Goal: Contribute content: Contribute content

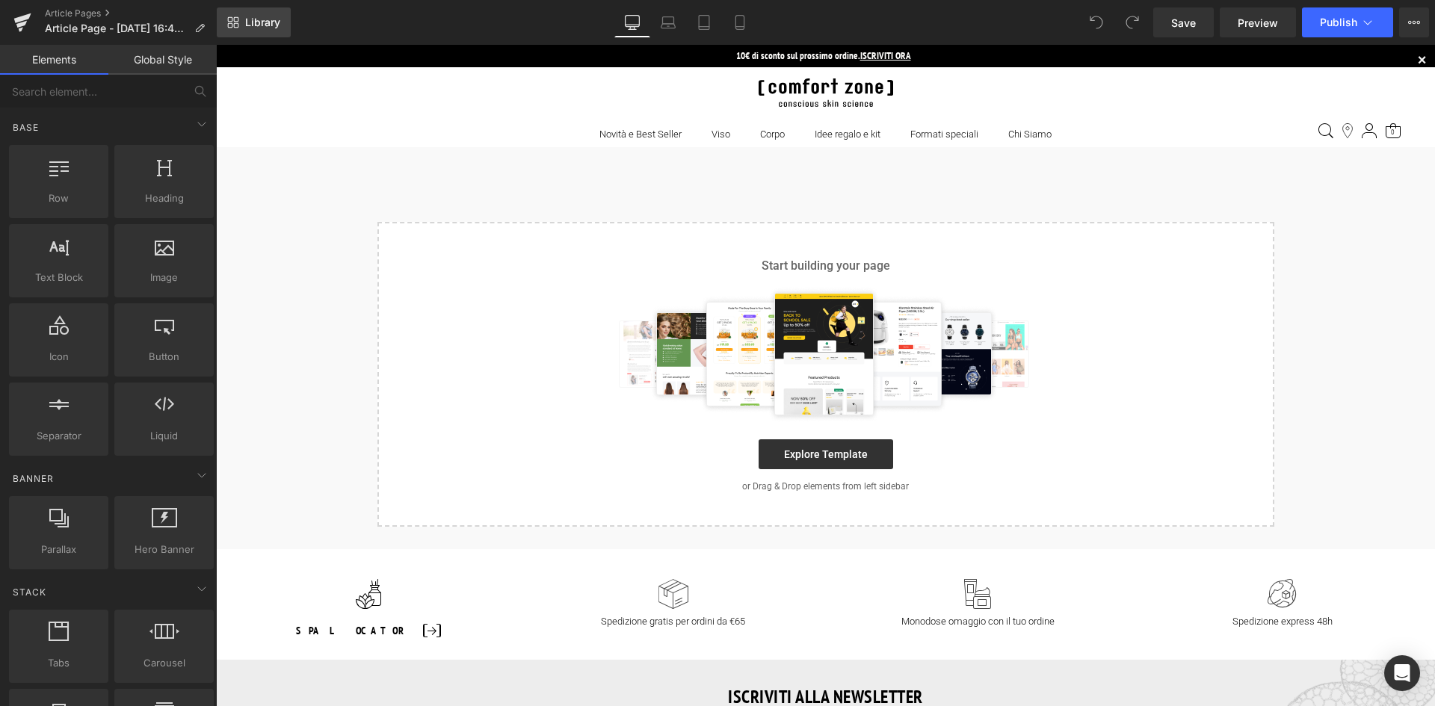
click at [268, 25] on span "Library" at bounding box center [262, 22] width 35 height 13
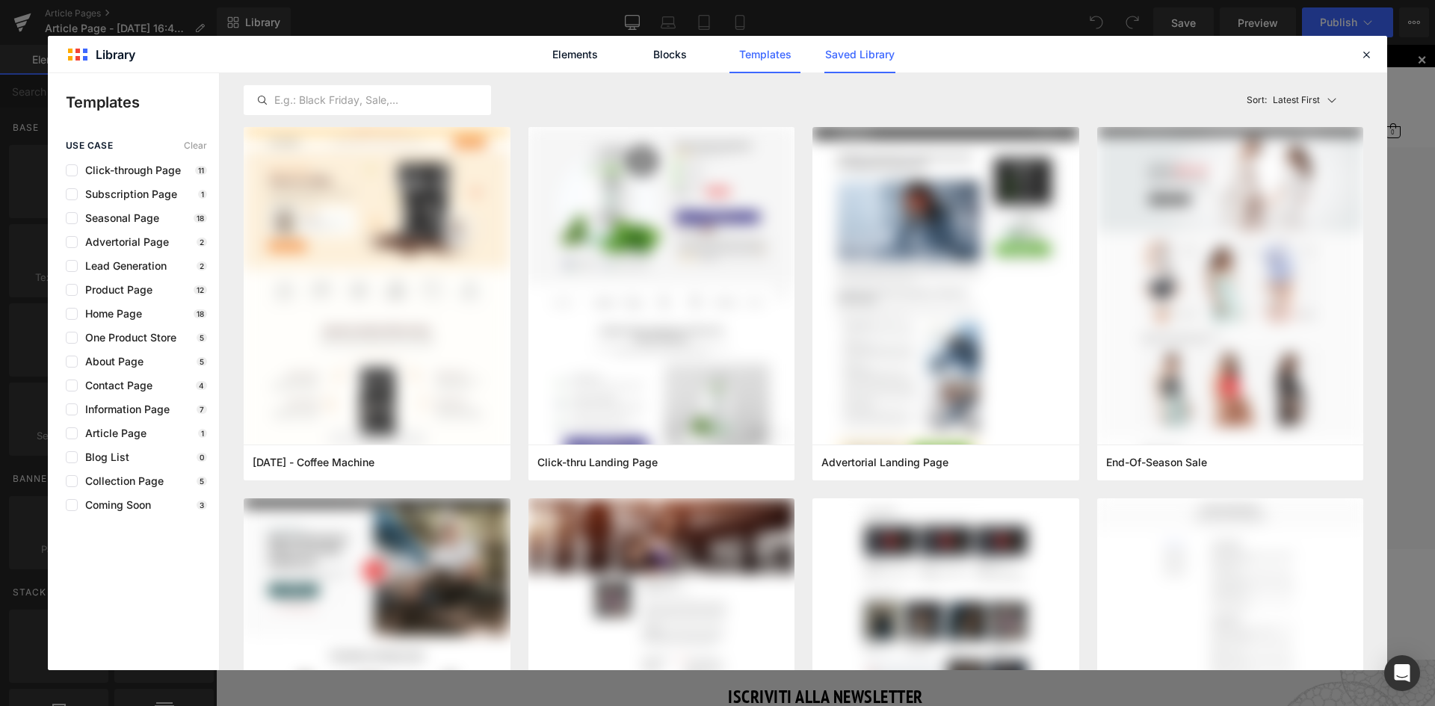
click at [858, 59] on link "Saved Library" at bounding box center [860, 54] width 71 height 37
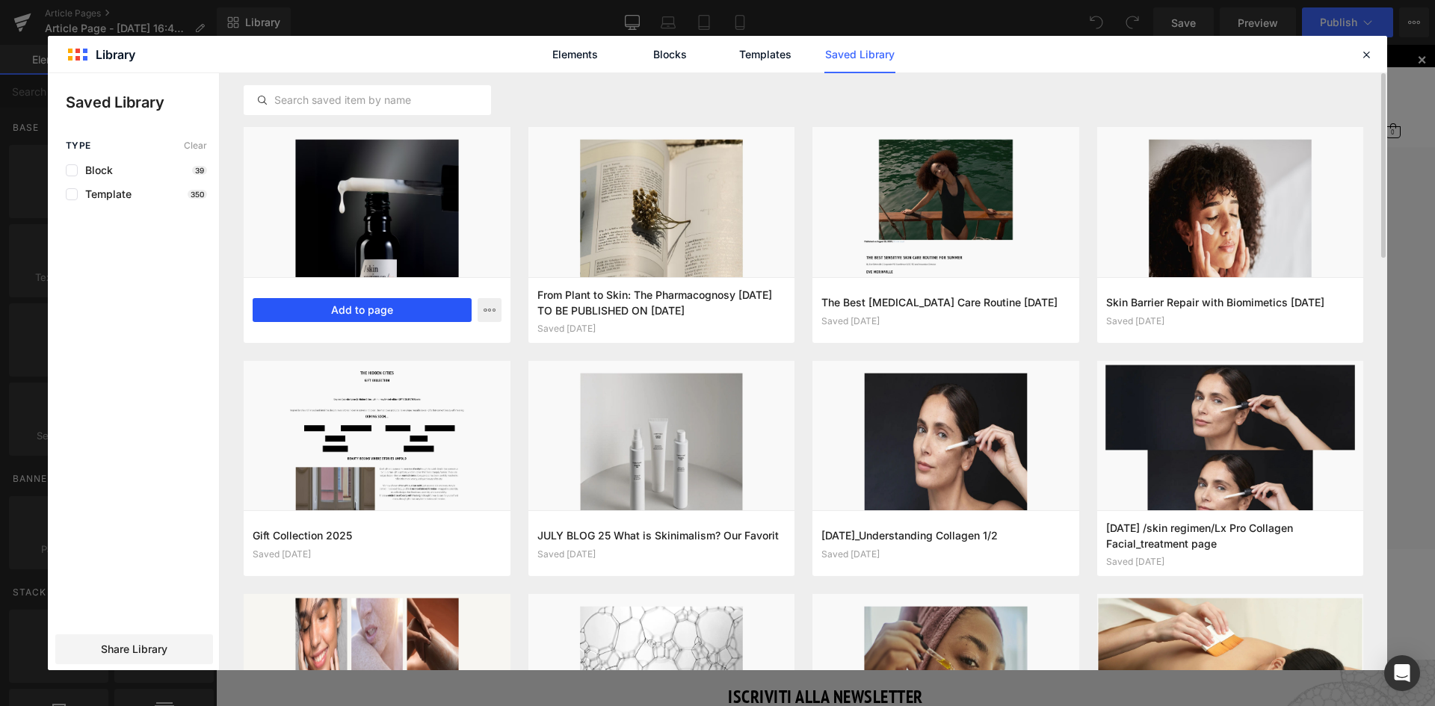
click at [364, 308] on button "Add to page" at bounding box center [362, 310] width 219 height 24
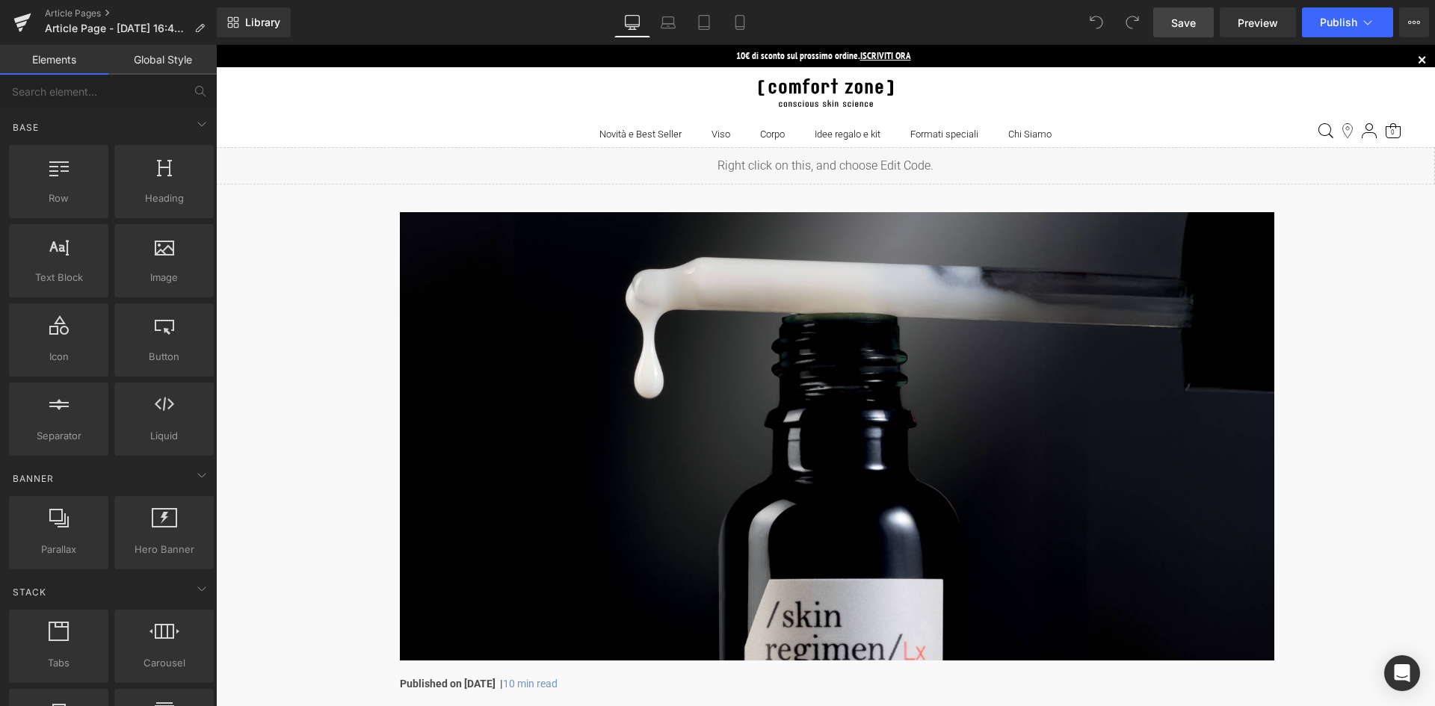
click at [1180, 26] on span "Save" at bounding box center [1183, 23] width 25 height 16
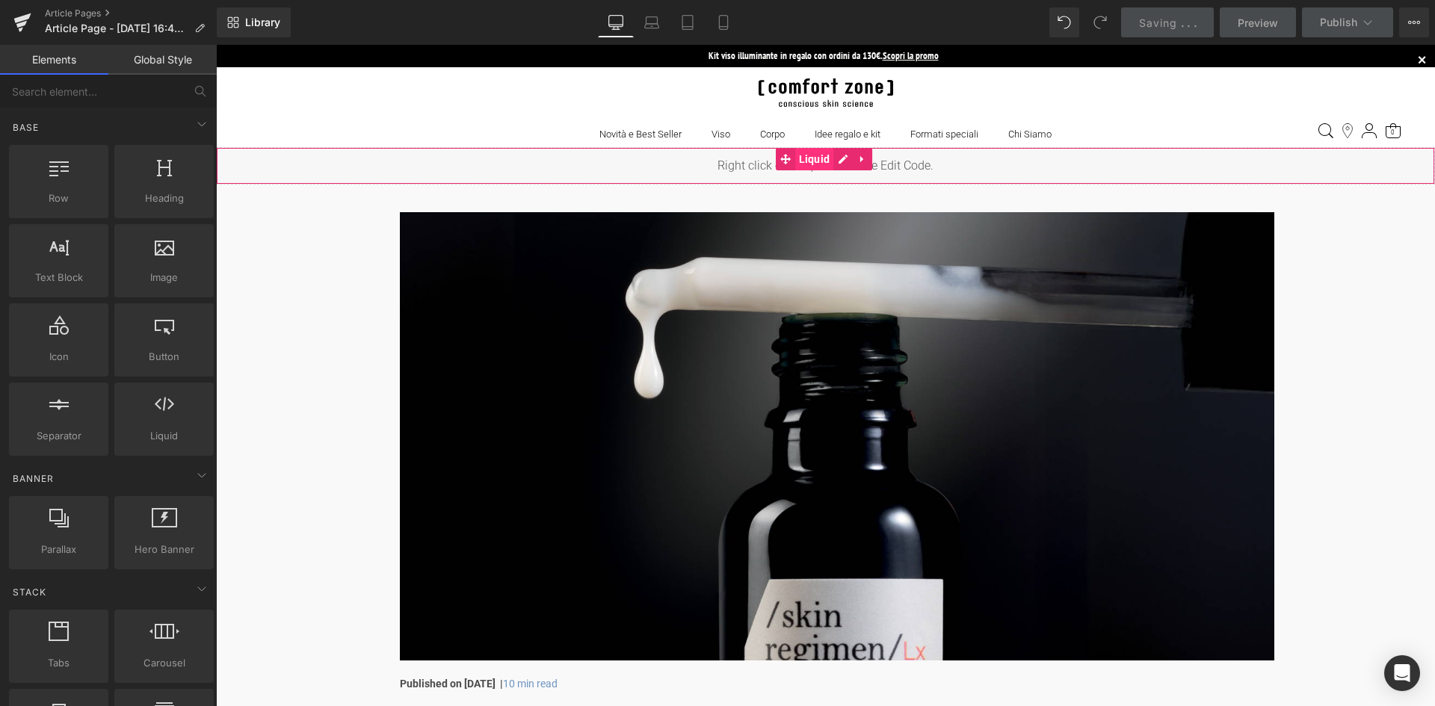
click at [809, 159] on span "Liquid" at bounding box center [814, 159] width 39 height 22
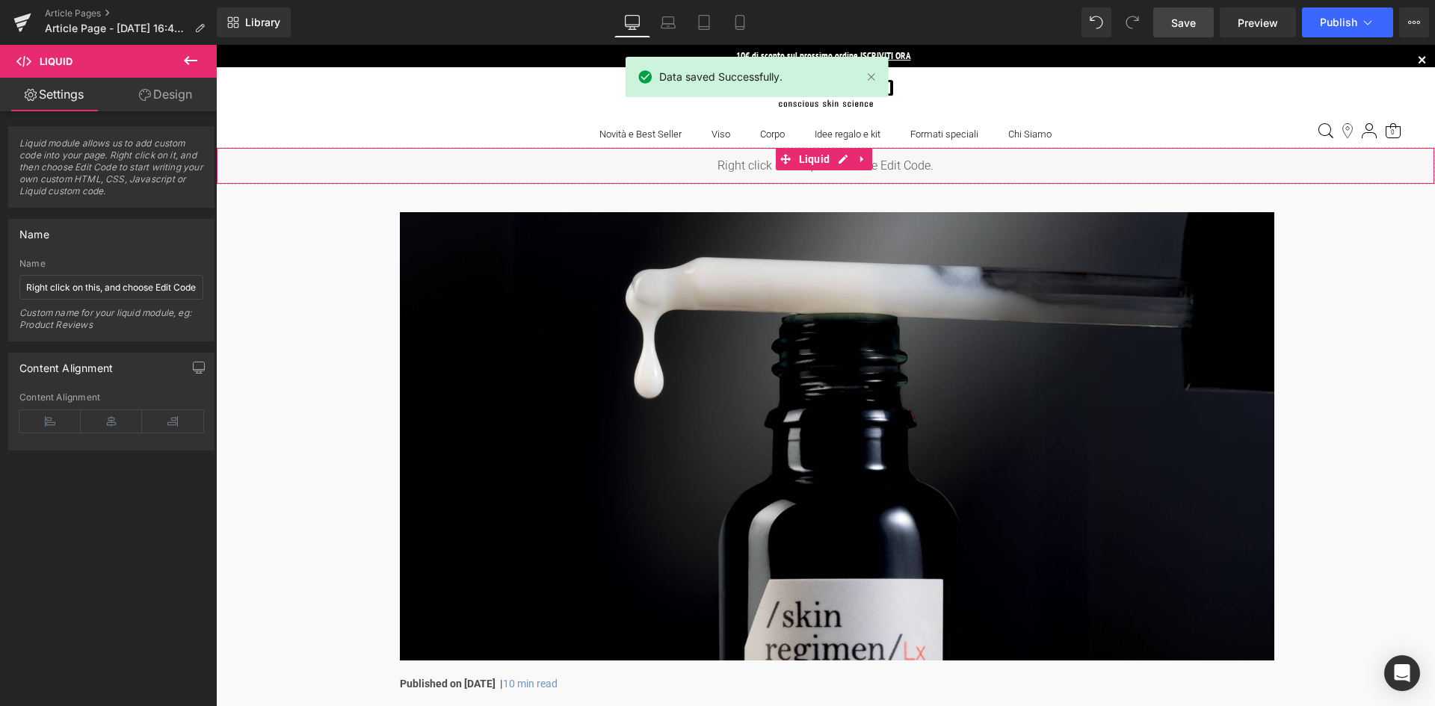
click at [841, 158] on div "Liquid" at bounding box center [825, 165] width 1219 height 37
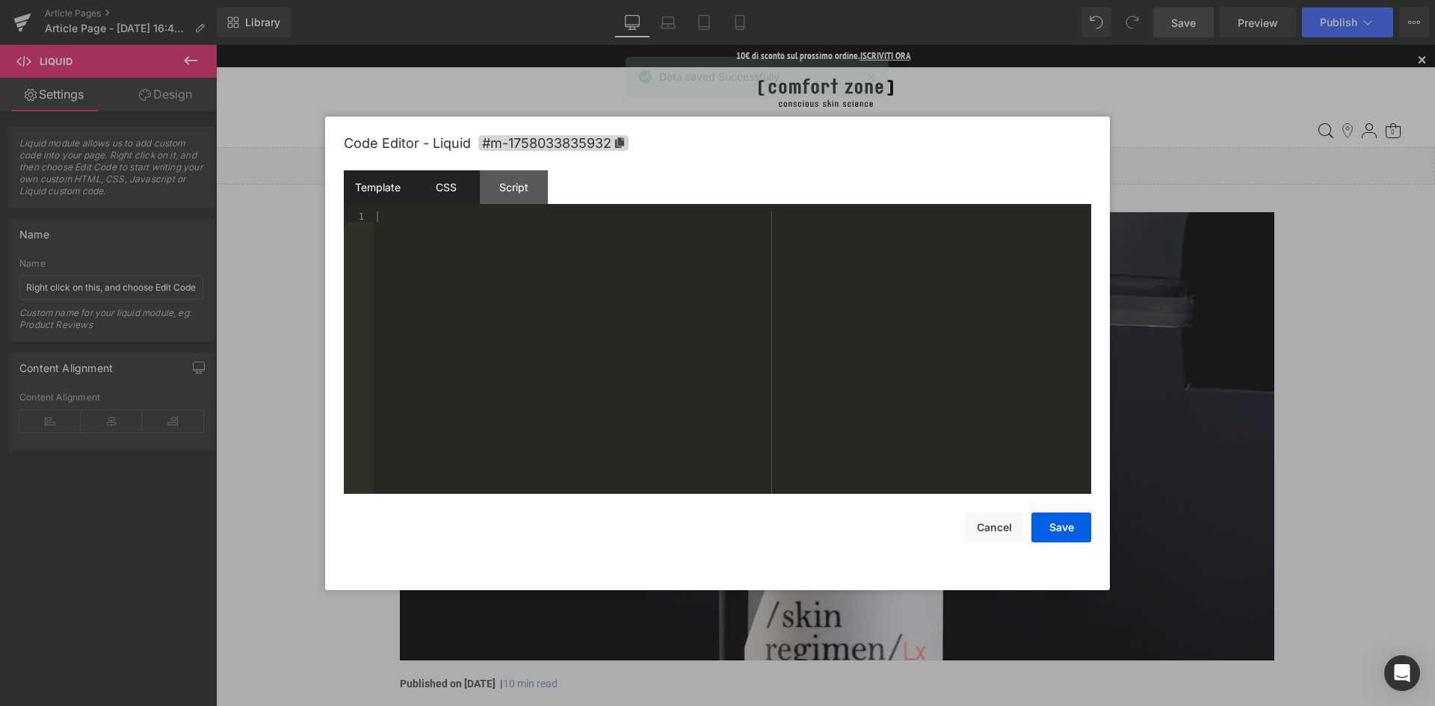
click at [450, 186] on div "CSS" at bounding box center [446, 187] width 68 height 34
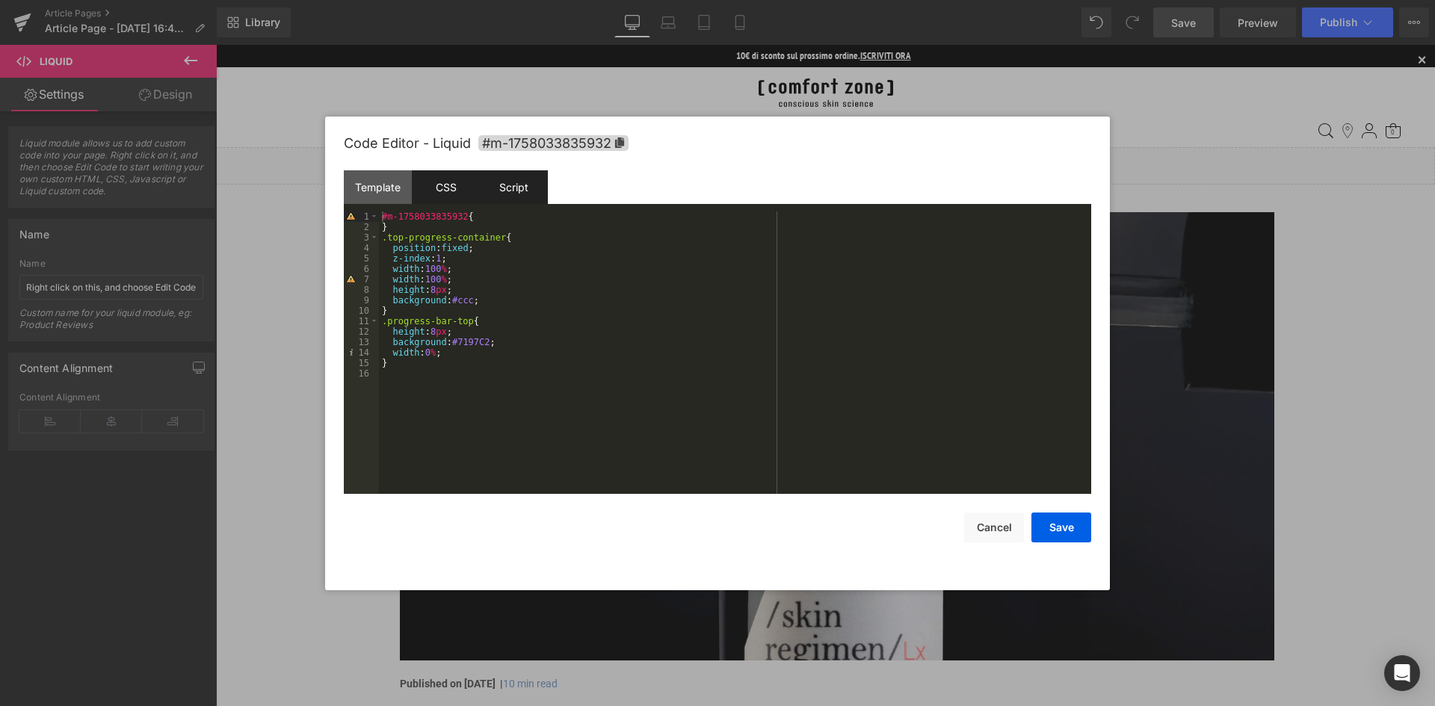
click at [523, 196] on div "Script" at bounding box center [514, 187] width 68 height 34
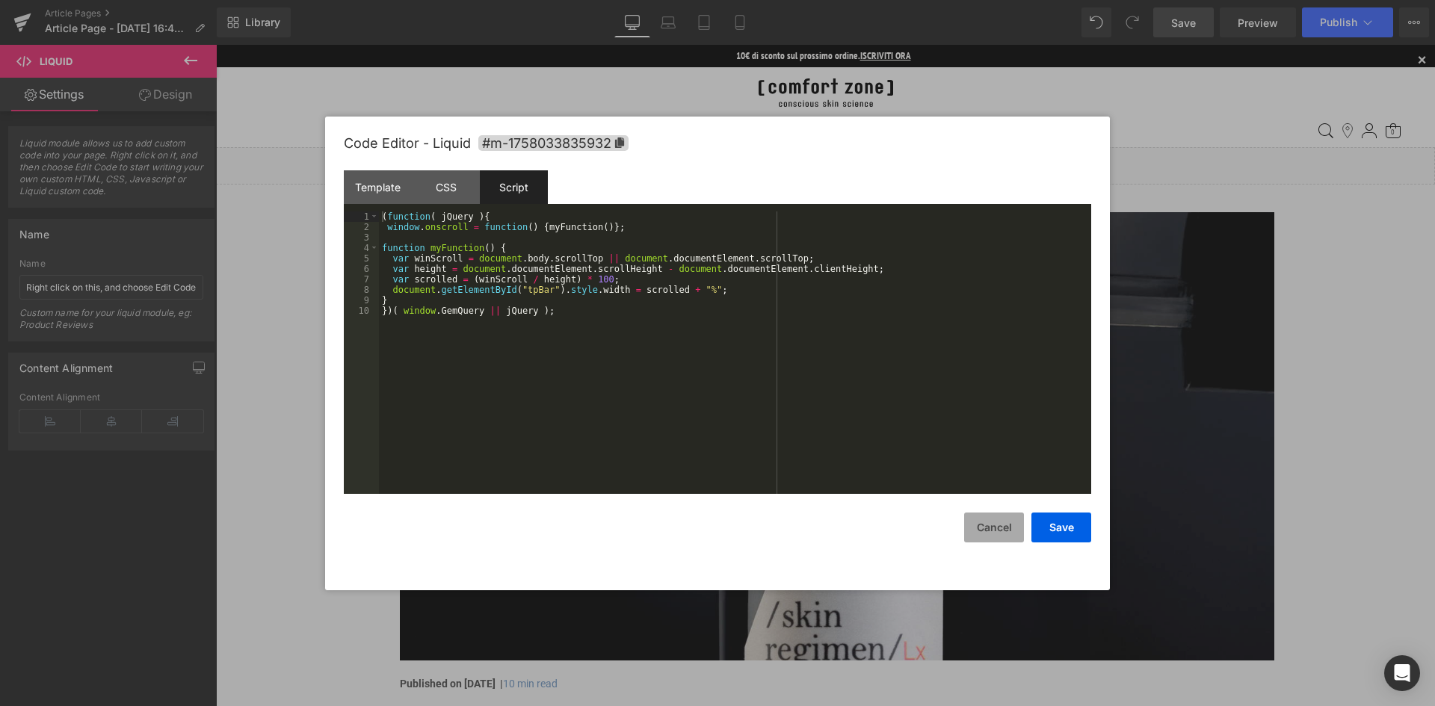
click at [974, 525] on button "Cancel" at bounding box center [994, 528] width 60 height 30
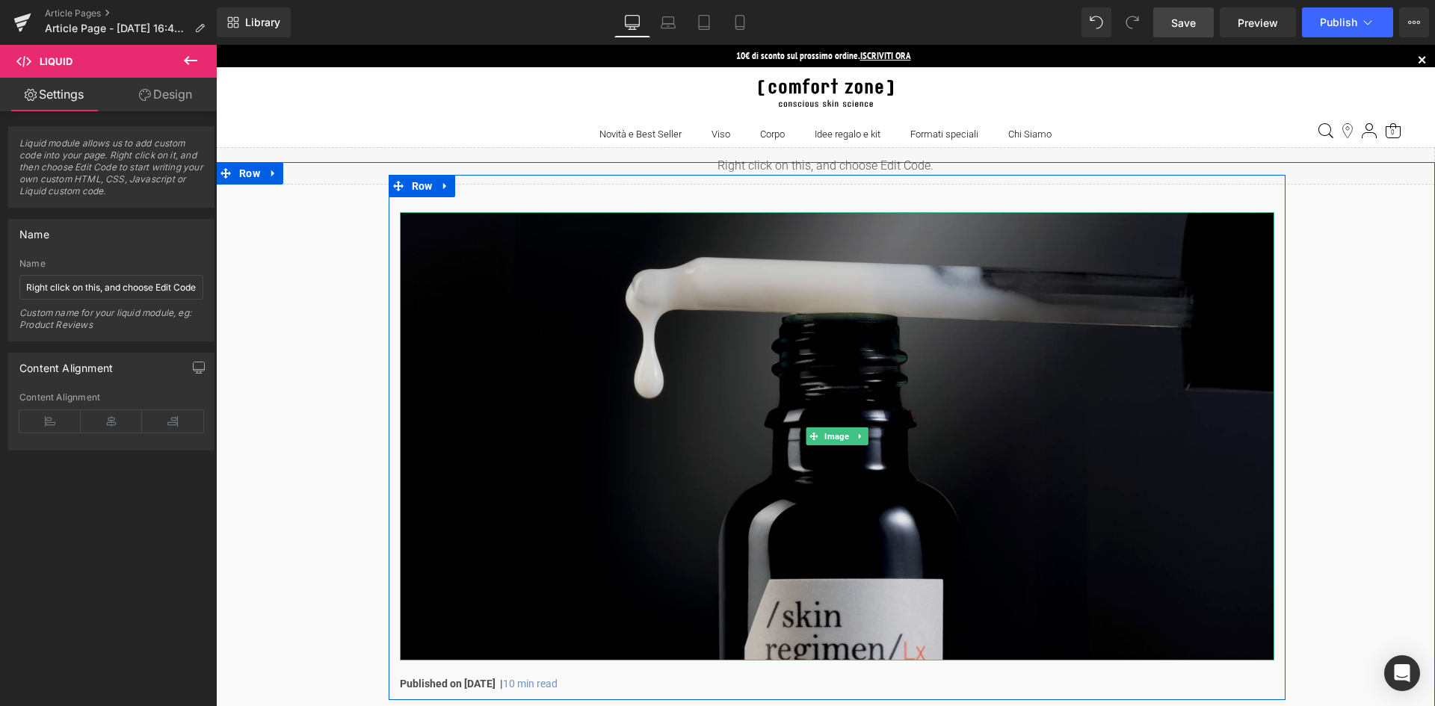
scroll to position [75, 0]
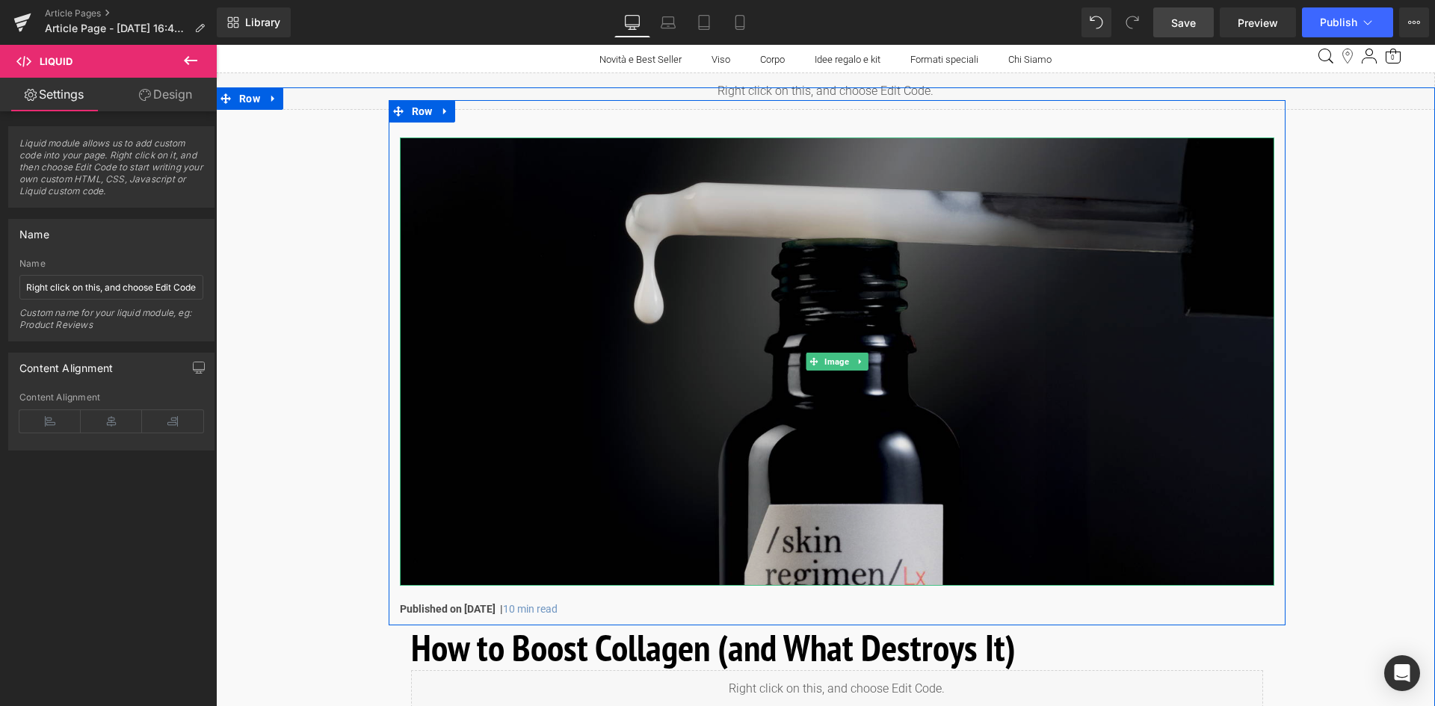
click at [785, 336] on img at bounding box center [837, 362] width 875 height 449
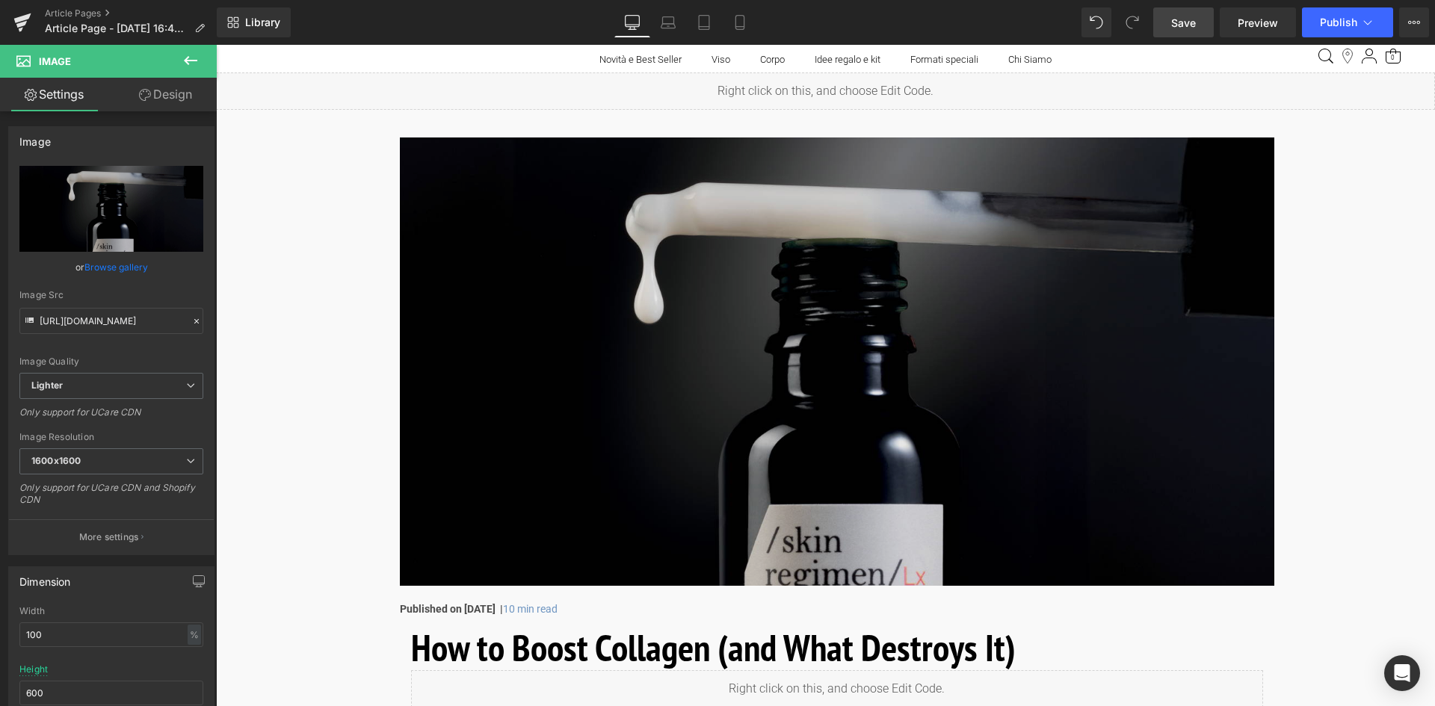
click at [624, 302] on img at bounding box center [837, 362] width 875 height 449
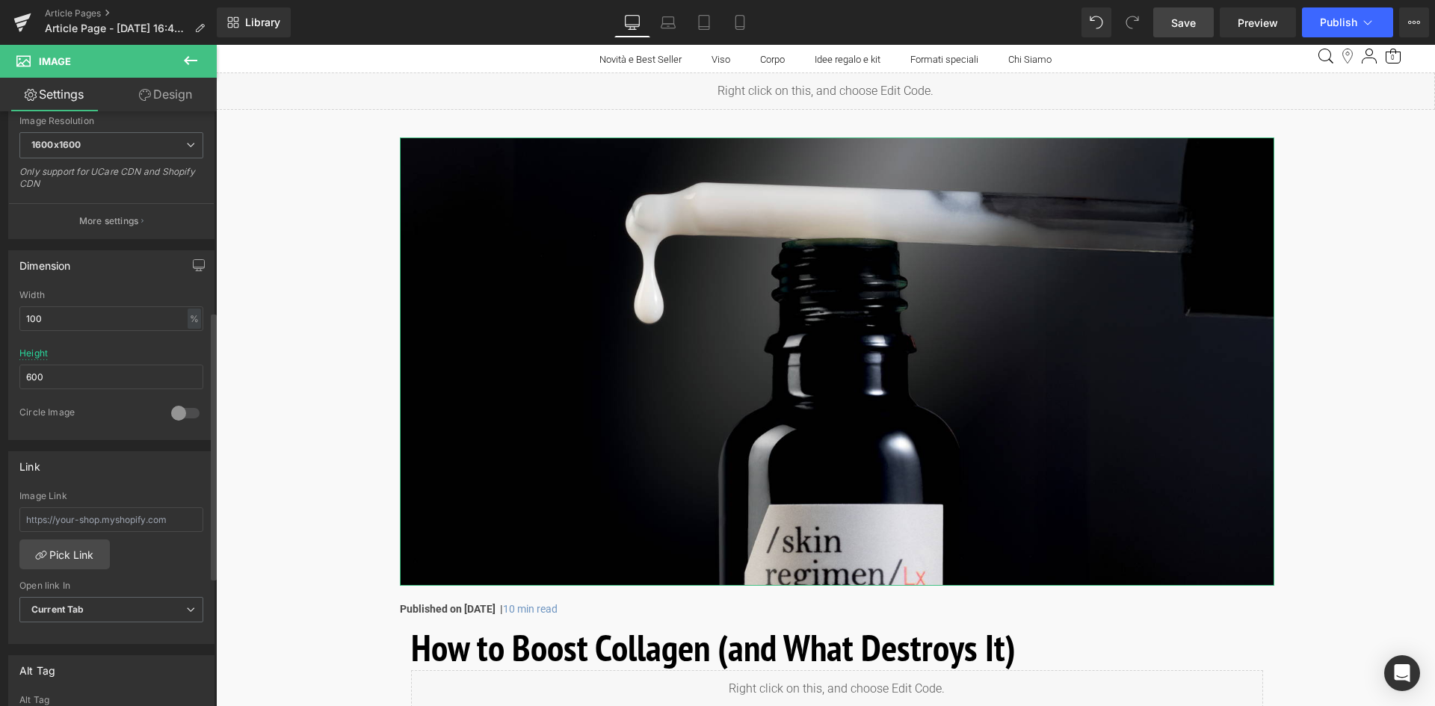
scroll to position [449, 0]
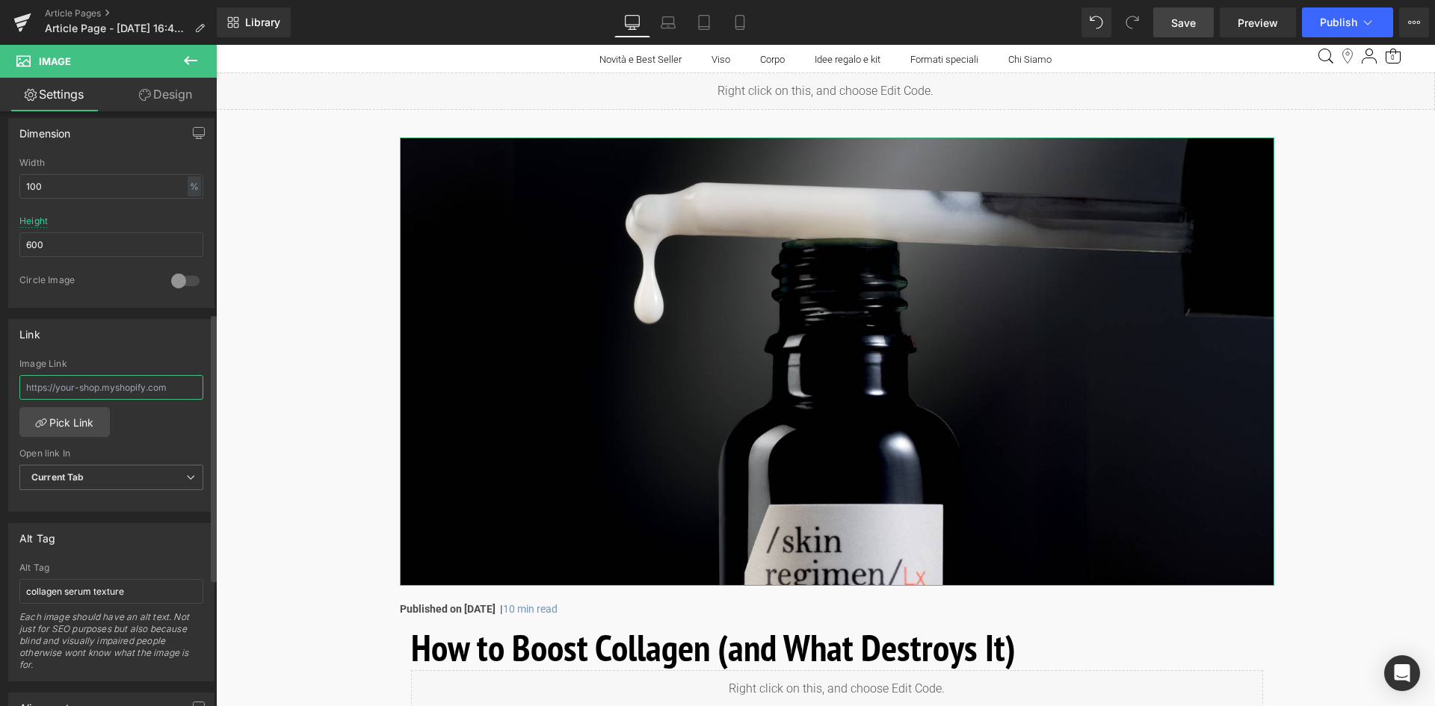
click at [96, 380] on input "text" at bounding box center [111, 387] width 184 height 25
paste input "[URL][DOMAIN_NAME] › products › skin-regimen-lx-longevity-collagen-serum"
type input "[URL][DOMAIN_NAME] › products › skin-regimen-lx-longevity-collagen-serum"
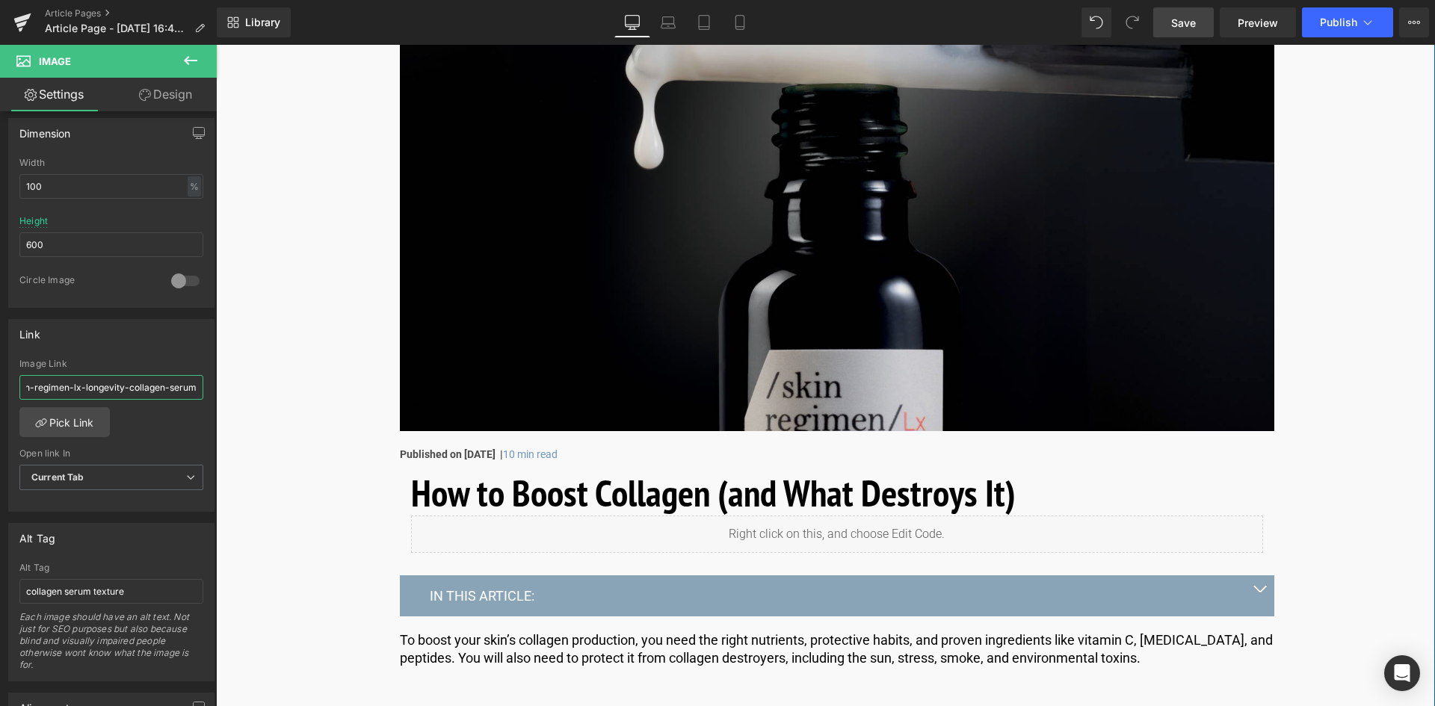
scroll to position [75, 0]
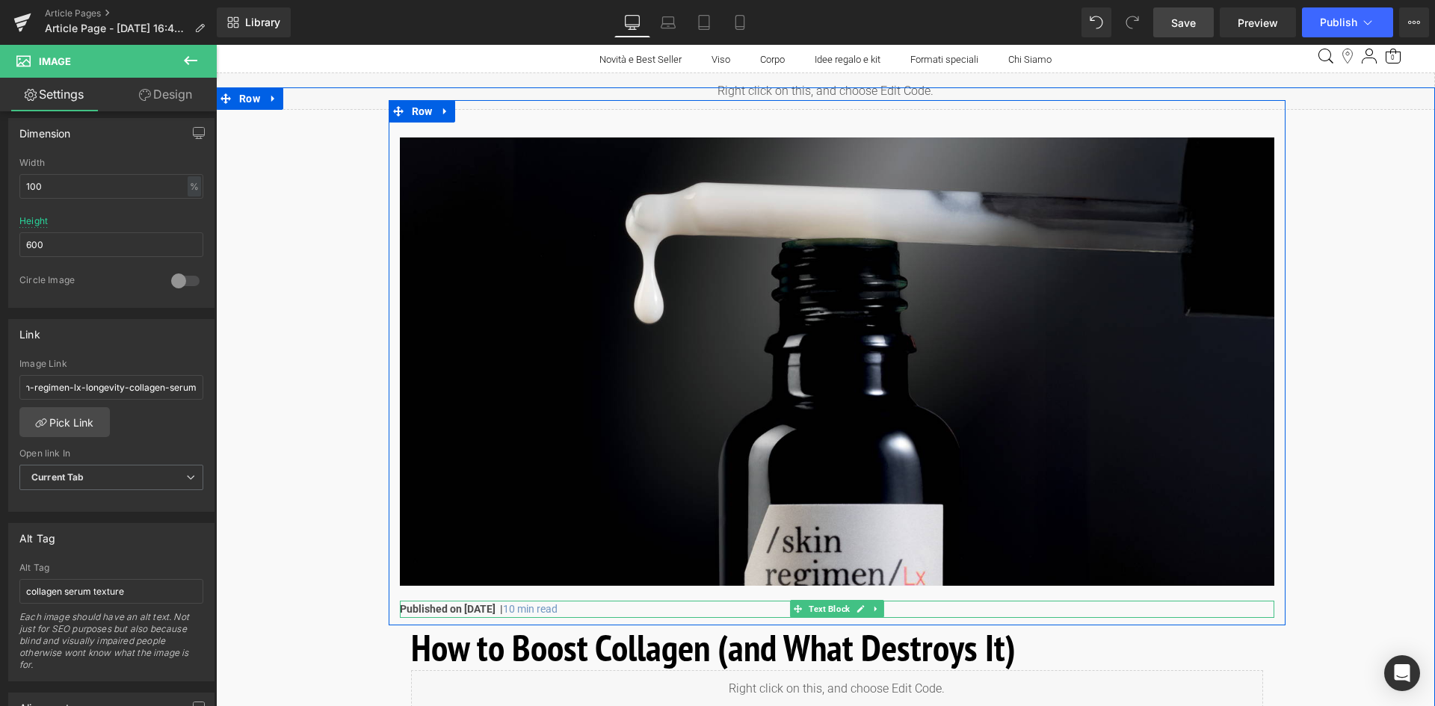
click at [503, 609] on strong "Published on [DATE] |" at bounding box center [451, 609] width 103 height 12
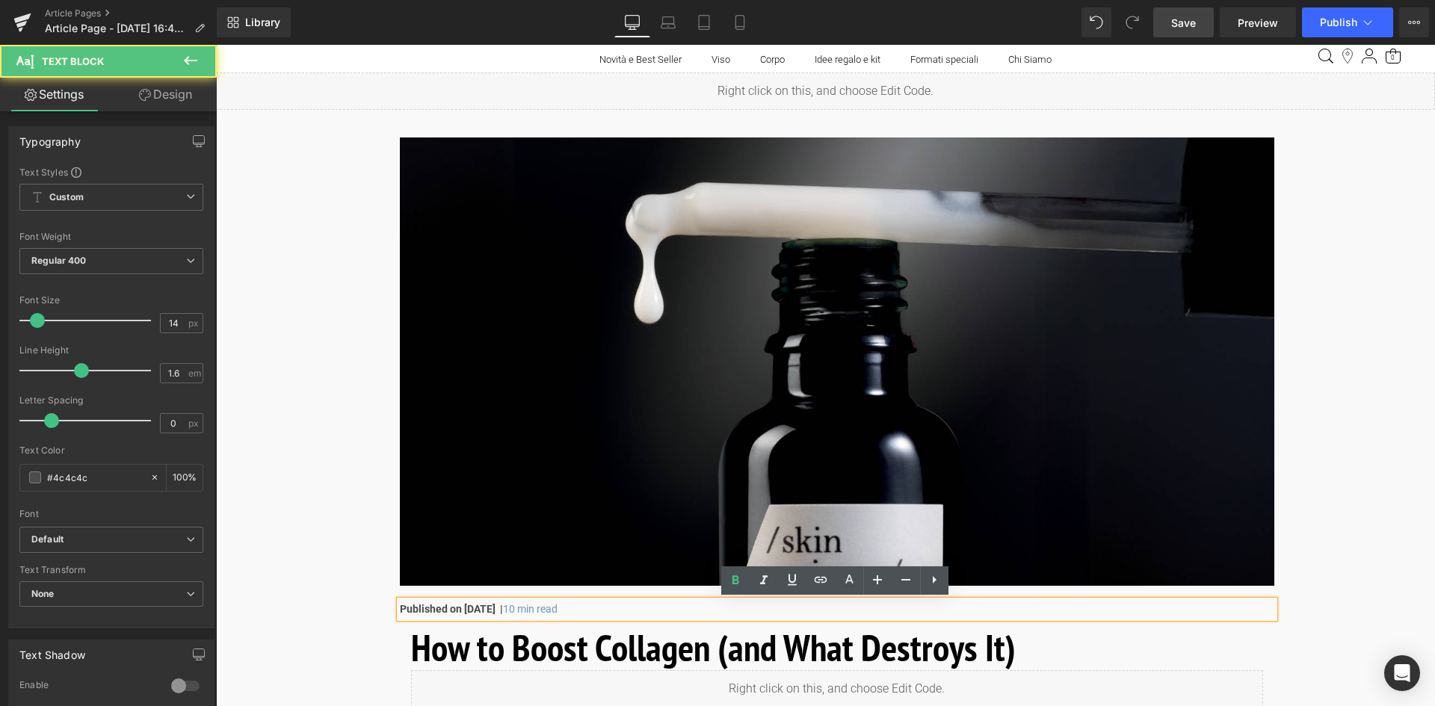
click at [498, 607] on strong "Published on [DATE] |" at bounding box center [451, 609] width 103 height 12
drag, startPoint x: 501, startPoint y: 609, endPoint x: 448, endPoint y: 606, distance: 53.1
click at [448, 606] on strong "Published on [DATE] |" at bounding box center [451, 609] width 103 height 12
click at [503, 609] on strong "Published on [DATE] |" at bounding box center [451, 609] width 103 height 12
drag, startPoint x: 516, startPoint y: 609, endPoint x: 447, endPoint y: 607, distance: 68.8
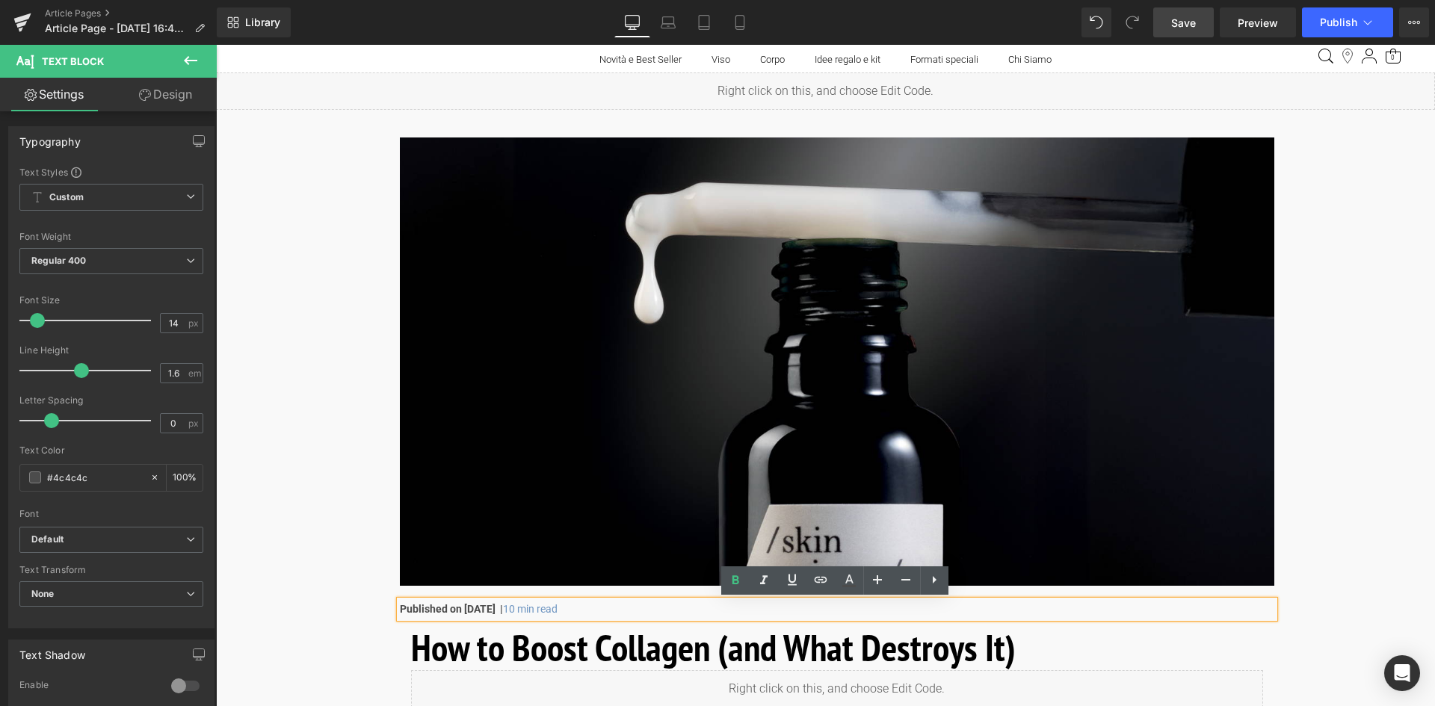
click at [447, 607] on strong "Published on [DATE] |" at bounding box center [451, 609] width 103 height 12
click at [494, 610] on strong "Pubblicato il 22 settmbre 2025 |" at bounding box center [476, 609] width 153 height 12
click at [628, 608] on p "Pubblicato il 22 settembre 2025 | 10 min read" at bounding box center [837, 609] width 875 height 16
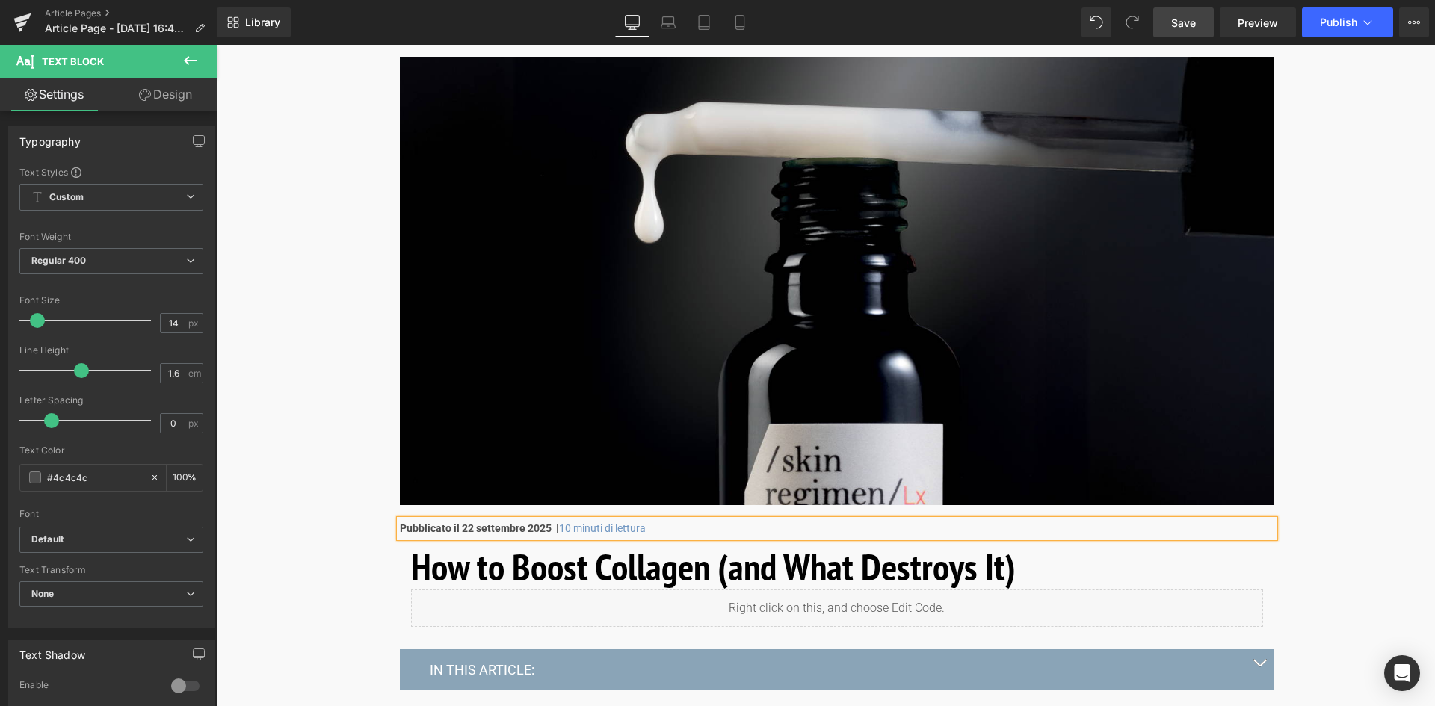
scroll to position [224, 0]
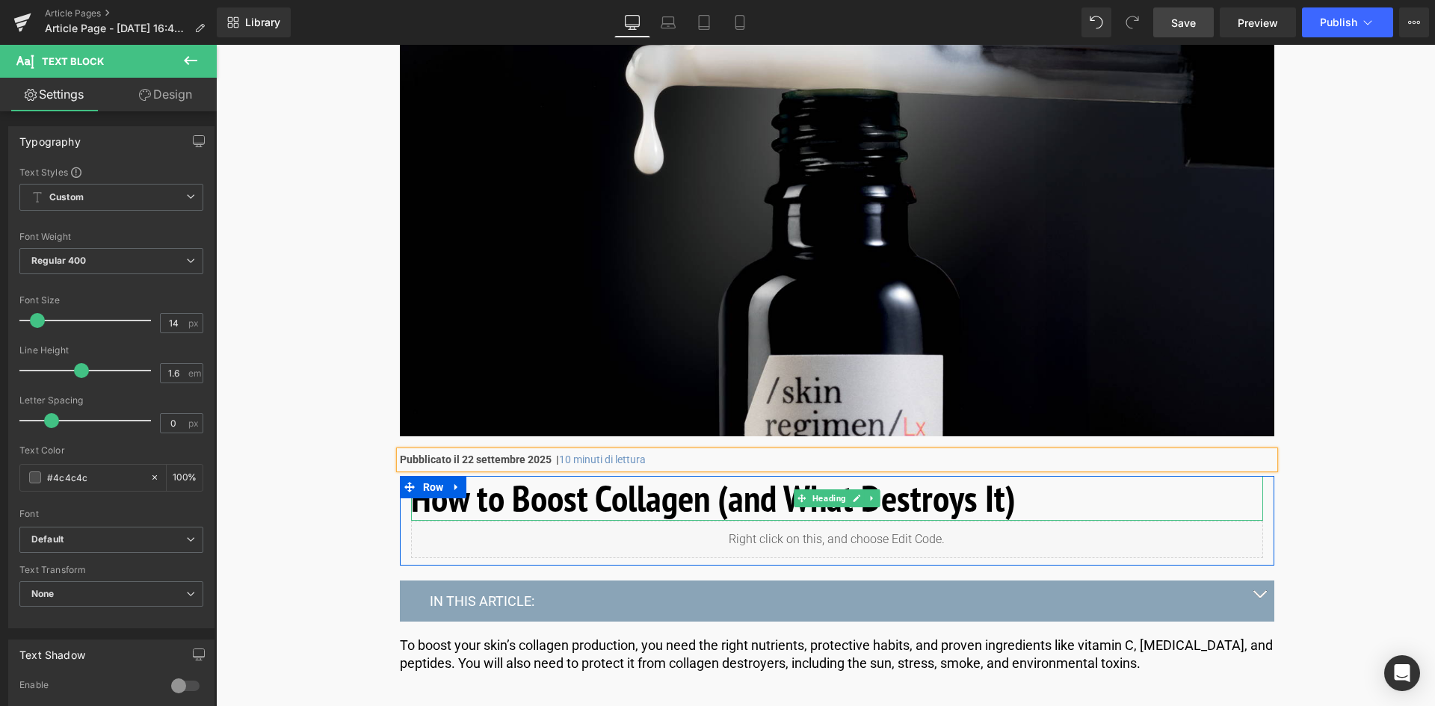
click at [675, 496] on h1 "How to Boost Collagen (and What Destroys It)" at bounding box center [837, 498] width 852 height 45
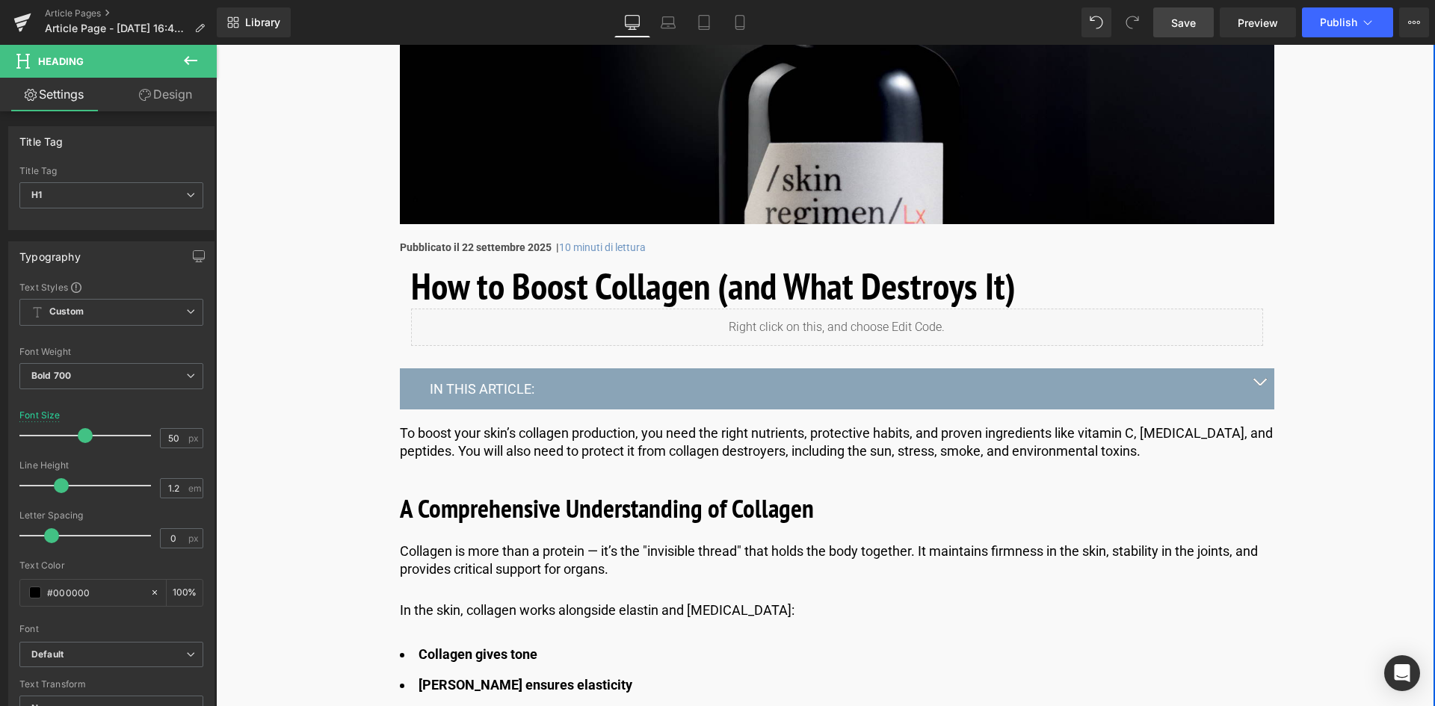
scroll to position [449, 0]
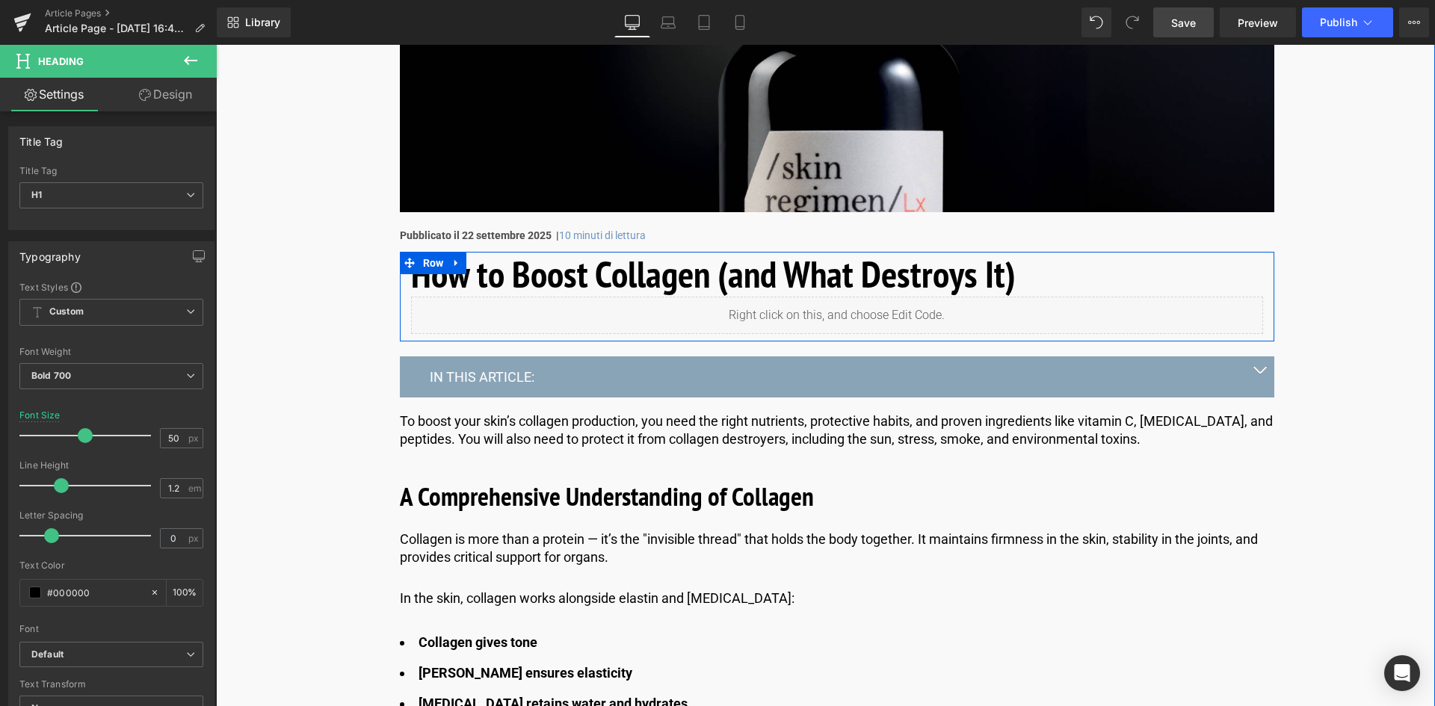
click at [1005, 282] on h1 "How to Boost Collagen (and What Destroys It)" at bounding box center [837, 274] width 852 height 45
click at [1030, 271] on h1 "How to Boost Collagen (and What Destroys It)" at bounding box center [837, 274] width 852 height 45
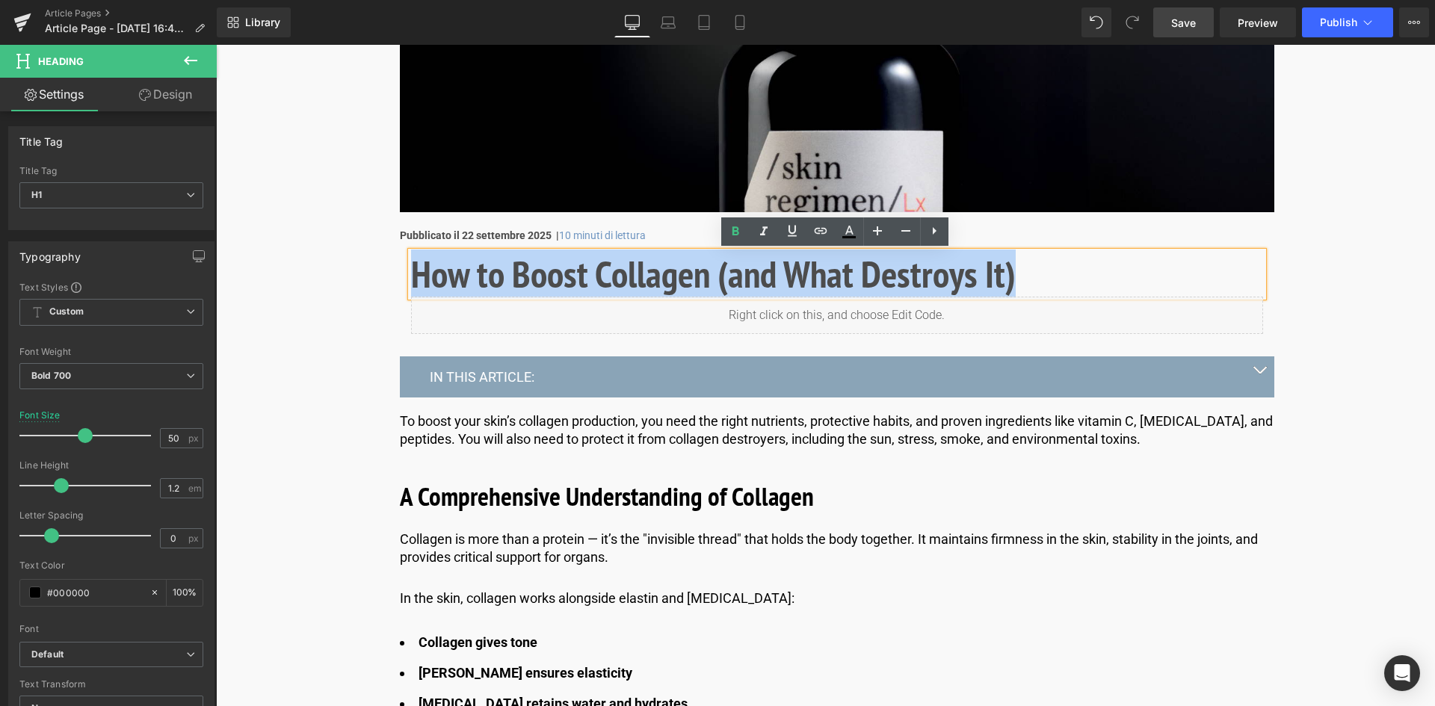
drag, startPoint x: 1021, startPoint y: 274, endPoint x: 401, endPoint y: 283, distance: 619.8
click at [401, 283] on div "How to Boost Collagen (and What Destroys It) Heading Liquid" at bounding box center [837, 293] width 875 height 82
paste div
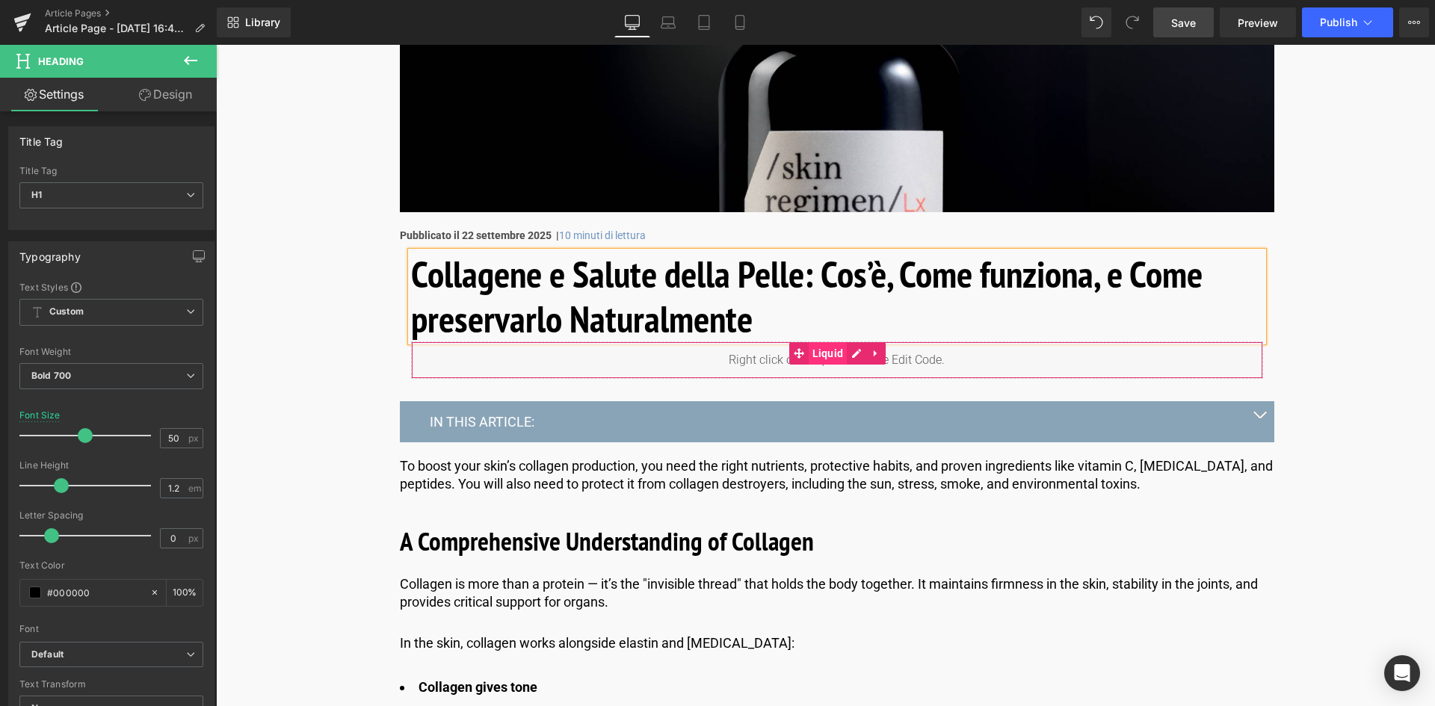
click at [818, 351] on span "Liquid" at bounding box center [828, 353] width 39 height 22
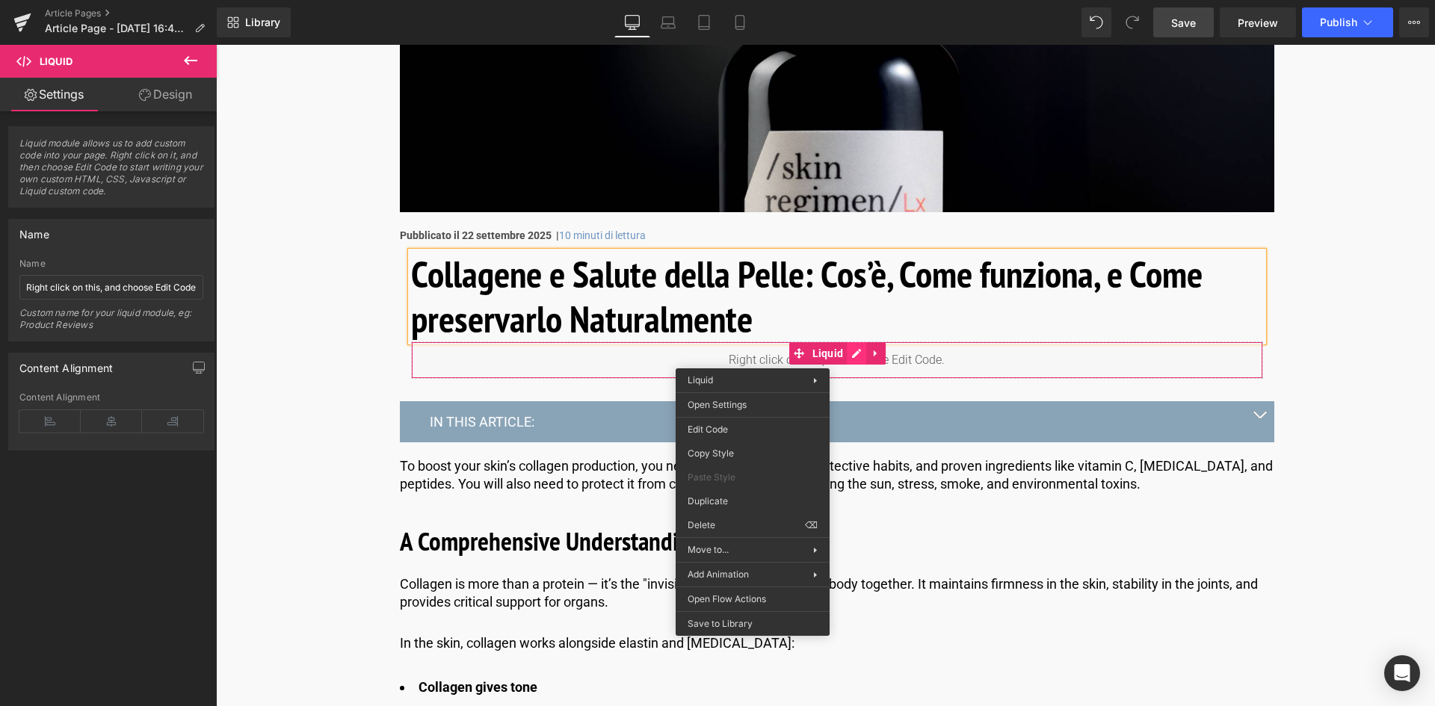
click at [852, 349] on icon at bounding box center [857, 353] width 10 height 11
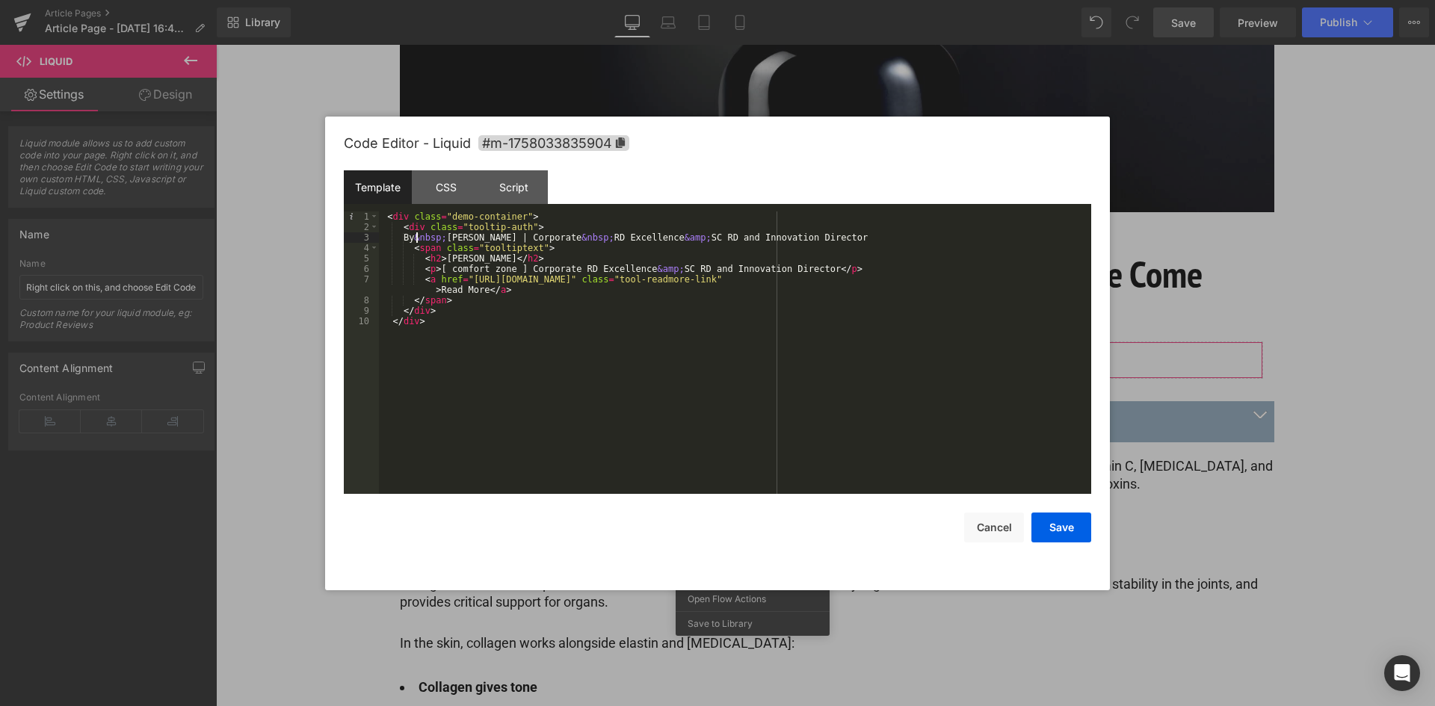
click at [418, 235] on div "< div class = "demo-container" > < div class = "tooltip-auth" > By &nbsp; [PERS…" at bounding box center [735, 364] width 712 height 304
drag, startPoint x: 422, startPoint y: 237, endPoint x: 409, endPoint y: 238, distance: 12.7
click at [409, 238] on div "< div class = "demo-container" > < div class = "tooltip-auth" > By &nbsp; [PERS…" at bounding box center [735, 364] width 712 height 304
drag, startPoint x: 530, startPoint y: 283, endPoint x: 937, endPoint y: 279, distance: 407.5
click at [530, 283] on div "< div class = "demo-container" > < div class = "tooltip-auth" > Di &nbsp; [PERS…" at bounding box center [735, 364] width 712 height 304
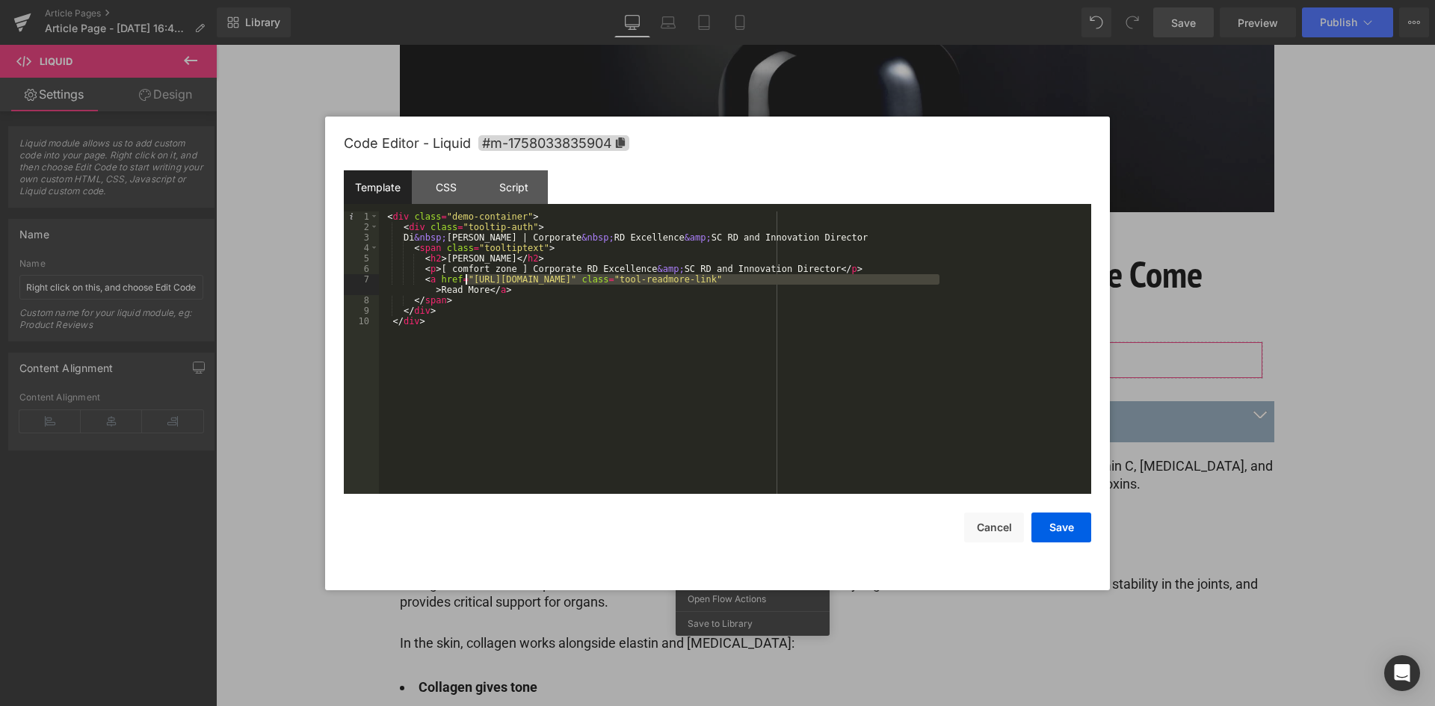
drag, startPoint x: 939, startPoint y: 280, endPoint x: 465, endPoint y: 280, distance: 474.0
click at [465, 280] on div "< div class = "demo-container" > < div class = "tooltip-auth" > Di &nbsp; [PERS…" at bounding box center [735, 364] width 712 height 304
drag, startPoint x: 451, startPoint y: 293, endPoint x: 1050, endPoint y: 282, distance: 599.7
click at [1050, 282] on div "< div class = "demo-container" > < div class = "tooltip-auth" > Di &nbsp; [PERS…" at bounding box center [735, 364] width 712 height 304
click at [1056, 525] on button "Save" at bounding box center [1062, 528] width 60 height 30
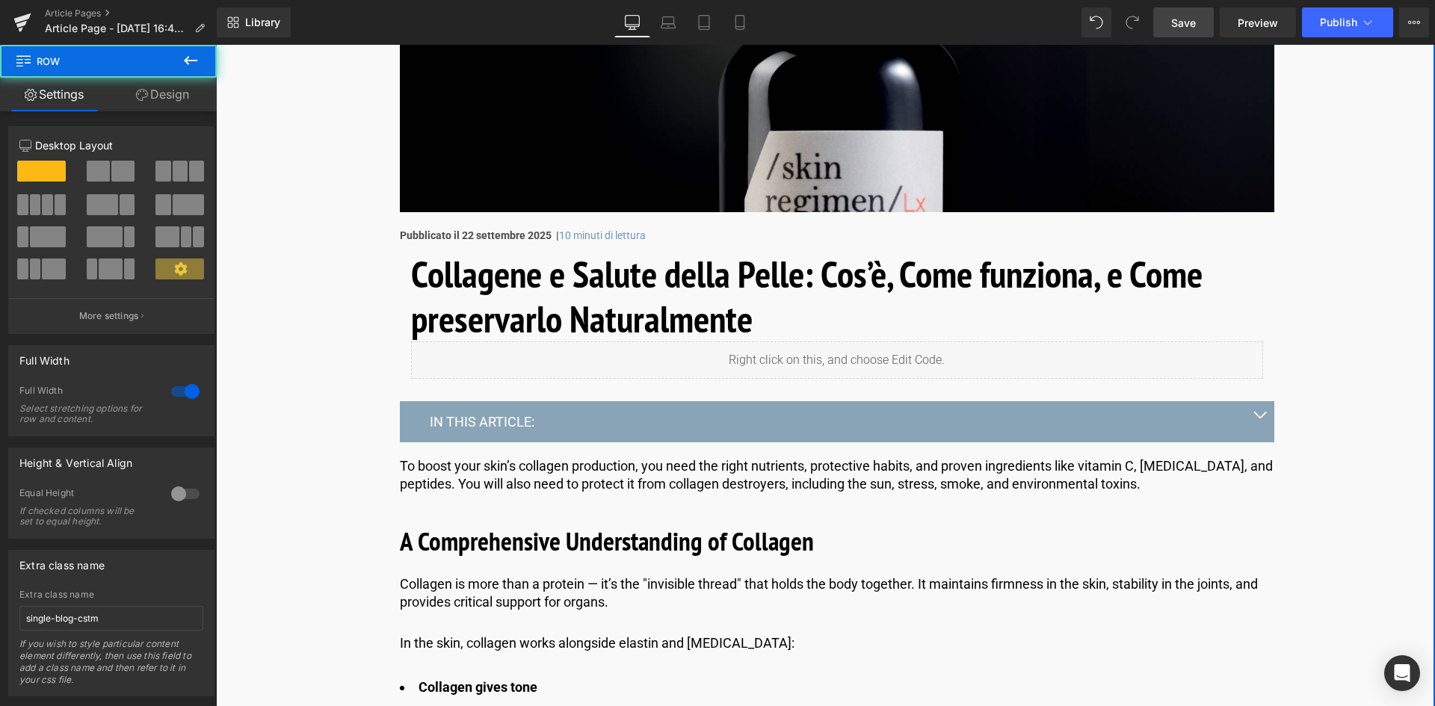
click at [504, 413] on p "IN THIS ARTICLE:" at bounding box center [837, 421] width 815 height 17
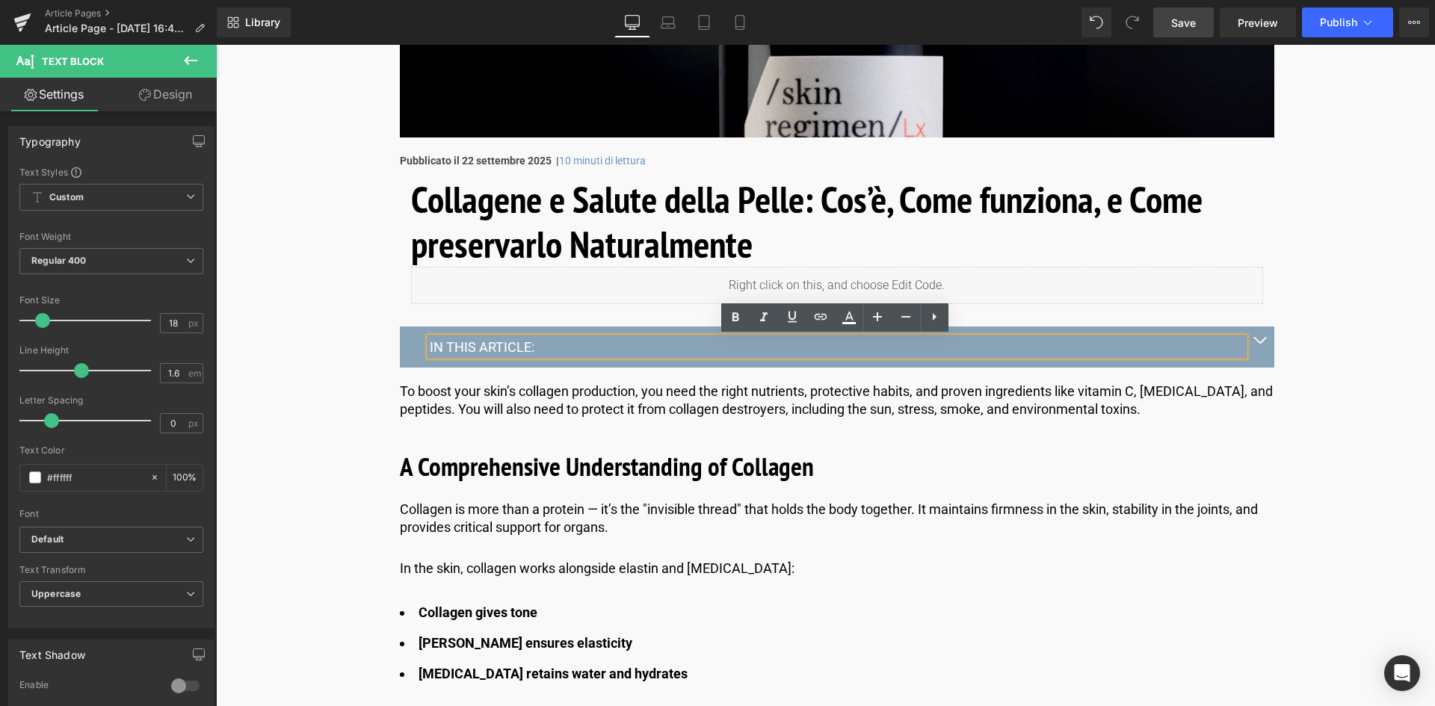
drag, startPoint x: 534, startPoint y: 344, endPoint x: 496, endPoint y: 345, distance: 37.4
click at [446, 348] on p "IN THIS ARTICLE:" at bounding box center [837, 347] width 815 height 17
click at [527, 347] on p "IN THIS ARTICLE:" at bounding box center [837, 347] width 815 height 17
drag, startPoint x: 496, startPoint y: 345, endPoint x: 419, endPoint y: 345, distance: 77.0
click at [419, 345] on div "IN THIS ARTICLE: Text Block" at bounding box center [837, 347] width 875 height 41
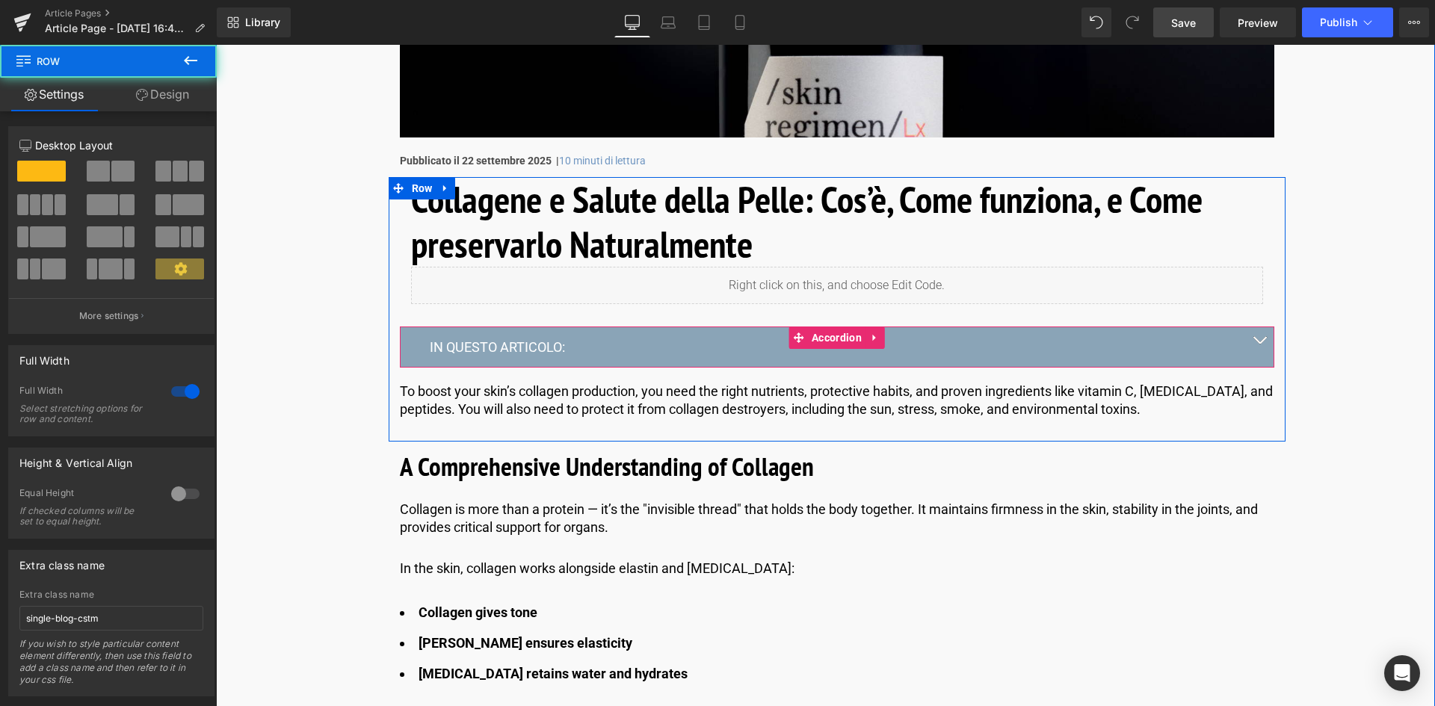
click at [1257, 339] on button "button" at bounding box center [1260, 347] width 30 height 40
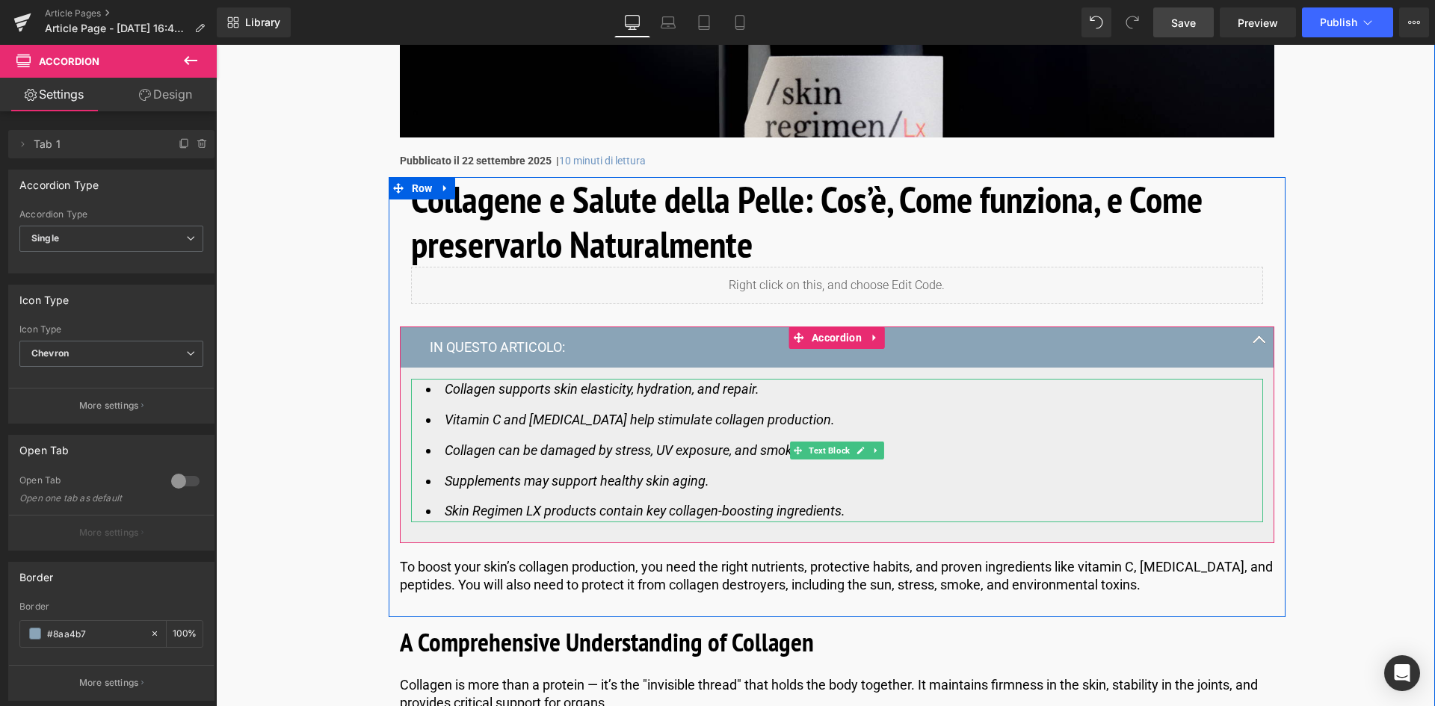
drag, startPoint x: 843, startPoint y: 508, endPoint x: 437, endPoint y: 383, distance: 425.6
click at [437, 383] on div "Collagen supports skin elasticity, hydration, and repair. Vitamin C and [MEDICA…" at bounding box center [837, 451] width 852 height 144
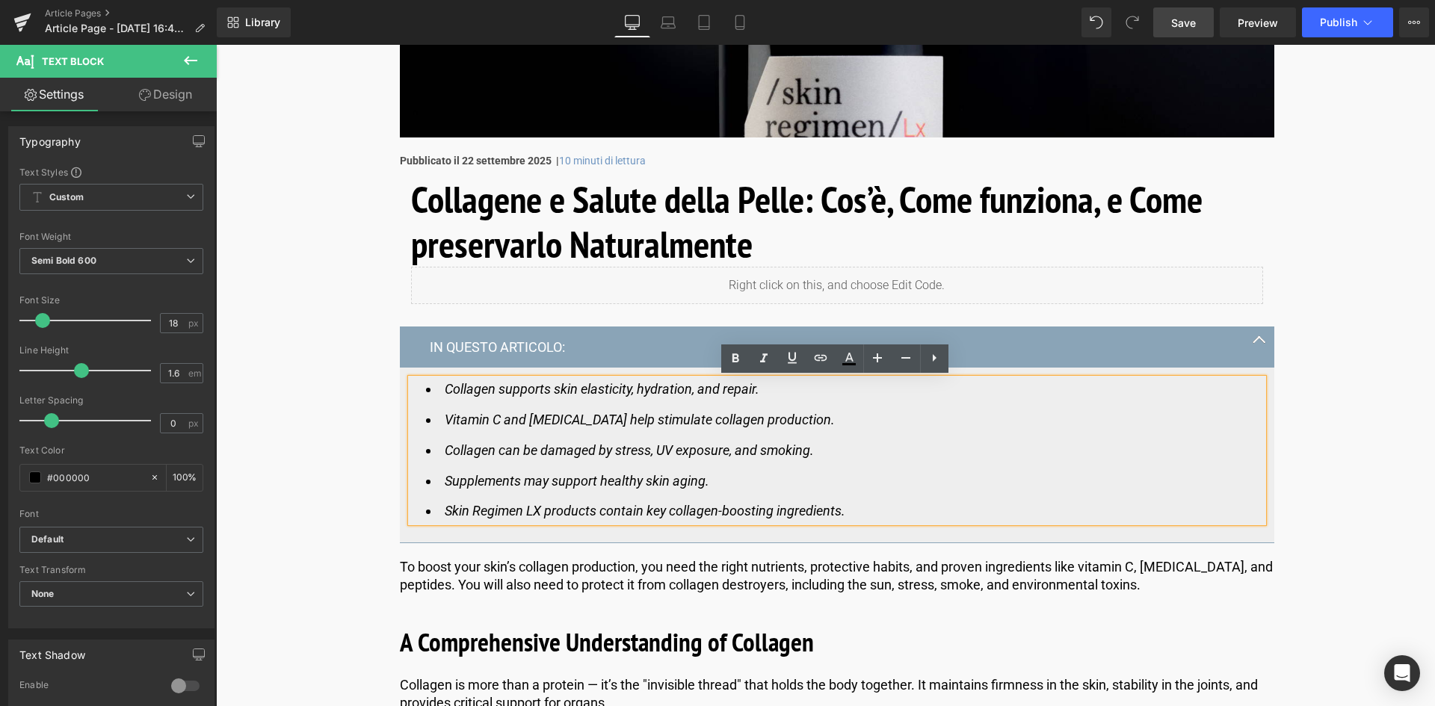
drag, startPoint x: 442, startPoint y: 387, endPoint x: 864, endPoint y: 527, distance: 445.2
click at [864, 527] on article "Collagen supports skin elasticity, hydration, and repair. Vitamin C and [MEDICA…" at bounding box center [837, 456] width 875 height 176
copy ul "Collagen supports skin elasticity, hydration, and repair. Vitamin C and [MEDICA…"
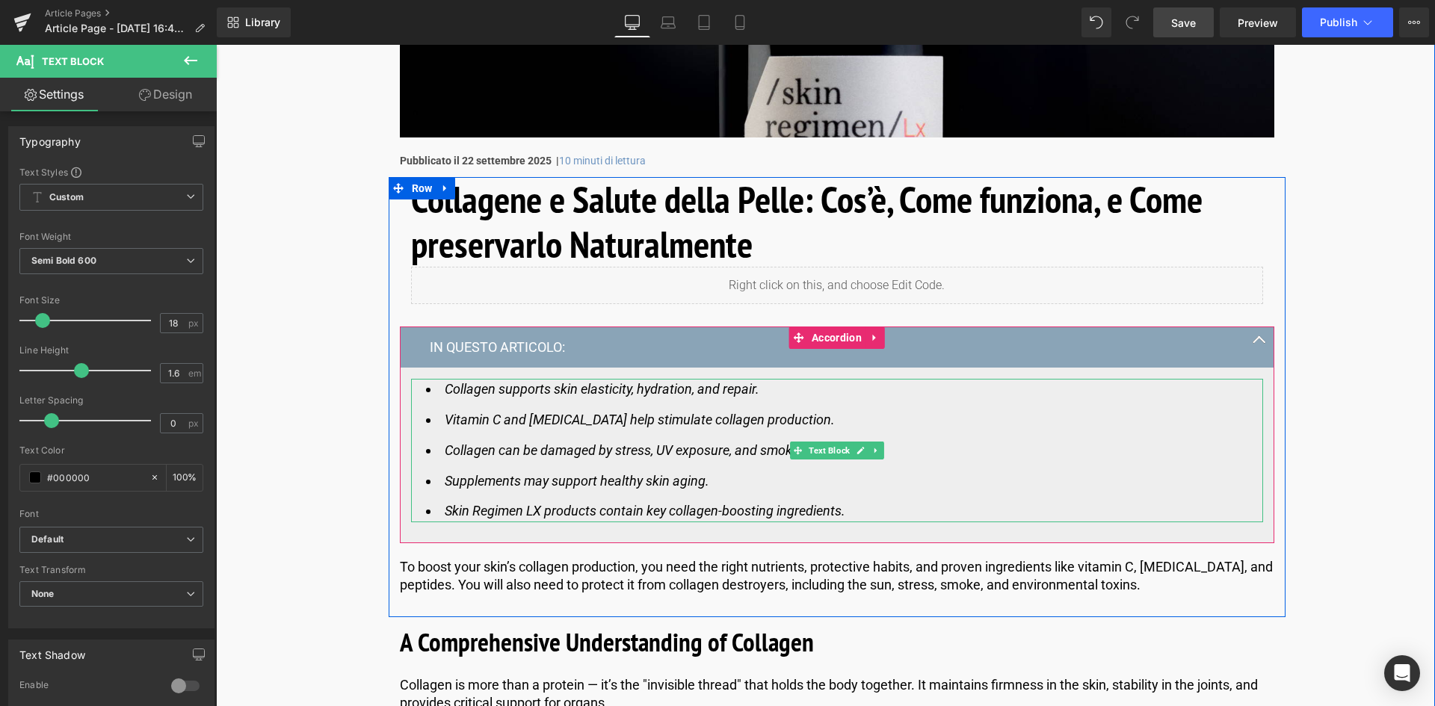
drag, startPoint x: 754, startPoint y: 392, endPoint x: 766, endPoint y: 392, distance: 12.7
click at [754, 392] on icon "Collagen supports skin elasticity, hydration, and repair." at bounding box center [602, 389] width 315 height 16
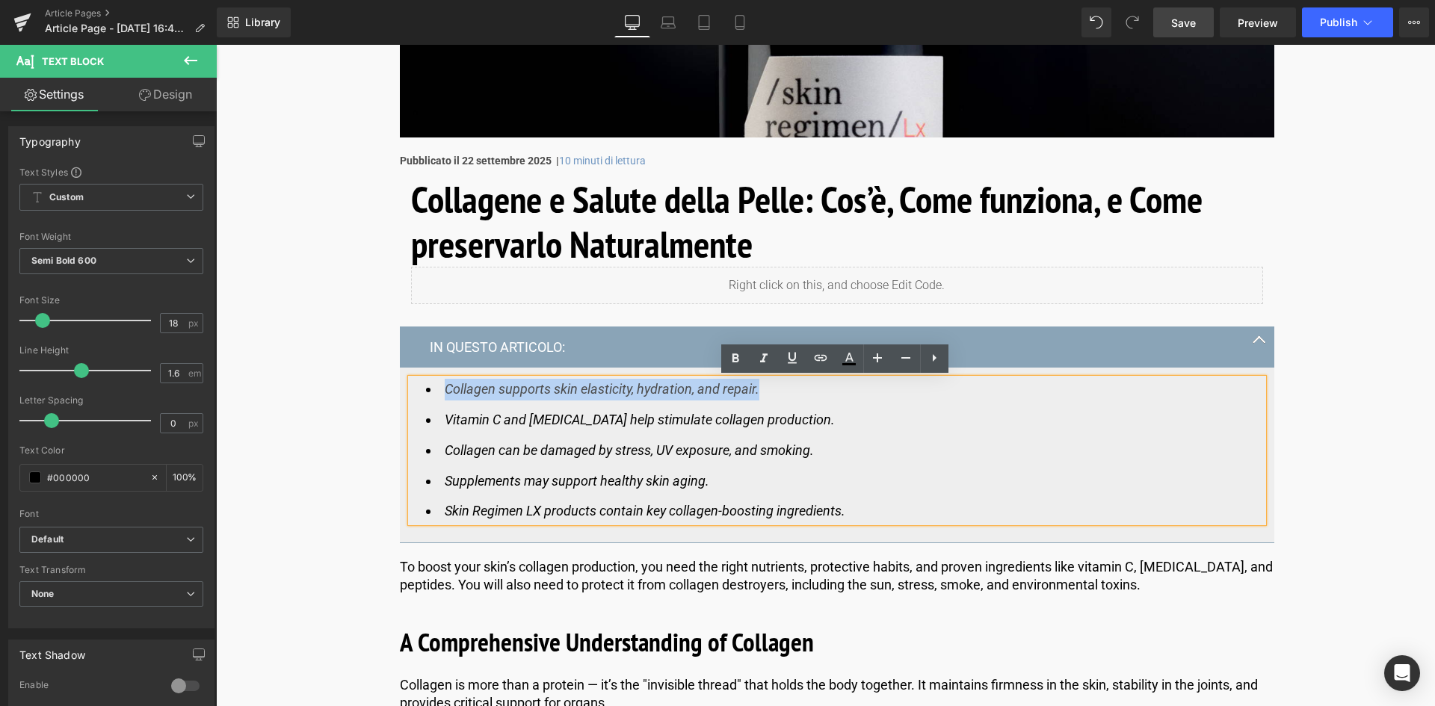
drag, startPoint x: 766, startPoint y: 392, endPoint x: 445, endPoint y: 381, distance: 321.7
click at [445, 381] on li "Collagen supports skin elasticity, hydration, and repair." at bounding box center [837, 390] width 822 height 22
paste div
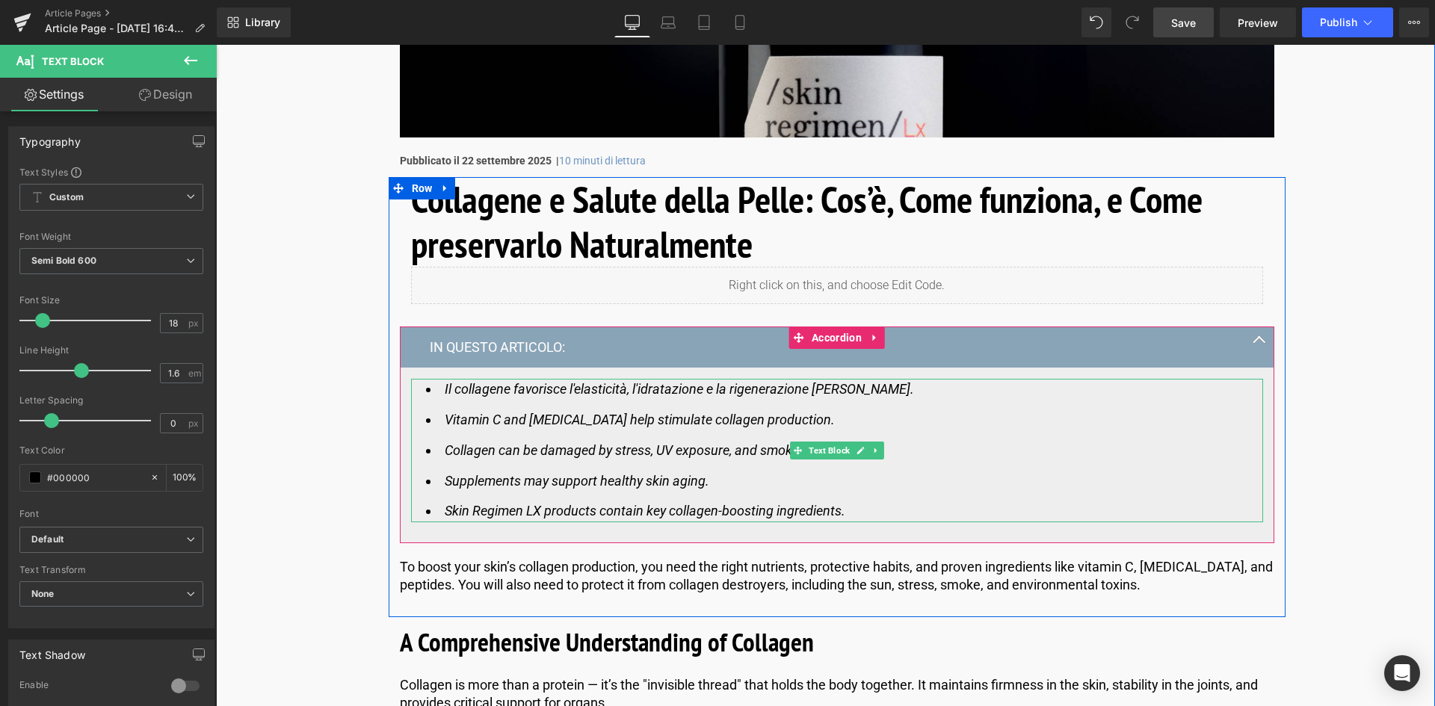
click at [560, 390] on icon "Il collagene favorisce l'elasticità, l'idratazione e la rigenerazione [PERSON_N…" at bounding box center [679, 389] width 469 height 16
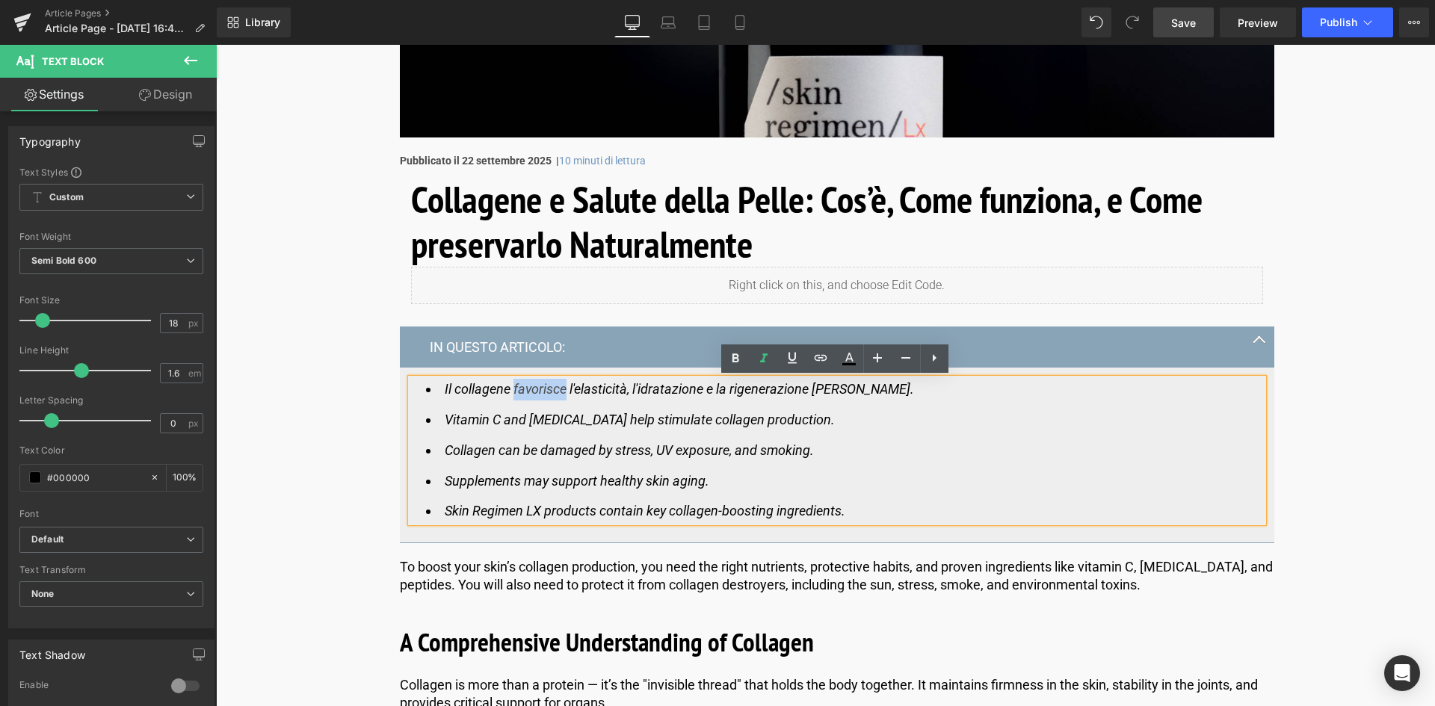
drag, startPoint x: 564, startPoint y: 389, endPoint x: 512, endPoint y: 384, distance: 52.5
click at [512, 384] on icon "Il collagene favorisce l'elasticità, l'idratazione e la rigenerazione [PERSON_N…" at bounding box center [679, 389] width 469 height 16
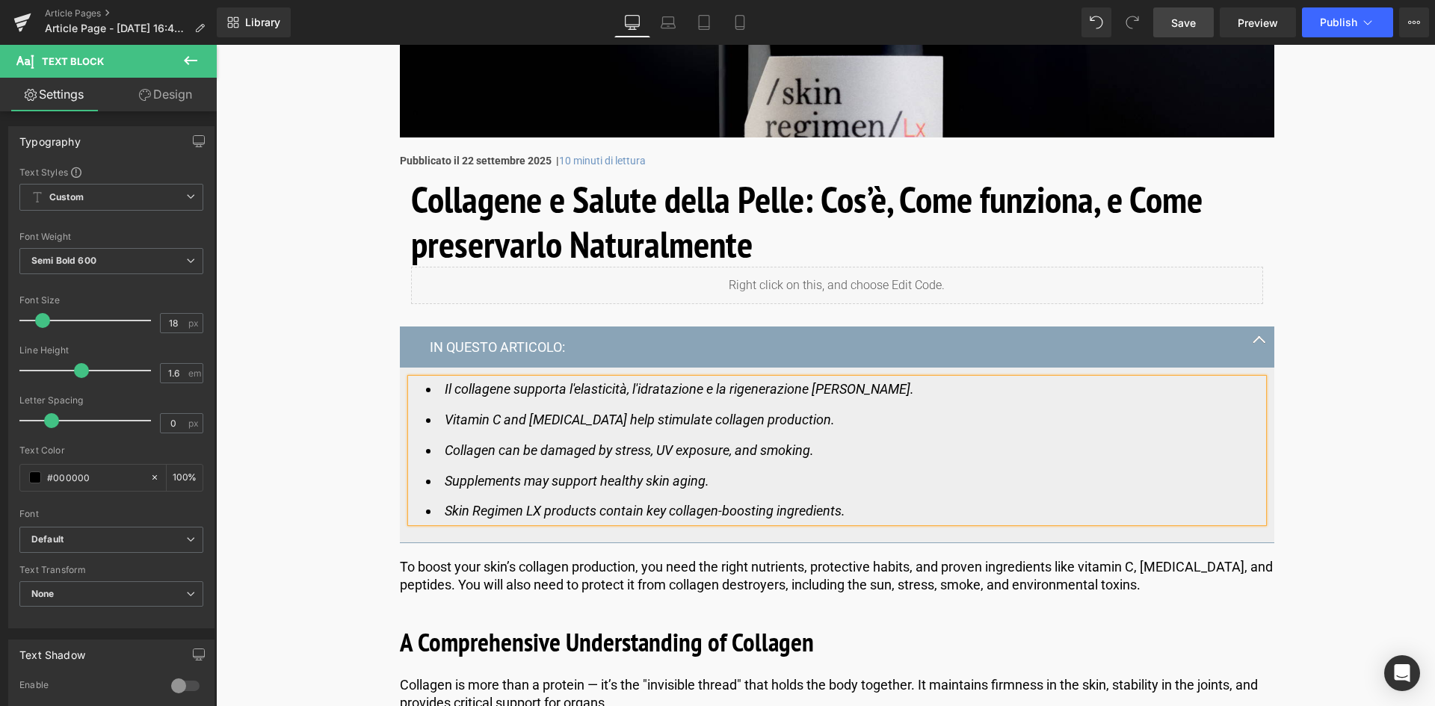
click at [827, 422] on li "Vitamin C and [MEDICAL_DATA] help stimulate collagen production." at bounding box center [837, 421] width 822 height 22
drag, startPoint x: 821, startPoint y: 419, endPoint x: 441, endPoint y: 425, distance: 379.8
click at [441, 425] on li "Vitamin C and [MEDICAL_DATA] help stimulate collagen production." at bounding box center [837, 421] width 822 height 22
click at [872, 388] on li "Il collagene supporta l'elasticità, l'idratazione e la rigenerazione [PERSON_NA…" at bounding box center [837, 390] width 822 height 22
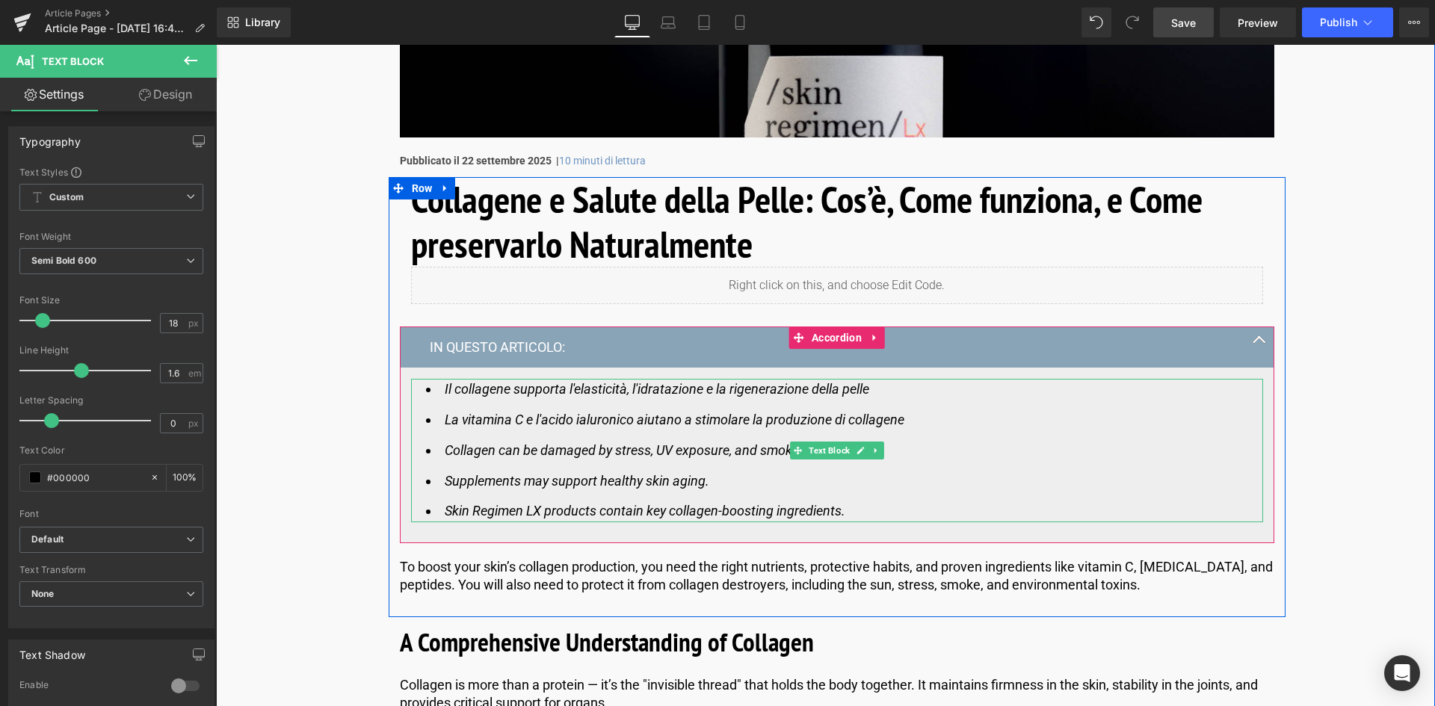
drag, startPoint x: 722, startPoint y: 449, endPoint x: 802, endPoint y: 451, distance: 80.0
click at [722, 449] on icon "Collagen can be damaged by stress, UV exposure, and smoking." at bounding box center [629, 451] width 369 height 16
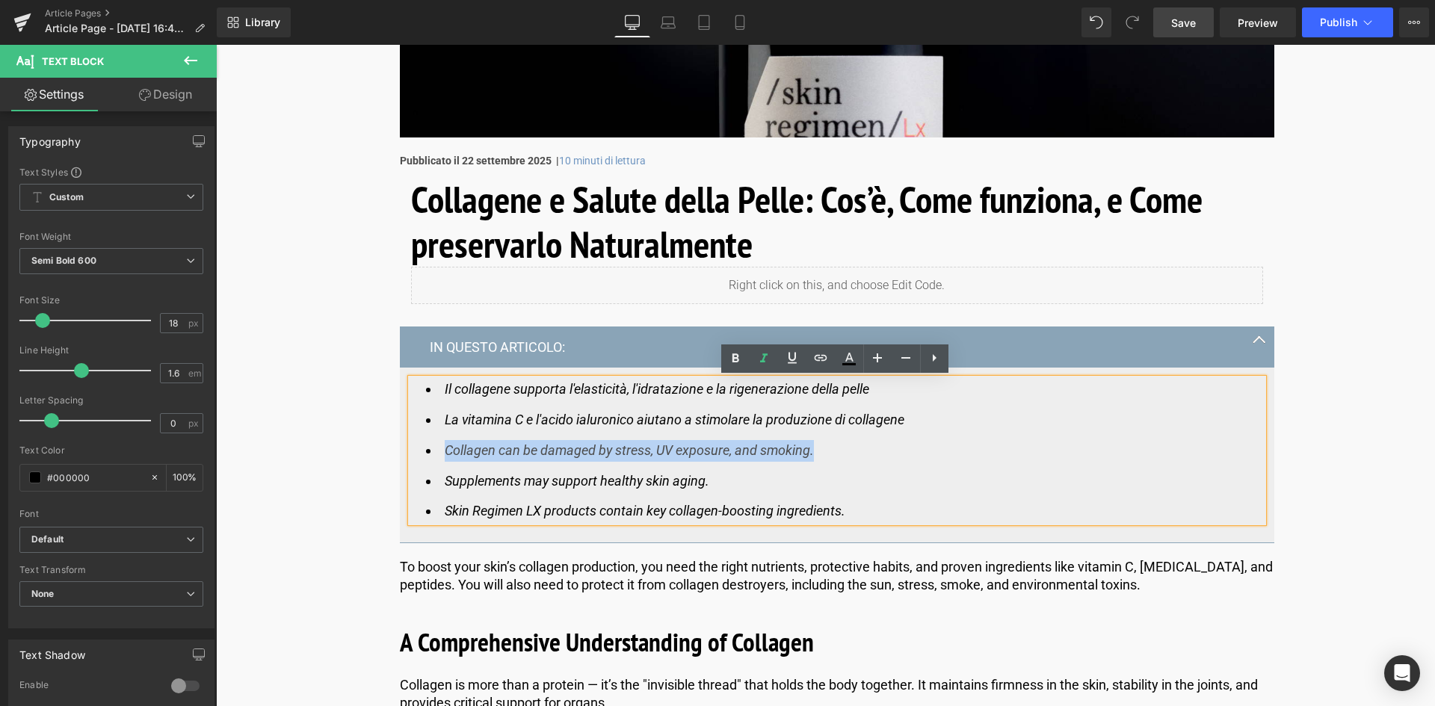
drag, startPoint x: 816, startPoint y: 453, endPoint x: 446, endPoint y: 454, distance: 370.1
click at [446, 454] on li "Collagen can be damaged by stress, UV exposure, and smoking." at bounding box center [837, 451] width 822 height 22
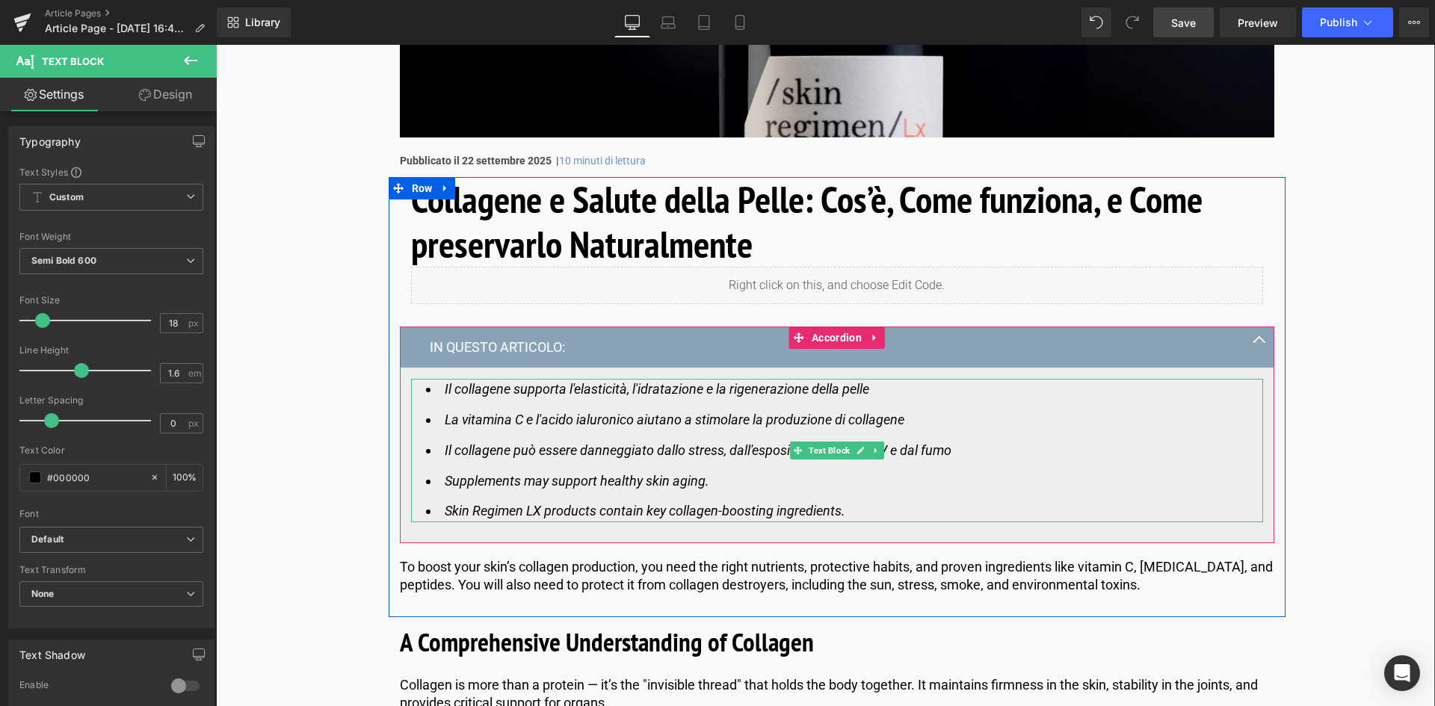
click at [676, 481] on icon "Supplements may support healthy skin aging." at bounding box center [577, 481] width 265 height 16
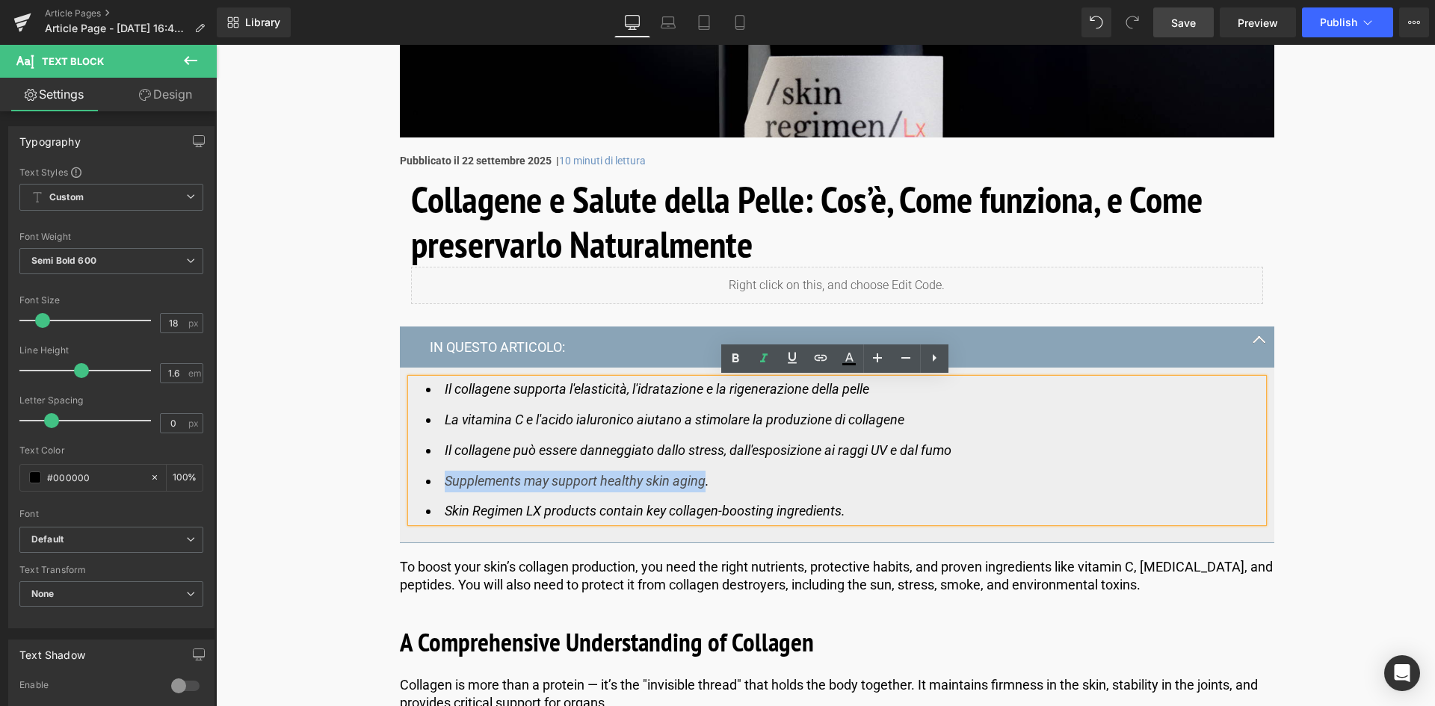
drag, startPoint x: 701, startPoint y: 480, endPoint x: 435, endPoint y: 487, distance: 266.2
click at [435, 487] on li "Supplements may support healthy skin aging." at bounding box center [837, 482] width 822 height 22
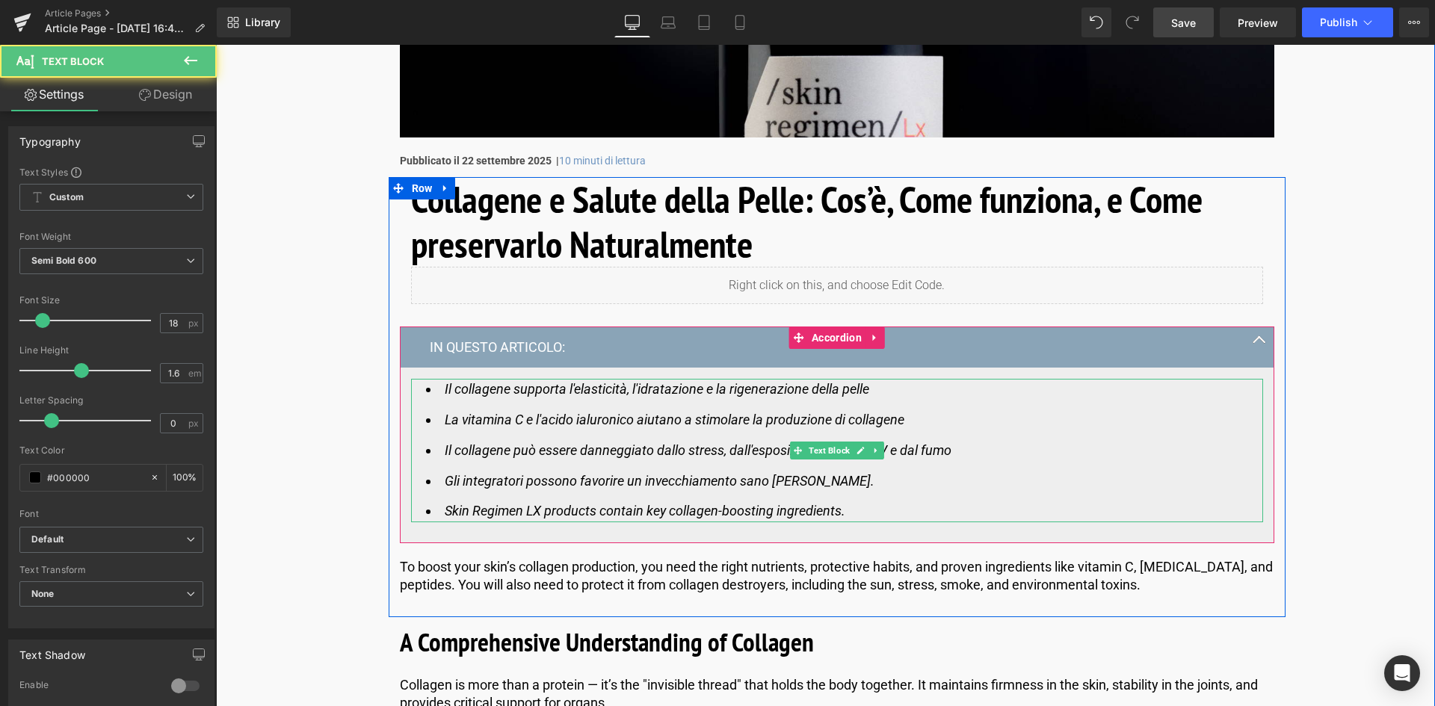
click at [843, 491] on li "Gli integratori possono favorire un invecchiamento sano [PERSON_NAME]." at bounding box center [837, 482] width 822 height 22
click at [445, 507] on icon "Skin Regimen LX products contain key collagen-boosting ingredients." at bounding box center [645, 511] width 401 height 16
drag, startPoint x: 813, startPoint y: 514, endPoint x: 833, endPoint y: 511, distance: 19.7
click at [813, 514] on icon "Skin Regimen LX products contain key collagen-boosting ingredients." at bounding box center [645, 511] width 401 height 16
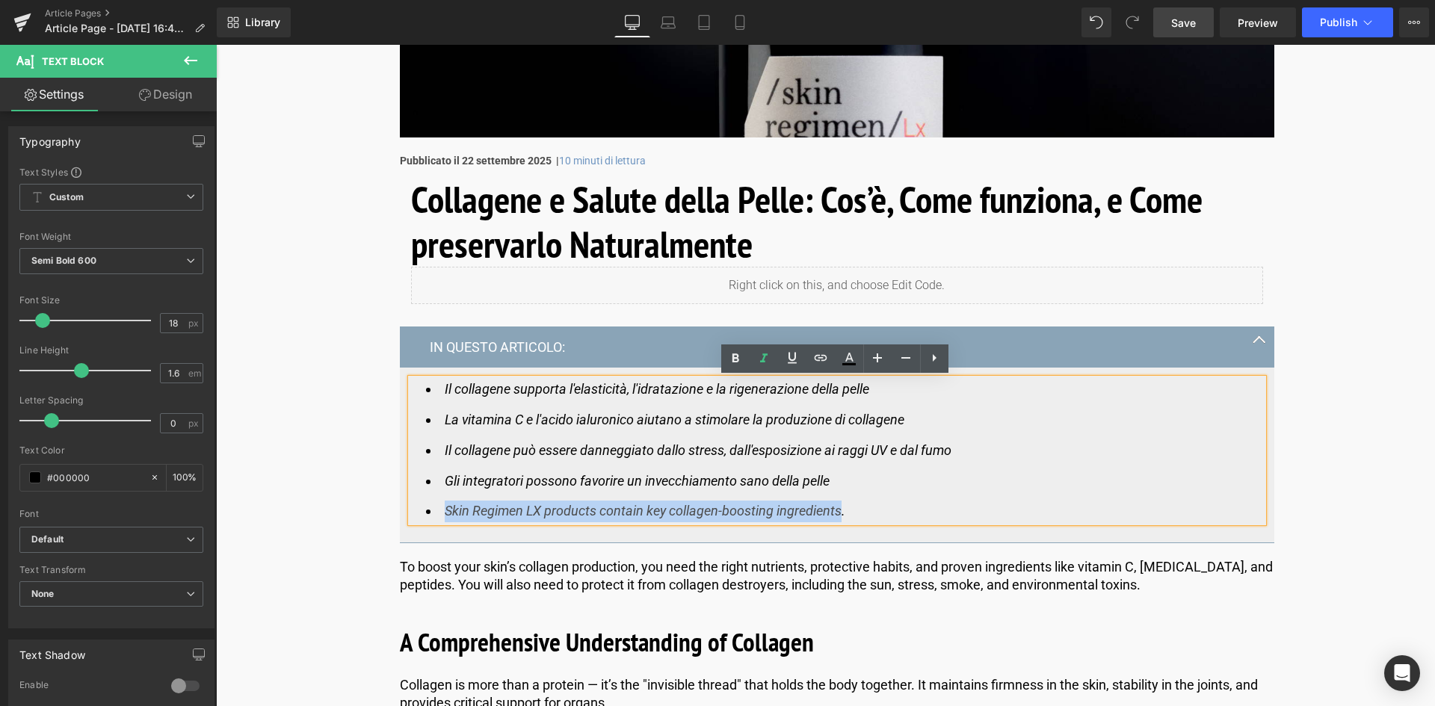
drag, startPoint x: 838, startPoint y: 511, endPoint x: 441, endPoint y: 511, distance: 397.0
click at [441, 511] on li "Skin Regimen LX products contain key collagen-boosting ingredients." at bounding box center [837, 512] width 822 height 22
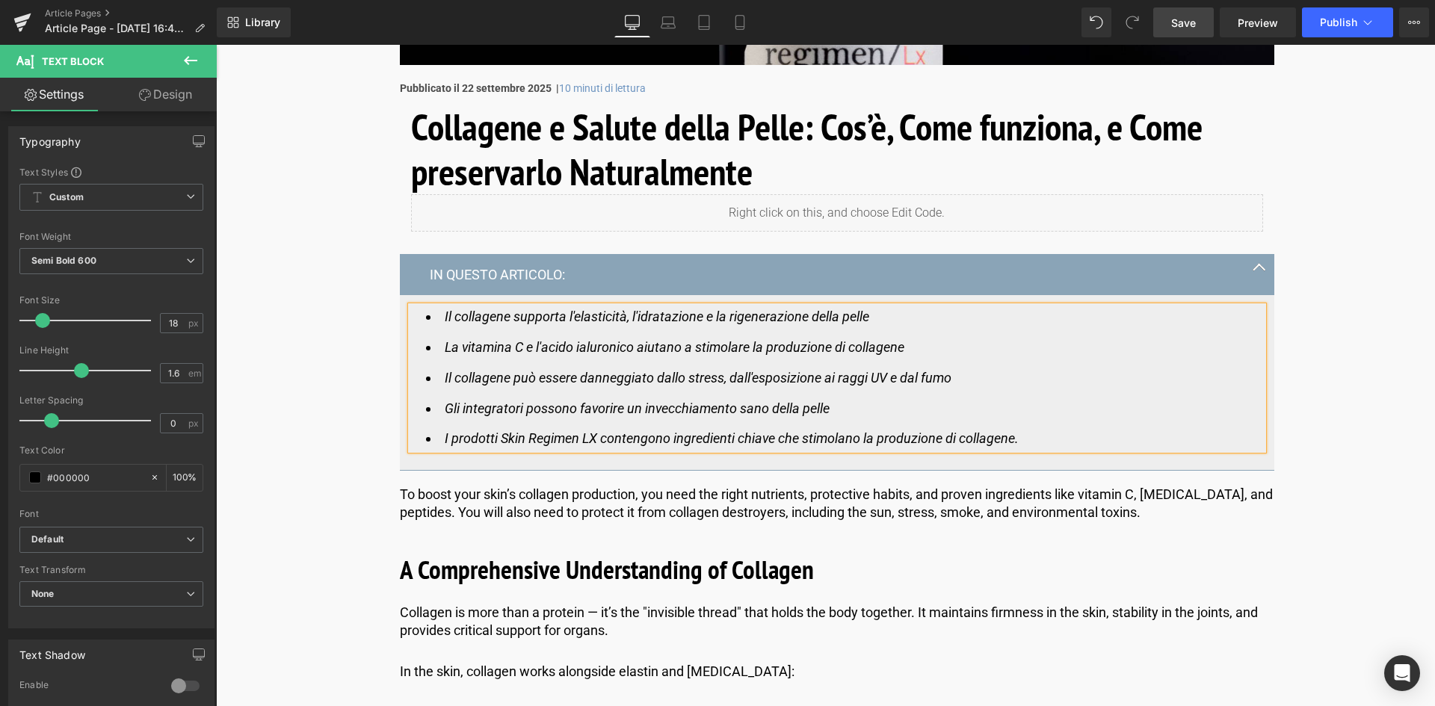
scroll to position [598, 0]
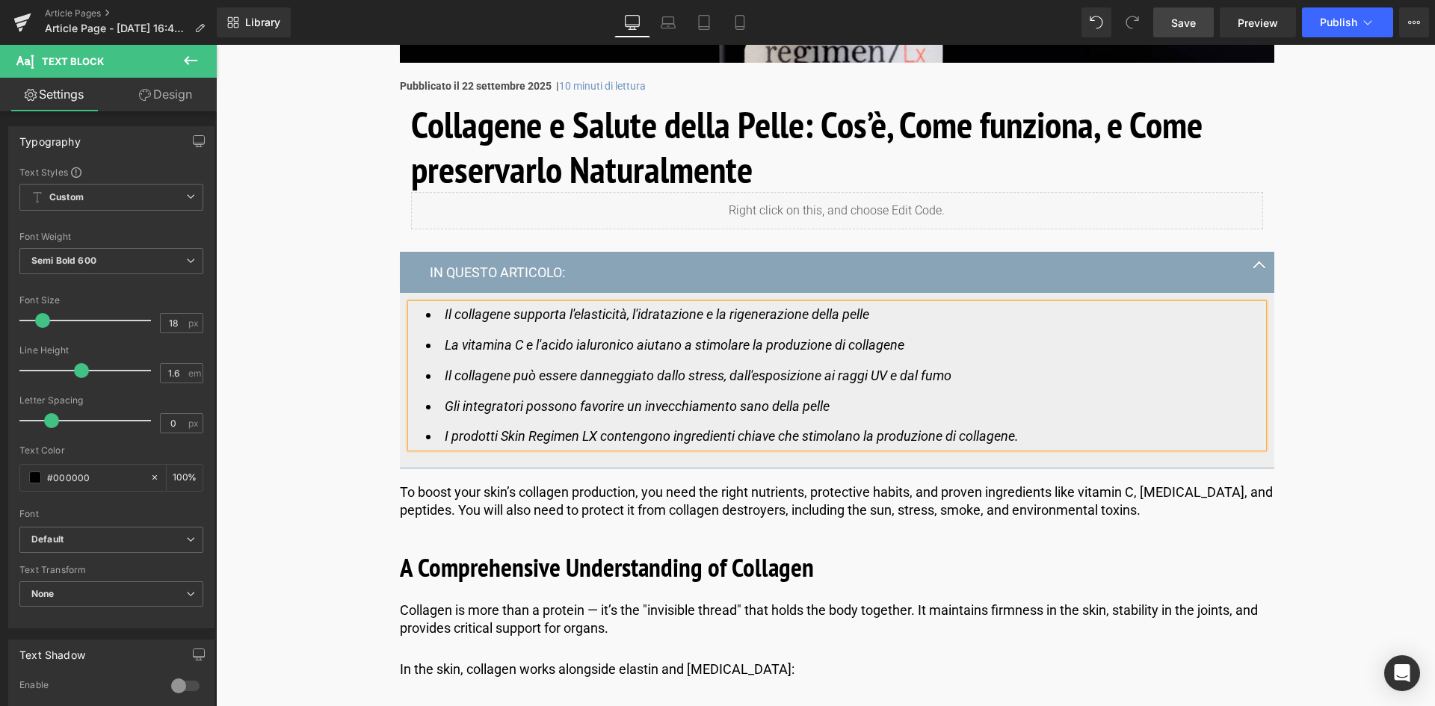
click at [1032, 431] on li "I prodotti Skin Regimen LX contengono ingredienti chiave che stimolano la produ…" at bounding box center [837, 437] width 822 height 22
click at [1069, 509] on p "To boost your skin’s collagen production, you need the right nutrients, protect…" at bounding box center [837, 501] width 875 height 35
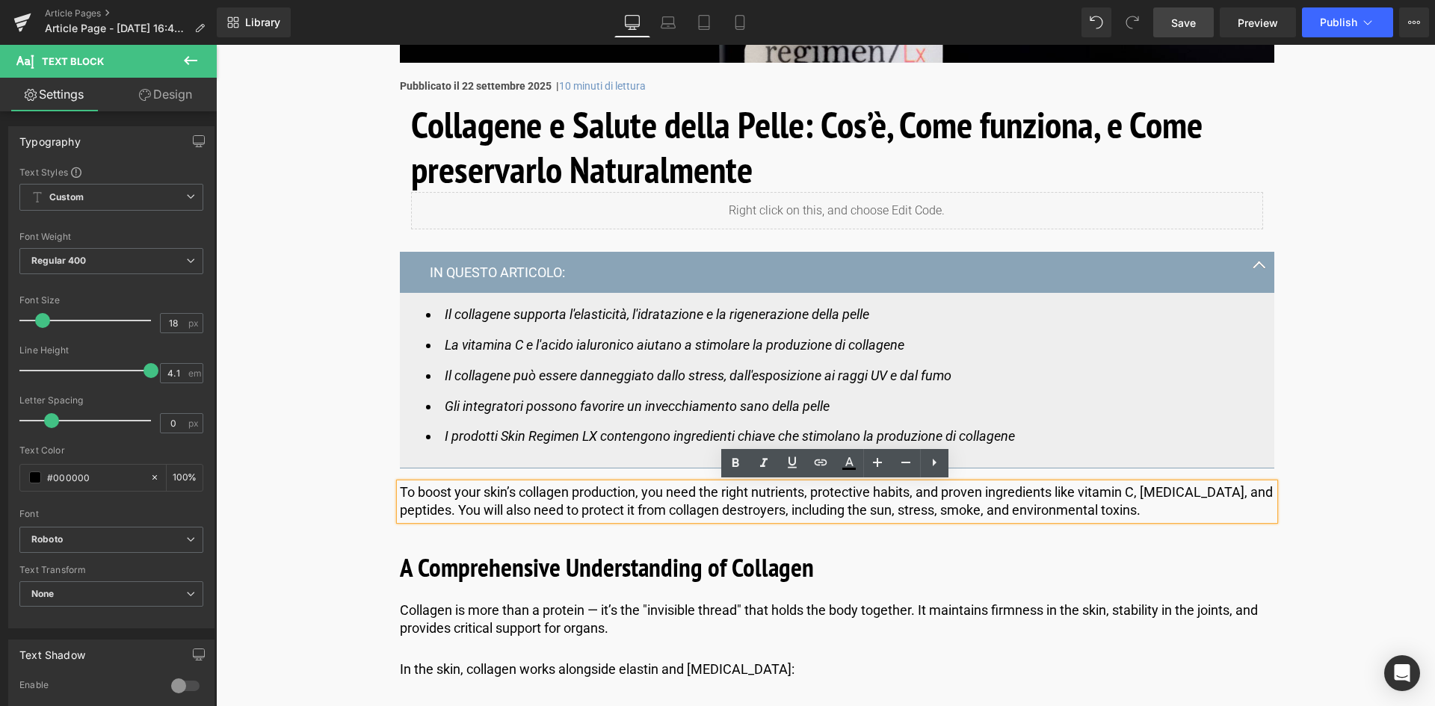
drag, startPoint x: 1160, startPoint y: 513, endPoint x: 384, endPoint y: 481, distance: 775.9
copy p "To boost your skin’s collagen production, you need the right nutrients, protect…"
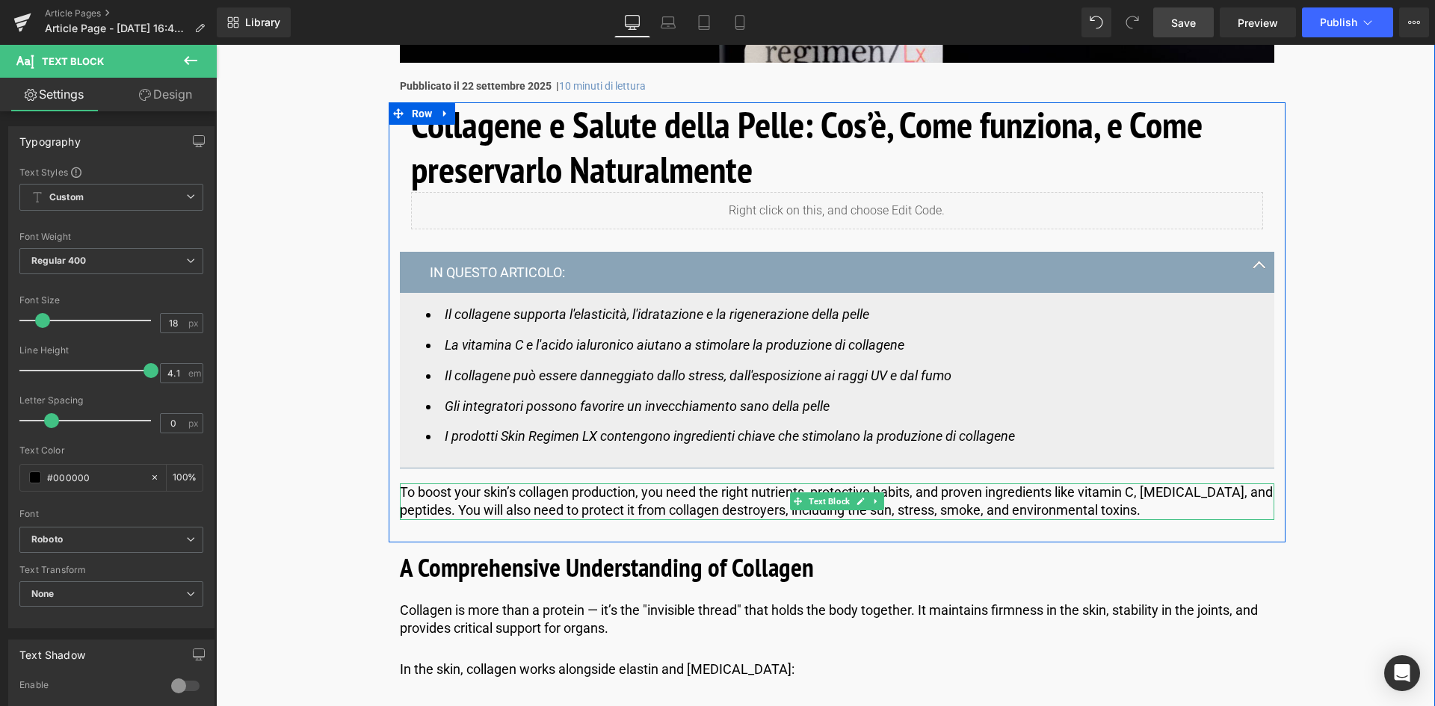
drag, startPoint x: 1017, startPoint y: 508, endPoint x: 1142, endPoint y: 542, distance: 129.5
click at [1019, 507] on p "To boost your skin’s collagen production, you need the right nutrients, protect…" at bounding box center [837, 501] width 875 height 35
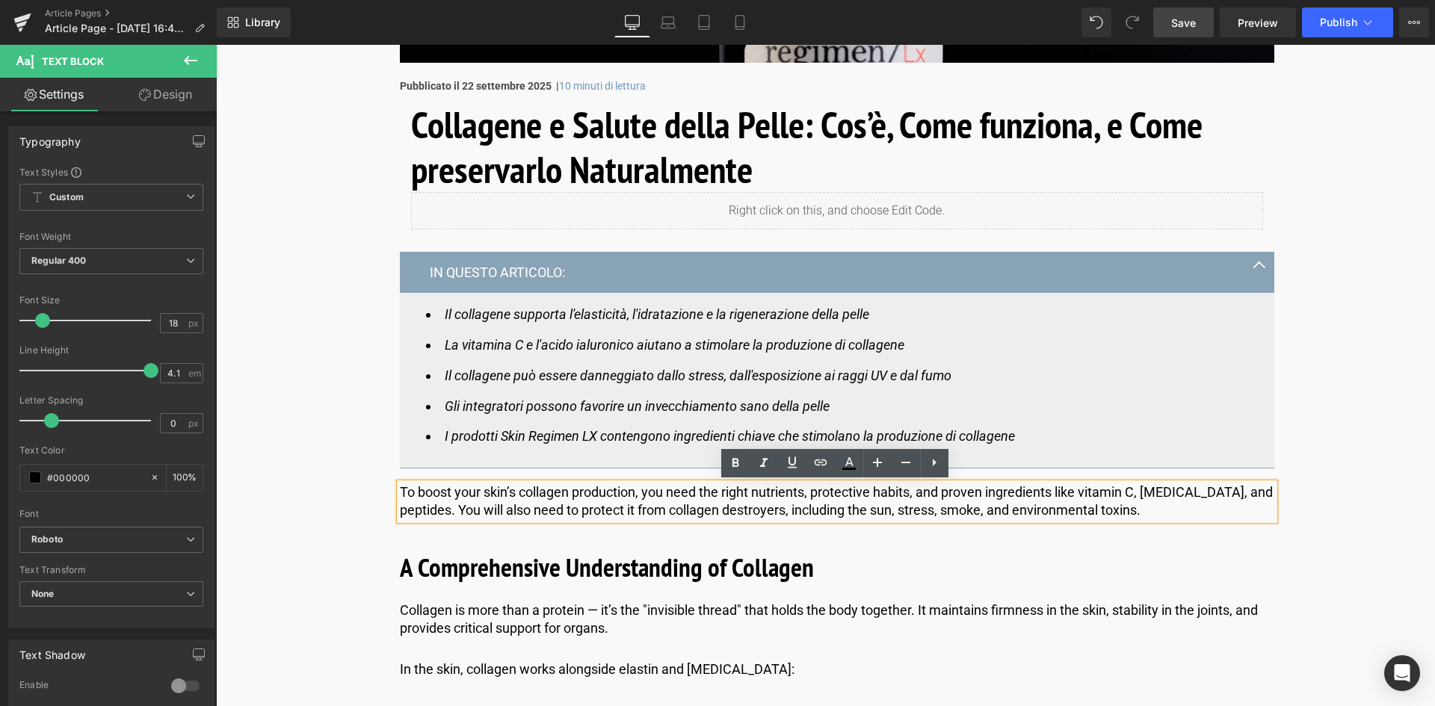
click at [1160, 514] on p "To boost your skin’s collagen production, you need the right nutrients, protect…" at bounding box center [837, 501] width 875 height 35
drag, startPoint x: 1149, startPoint y: 508, endPoint x: 322, endPoint y: 476, distance: 827.4
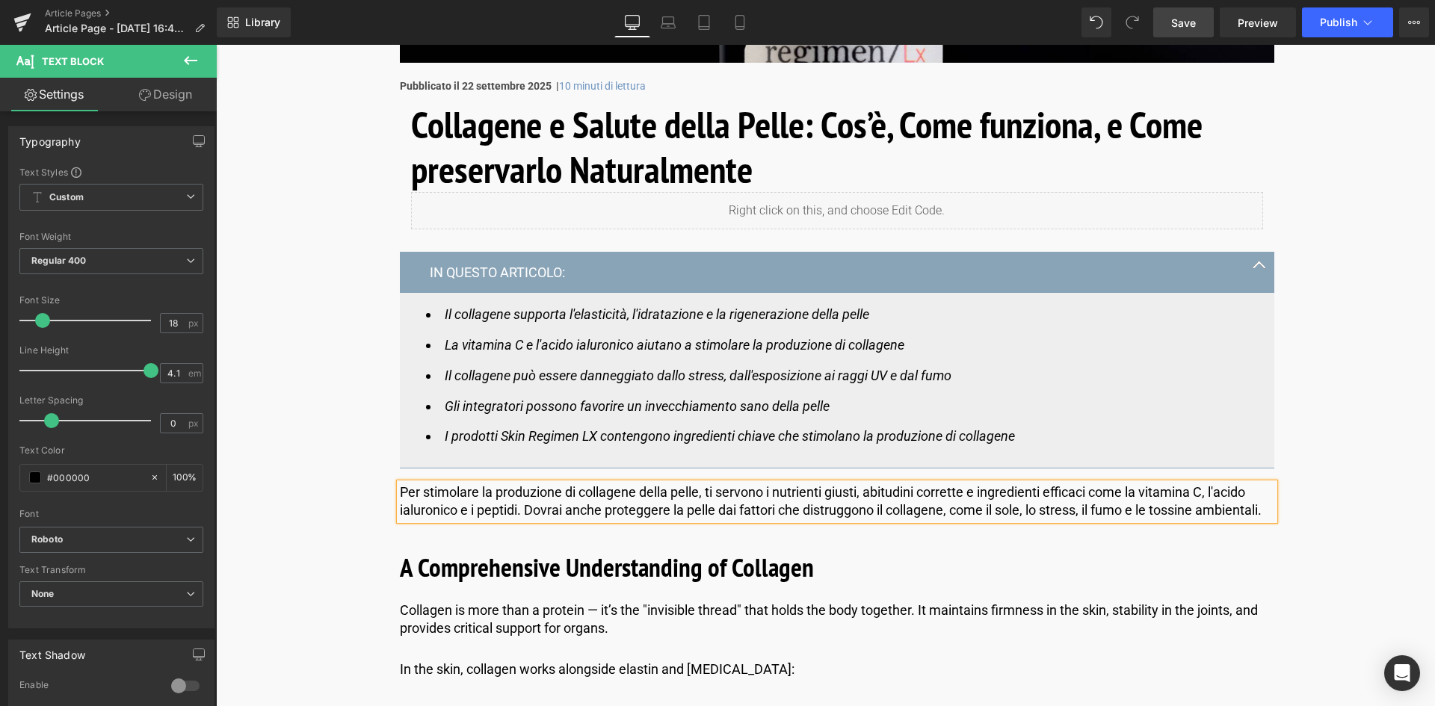
drag, startPoint x: 1182, startPoint y: 19, endPoint x: 916, endPoint y: 78, distance: 272.6
click at [1182, 19] on span "Save" at bounding box center [1183, 23] width 25 height 16
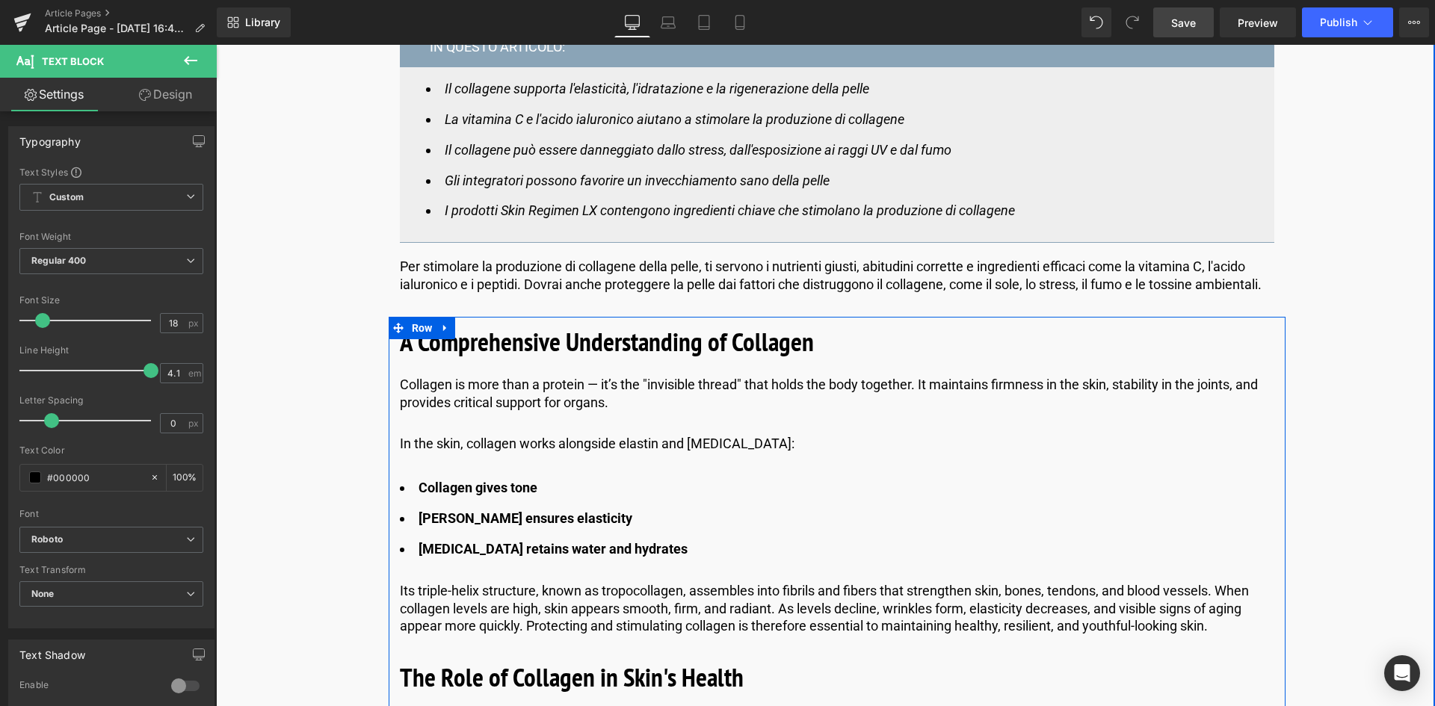
scroll to position [822, 0]
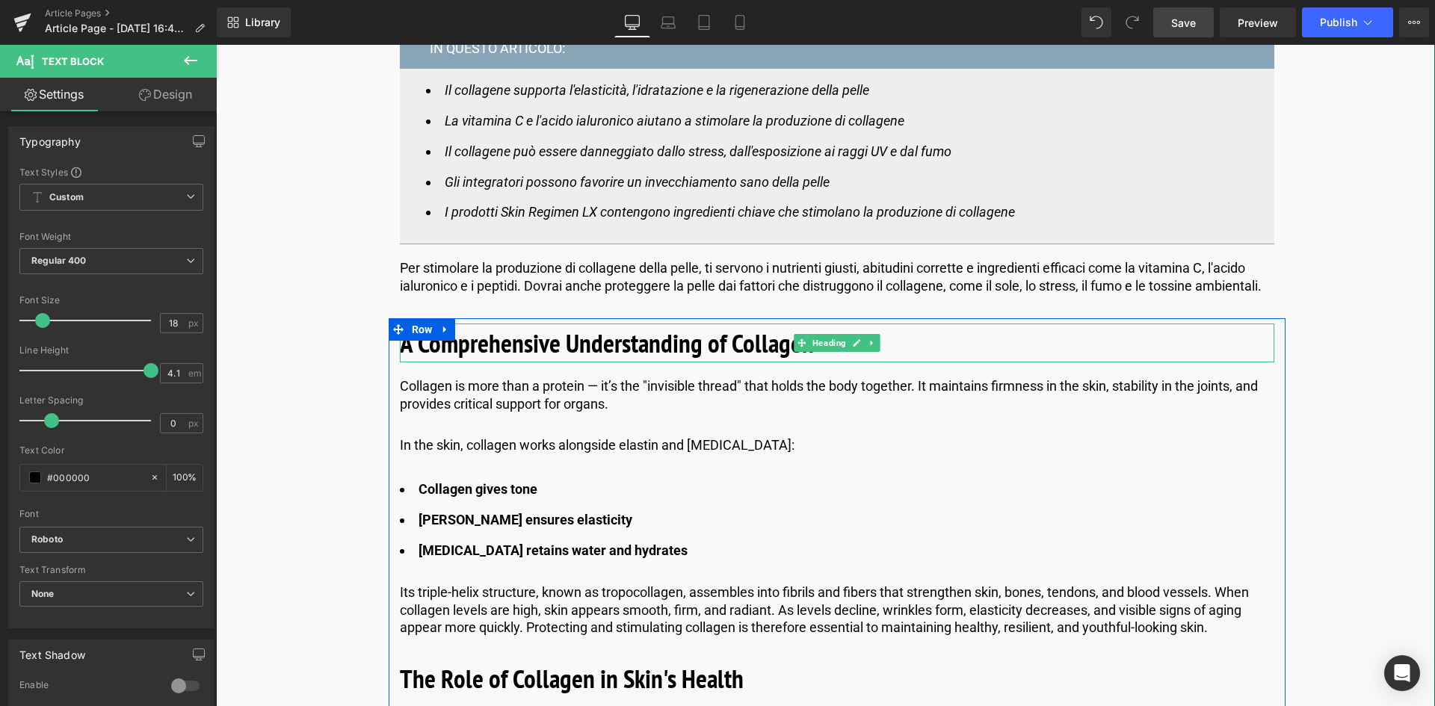
drag, startPoint x: 560, startPoint y: 354, endPoint x: 664, endPoint y: 340, distance: 104.8
click at [560, 354] on b "A Comprehensive Understanding of Collagen" at bounding box center [607, 343] width 414 height 34
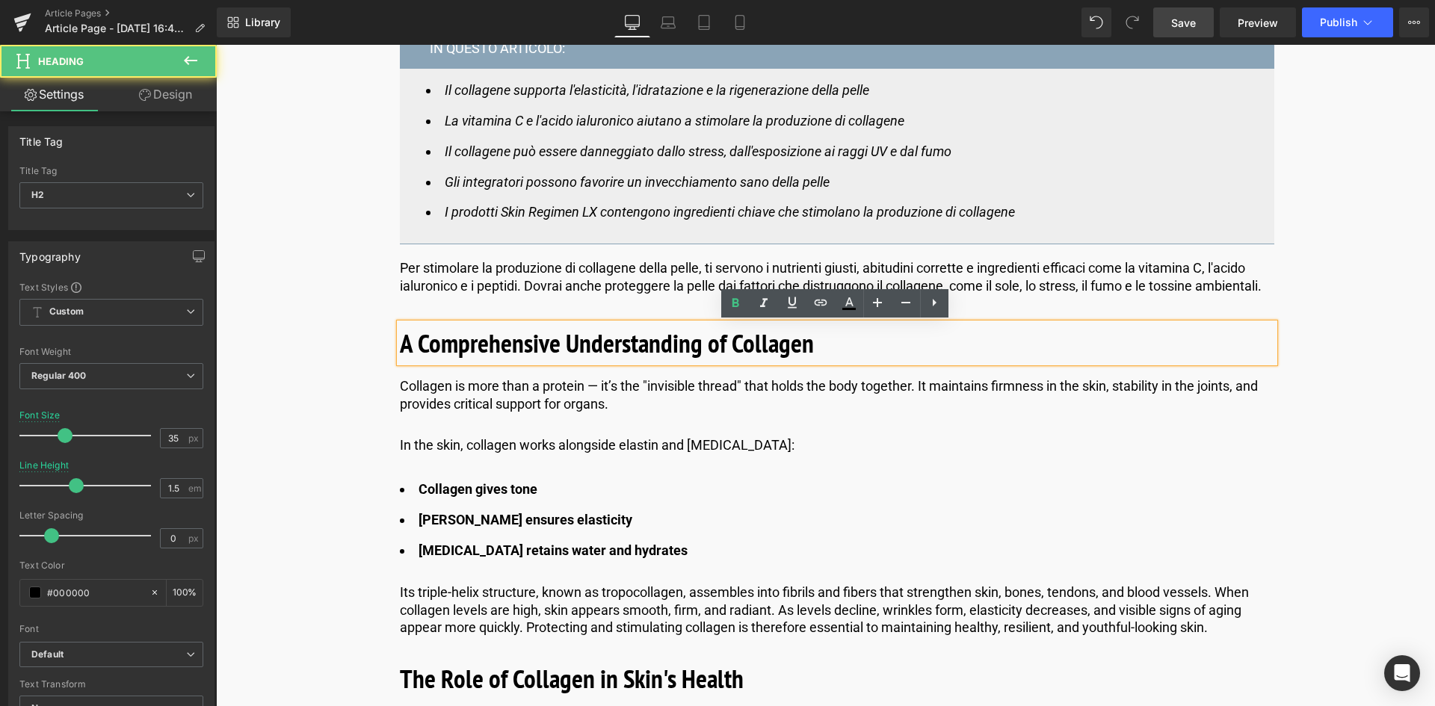
click at [664, 340] on b "A Comprehensive Understanding of Collagen" at bounding box center [607, 343] width 414 height 34
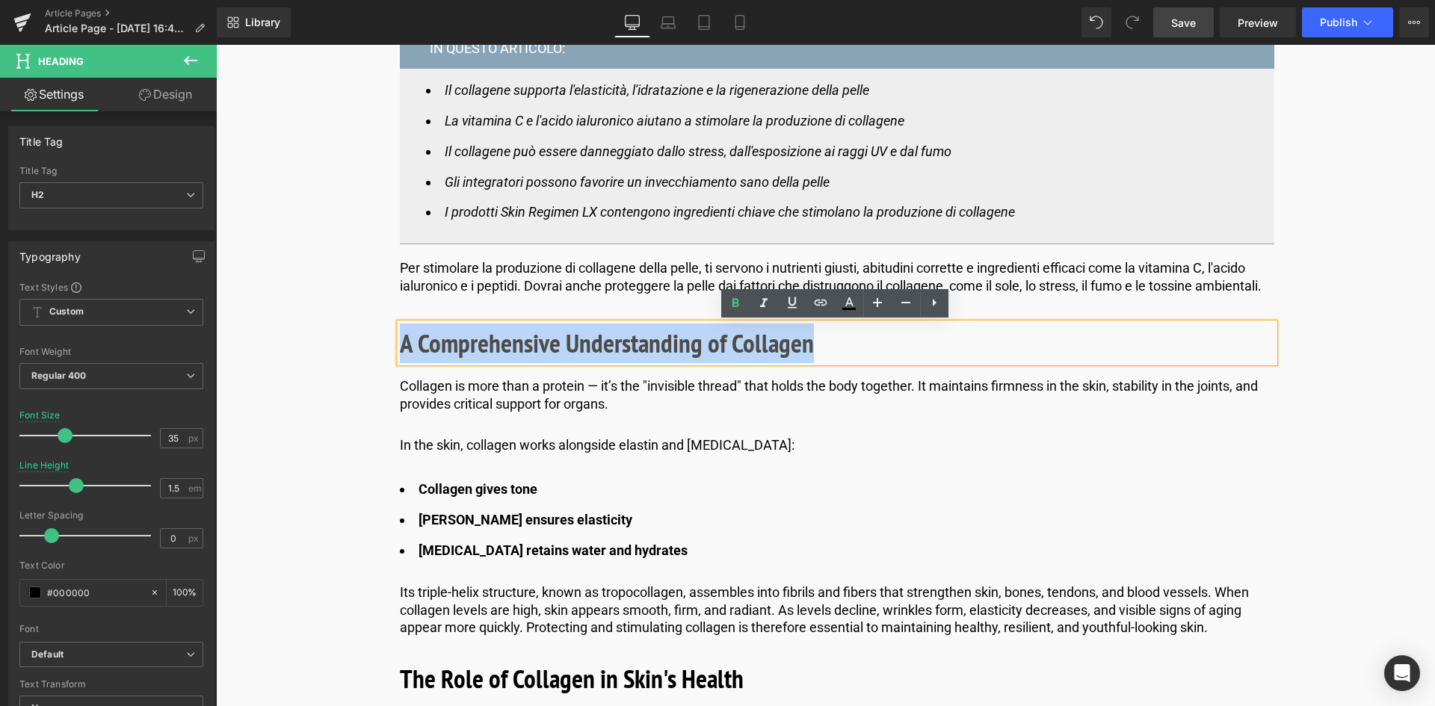
drag, startPoint x: 809, startPoint y: 351, endPoint x: 353, endPoint y: 328, distance: 456.6
paste div
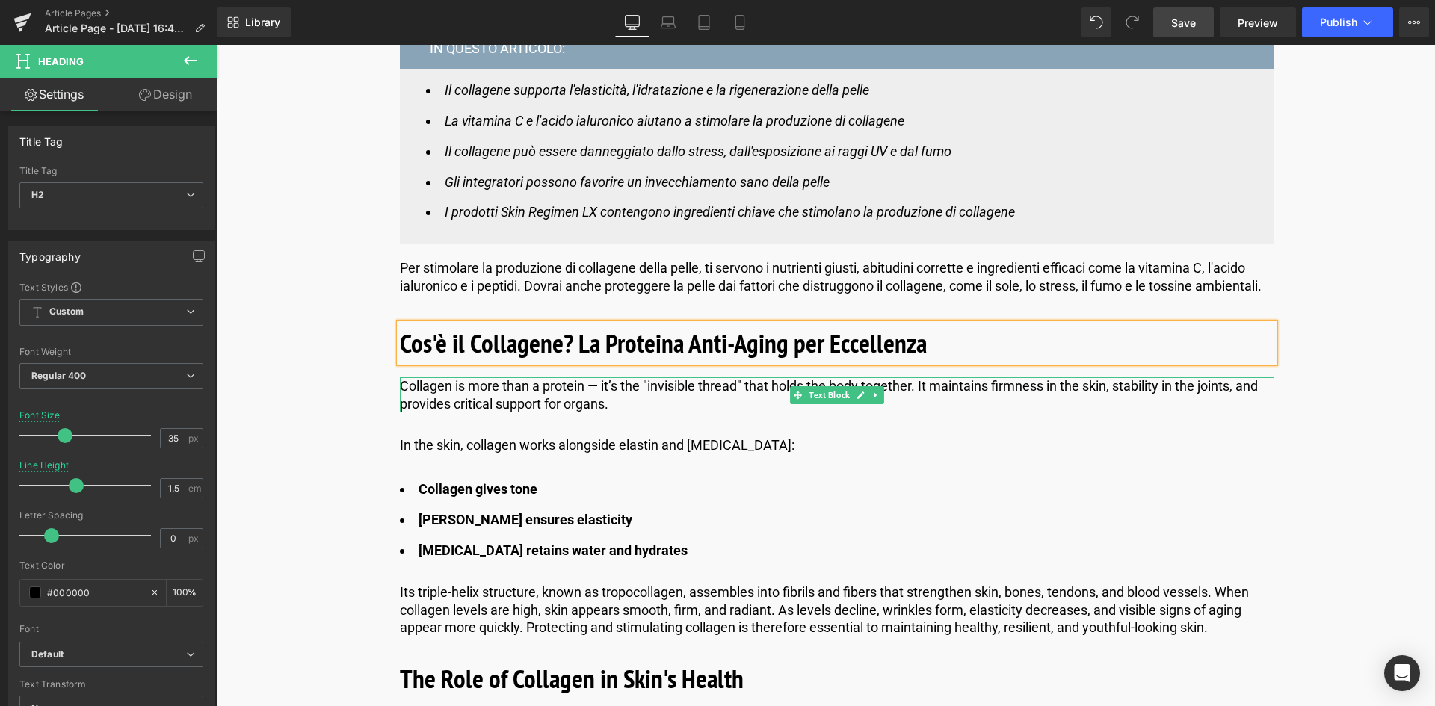
click at [502, 396] on p "Collagen is more than a protein — it’s the "invisible thread" that holds the bo…" at bounding box center [837, 395] width 875 height 35
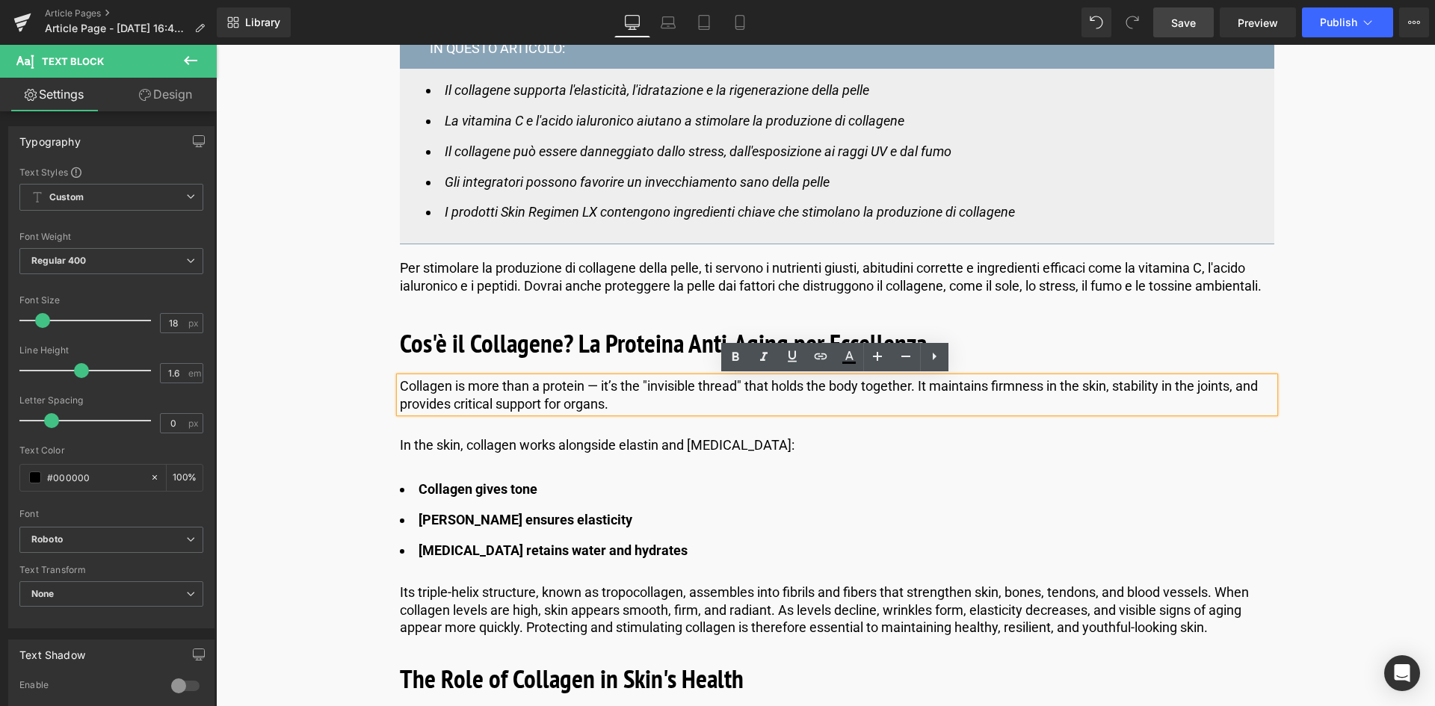
drag, startPoint x: 615, startPoint y: 406, endPoint x: 389, endPoint y: 375, distance: 228.6
copy p "Collagen is more than a protein — it’s the "invisible thread" that holds the bo…"
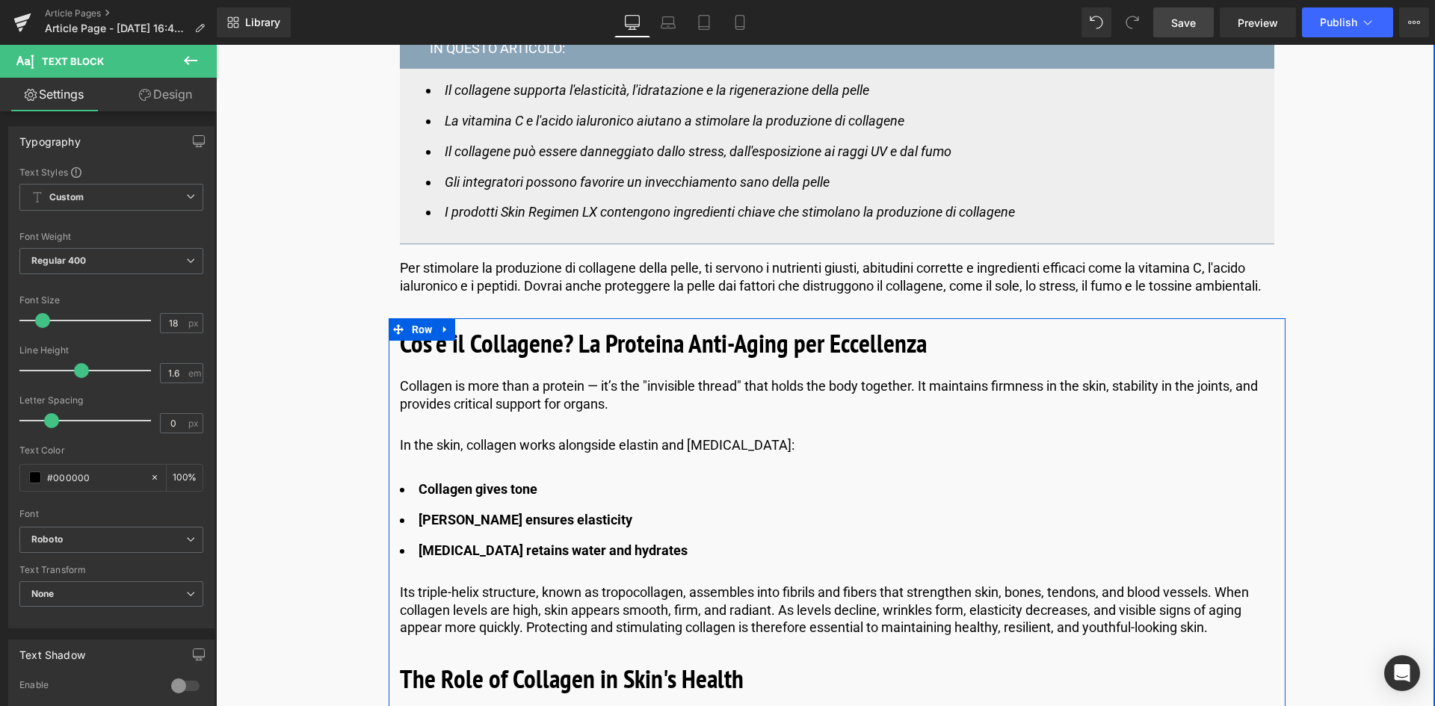
click at [615, 403] on p "Collagen is more than a protein — it’s the "invisible thread" that holds the bo…" at bounding box center [837, 395] width 875 height 35
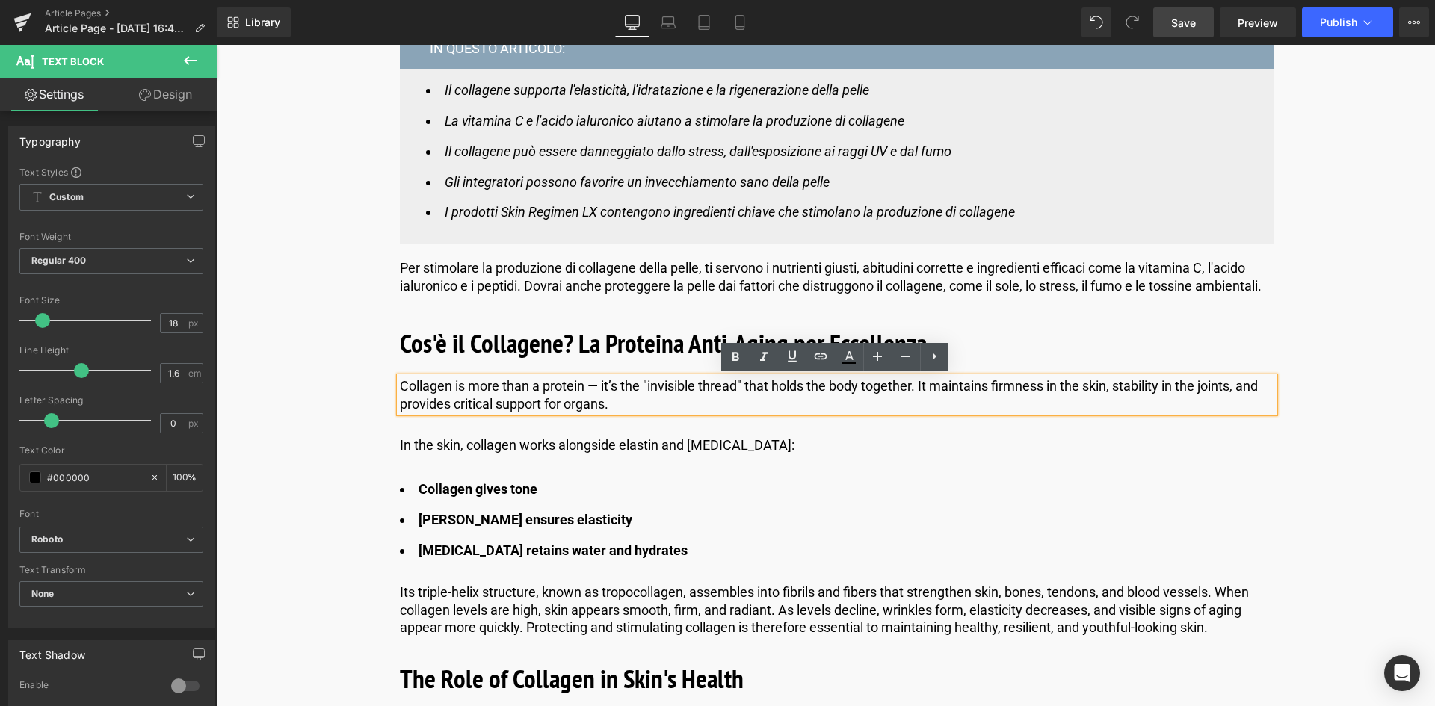
drag, startPoint x: 618, startPoint y: 403, endPoint x: 377, endPoint y: 355, distance: 245.4
paste div
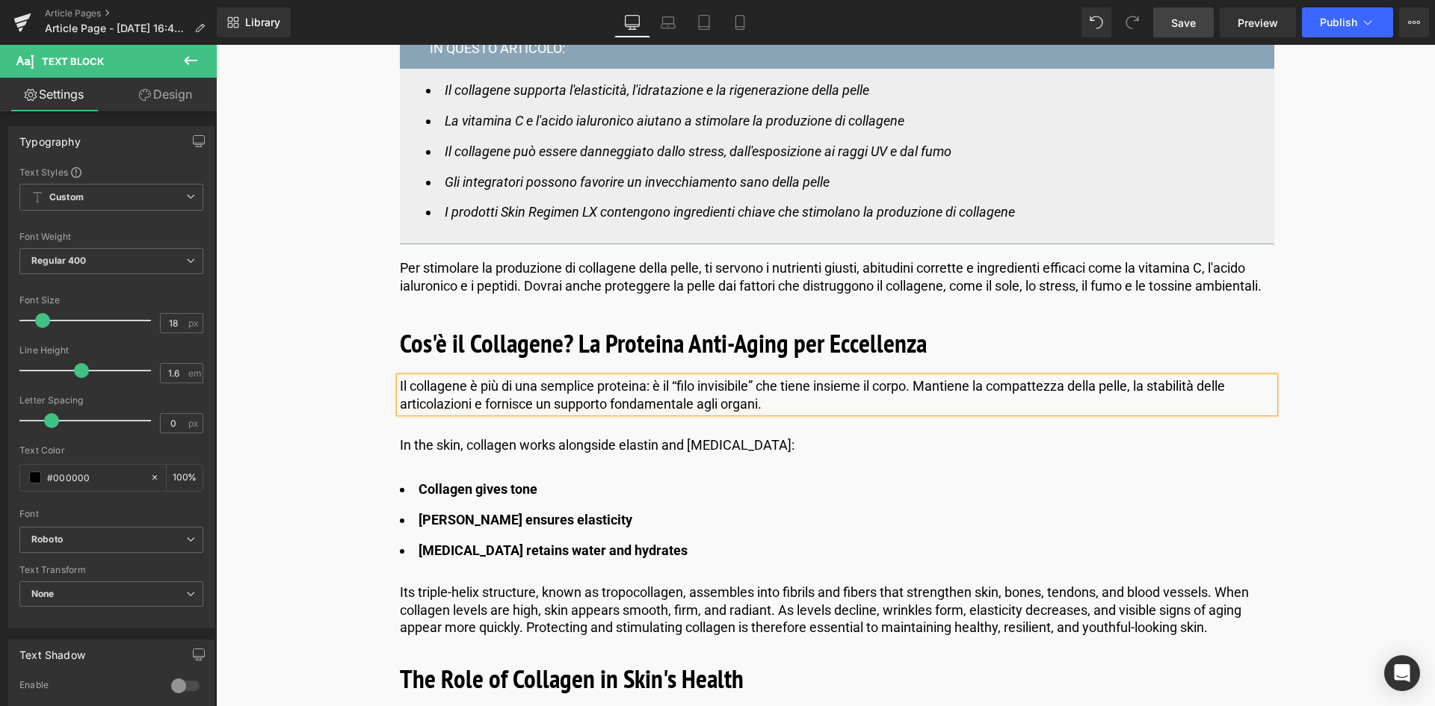
scroll to position [897, 0]
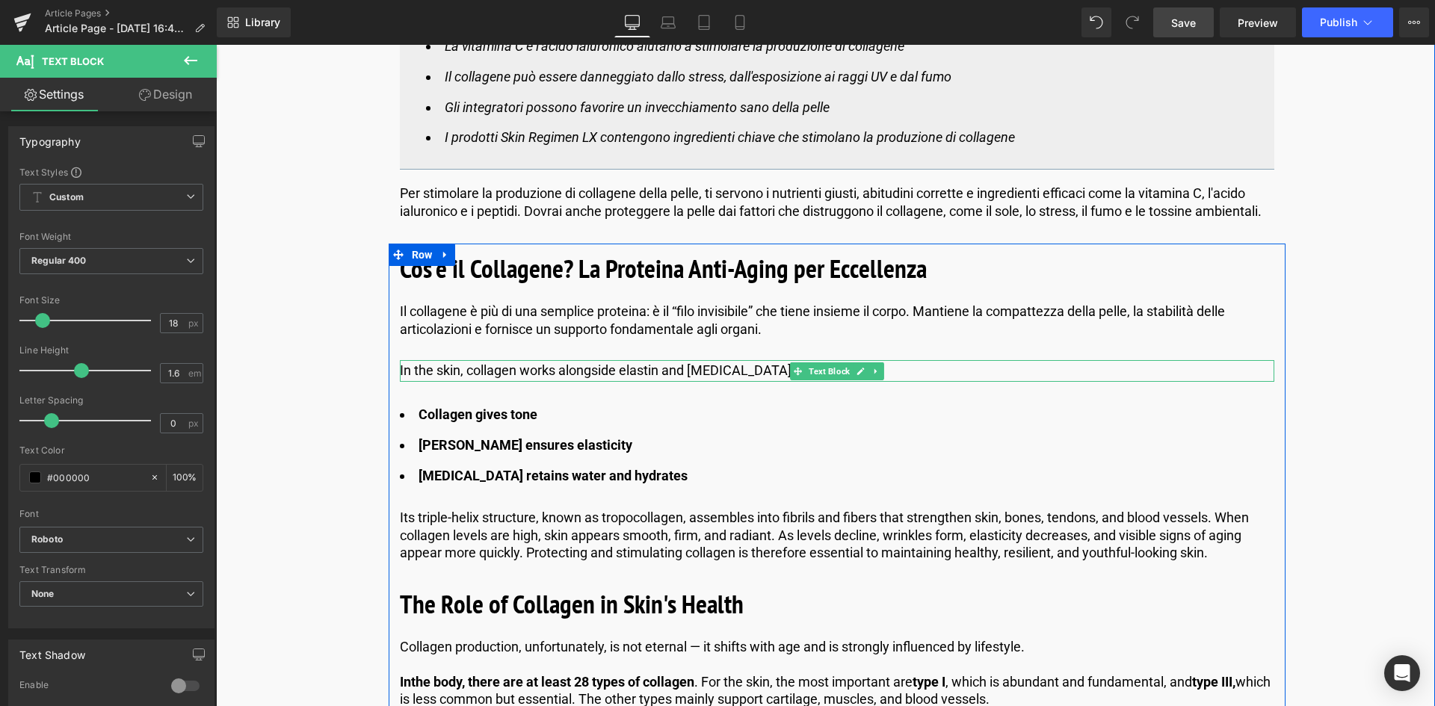
drag, startPoint x: 769, startPoint y: 370, endPoint x: 703, endPoint y: 372, distance: 65.1
click at [769, 370] on div "In the skin, collagen works alongside elastin and [MEDICAL_DATA]​​:" at bounding box center [837, 371] width 875 height 22
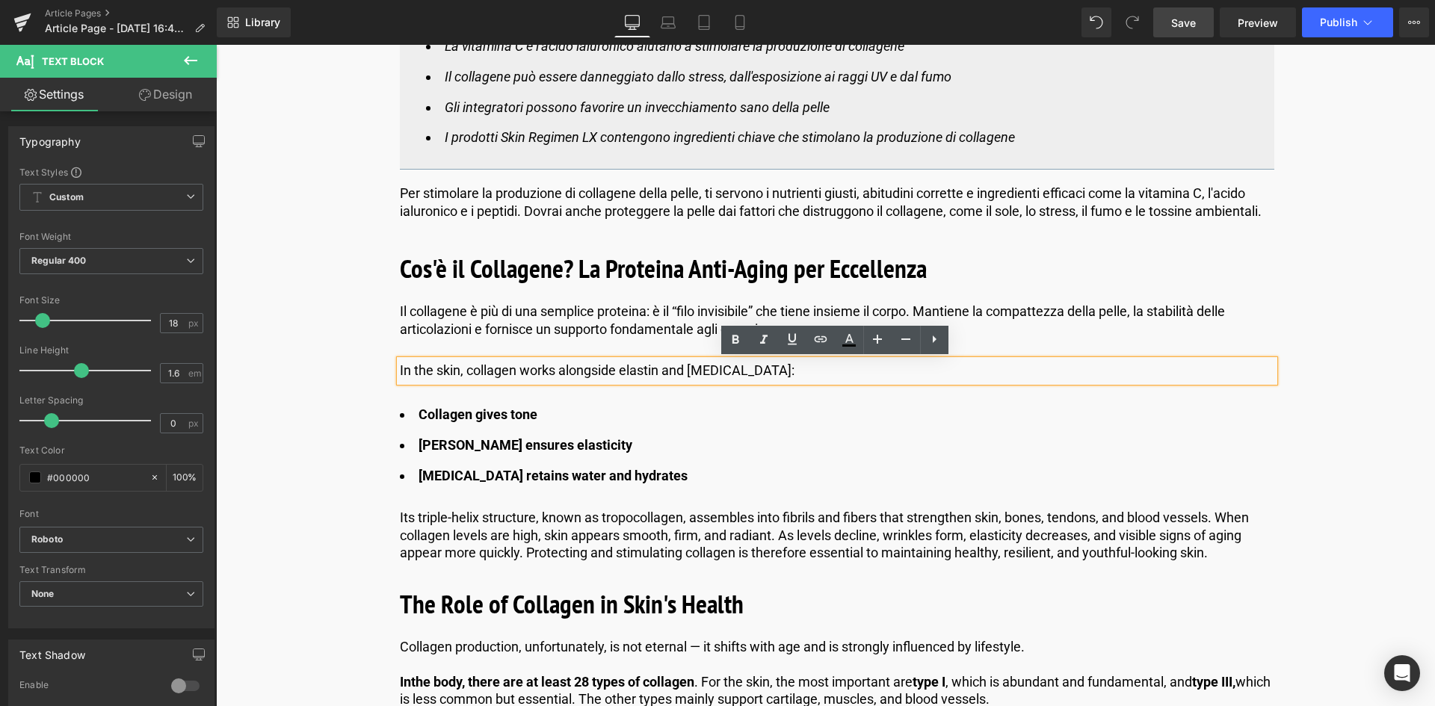
drag, startPoint x: 703, startPoint y: 372, endPoint x: 360, endPoint y: 378, distance: 343.9
copy div "In the skin, collagen works alongside elastin and [MEDICAL_DATA]​​:"
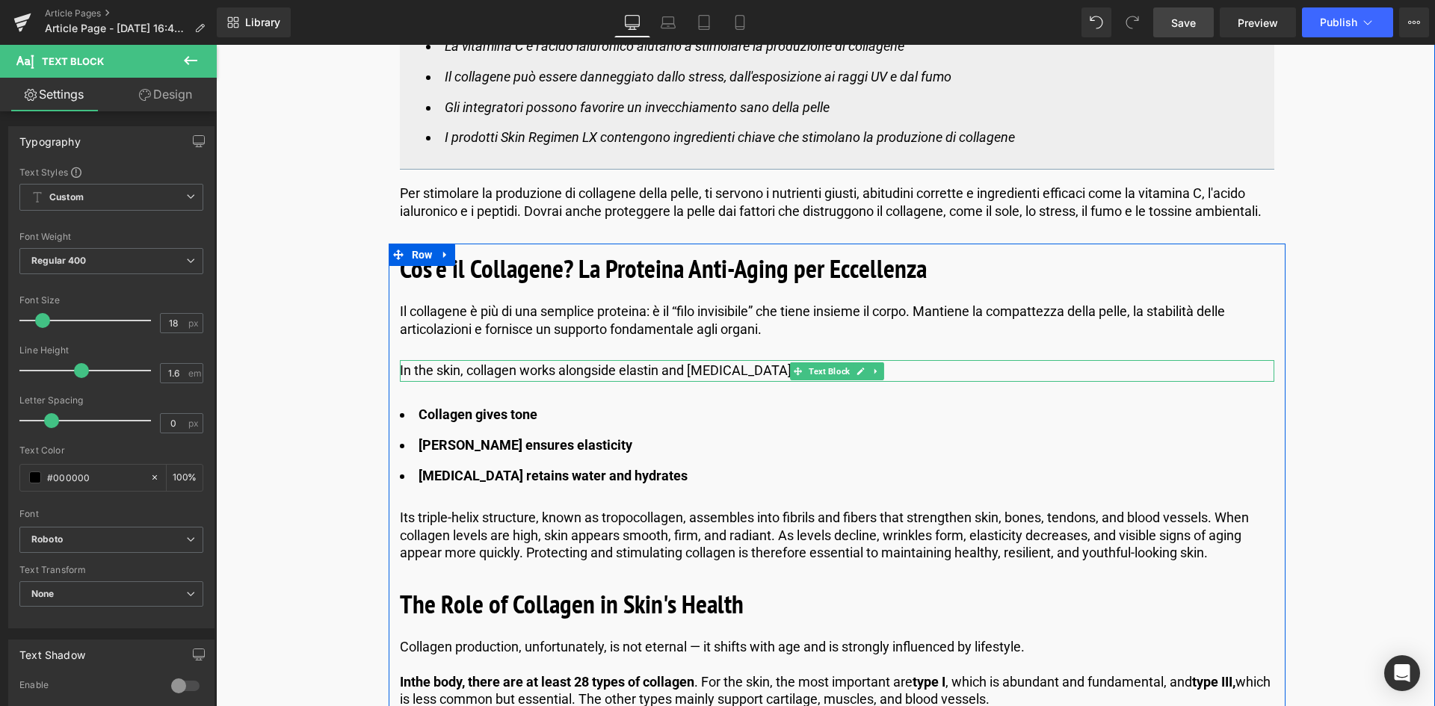
drag, startPoint x: 694, startPoint y: 368, endPoint x: 738, endPoint y: 368, distance: 44.1
click at [694, 368] on div "In the skin, collagen works alongside elastin and [MEDICAL_DATA]​​:" at bounding box center [837, 371] width 875 height 22
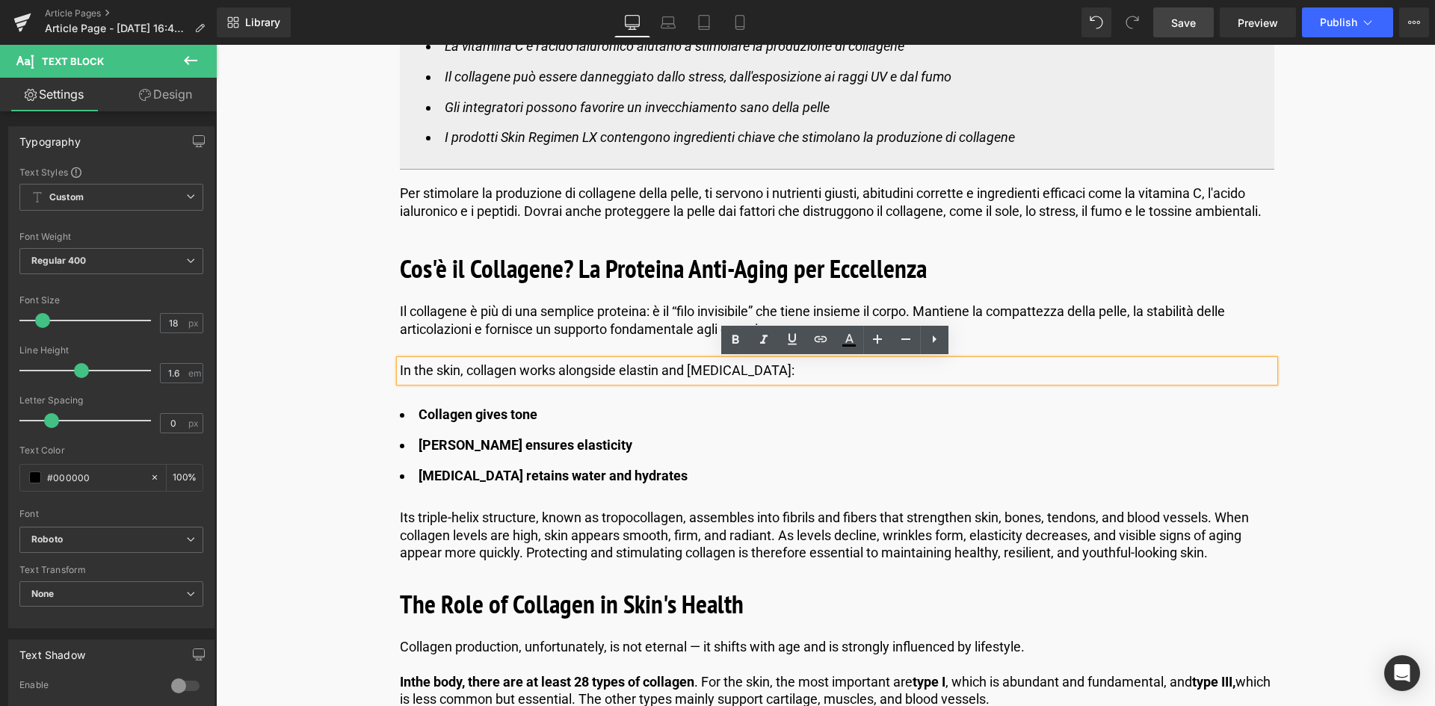
drag, startPoint x: 792, startPoint y: 372, endPoint x: 386, endPoint y: 381, distance: 406.0
paste div
click at [619, 472] on strong "[MEDICAL_DATA] retains water and hydrates" at bounding box center [553, 476] width 269 height 16
click at [600, 466] on li "[MEDICAL_DATA] retains water and hydrates" at bounding box center [837, 477] width 875 height 22
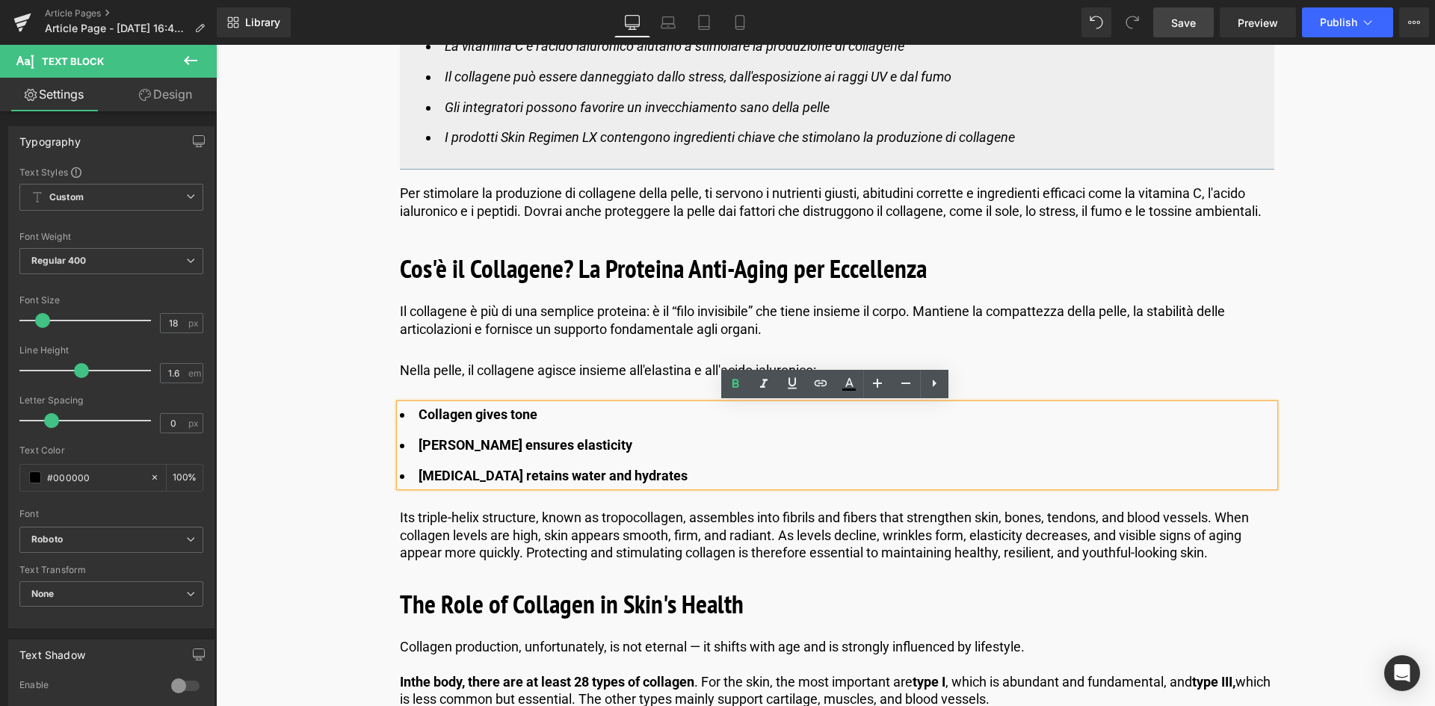
drag, startPoint x: 674, startPoint y: 474, endPoint x: 365, endPoint y: 421, distance: 313.3
copy ul "Collagen gives tone Elastin ensures elasticity [MEDICAL_DATA] retains water and…"
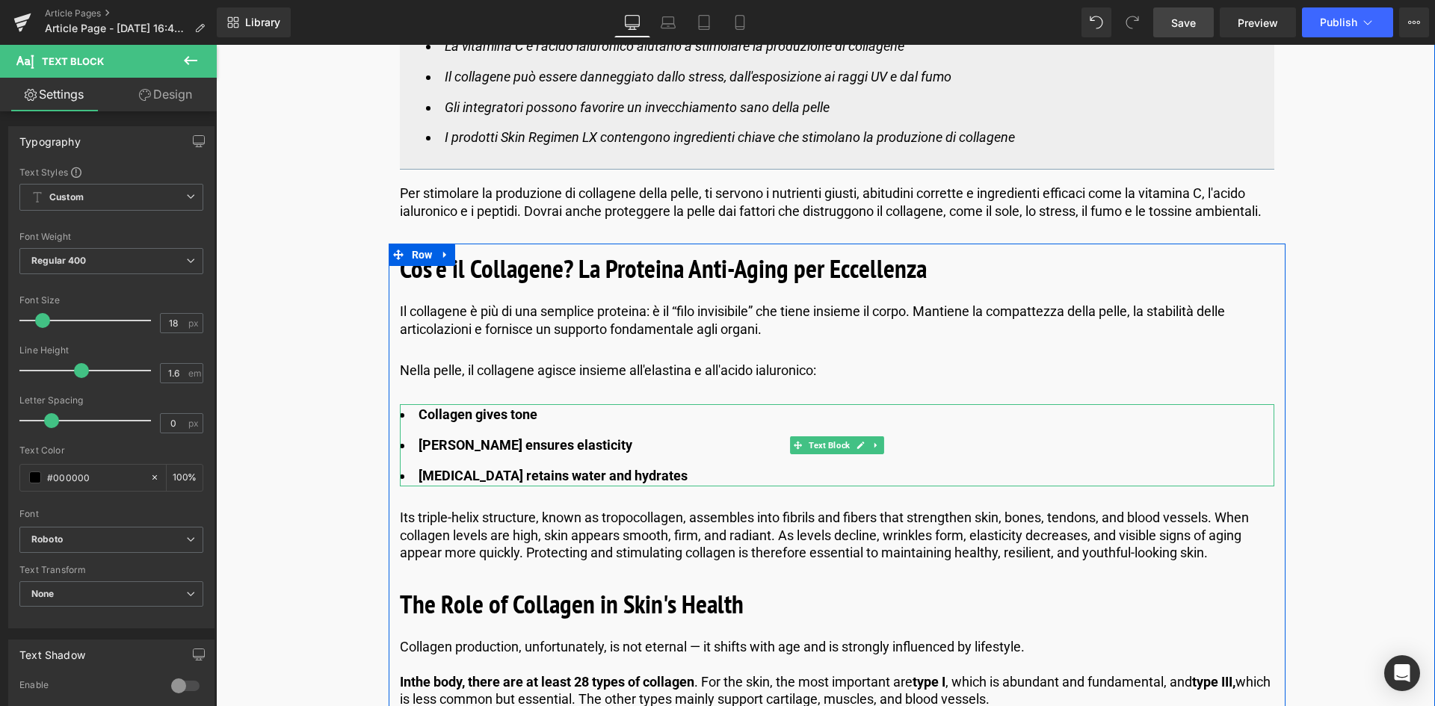
click at [531, 410] on strong "Collagen gives tone" at bounding box center [478, 415] width 119 height 16
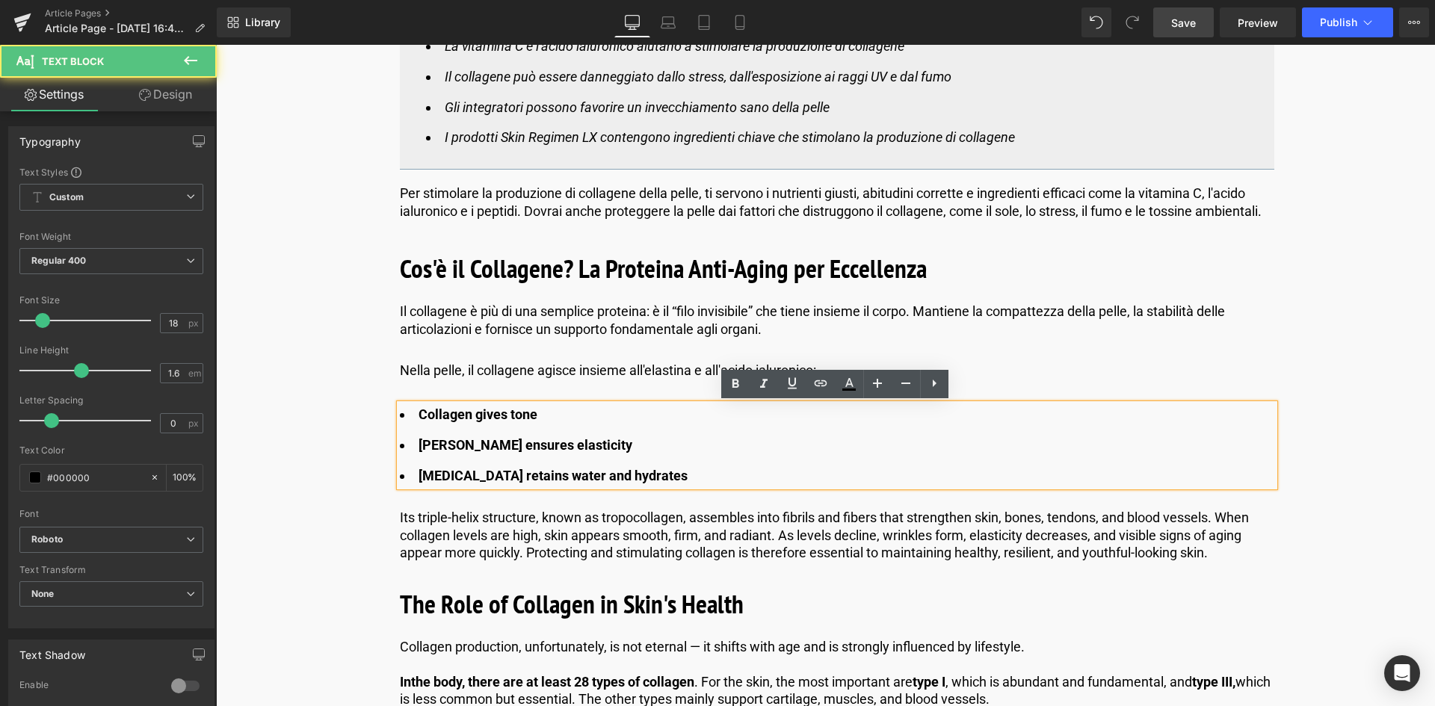
click at [532, 413] on strong "Collagen gives tone" at bounding box center [478, 415] width 119 height 16
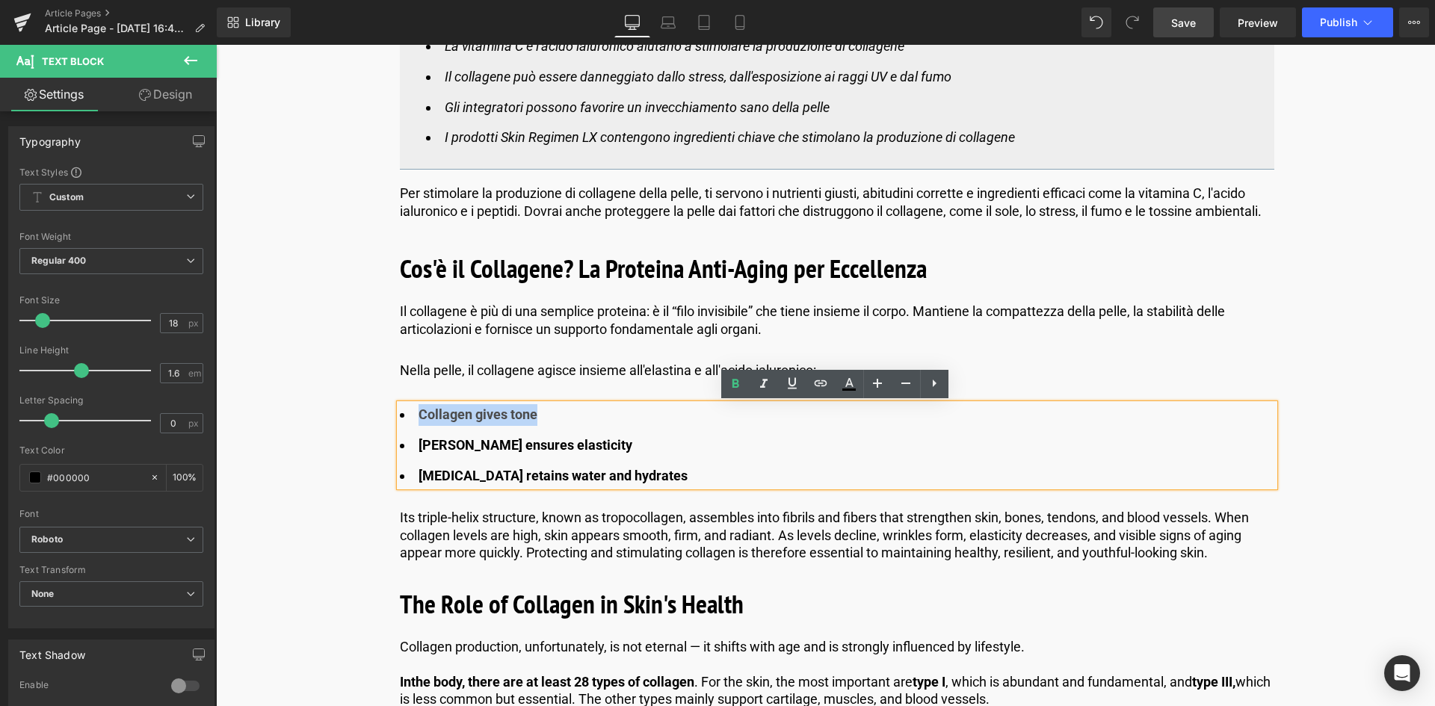
drag, startPoint x: 534, startPoint y: 418, endPoint x: 418, endPoint y: 411, distance: 116.1
click at [419, 411] on strong "Collagen gives tone" at bounding box center [478, 415] width 119 height 16
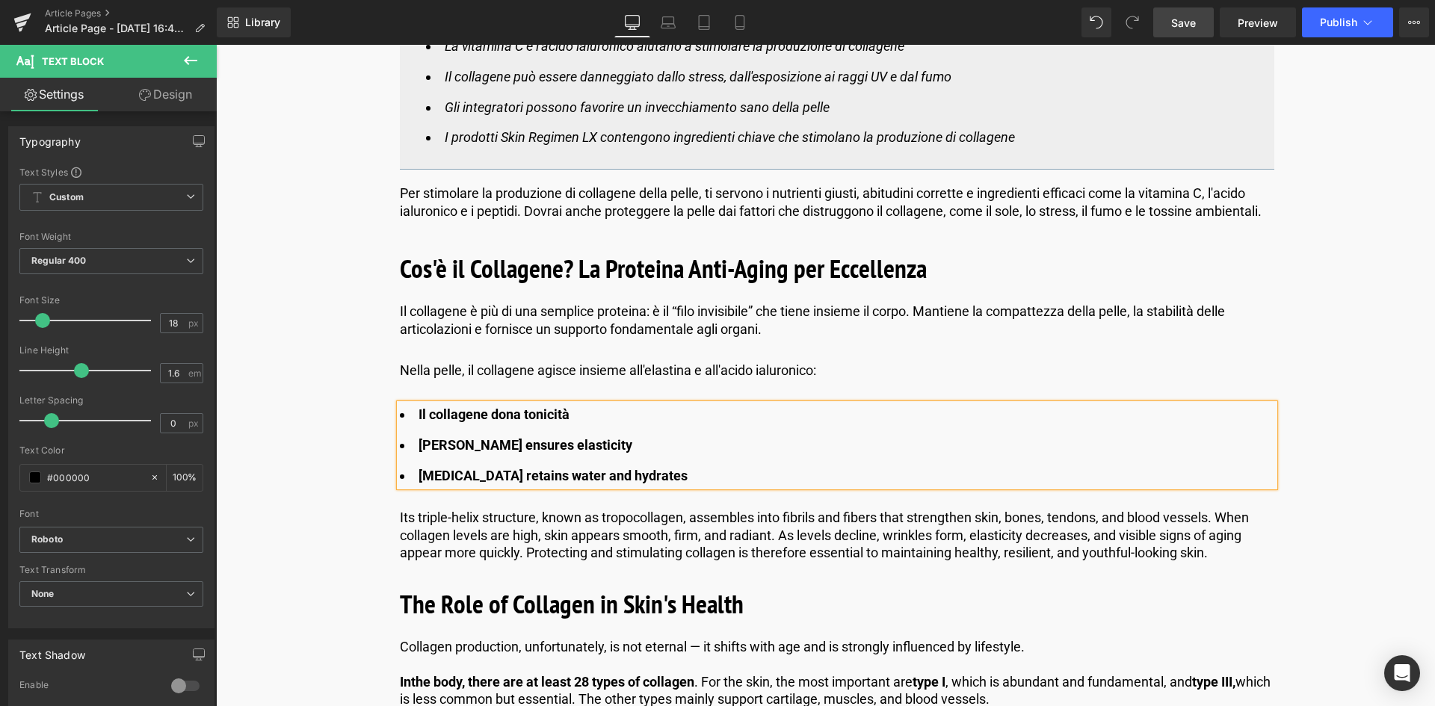
click at [582, 441] on li "[PERSON_NAME] ensures elasticity" at bounding box center [837, 446] width 875 height 22
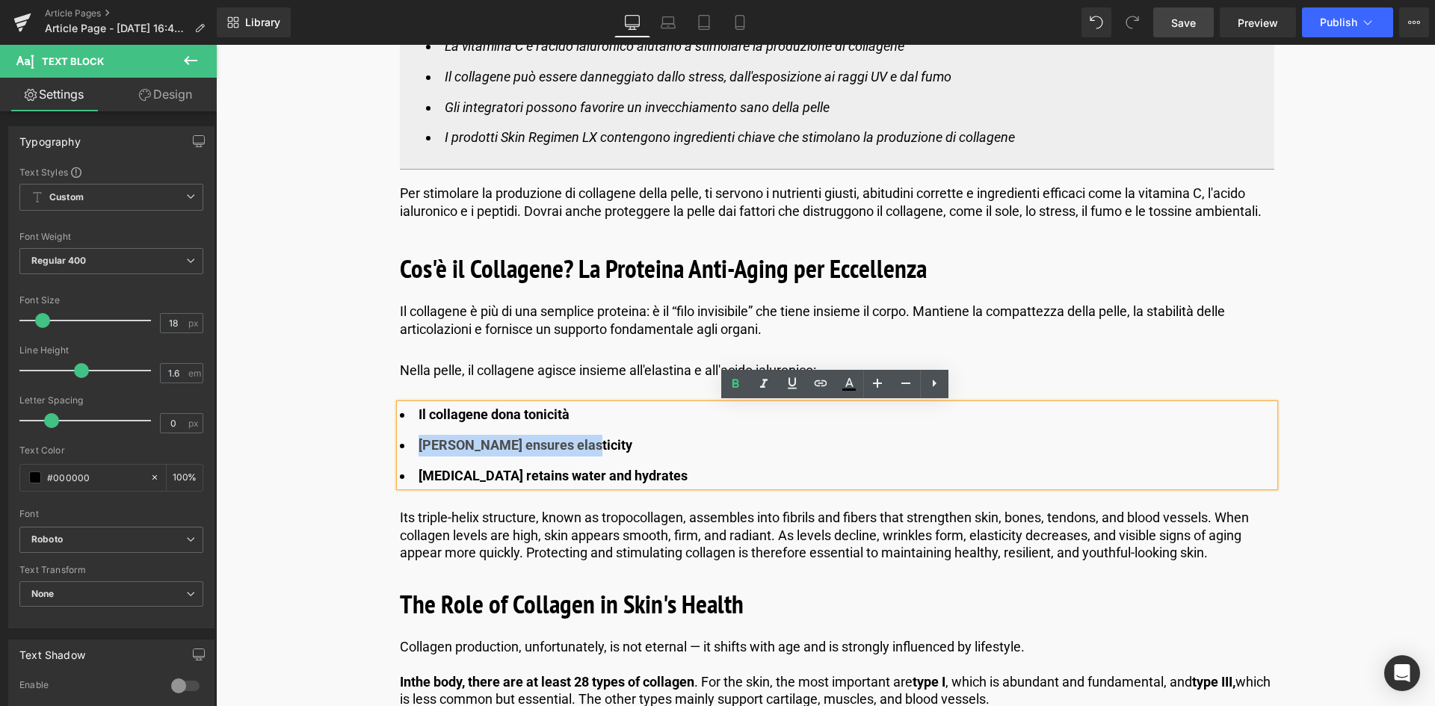
drag, startPoint x: 564, startPoint y: 450, endPoint x: 404, endPoint y: 450, distance: 160.0
click at [404, 450] on li "[PERSON_NAME] ensures elasticity" at bounding box center [837, 446] width 875 height 22
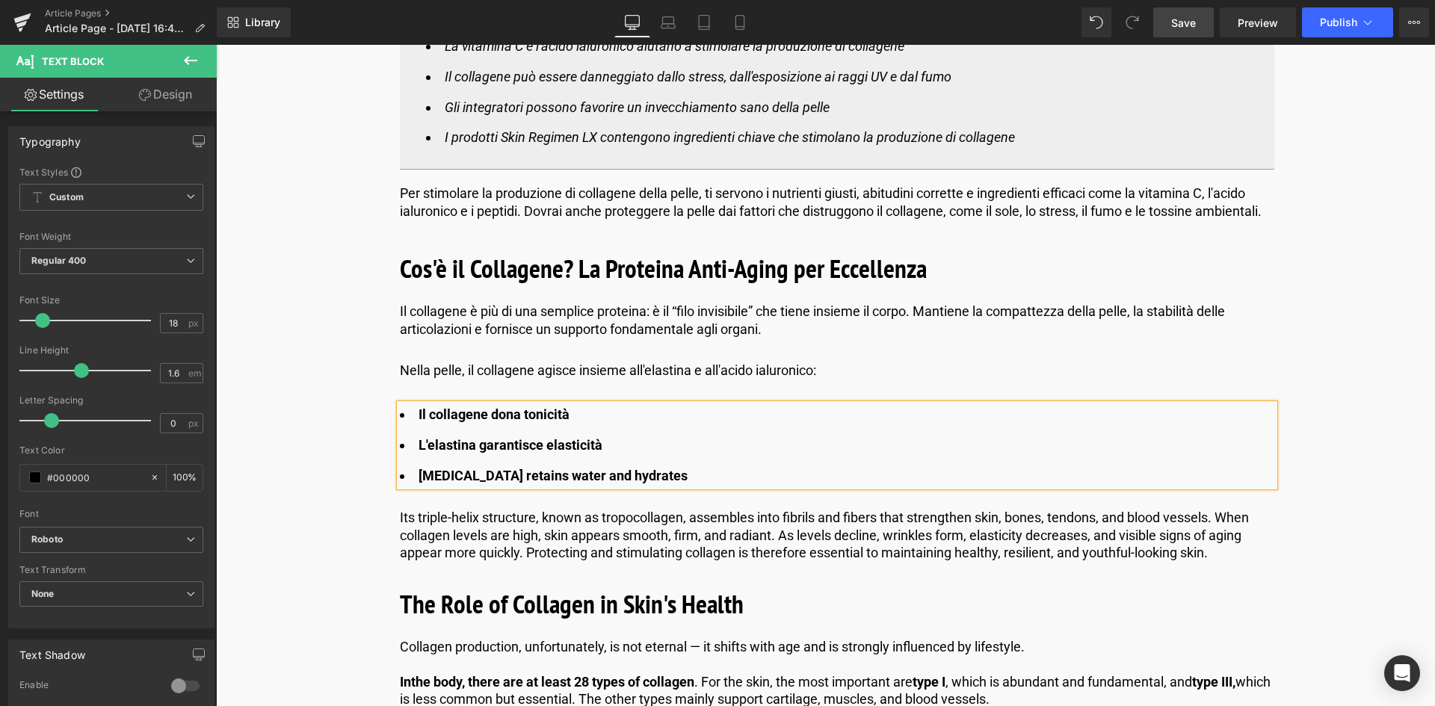
drag, startPoint x: 677, startPoint y: 472, endPoint x: 418, endPoint y: 475, distance: 258.7
click at [418, 475] on li "[MEDICAL_DATA] retains water and hydrates" at bounding box center [837, 477] width 875 height 22
click at [428, 476] on strong "Lìacido i" at bounding box center [444, 476] width 51 height 16
click at [475, 476] on li "L'acido i" at bounding box center [837, 477] width 875 height 22
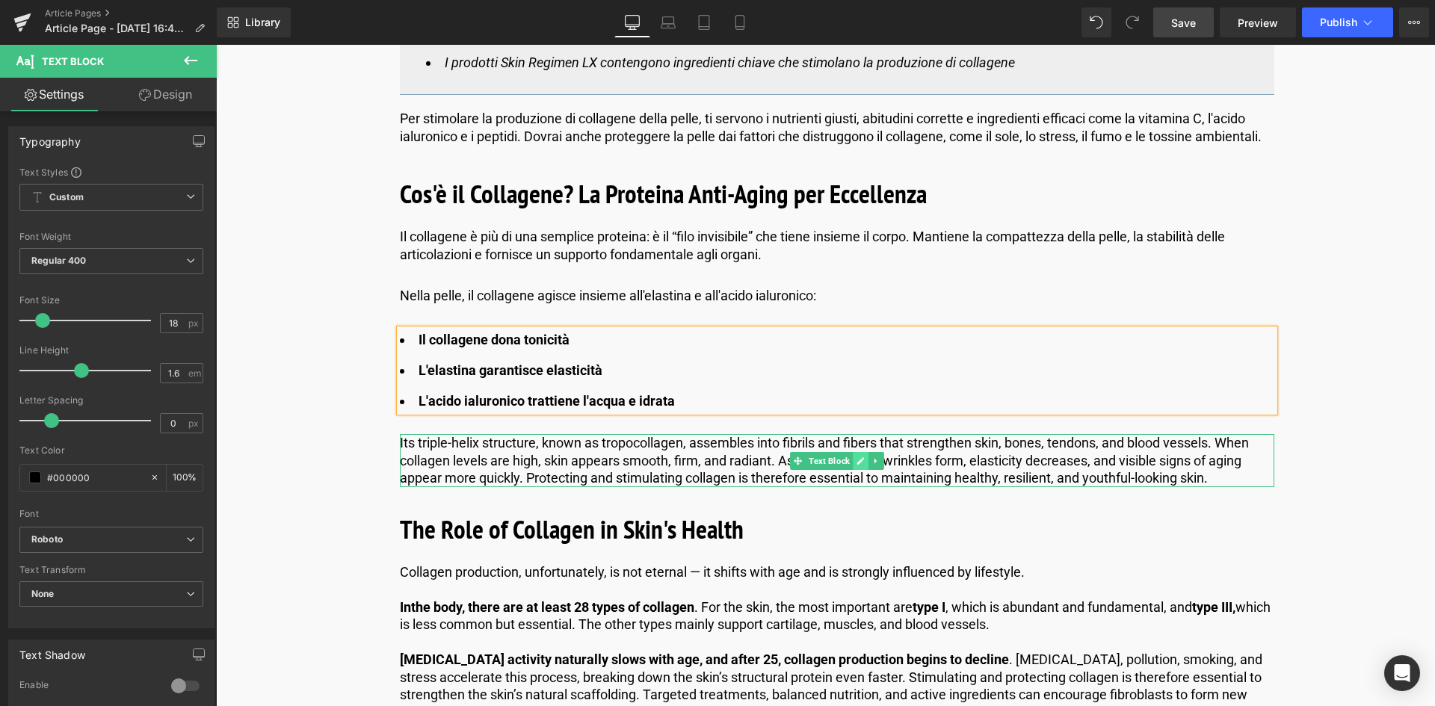
click at [857, 461] on icon at bounding box center [861, 461] width 8 height 9
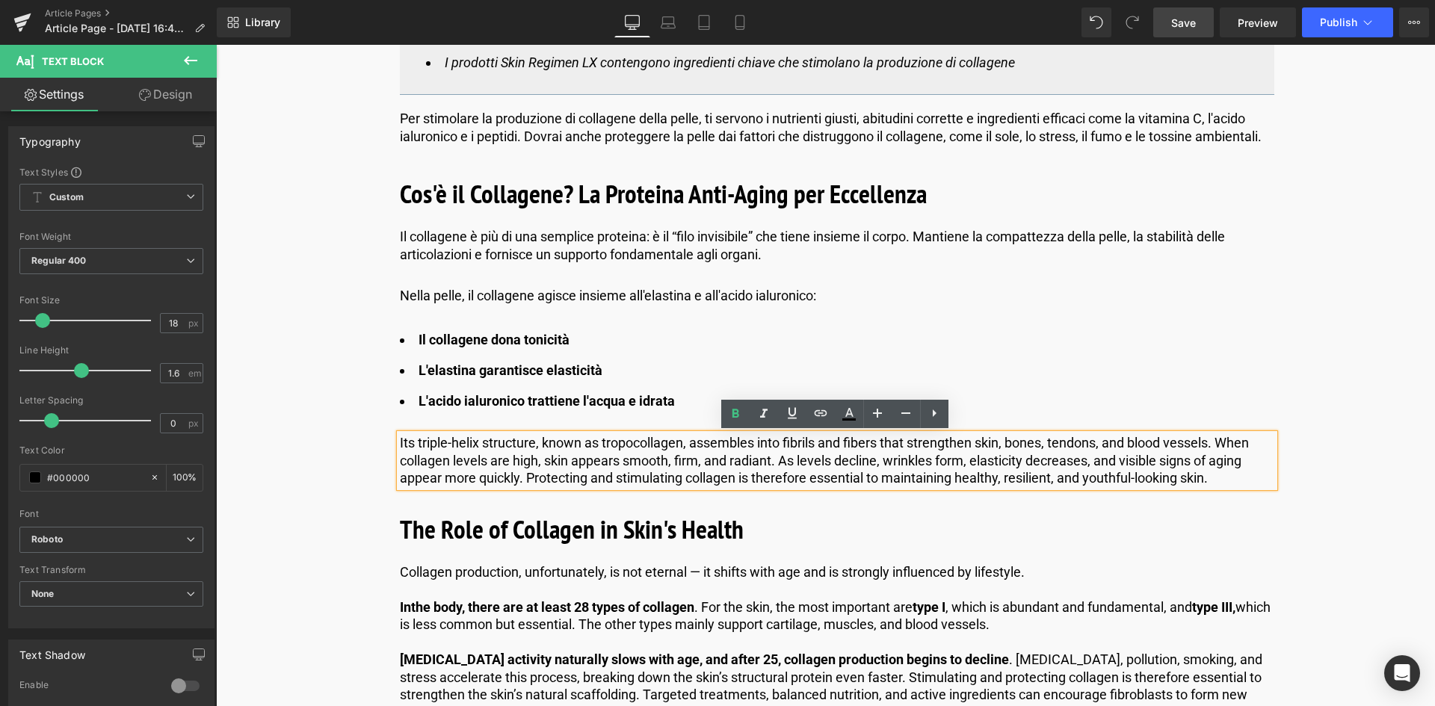
click at [967, 464] on p "Its triple-helix structure, known as tropocollagen, assembles into fibrils and …" at bounding box center [837, 460] width 875 height 52
drag, startPoint x: 1216, startPoint y: 475, endPoint x: 397, endPoint y: 437, distance: 819.5
click at [400, 437] on p "Its triple-helix structure, known as tropocollagen, assembles into fibrils and …" at bounding box center [837, 460] width 875 height 52
copy p "Its triple-helix structure, known as tropocollagen, assembles into fibrils and …"
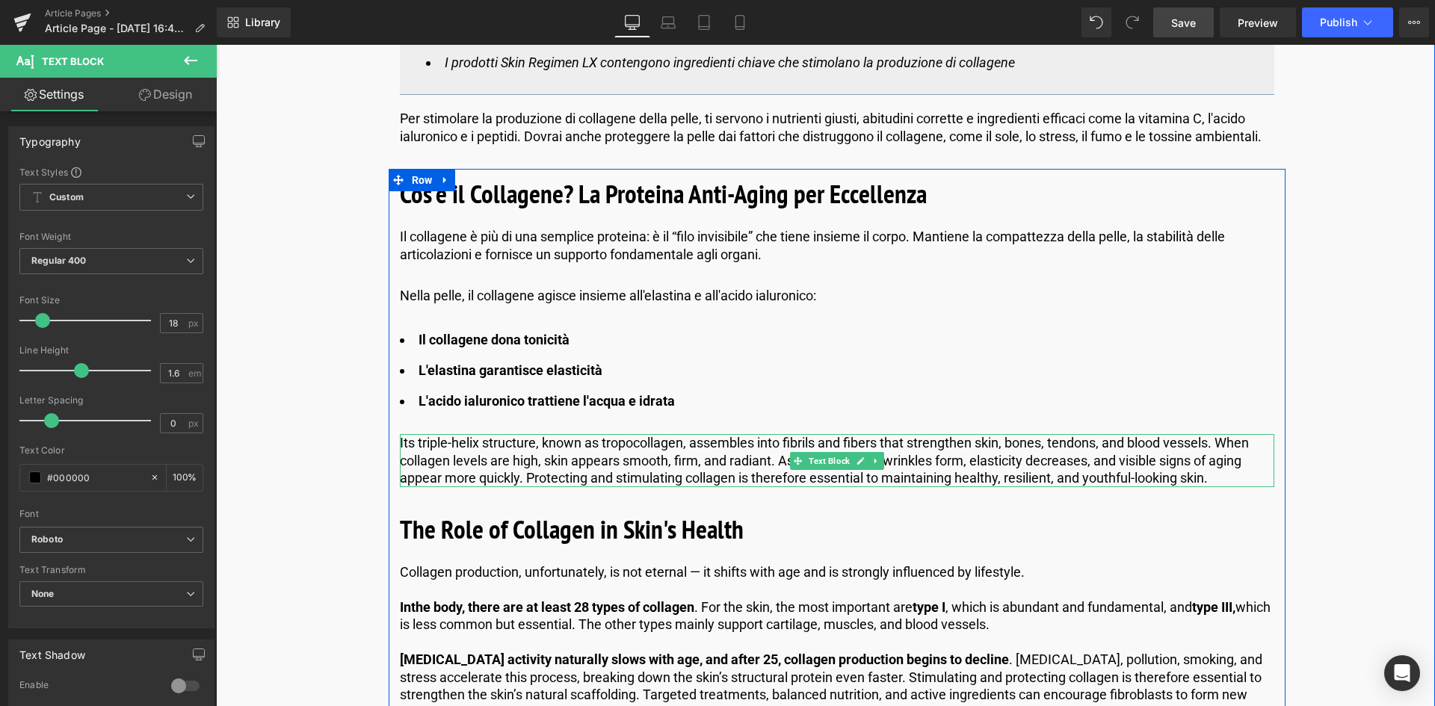
click at [918, 459] on p "Its triple-helix structure, known as tropocollagen, assembles into fibrils and …" at bounding box center [837, 460] width 875 height 52
click at [1212, 474] on p "Its triple-helix structure, known as tropocollagen, assembles into fibrils and …" at bounding box center [837, 460] width 875 height 52
click at [1216, 480] on p "Its triple-helix structure, known as tropocollagen, assembles into fibrils and …" at bounding box center [837, 460] width 875 height 52
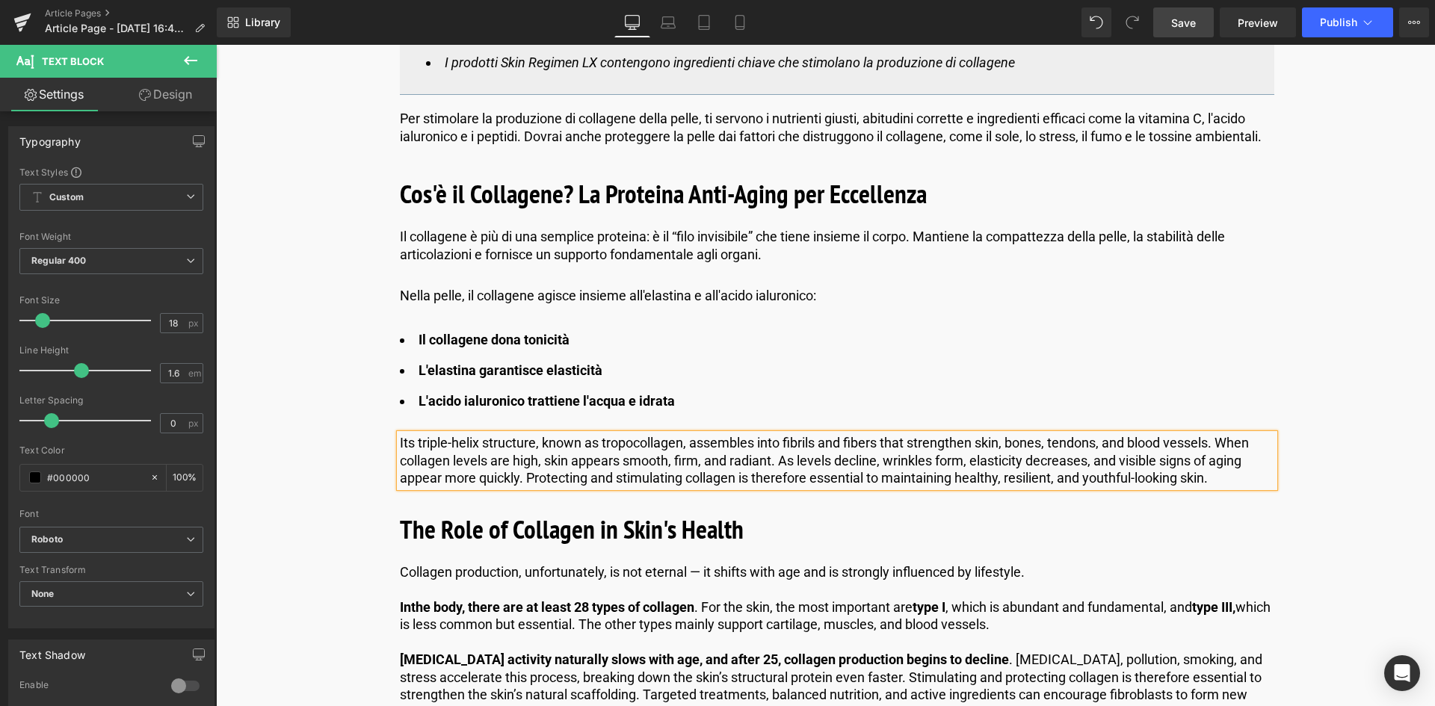
click at [1208, 474] on p "Its triple-helix structure, known as tropocollagen, assembles into fibrils and …" at bounding box center [837, 460] width 875 height 52
drag, startPoint x: 1217, startPoint y: 481, endPoint x: 378, endPoint y: 431, distance: 840.3
paste div
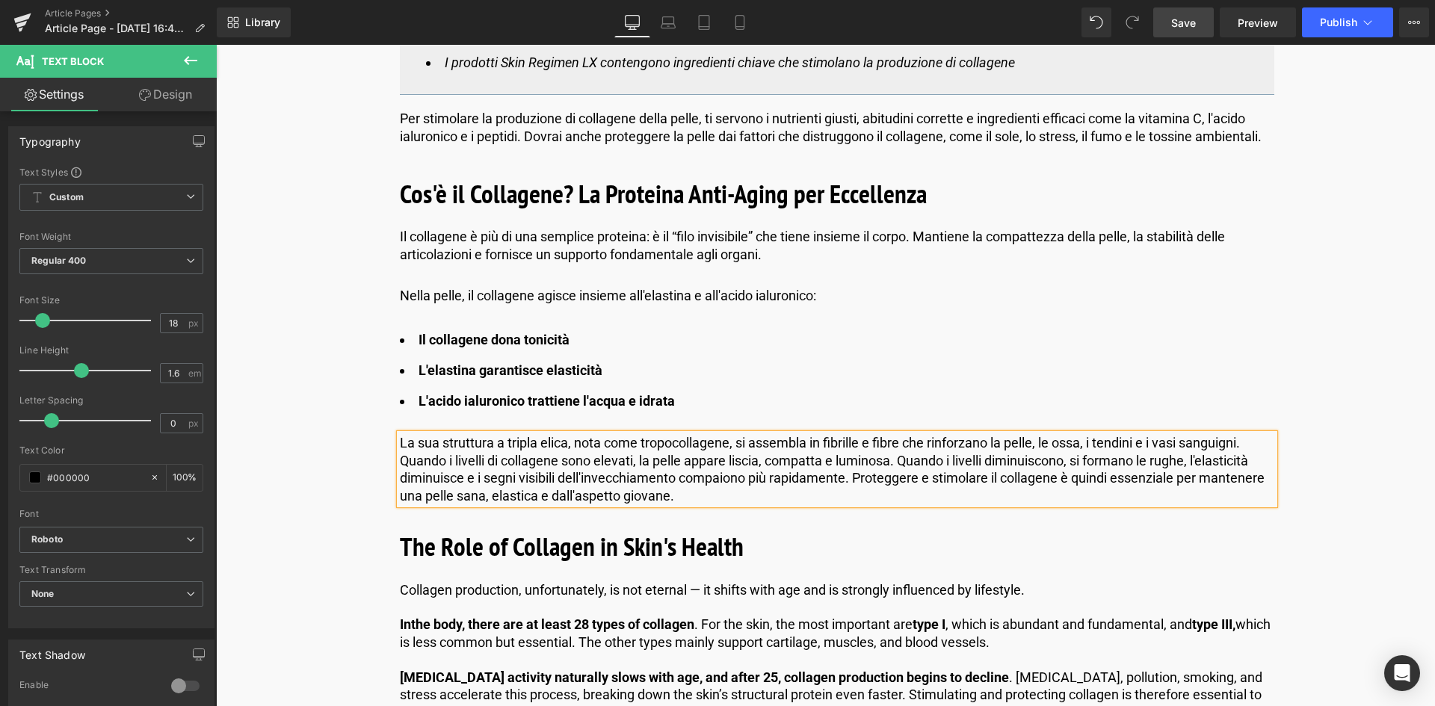
click at [1194, 21] on span "Save" at bounding box center [1183, 23] width 25 height 16
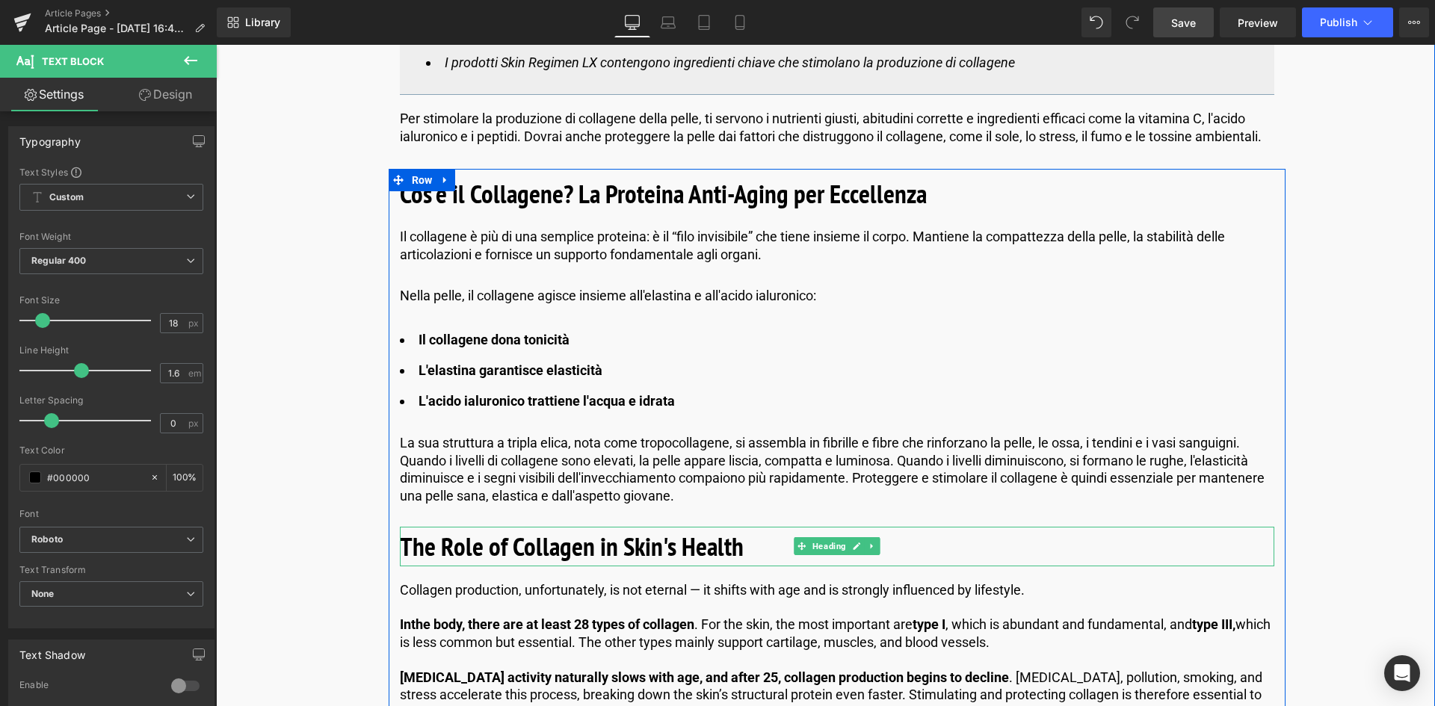
drag, startPoint x: 605, startPoint y: 552, endPoint x: 506, endPoint y: 546, distance: 98.9
click at [605, 552] on b "The Role of Collagen in Skin's Health" at bounding box center [572, 546] width 344 height 34
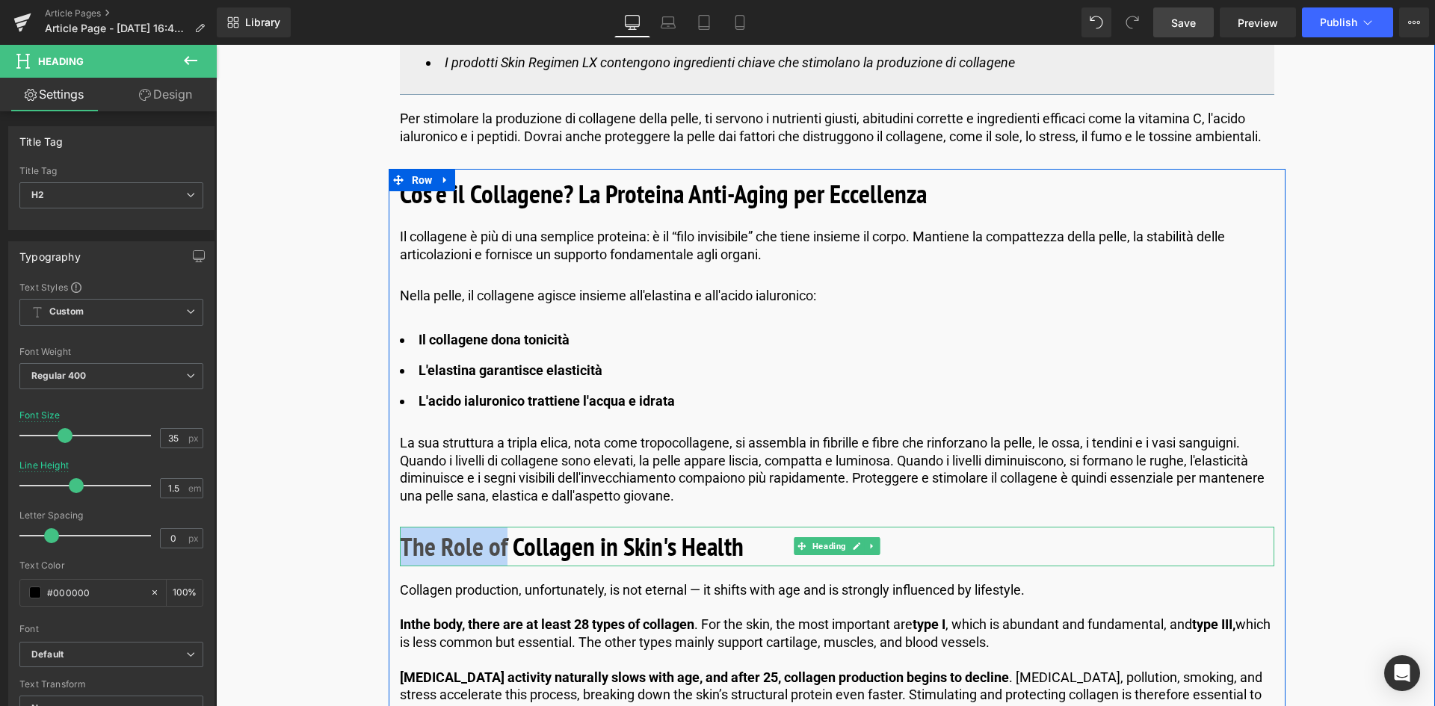
click at [475, 549] on b "The Role of Collagen in Skin's Health" at bounding box center [572, 546] width 344 height 34
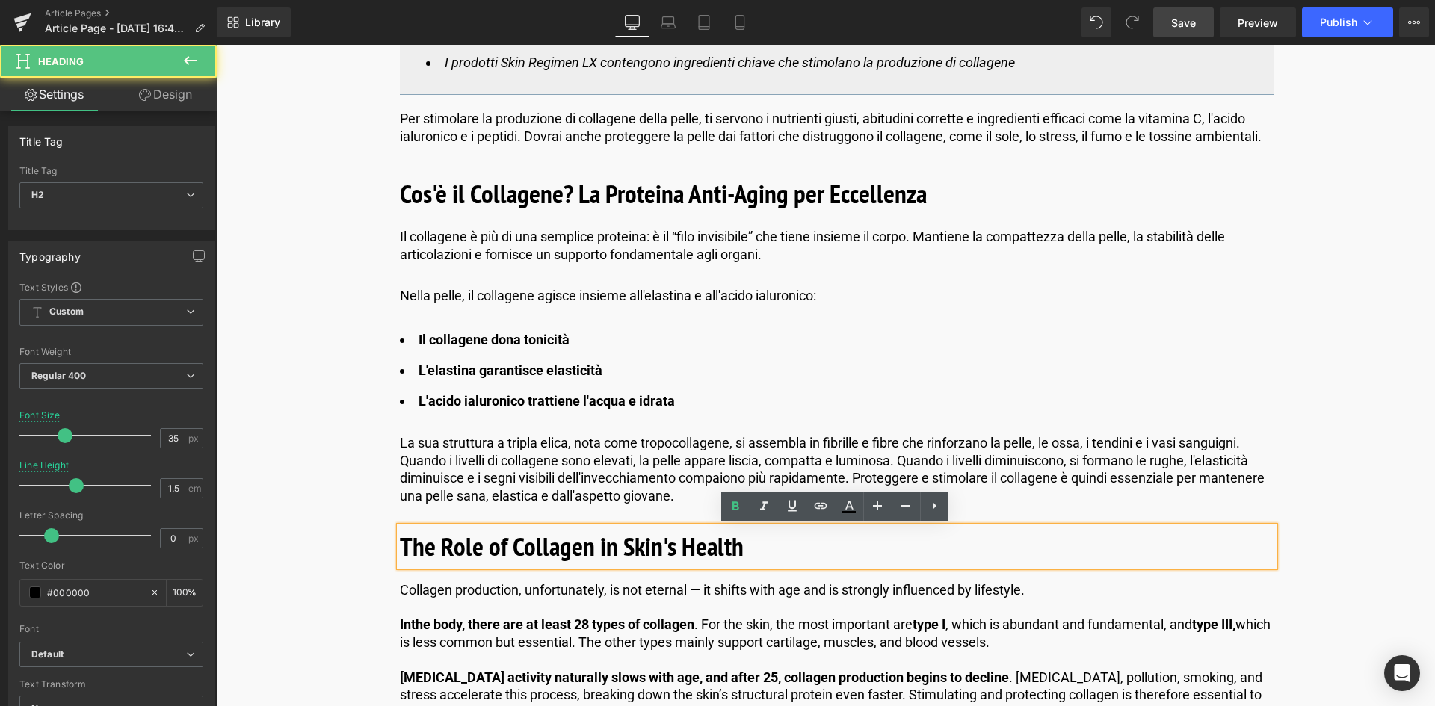
drag, startPoint x: 505, startPoint y: 543, endPoint x: 394, endPoint y: 547, distance: 111.5
click at [400, 547] on div "The Role of Collagen in Skin's Health" at bounding box center [837, 547] width 875 height 40
click at [407, 546] on b "The Role of Collagen in Skin's Health" at bounding box center [572, 546] width 344 height 34
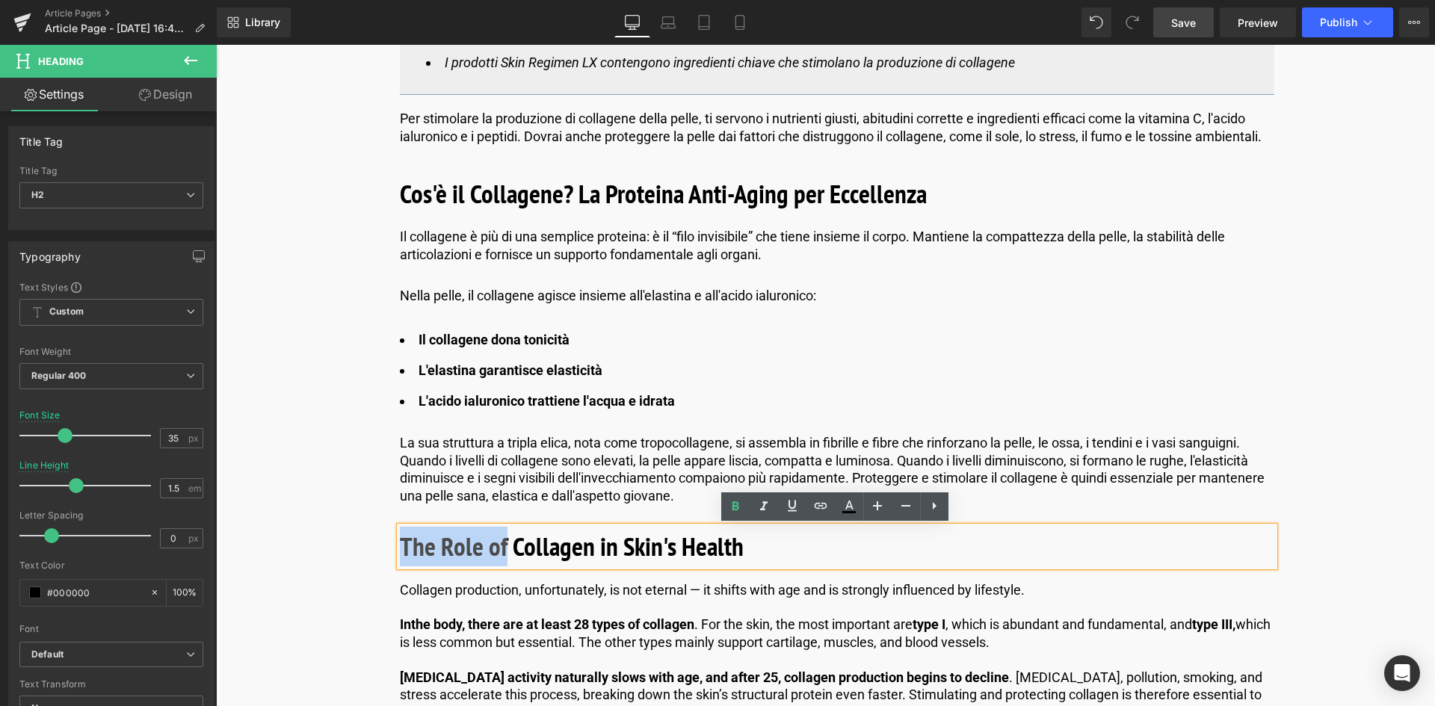
drag, startPoint x: 503, startPoint y: 549, endPoint x: 392, endPoint y: 555, distance: 111.5
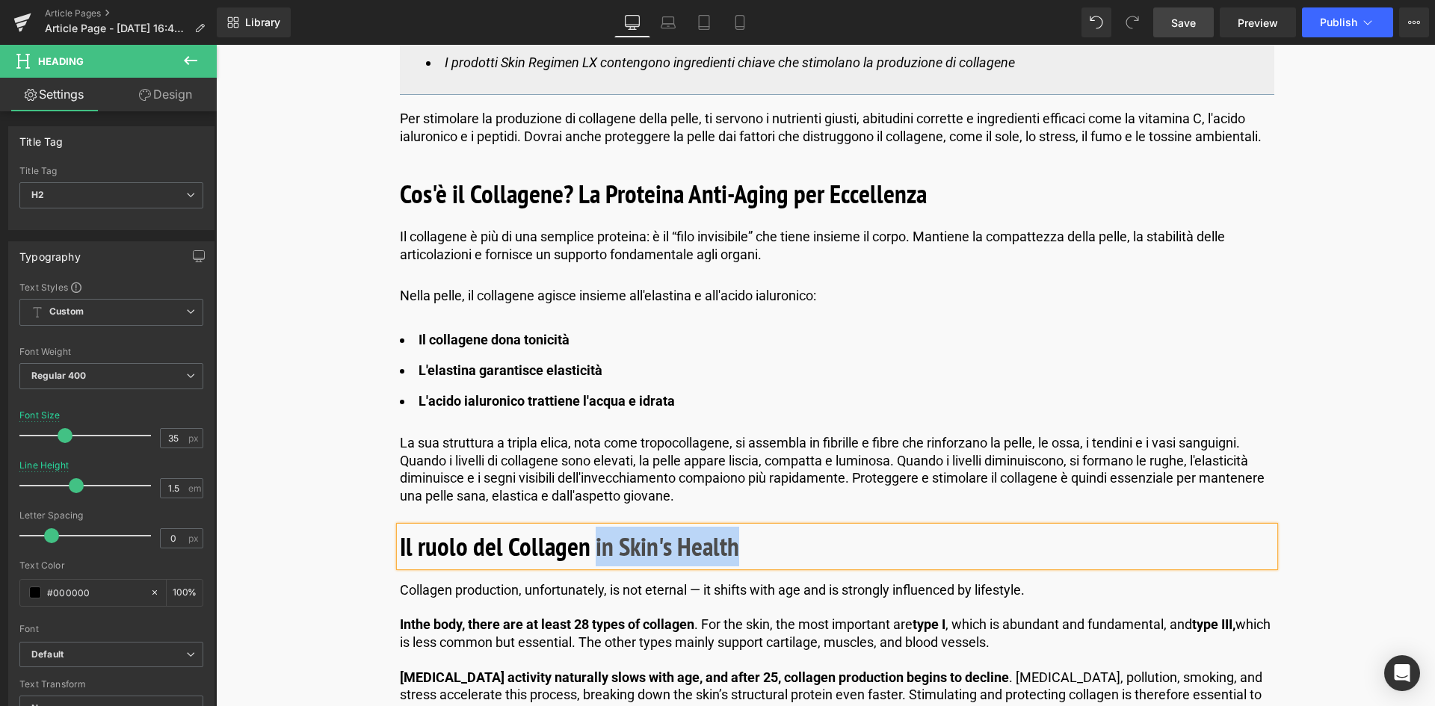
drag, startPoint x: 591, startPoint y: 555, endPoint x: 730, endPoint y: 554, distance: 139.1
click at [730, 554] on b "Il ruolo del Collagen in Skin's Health" at bounding box center [569, 546] width 339 height 34
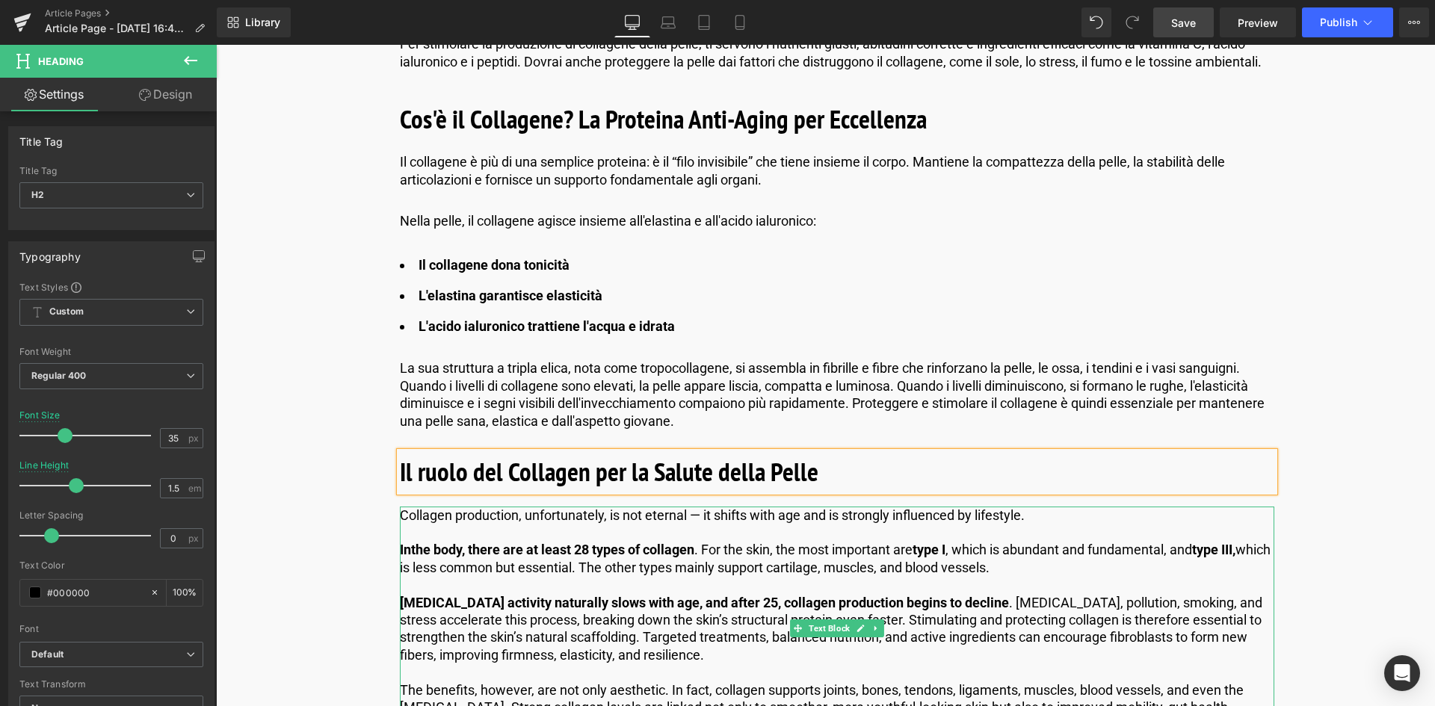
click at [710, 541] on p "In the body, there are at least 28 types of collagen . For the skin, the most i…" at bounding box center [837, 558] width 875 height 35
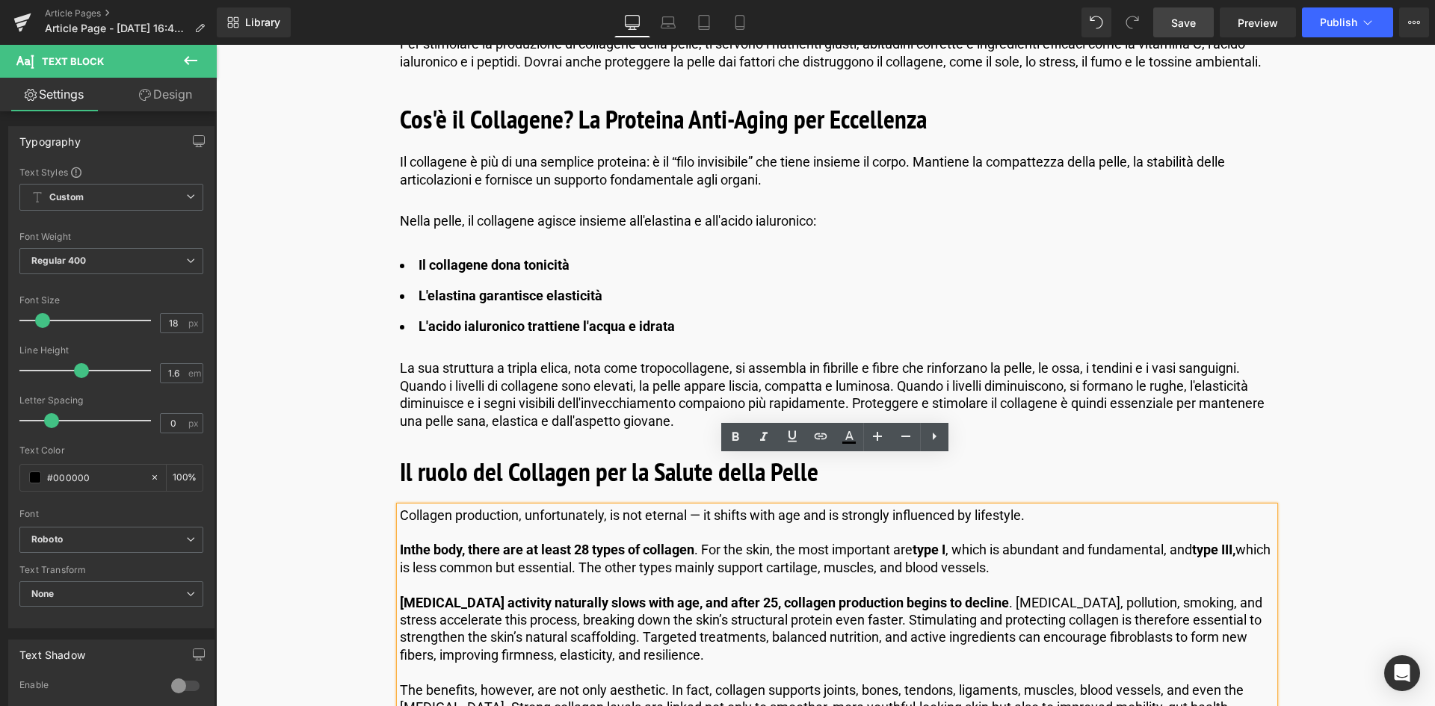
scroll to position [1121, 0]
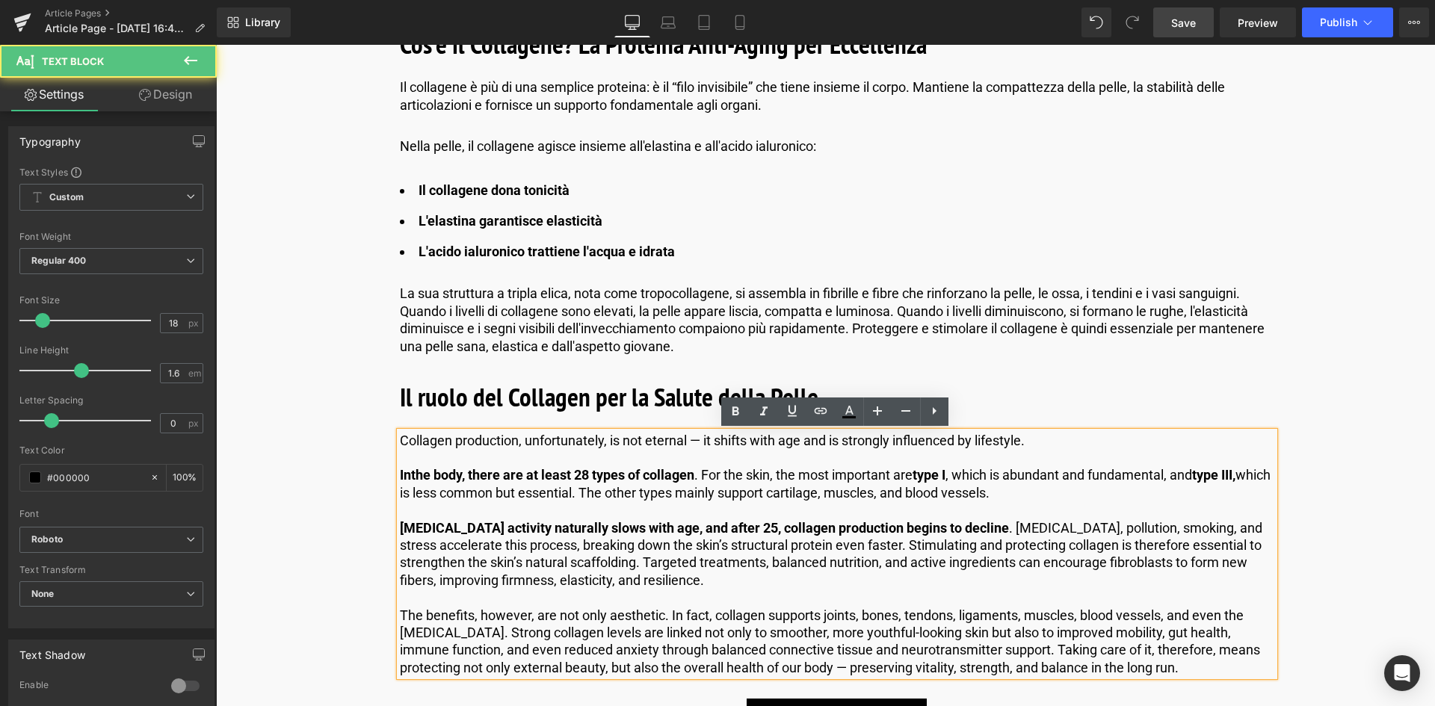
click at [1031, 434] on p "Collagen production, unfortunately, is not eternal — it shifts with age and is …" at bounding box center [837, 440] width 875 height 17
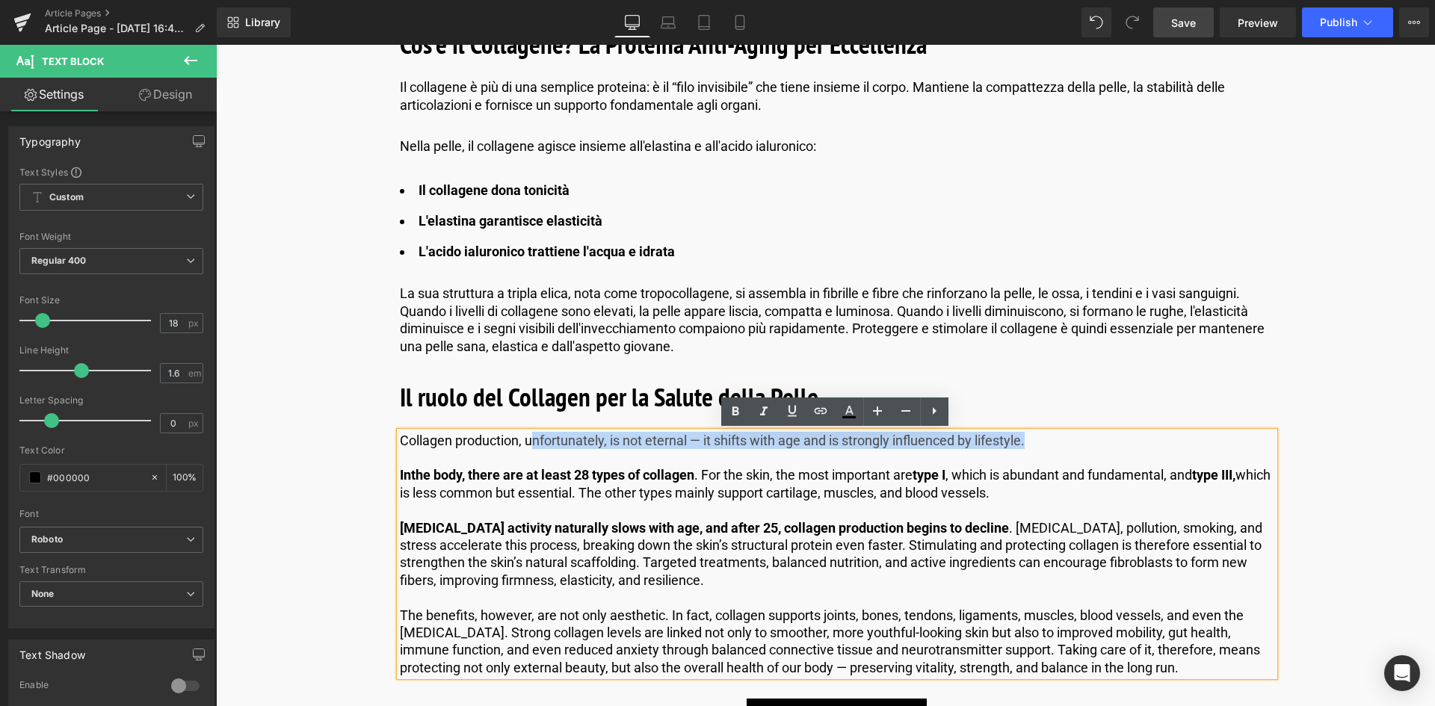
drag, startPoint x: 1029, startPoint y: 438, endPoint x: 534, endPoint y: 448, distance: 495.7
click at [534, 448] on p "Collagen production, unfortunately, is not eternal — it shifts with age and is …" at bounding box center [837, 440] width 875 height 17
drag, startPoint x: 1142, startPoint y: 691, endPoint x: 1122, endPoint y: 668, distance: 30.2
click at [1132, 664] on p "The benefits, however, are not only aesthetic. In fact, collagen supports joint…" at bounding box center [837, 642] width 875 height 70
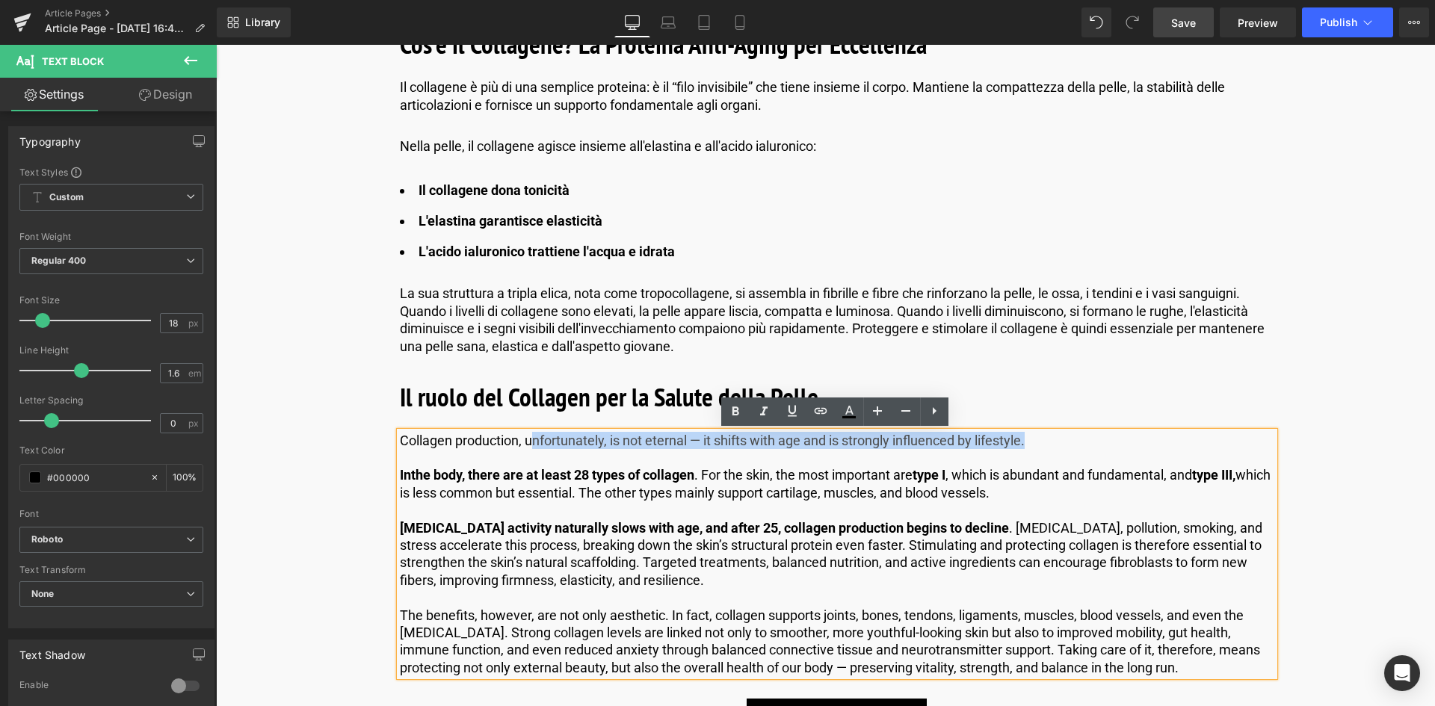
click at [1122, 668] on p "The benefits, however, are not only aesthetic. In fact, collagen supports joint…" at bounding box center [837, 642] width 875 height 70
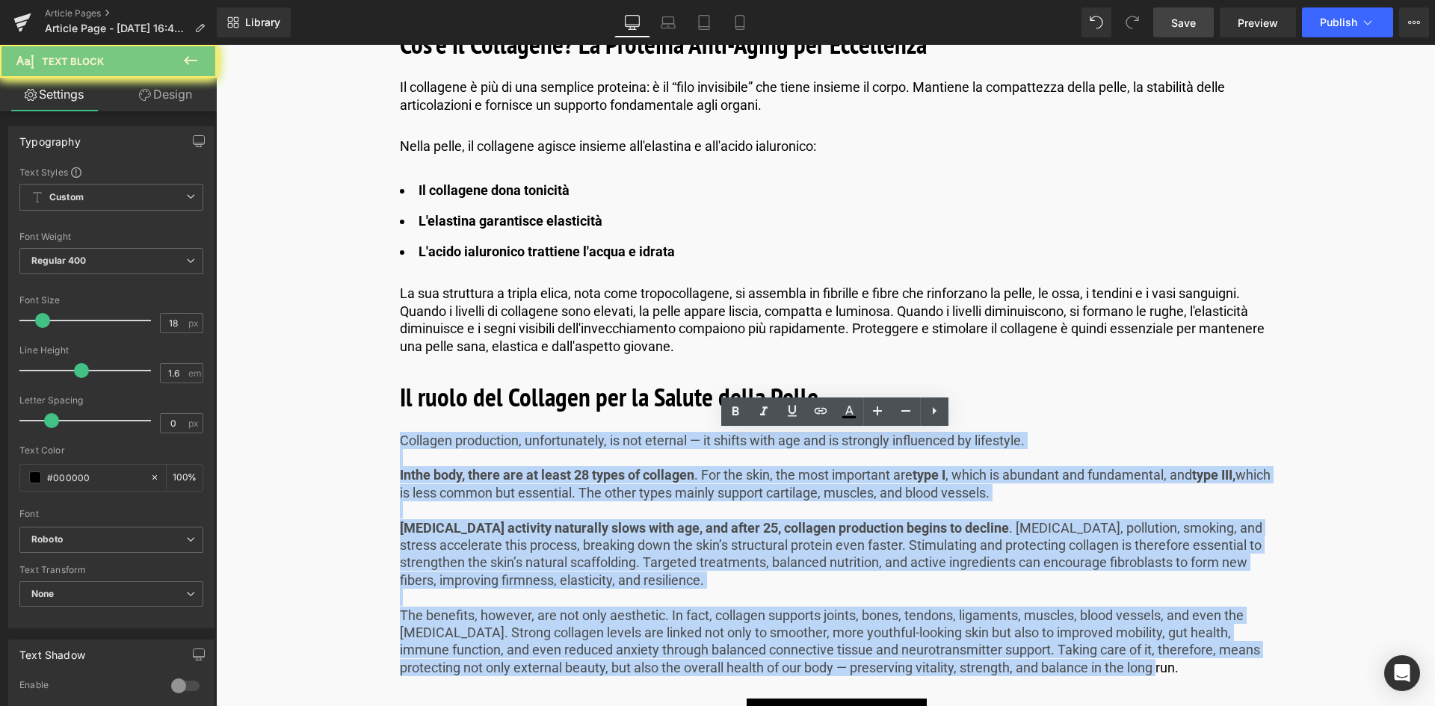
drag, startPoint x: 1122, startPoint y: 668, endPoint x: 396, endPoint y: 421, distance: 766.7
copy div "Loremips dolorsitam, consecteturad, el sed doeiusm — te incidi utla etd mag al …"
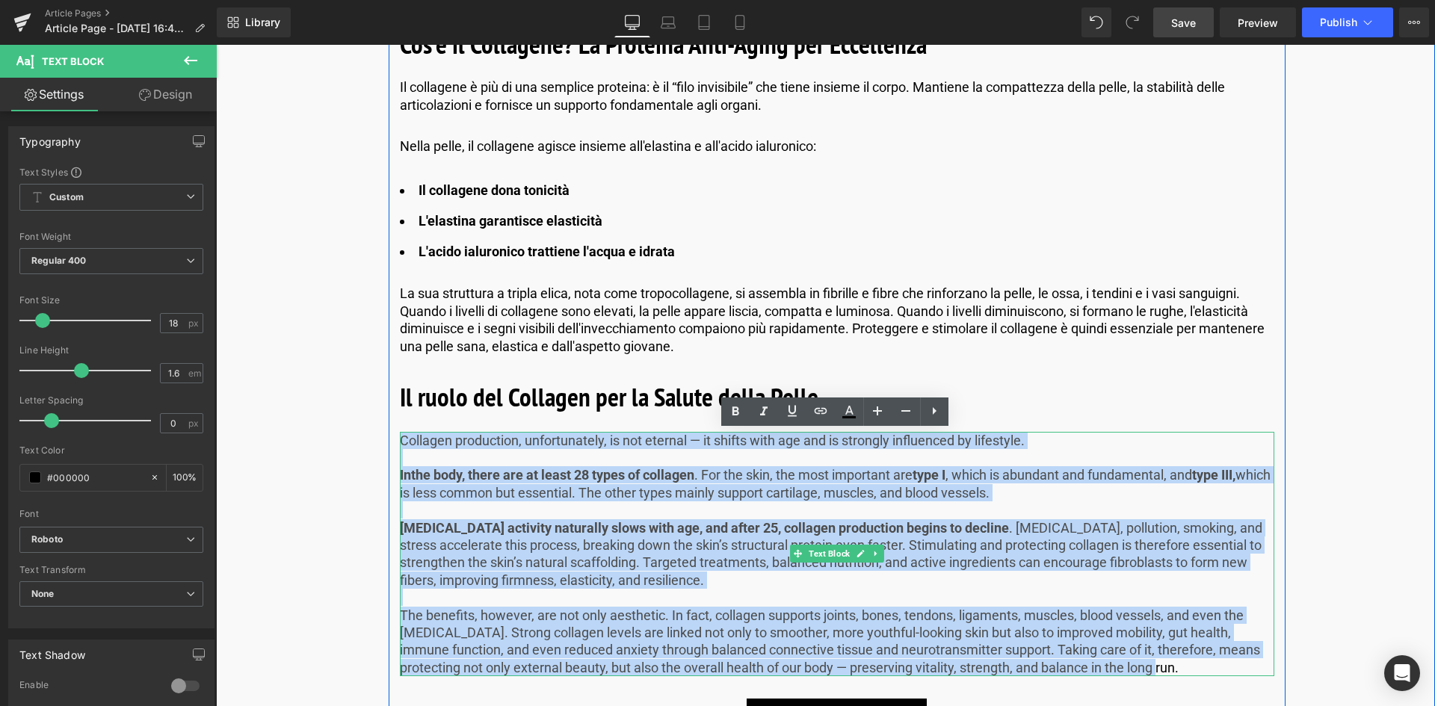
click at [672, 441] on p "Collagen production, unfortunately, is not eternal — it shifts with age and is …" at bounding box center [837, 440] width 875 height 17
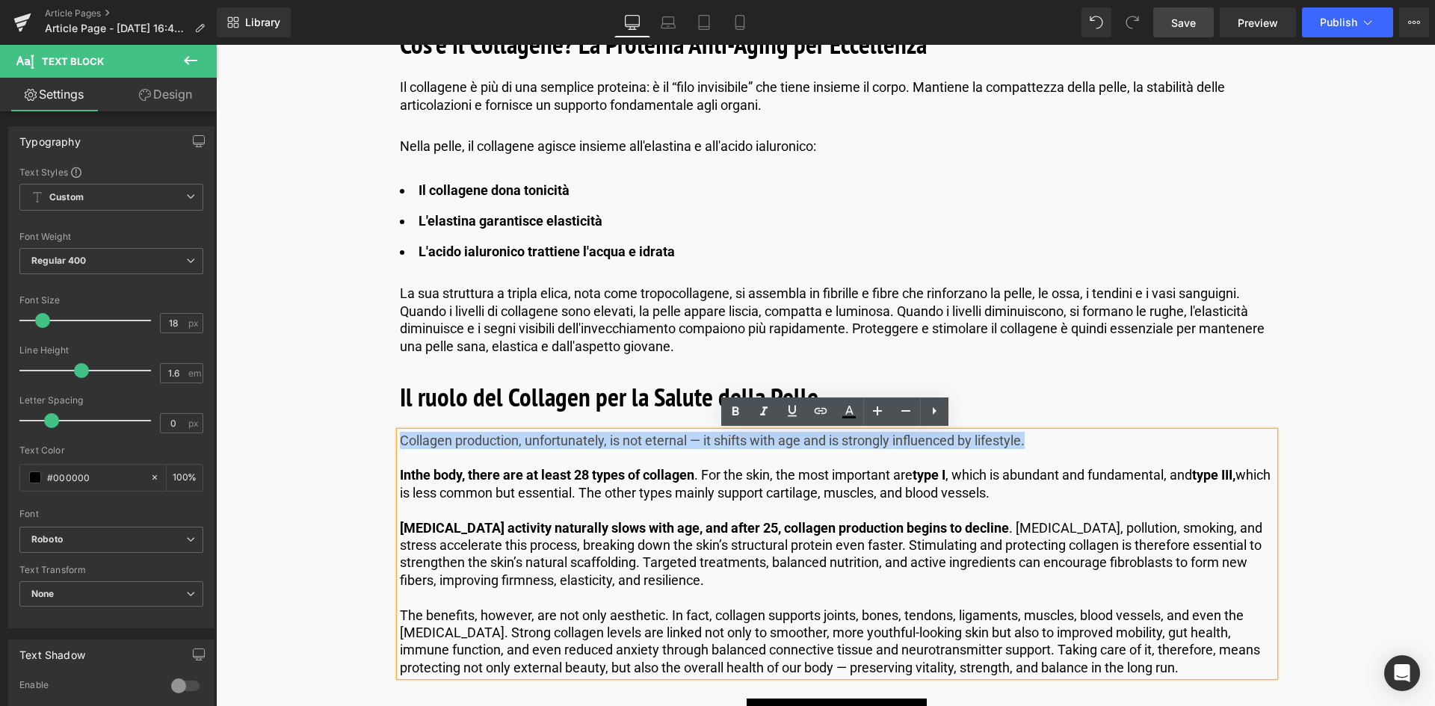
drag, startPoint x: 1032, startPoint y: 443, endPoint x: 369, endPoint y: 423, distance: 663.4
paste div
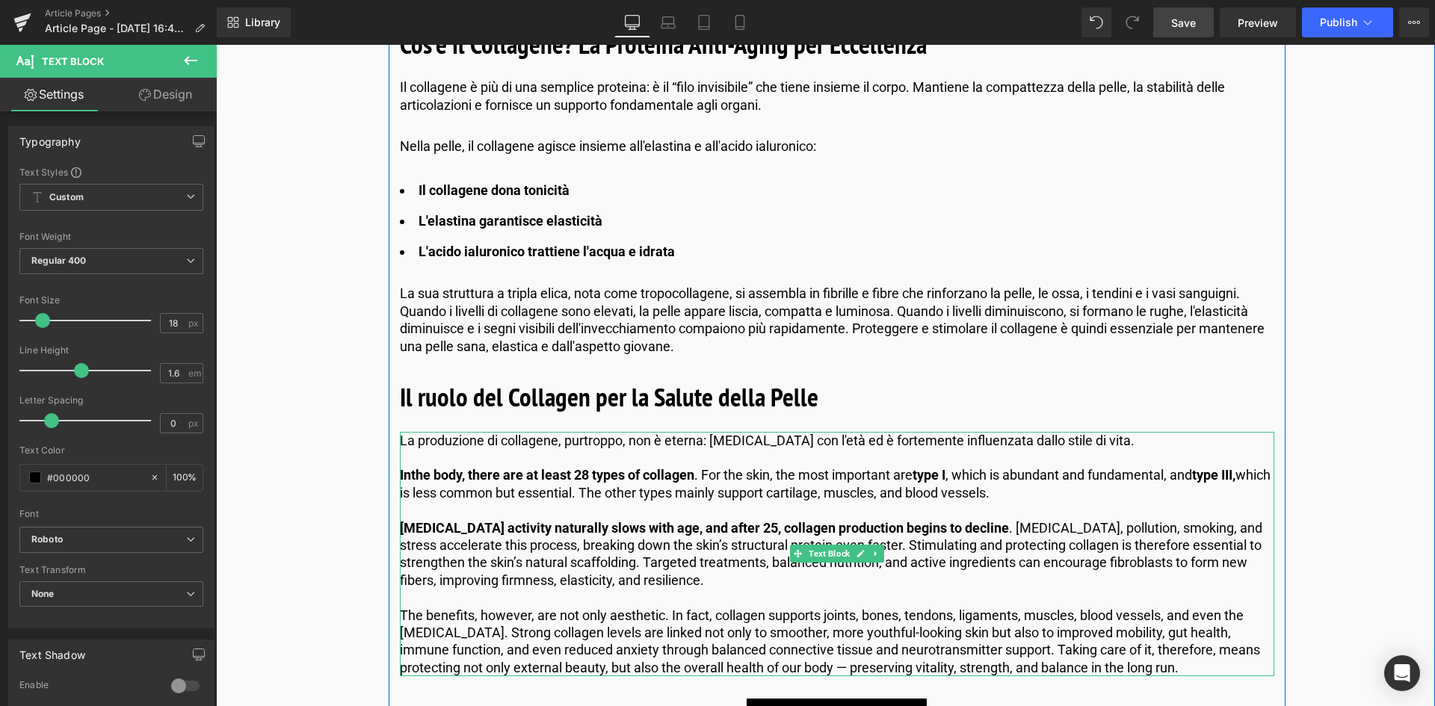
click at [1040, 497] on p "In the body, there are at least 28 types of collagen . For the skin, the most i…" at bounding box center [837, 483] width 875 height 35
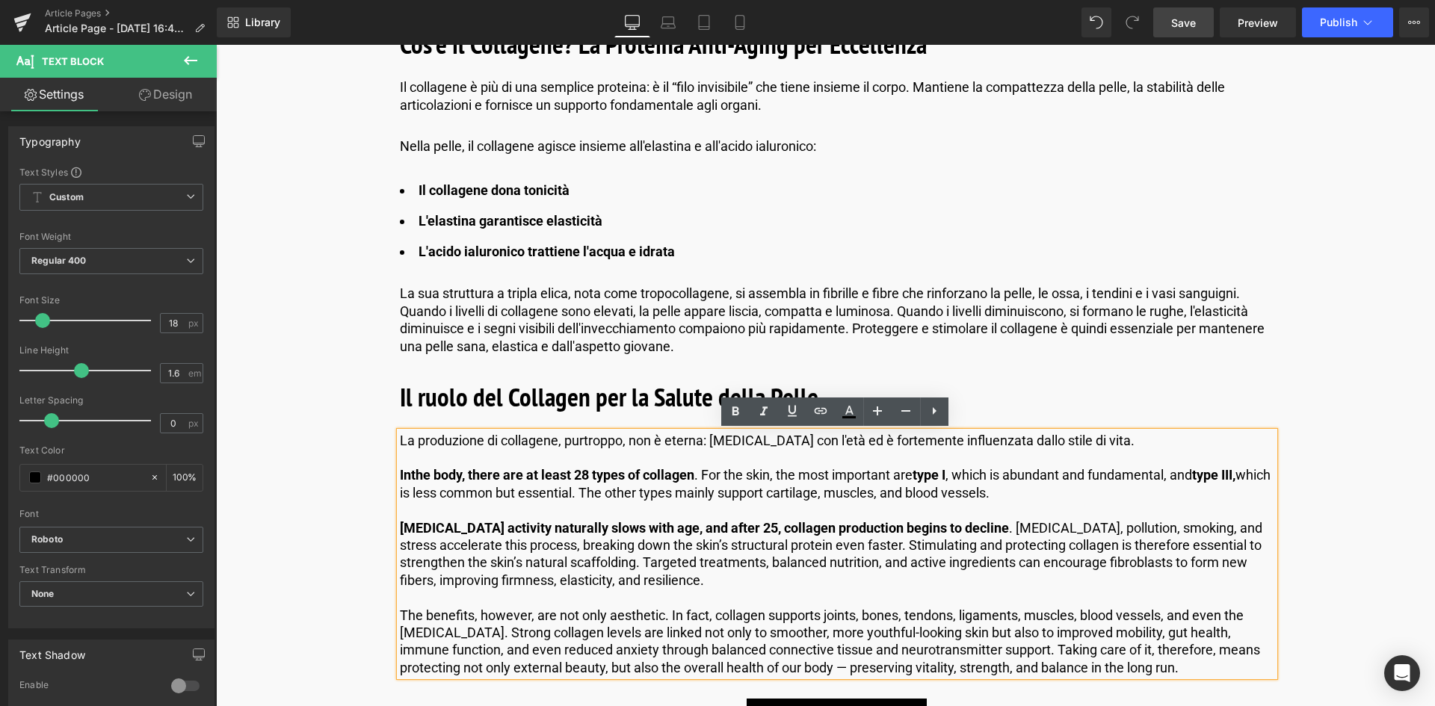
drag, startPoint x: 1037, startPoint y: 494, endPoint x: 399, endPoint y: 465, distance: 638.4
click at [400, 465] on div "La produzione di collagene, purtroppo, non è eterna: [MEDICAL_DATA] con l'età e…" at bounding box center [837, 554] width 875 height 245
click at [403, 469] on strong "In" at bounding box center [405, 475] width 11 height 16
drag, startPoint x: 1032, startPoint y: 498, endPoint x: 398, endPoint y: 470, distance: 635.3
click at [400, 470] on p "In the body, there are at least 28 types of collagen . For the skin, the most i…" at bounding box center [837, 483] width 875 height 35
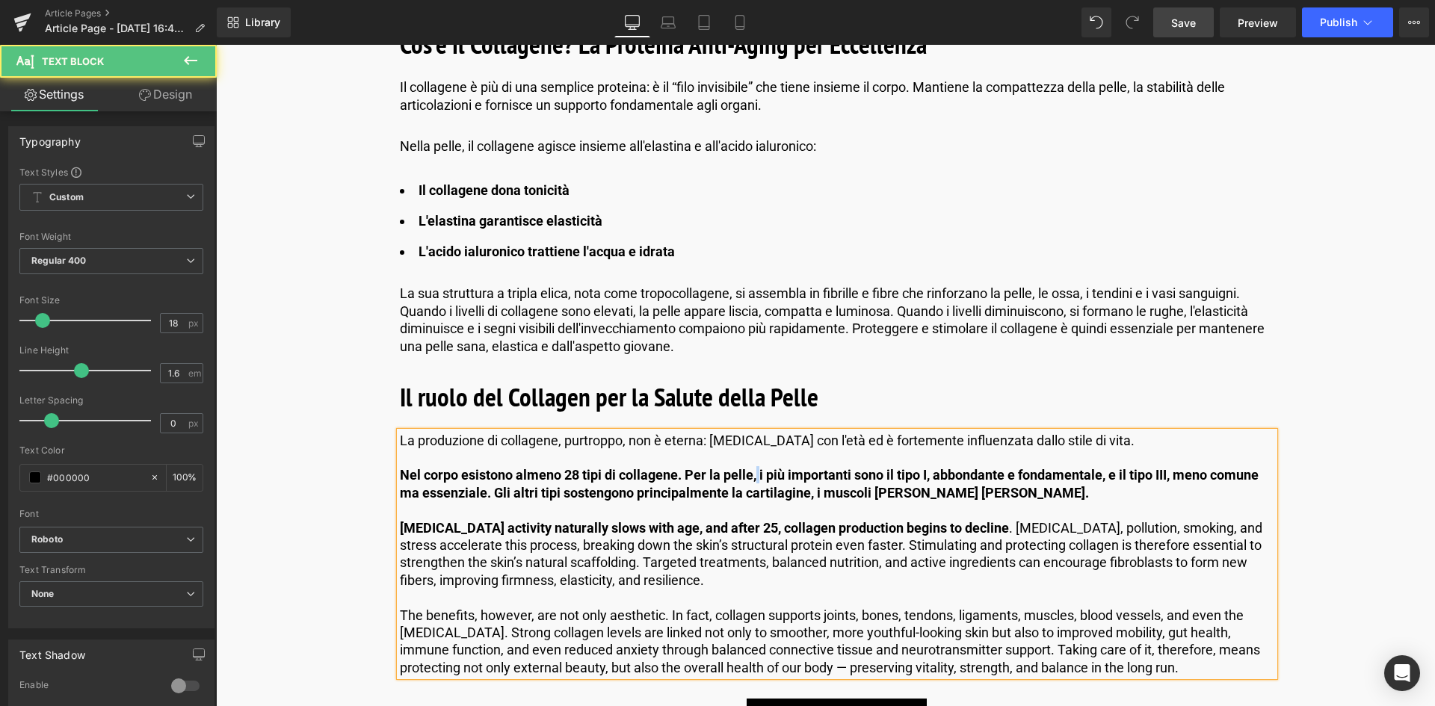
click at [759, 475] on b "Nel corpo esistono almeno 28 tipi di collagene. Per la pelle, i più importanti …" at bounding box center [829, 483] width 859 height 33
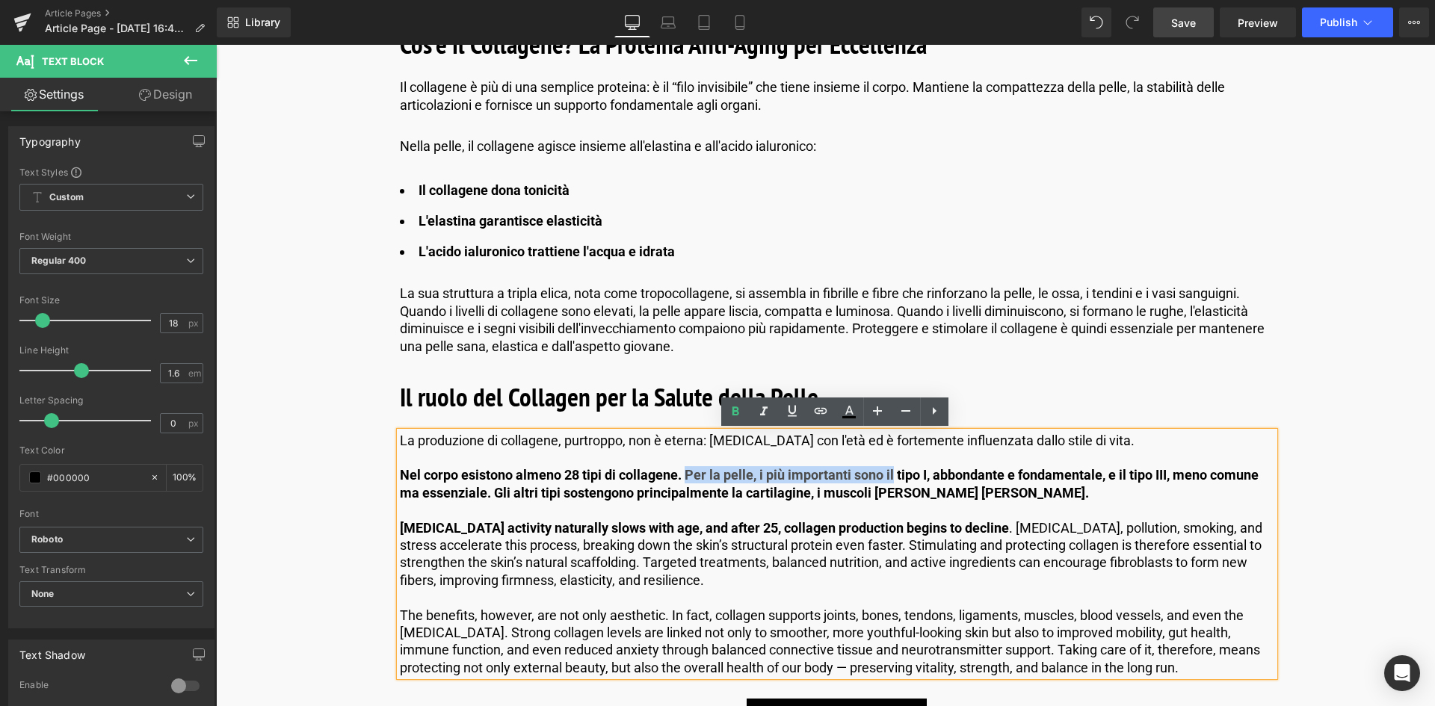
drag, startPoint x: 683, startPoint y: 475, endPoint x: 893, endPoint y: 475, distance: 210.1
click at [893, 475] on b "Nel corpo esistono almeno 28 tipi di collagene. Per la pelle, i più importanti …" at bounding box center [829, 483] width 859 height 33
click at [736, 409] on icon at bounding box center [736, 412] width 18 height 18
drag, startPoint x: 922, startPoint y: 478, endPoint x: 1124, endPoint y: 476, distance: 202.6
click at [1124, 476] on strong "tipo I, abbondante e fondamentale, e il tipo III, meno comune ma essenziale. Gl…" at bounding box center [833, 483] width 866 height 33
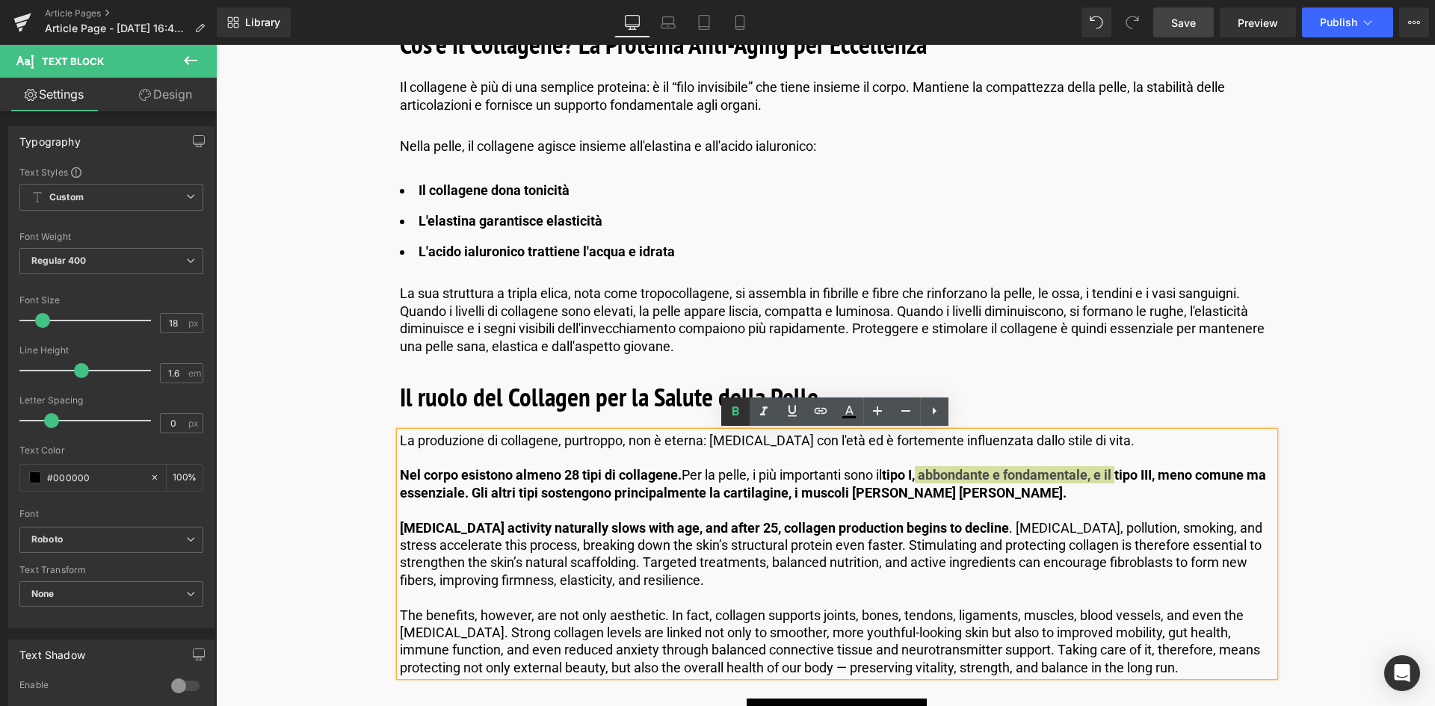
click at [738, 413] on icon at bounding box center [735, 411] width 7 height 9
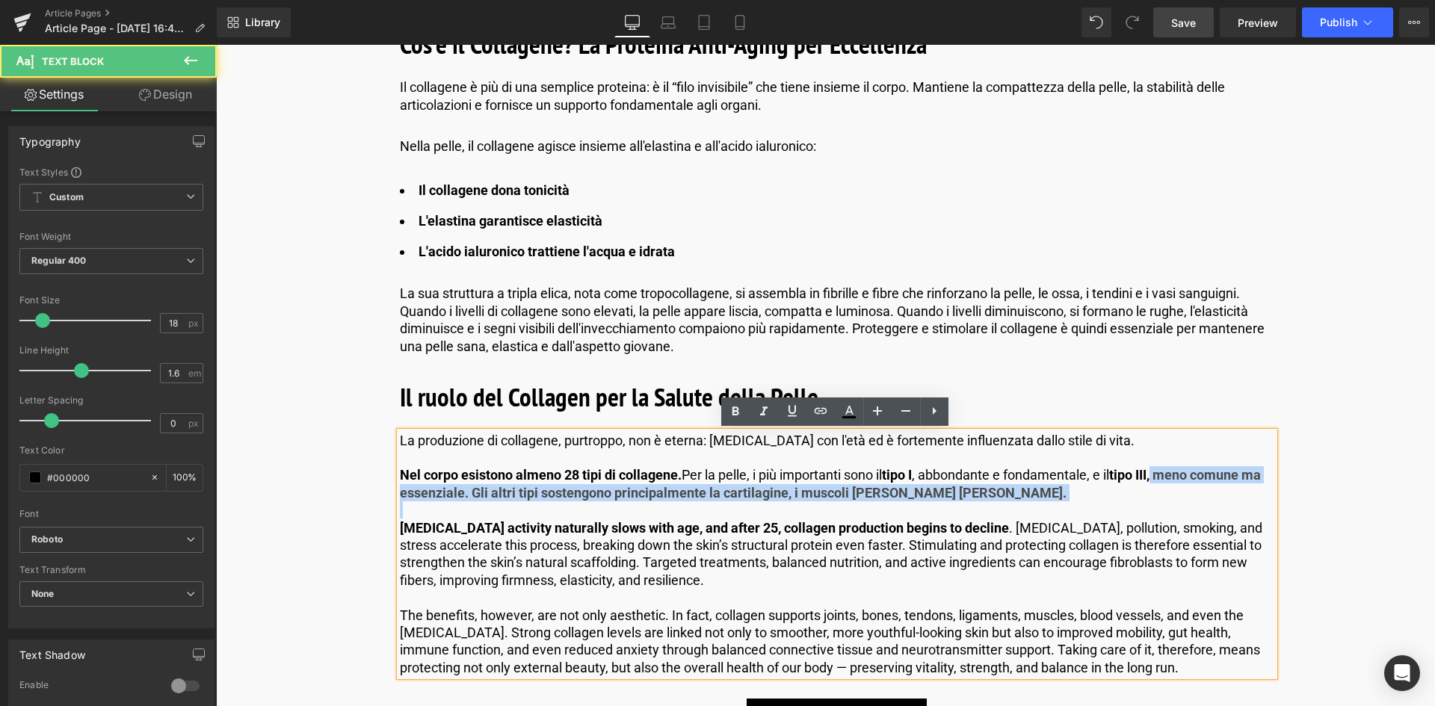
drag, startPoint x: 1161, startPoint y: 478, endPoint x: 1185, endPoint y: 508, distance: 38.3
click at [1185, 508] on div "La produzione di collagene, purtroppo, non è eterna: [MEDICAL_DATA] con l'età e…" at bounding box center [837, 554] width 875 height 245
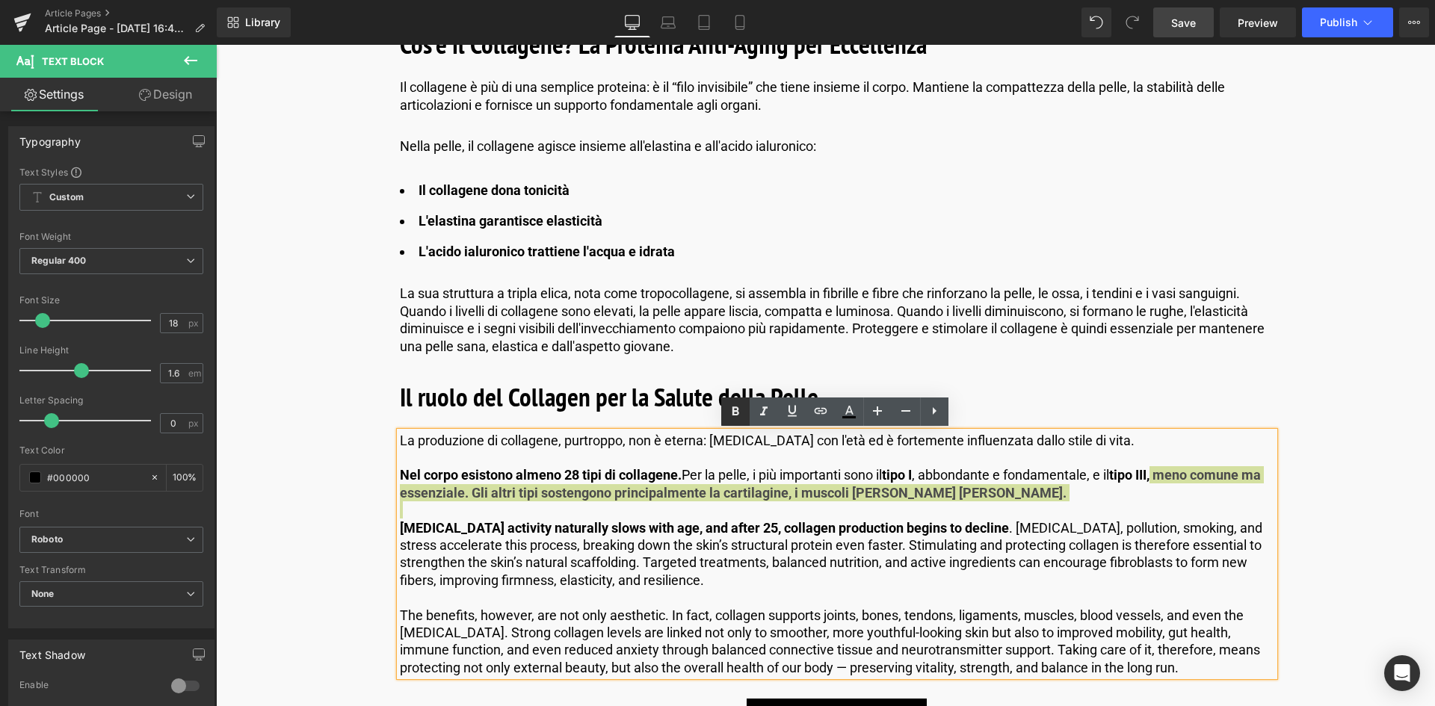
click at [731, 414] on icon at bounding box center [736, 412] width 18 height 18
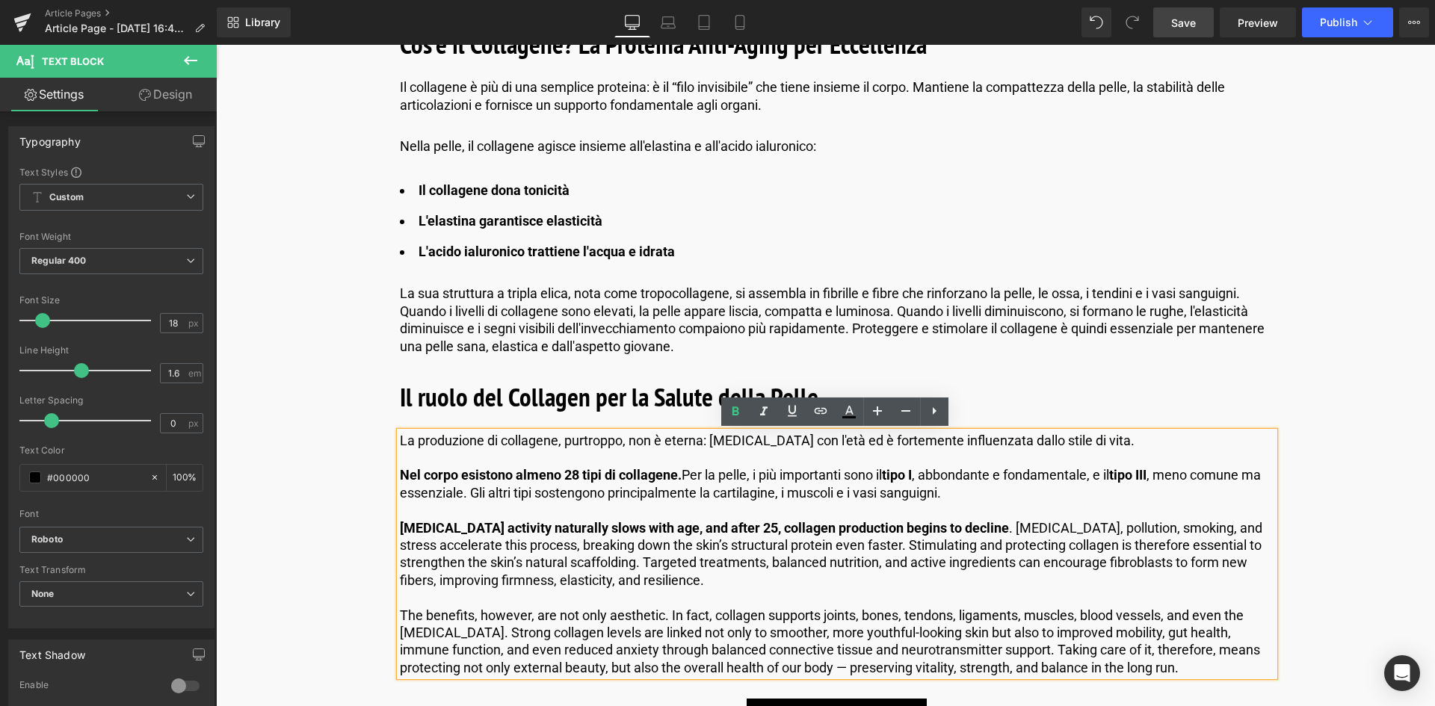
click at [991, 493] on p "Nel corpo esistono almeno 28 tipi di collagene. Per la pelle, i più importanti …" at bounding box center [837, 483] width 875 height 35
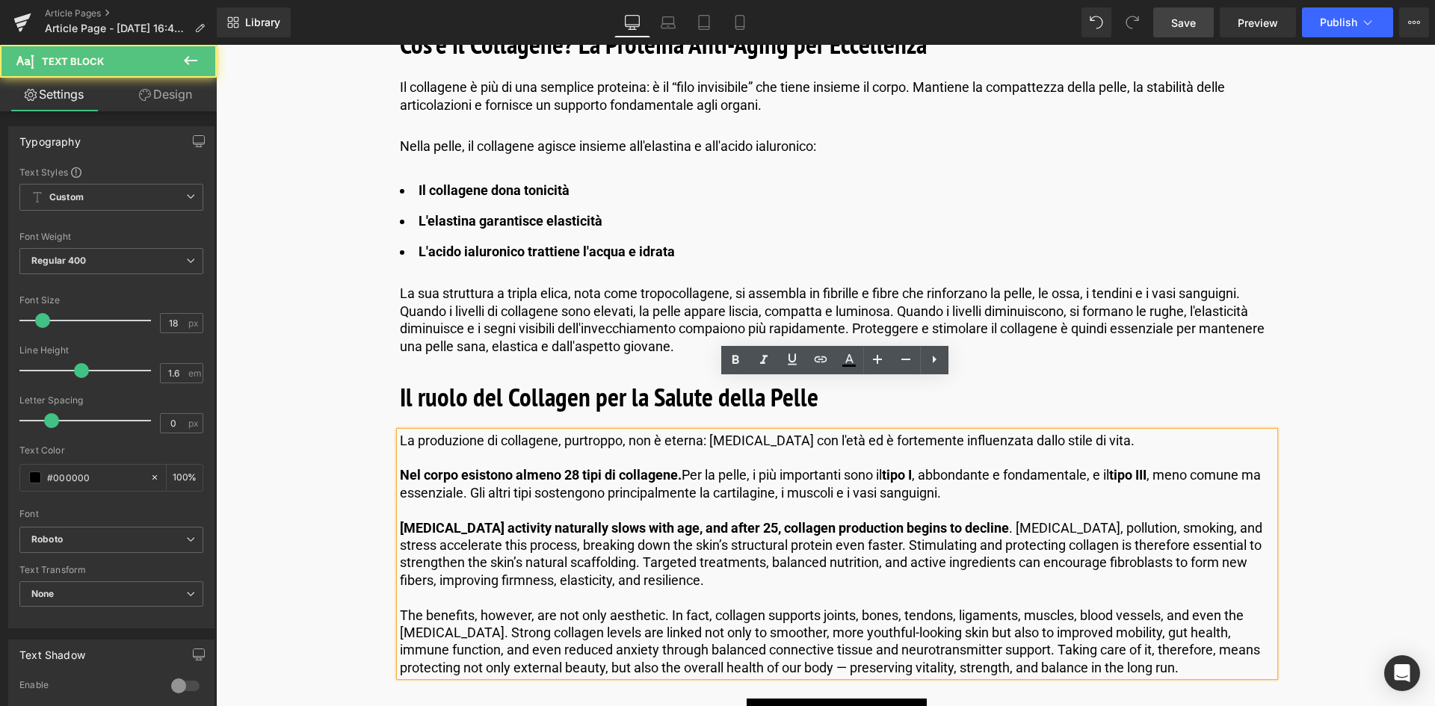
scroll to position [1196, 0]
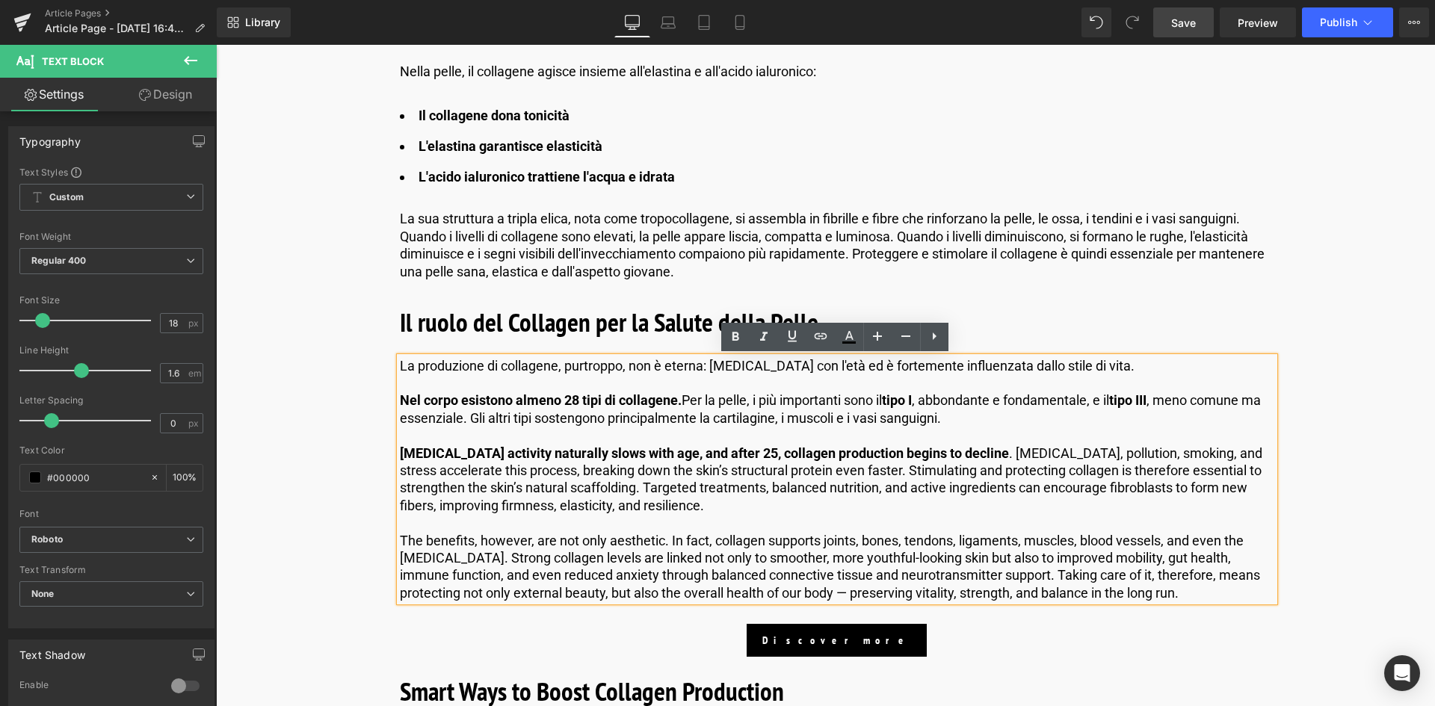
click at [694, 478] on p "[MEDICAL_DATA] activity naturally slows with age, and after 25, collagen produc…" at bounding box center [837, 480] width 875 height 70
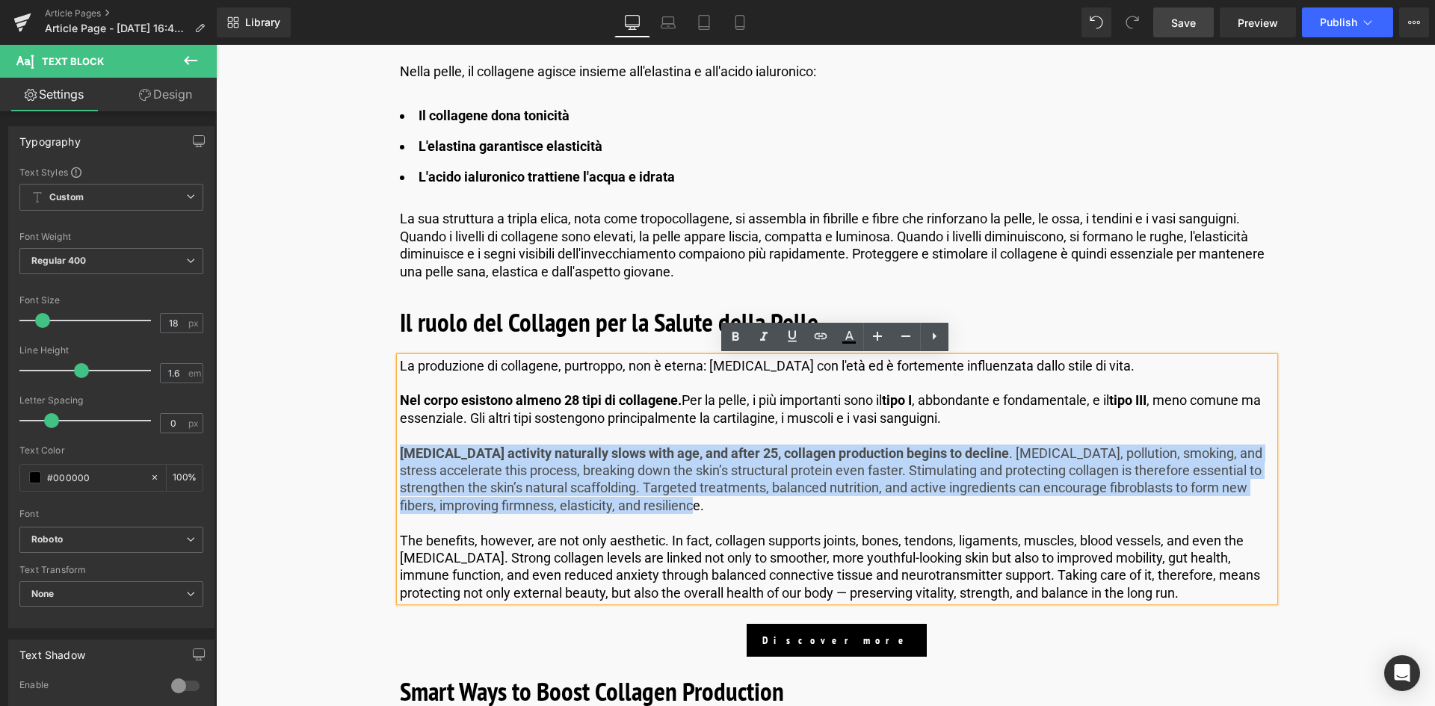
drag, startPoint x: 712, startPoint y: 505, endPoint x: 364, endPoint y: 457, distance: 351.8
paste div
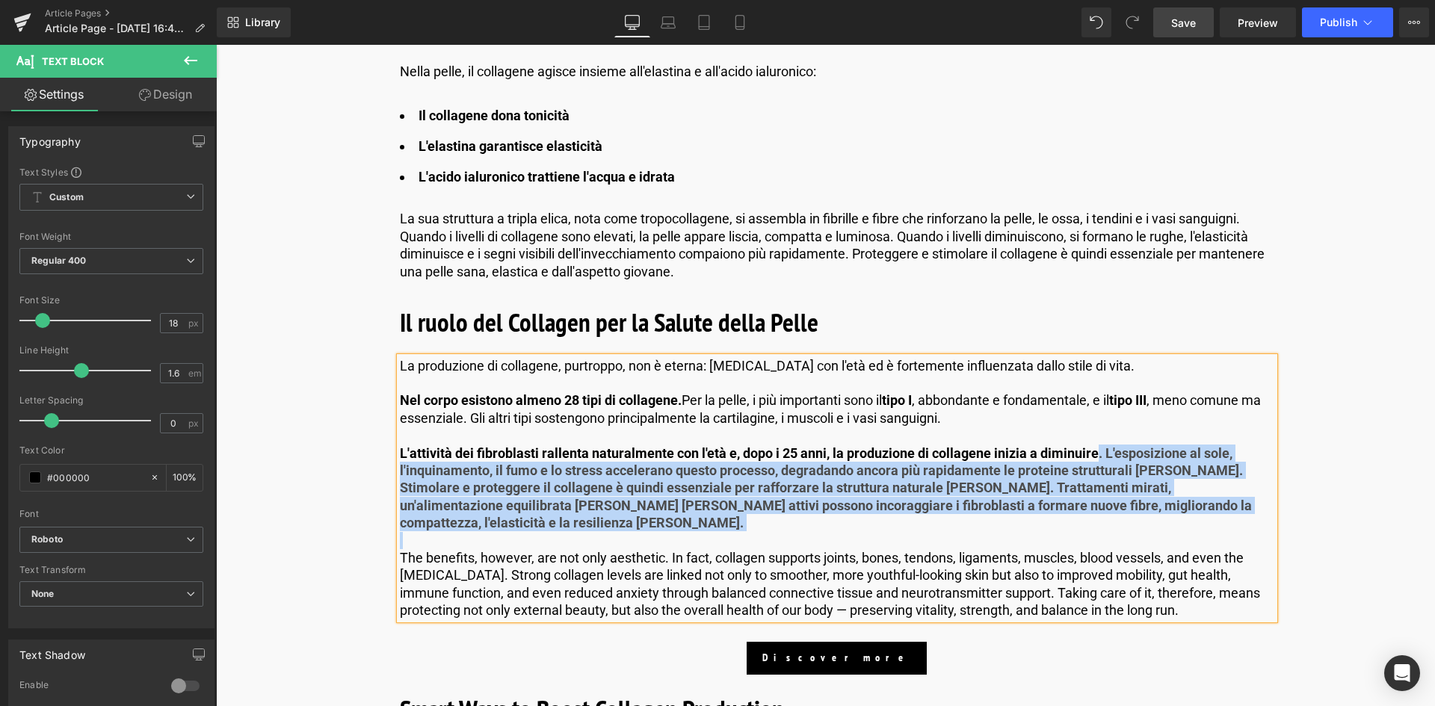
drag, startPoint x: 1094, startPoint y: 456, endPoint x: 1245, endPoint y: 517, distance: 163.0
click at [1245, 517] on div "La produzione di collagene, purtroppo, non è eterna: [MEDICAL_DATA] con l'età e…" at bounding box center [837, 488] width 875 height 262
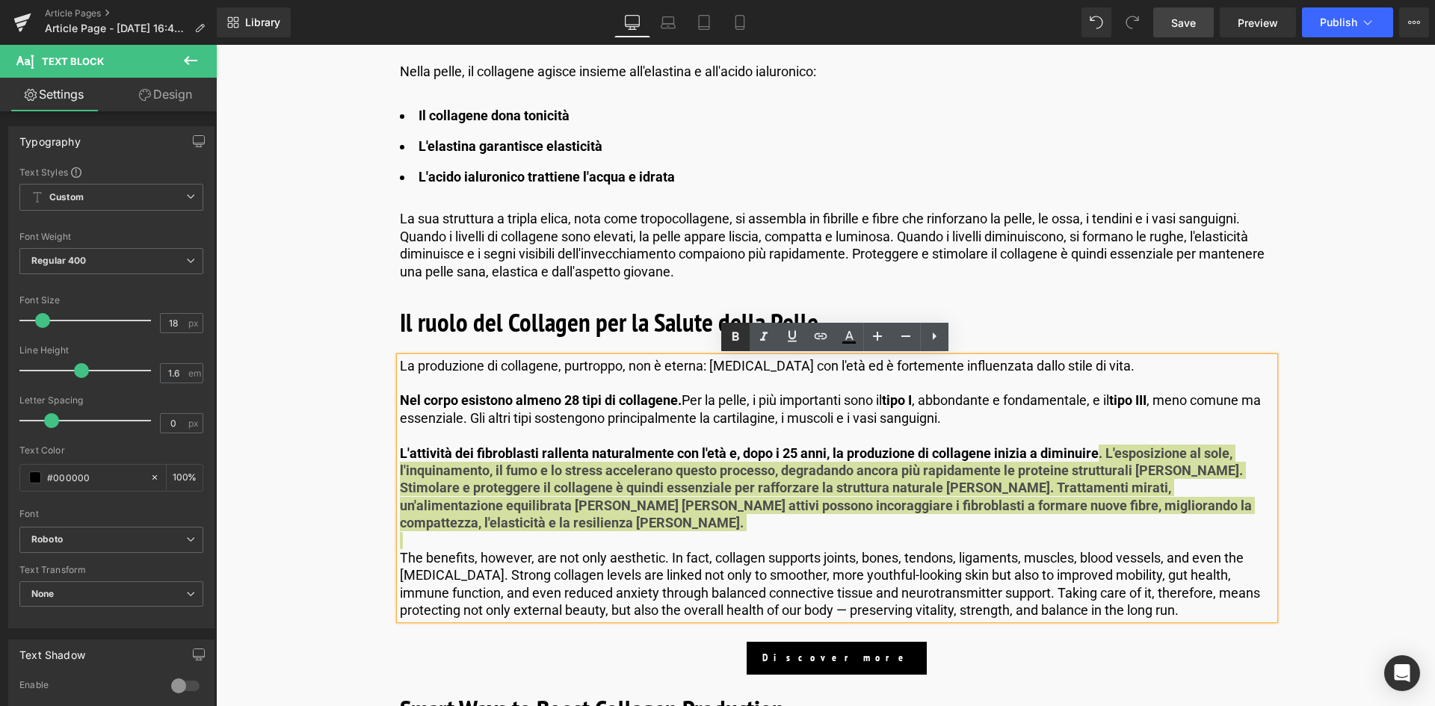
click at [734, 338] on icon at bounding box center [736, 337] width 18 height 18
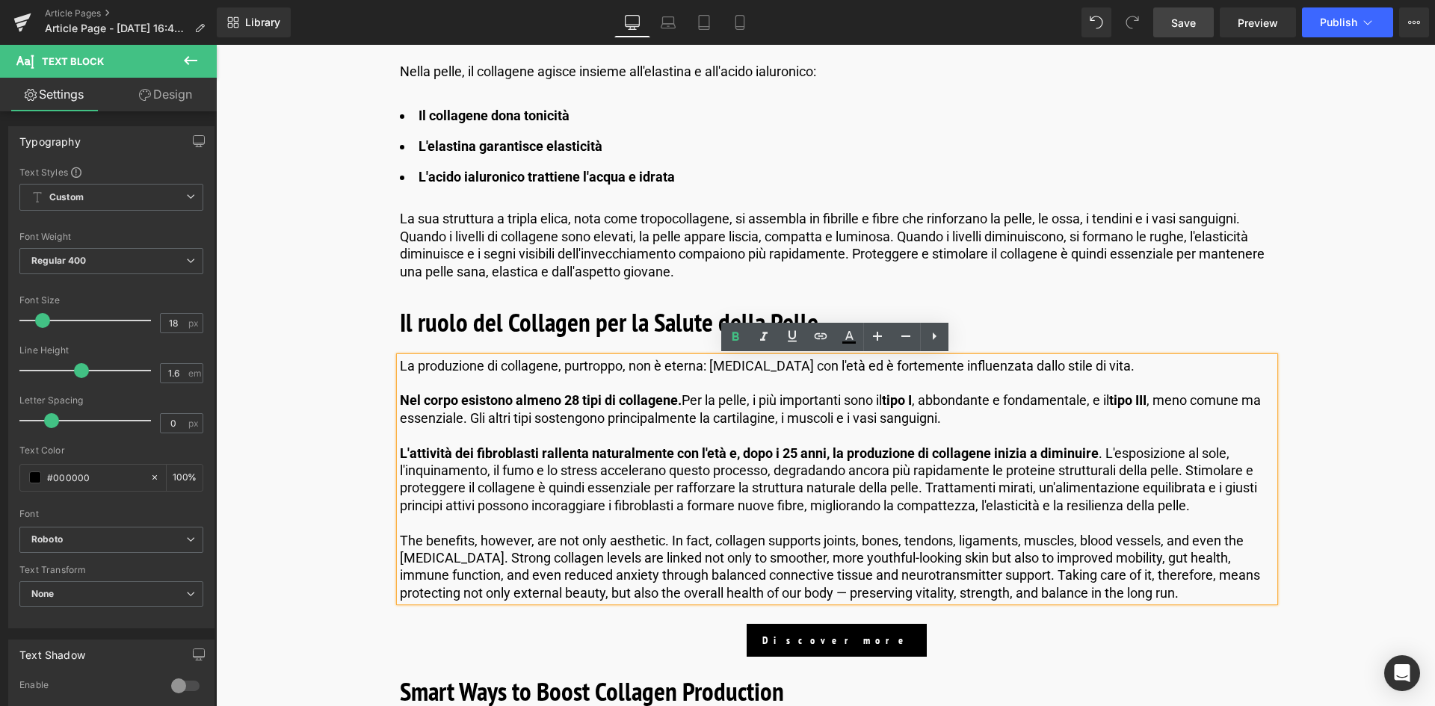
click at [738, 519] on p at bounding box center [837, 522] width 875 height 17
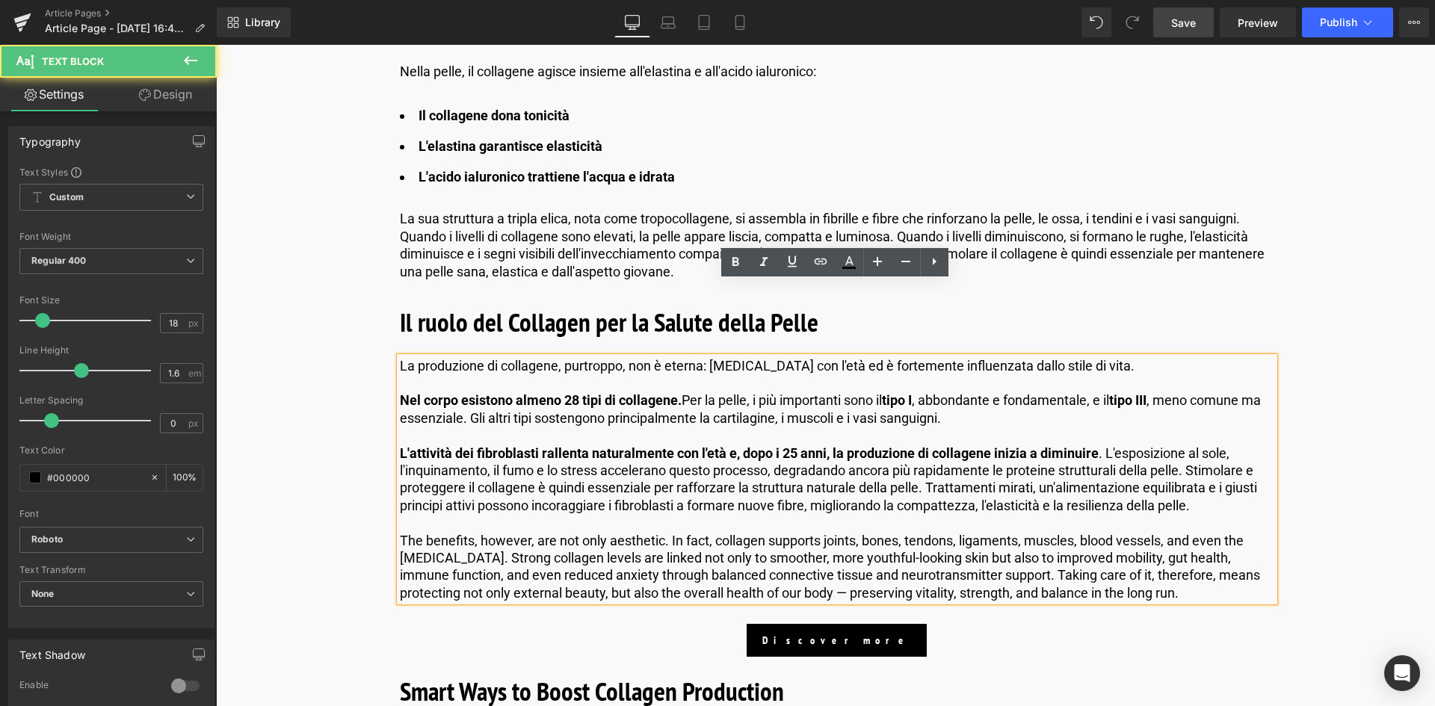
scroll to position [1271, 0]
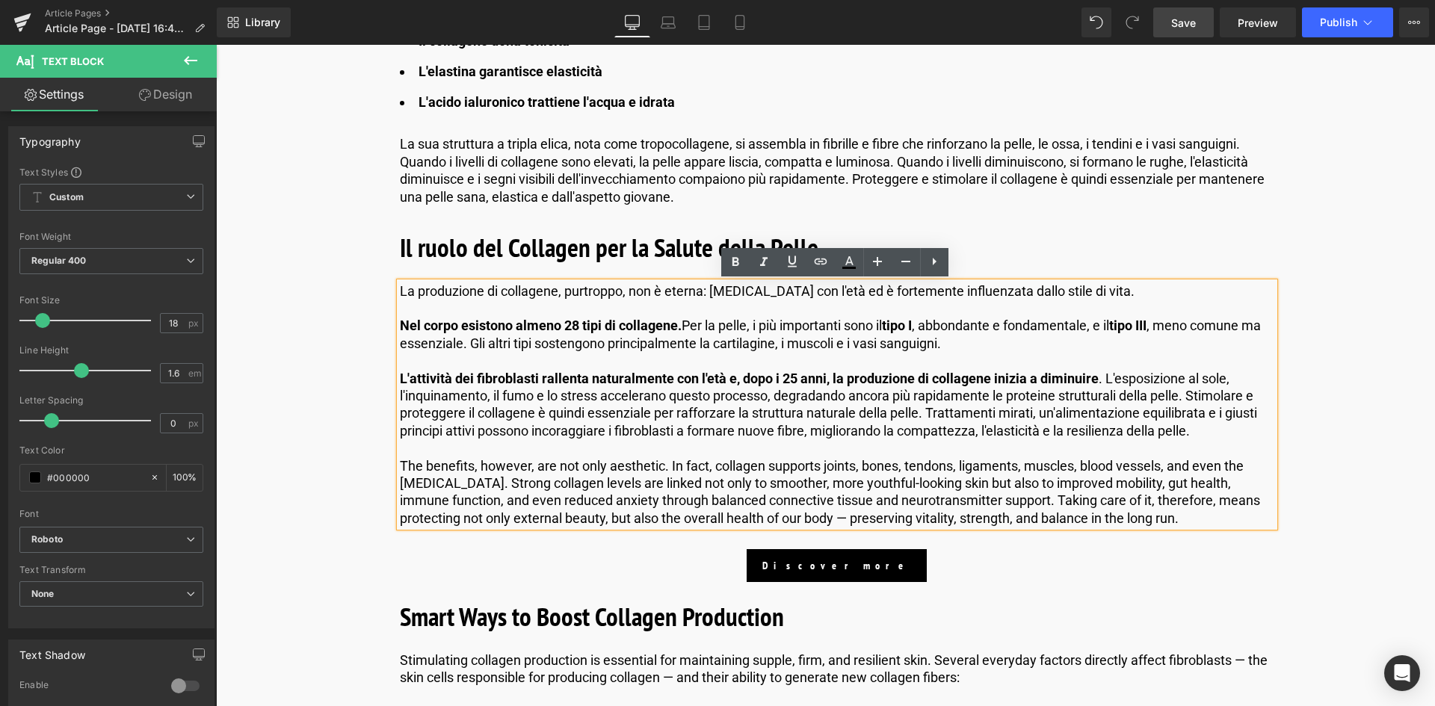
click at [884, 507] on p "The benefits, however, are not only aesthetic. In fact, collagen supports joint…" at bounding box center [837, 493] width 875 height 70
click at [1115, 520] on p "The benefits, however, are not only aesthetic. In fact, collagen supports joint…" at bounding box center [837, 493] width 875 height 70
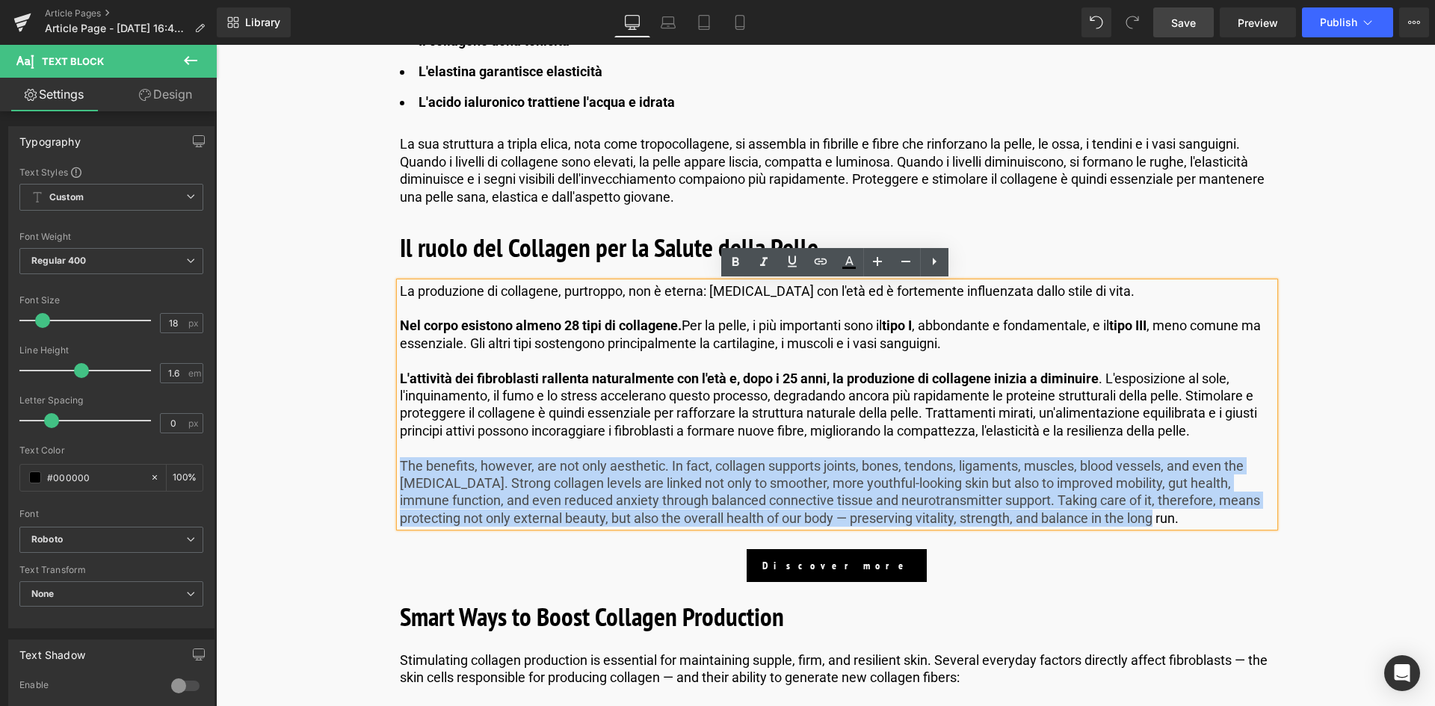
drag, startPoint x: 1116, startPoint y: 519, endPoint x: 397, endPoint y: 464, distance: 721.3
click at [400, 464] on p "The benefits, however, are not only aesthetic. In fact, collagen supports joint…" at bounding box center [837, 493] width 875 height 70
paste div
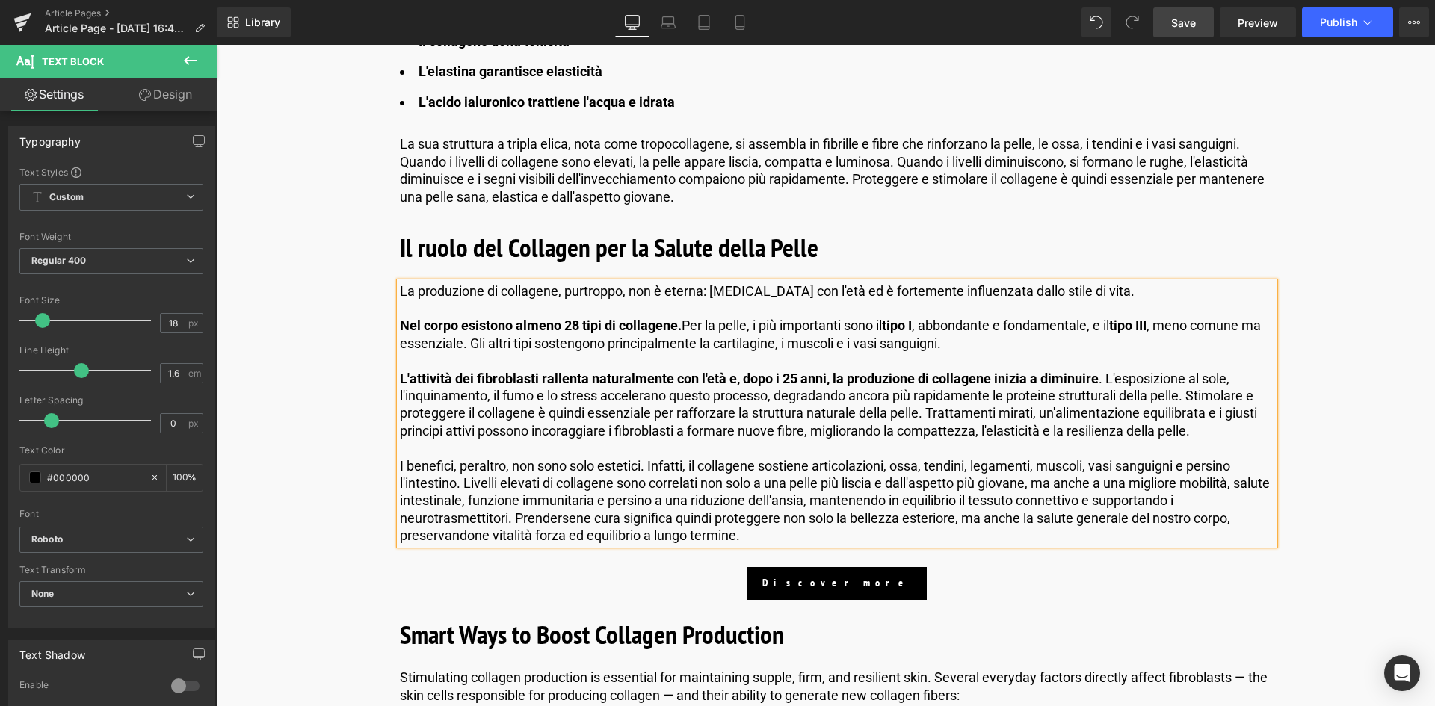
scroll to position [1346, 0]
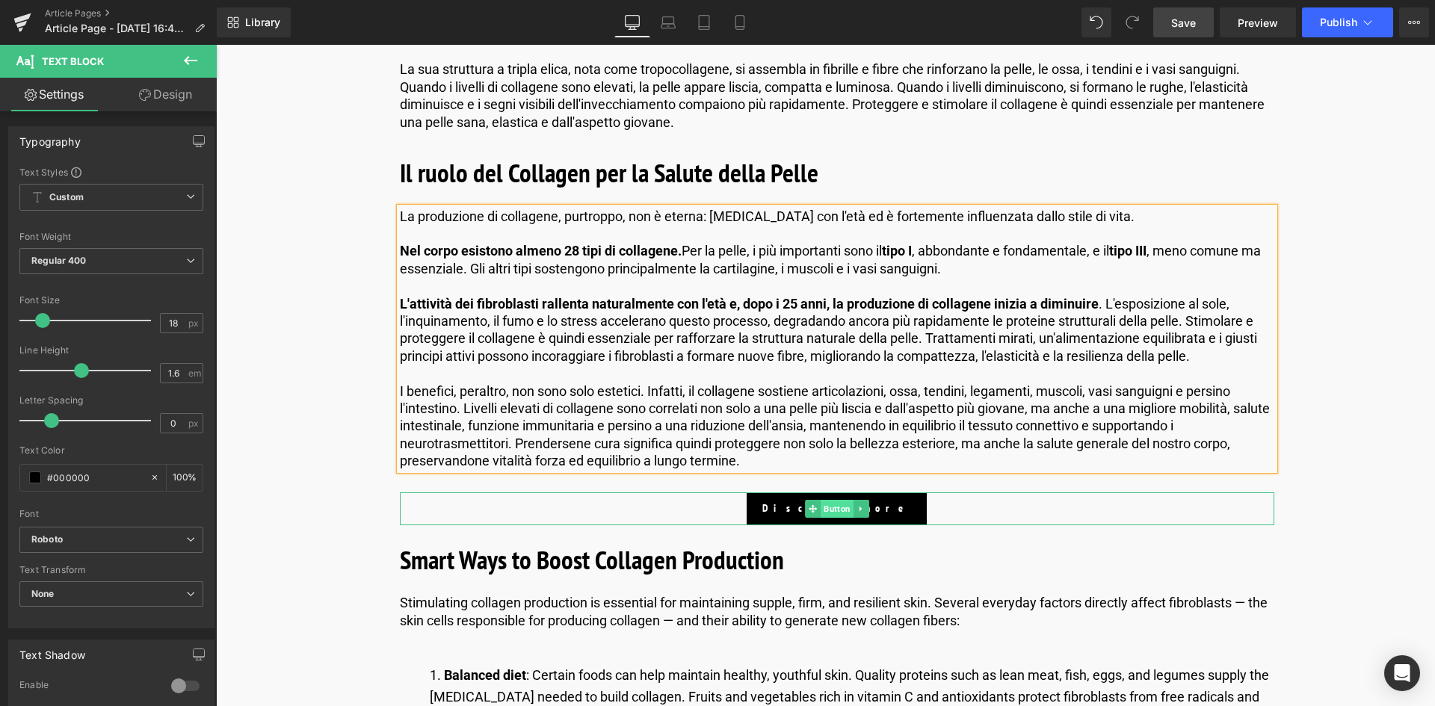
drag, startPoint x: 831, startPoint y: 508, endPoint x: 831, endPoint y: 517, distance: 9.0
click at [831, 508] on span "Button" at bounding box center [837, 509] width 33 height 18
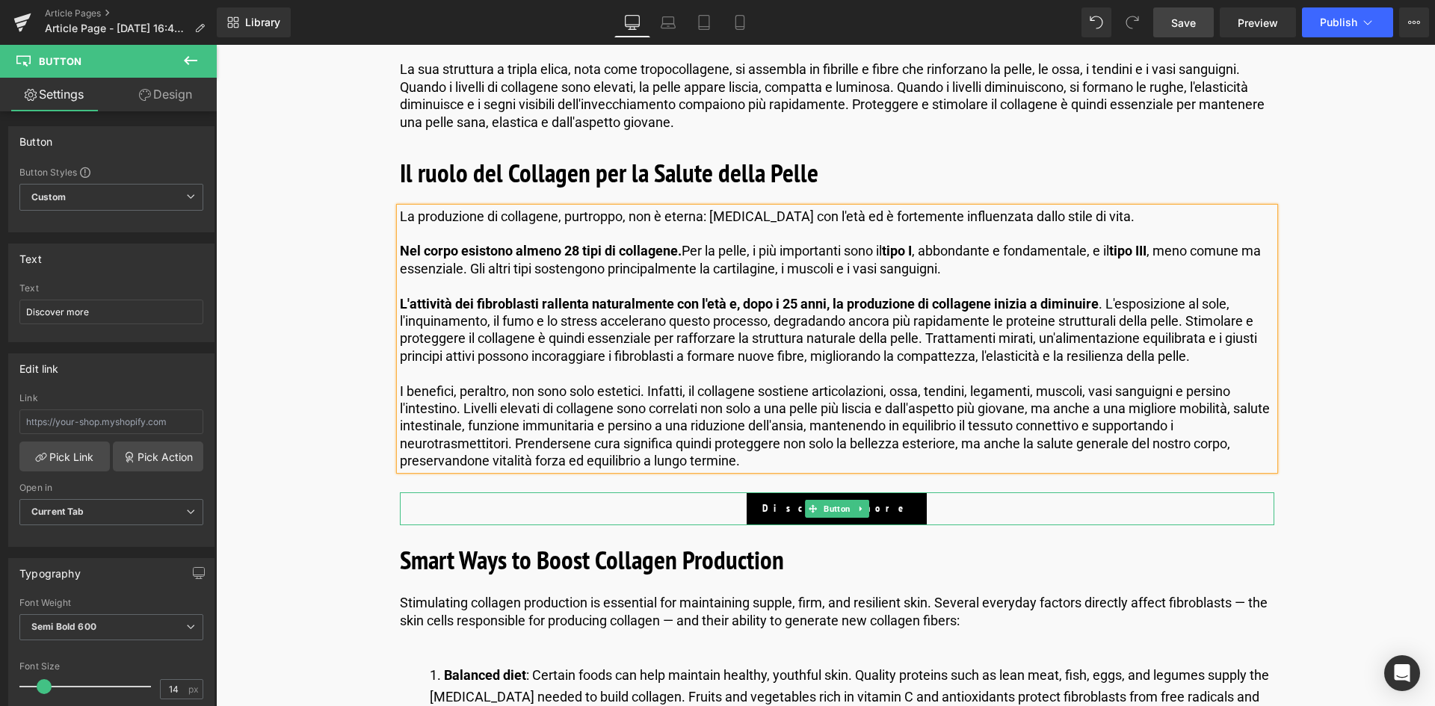
click at [727, 509] on div "Discover more" at bounding box center [837, 509] width 875 height 33
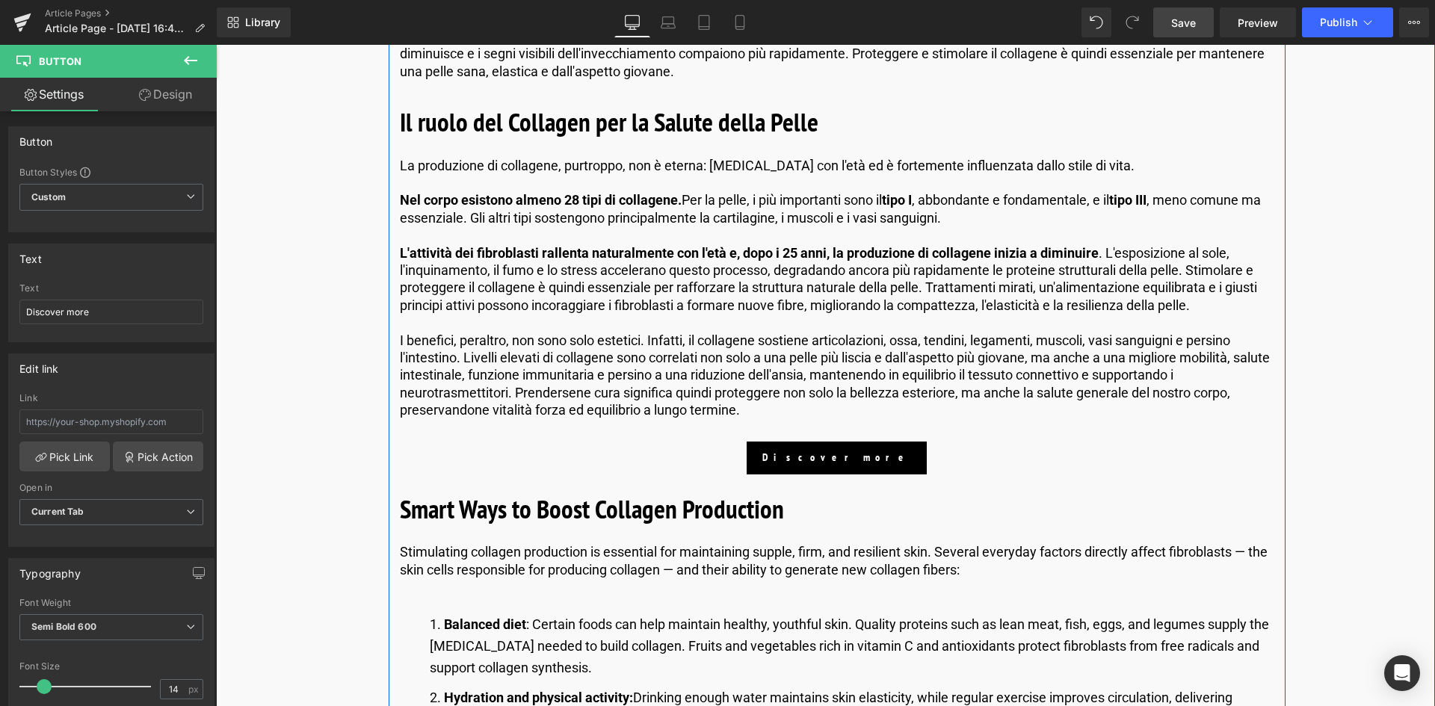
scroll to position [1420, 0]
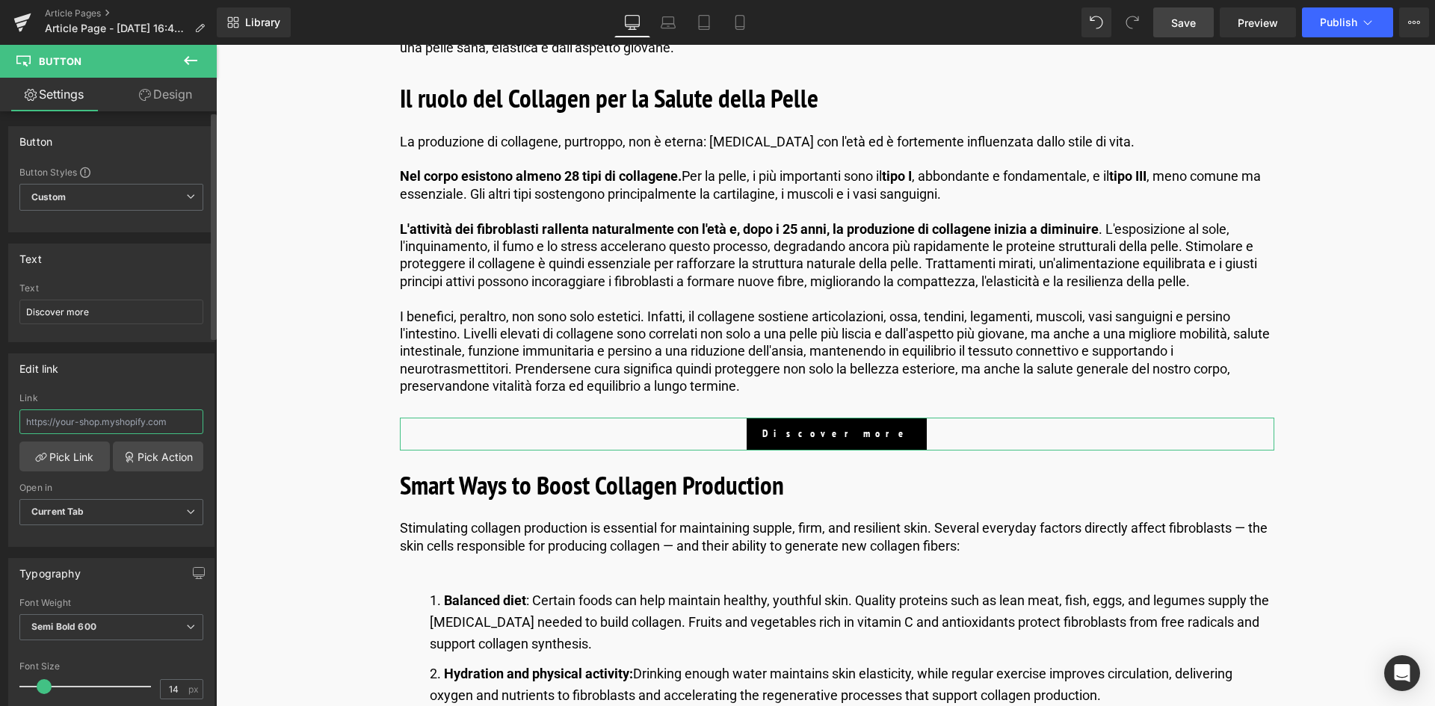
click at [86, 420] on input "text" at bounding box center [111, 422] width 184 height 25
type input "Scopri di più"
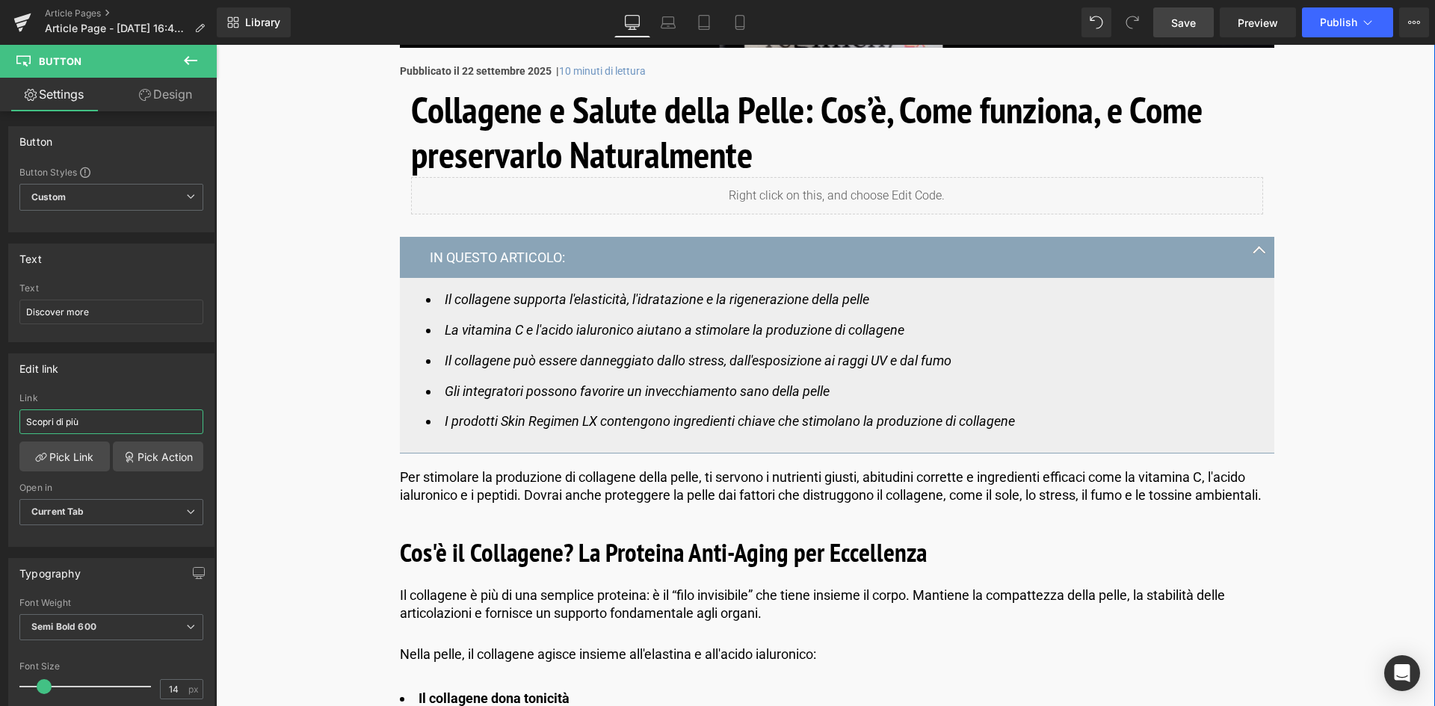
scroll to position [374, 0]
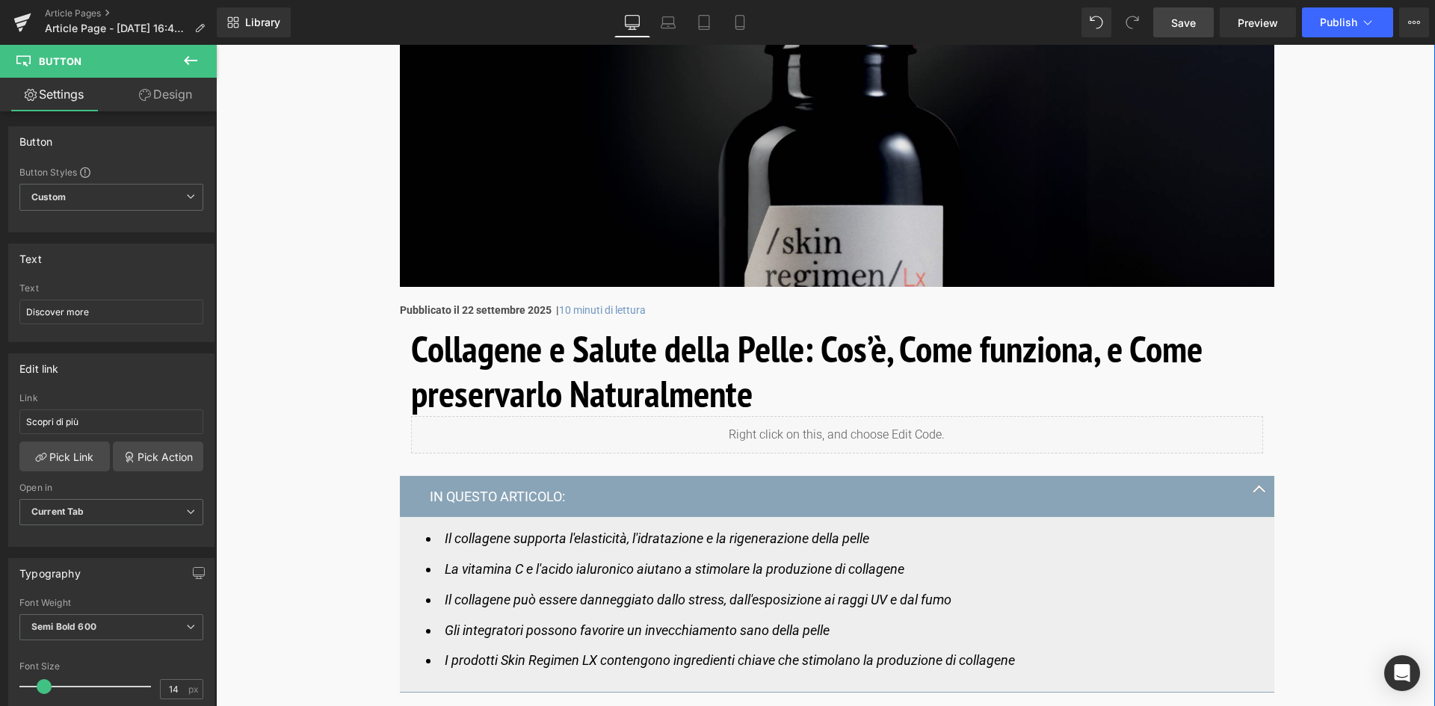
click at [564, 234] on img at bounding box center [837, 63] width 875 height 449
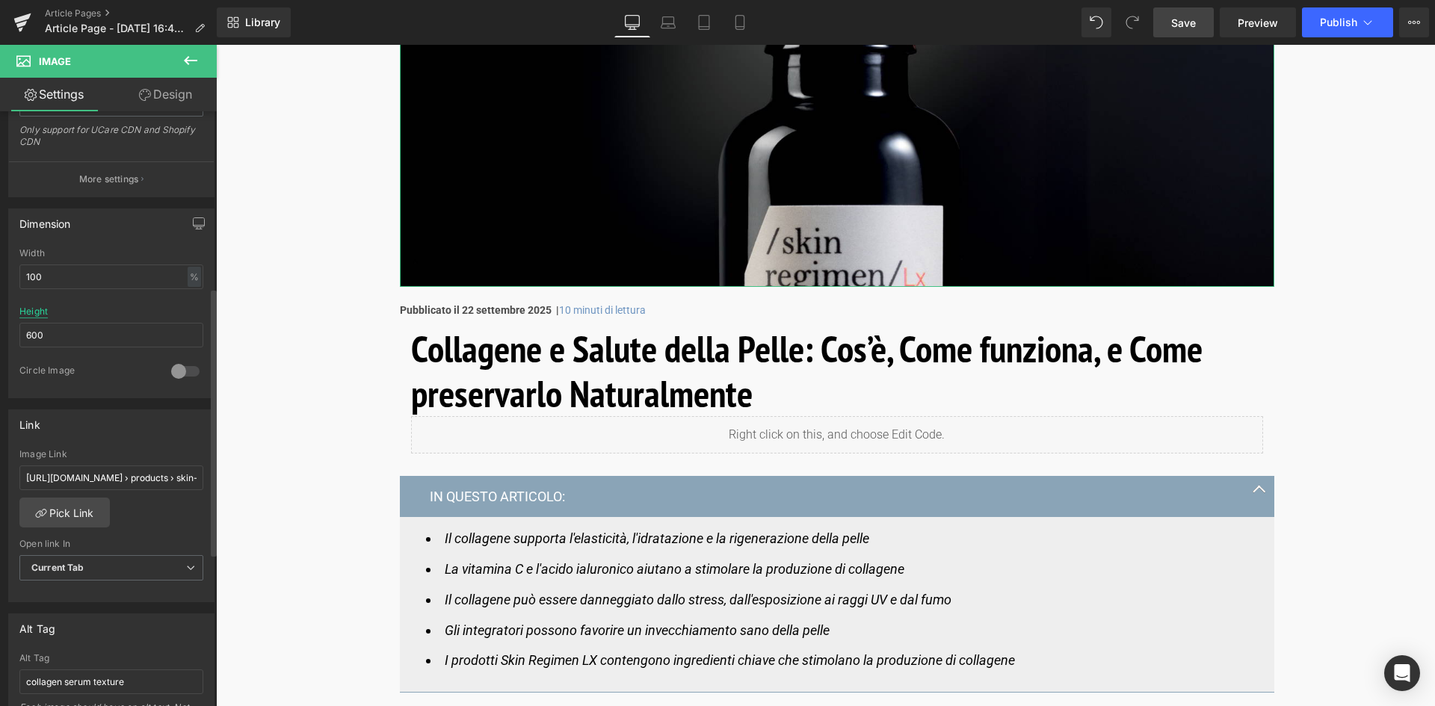
scroll to position [449, 0]
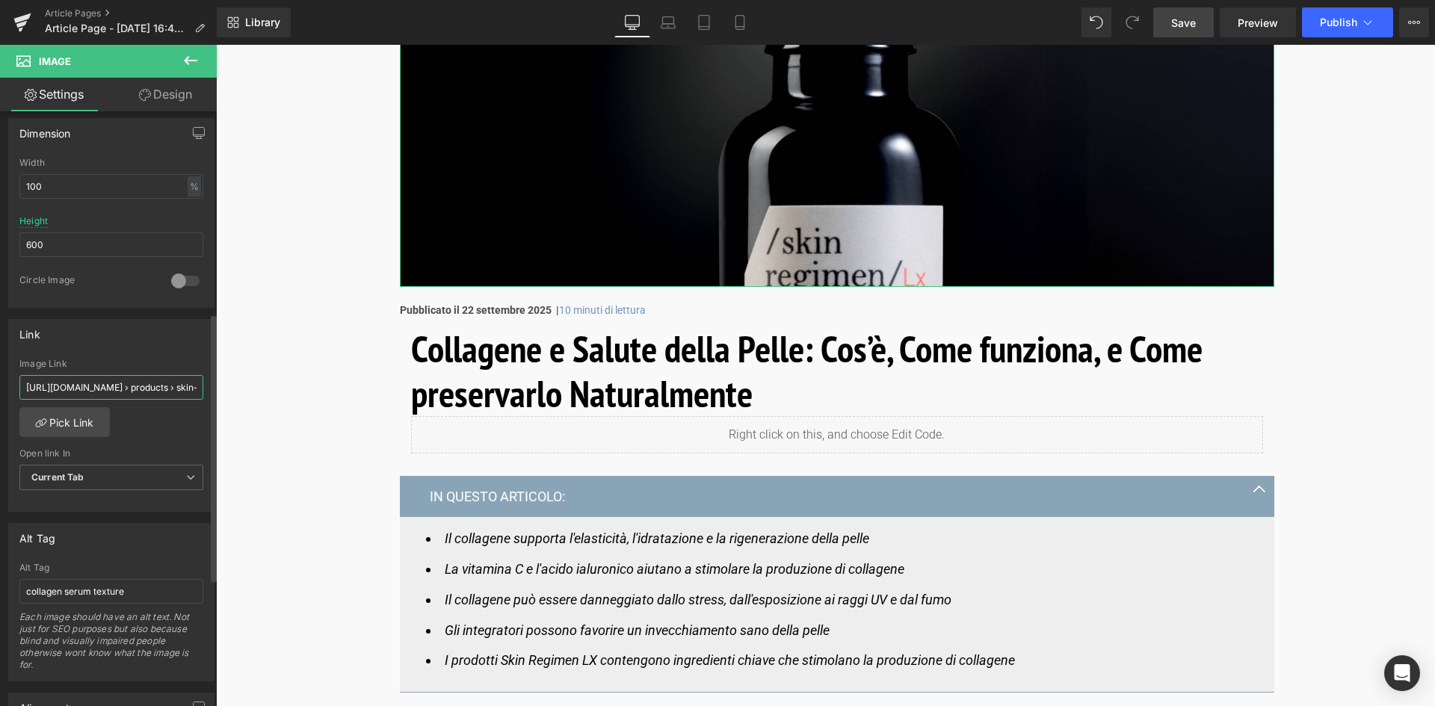
click at [80, 386] on input "[URL][DOMAIN_NAME] › products › skin-regimen-lx-longevity-collagen-serum" at bounding box center [111, 387] width 184 height 25
drag, startPoint x: 22, startPoint y: 390, endPoint x: 212, endPoint y: 413, distance: 191.2
click at [212, 413] on div "Image [URL][DOMAIN_NAME] Replace Image Upload image or Browse gallery Image Src…" at bounding box center [108, 412] width 217 height 602
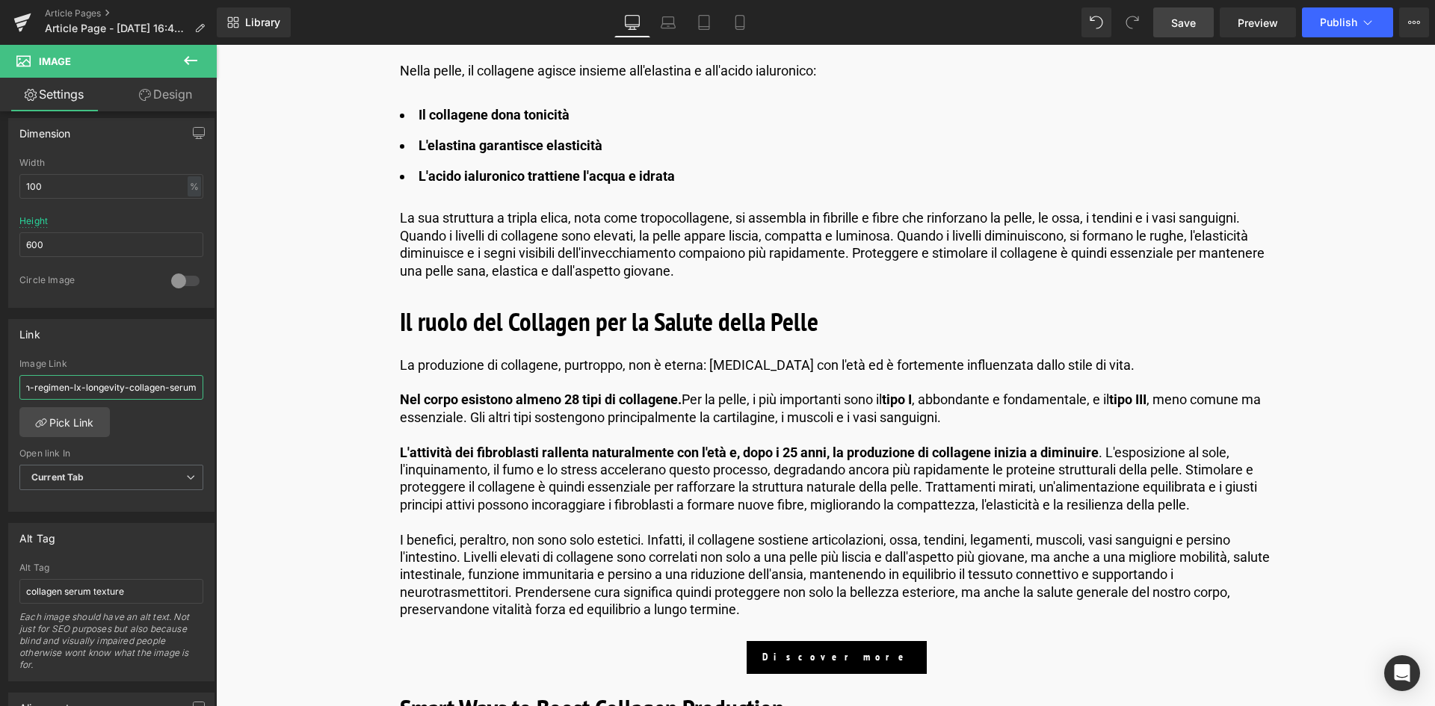
scroll to position [1570, 0]
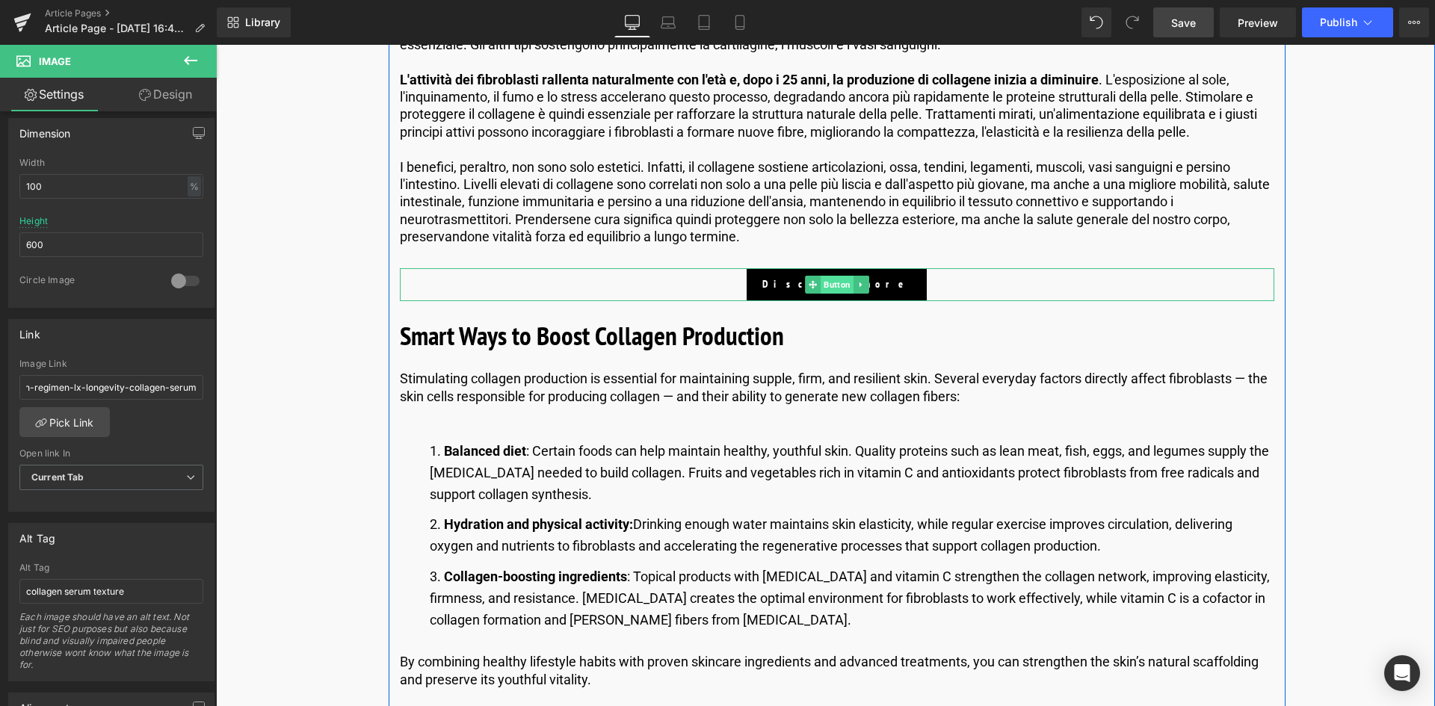
click at [828, 282] on span "Button" at bounding box center [837, 285] width 33 height 18
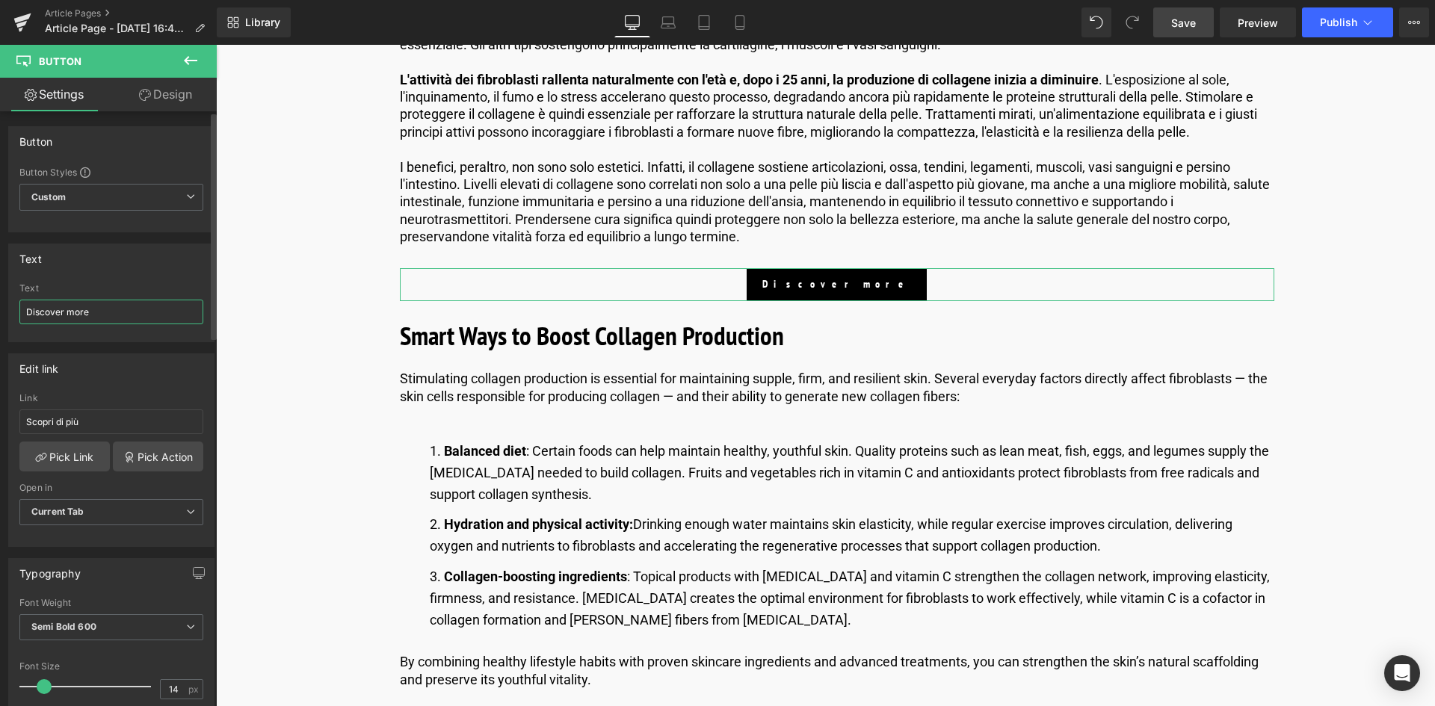
drag, startPoint x: 95, startPoint y: 312, endPoint x: 9, endPoint y: 312, distance: 86.0
click at [9, 312] on div "Discover more Text Discover more" at bounding box center [111, 312] width 205 height 58
drag, startPoint x: 96, startPoint y: 310, endPoint x: 28, endPoint y: 315, distance: 68.3
click at [28, 315] on input "Scopri di più" at bounding box center [111, 312] width 184 height 25
type input "Scopri di più"
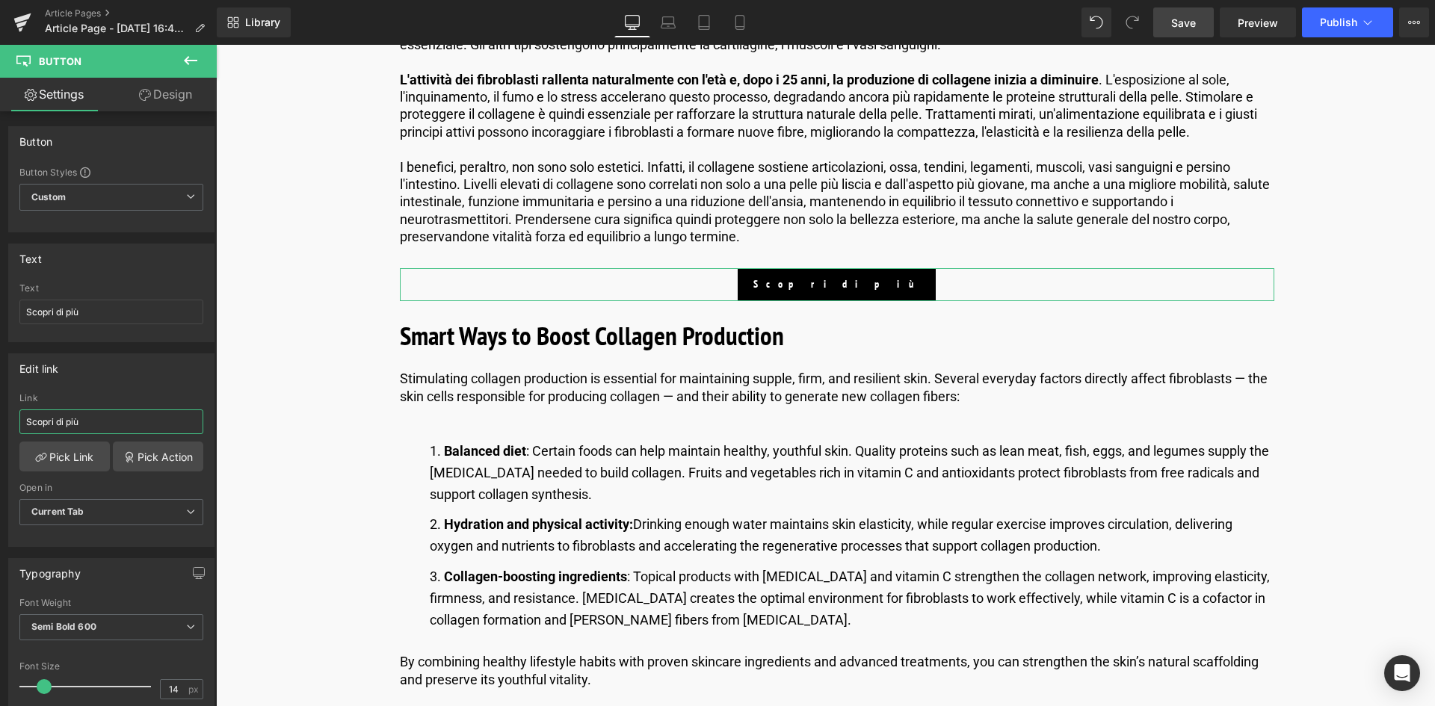
drag, startPoint x: 103, startPoint y: 429, endPoint x: -37, endPoint y: 440, distance: 140.9
click at [0, 440] on html "Button You are previewing how the will restyle your page. You can not edit Elem…" at bounding box center [717, 353] width 1435 height 706
paste input "[URL][DOMAIN_NAME] › products › skin-regimen-lx-longevity-collagen-serum"
type input "[URL][DOMAIN_NAME] › products › skin-regimen-lx-longevity-collagen-serum"
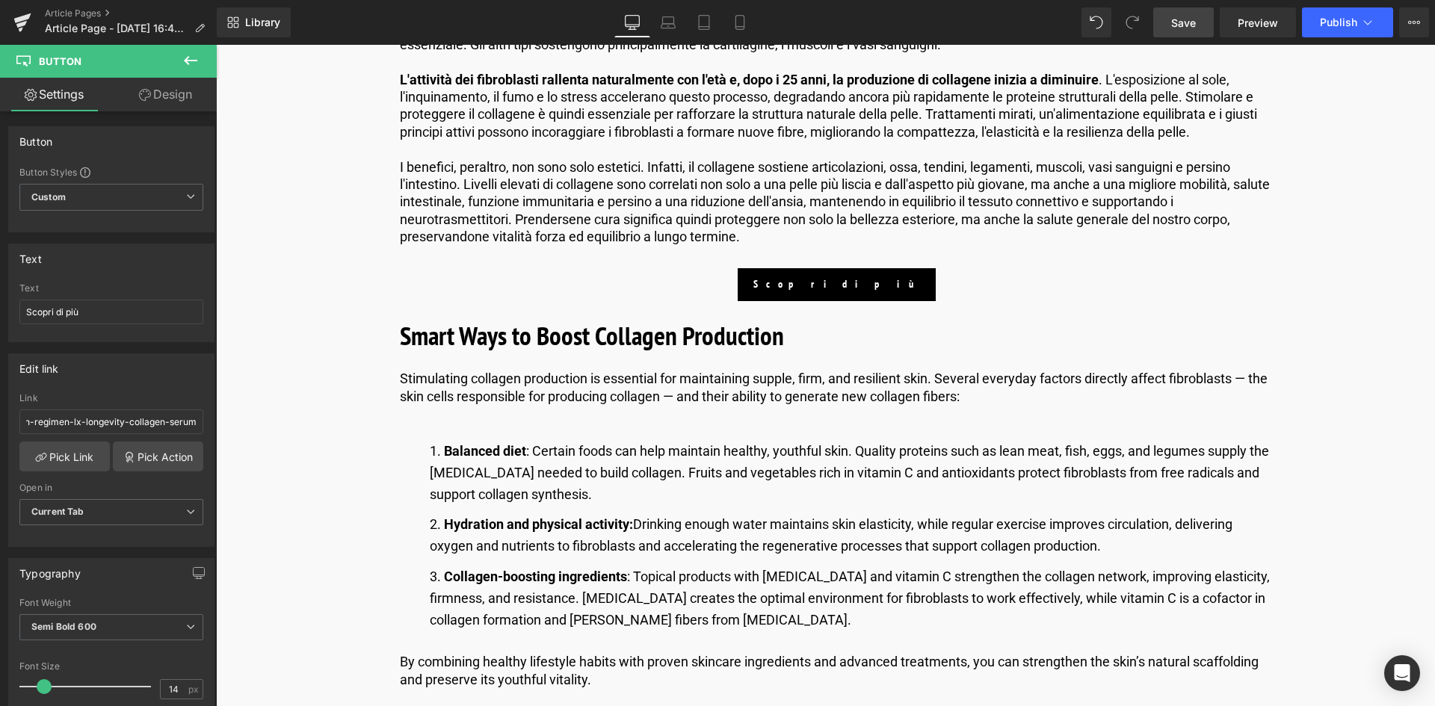
click at [1195, 23] on span "Save" at bounding box center [1183, 23] width 25 height 16
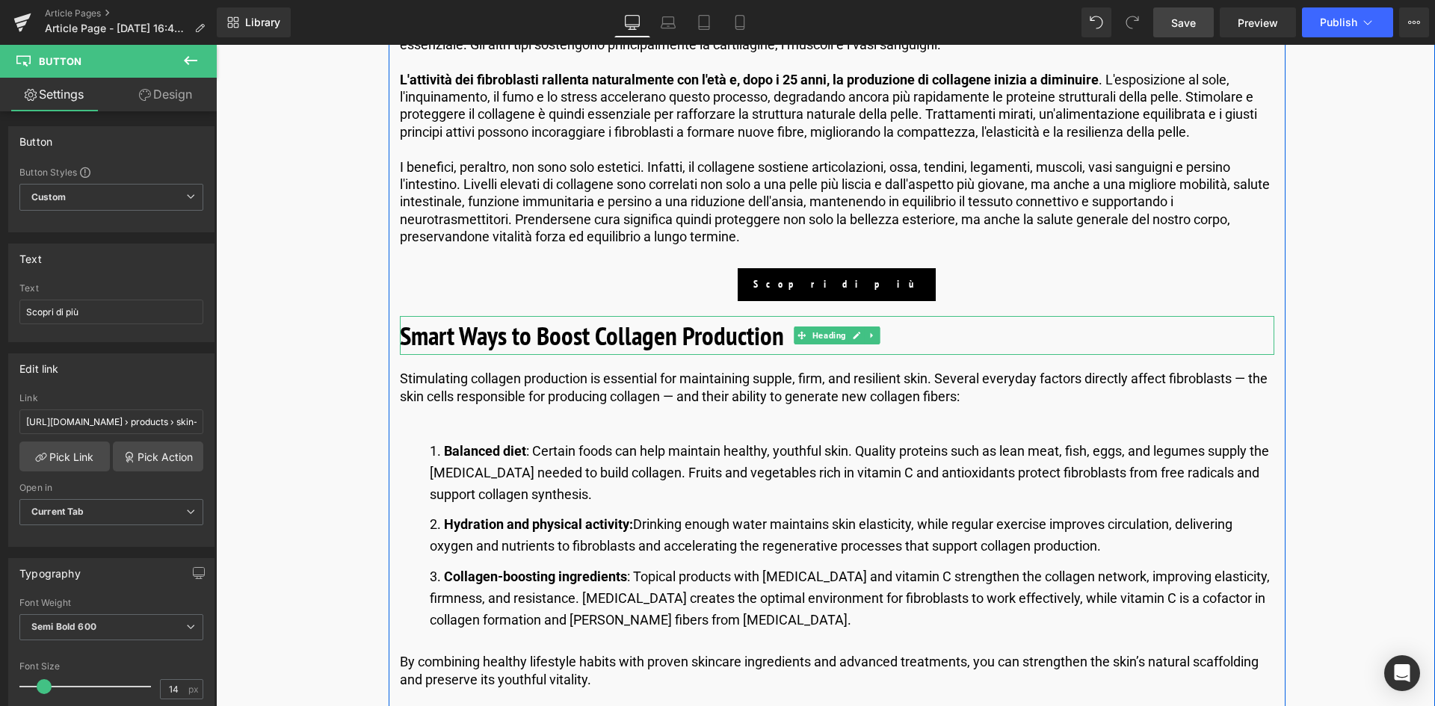
click at [668, 346] on b "Smart Ways to Boost Collagen Production" at bounding box center [592, 335] width 384 height 34
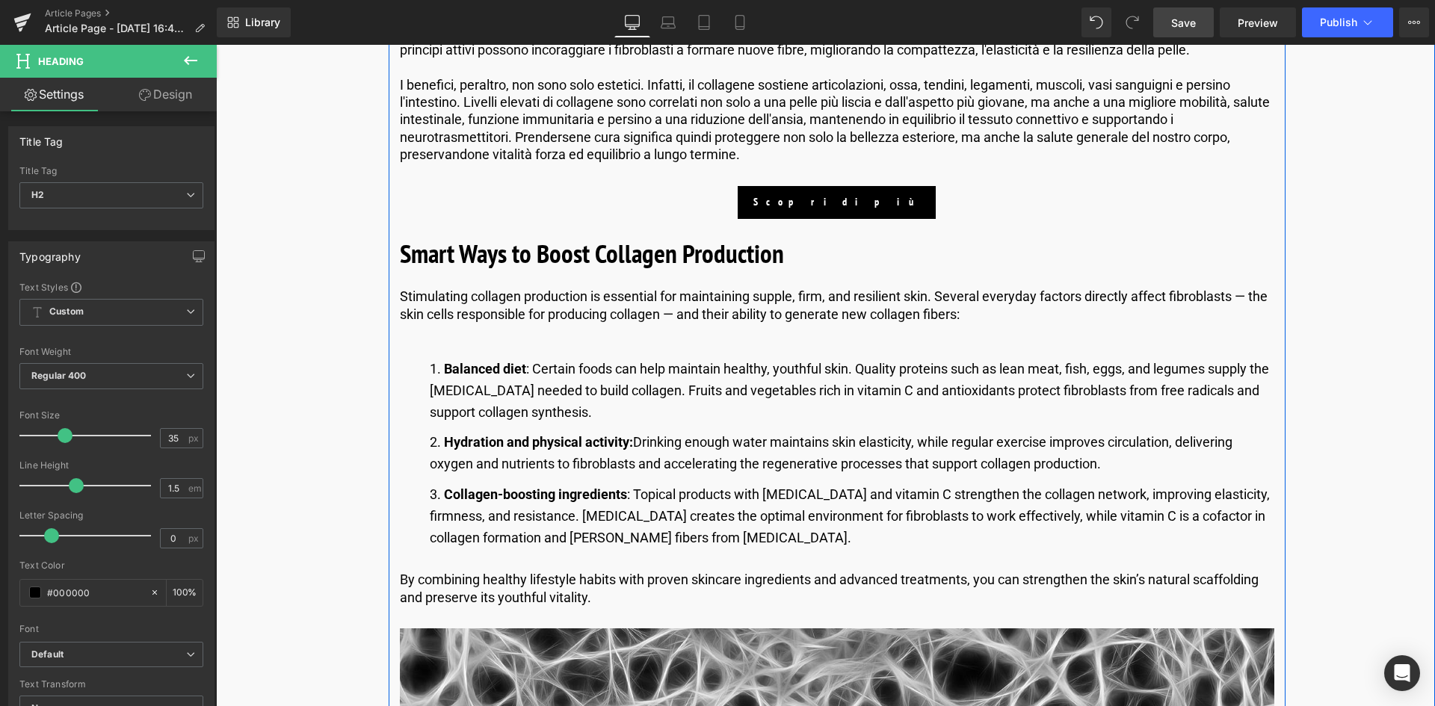
scroll to position [1570, 0]
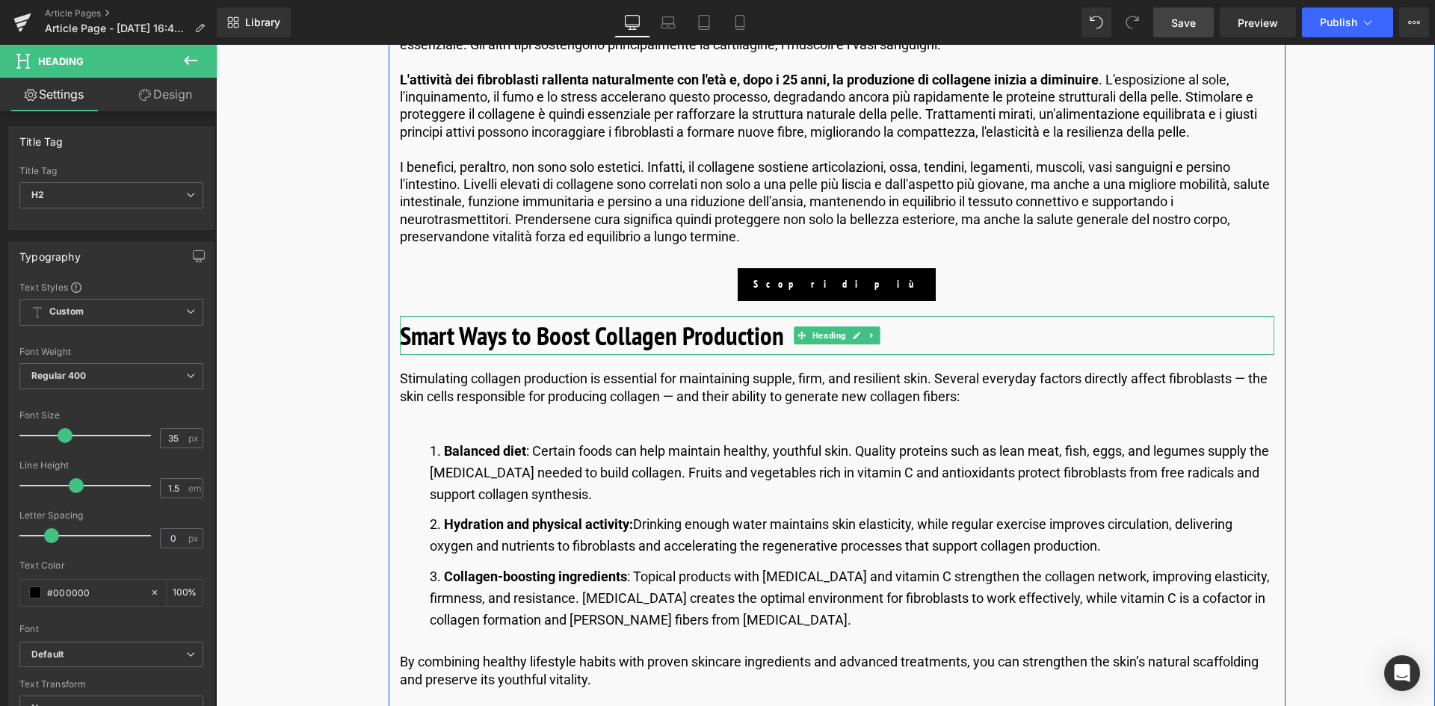
drag, startPoint x: 723, startPoint y: 342, endPoint x: 777, endPoint y: 327, distance: 56.6
click at [723, 342] on b "Smart Ways to Boost Collagen Production" at bounding box center [592, 335] width 384 height 34
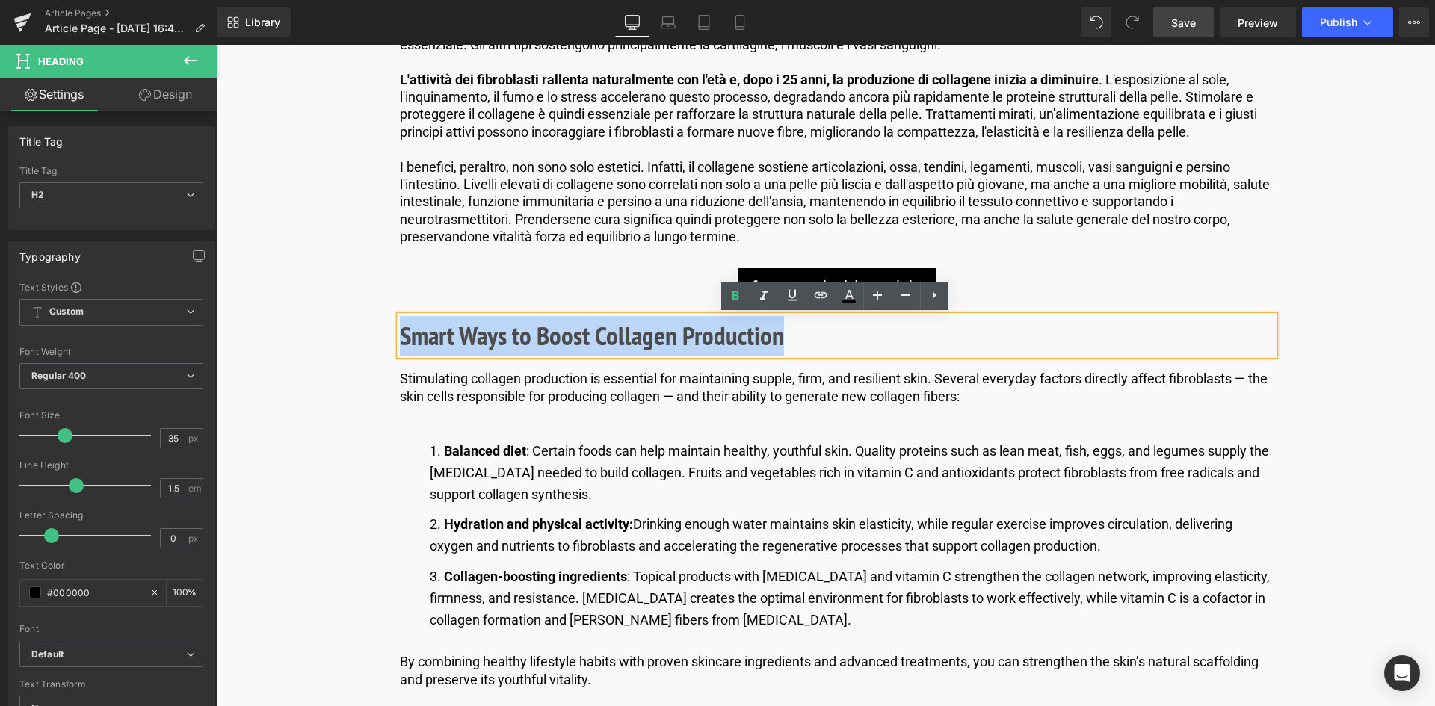
drag, startPoint x: 784, startPoint y: 344, endPoint x: 356, endPoint y: 339, distance: 428.4
copy b "Smart Ways to Boost Collagen Production"
drag, startPoint x: 730, startPoint y: 351, endPoint x: 792, endPoint y: 343, distance: 62.6
click at [730, 351] on b "Smart Ways to Boost Collagen Production" at bounding box center [592, 335] width 384 height 34
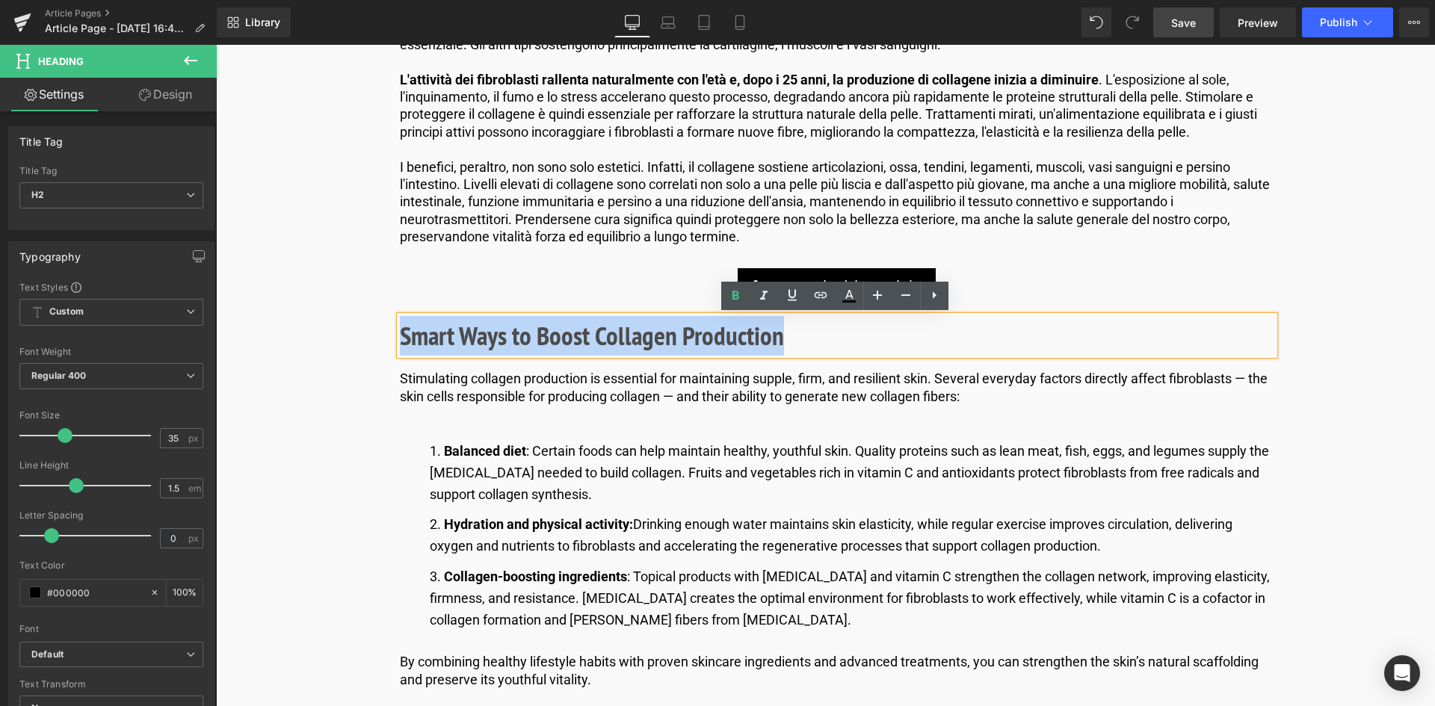
drag, startPoint x: 792, startPoint y: 343, endPoint x: 398, endPoint y: 348, distance: 394.0
click at [400, 348] on h2 "Smart Ways to Boost Collagen Production" at bounding box center [837, 336] width 875 height 40
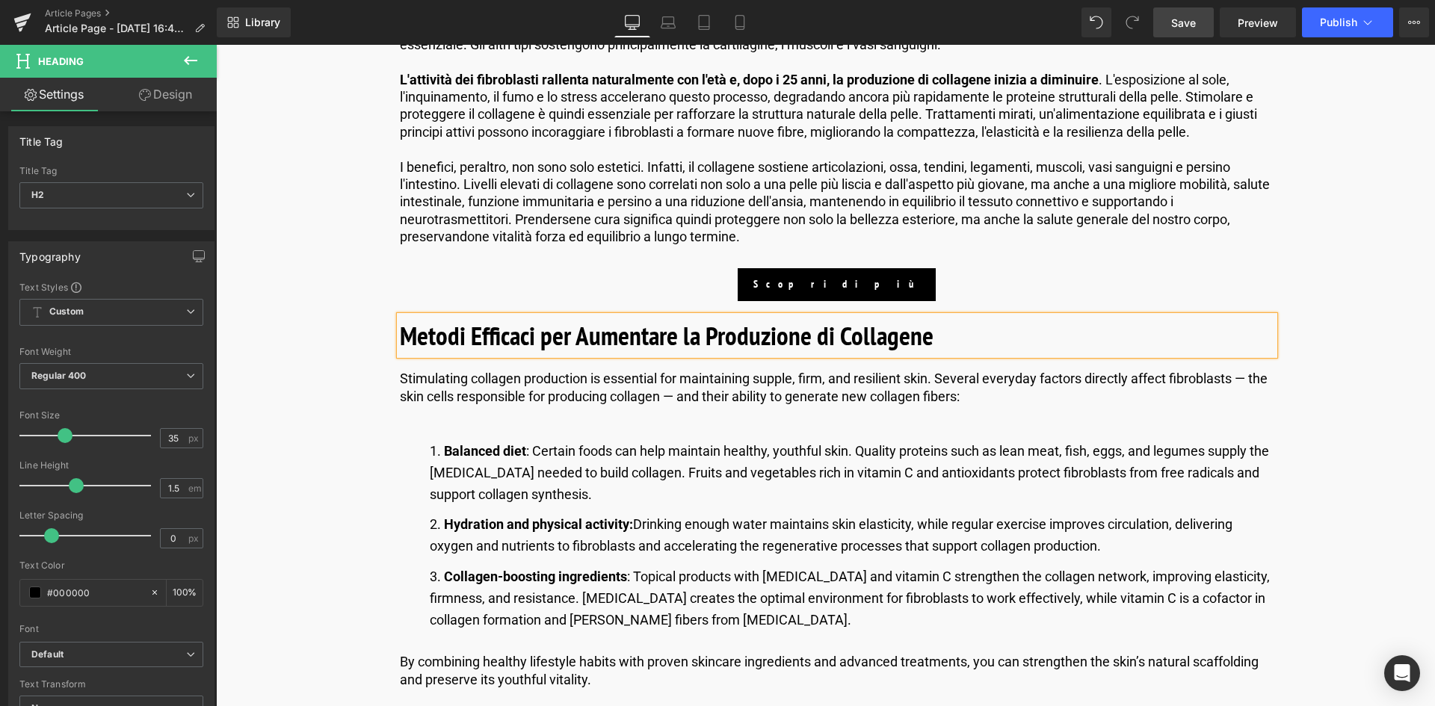
scroll to position [1645, 0]
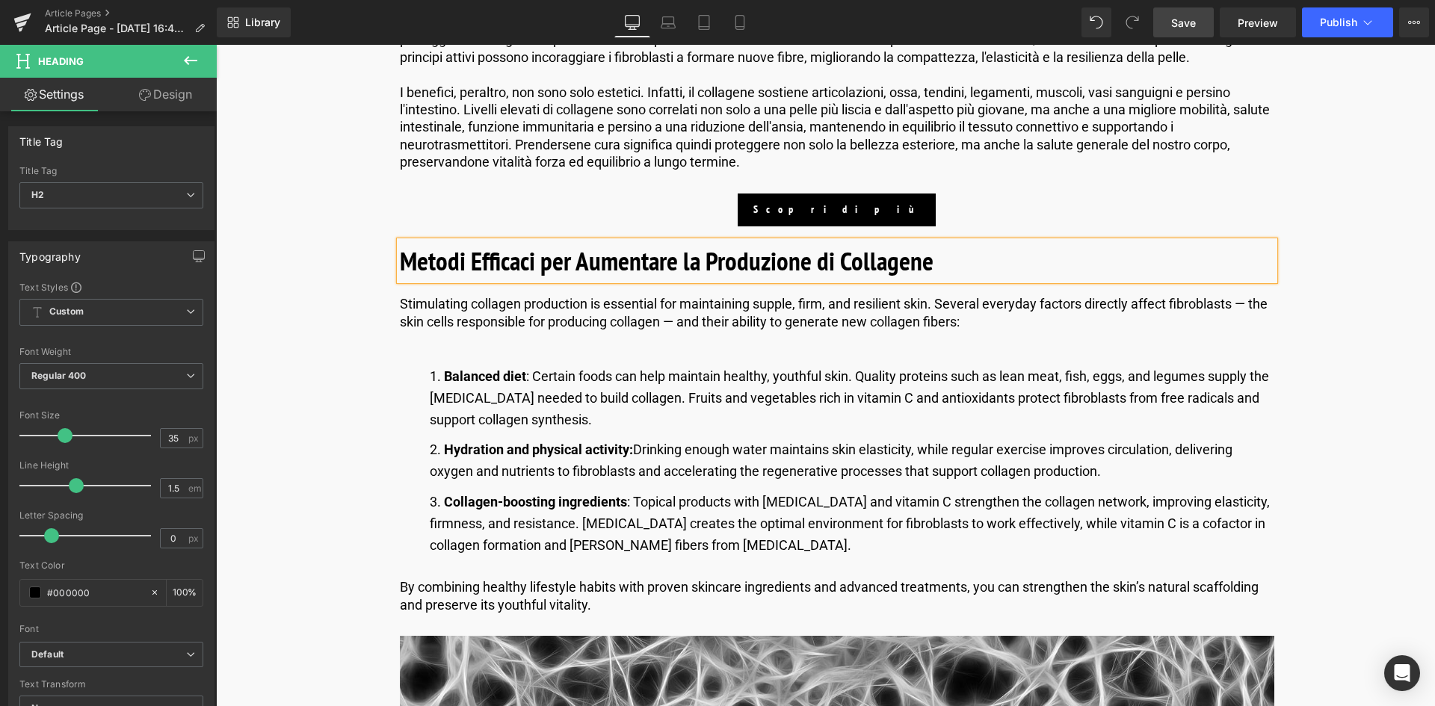
click at [530, 323] on p "Stimulating collagen production is essential for maintaining supple, firm, and …" at bounding box center [837, 312] width 875 height 35
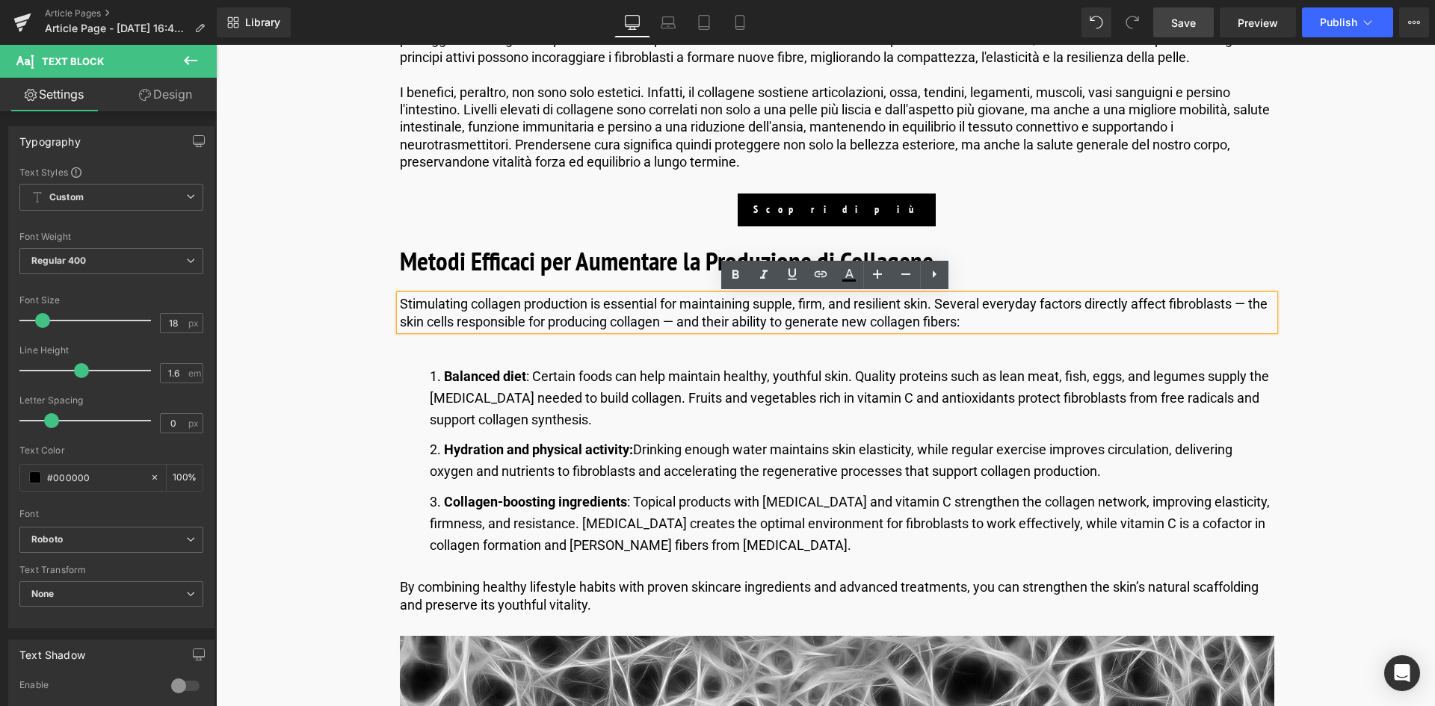
click at [699, 312] on p "Stimulating collagen production is essential for maintaining supple, firm, and …" at bounding box center [837, 312] width 875 height 35
drag, startPoint x: 989, startPoint y: 322, endPoint x: 389, endPoint y: 283, distance: 600.8
copy p "Stimulating collagen production is essential for maintaining supple, firm, and …"
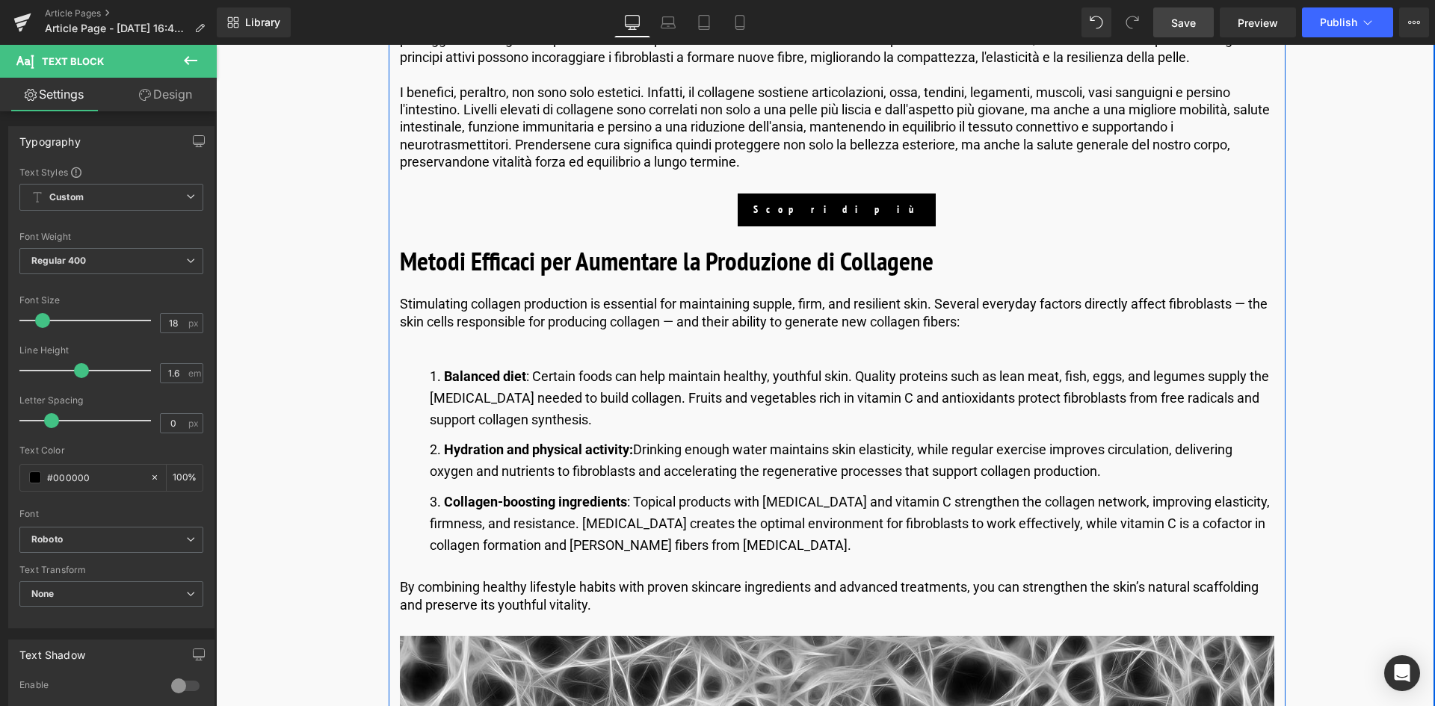
click at [988, 322] on p "Stimulating collagen production is essential for maintaining supple, firm, and …" at bounding box center [837, 312] width 875 height 35
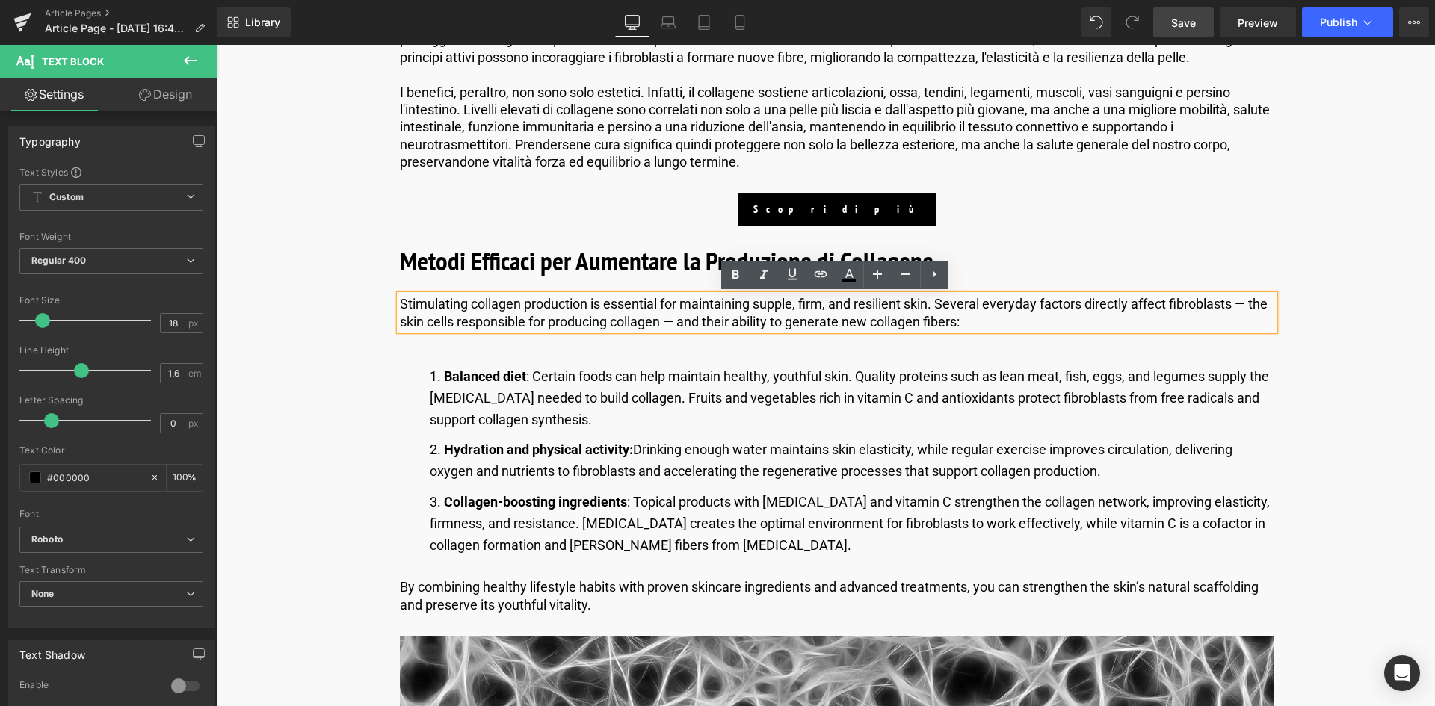
drag, startPoint x: 989, startPoint y: 321, endPoint x: 375, endPoint y: 240, distance: 619.1
paste div
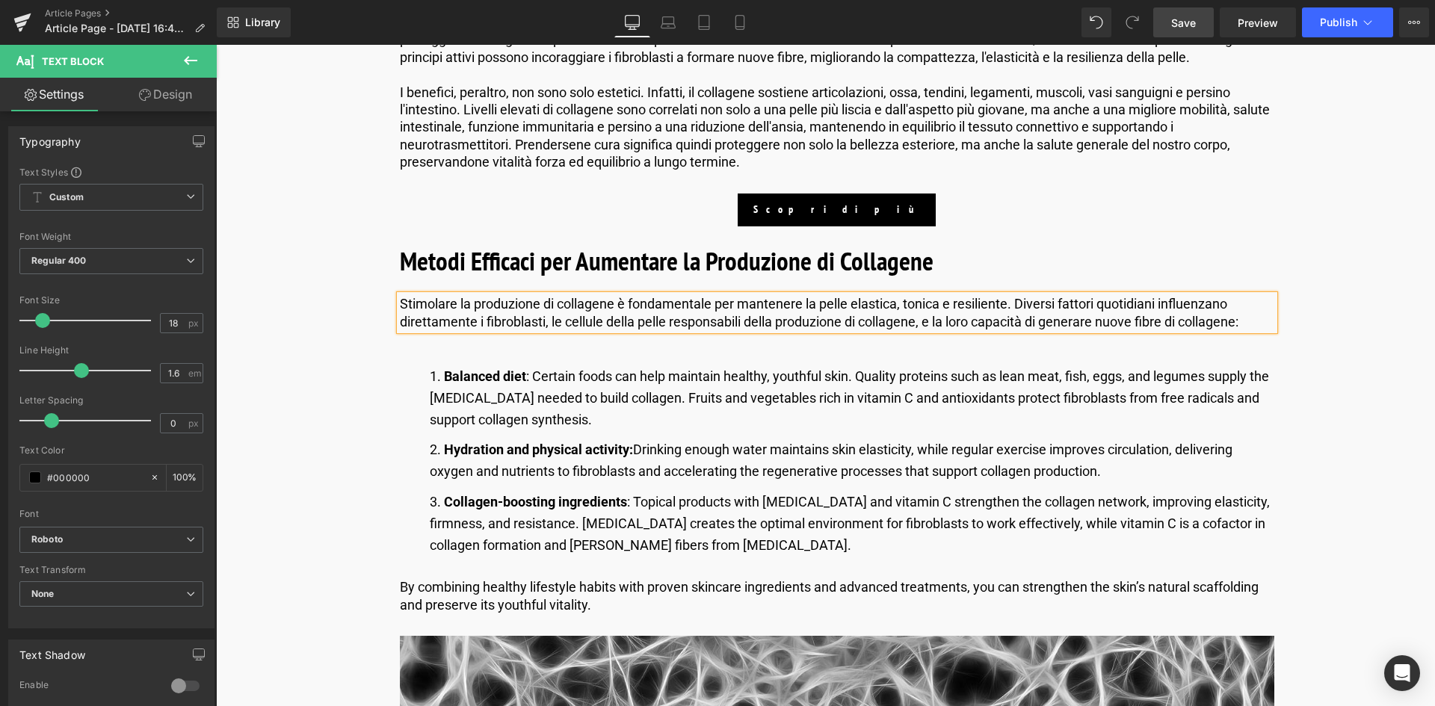
click at [782, 543] on li "Collagen-boosting ingredients : Topical products with [MEDICAL_DATA] and vitami…" at bounding box center [852, 524] width 845 height 64
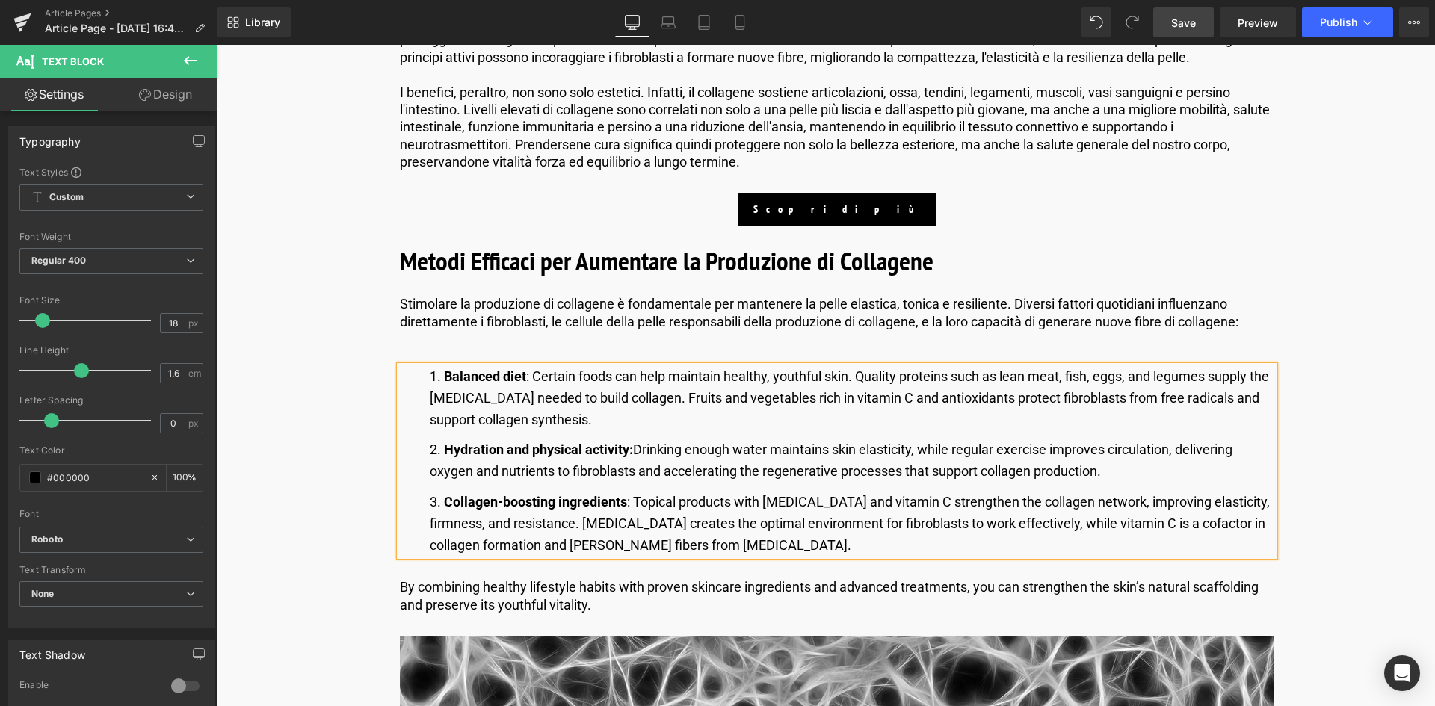
drag, startPoint x: 505, startPoint y: 453, endPoint x: 425, endPoint y: 368, distance: 116.9
click at [425, 368] on ol "Balanced diet : Certain foods can help maintain healthy, youthful skin. Quality…" at bounding box center [837, 461] width 875 height 190
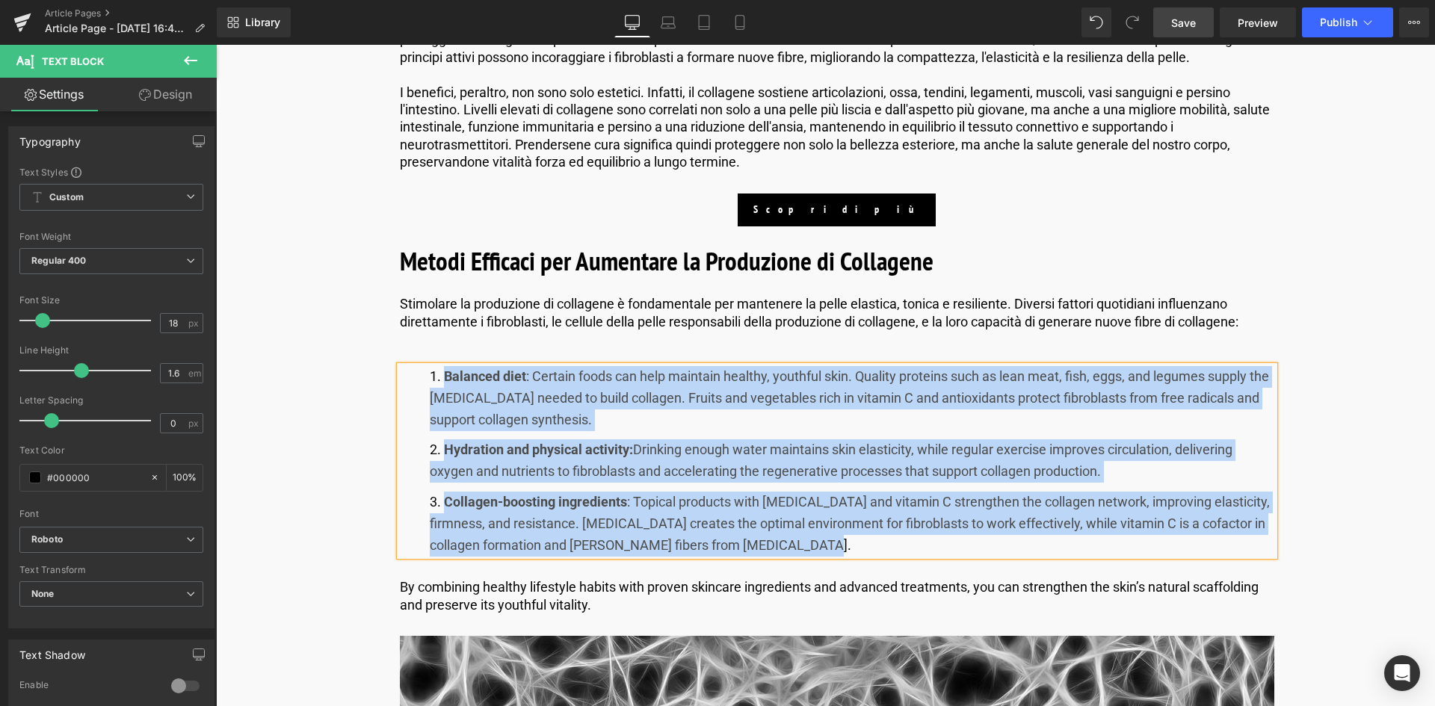
drag, startPoint x: 497, startPoint y: 358, endPoint x: 520, endPoint y: 379, distance: 31.2
click at [520, 379] on strong "Balanced diet" at bounding box center [485, 377] width 82 height 16
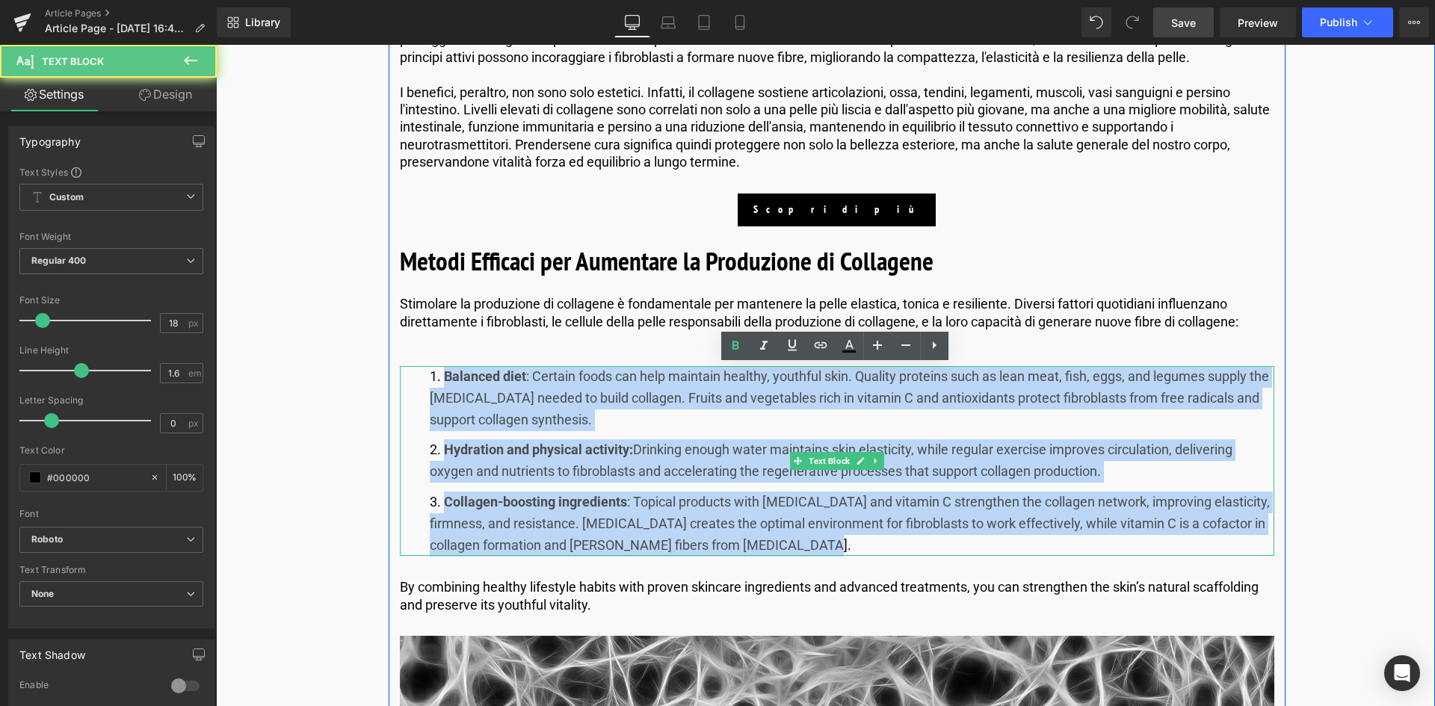
drag, startPoint x: 524, startPoint y: 373, endPoint x: 401, endPoint y: 413, distance: 129.6
click at [524, 373] on li "Balanced diet : Certain foods can help maintain healthy, youthful skin. Quality…" at bounding box center [852, 398] width 845 height 64
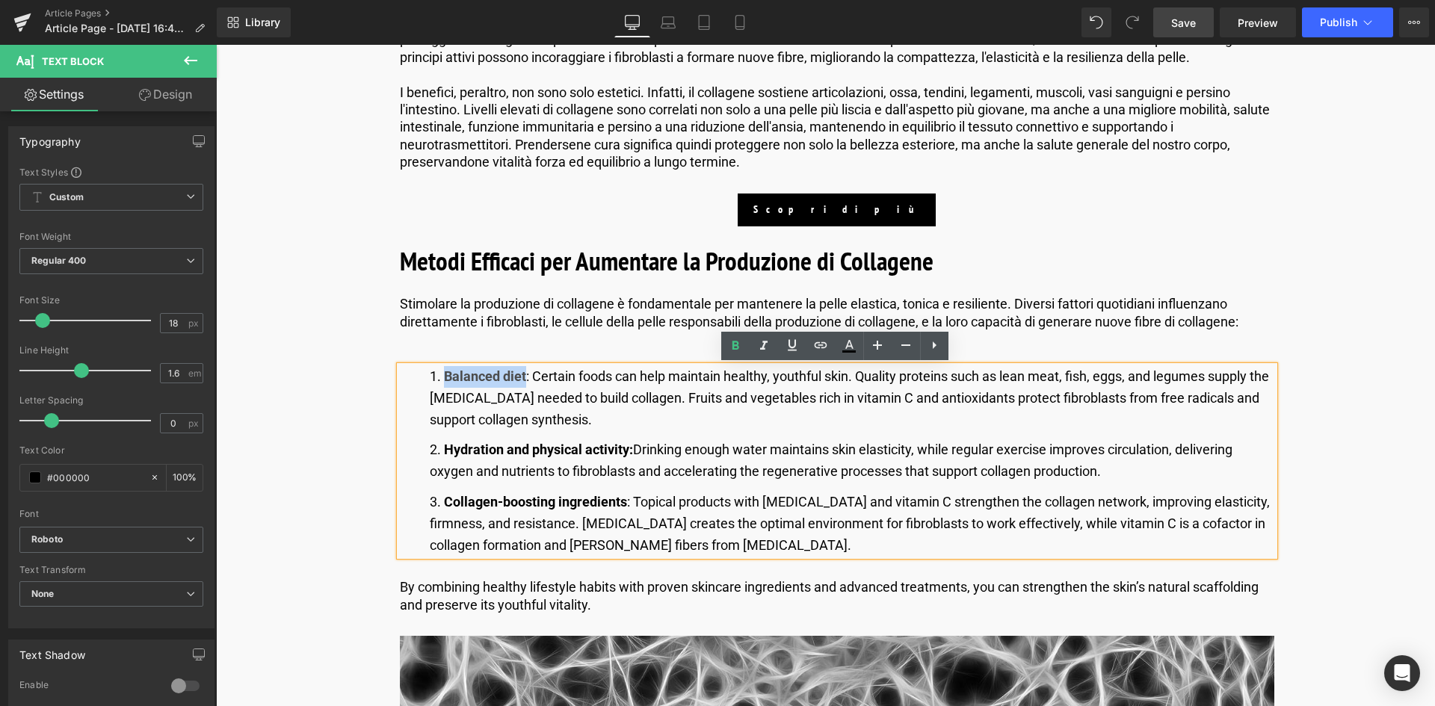
drag, startPoint x: 523, startPoint y: 377, endPoint x: 443, endPoint y: 375, distance: 80.0
click at [444, 375] on strong "Balanced diet" at bounding box center [485, 377] width 82 height 16
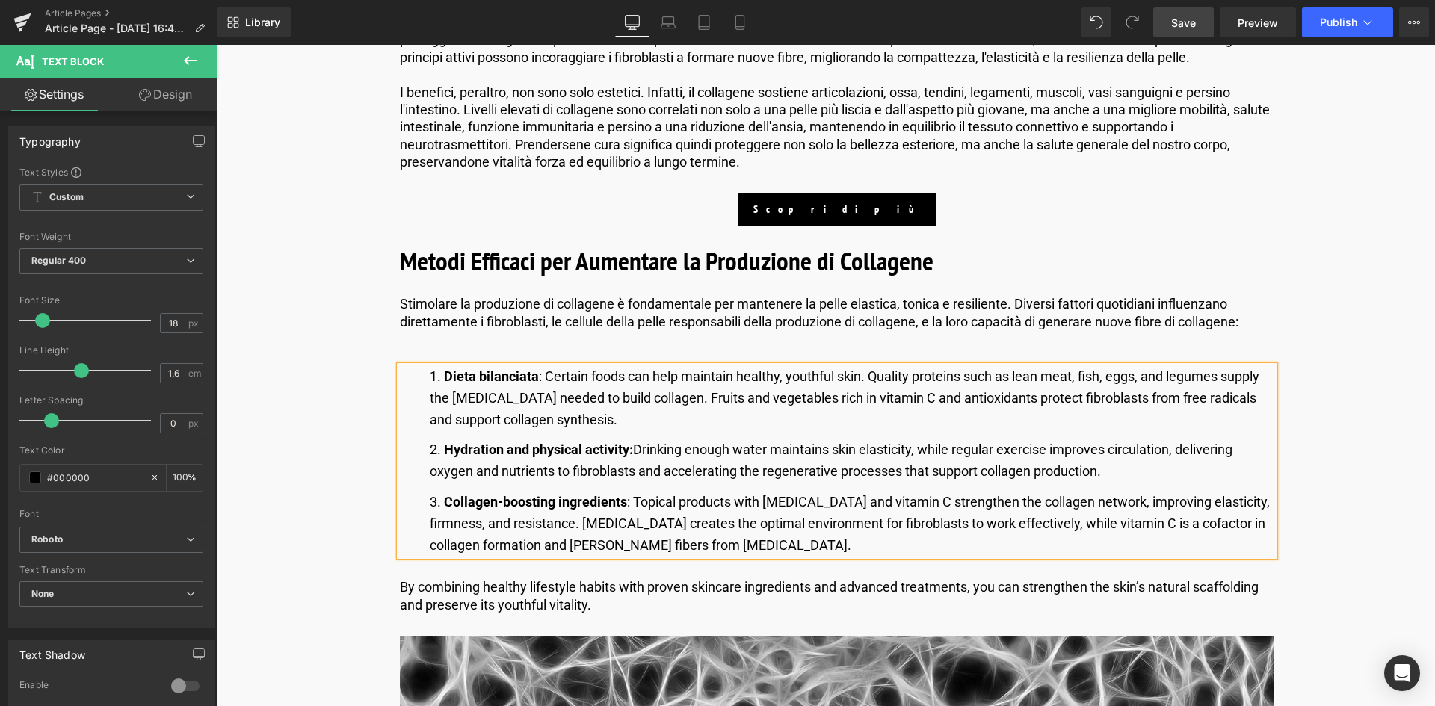
drag, startPoint x: 610, startPoint y: 398, endPoint x: 591, endPoint y: 422, distance: 30.8
click at [610, 398] on li "Dieta bilanciata : Certain foods can help maintain healthy, youthful skin. Qual…" at bounding box center [852, 398] width 845 height 64
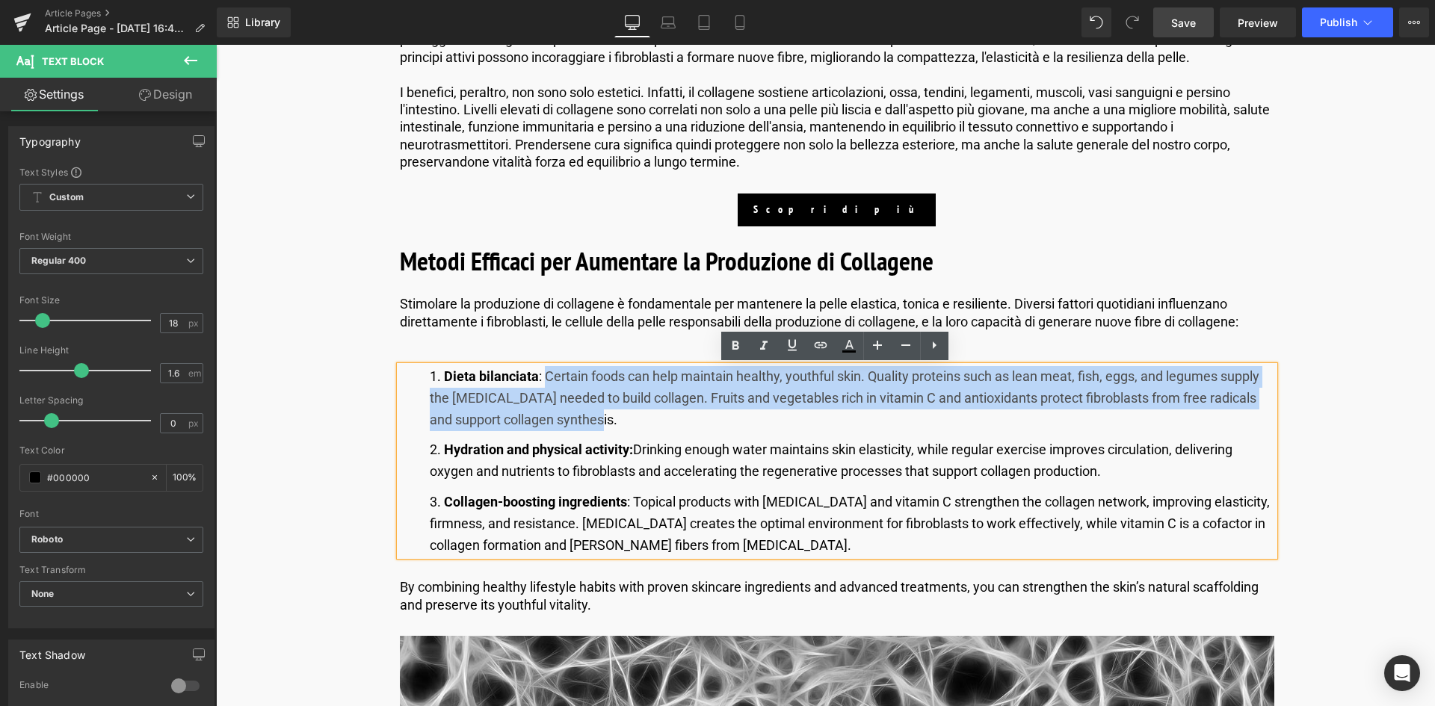
drag, startPoint x: 591, startPoint y: 422, endPoint x: 541, endPoint y: 372, distance: 70.3
click at [541, 372] on li "Dieta bilanciata : Certain foods can help maintain healthy, youthful skin. Qual…" at bounding box center [852, 398] width 845 height 64
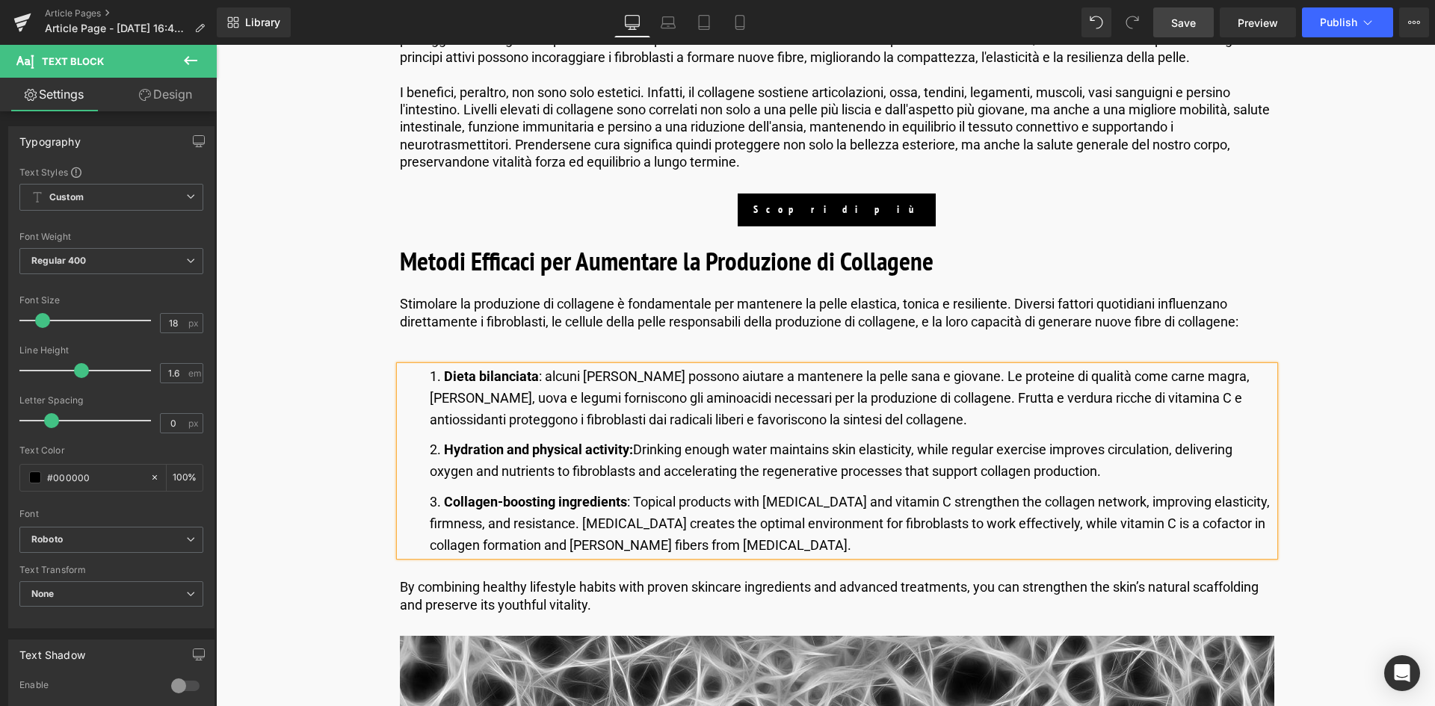
click at [547, 375] on li "Dieta bilanciata : alcuni [PERSON_NAME] possono aiutare a mantenere la pelle sa…" at bounding box center [852, 398] width 845 height 64
click at [685, 466] on li "Hydration and physical activity: Drinking enough water maintains skin elasticit…" at bounding box center [852, 461] width 845 height 43
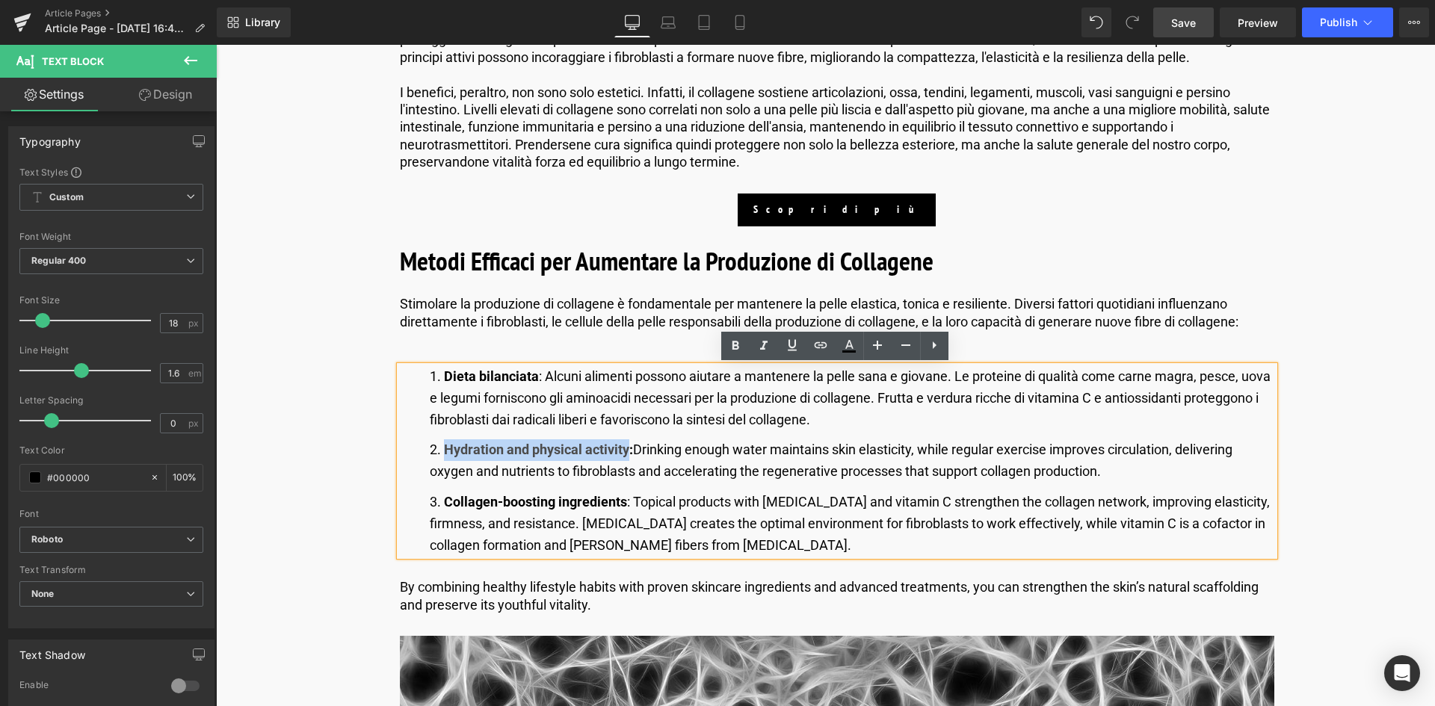
drag, startPoint x: 626, startPoint y: 452, endPoint x: 445, endPoint y: 455, distance: 181.0
click at [445, 455] on strong "Hydration and physical activity:" at bounding box center [538, 450] width 189 height 16
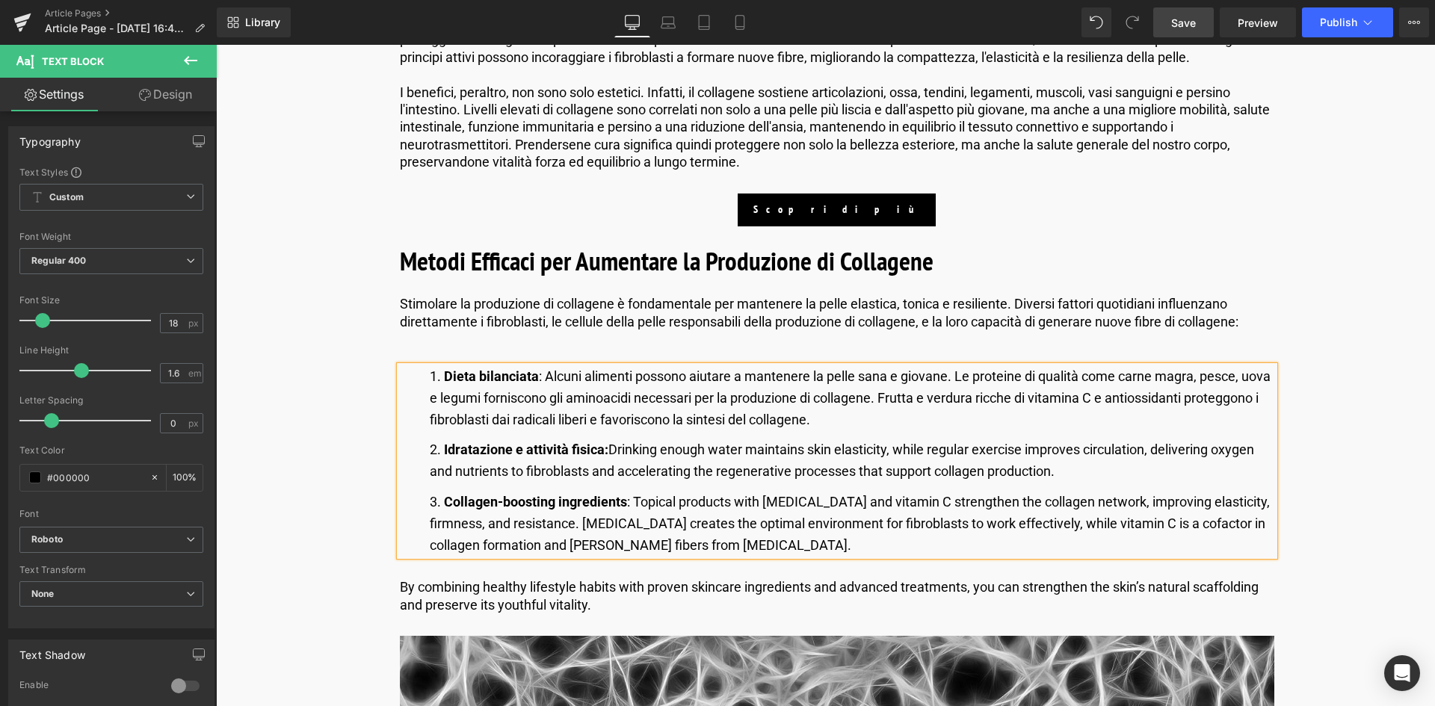
click at [1024, 469] on li "Idratazione e attività fisica: Drinking enough water maintains skin elasticity,…" at bounding box center [852, 461] width 845 height 43
drag, startPoint x: 1057, startPoint y: 473, endPoint x: 609, endPoint y: 444, distance: 449.5
click at [609, 444] on li "Idratazione e attività fisica: Drinking enough water maintains skin elasticity,…" at bounding box center [852, 461] width 845 height 43
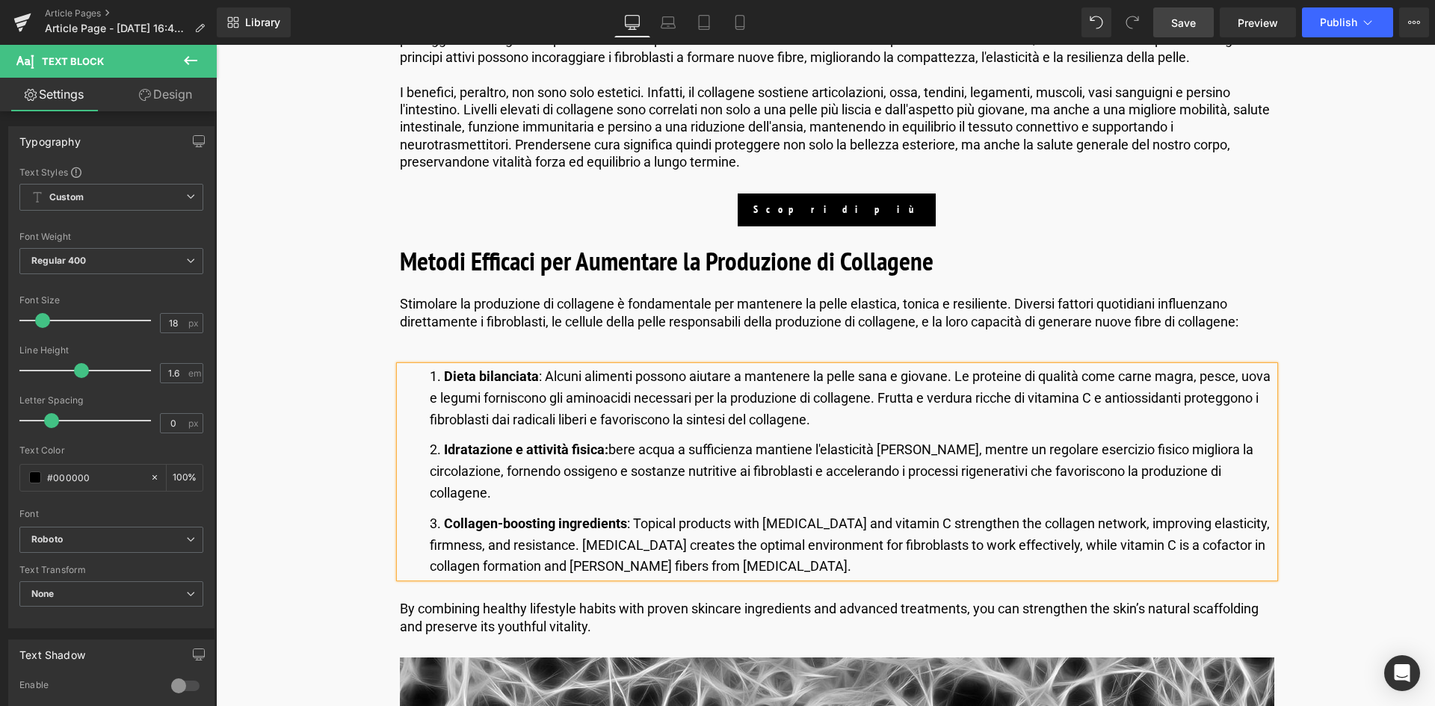
click at [616, 455] on li "Idratazione e attività fisica: bere acqua a sufficienza mantiene l'elasticità […" at bounding box center [852, 472] width 845 height 64
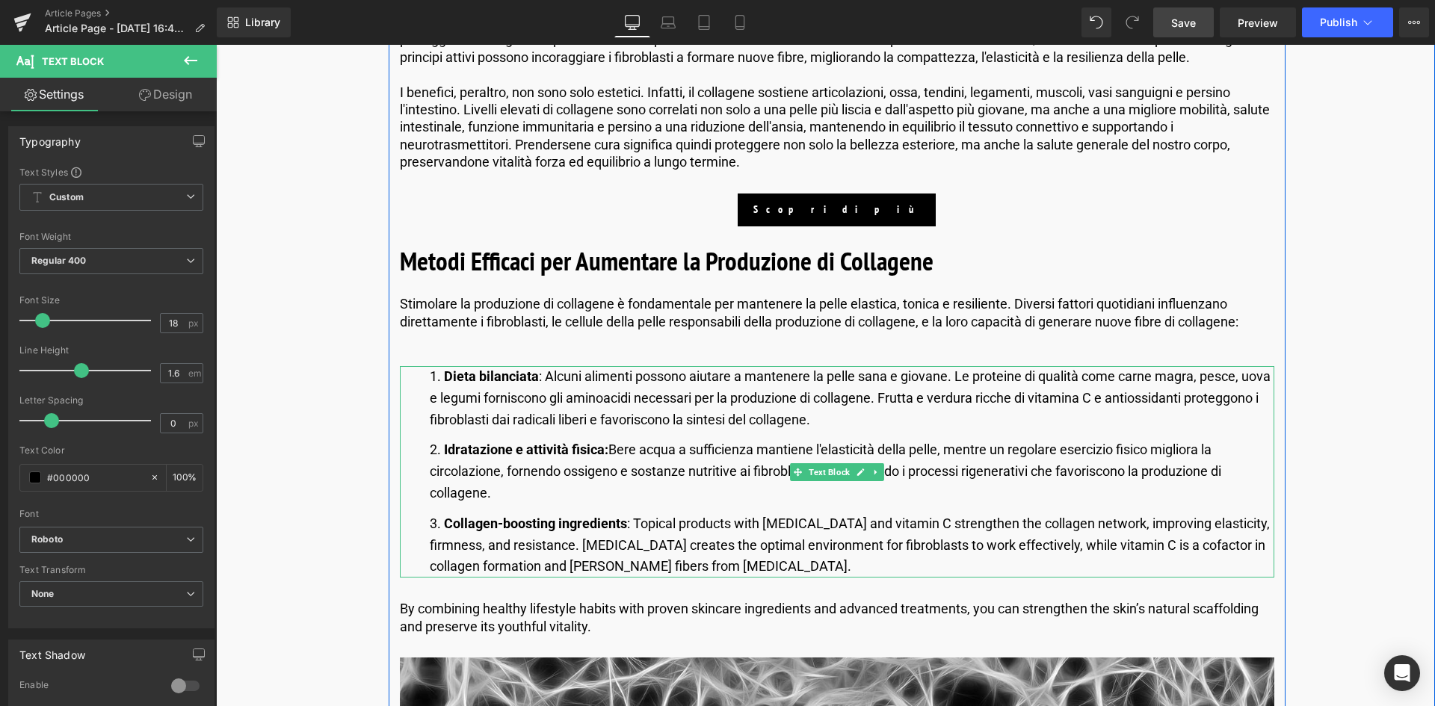
click at [624, 522] on strong "Collagen-boosting ingredients" at bounding box center [535, 524] width 183 height 16
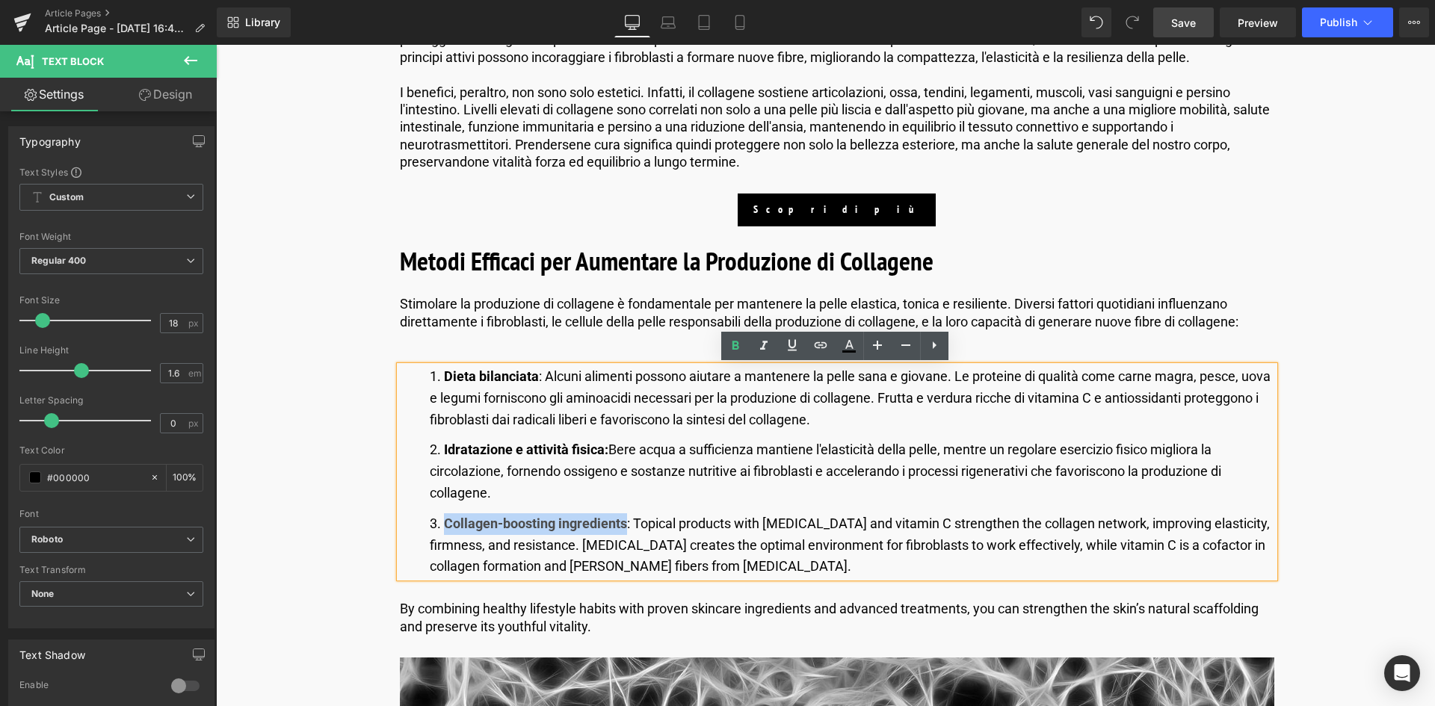
drag, startPoint x: 623, startPoint y: 525, endPoint x: 445, endPoint y: 529, distance: 178.0
click at [445, 529] on strong "Collagen-boosting ingredients" at bounding box center [535, 524] width 183 height 16
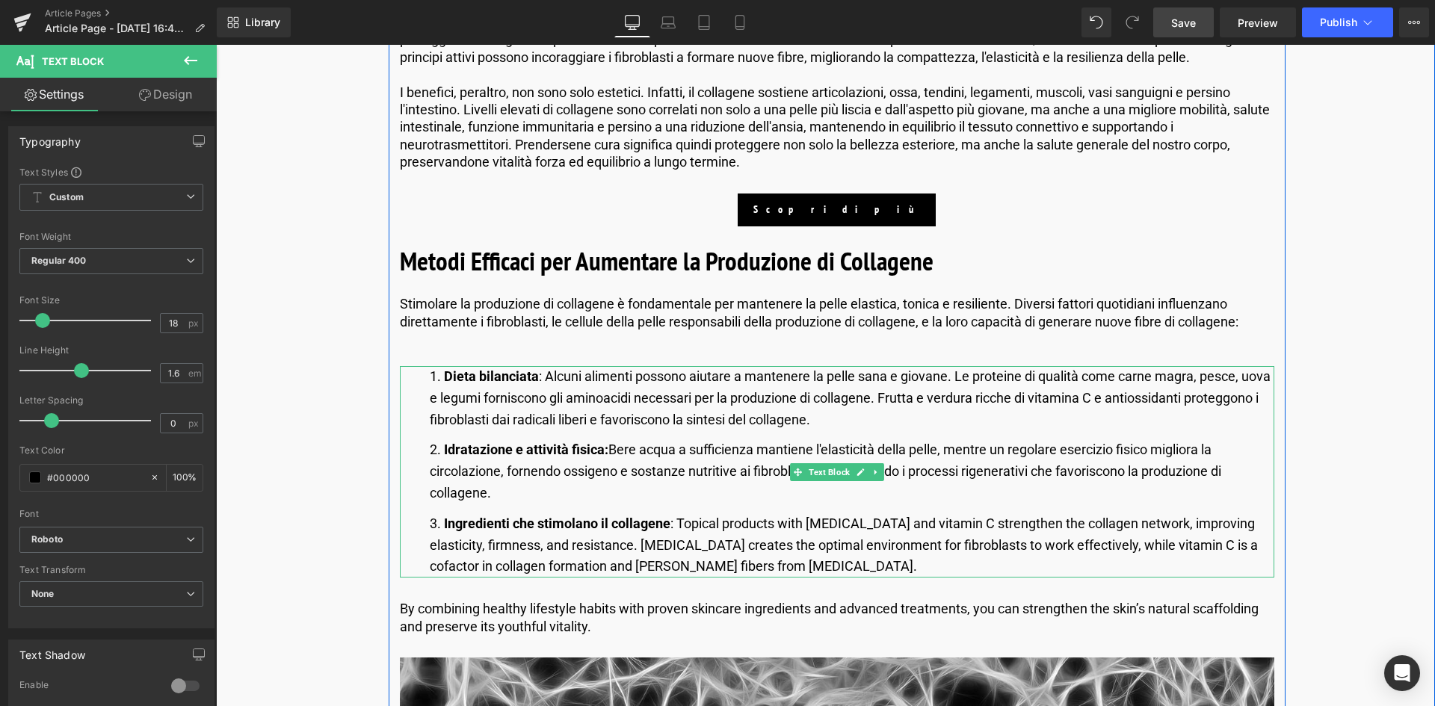
drag, startPoint x: 881, startPoint y: 566, endPoint x: 849, endPoint y: 571, distance: 33.3
click at [881, 566] on li "Ingredienti che stimolano il collagene : Topical products with [MEDICAL_DATA] a…" at bounding box center [852, 546] width 845 height 64
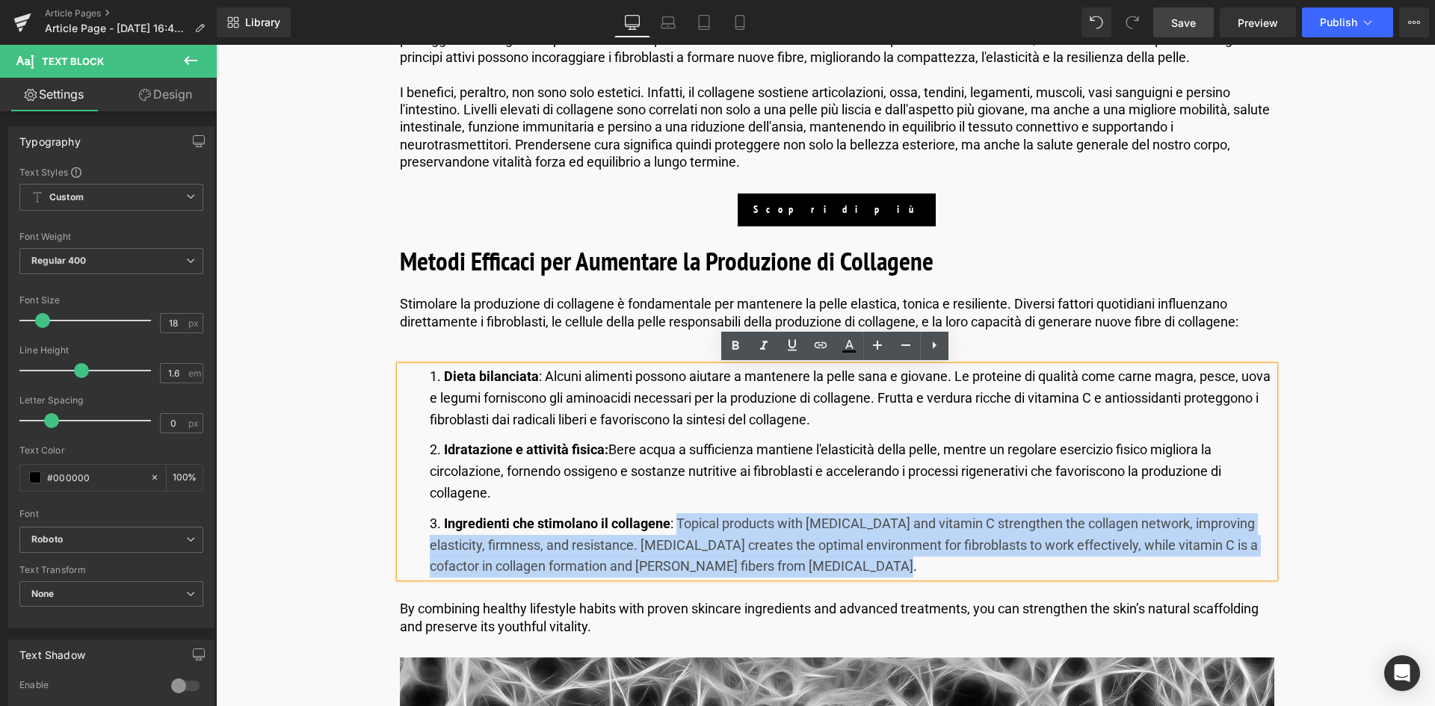
drag, startPoint x: 852, startPoint y: 565, endPoint x: 677, endPoint y: 519, distance: 181.7
click at [677, 519] on li "Ingredienti che stimolano il collagene : Topical products with [MEDICAL_DATA] a…" at bounding box center [852, 546] width 845 height 64
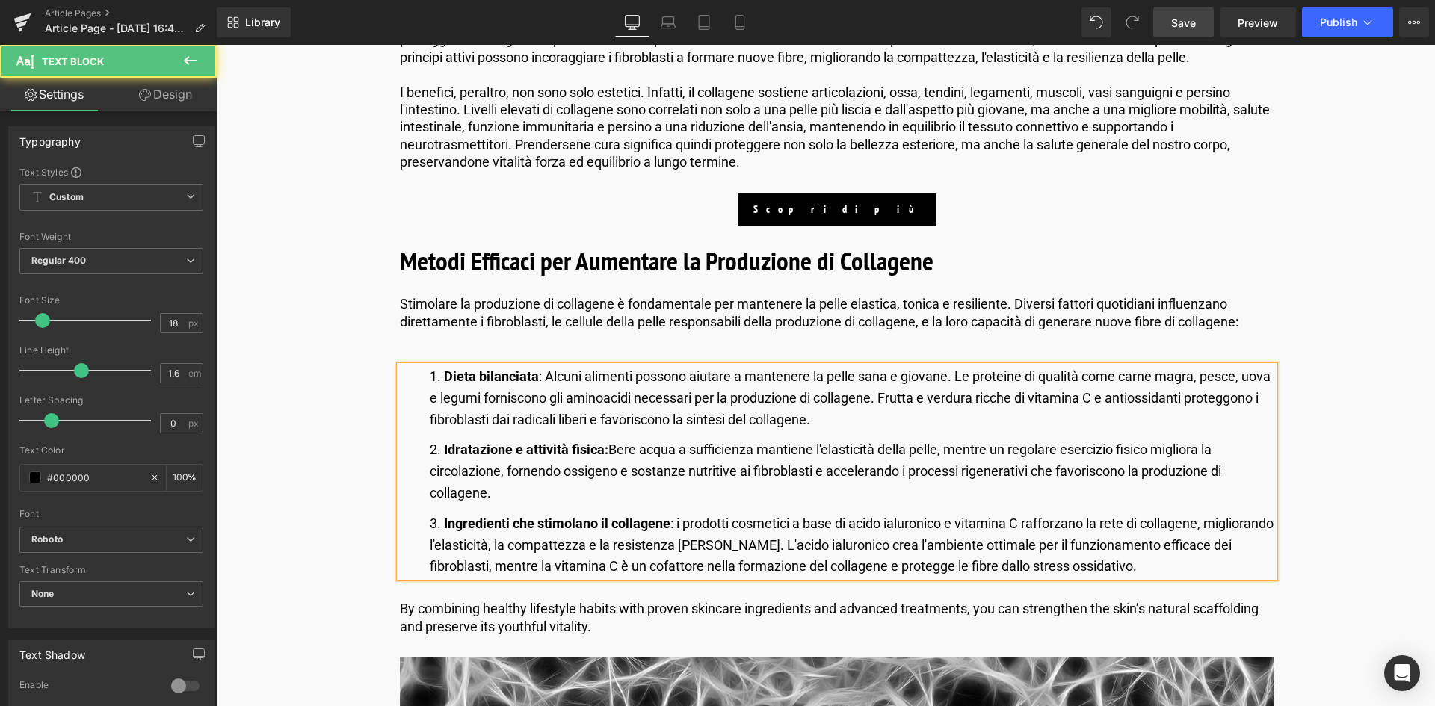
click at [678, 519] on li "Ingredienti che stimolano il collagene : i prodotti cosmetici a base di acido i…" at bounding box center [852, 546] width 845 height 64
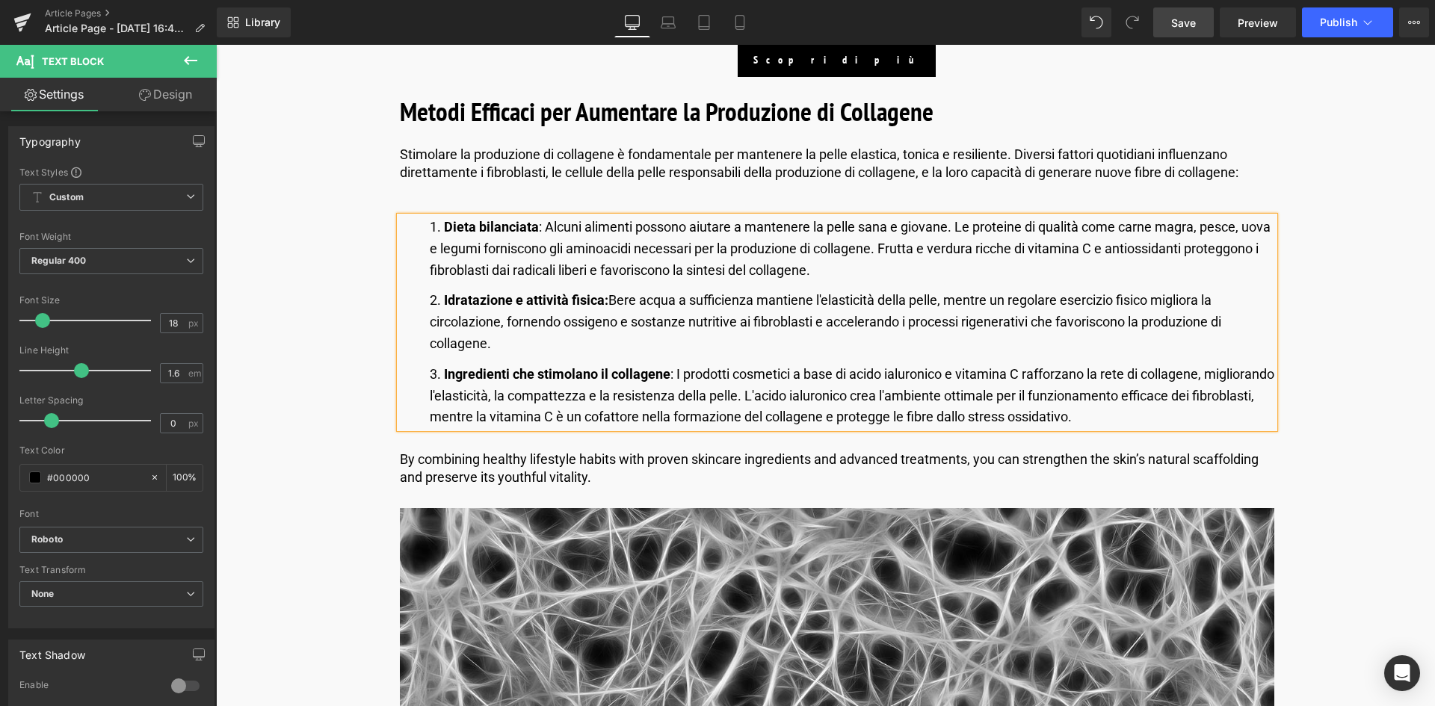
scroll to position [1869, 0]
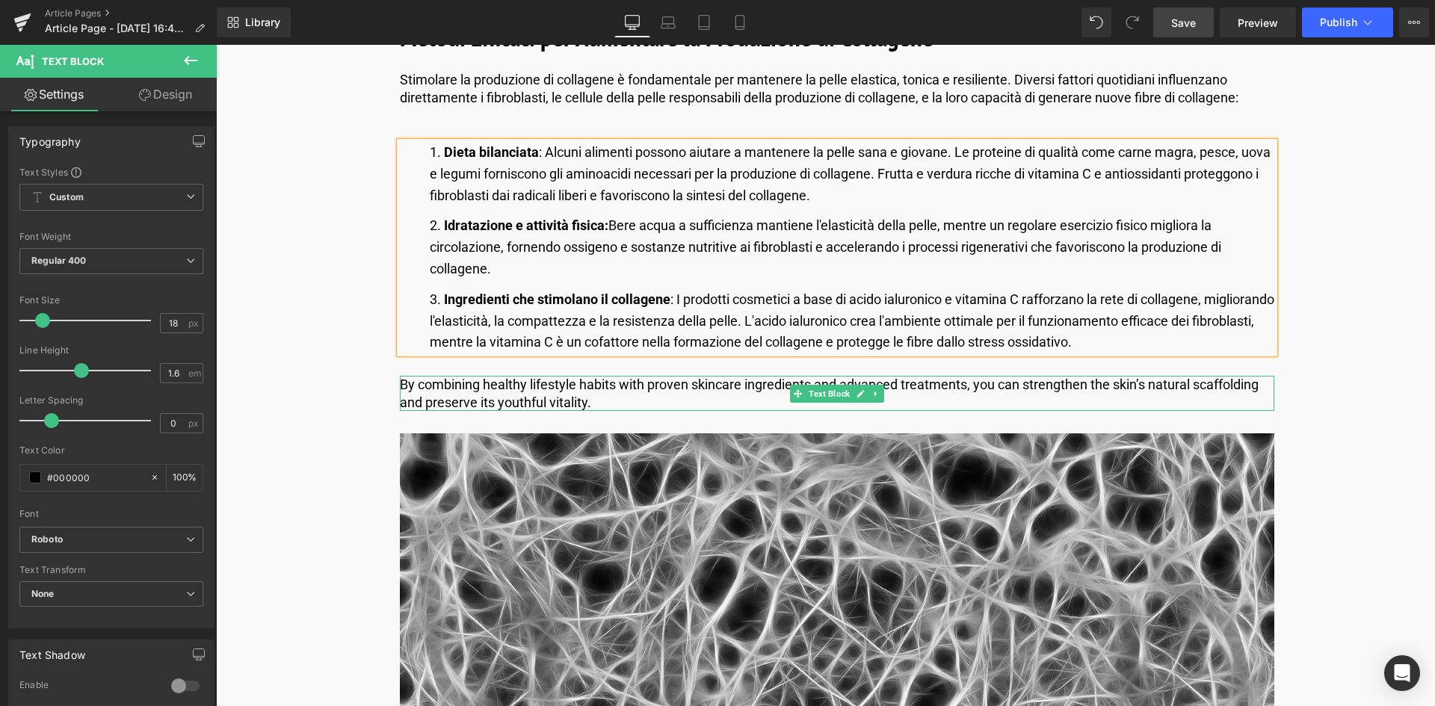
click at [563, 390] on p "By combining healthy lifestyle habits with proven skincare ingredients and adva…" at bounding box center [837, 393] width 875 height 35
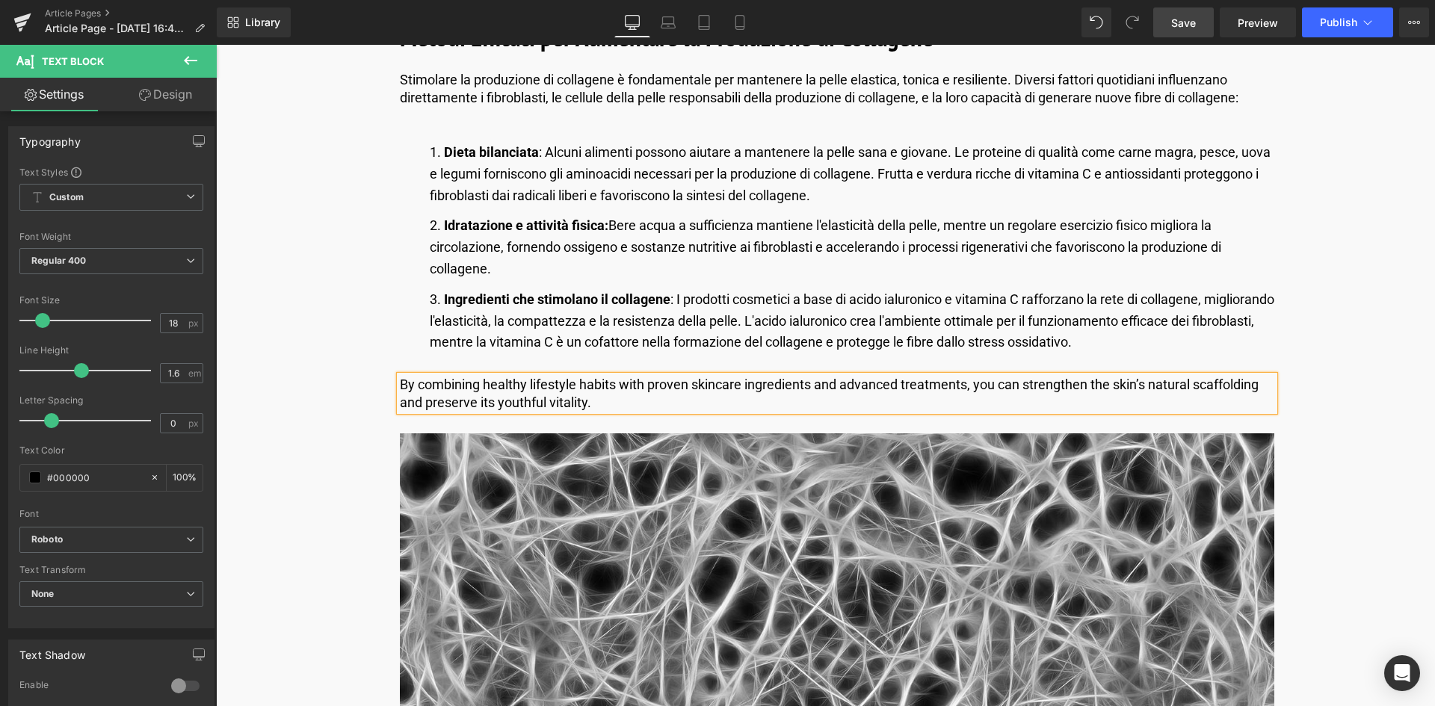
copy p "By combining healthy lifestyle habits with proven skincare ingredients and adva…"
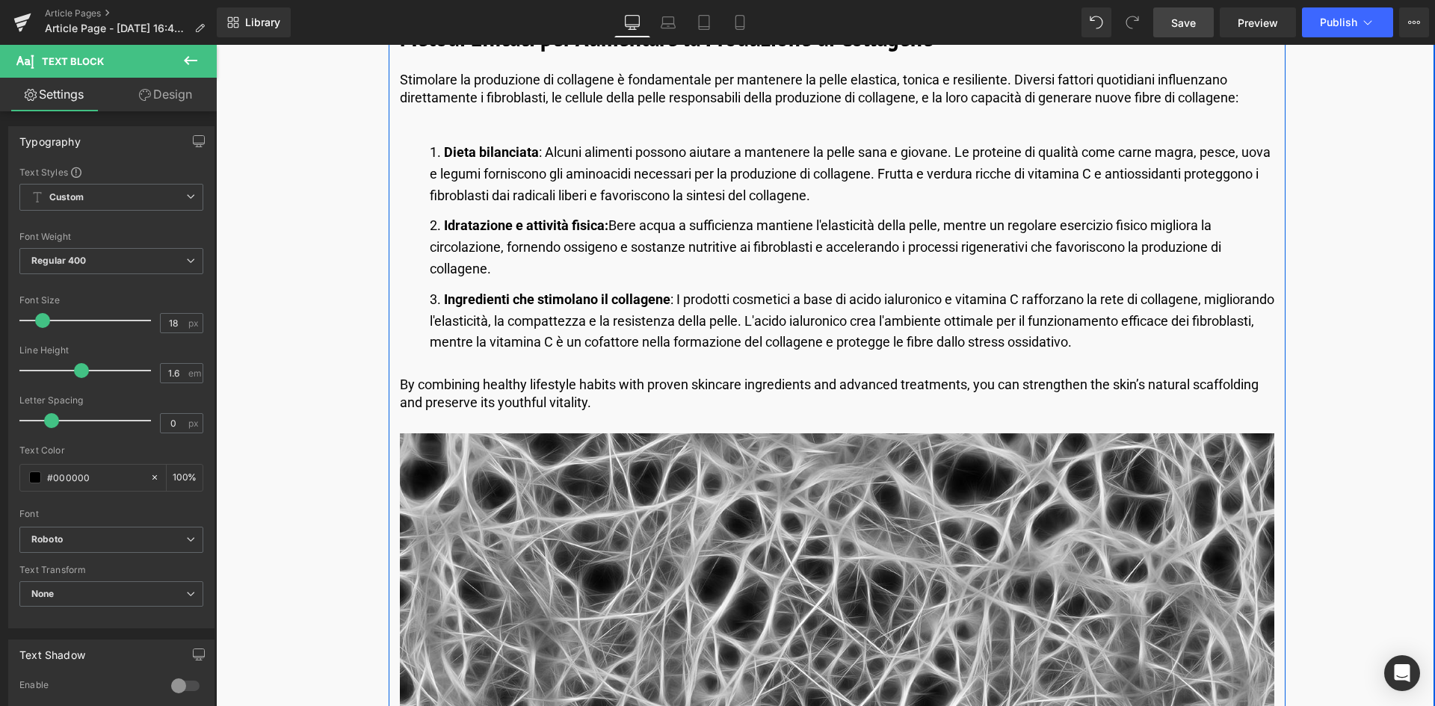
click at [589, 404] on p "By combining healthy lifestyle habits with proven skincare ingredients and adva…" at bounding box center [837, 393] width 875 height 35
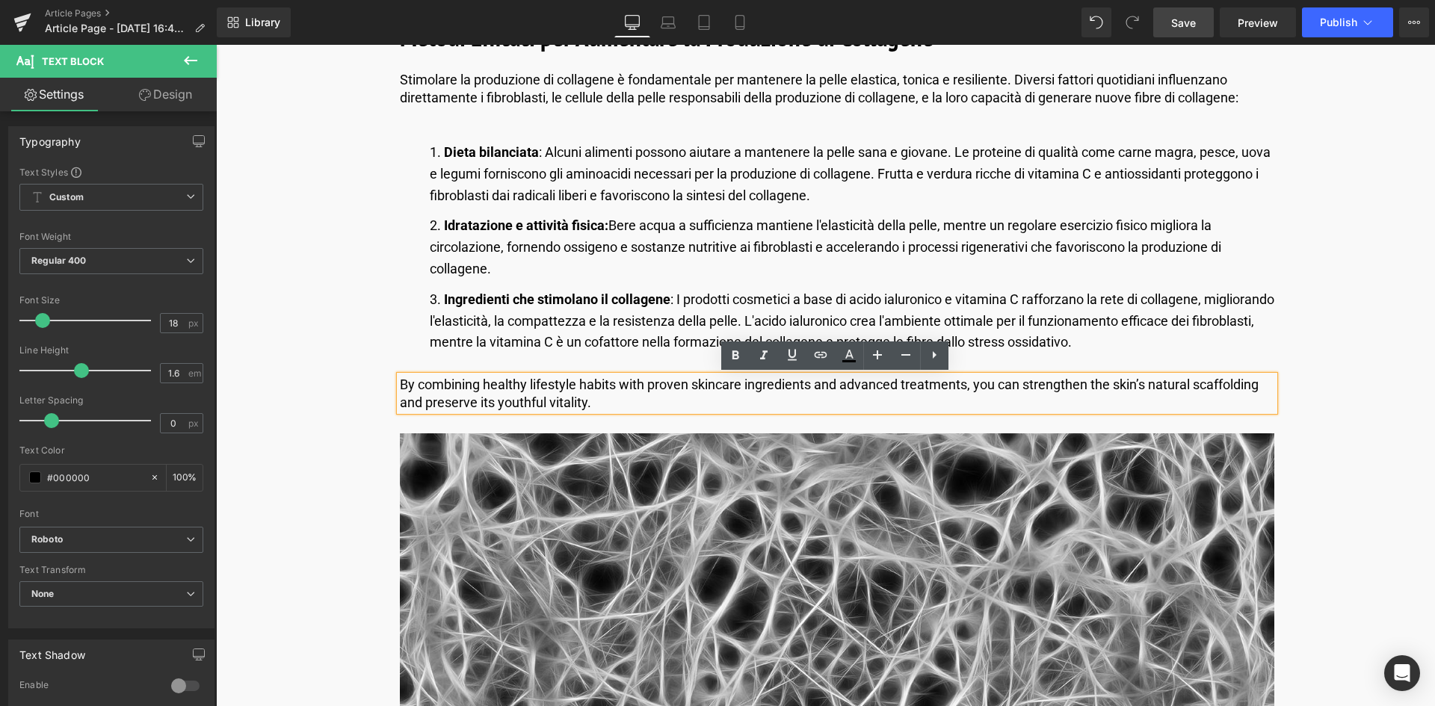
drag, startPoint x: 599, startPoint y: 404, endPoint x: 376, endPoint y: 370, distance: 225.3
paste div
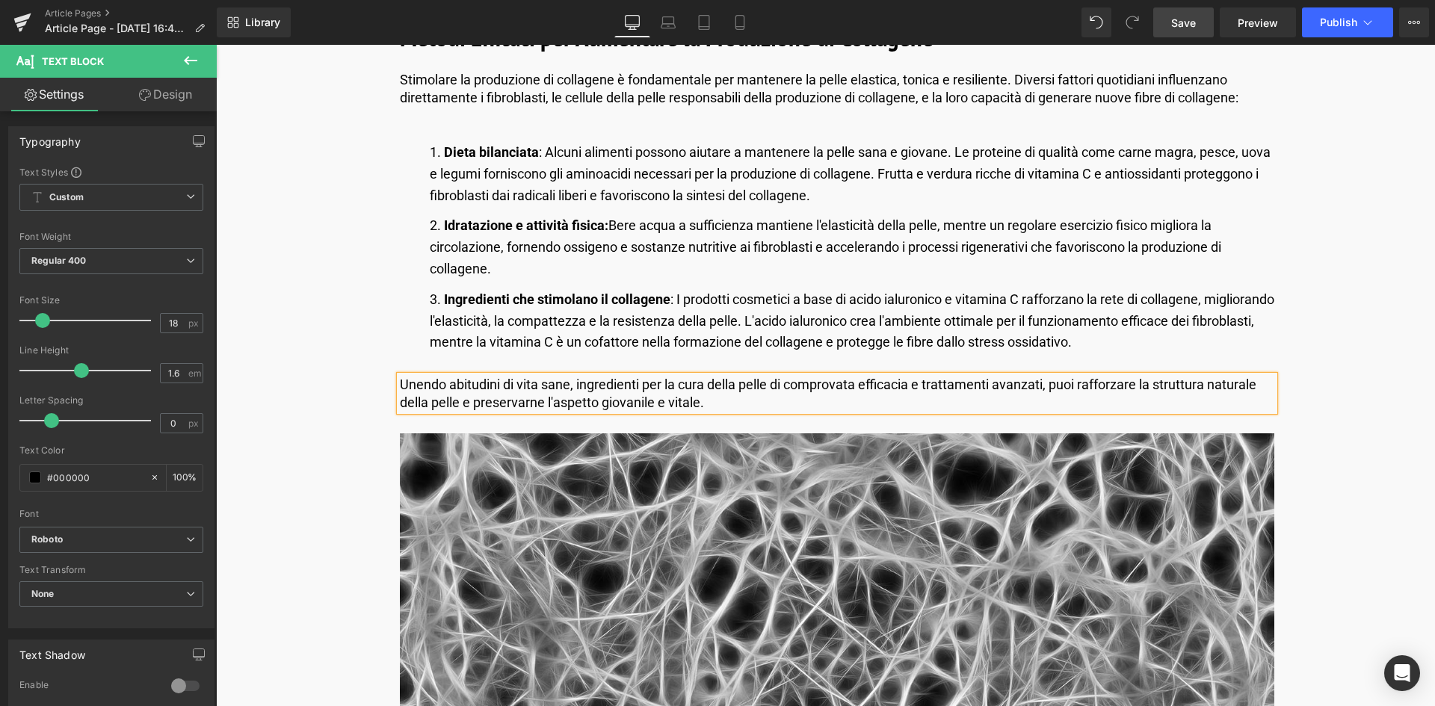
click at [1193, 24] on span "Save" at bounding box center [1183, 23] width 25 height 16
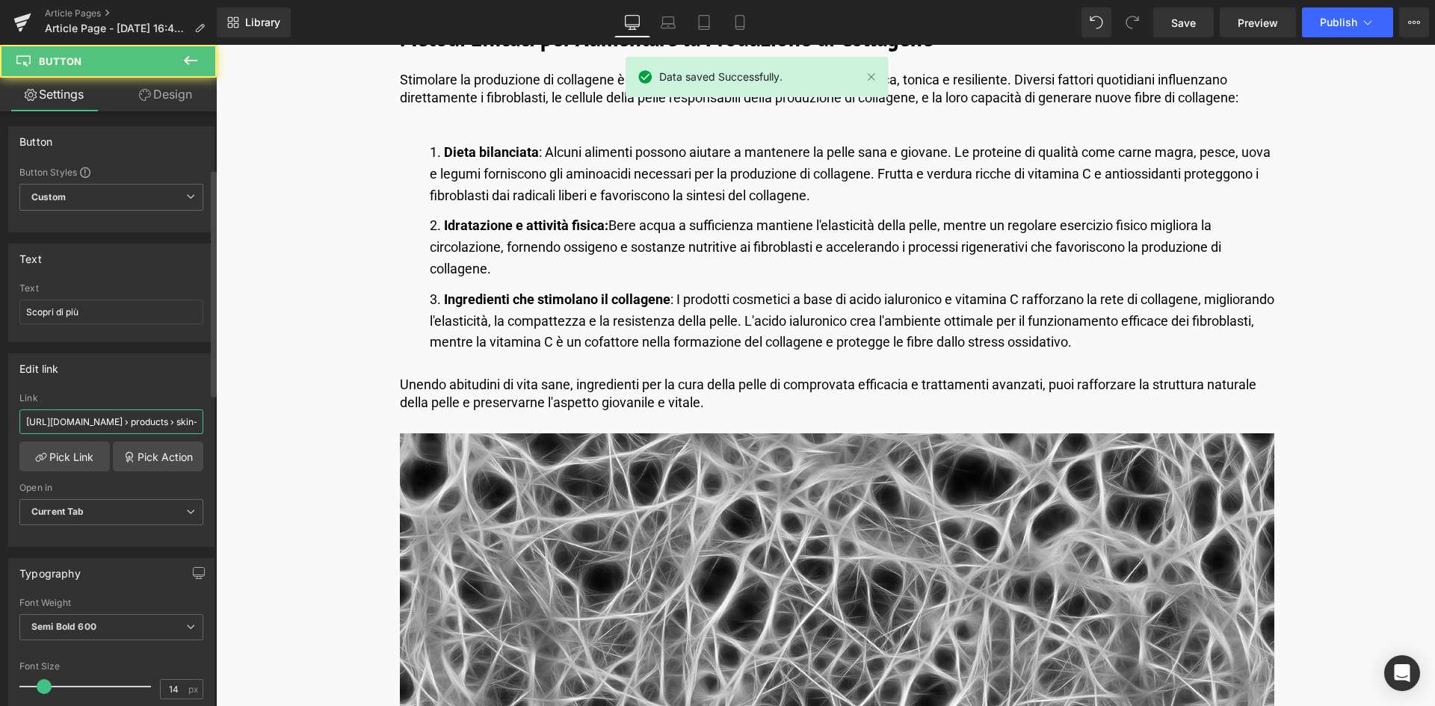
drag, startPoint x: 24, startPoint y: 267, endPoint x: 203, endPoint y: 281, distance: 179.2
click at [203, 393] on div "[URL][DOMAIN_NAME] › products › skin-regimen-lx-longevity-collagen-serum Link […" at bounding box center [111, 469] width 205 height 153
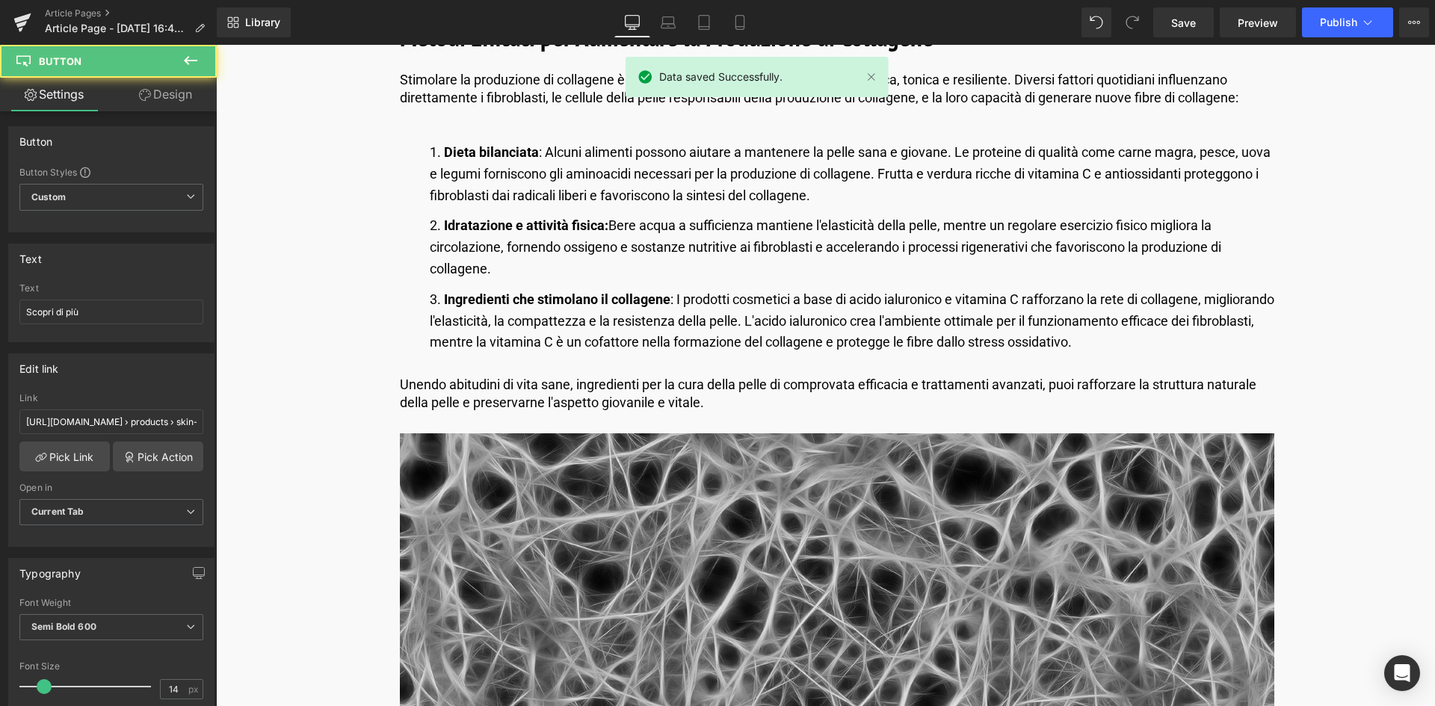
click at [675, 434] on img at bounding box center [837, 658] width 875 height 449
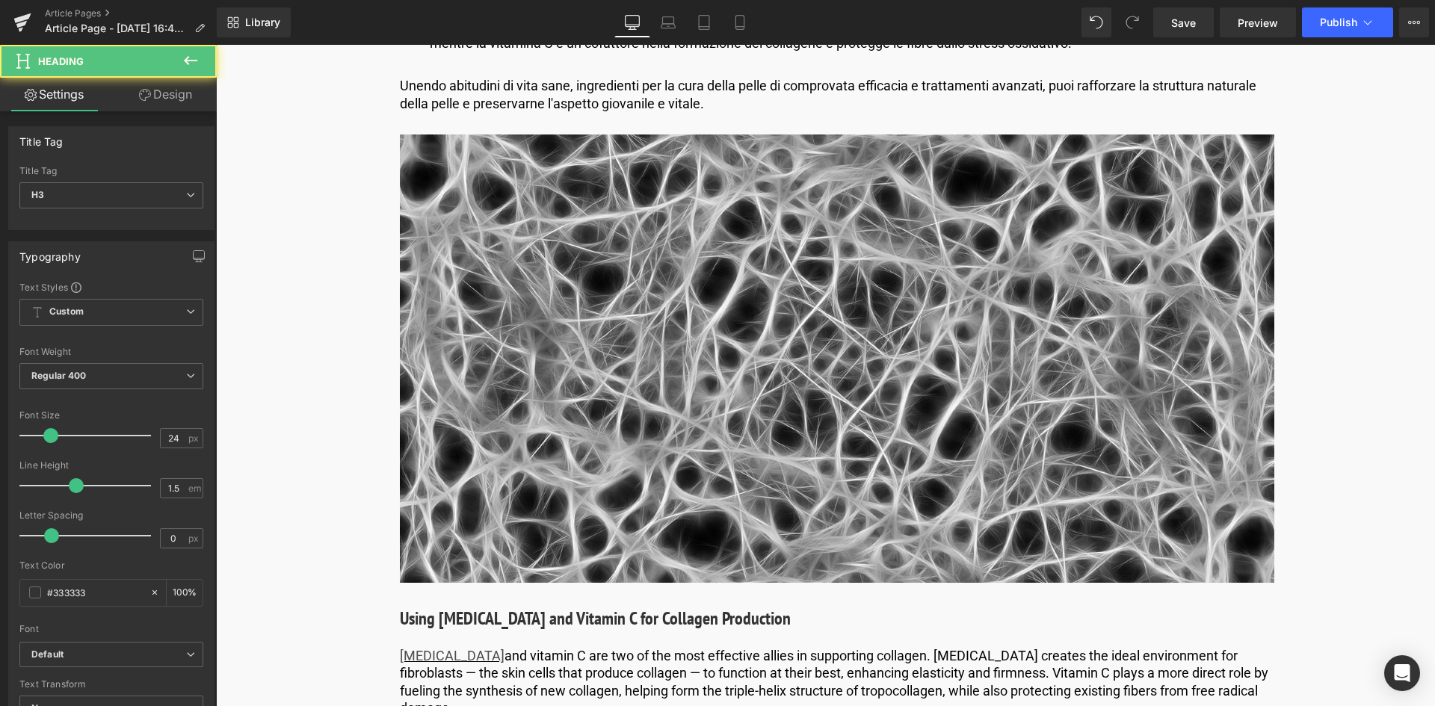
click at [523, 606] on h3 "Using [MEDICAL_DATA] and Vitamin C for Collagen Production" at bounding box center [837, 619] width 875 height 27
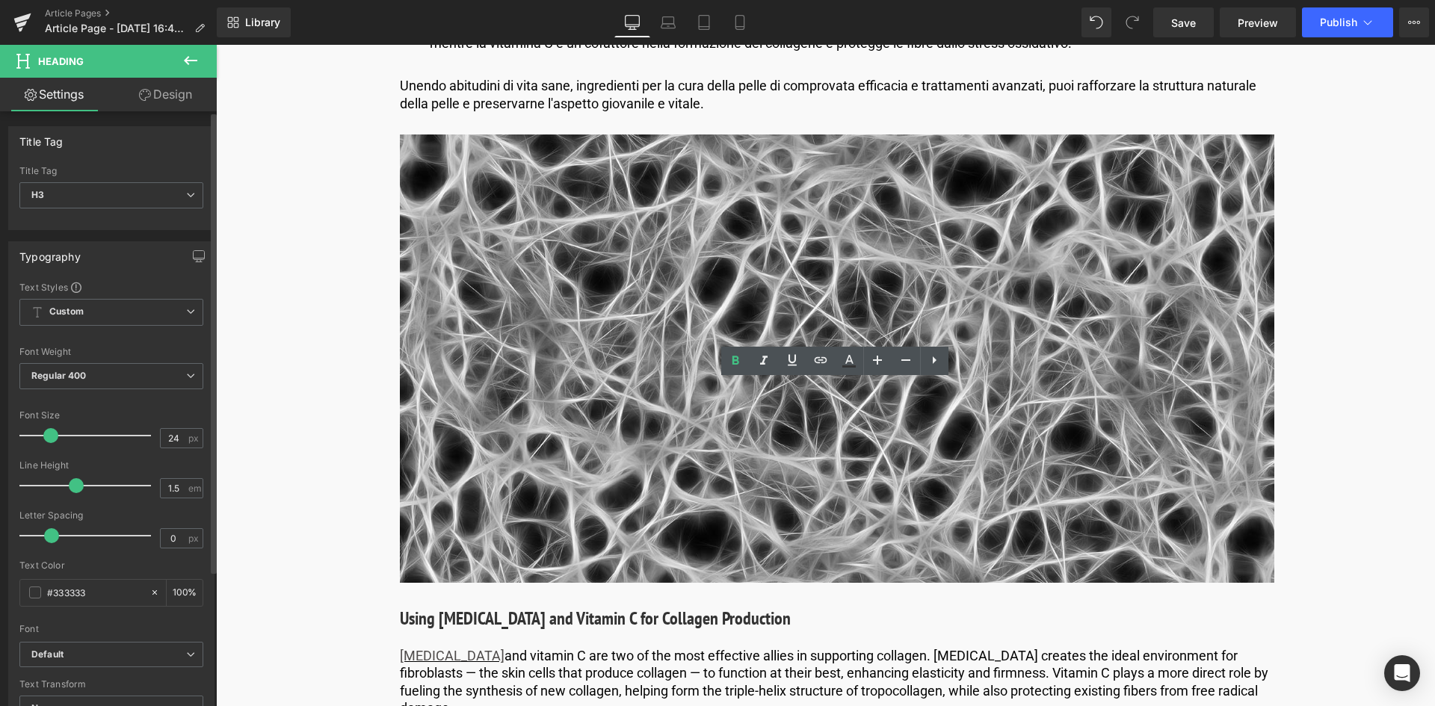
scroll to position [2392, 0]
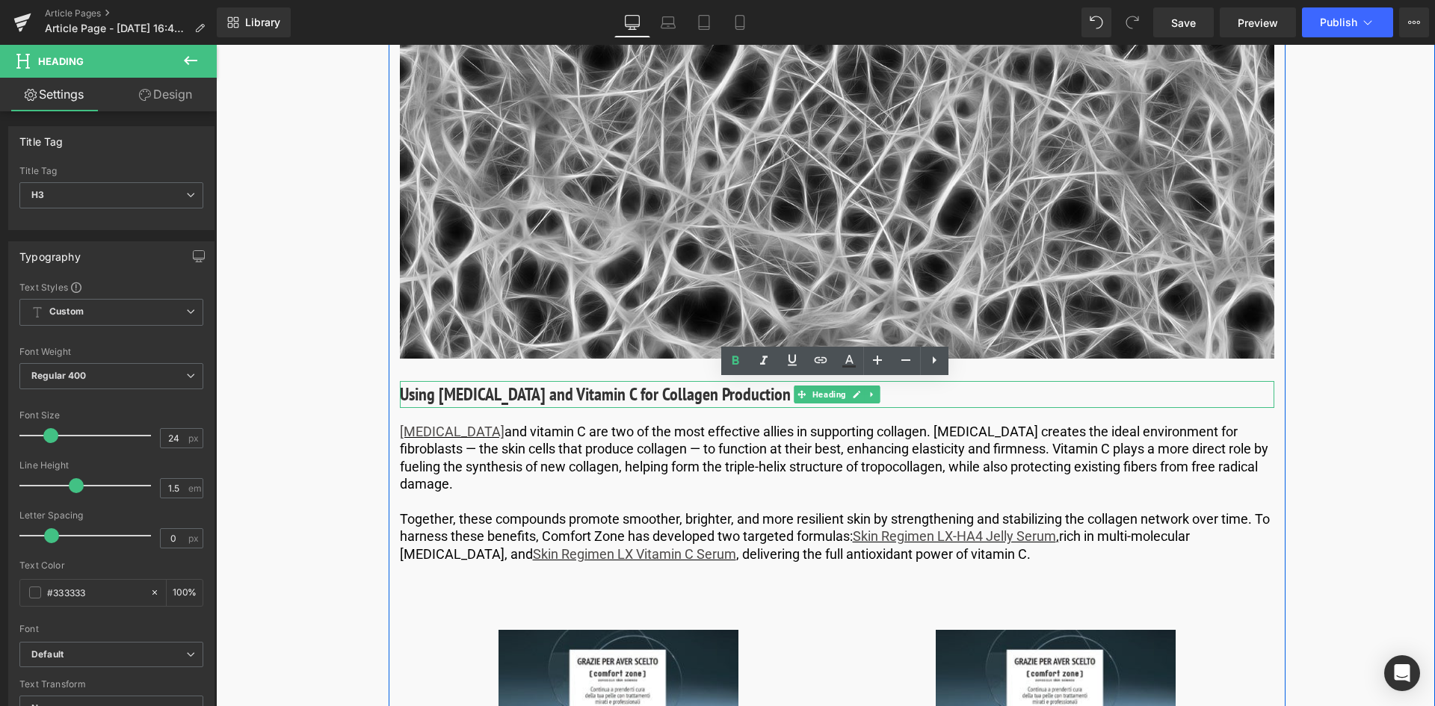
click at [613, 388] on h3 "Using [MEDICAL_DATA] and Vitamin C for Collagen Production" at bounding box center [837, 394] width 875 height 27
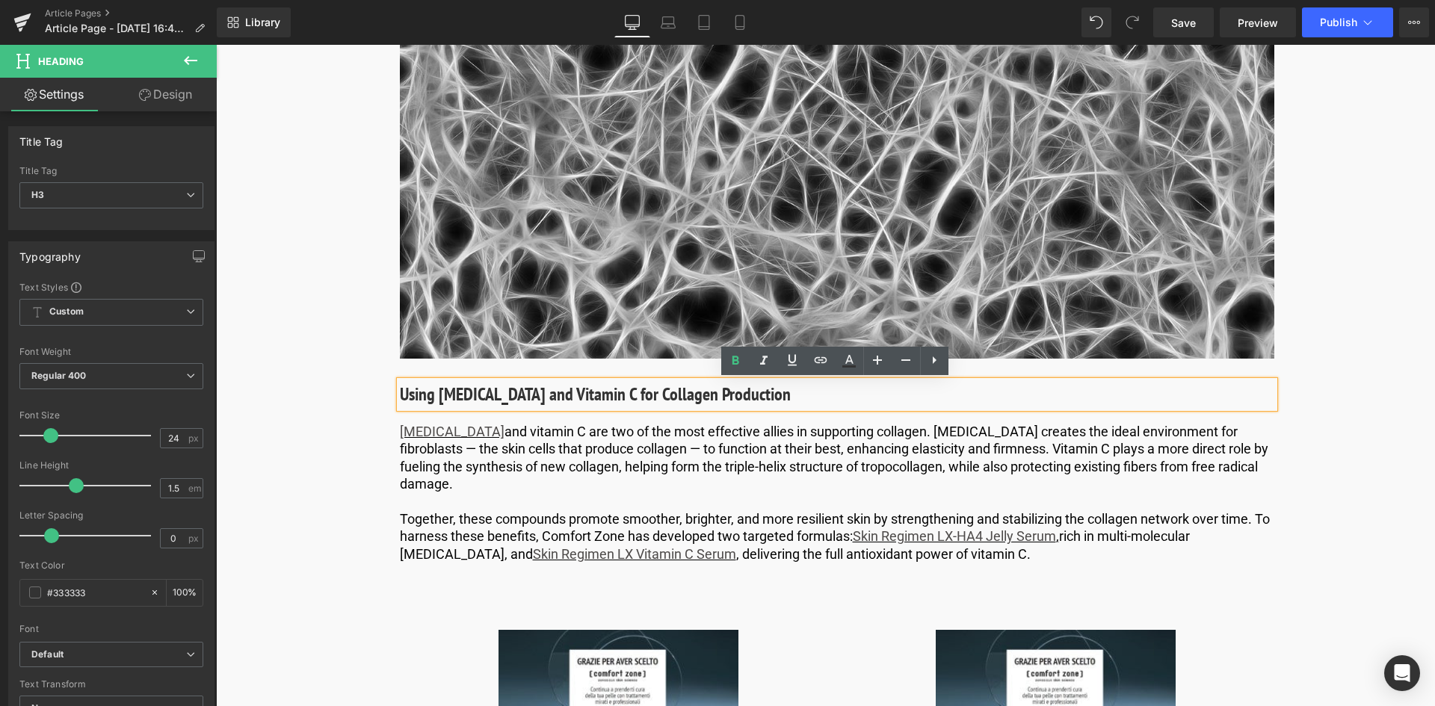
drag, startPoint x: 788, startPoint y: 398, endPoint x: 330, endPoint y: 360, distance: 459.9
click at [434, 397] on h3 "Using [MEDICAL_DATA] and Vitamin C for Collagen Production" at bounding box center [837, 394] width 875 height 27
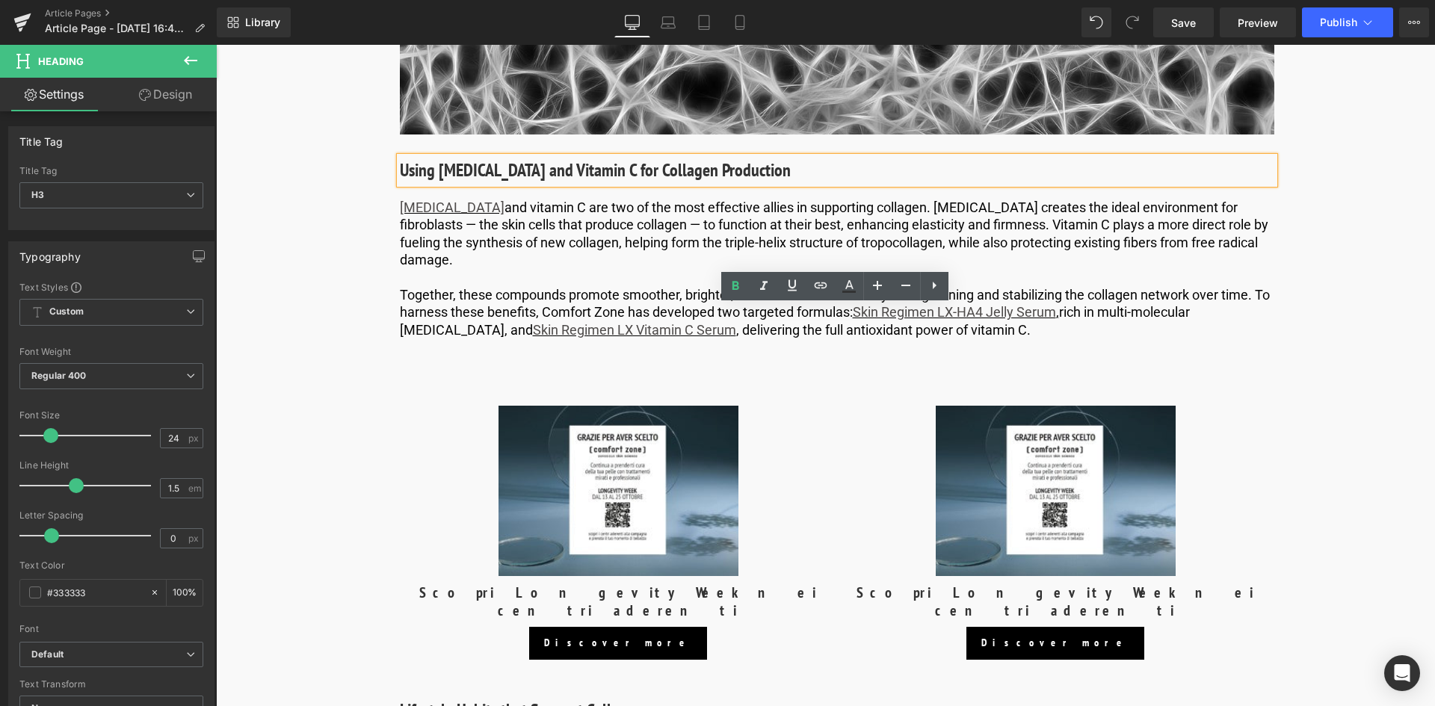
scroll to position [2467, 0]
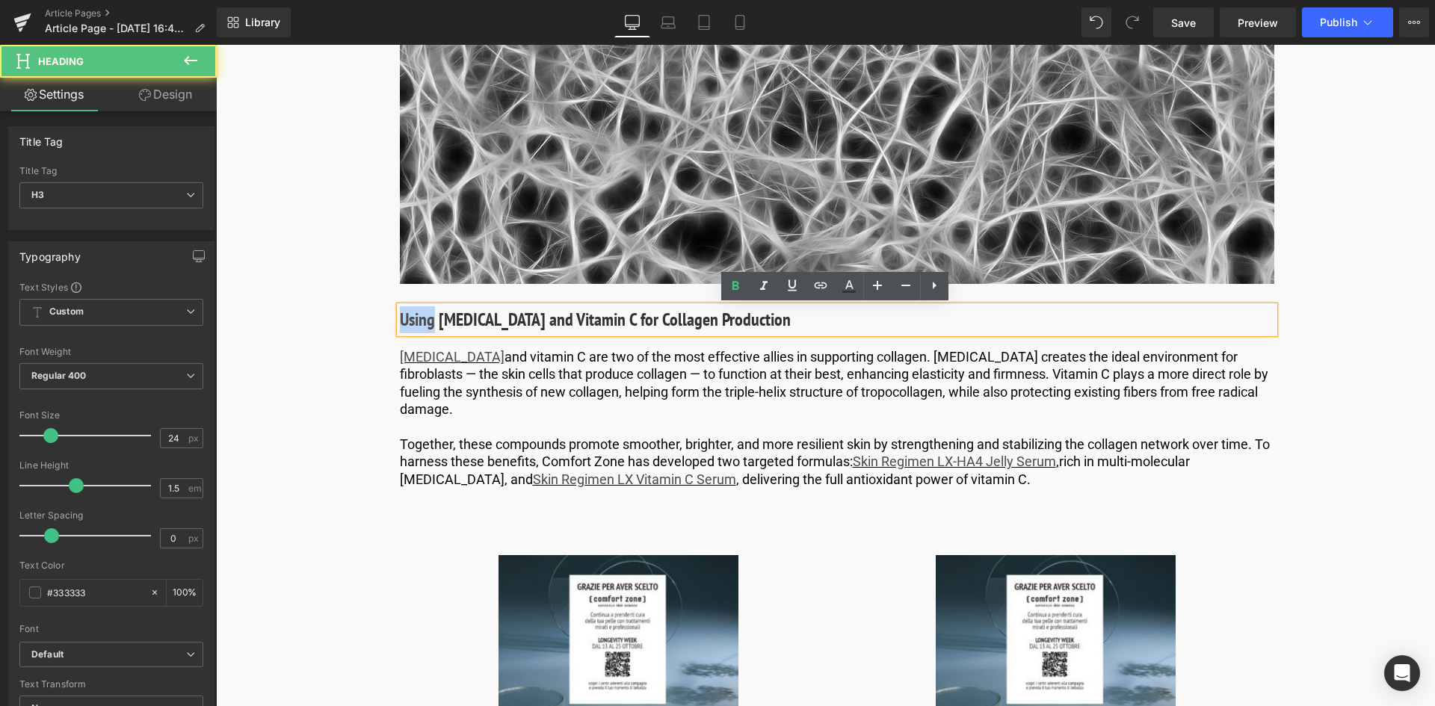
drag, startPoint x: 431, startPoint y: 323, endPoint x: 387, endPoint y: 321, distance: 44.2
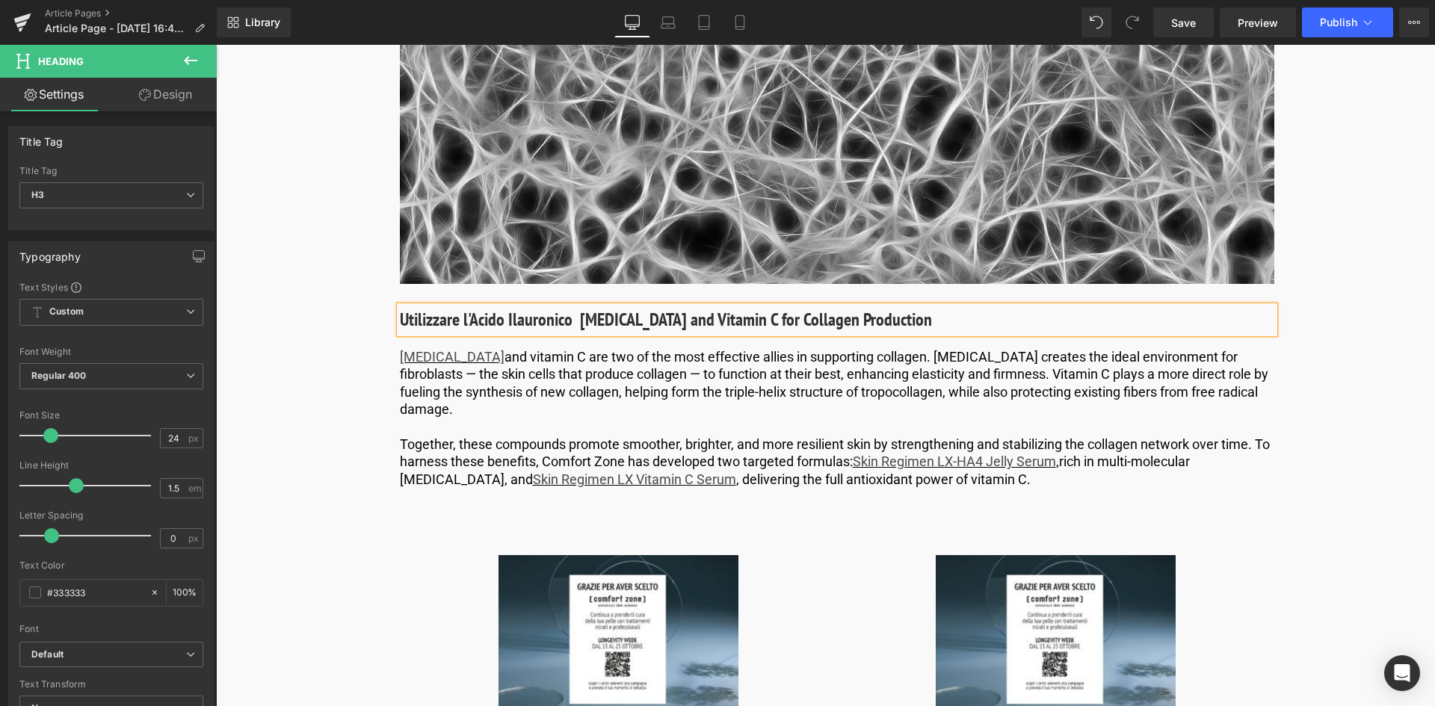
click at [508, 321] on h3 "Utilizzare l'Acido Ilauronico [MEDICAL_DATA] and Vitamin C for Collagen Product…" at bounding box center [837, 320] width 875 height 27
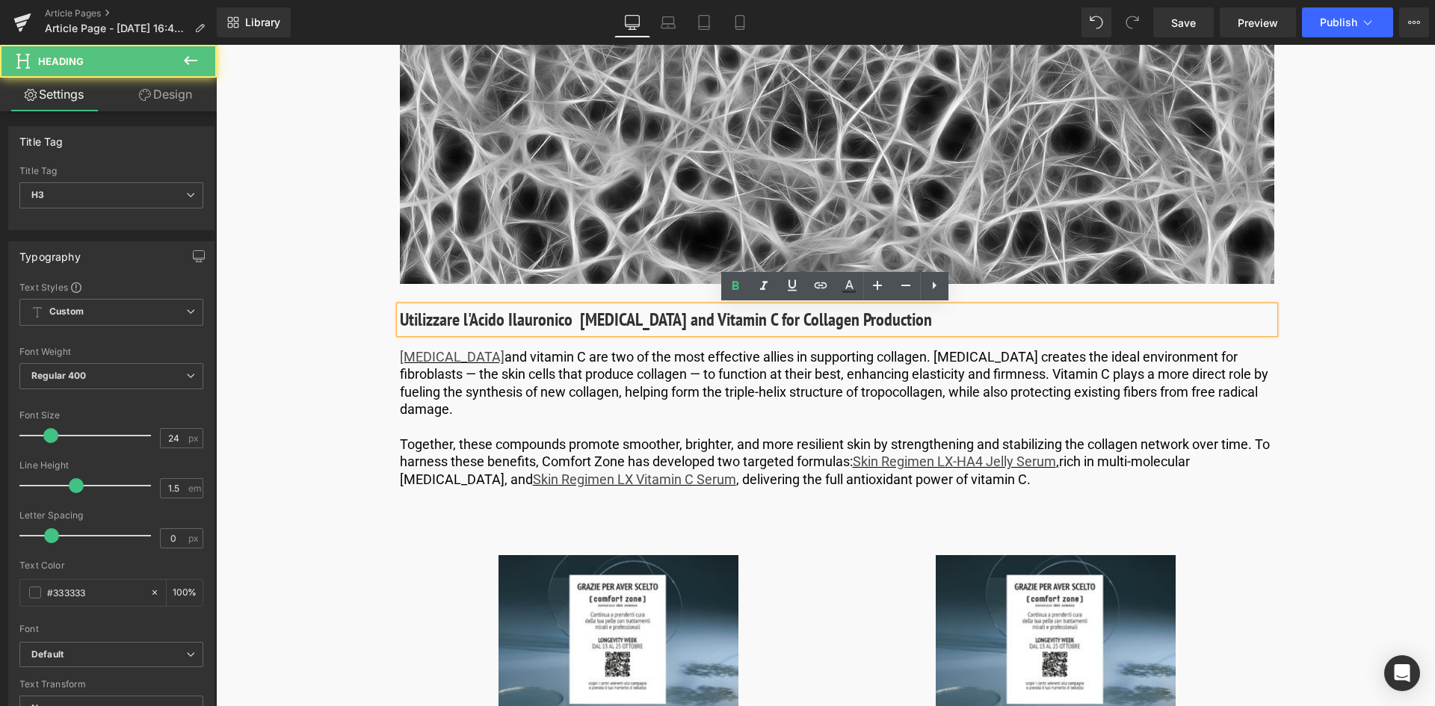
click at [514, 321] on h3 "Utilizzare l'Acido Ilauronico [MEDICAL_DATA] and Vitamin C for Collagen Product…" at bounding box center [837, 320] width 875 height 27
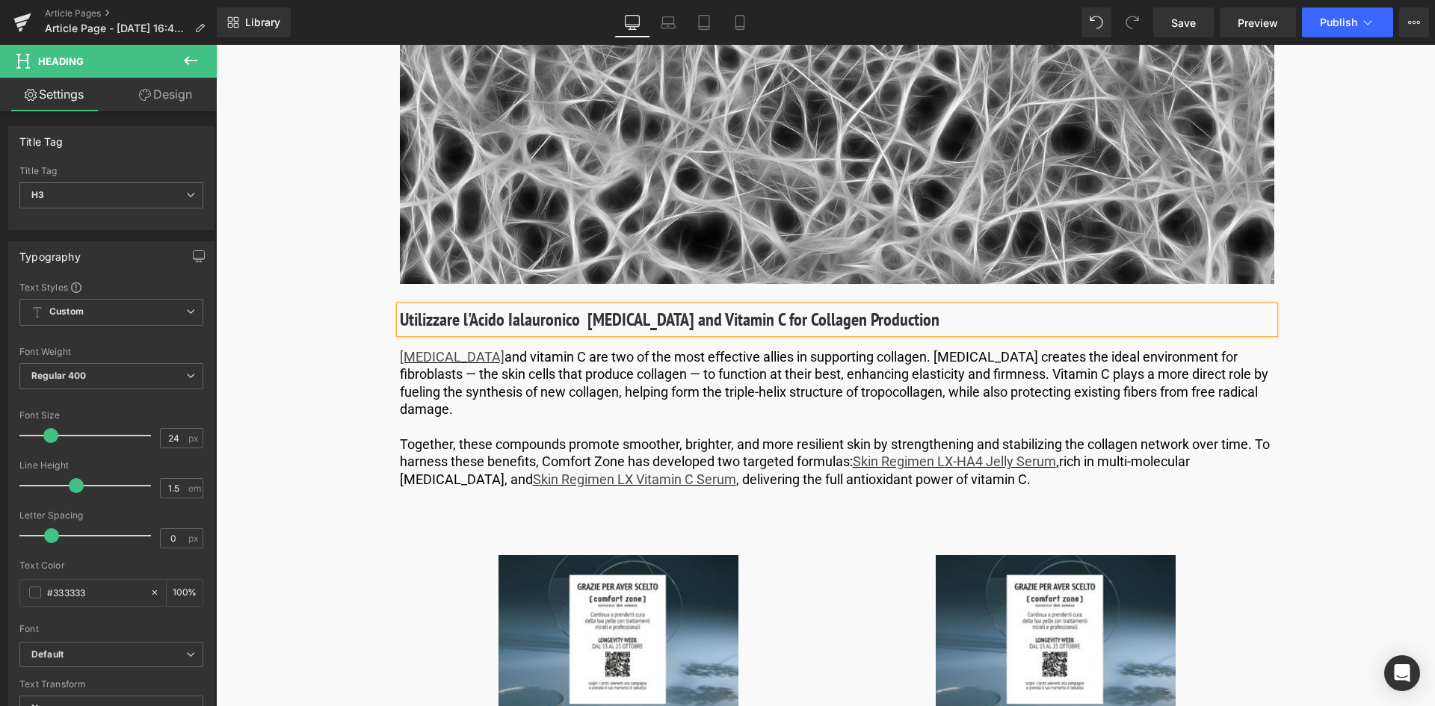
click at [531, 321] on h3 "Utilizzare l'Acido Ialauronico [MEDICAL_DATA] and Vitamin C for Collagen Produc…" at bounding box center [837, 320] width 875 height 27
click at [564, 318] on h3 "Utilizzare l'Acido Ialuronico [MEDICAL_DATA] and Vitamin C for Collagen Product…" at bounding box center [837, 320] width 875 height 27
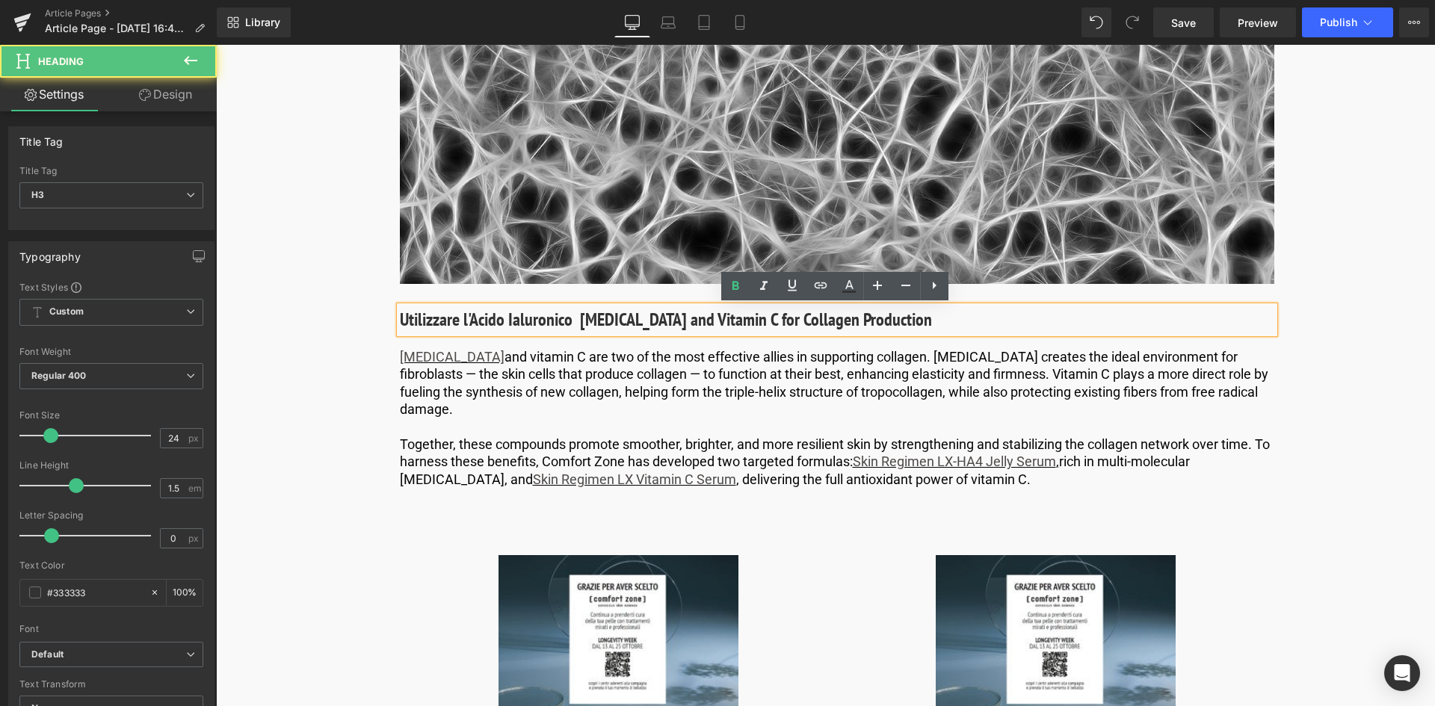
click at [568, 320] on h3 "Utilizzare l'Acido Ialuronico [MEDICAL_DATA] and Vitamin C for Collagen Product…" at bounding box center [837, 320] width 875 height 27
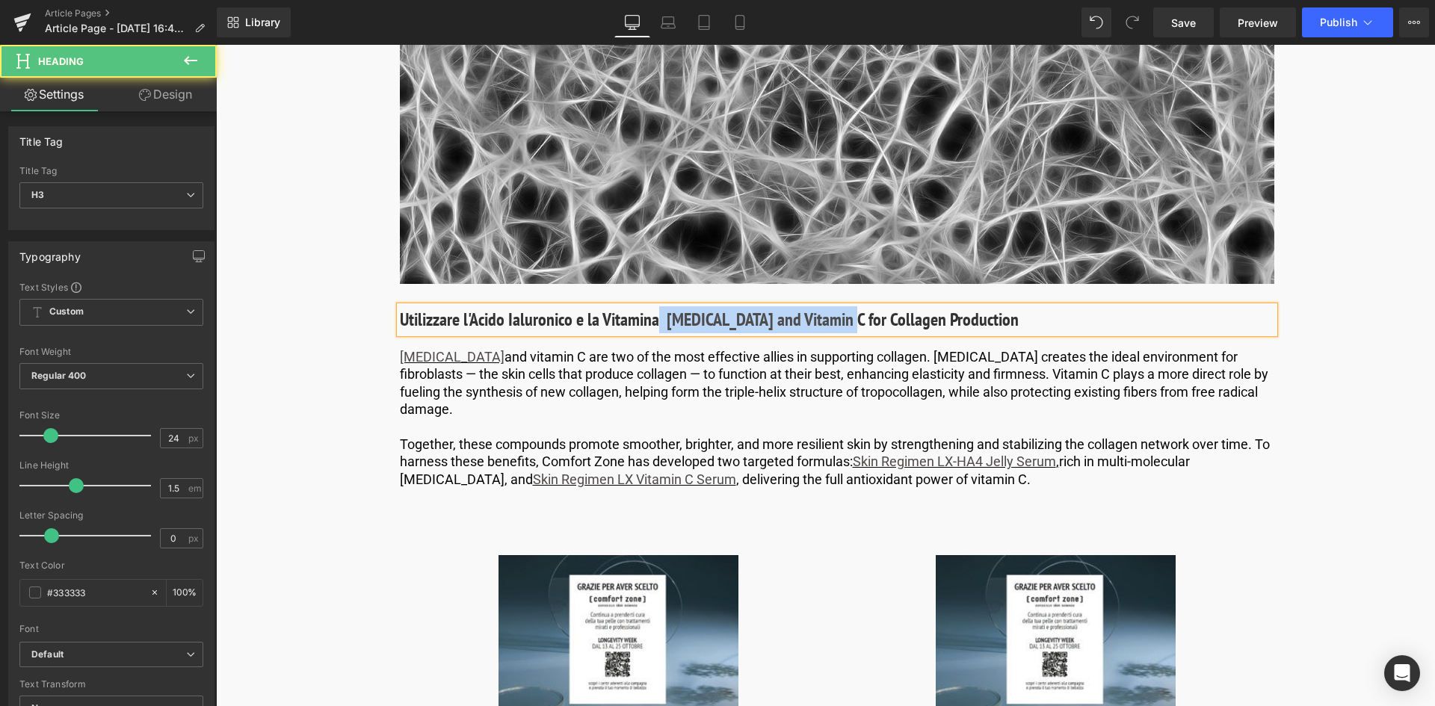
drag, startPoint x: 842, startPoint y: 318, endPoint x: 659, endPoint y: 324, distance: 183.3
click at [659, 324] on h3 "Utilizzare l'Acido Ialuronico e la Vitamina [MEDICAL_DATA] and Vitamin C for Co…" at bounding box center [837, 320] width 875 height 27
drag, startPoint x: 690, startPoint y: 321, endPoint x: 673, endPoint y: 318, distance: 17.3
click at [673, 318] on h3 "Utilizzare l'Acido Ialuronico e la Vitamina C for Collagen Production" at bounding box center [837, 320] width 875 height 27
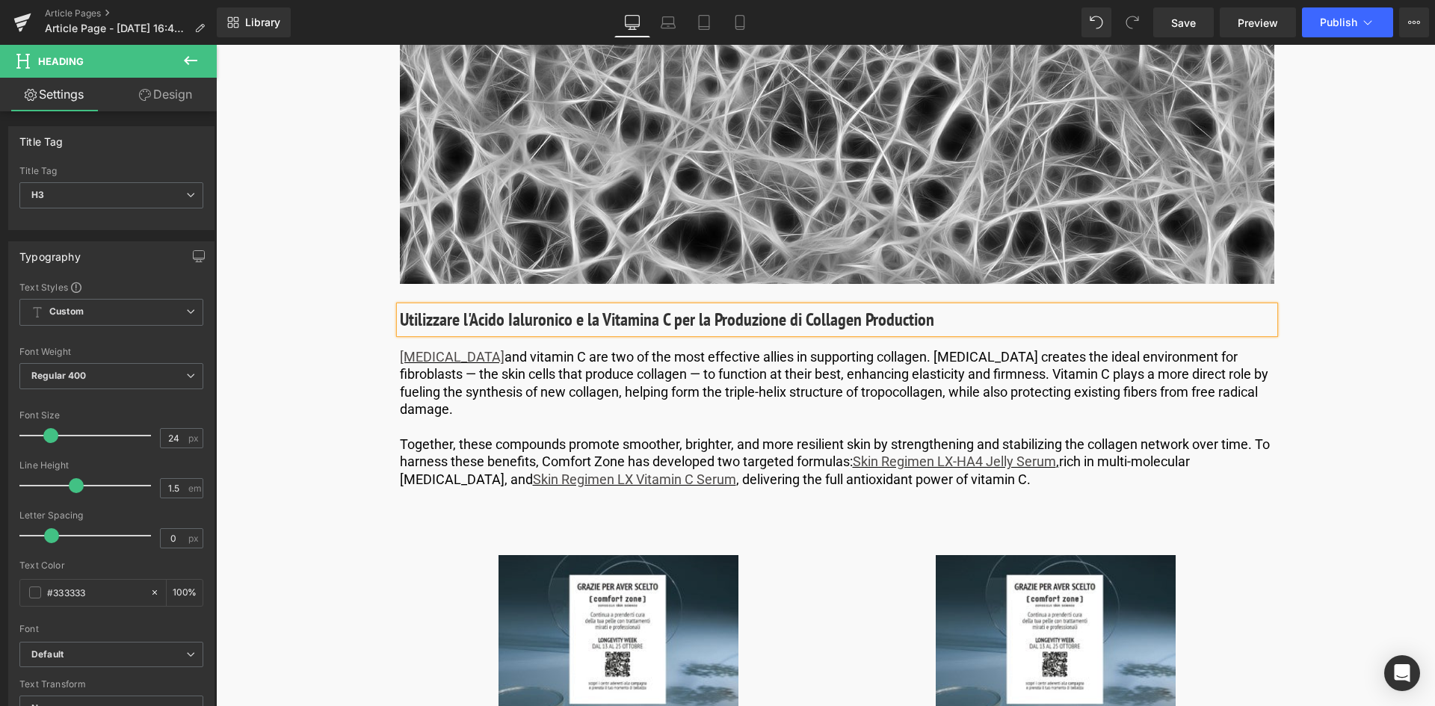
click at [940, 316] on h3 "Utilizzare l'Acido Ialuronico e la Vitamina C per la Produzione di Collagen Pro…" at bounding box center [837, 320] width 875 height 27
click at [788, 410] on div "[MEDICAL_DATA] and vitamin C are two of the most effective allies in supporting…" at bounding box center [837, 418] width 875 height 140
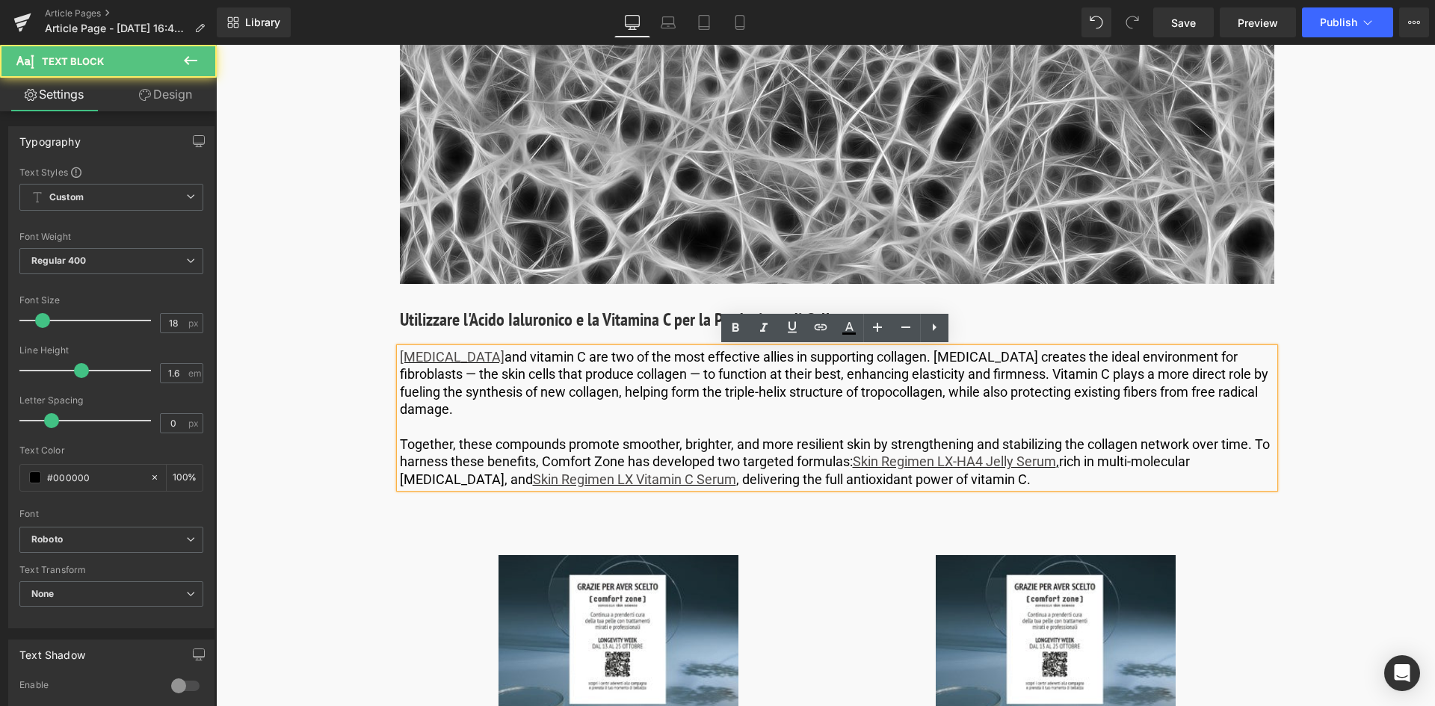
click at [487, 410] on p "[MEDICAL_DATA] and vitamin C are two of the most effective allies in supporting…" at bounding box center [837, 383] width 875 height 70
drag, startPoint x: 966, startPoint y: 478, endPoint x: 378, endPoint y: 341, distance: 604.1
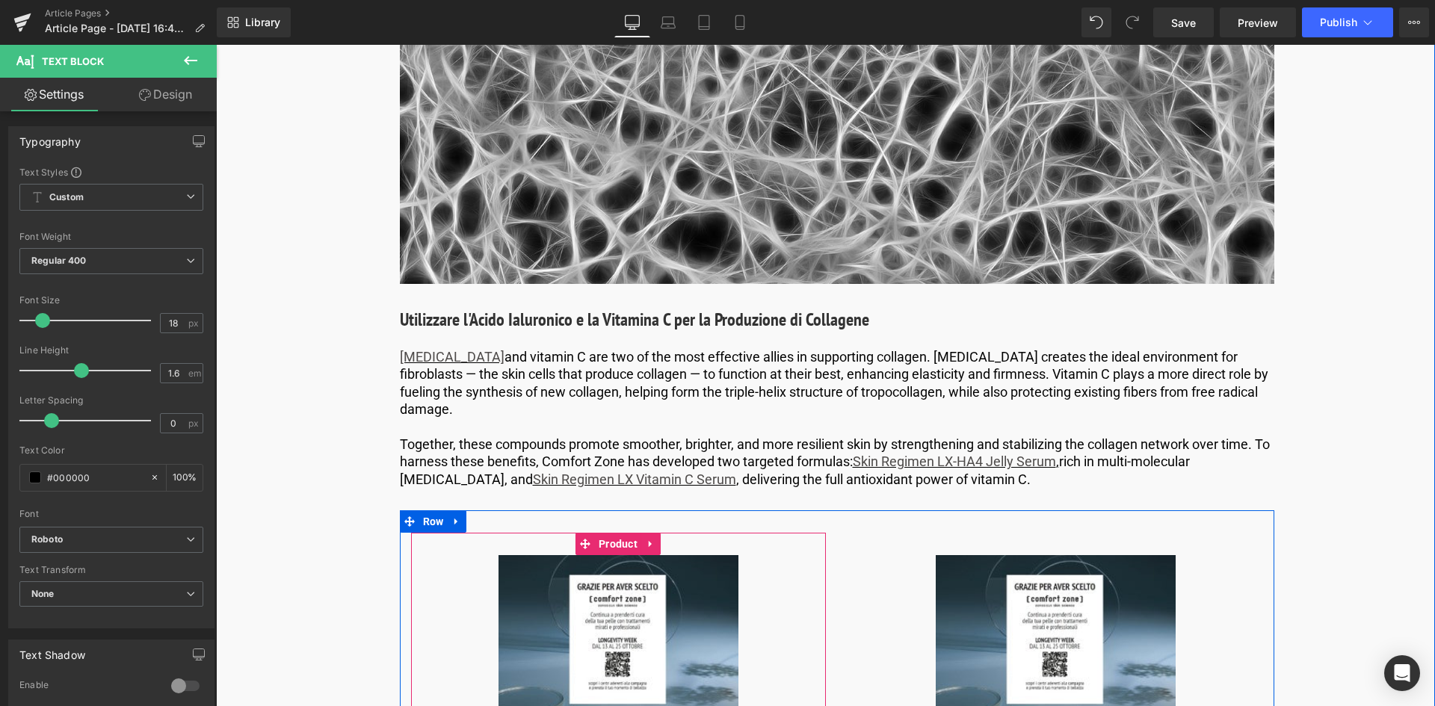
scroll to position [2617, 0]
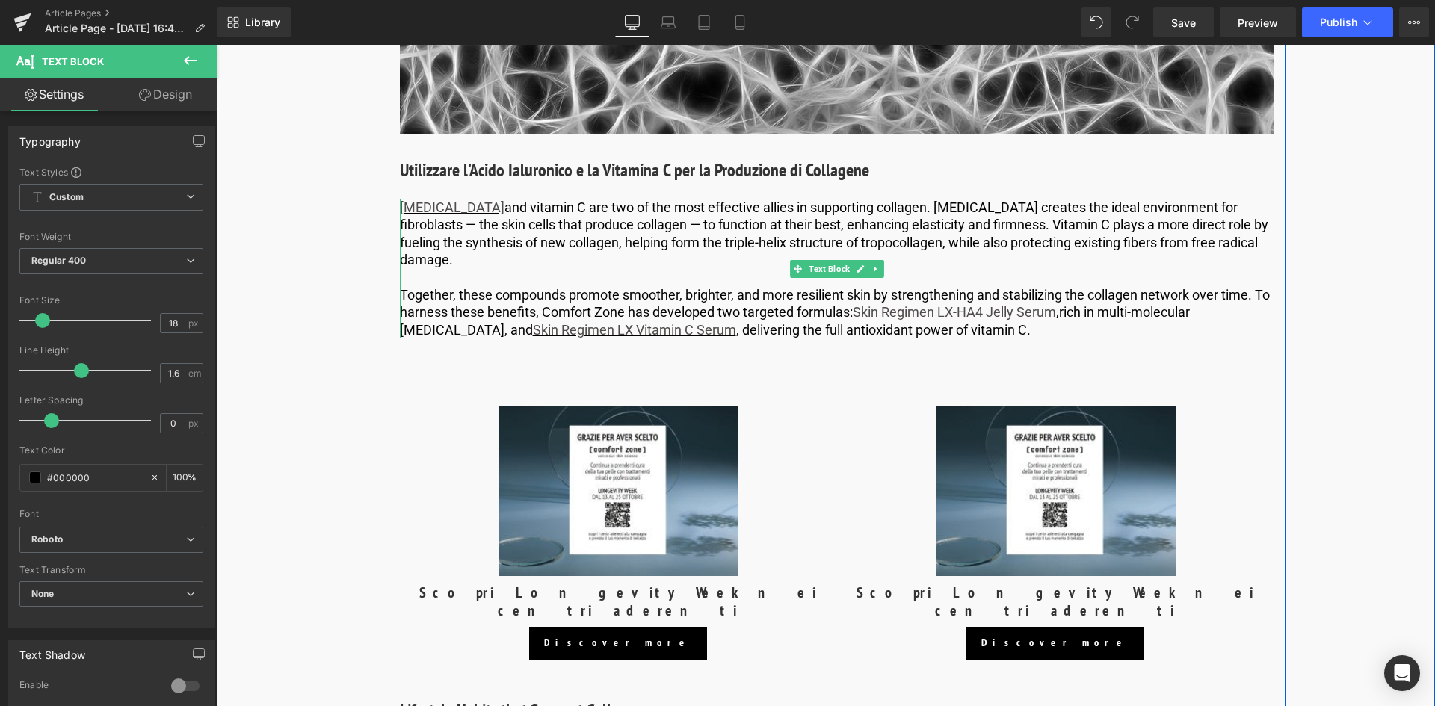
drag, startPoint x: 532, startPoint y: 271, endPoint x: 498, endPoint y: 264, distance: 35.0
click at [532, 271] on p at bounding box center [837, 277] width 875 height 17
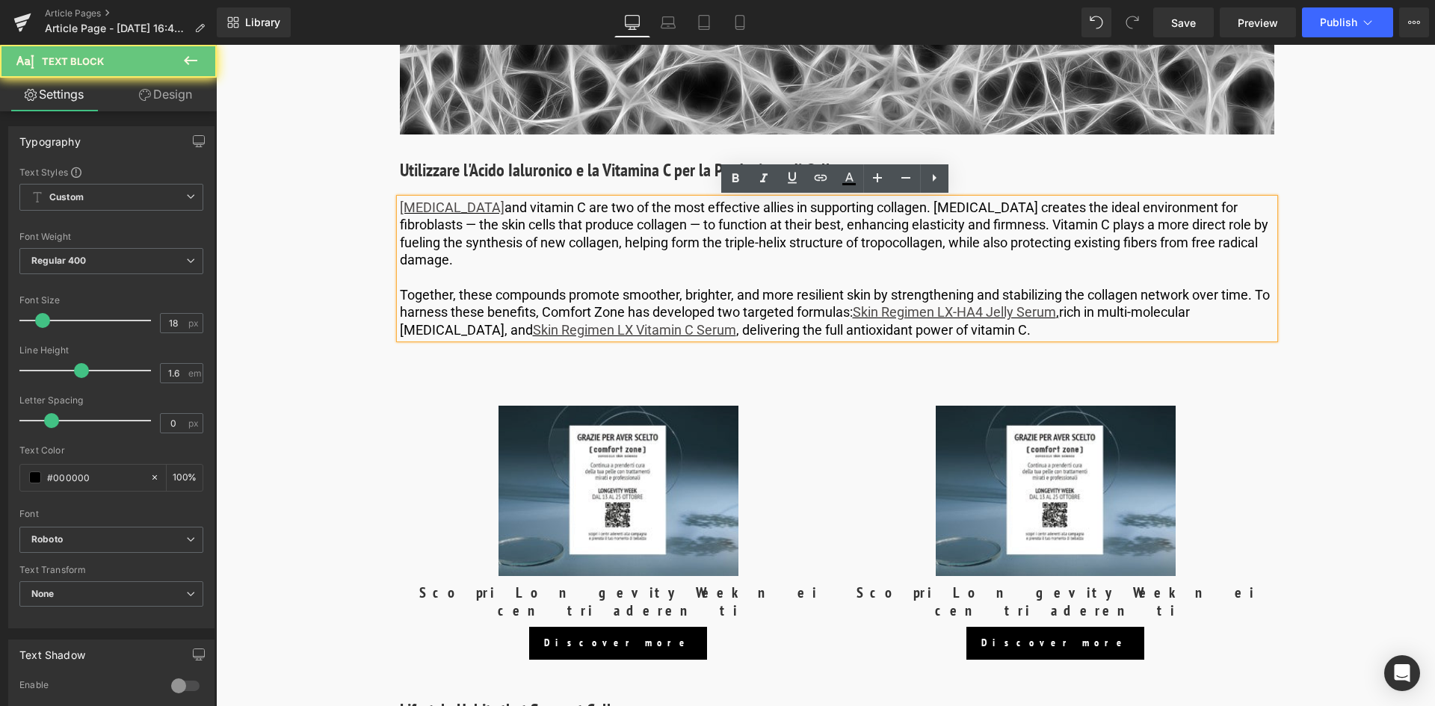
click at [498, 263] on p "[MEDICAL_DATA] and vitamin C are two of the most effective allies in supporting…" at bounding box center [837, 234] width 875 height 70
drag, startPoint x: 514, startPoint y: 263, endPoint x: 384, endPoint y: 206, distance: 141.9
paste div
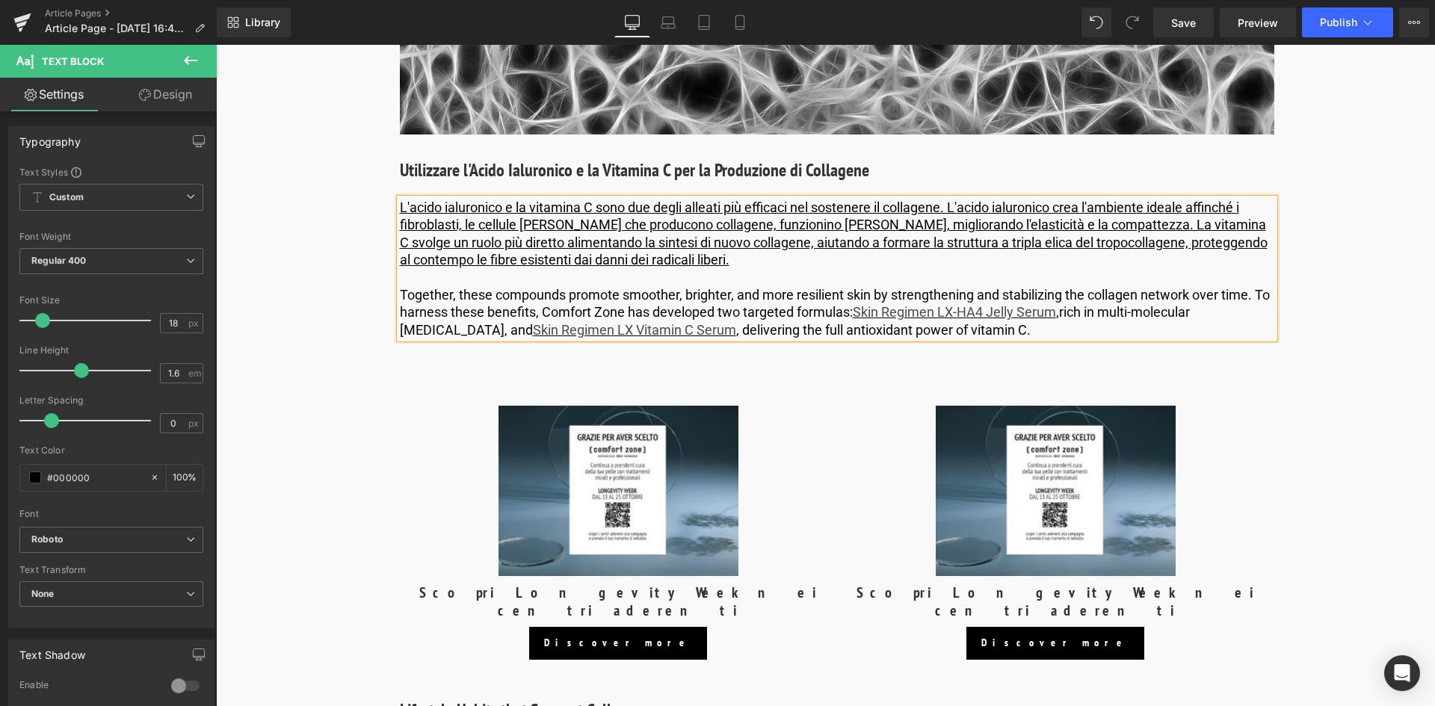
click at [721, 273] on p at bounding box center [837, 277] width 875 height 17
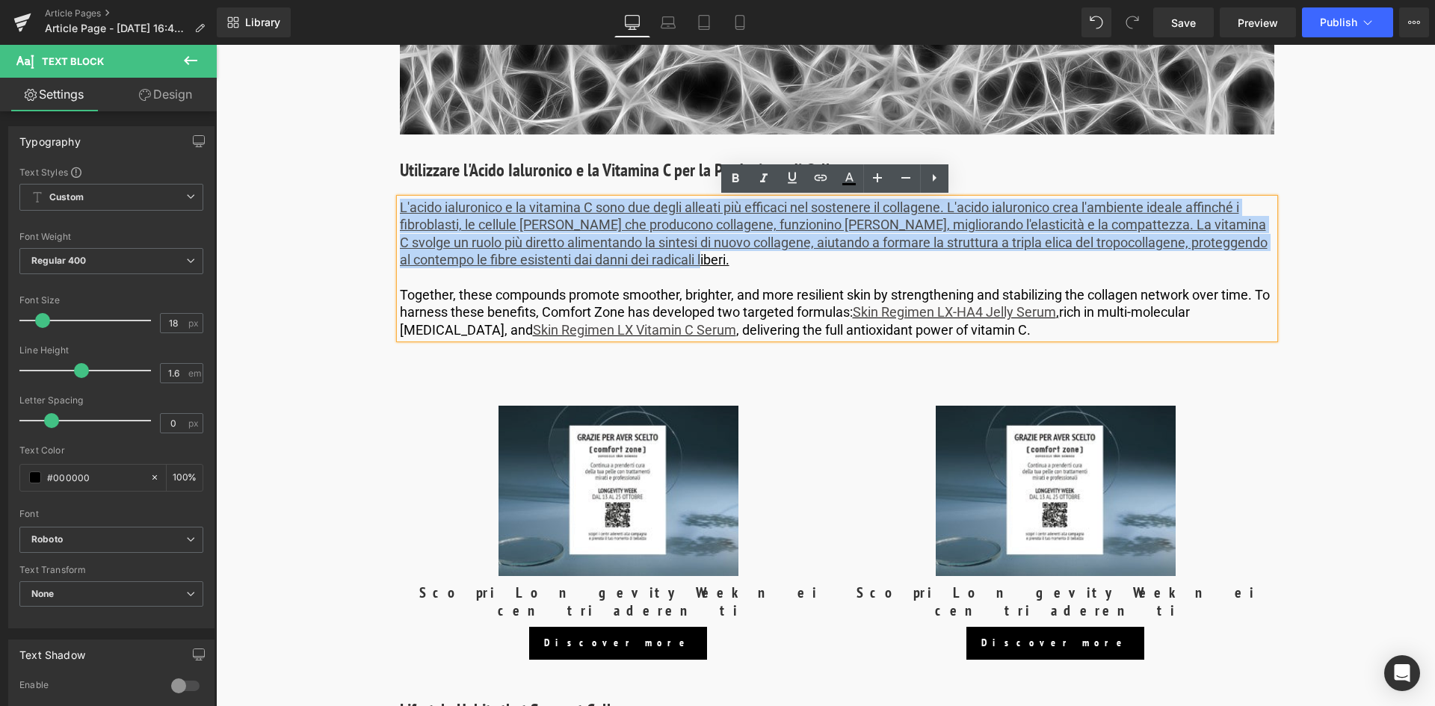
drag, startPoint x: 725, startPoint y: 259, endPoint x: 389, endPoint y: 200, distance: 341.4
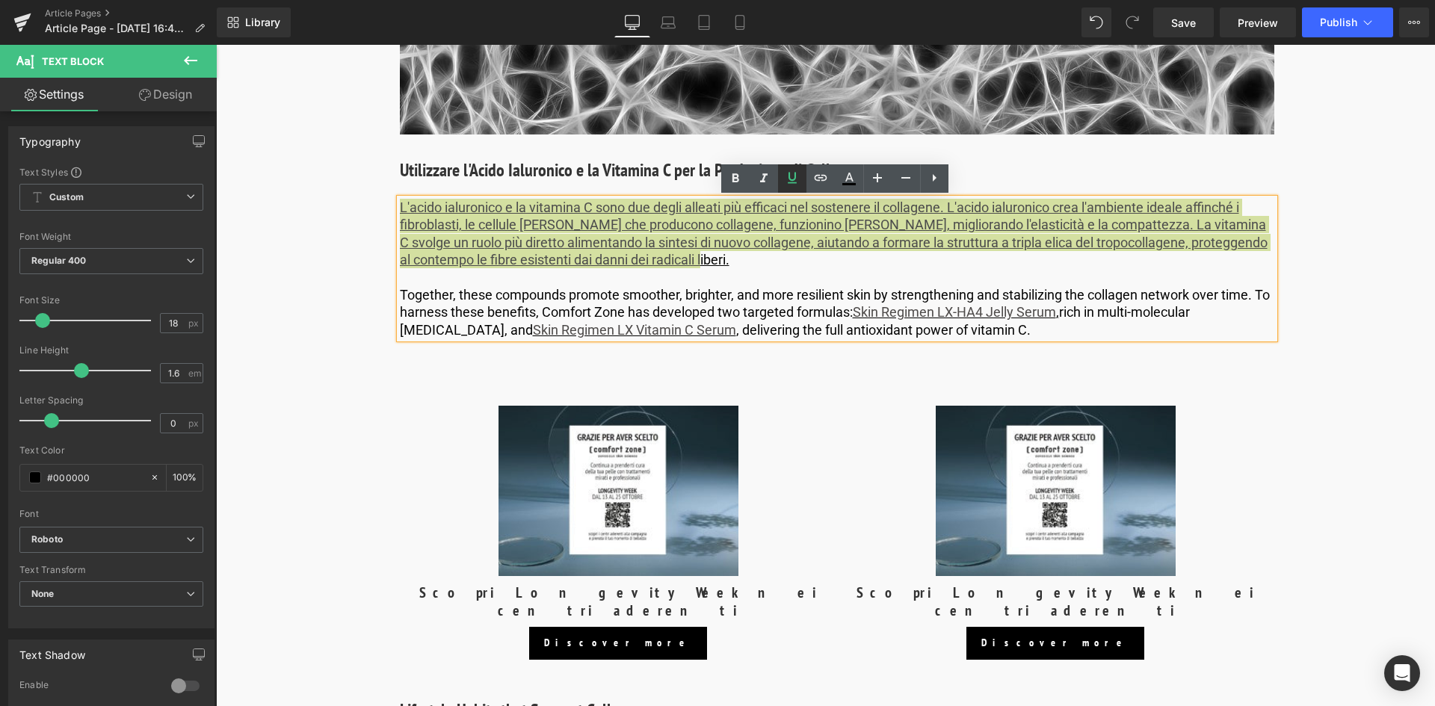
click at [789, 179] on icon at bounding box center [792, 177] width 9 height 11
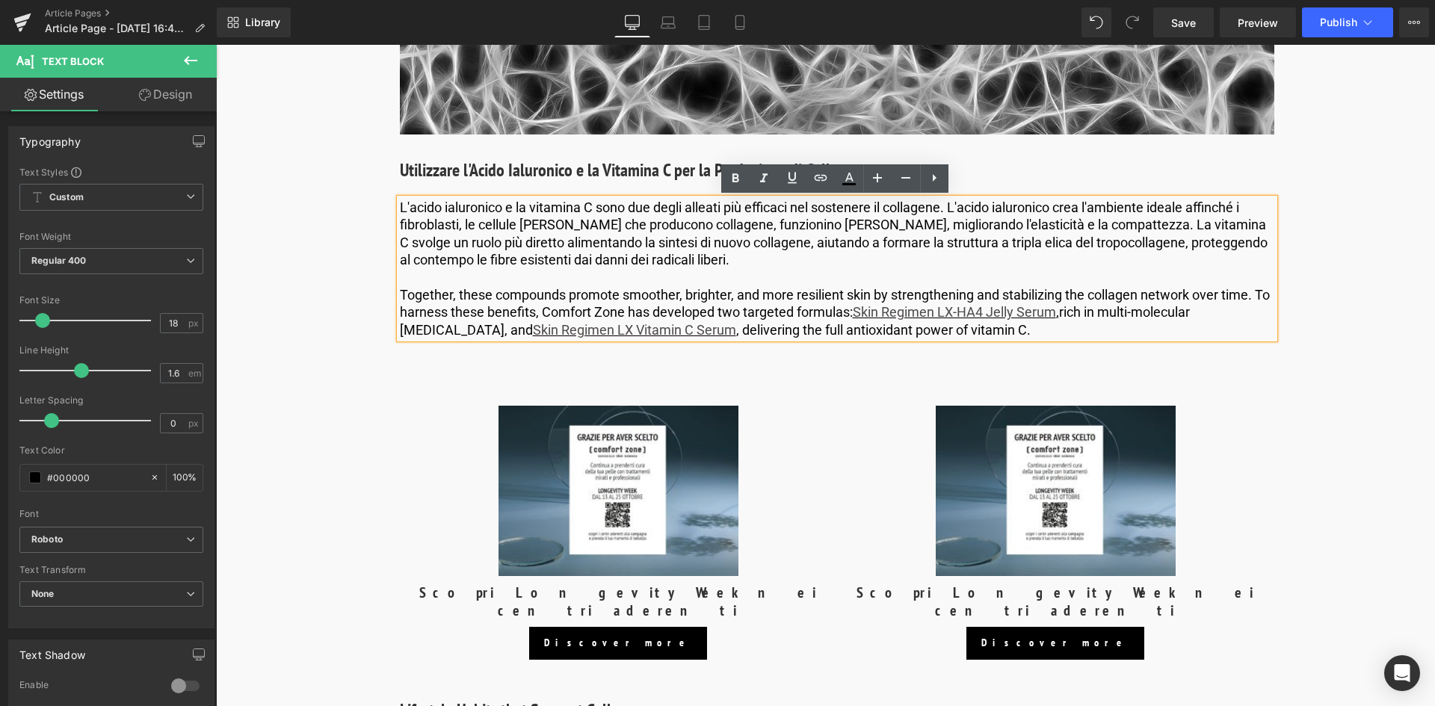
click at [594, 223] on p "L'acido ialuronico e la vitamina C sono due degli alleati più efficaci nel sost…" at bounding box center [837, 234] width 875 height 70
drag, startPoint x: 498, startPoint y: 209, endPoint x: 407, endPoint y: 206, distance: 91.2
click at [407, 206] on p "L'acido ialuronico e la vitamina C sono due degli alleati più efficaci nel sost…" at bounding box center [837, 234] width 875 height 70
click at [743, 186] on icon at bounding box center [736, 179] width 18 height 18
click at [792, 182] on icon at bounding box center [792, 178] width 18 height 18
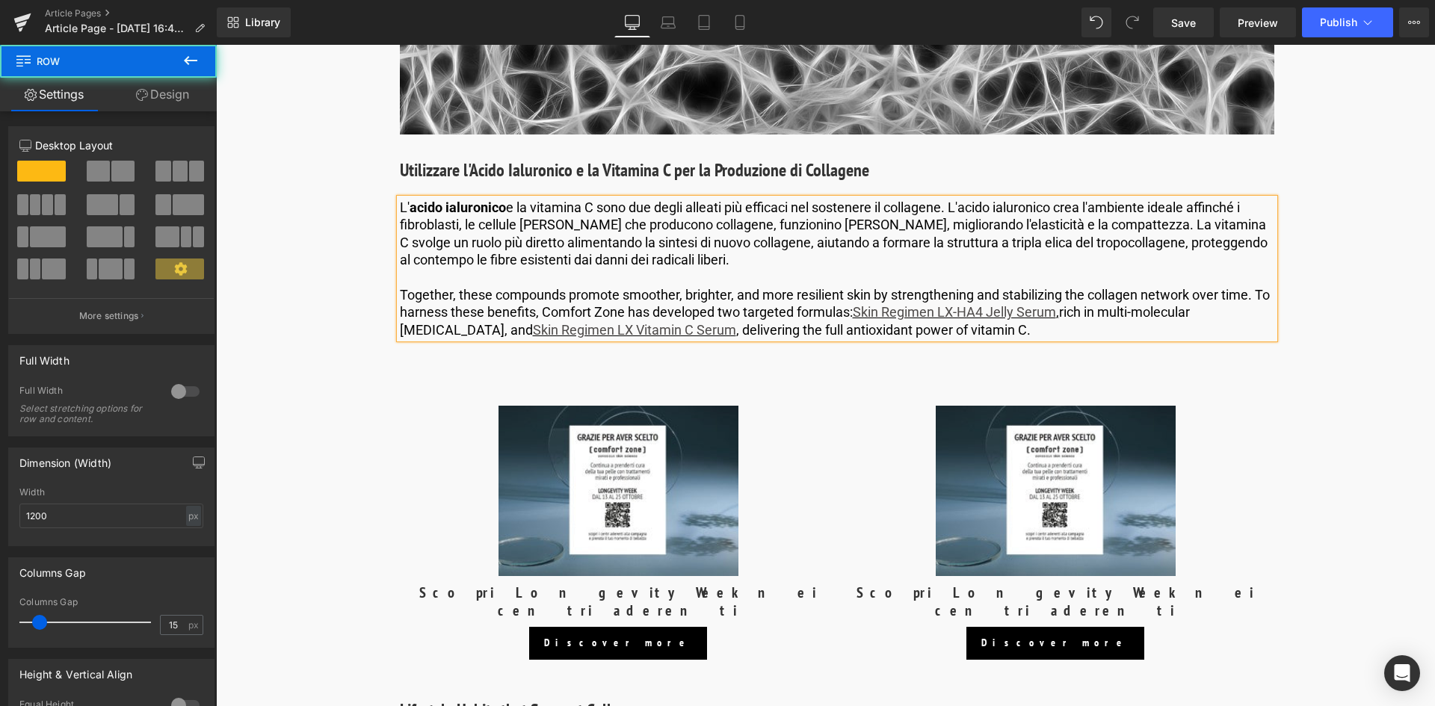
click at [501, 206] on strong "acido ialuronico" at bounding box center [458, 208] width 96 height 16
click at [410, 208] on strong "acido ialuronico" at bounding box center [458, 208] width 96 height 16
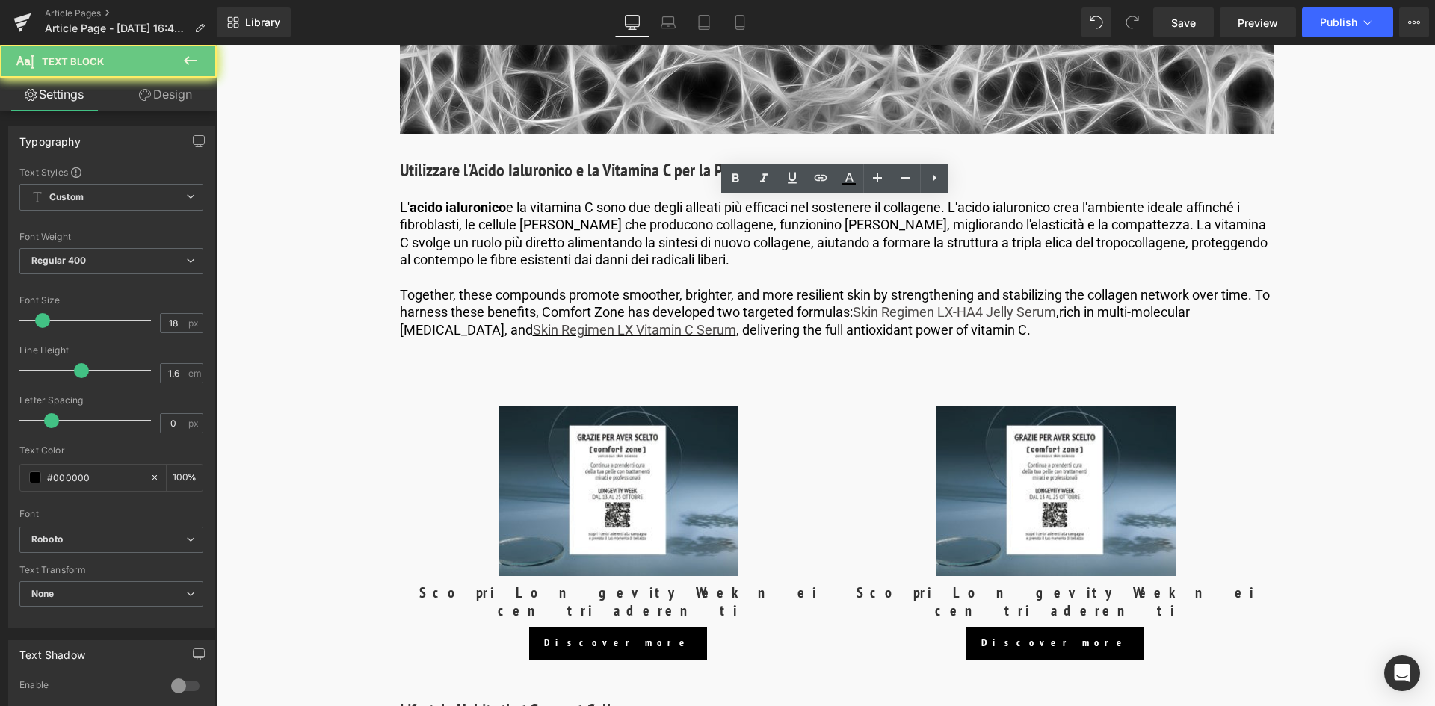
click at [412, 209] on strong "acido ialuronico" at bounding box center [458, 208] width 96 height 16
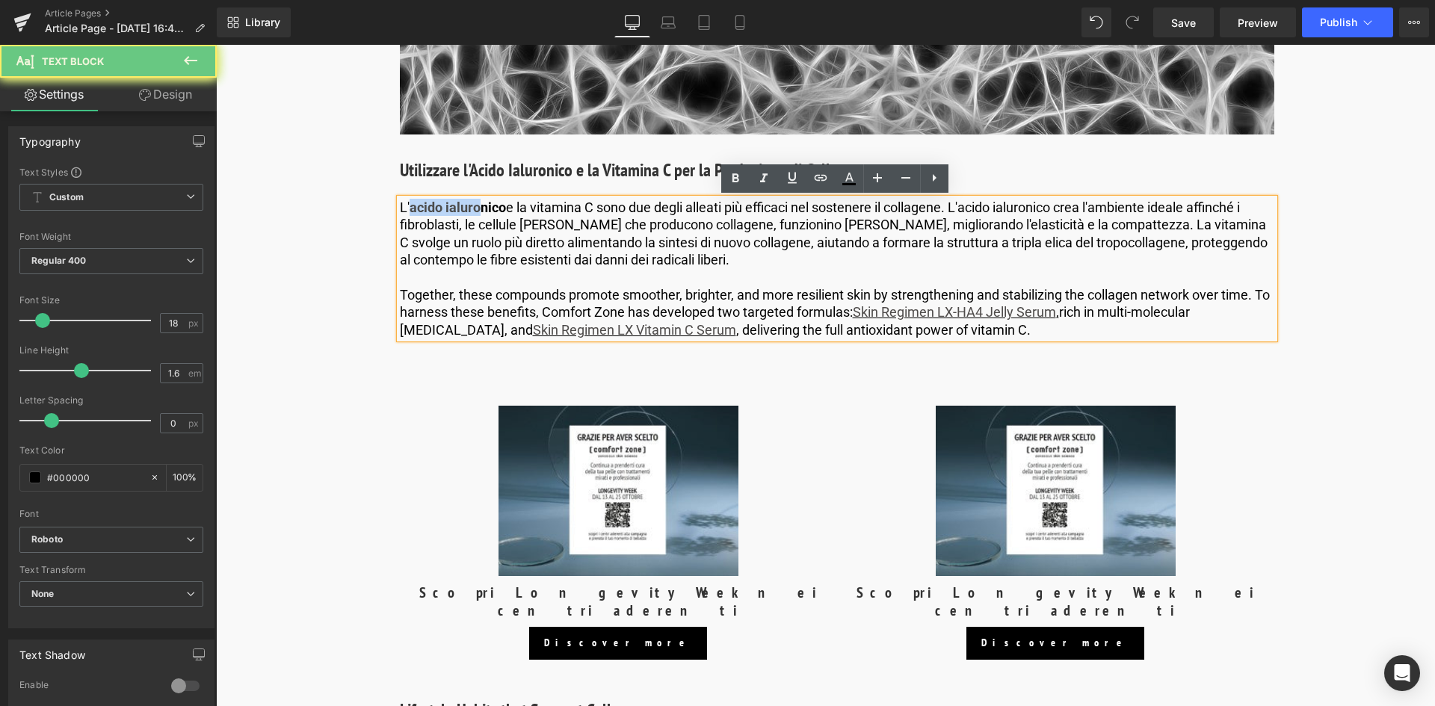
drag, startPoint x: 408, startPoint y: 209, endPoint x: 499, endPoint y: 213, distance: 90.5
click at [499, 213] on strong "acido ialuronico" at bounding box center [458, 208] width 96 height 16
click at [503, 212] on p "L' acido ialuronico e la vitamina C sono due degli alleati più efficaci nel sos…" at bounding box center [837, 234] width 875 height 70
drag, startPoint x: 502, startPoint y: 211, endPoint x: 406, endPoint y: 208, distance: 96.5
click at [406, 208] on p "L' acido ialuronico e la vitamina C sono due degli alleati più efficaci nel sos…" at bounding box center [837, 234] width 875 height 70
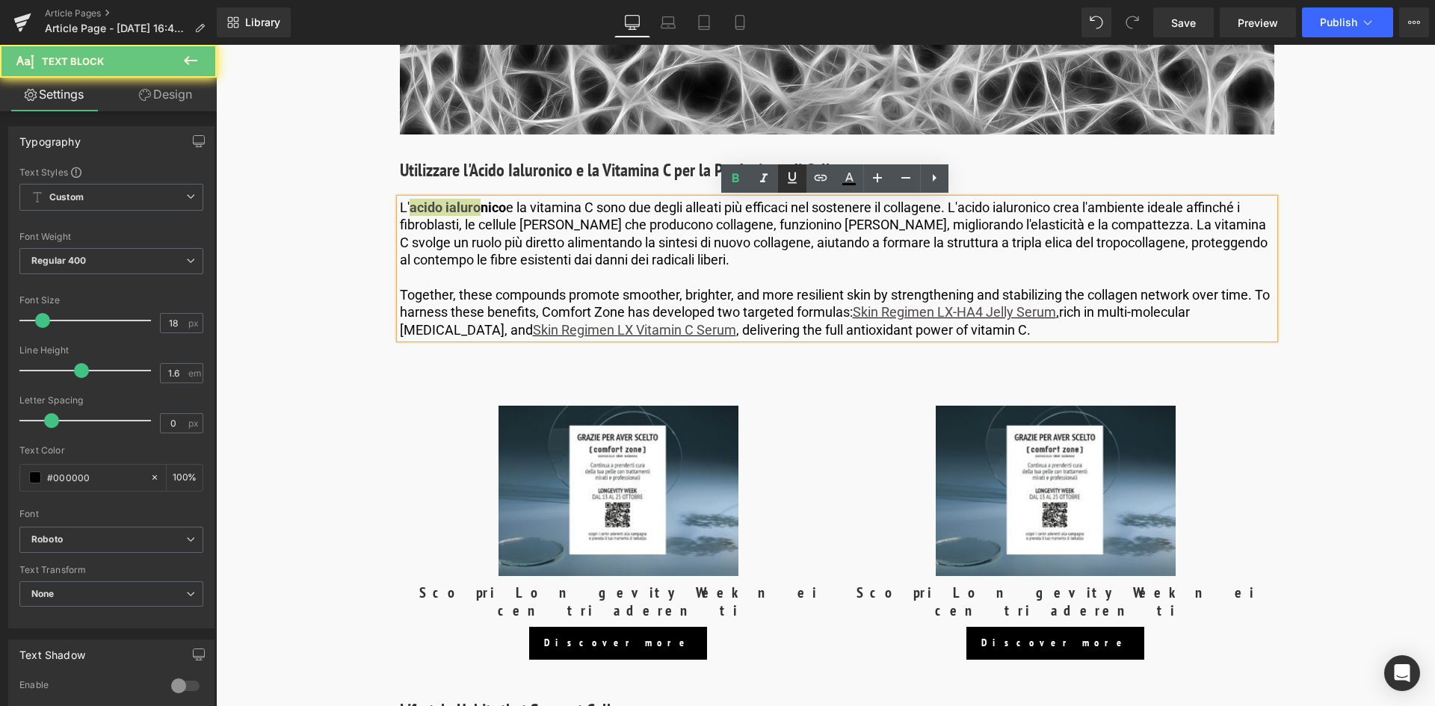
click at [789, 183] on icon at bounding box center [792, 177] width 9 height 11
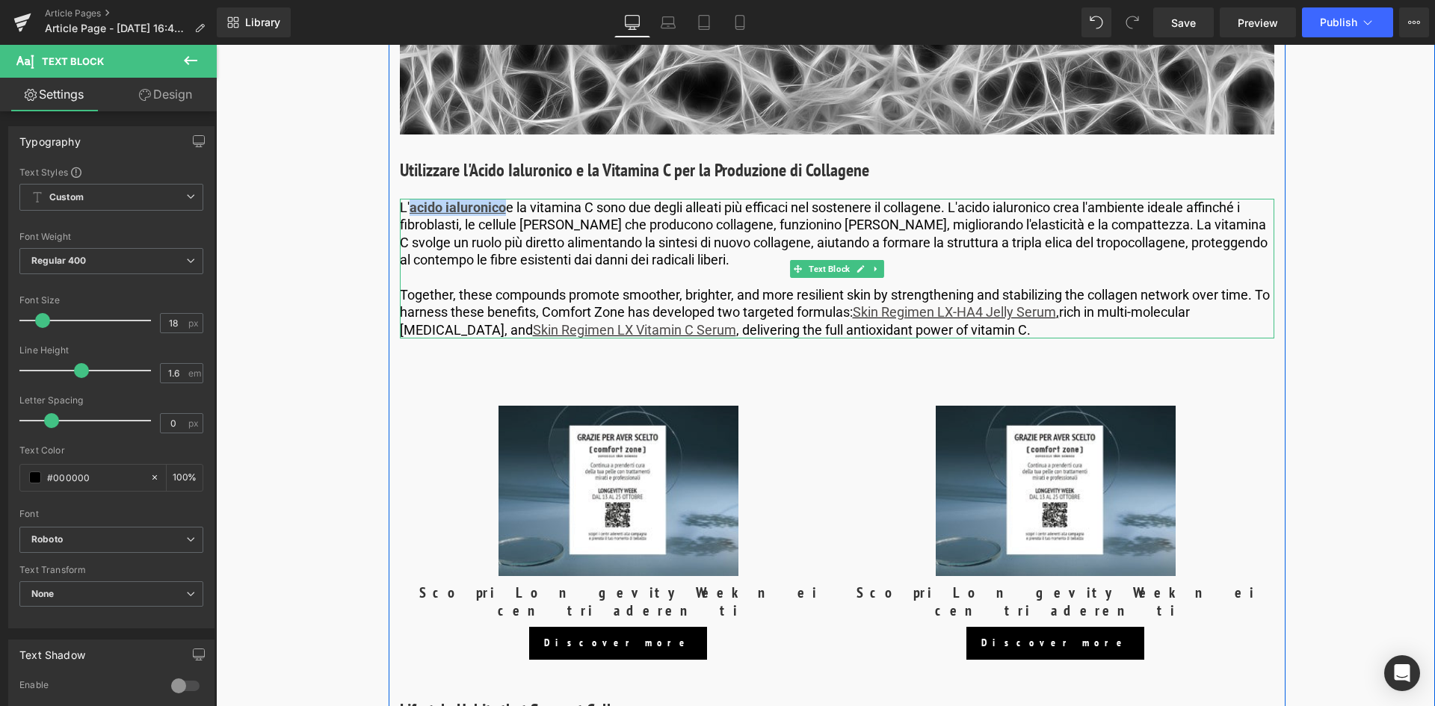
click at [502, 205] on u "acido ialuronico" at bounding box center [458, 208] width 96 height 16
click at [502, 206] on u "acido ialuronico" at bounding box center [458, 208] width 96 height 16
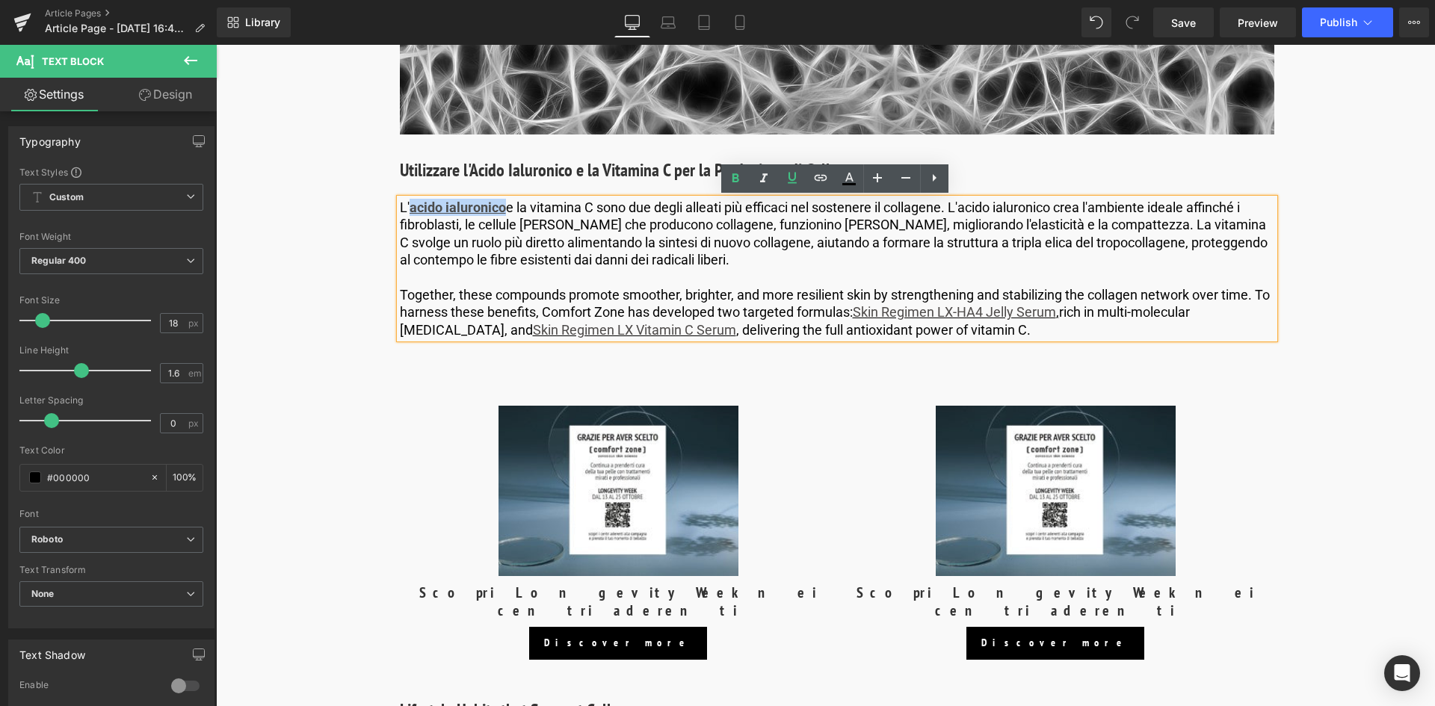
drag, startPoint x: 480, startPoint y: 206, endPoint x: 410, endPoint y: 203, distance: 70.3
click at [410, 203] on u "acido ialuronico" at bounding box center [458, 208] width 96 height 16
click at [816, 181] on icon at bounding box center [821, 178] width 18 height 18
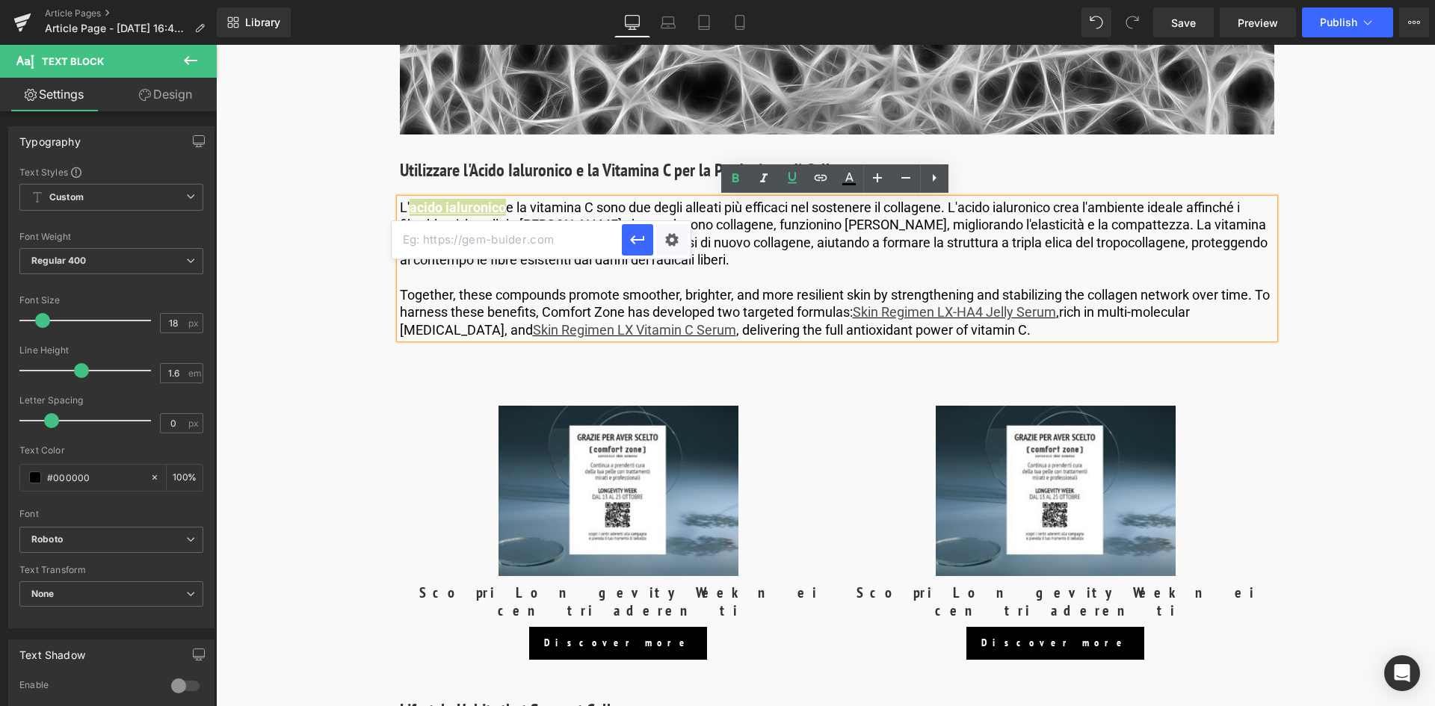
click at [509, 233] on input "text" at bounding box center [507, 239] width 230 height 37
paste input "[URL][DOMAIN_NAME]"
type input "[URL][DOMAIN_NAME]"
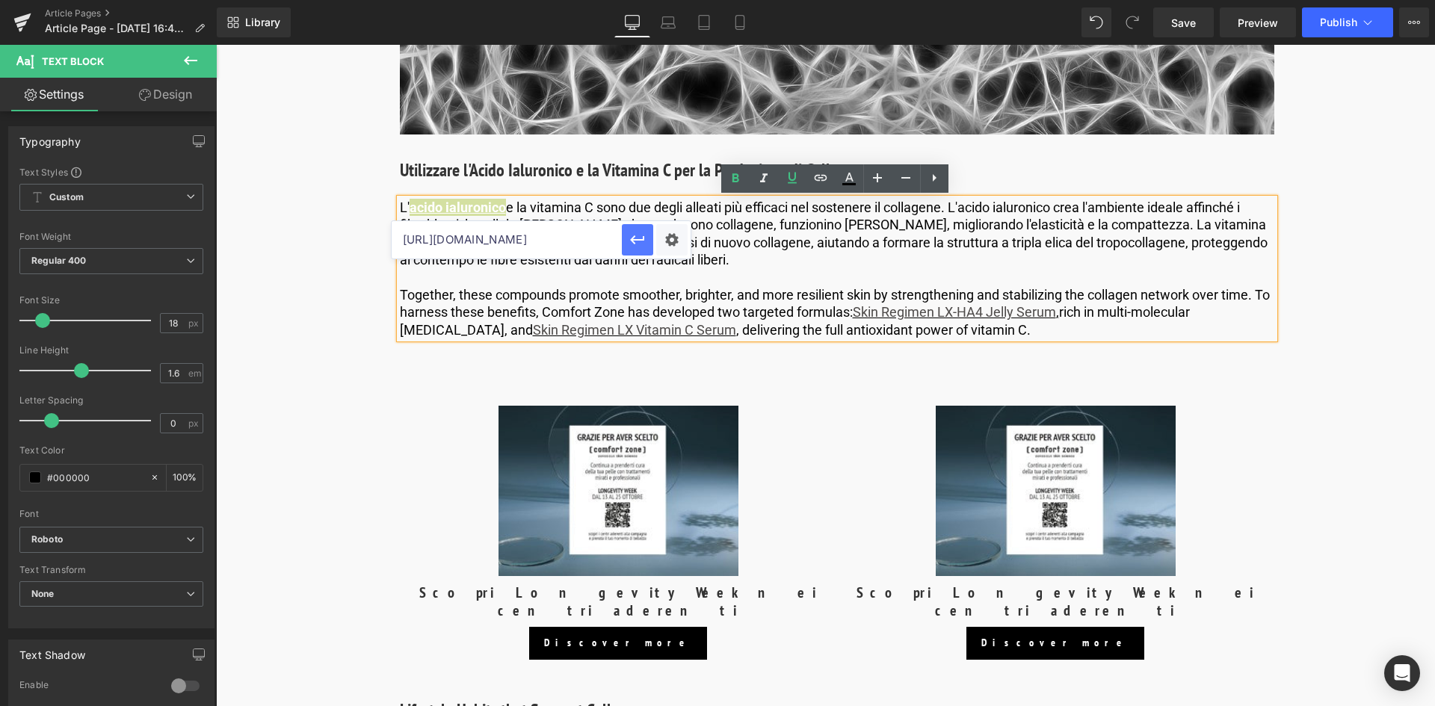
click at [626, 242] on button "button" at bounding box center [637, 239] width 31 height 31
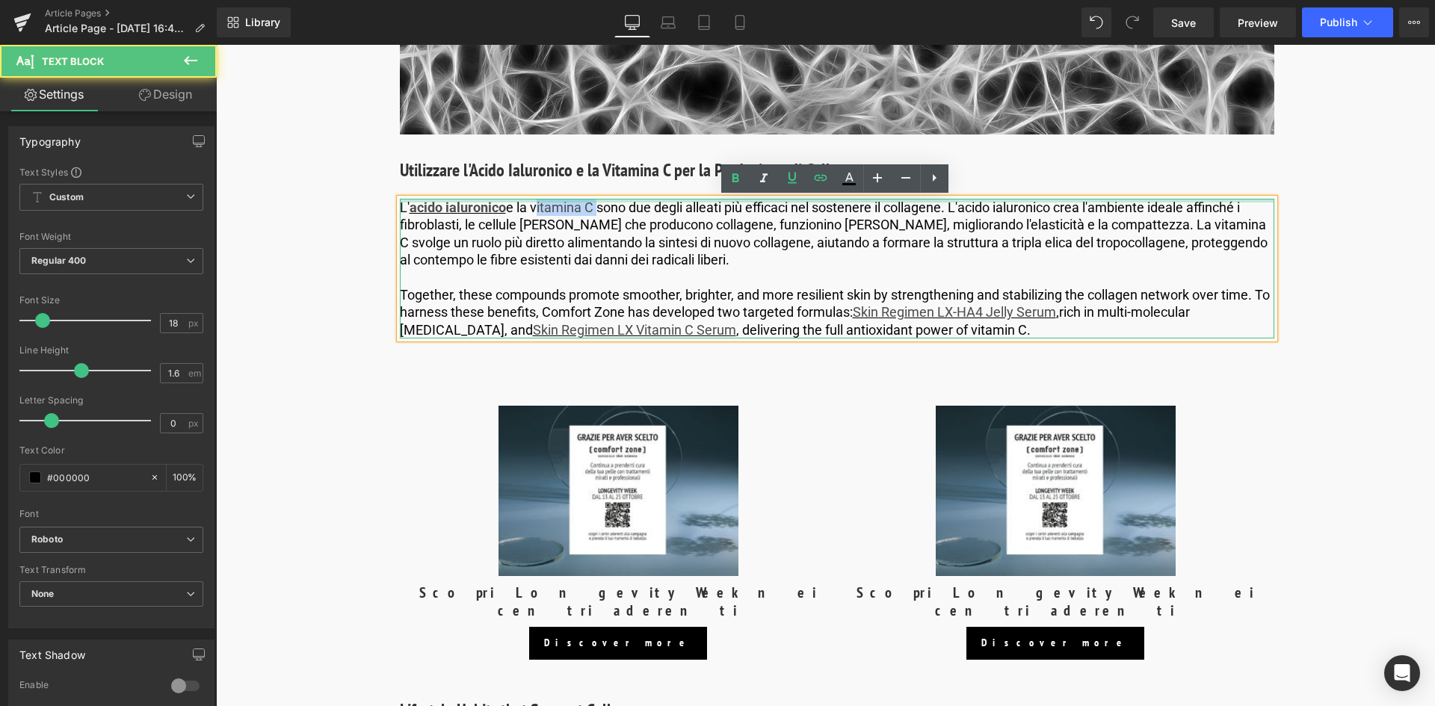
click at [532, 202] on div "L' acido ialuronico e la vitamina C sono due degli alleati più efficaci nel sos…" at bounding box center [837, 269] width 875 height 140
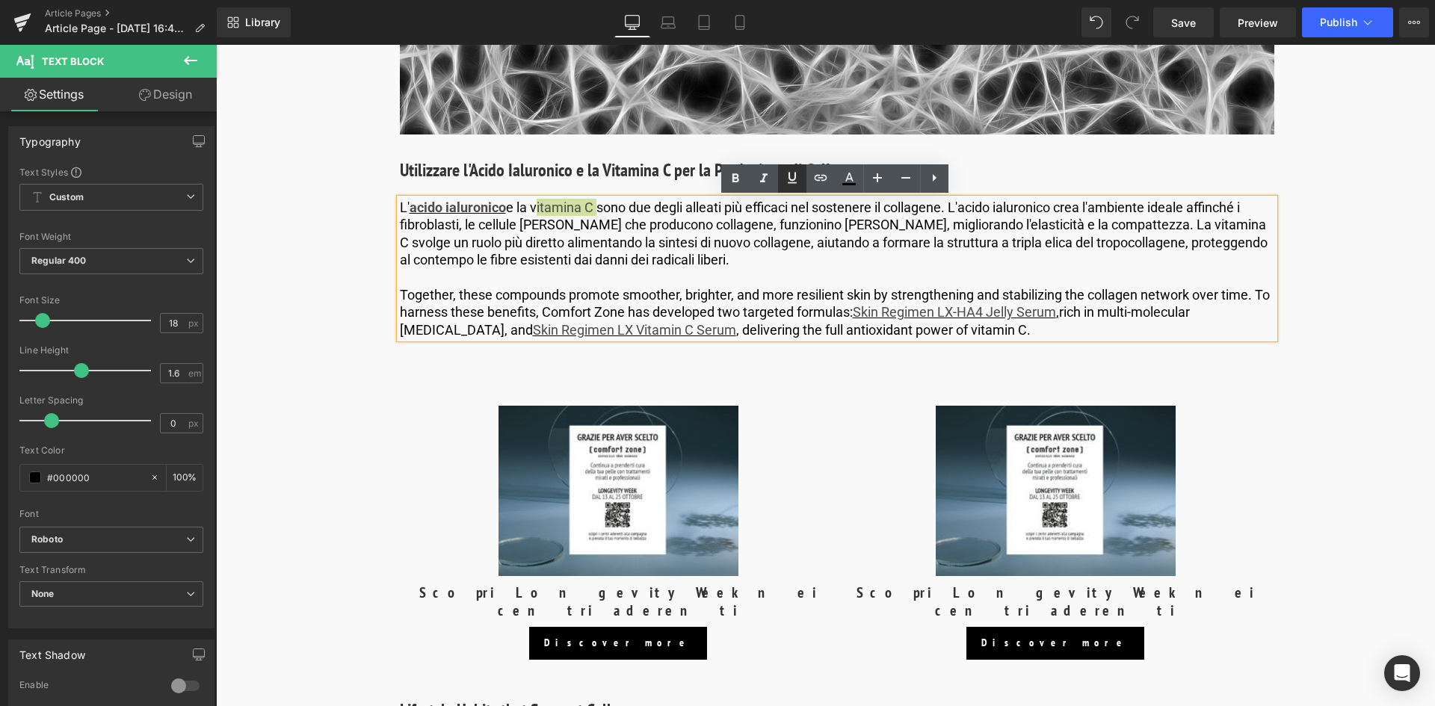
click at [789, 179] on icon at bounding box center [792, 177] width 9 height 11
click at [731, 177] on icon at bounding box center [736, 179] width 18 height 18
drag, startPoint x: 595, startPoint y: 204, endPoint x: 1038, endPoint y: 224, distance: 443.0
click at [533, 204] on p "L' acido ialuronico e la vitamina C sono due degli alleati più efficaci nel sos…" at bounding box center [837, 234] width 875 height 70
click at [822, 179] on icon at bounding box center [821, 178] width 18 height 18
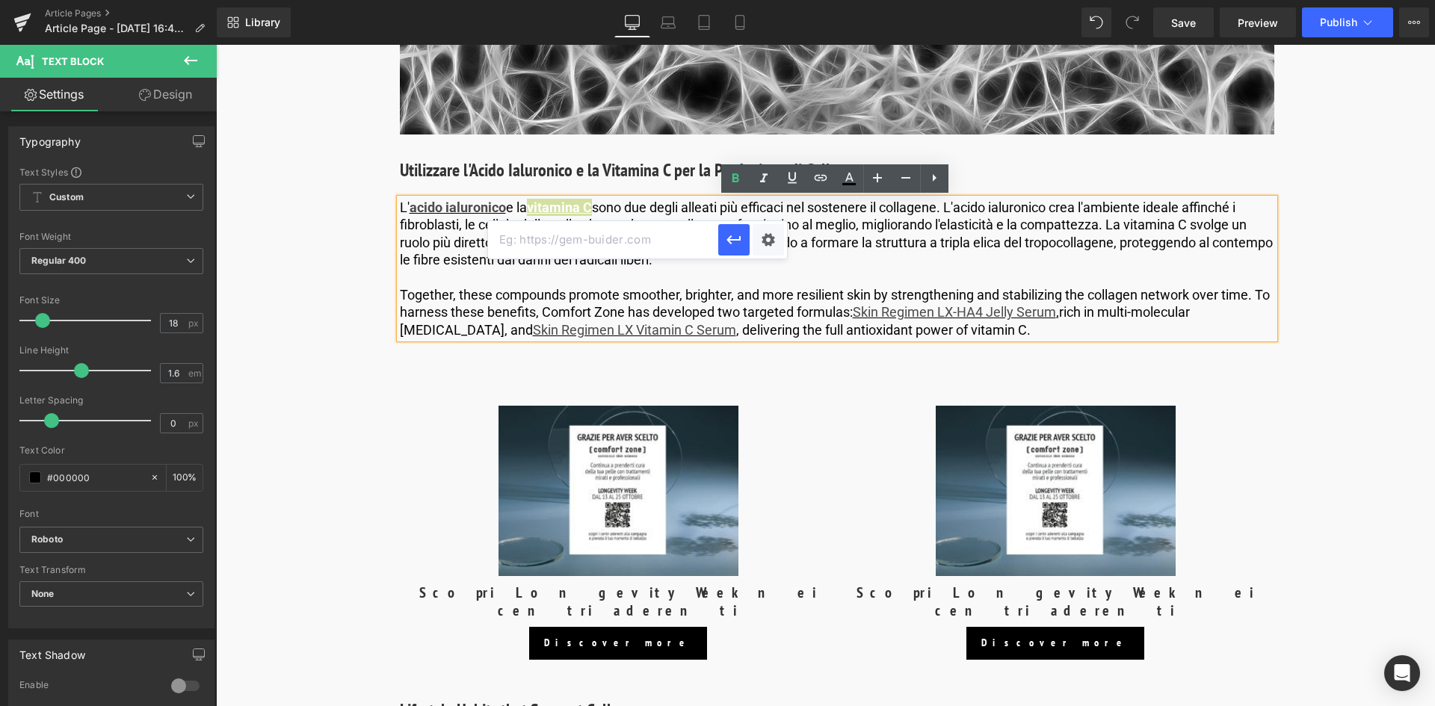
click at [609, 241] on input "text" at bounding box center [603, 239] width 230 height 37
paste input "[URL][DOMAIN_NAME]"
click at [737, 237] on icon "button" at bounding box center [734, 240] width 18 height 18
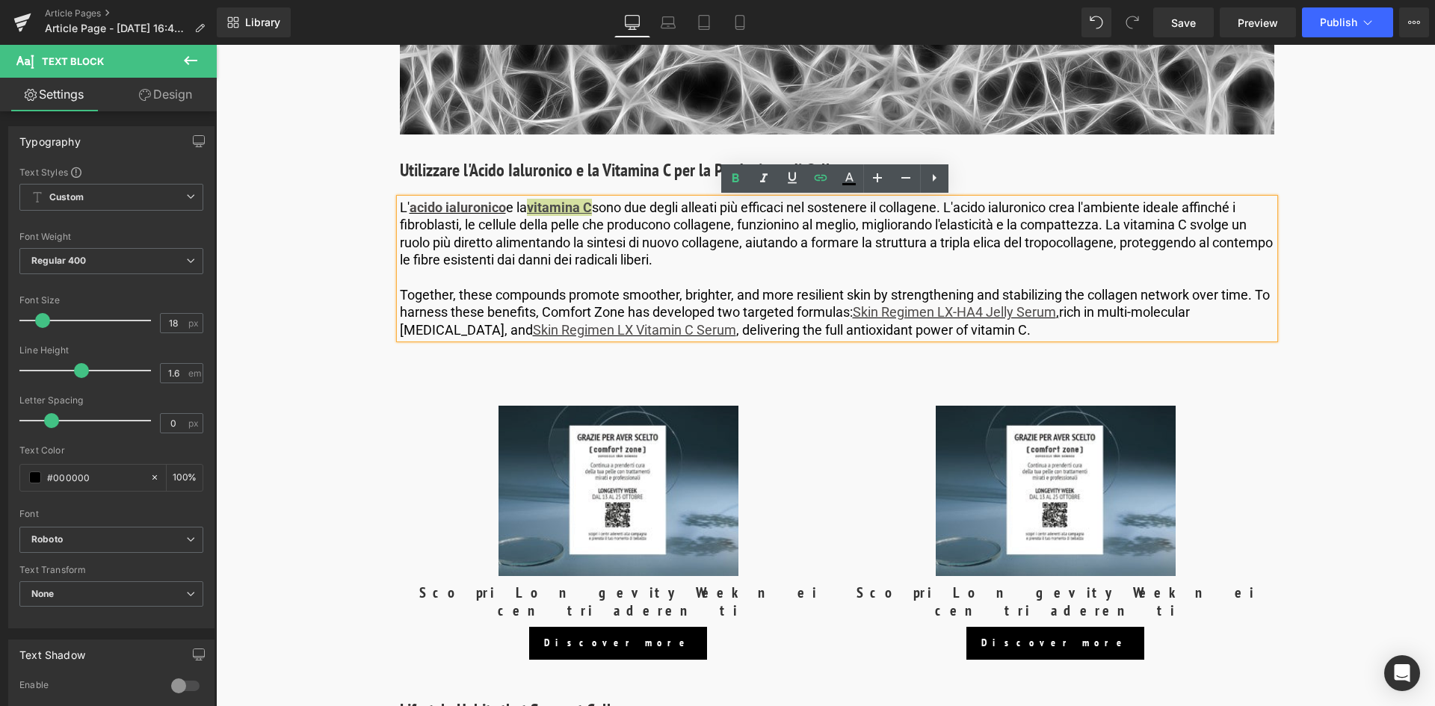
scroll to position [0, 0]
click at [746, 263] on p "L' acido ialuronico e la vitamina C sono due degli alleati più efficaci nel sos…" at bounding box center [837, 234] width 875 height 70
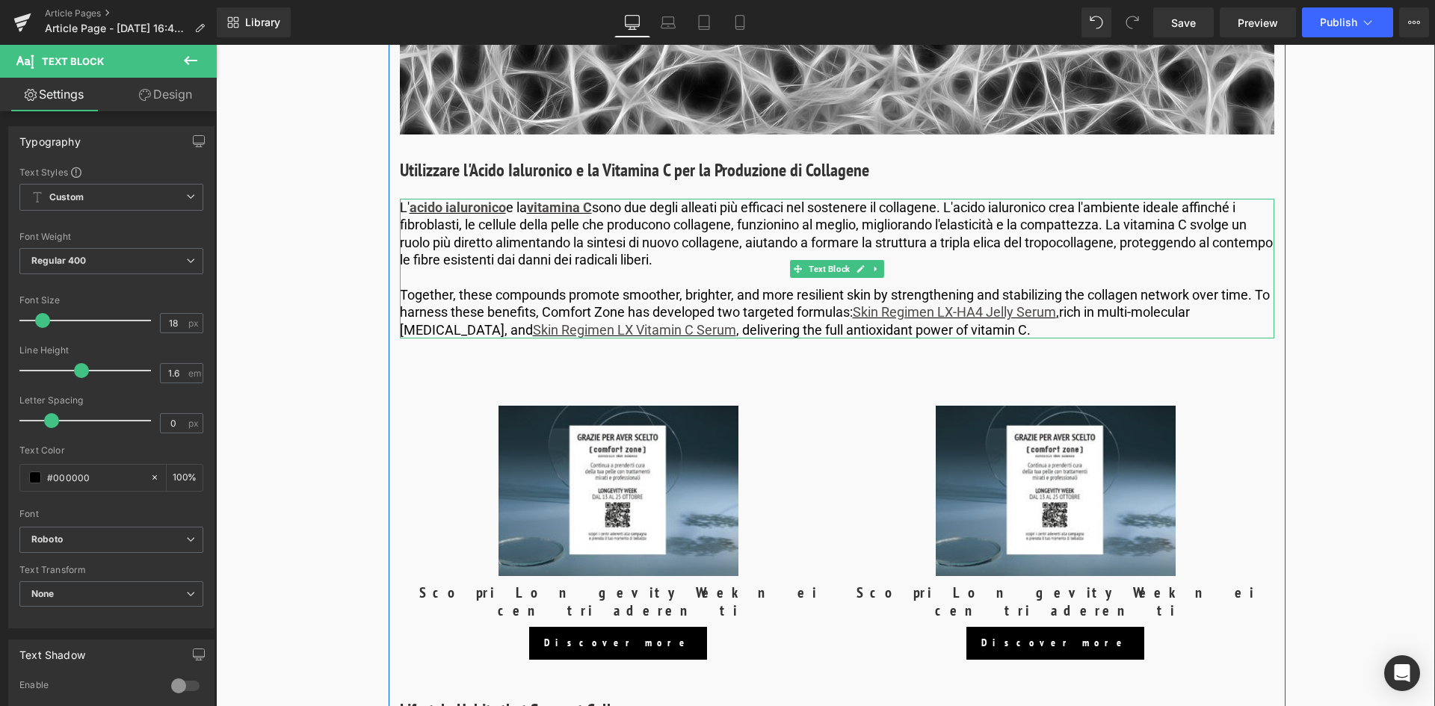
click at [955, 333] on p "Together, these compounds promote smoother, brighter, and more resilient skin b…" at bounding box center [837, 312] width 875 height 52
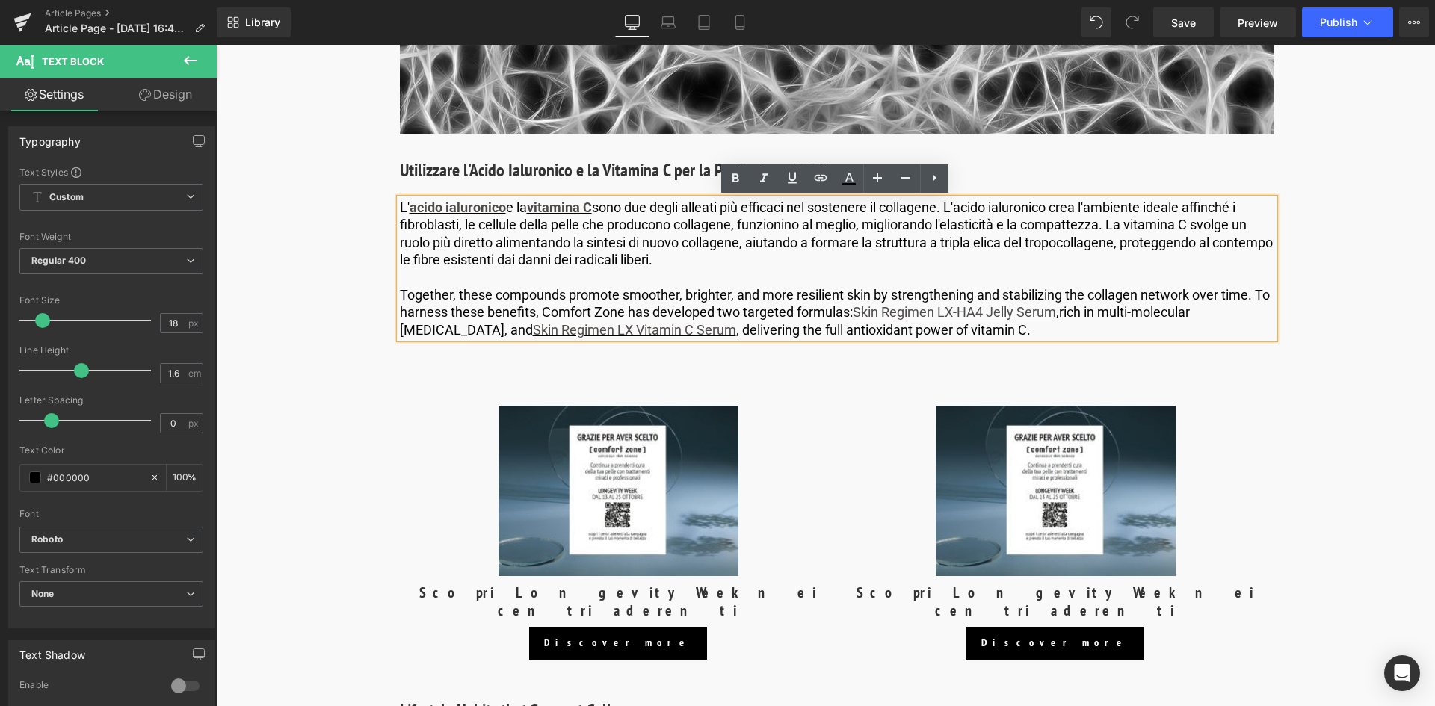
drag, startPoint x: 958, startPoint y: 331, endPoint x: 399, endPoint y: 292, distance: 559.9
click at [400, 292] on p "Together, these compounds promote smoother, brighter, and more resilient skin b…" at bounding box center [837, 312] width 875 height 52
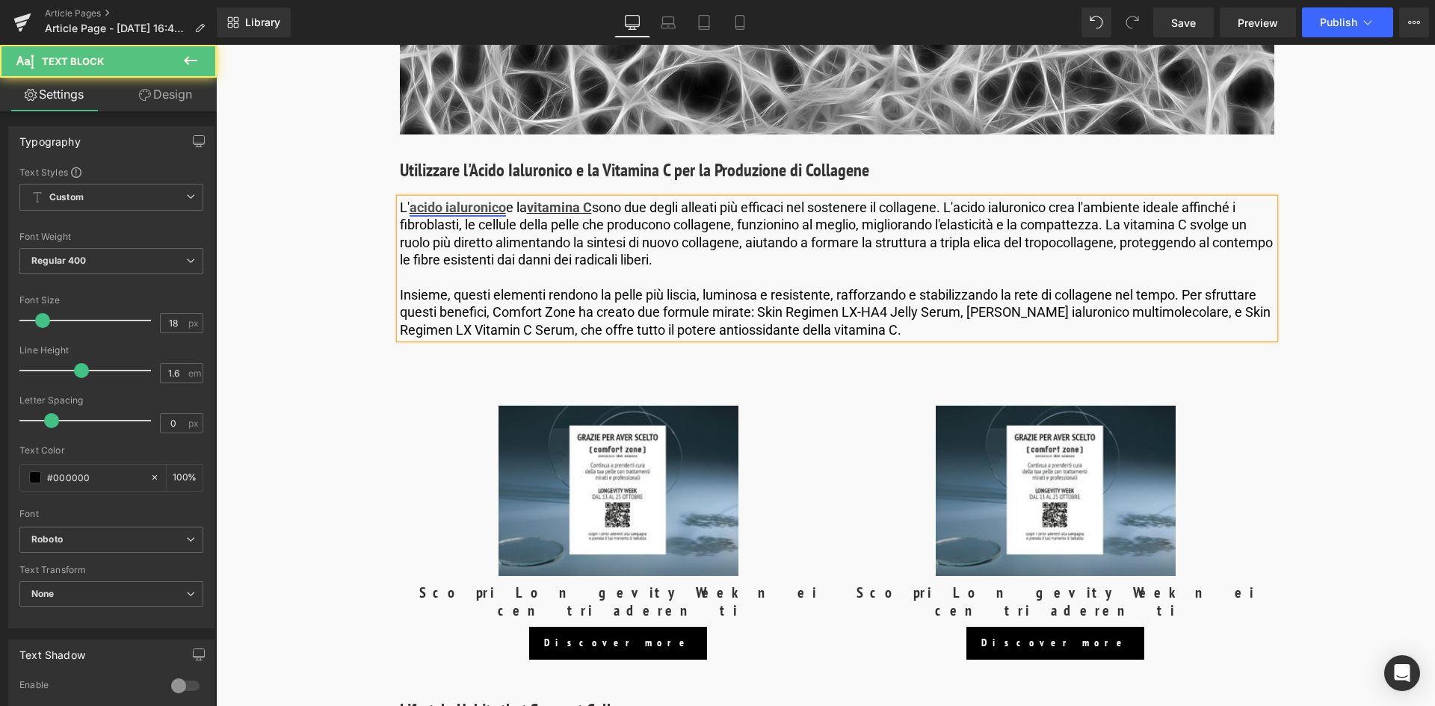
click at [498, 208] on link "acido ialuronico" at bounding box center [458, 208] width 96 height 16
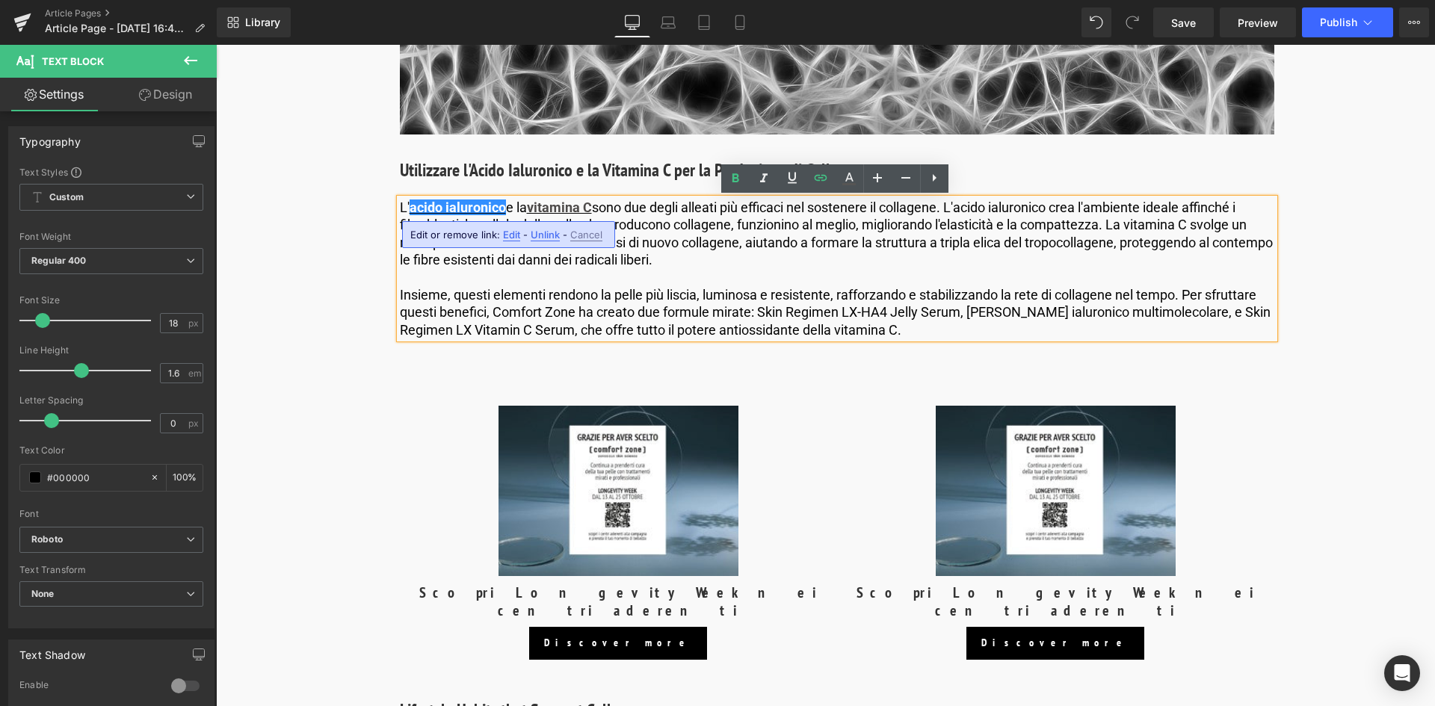
click at [512, 235] on span "Edit" at bounding box center [511, 235] width 17 height 13
type input "[URL][DOMAIN_NAME]"
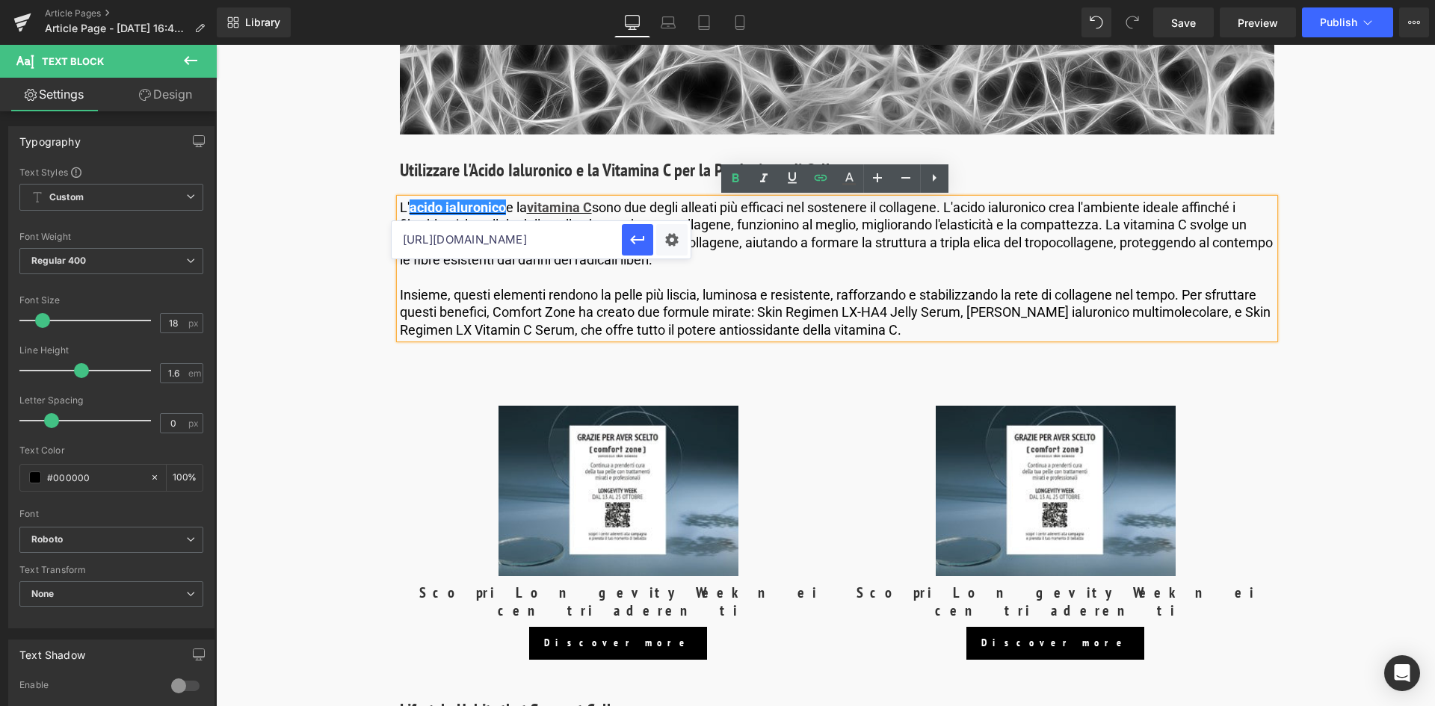
scroll to position [0, 262]
drag, startPoint x: 402, startPoint y: 240, endPoint x: 544, endPoint y: 237, distance: 142.1
click at [544, 237] on input "[URL][DOMAIN_NAME]" at bounding box center [507, 239] width 230 height 37
click at [584, 314] on p "Insieme, questi elementi rendono la pelle più liscia, luminosa e resistente, ra…" at bounding box center [837, 312] width 875 height 52
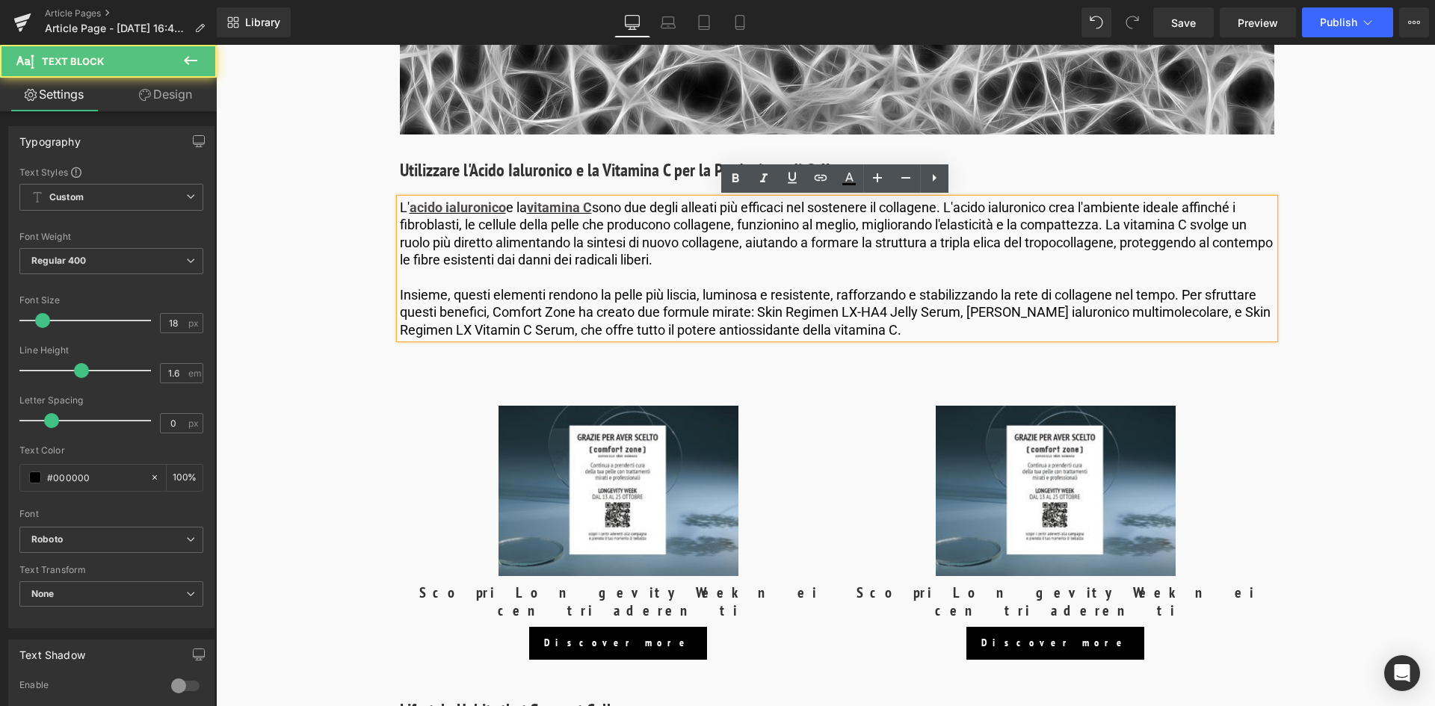
scroll to position [0, 0]
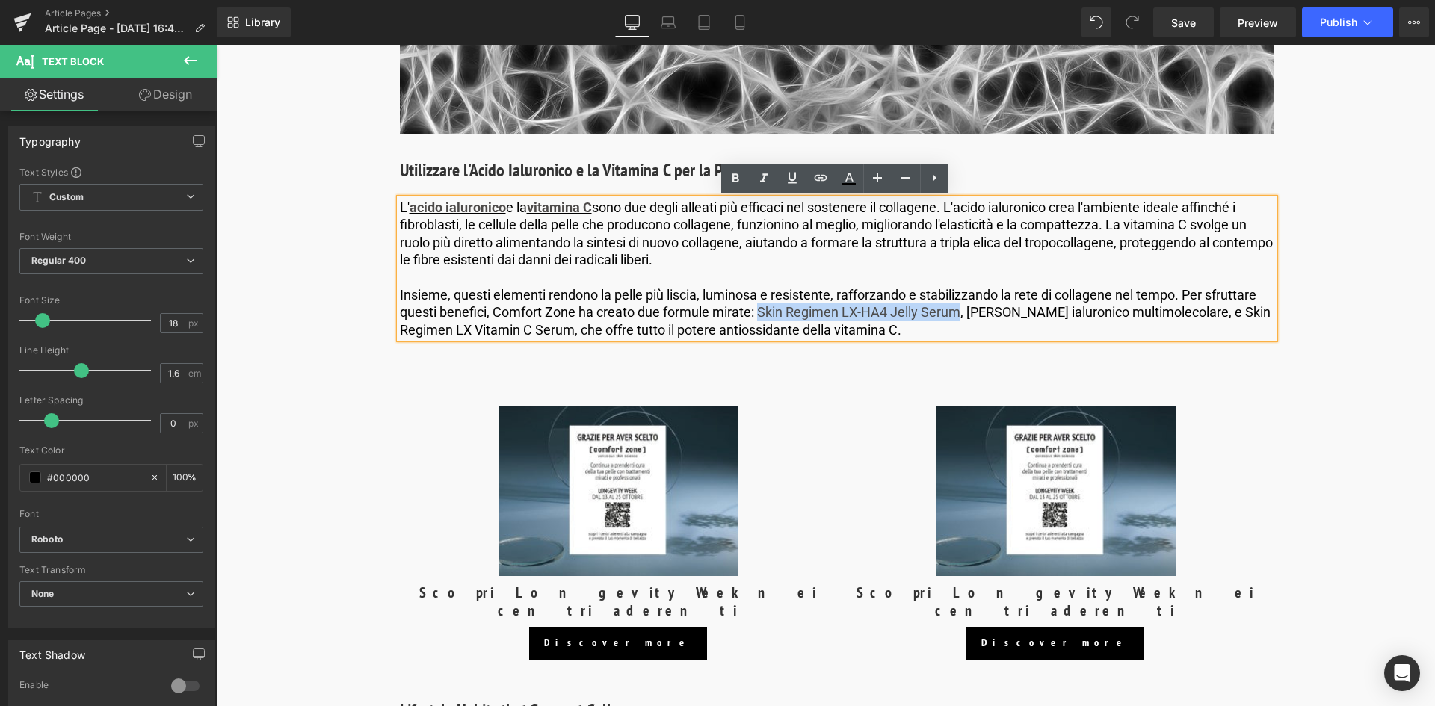
drag, startPoint x: 957, startPoint y: 312, endPoint x: 757, endPoint y: 313, distance: 199.6
click at [757, 313] on p "Insieme, questi elementi rendono la pelle più liscia, luminosa e resistente, ra…" at bounding box center [837, 312] width 875 height 52
drag, startPoint x: 735, startPoint y: 173, endPoint x: 768, endPoint y: 179, distance: 33.4
click at [735, 173] on icon at bounding box center [736, 179] width 18 height 18
click at [783, 181] on icon at bounding box center [792, 178] width 18 height 18
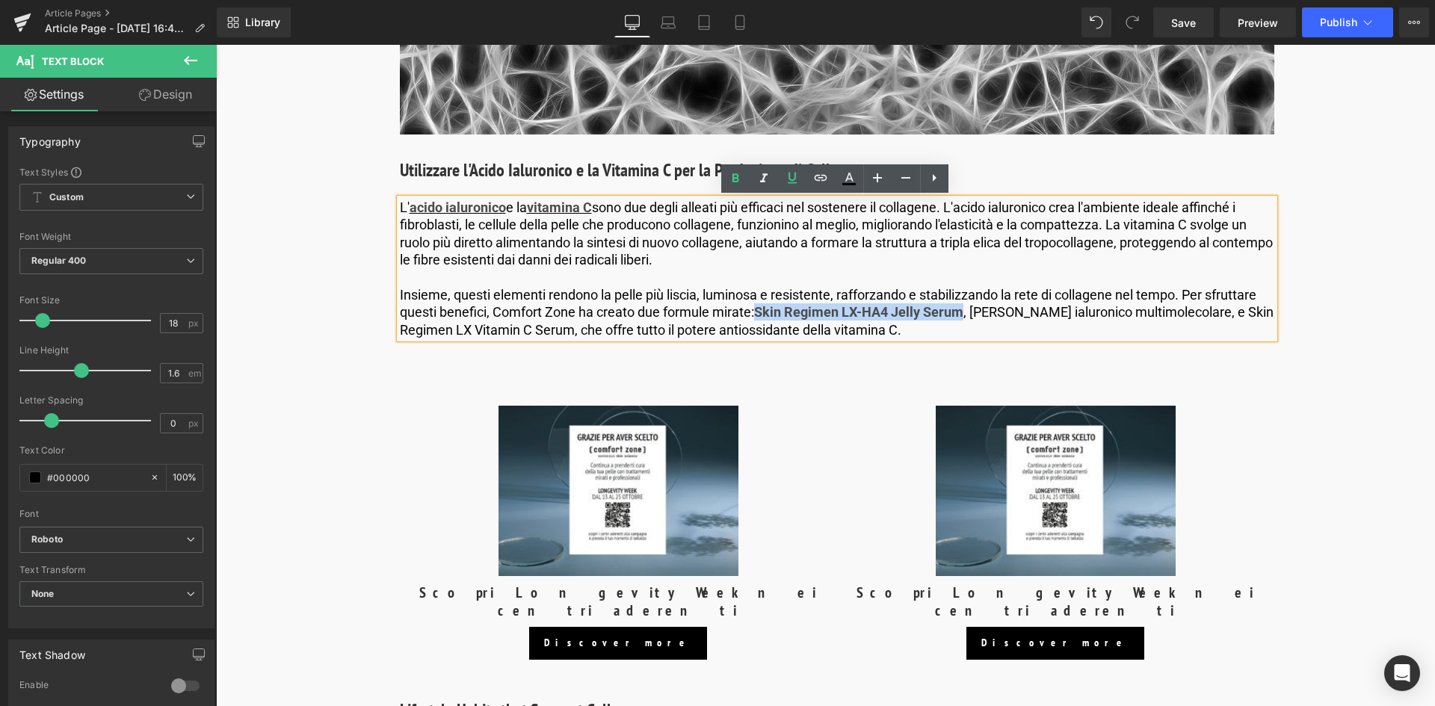
drag, startPoint x: 758, startPoint y: 310, endPoint x: 1032, endPoint y: 224, distance: 287.3
click at [962, 312] on strong "Skin Regimen LX-HA4 Jelly Serum" at bounding box center [858, 312] width 209 height 16
click at [795, 173] on icon at bounding box center [792, 177] width 9 height 11
click at [815, 174] on icon at bounding box center [821, 178] width 18 height 18
click at [842, 344] on input "text" at bounding box center [901, 344] width 230 height 37
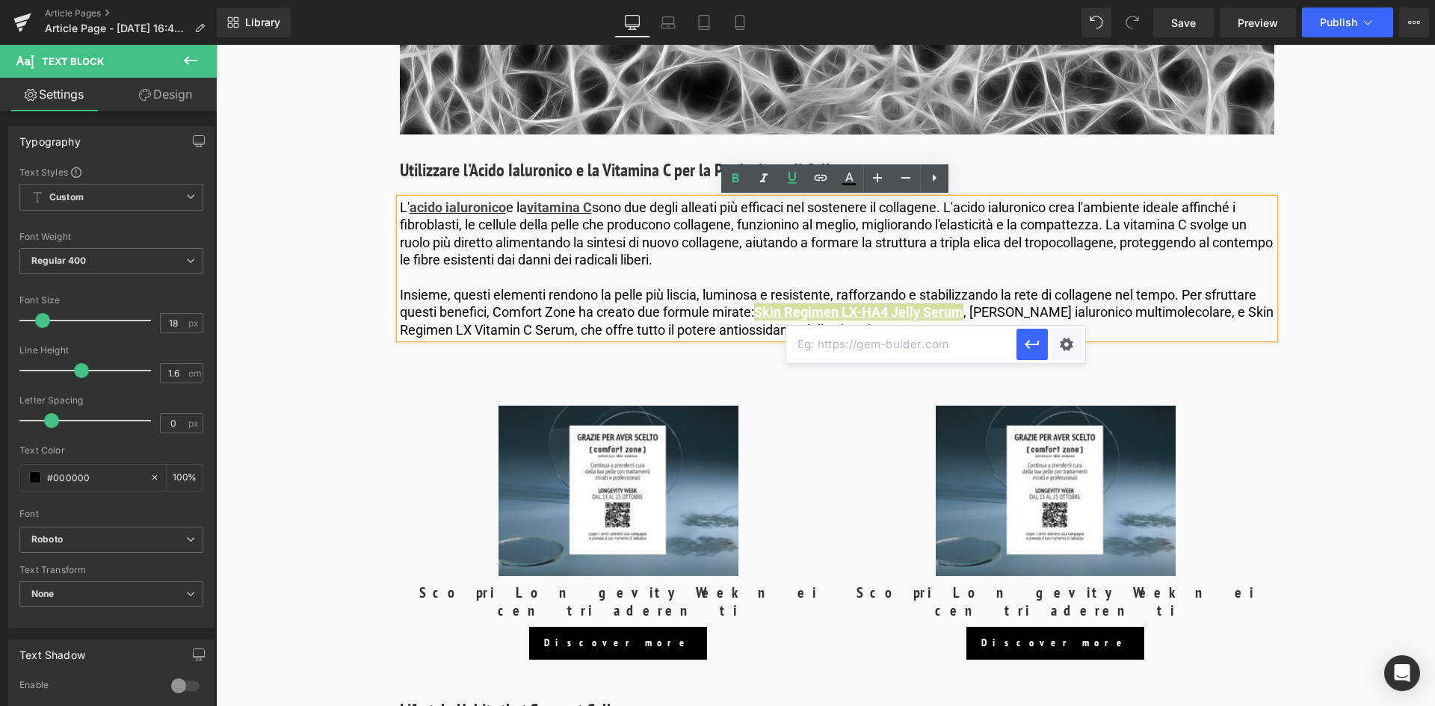
paste input "[URL][DOMAIN_NAME]"
click at [1038, 340] on icon "button" at bounding box center [1032, 345] width 18 height 18
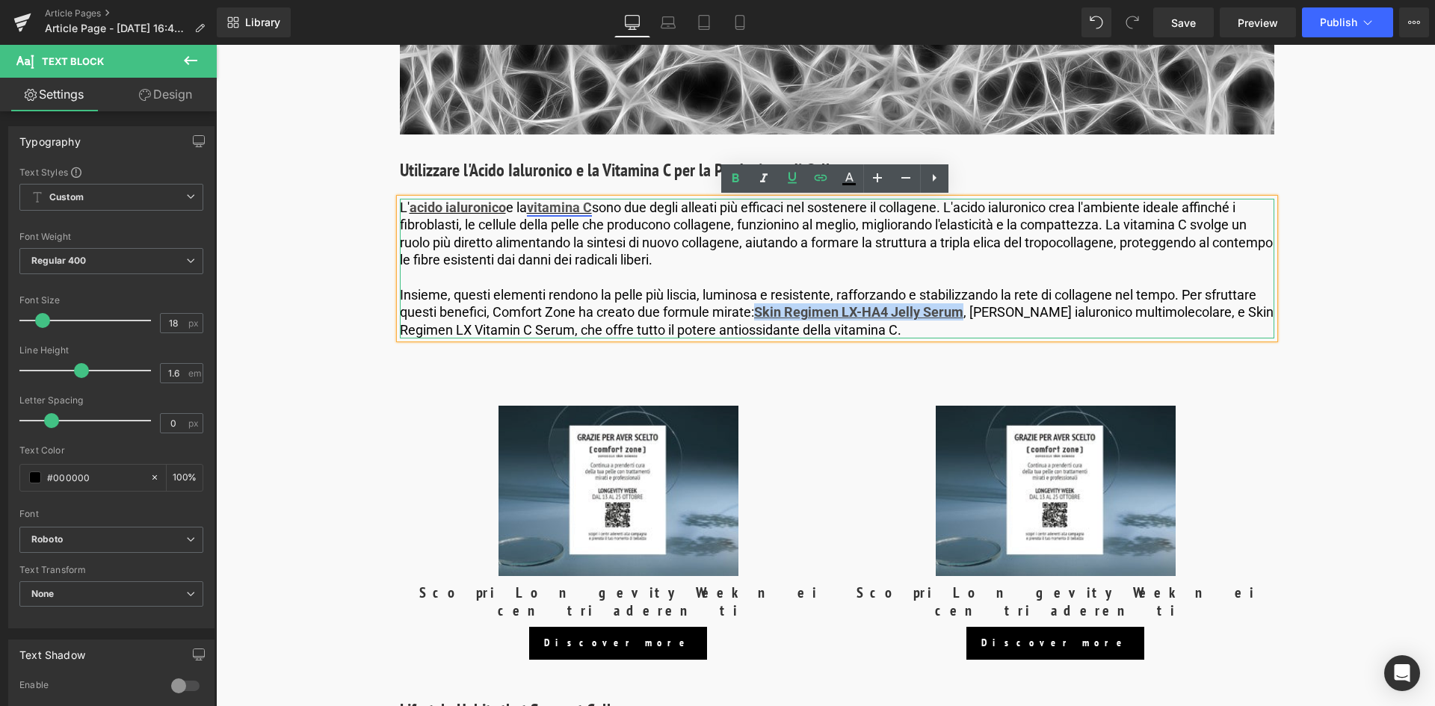
click at [562, 210] on link "vitamina C" at bounding box center [559, 208] width 65 height 16
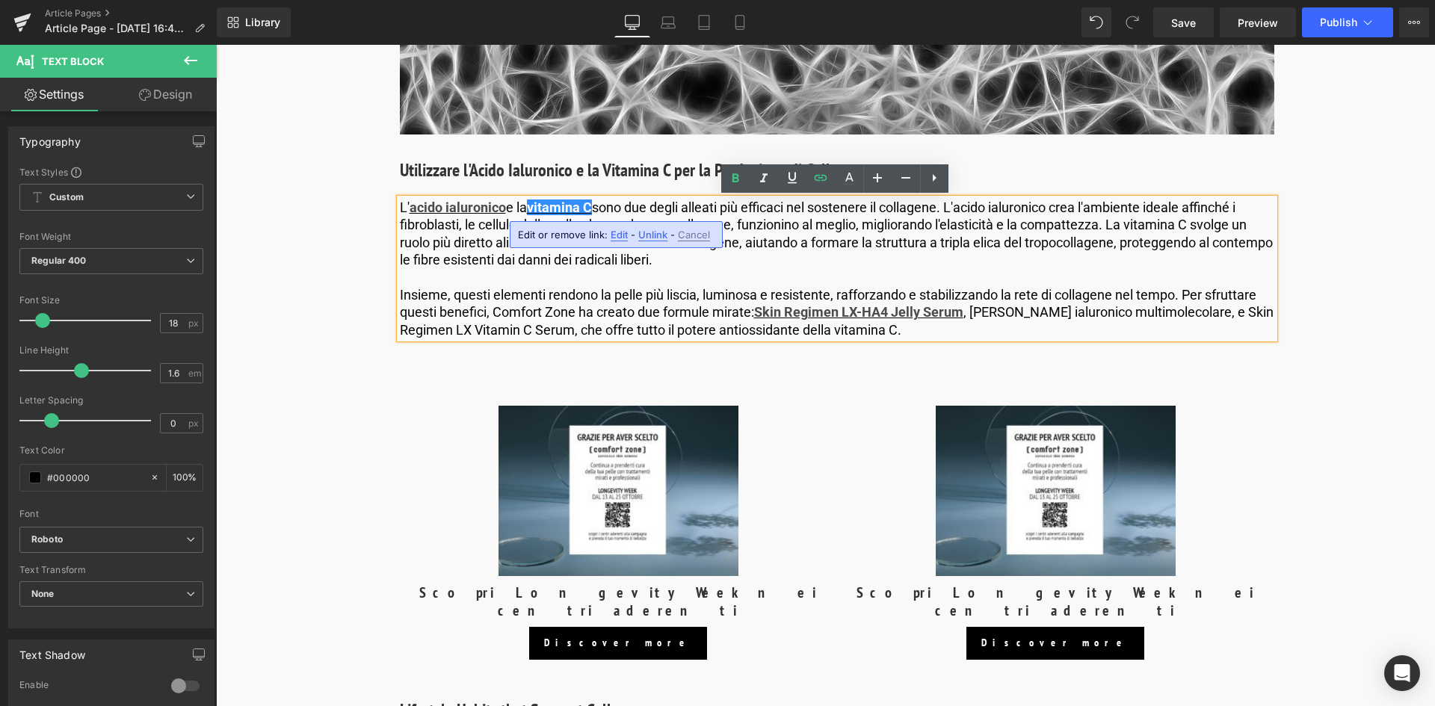
click at [623, 238] on span "Edit" at bounding box center [619, 235] width 17 height 13
type input "[URL][DOMAIN_NAME]"
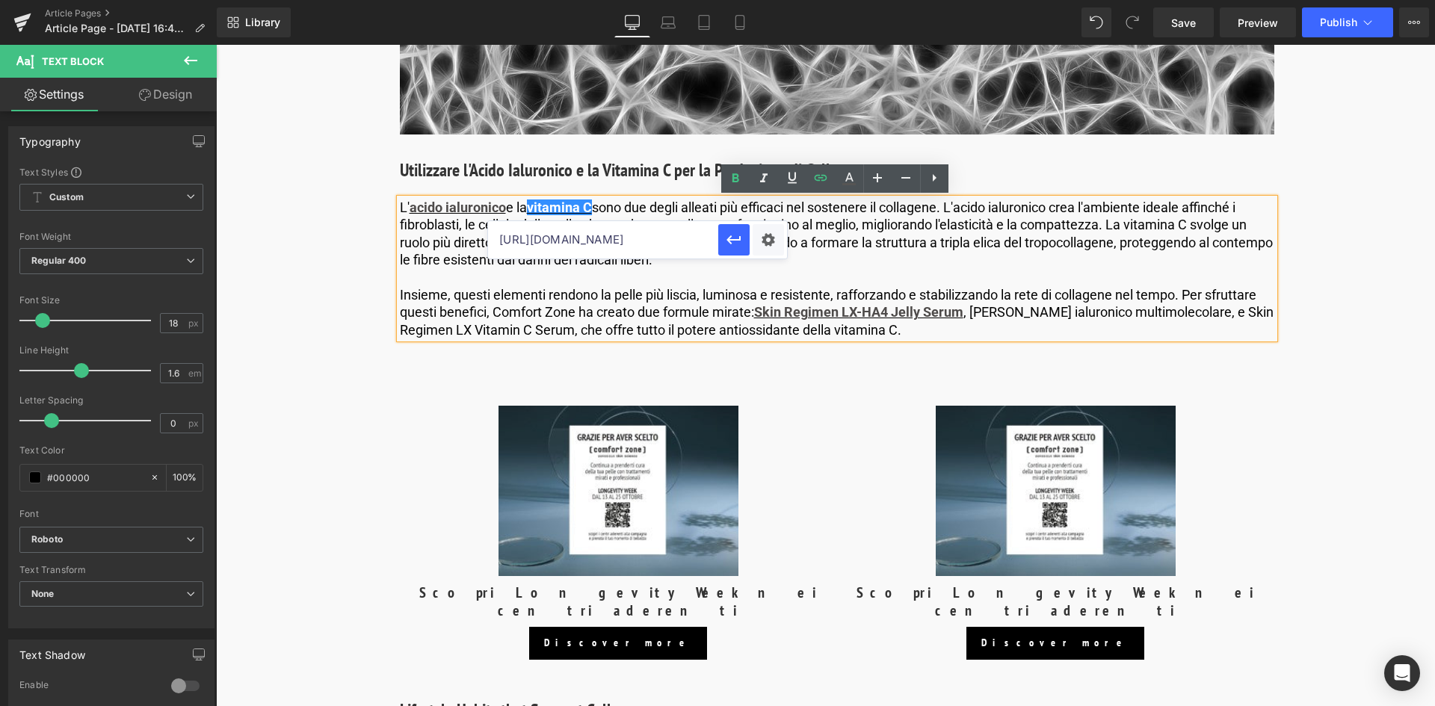
scroll to position [0, 372]
drag, startPoint x: 498, startPoint y: 236, endPoint x: 535, endPoint y: 242, distance: 37.9
click at [535, 242] on input "[URL][DOMAIN_NAME]" at bounding box center [603, 239] width 230 height 37
click at [571, 331] on p "Insieme, questi elementi rendono la pelle più liscia, luminosa e resistente, ra…" at bounding box center [837, 312] width 875 height 52
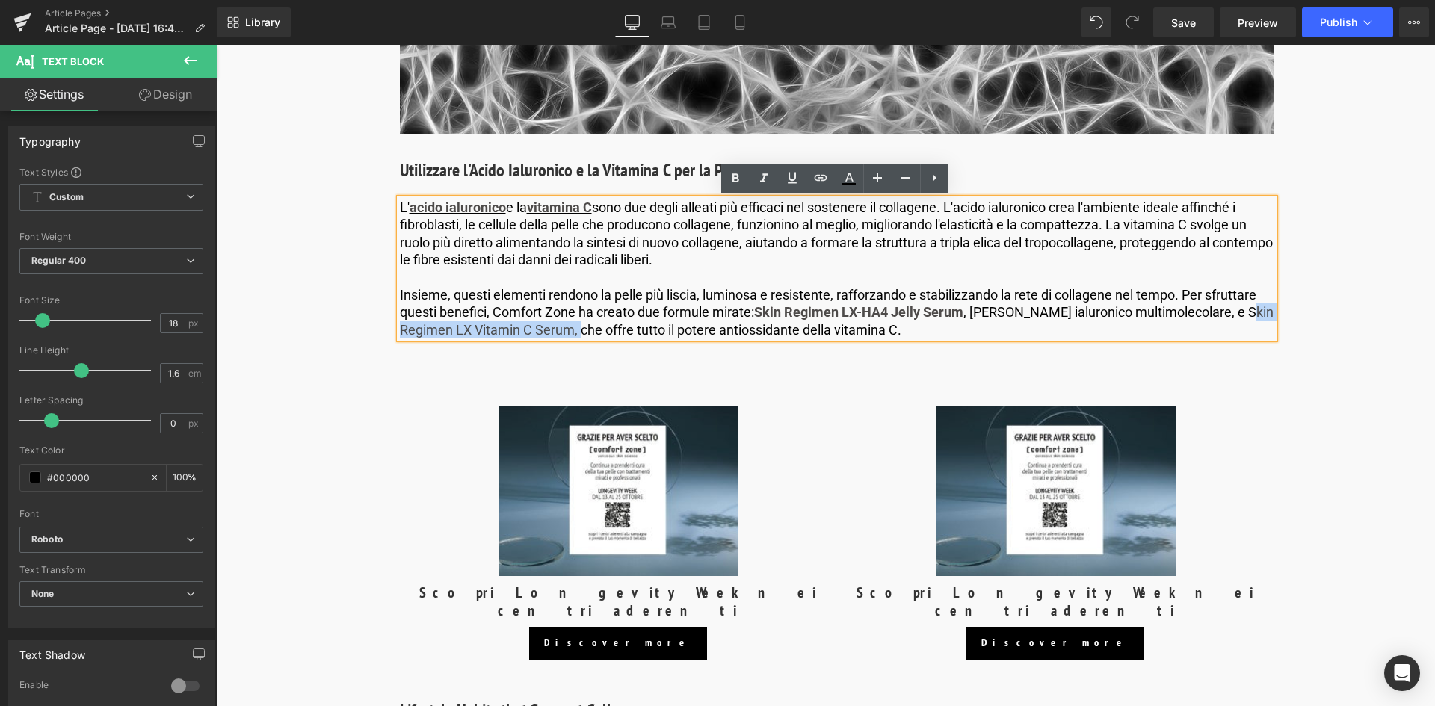
drag, startPoint x: 570, startPoint y: 331, endPoint x: 1233, endPoint y: 315, distance: 662.6
click at [1233, 315] on p "Insieme, questi elementi rendono la pelle più liscia, luminosa e resistente, ra…" at bounding box center [837, 312] width 875 height 52
click at [786, 179] on icon at bounding box center [792, 178] width 18 height 18
click at [728, 175] on icon at bounding box center [736, 179] width 18 height 18
drag, startPoint x: 1229, startPoint y: 315, endPoint x: 669, endPoint y: 262, distance: 562.5
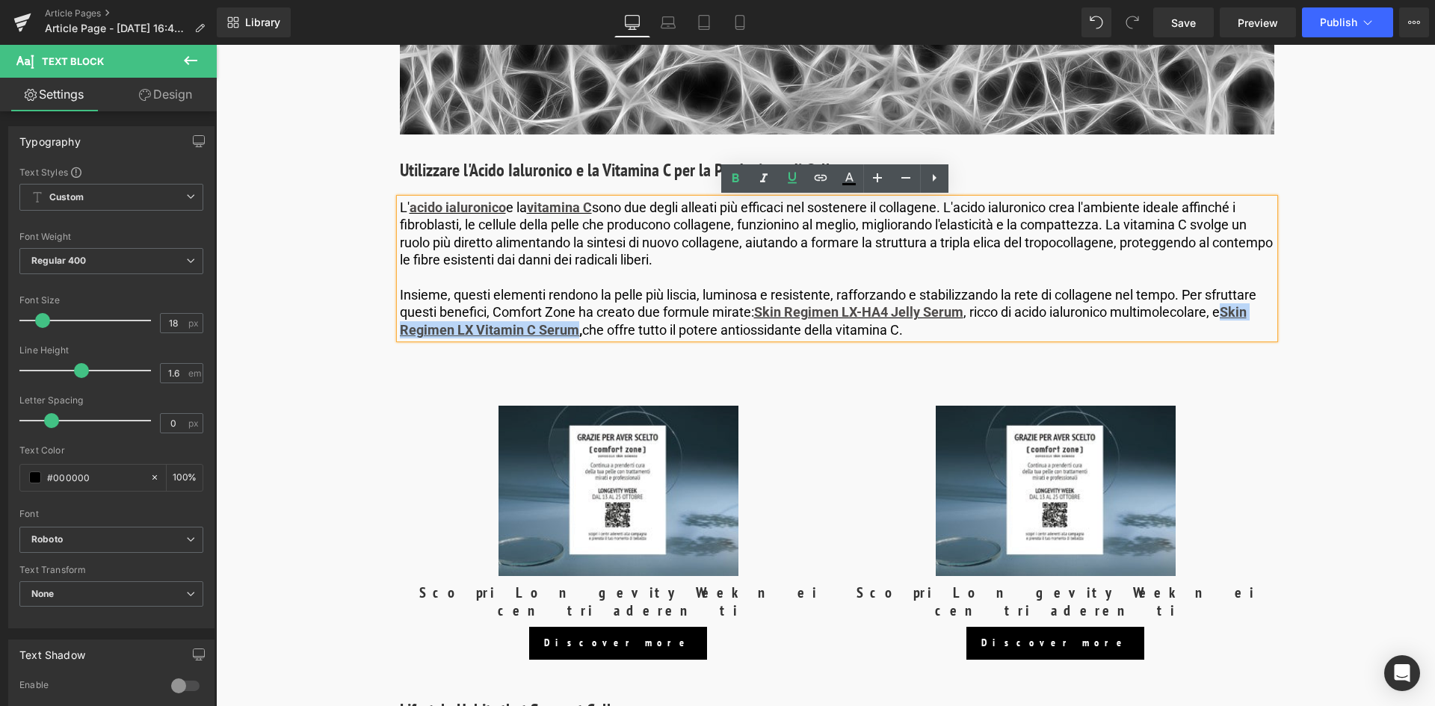
click at [573, 335] on p "Insieme, questi elementi rendono la pelle più liscia, luminosa e resistente, ra…" at bounding box center [837, 312] width 875 height 52
click at [819, 179] on icon at bounding box center [821, 178] width 18 height 18
click at [791, 370] on input "text" at bounding box center [868, 361] width 230 height 37
paste input "[URL][DOMAIN_NAME]"
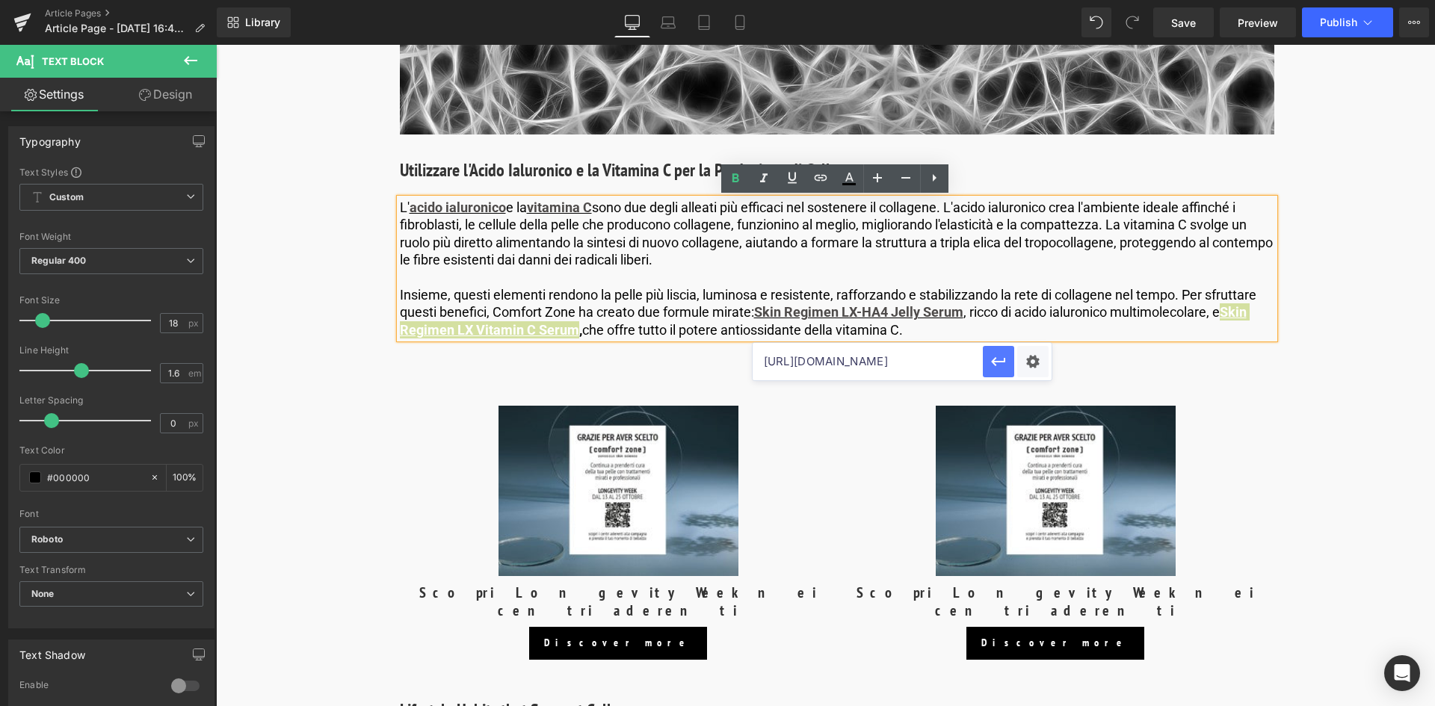
click at [1006, 360] on icon "button" at bounding box center [999, 362] width 18 height 18
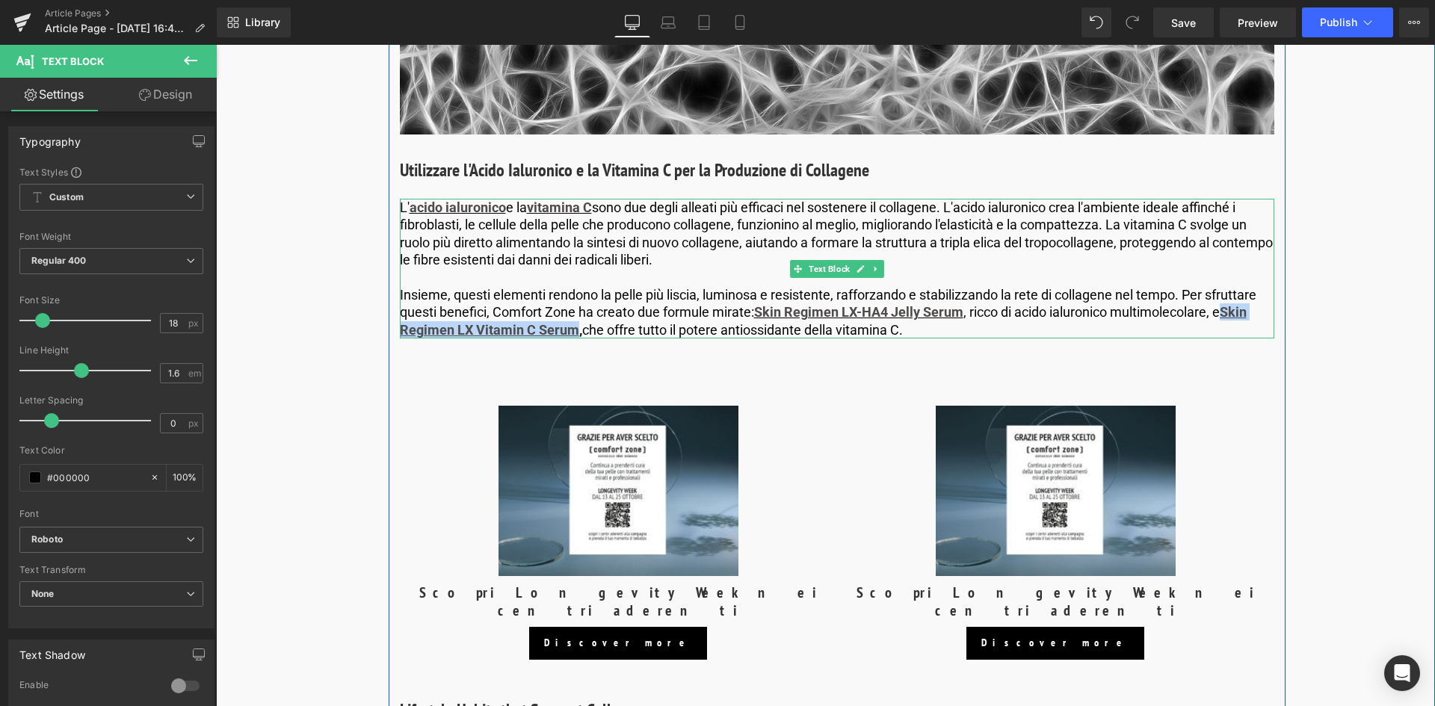
click at [652, 221] on p "L' acido ialuronico e la vitamina C sono due degli alleati più efficaci nel sos…" at bounding box center [837, 234] width 875 height 70
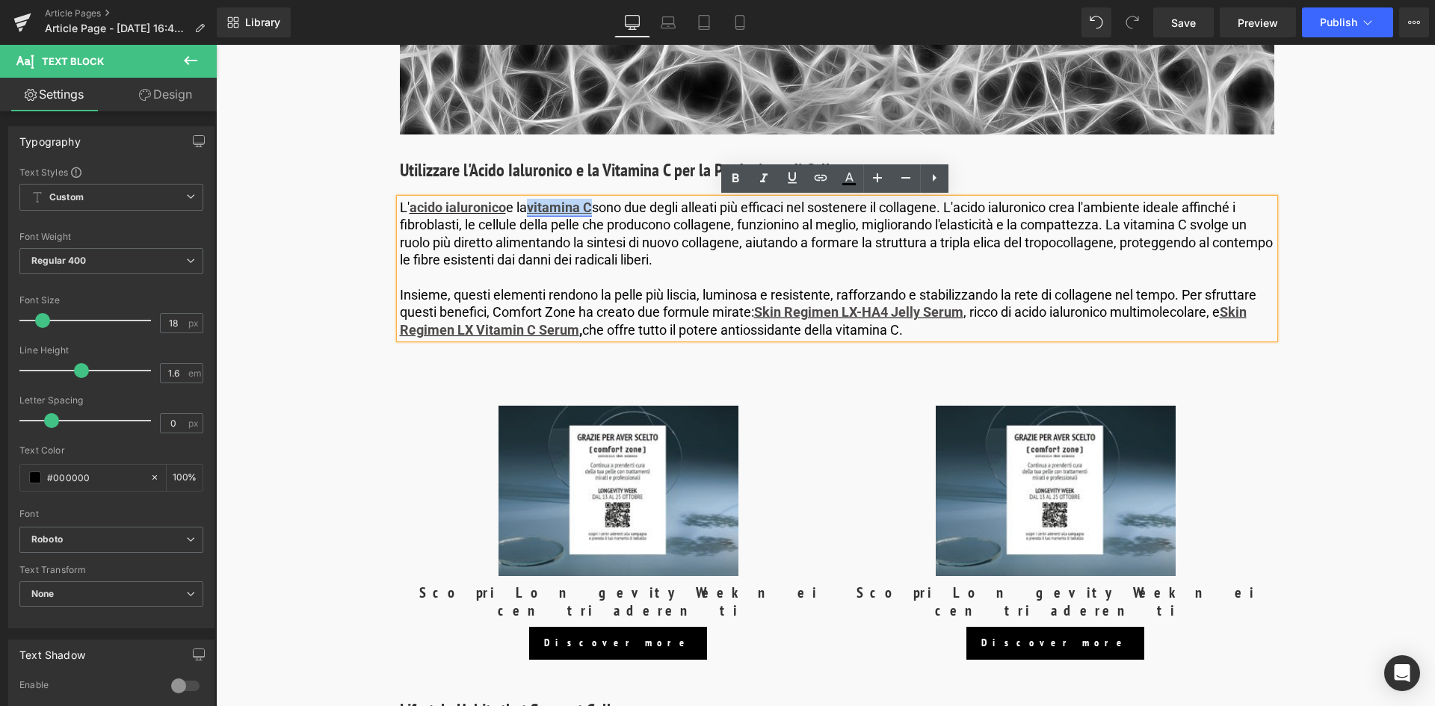
drag, startPoint x: 593, startPoint y: 208, endPoint x: 534, endPoint y: 204, distance: 59.2
click at [534, 204] on link "vitamina C" at bounding box center [559, 208] width 65 height 16
click at [618, 232] on span "Edit" at bounding box center [619, 235] width 17 height 13
type input "[URL][DOMAIN_NAME]"
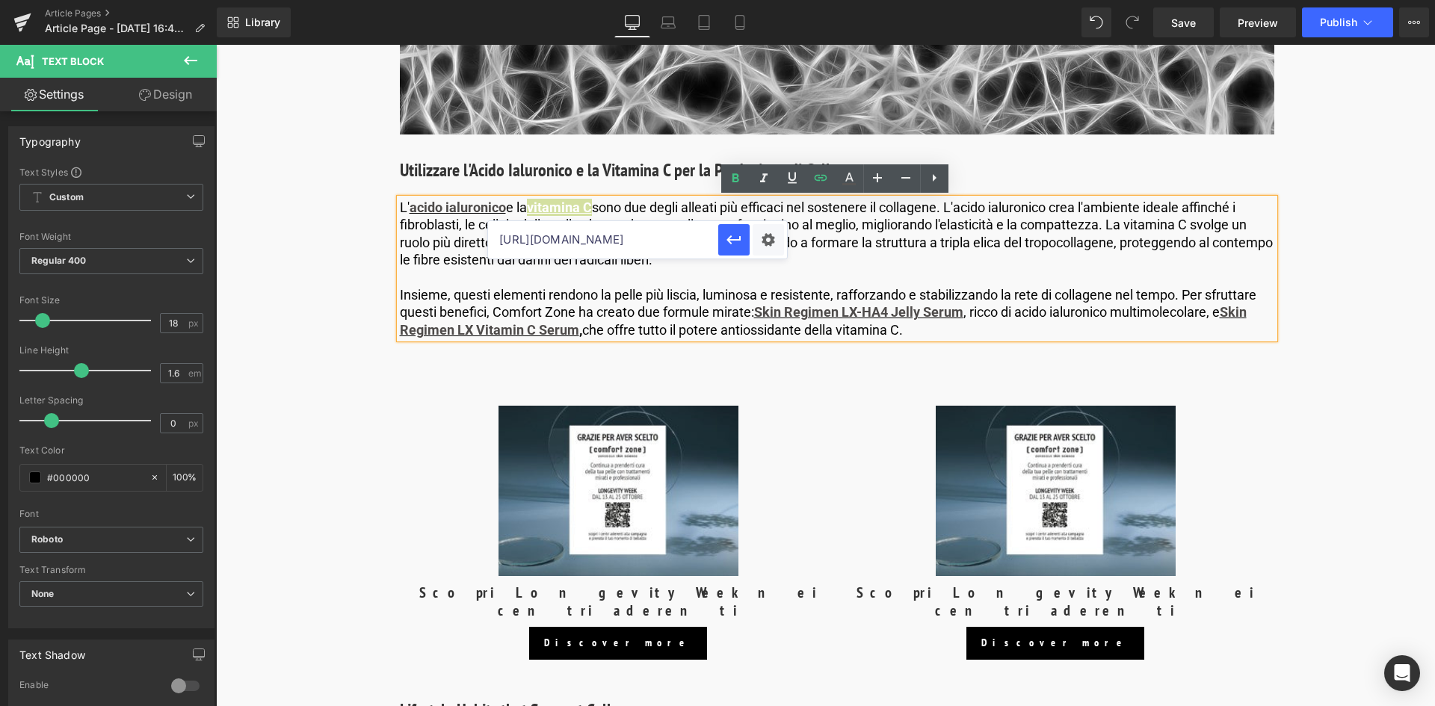
scroll to position [0, 578]
drag, startPoint x: 718, startPoint y: 275, endPoint x: 801, endPoint y: 274, distance: 82.2
paste input "[URL][DOMAIN_NAME]"
click at [732, 235] on icon "button" at bounding box center [734, 240] width 18 height 18
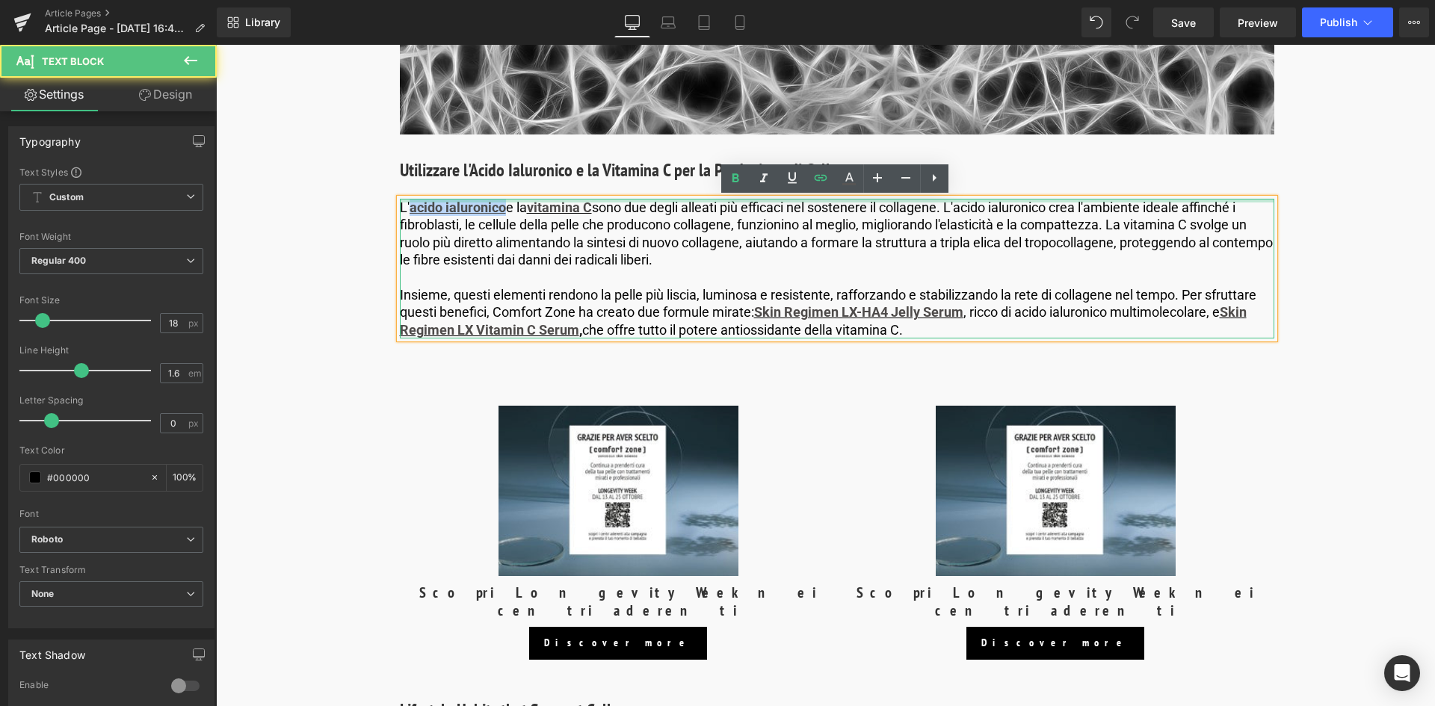
drag, startPoint x: 500, startPoint y: 209, endPoint x: 407, endPoint y: 202, distance: 93.7
click at [407, 202] on div "L' acido ialuronico e la vitamina C sono due degli alleati più efficaci nel sos…" at bounding box center [837, 269] width 875 height 140
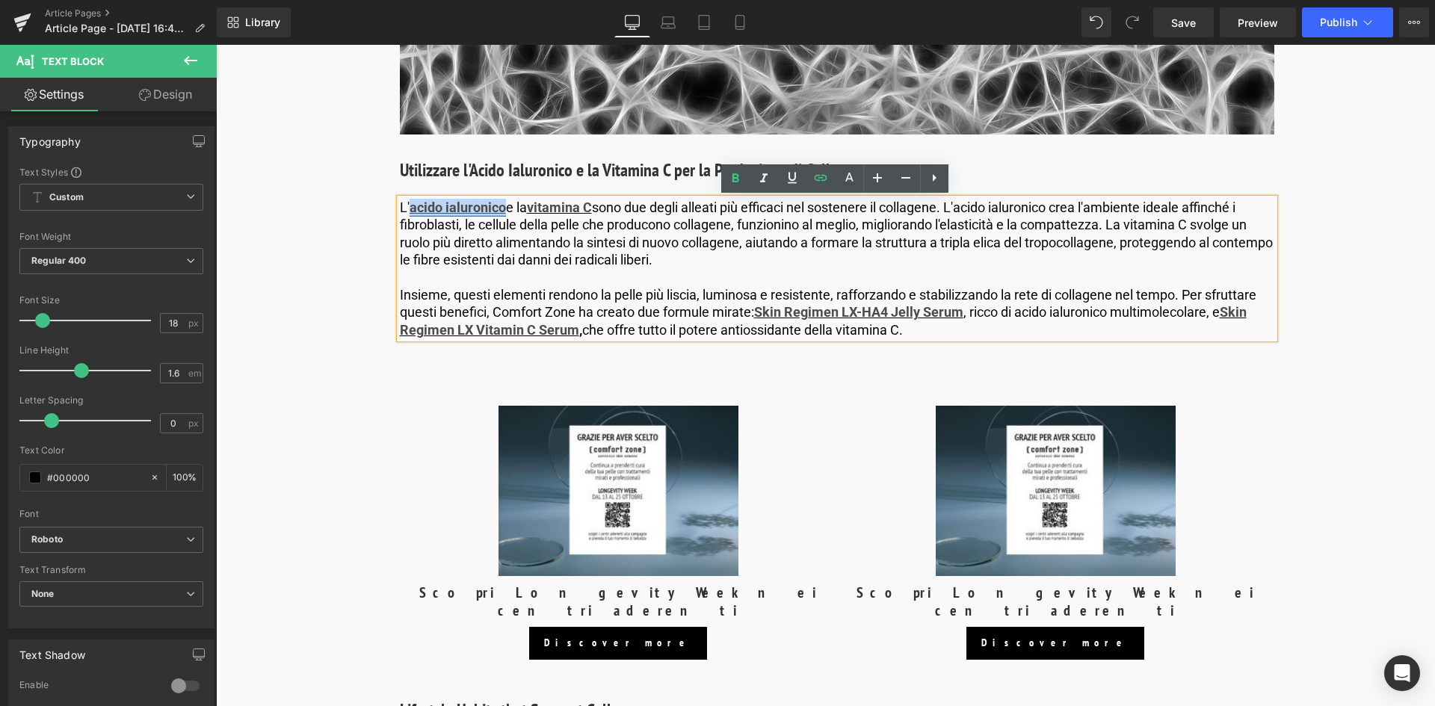
click at [463, 209] on link "acido ialuronico" at bounding box center [458, 208] width 96 height 16
click at [517, 231] on span "Edit" at bounding box center [511, 235] width 17 height 13
type input "[URL][DOMAIN_NAME]"
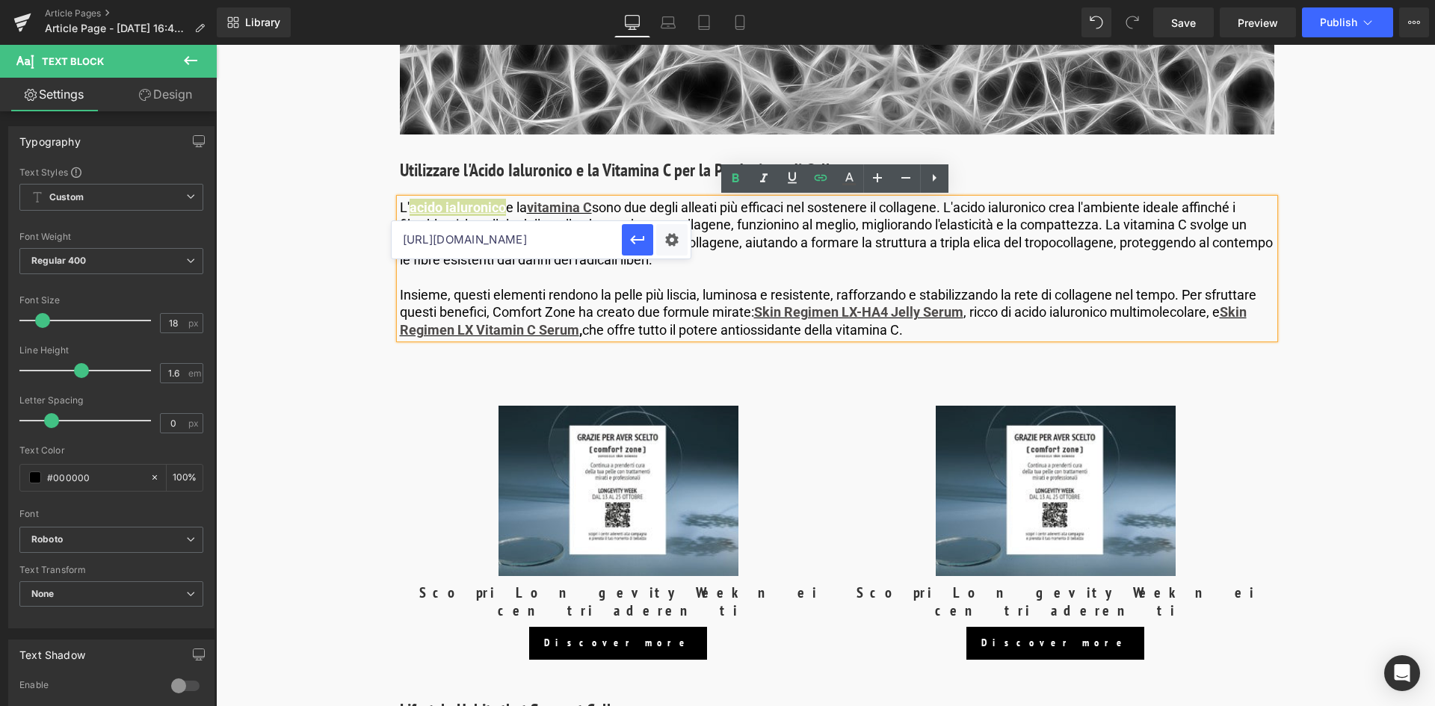
click at [479, 235] on input "[URL][DOMAIN_NAME]" at bounding box center [507, 239] width 230 height 37
drag, startPoint x: 481, startPoint y: 242, endPoint x: 641, endPoint y: 257, distance: 159.9
click at [641, 257] on div "[URL][DOMAIN_NAME]" at bounding box center [541, 239] width 299 height 37
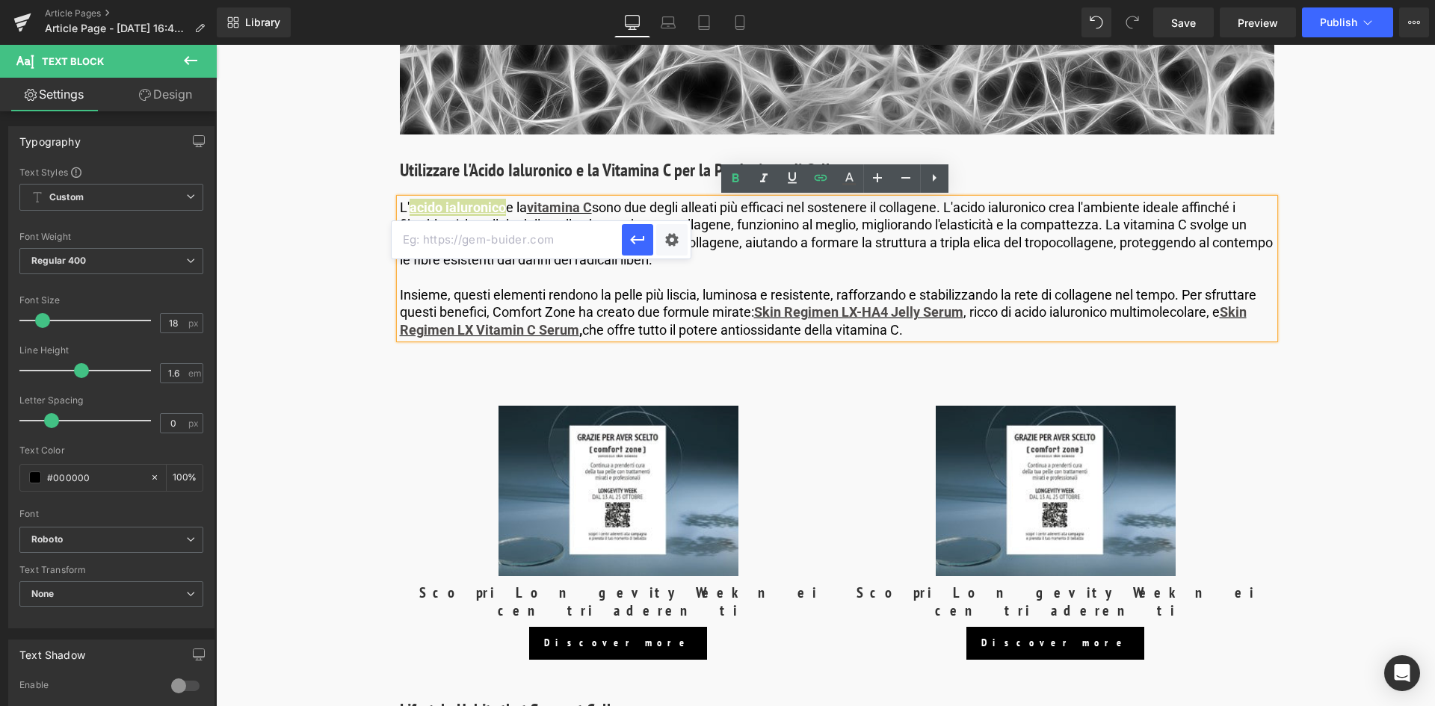
paste input "[URL][DOMAIN_NAME]"
type input "[URL][DOMAIN_NAME]"
click at [635, 244] on icon "button" at bounding box center [638, 240] width 18 height 18
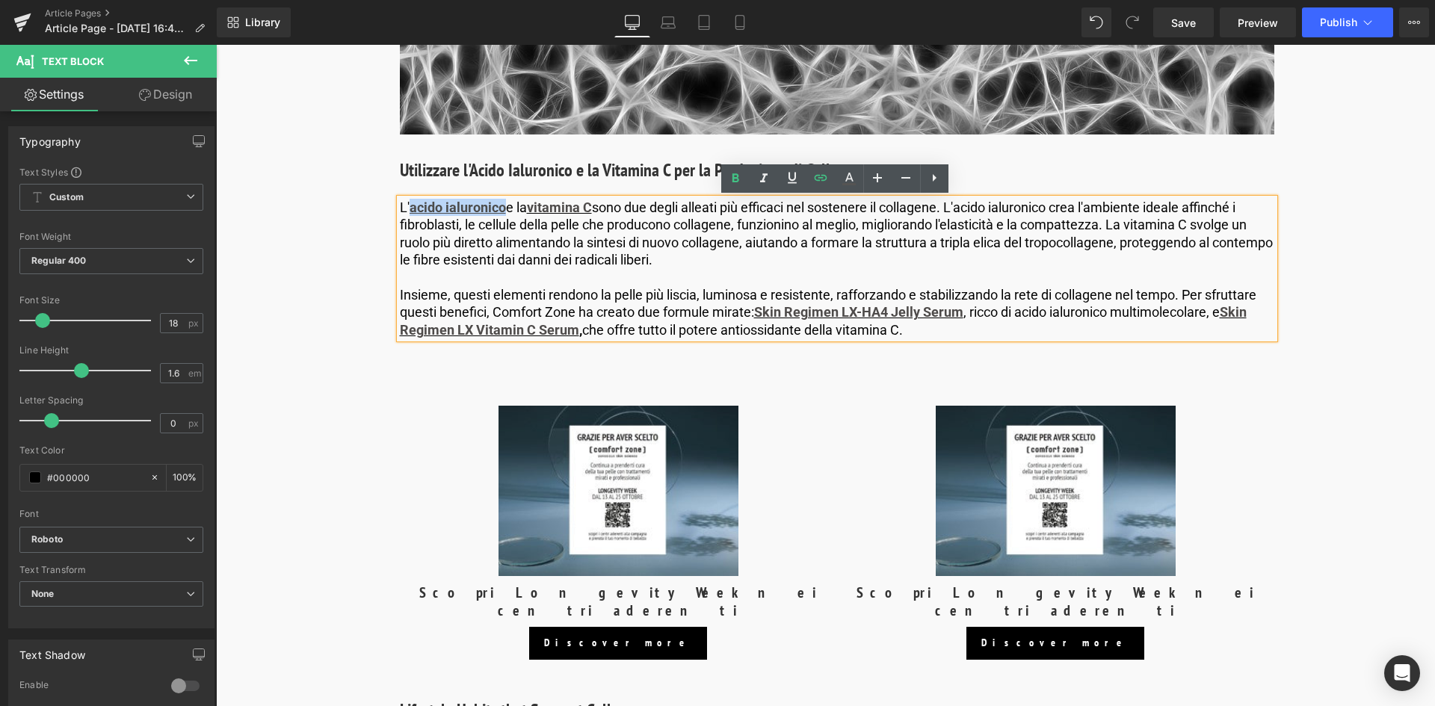
click at [1189, 23] on span "Save" at bounding box center [1183, 23] width 25 height 16
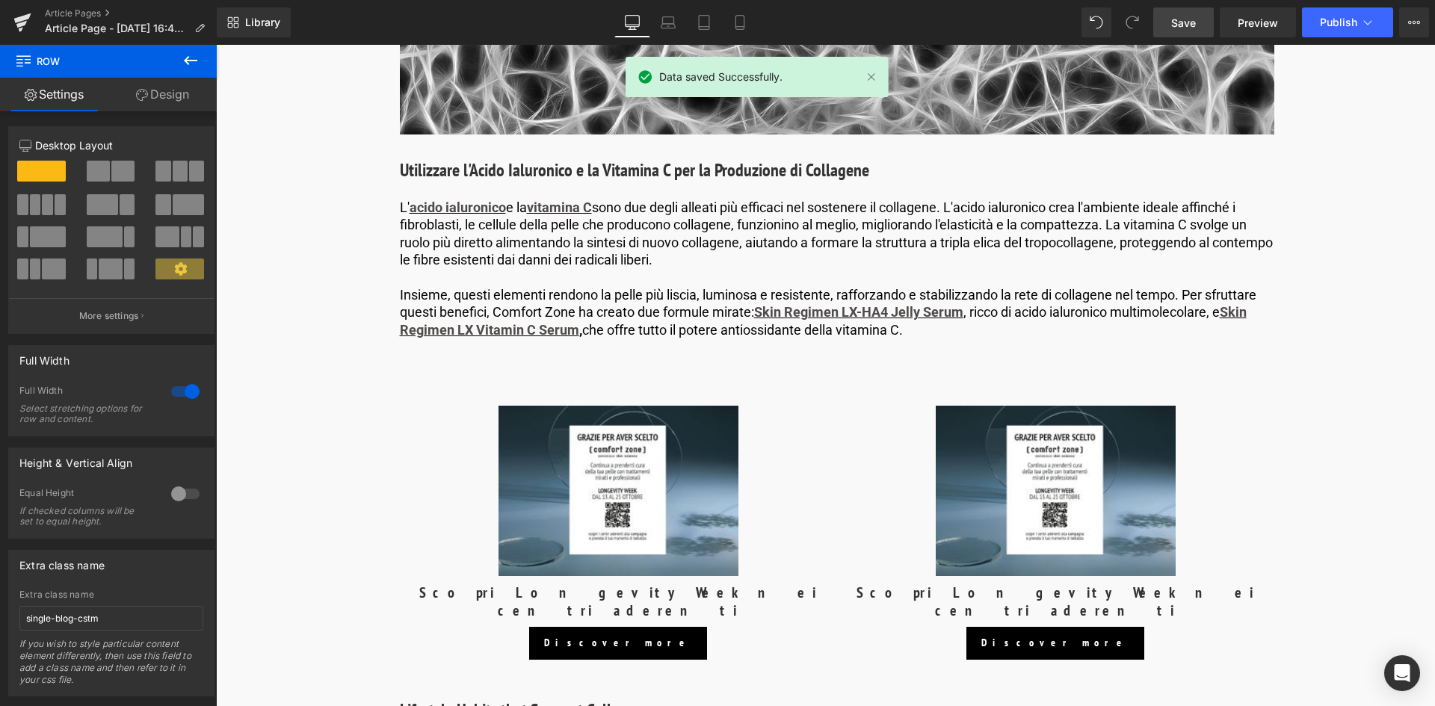
scroll to position [2691, 0]
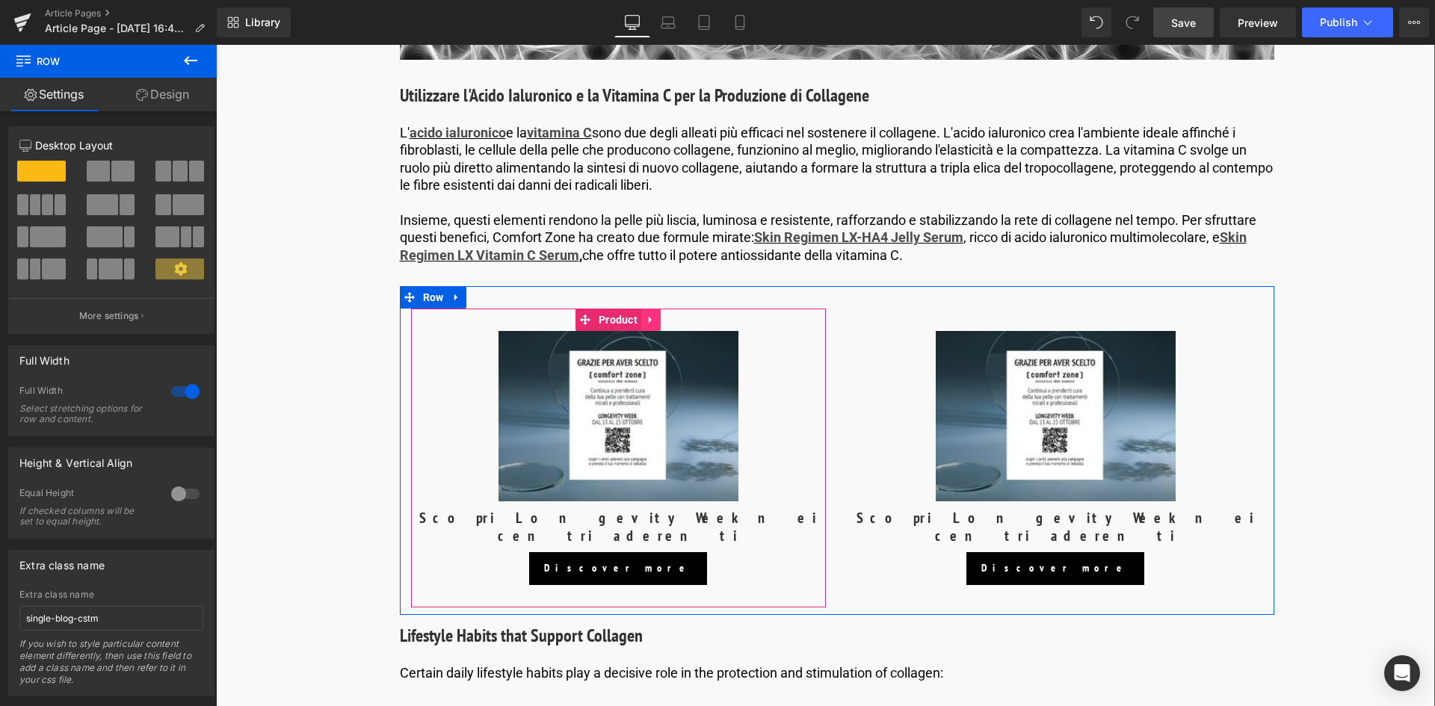
click at [652, 319] on icon at bounding box center [651, 320] width 10 height 11
click at [658, 319] on icon at bounding box center [661, 320] width 10 height 11
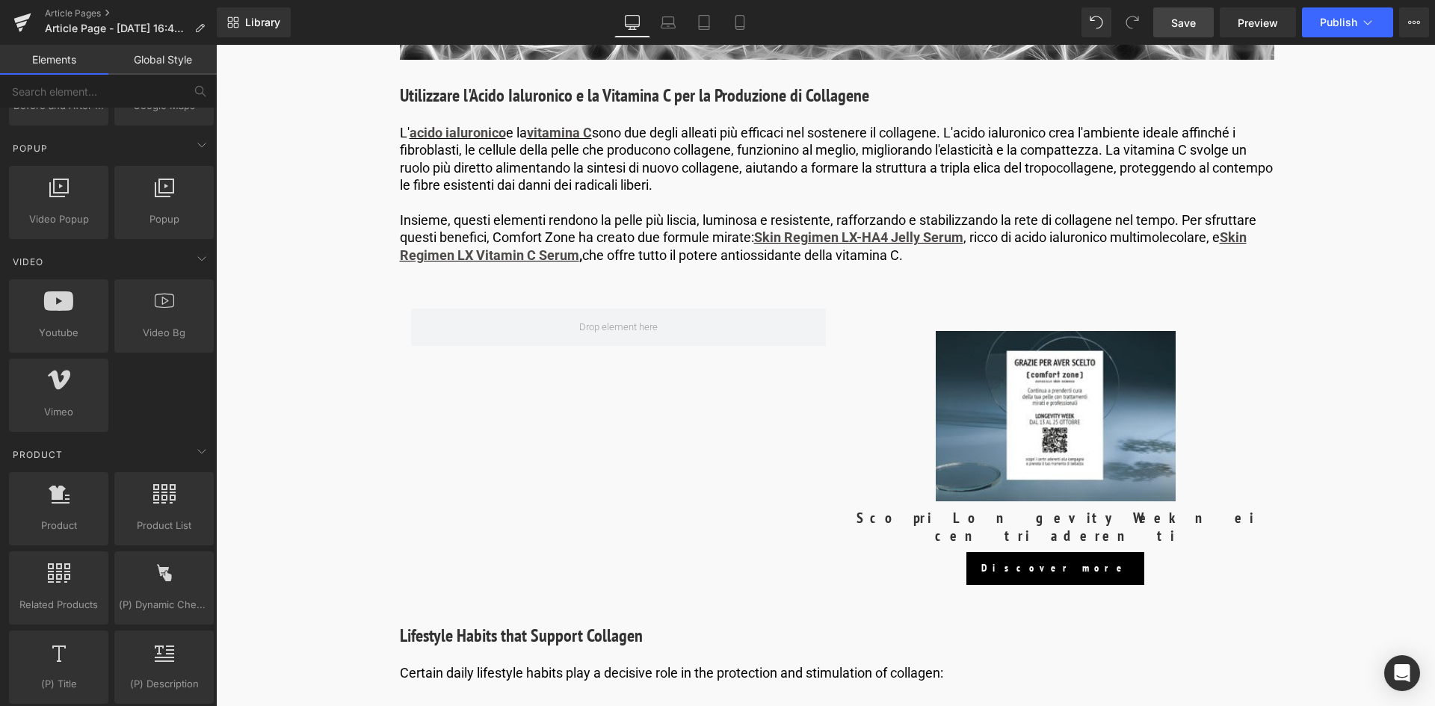
scroll to position [897, 0]
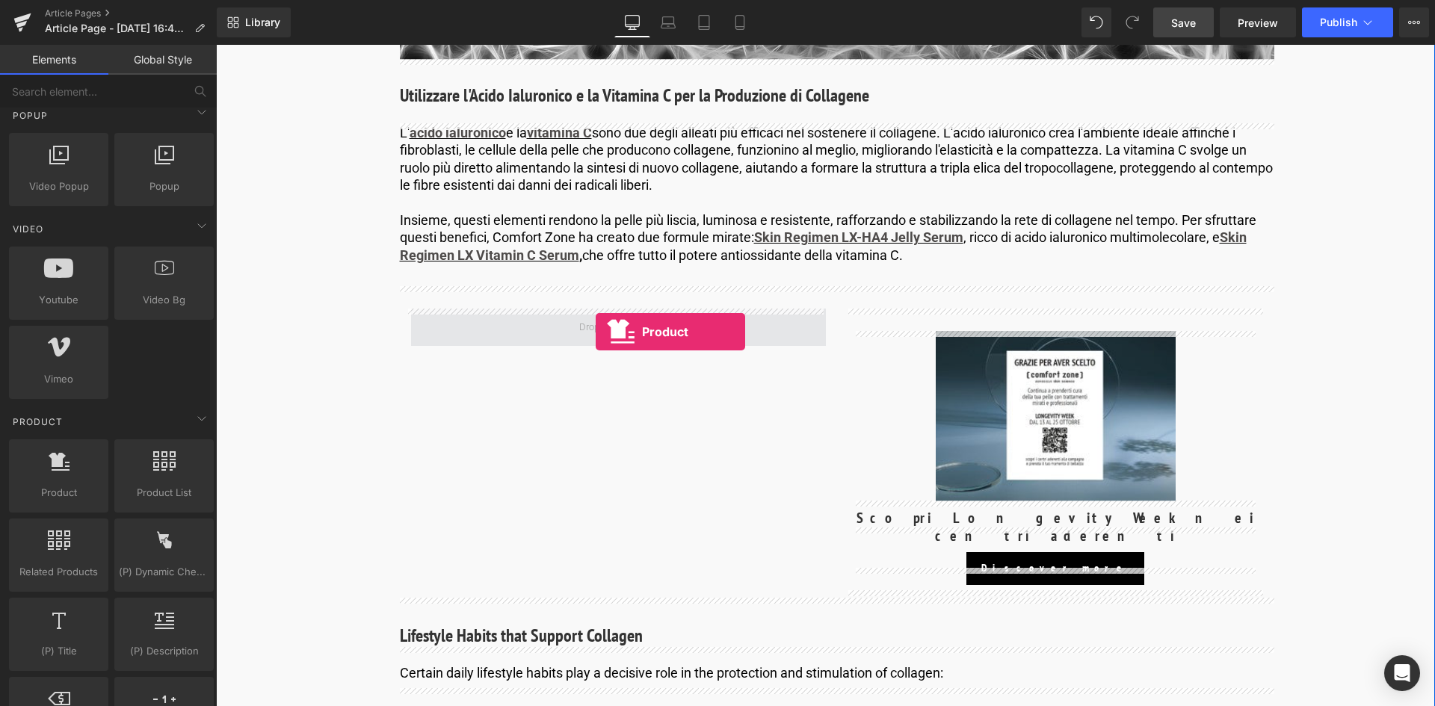
drag, startPoint x: 284, startPoint y: 512, endPoint x: 596, endPoint y: 332, distance: 360.1
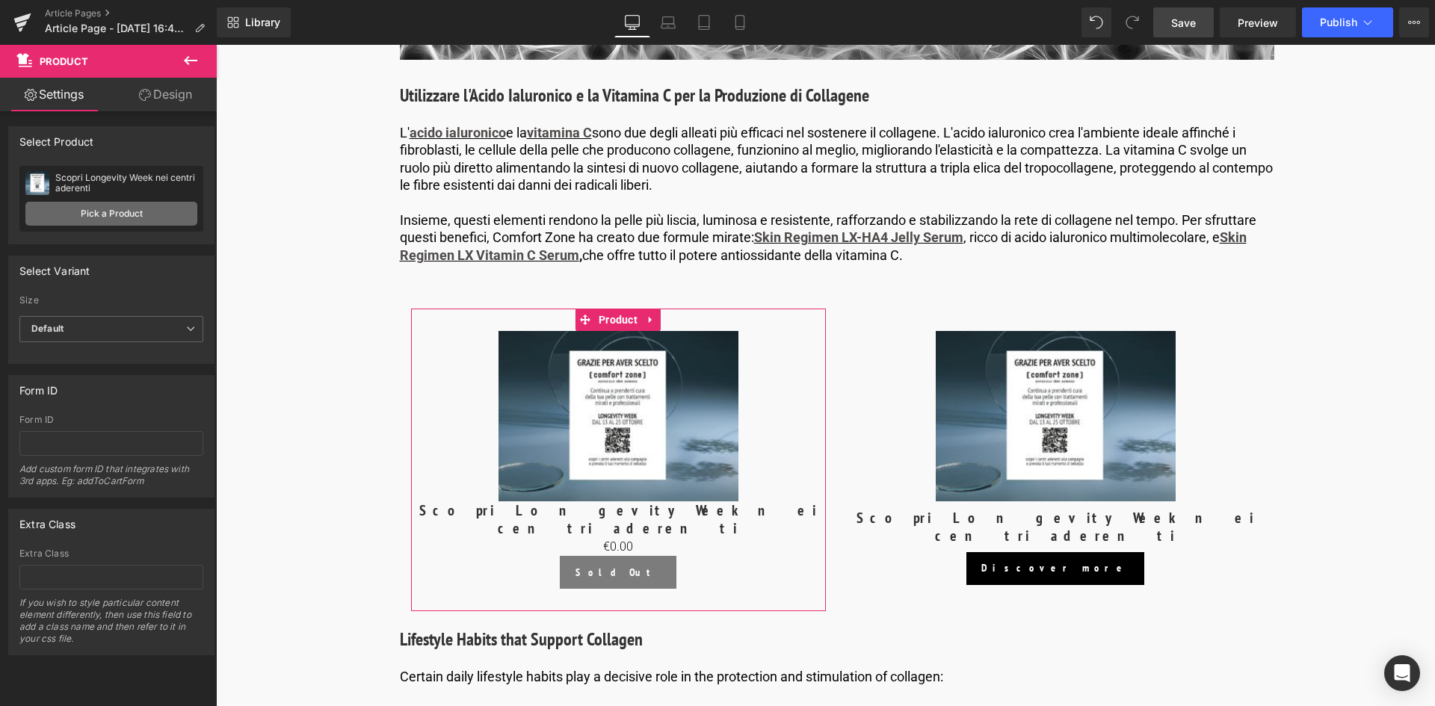
drag, startPoint x: 399, startPoint y: 436, endPoint x: 128, endPoint y: 215, distance: 349.7
click at [128, 215] on link "Pick a Product" at bounding box center [111, 214] width 172 height 24
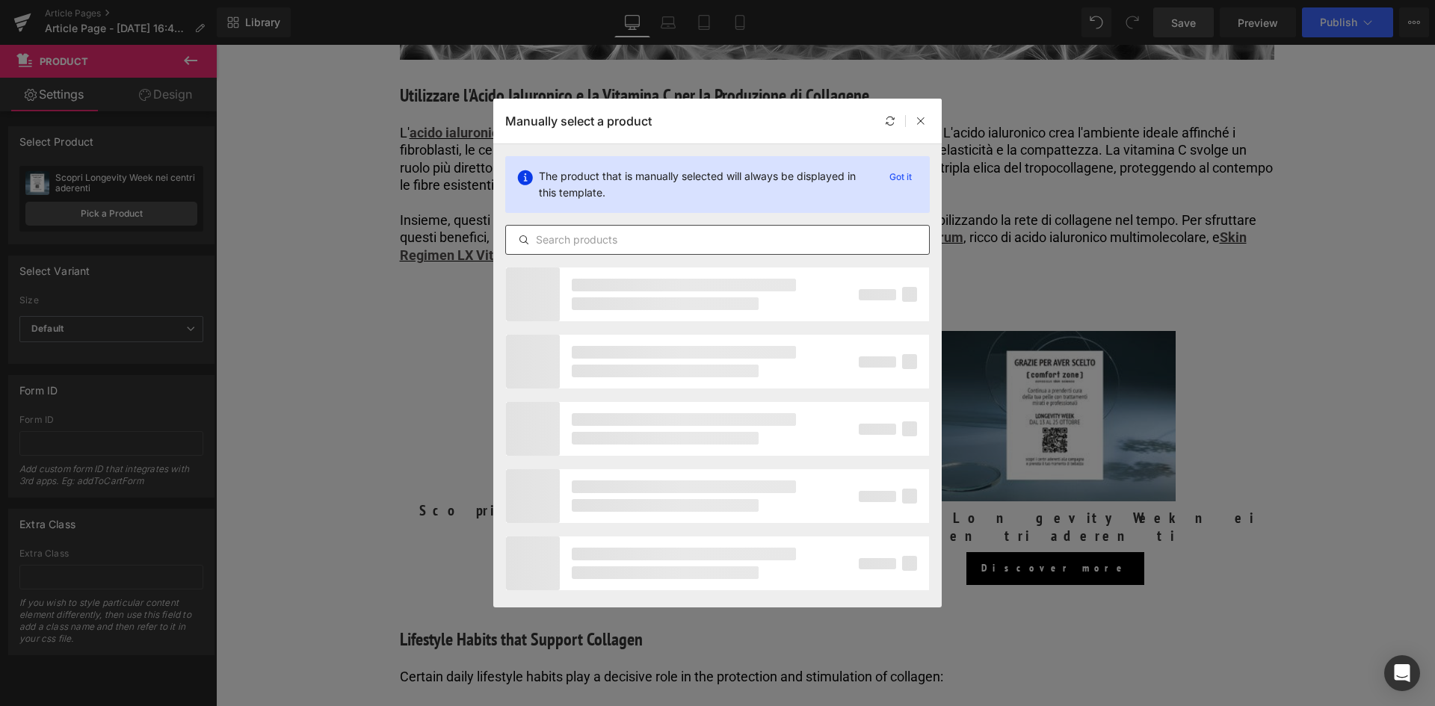
click at [593, 240] on input "text" at bounding box center [717, 240] width 423 height 18
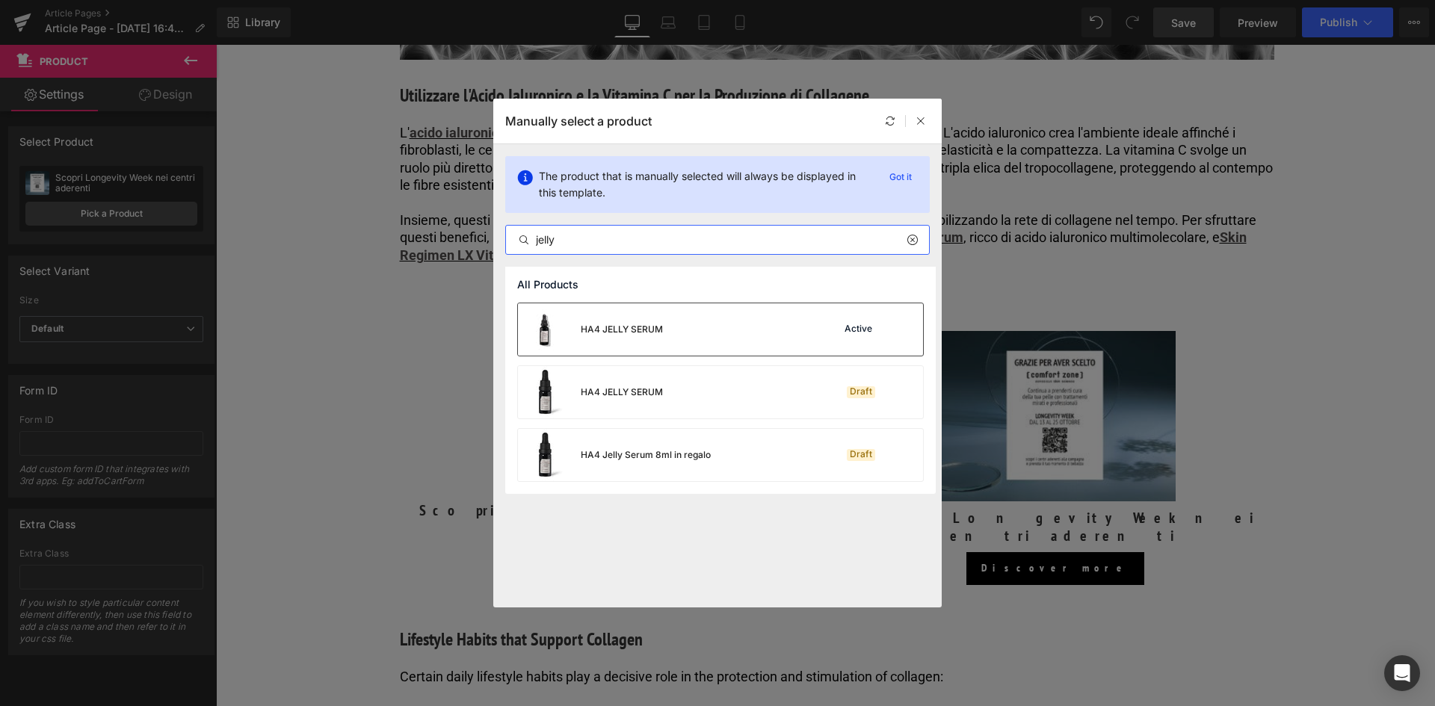
type input "jelly"
click at [632, 334] on div "HA4 JELLY SERUM" at bounding box center [622, 329] width 82 height 13
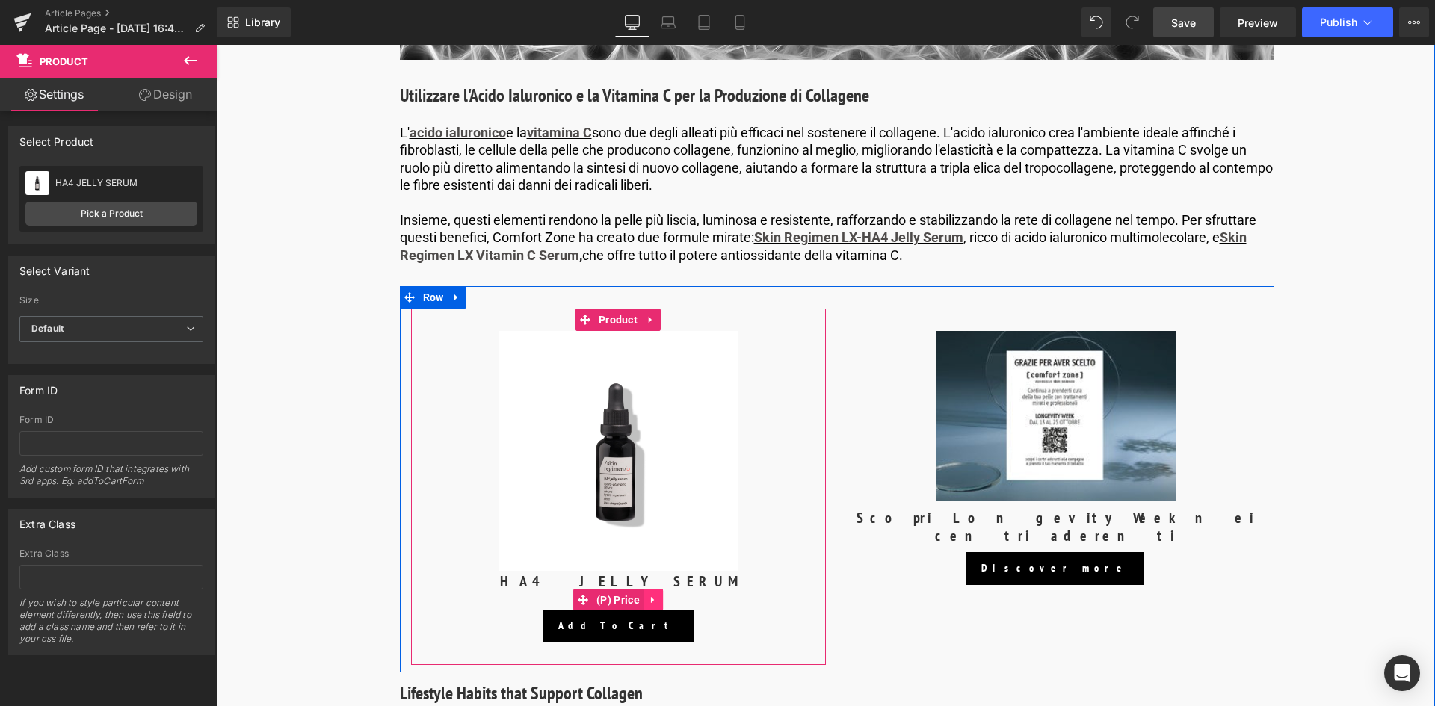
click at [648, 604] on icon at bounding box center [653, 599] width 10 height 11
click at [653, 601] on link at bounding box center [662, 600] width 19 height 22
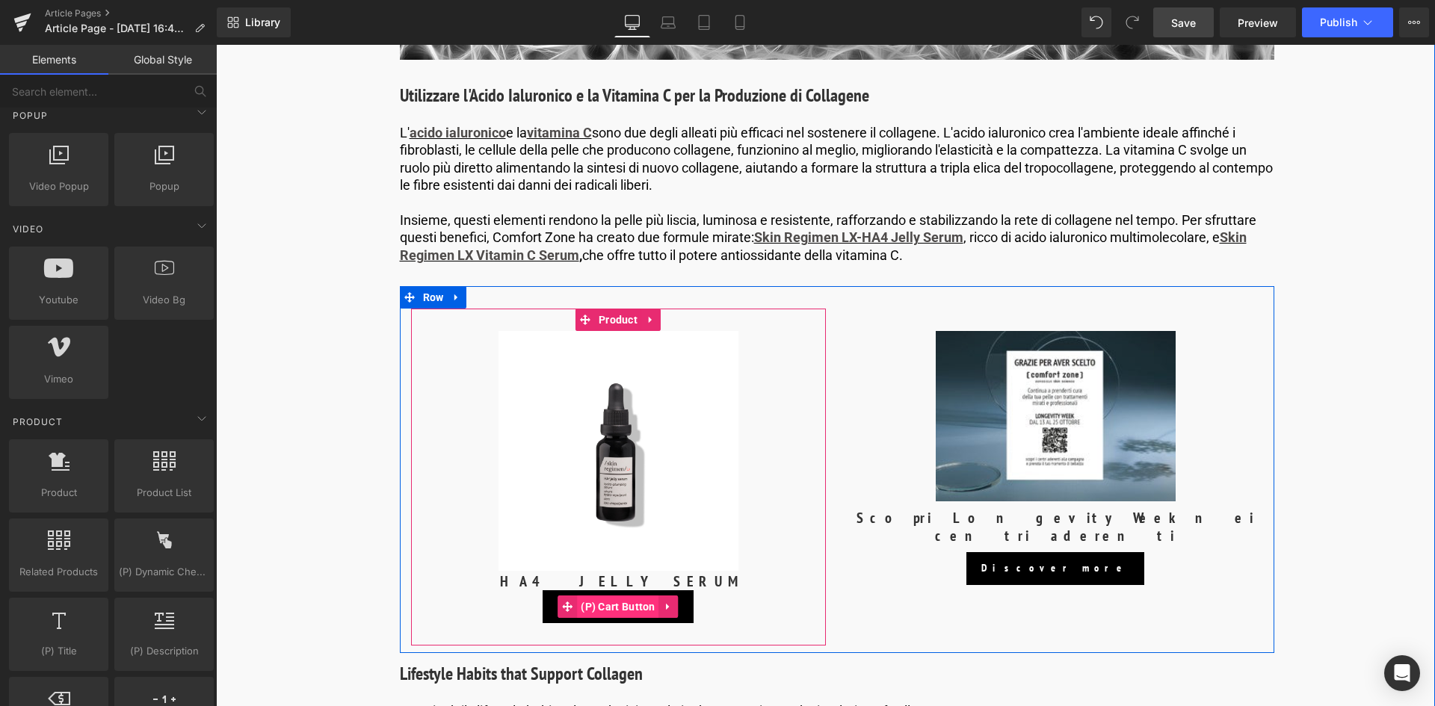
click at [617, 607] on span "(P) Cart Button" at bounding box center [618, 607] width 82 height 22
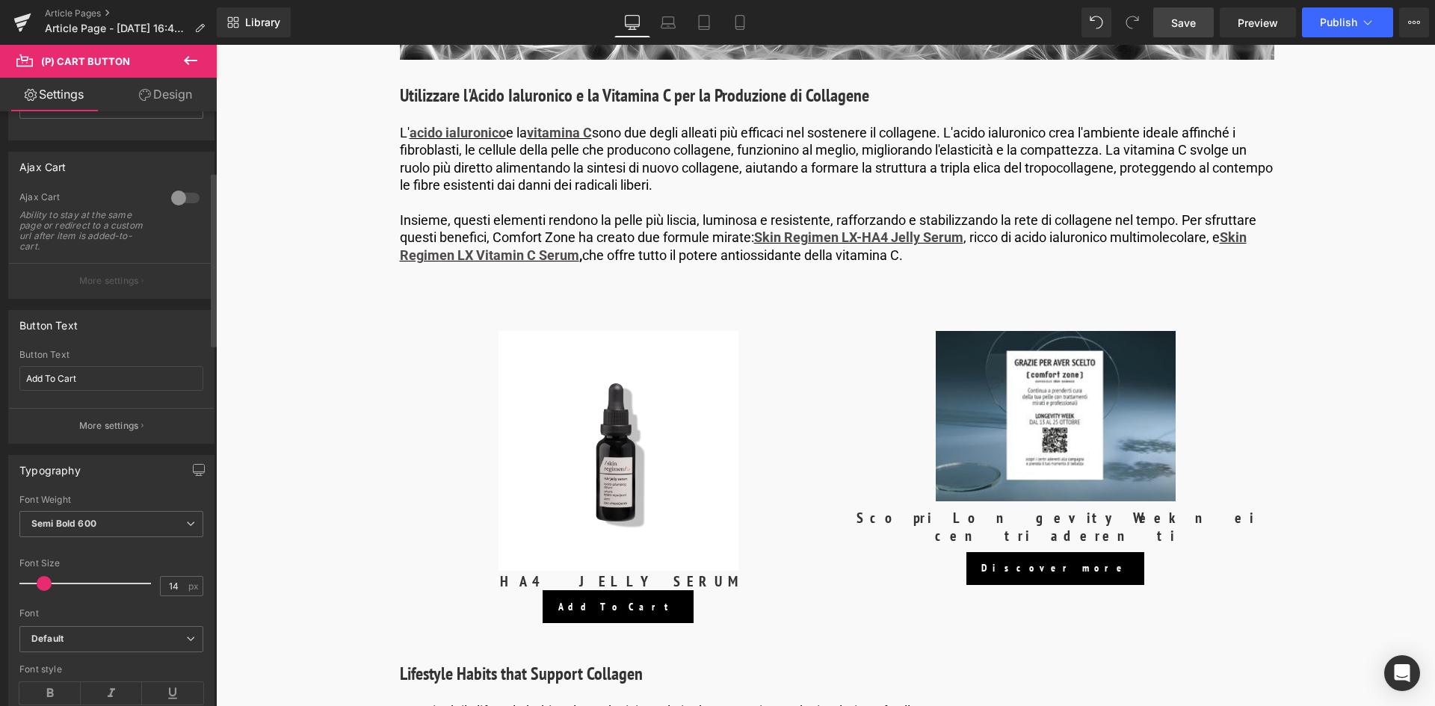
scroll to position [224, 0]
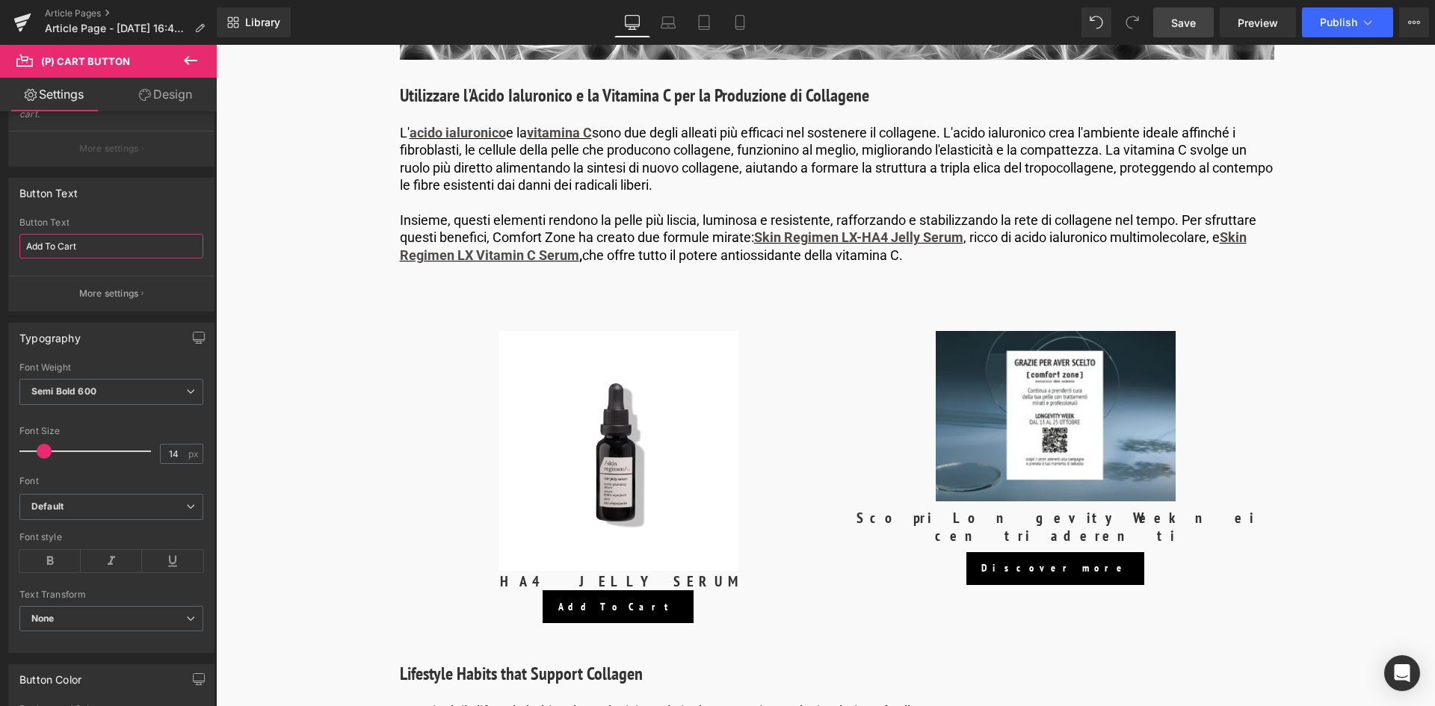
drag, startPoint x: 86, startPoint y: 248, endPoint x: -58, endPoint y: 241, distance: 143.7
click at [0, 241] on html "(P) Cart Button You are previewing how the will restyle your page. You can not …" at bounding box center [717, 353] width 1435 height 706
type input "Aggiungi al carrello"
click at [163, 99] on link "Design" at bounding box center [165, 95] width 108 height 34
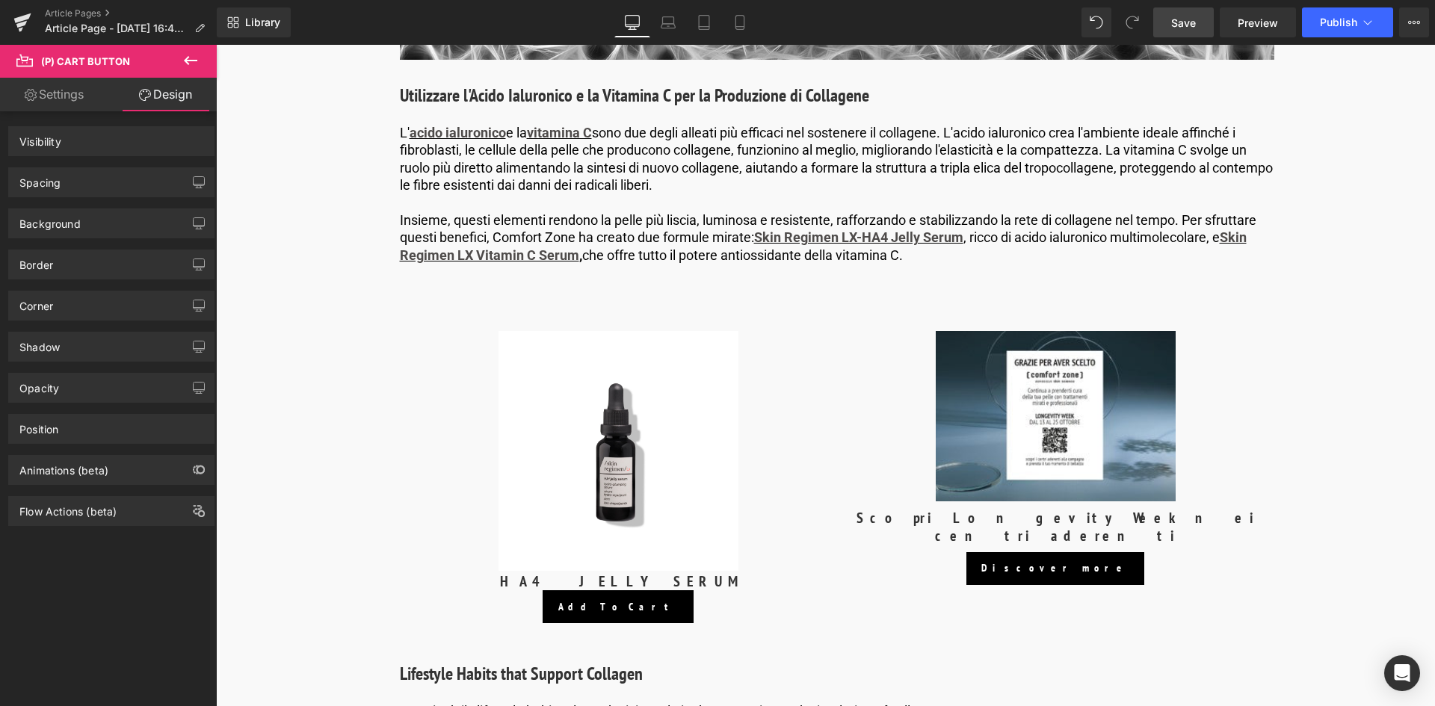
click at [80, 102] on link "Settings" at bounding box center [54, 95] width 108 height 34
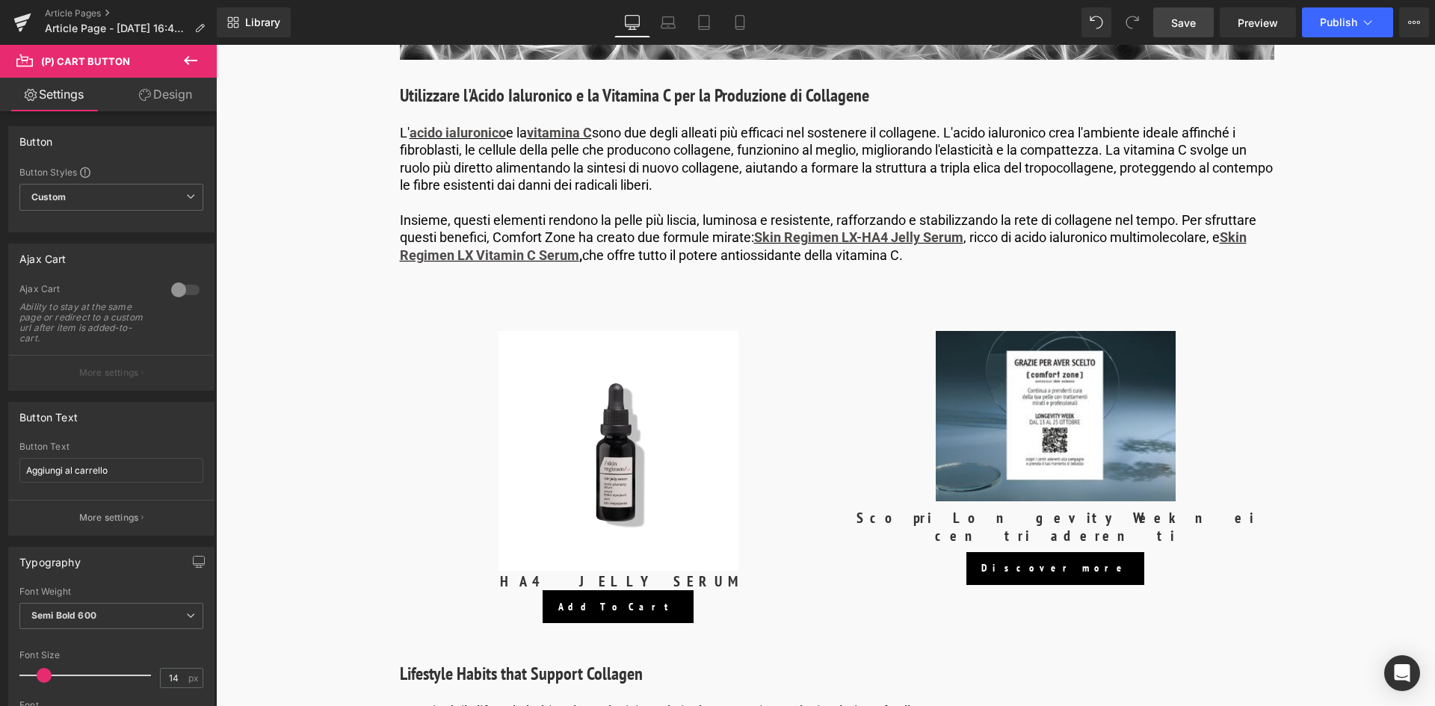
click at [158, 91] on link "Design" at bounding box center [165, 95] width 108 height 34
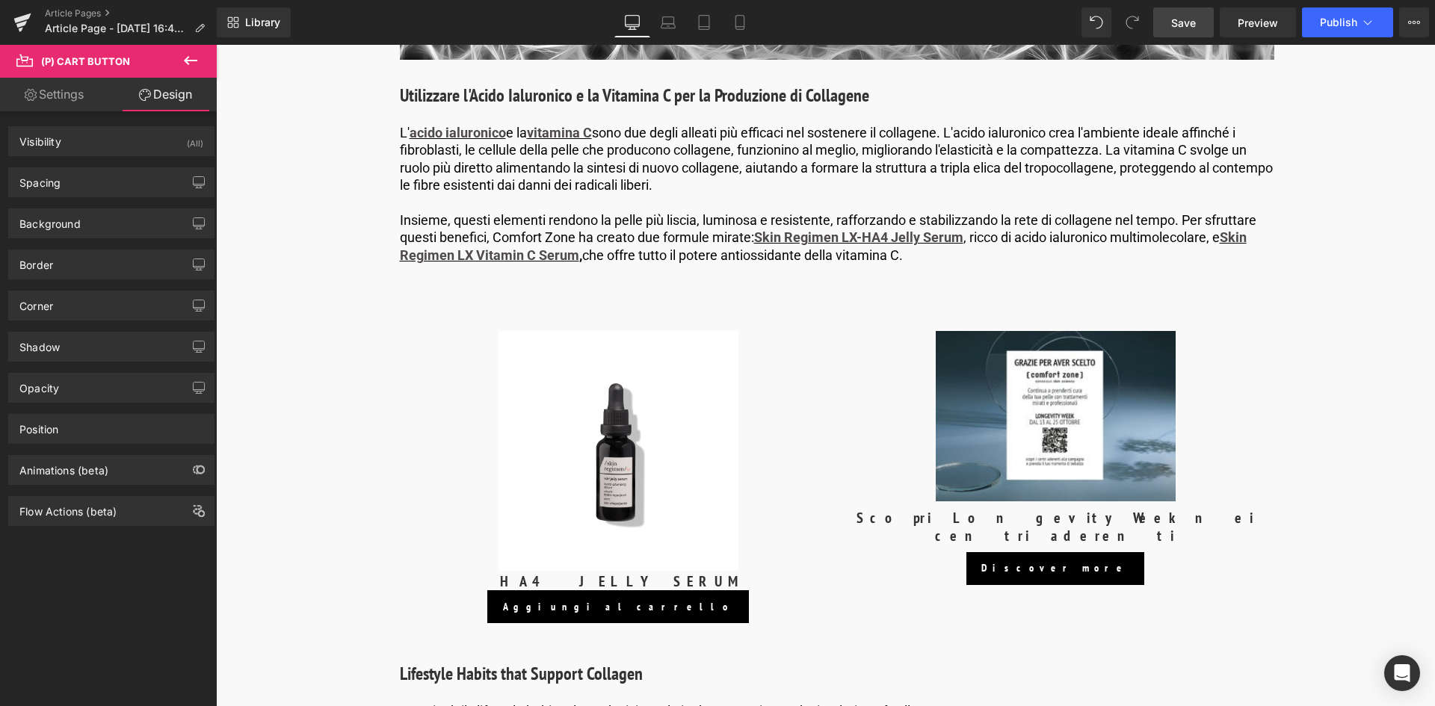
type input "0"
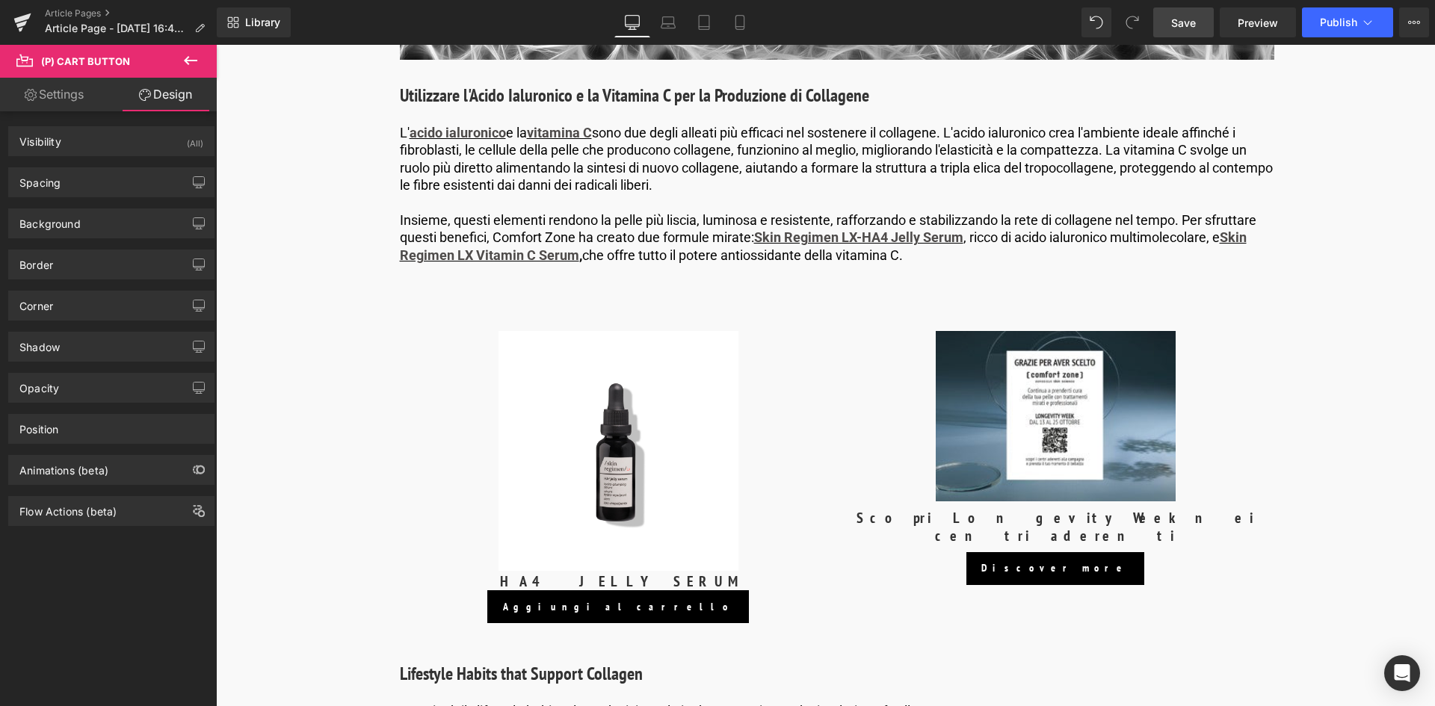
type input "20"
type input "0"
type input "20"
click at [61, 183] on div "Spacing" at bounding box center [39, 178] width 41 height 21
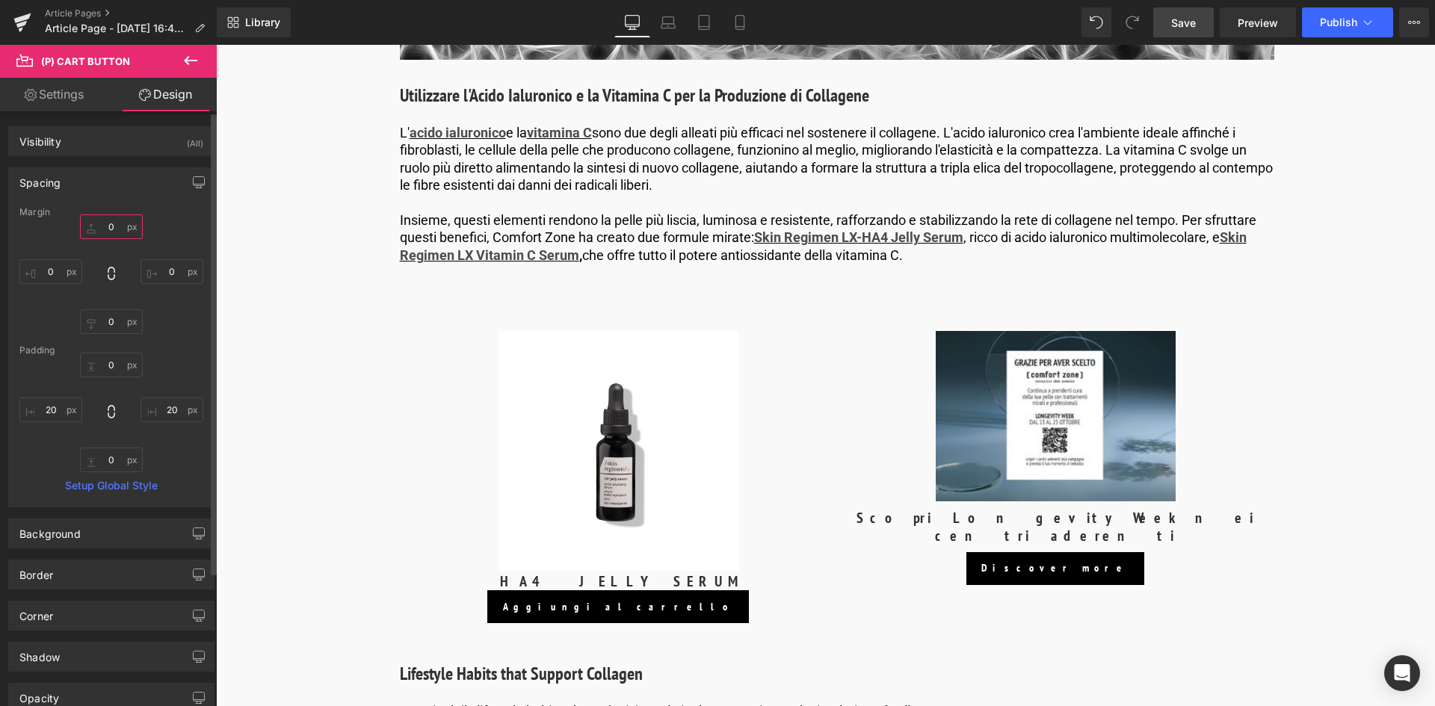
click at [113, 226] on input "0" at bounding box center [111, 227] width 63 height 25
type input "15"
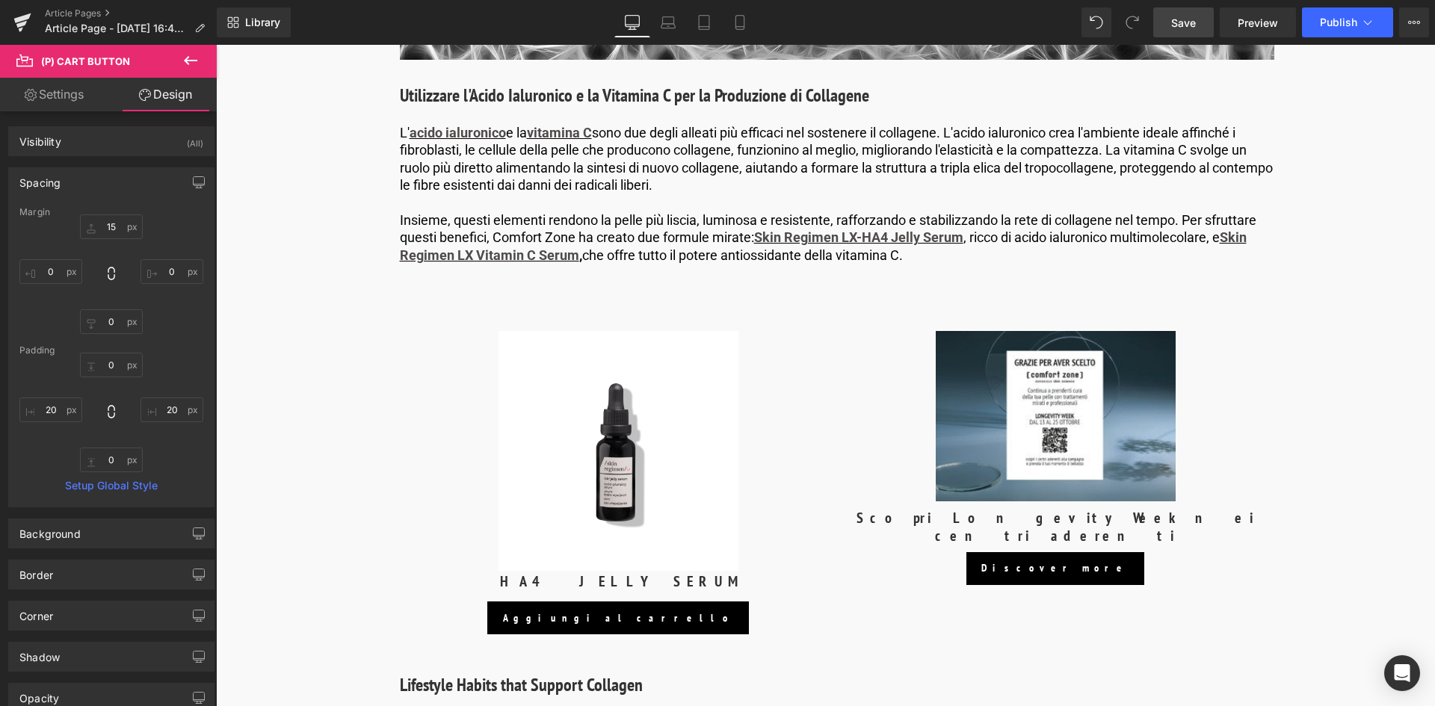
click at [852, 492] on div "Sale Off (P) Image Scopri Longevity Week nei centri aderenti (P) Title Discover…" at bounding box center [1056, 458] width 415 height 299
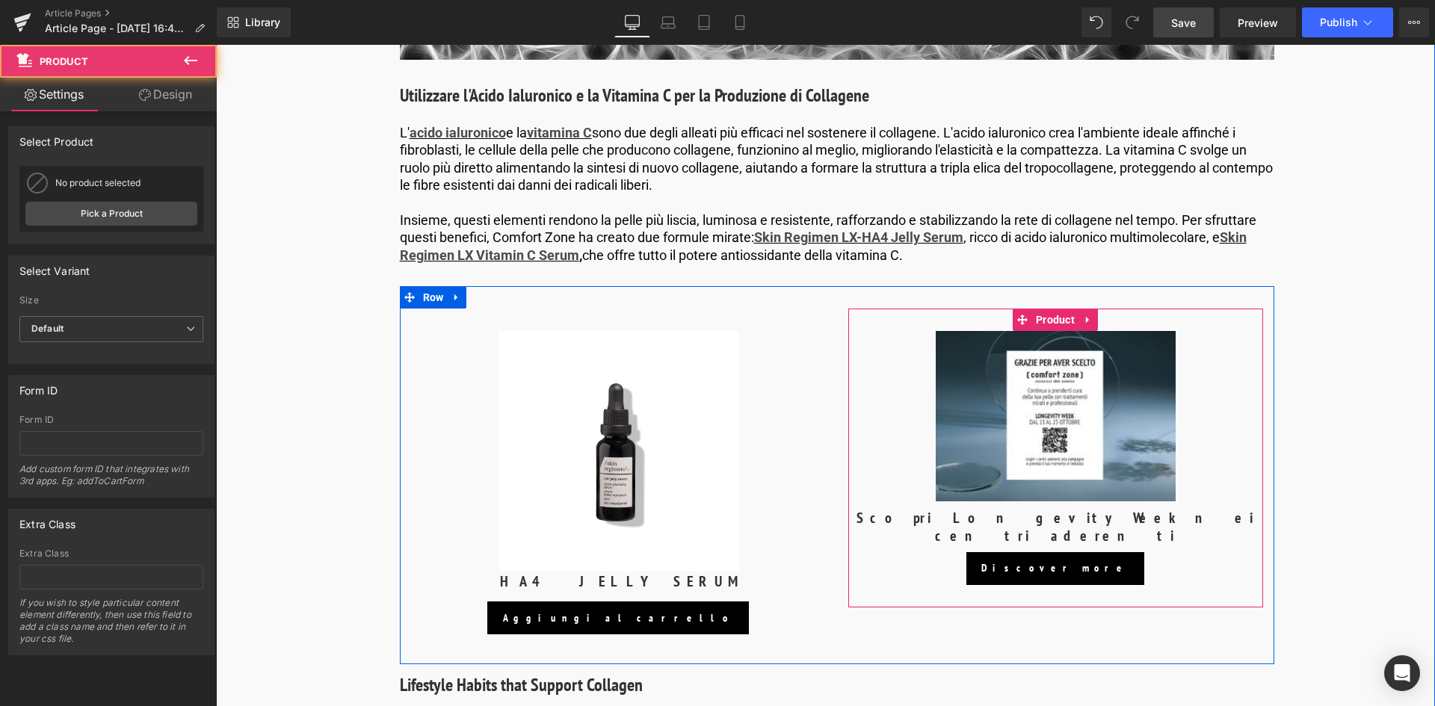
click at [1086, 319] on div "Sale Off (P) Image Scopri Longevity Week nei centri aderenti (P) Title Discover…" at bounding box center [1056, 458] width 415 height 299
click at [1086, 321] on icon at bounding box center [1087, 320] width 3 height 7
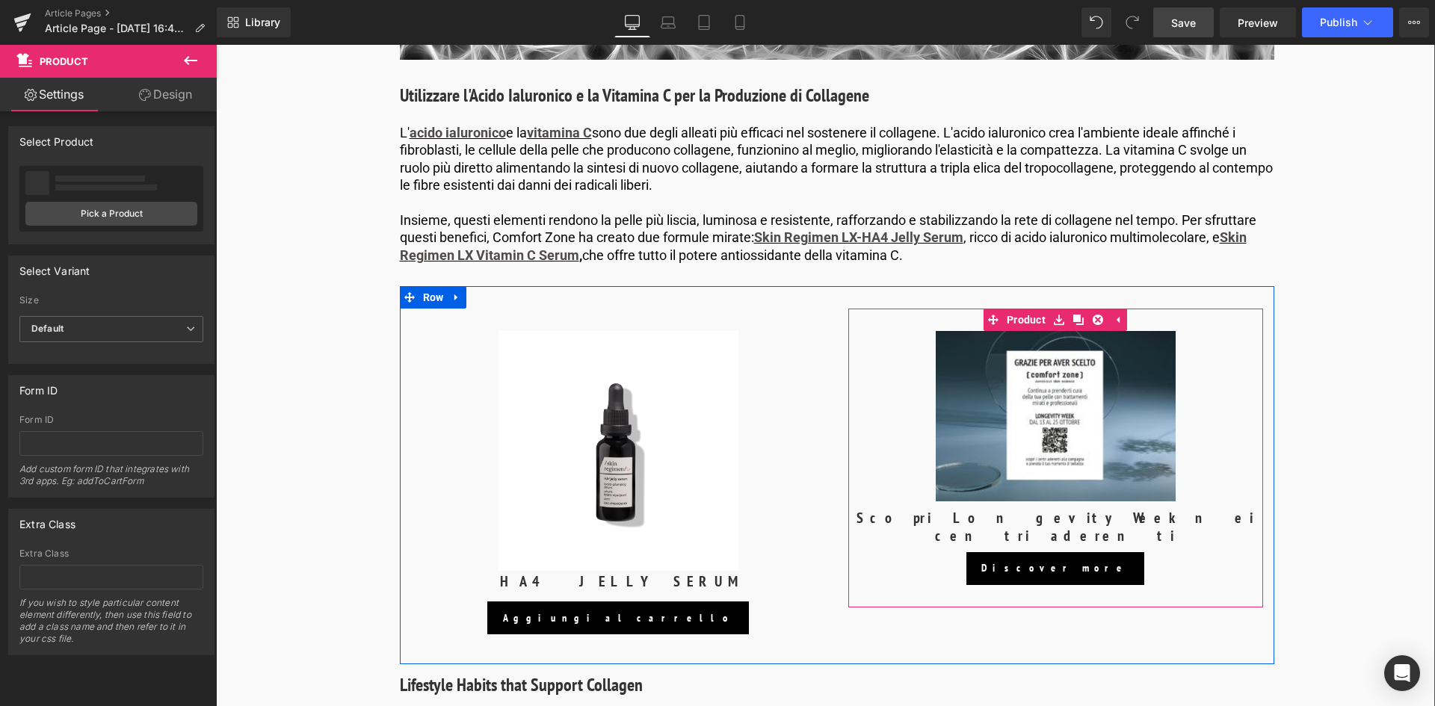
click at [1093, 318] on icon at bounding box center [1098, 320] width 10 height 10
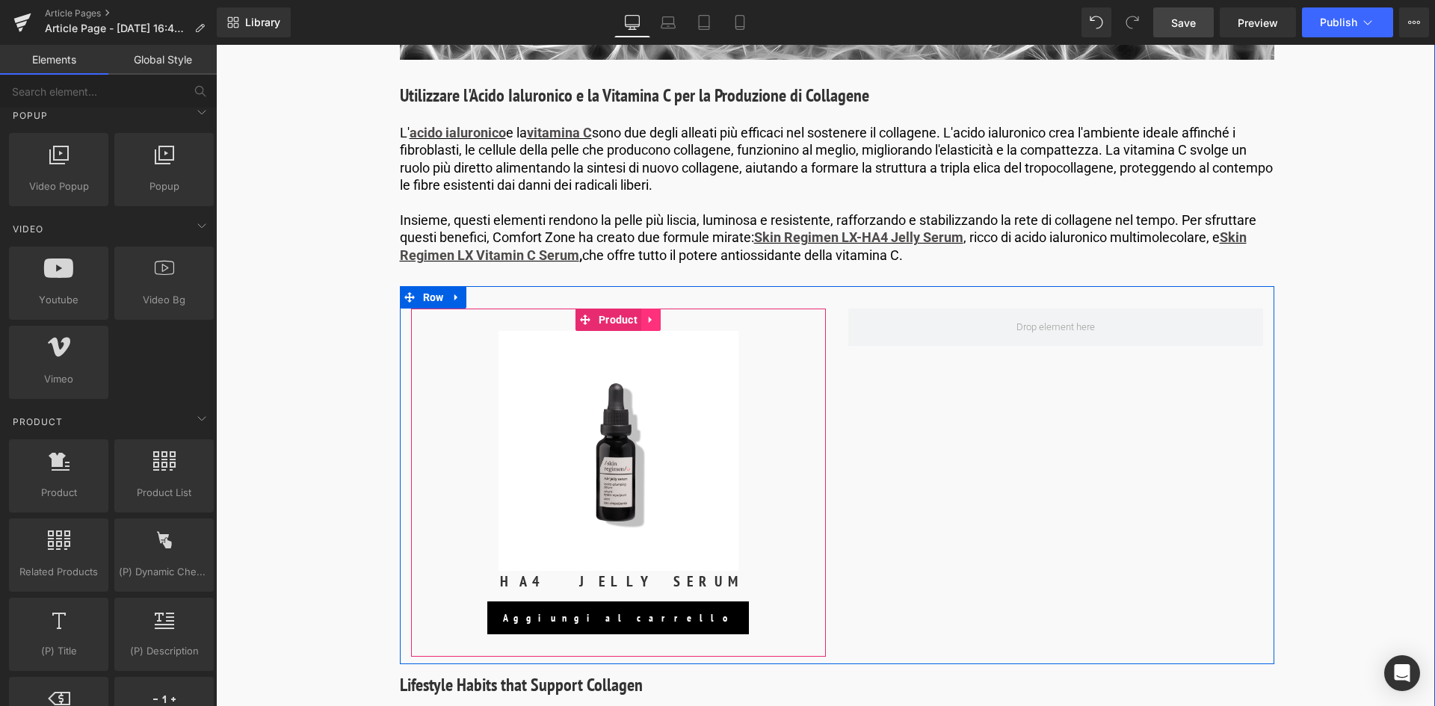
click at [650, 320] on icon at bounding box center [650, 320] width 3 height 7
click at [641, 318] on icon at bounding box center [641, 320] width 10 height 10
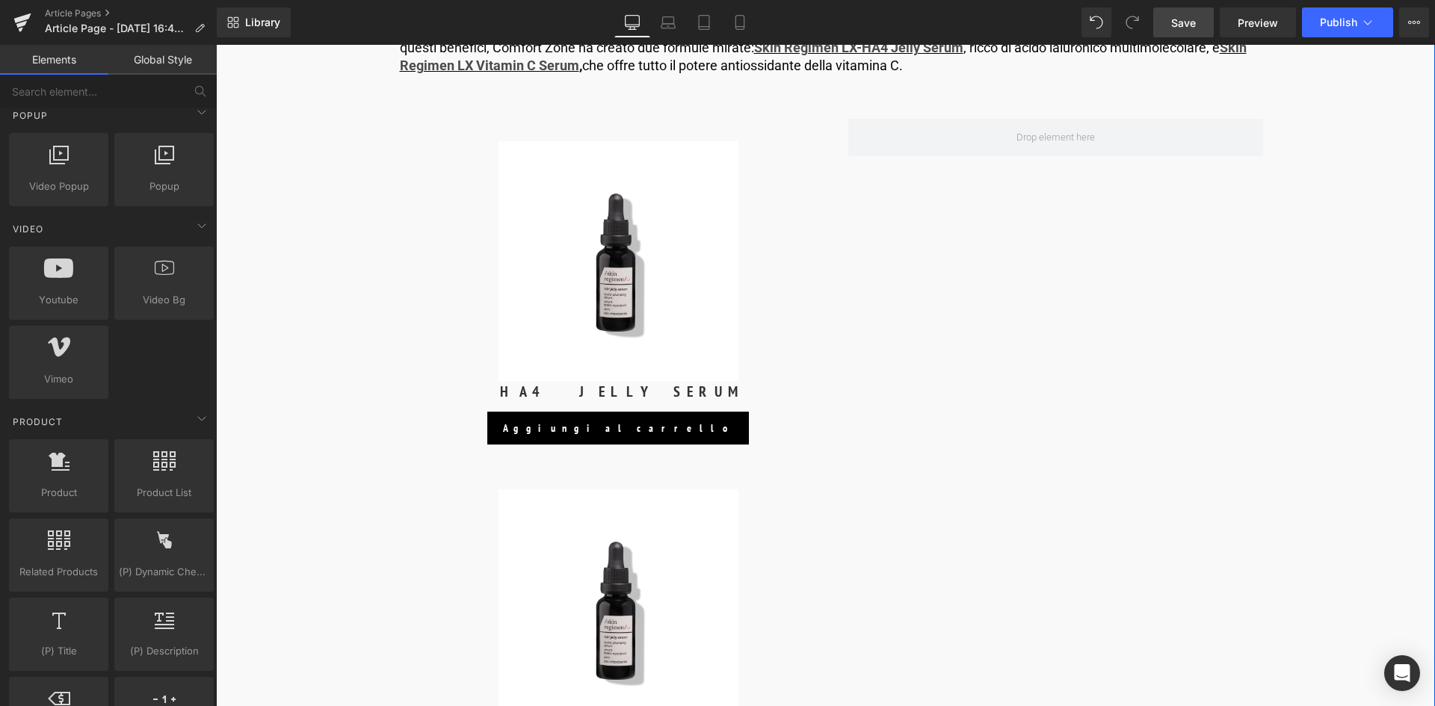
scroll to position [2795, 0]
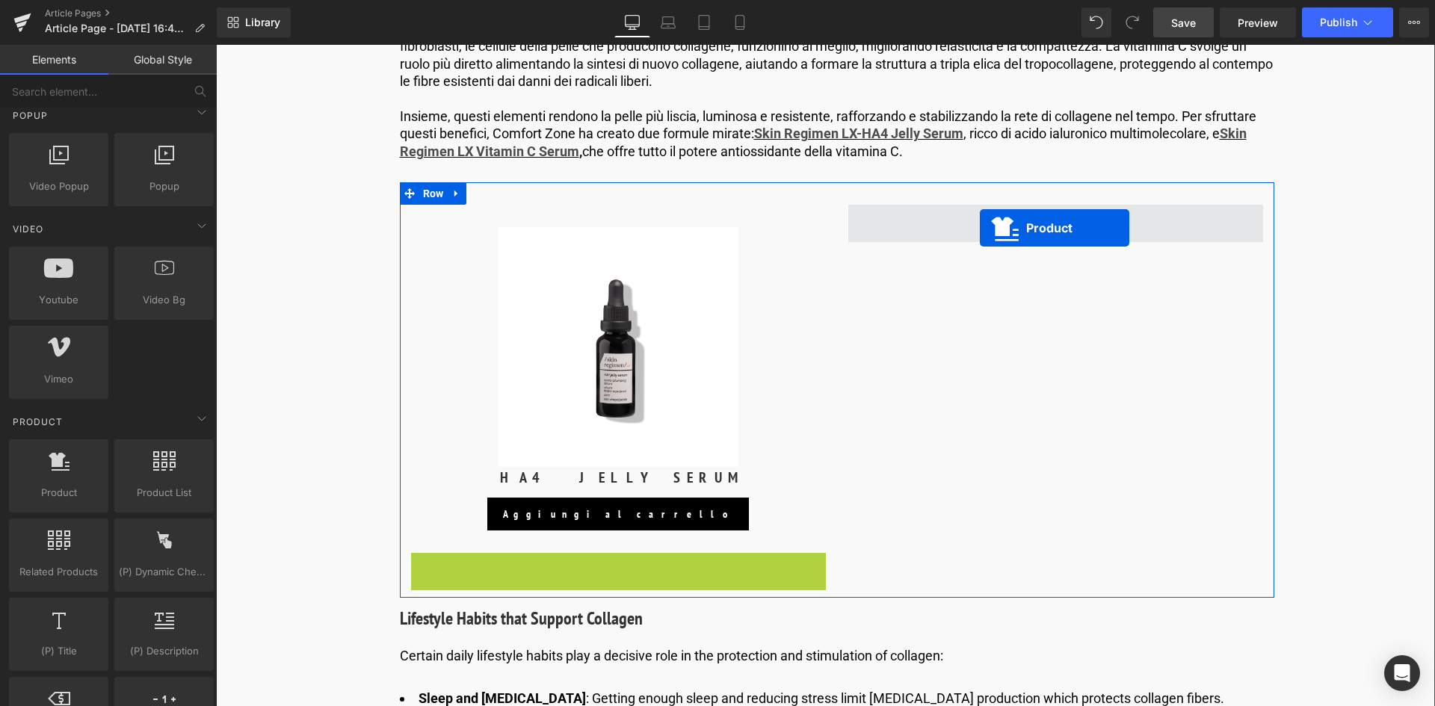
drag, startPoint x: 585, startPoint y: 563, endPoint x: 980, endPoint y: 228, distance: 517.7
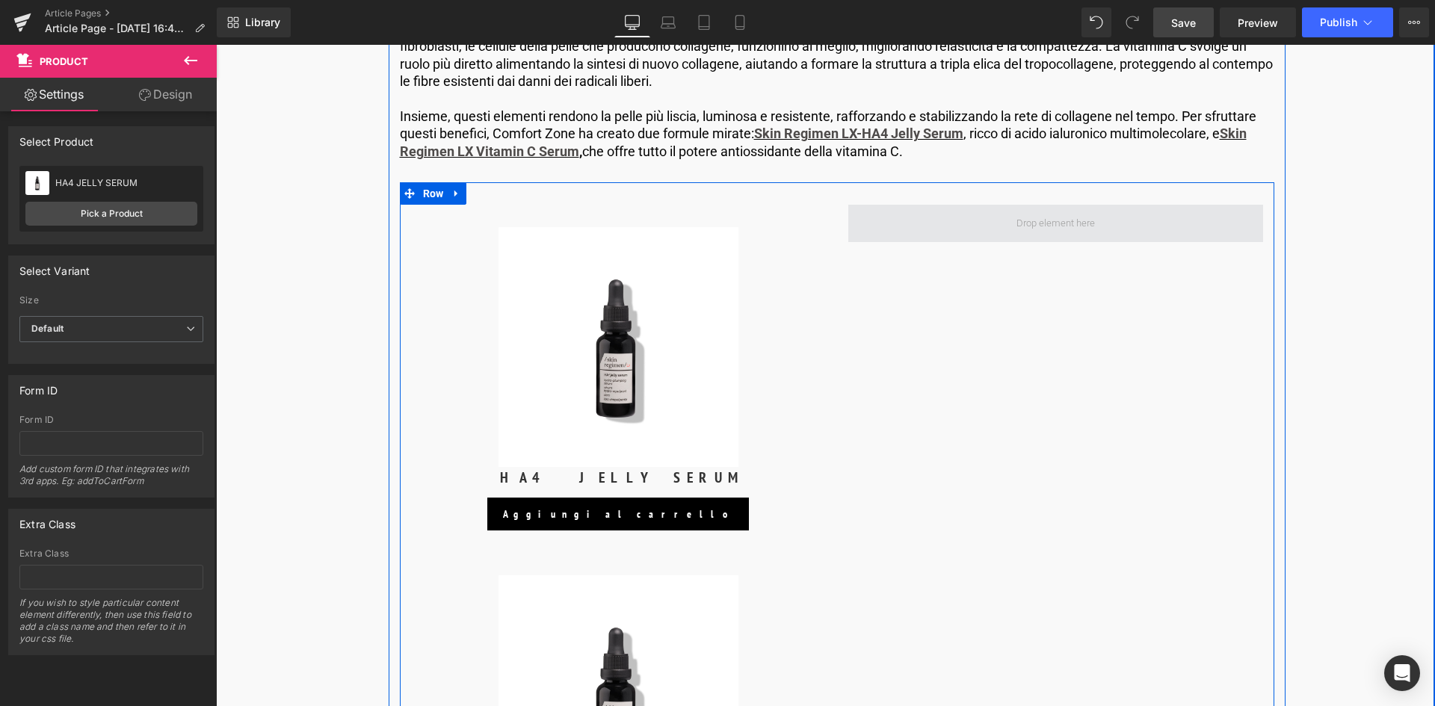
drag, startPoint x: 615, startPoint y: 566, endPoint x: 992, endPoint y: 229, distance: 506.2
click at [992, 229] on div "Sale Off (P) Image HA4 JELLY SERUM (P) Title Aggiungi [PERSON_NAME] (P) Cart Bu…" at bounding box center [837, 545] width 875 height 727
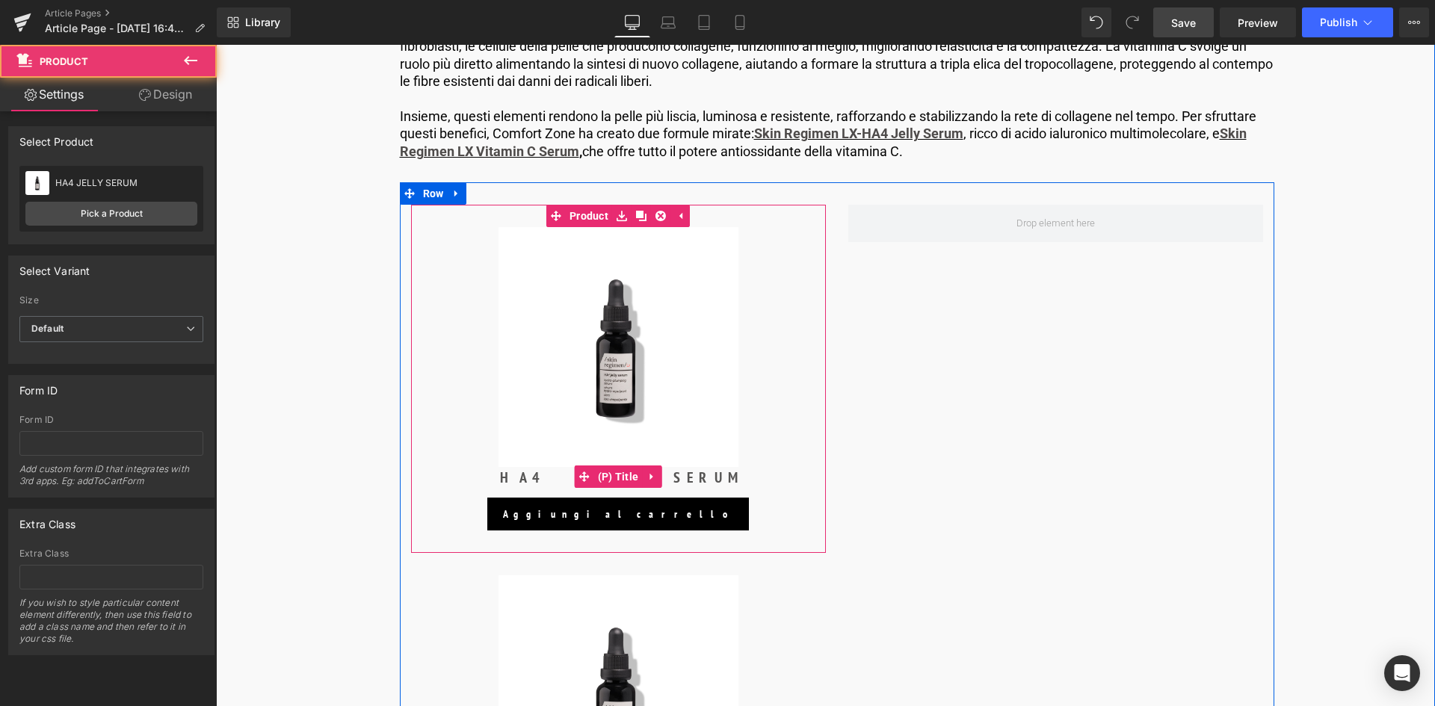
click at [619, 478] on div "HA4 JELLY SERUM (P) Title" at bounding box center [619, 476] width 400 height 19
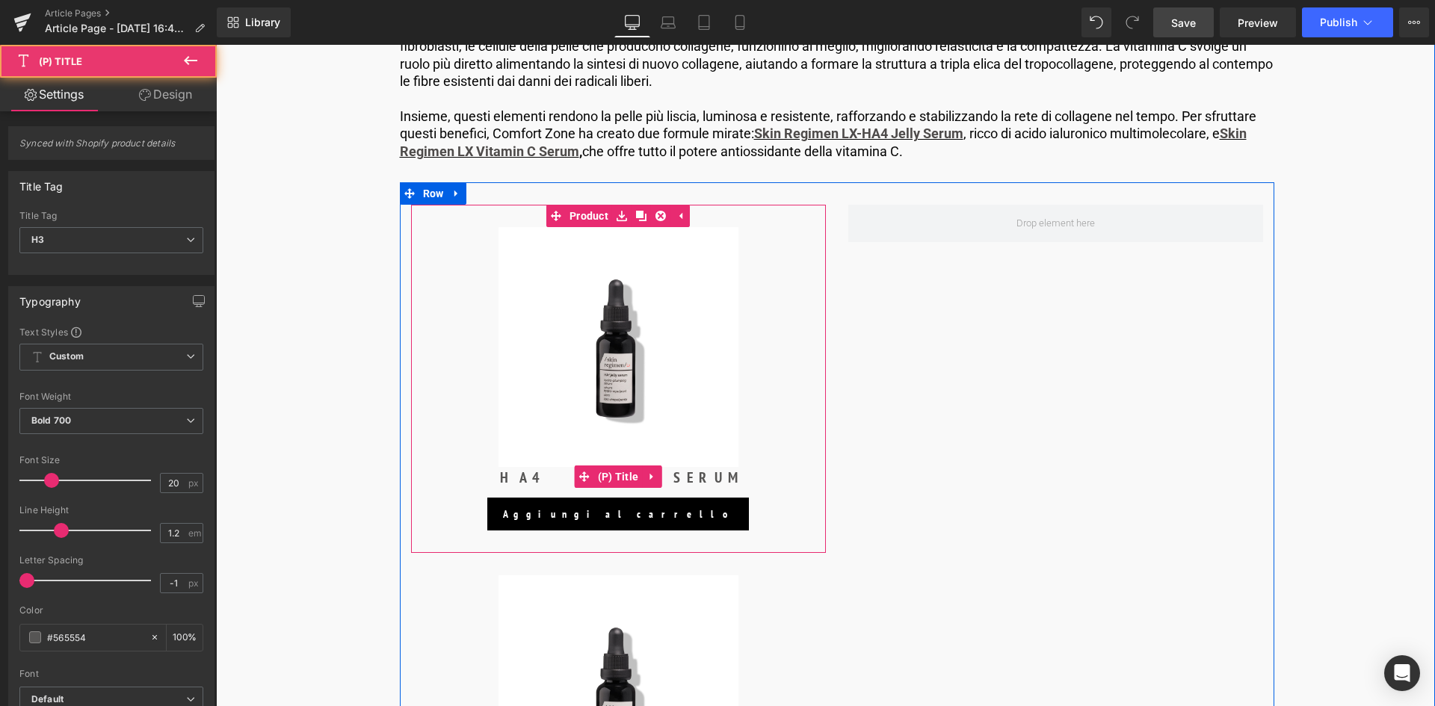
click at [609, 475] on div "HA4 JELLY SERUM (P) Title" at bounding box center [619, 476] width 400 height 19
click at [609, 475] on span "(P) Title" at bounding box center [618, 477] width 49 height 22
click at [164, 100] on link "Design" at bounding box center [165, 95] width 108 height 34
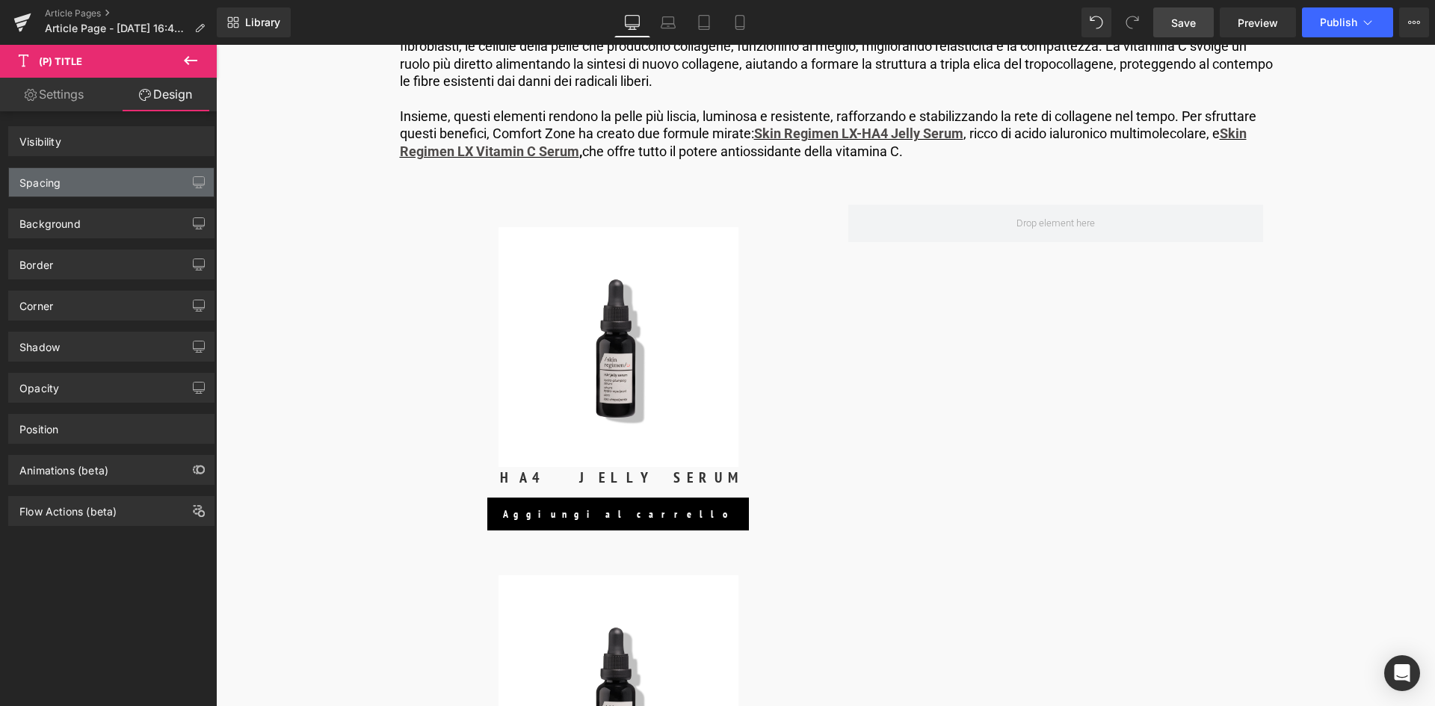
click at [70, 182] on div "Spacing" at bounding box center [111, 182] width 205 height 28
click at [62, 179] on div "Spacing" at bounding box center [111, 182] width 205 height 28
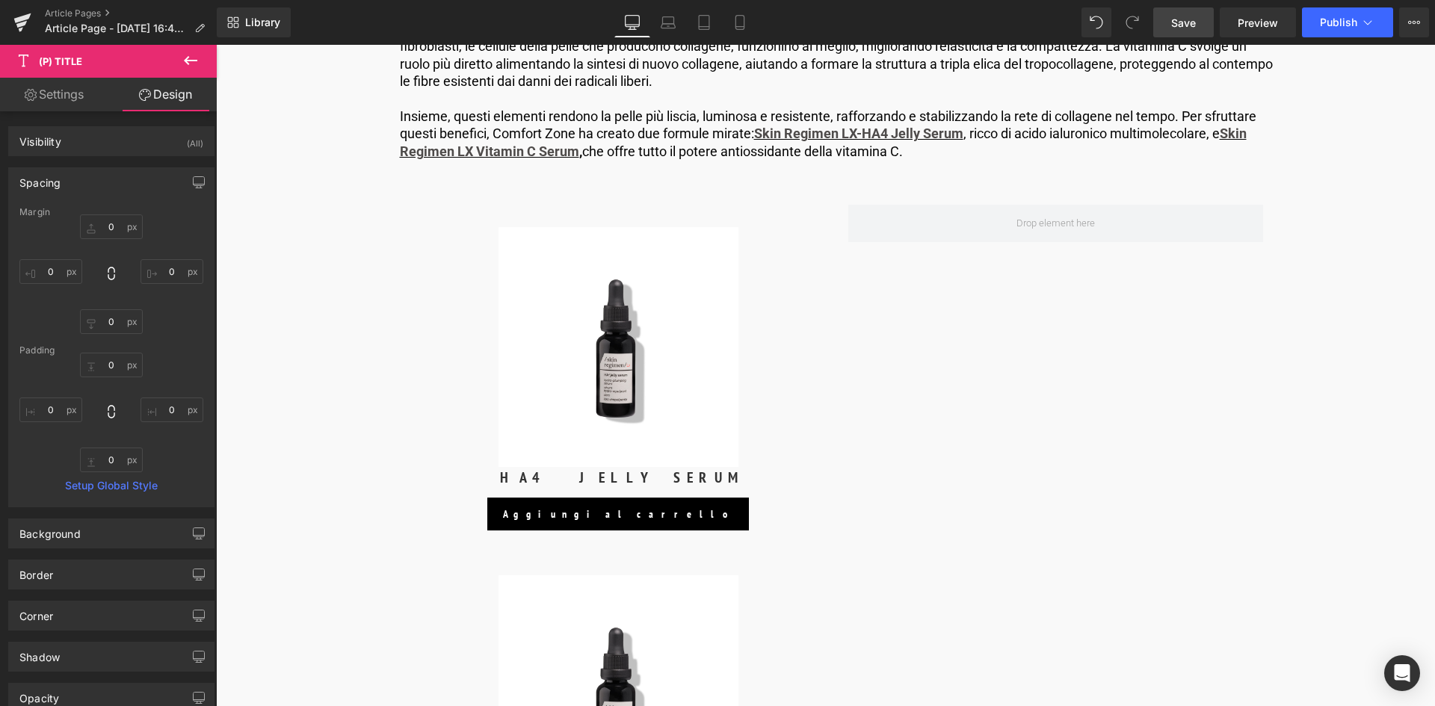
type input "0"
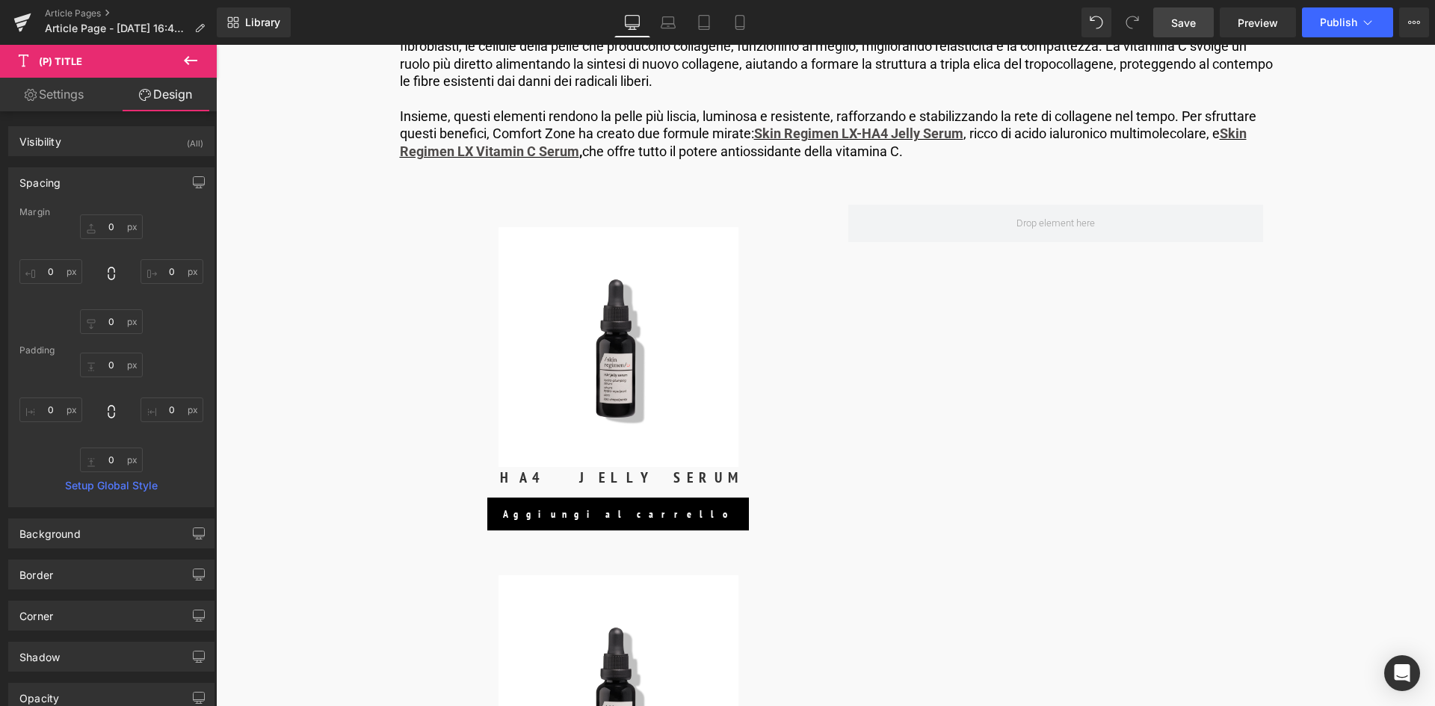
type input "0"
click at [113, 224] on input "0" at bounding box center [111, 227] width 63 height 25
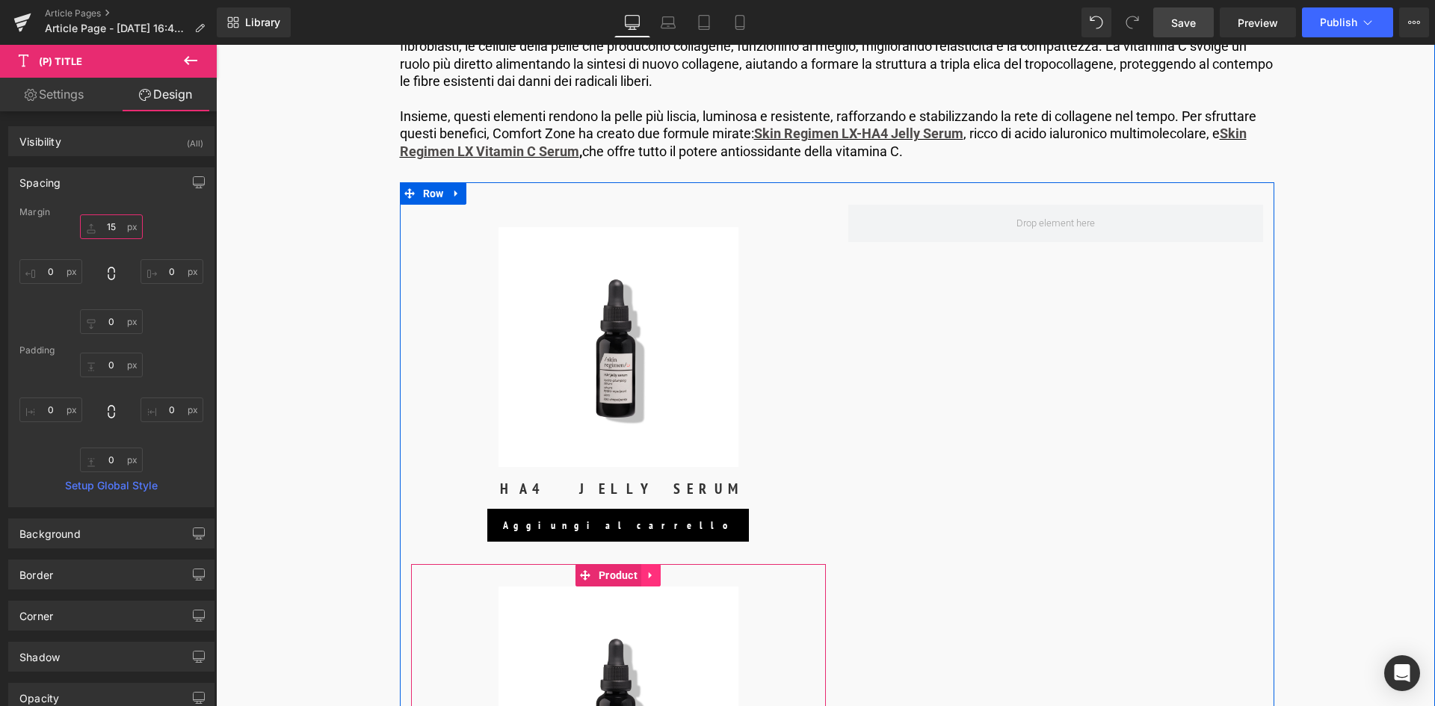
type input "15"
click at [650, 577] on icon at bounding box center [651, 575] width 10 height 11
click at [662, 570] on icon at bounding box center [661, 575] width 10 height 11
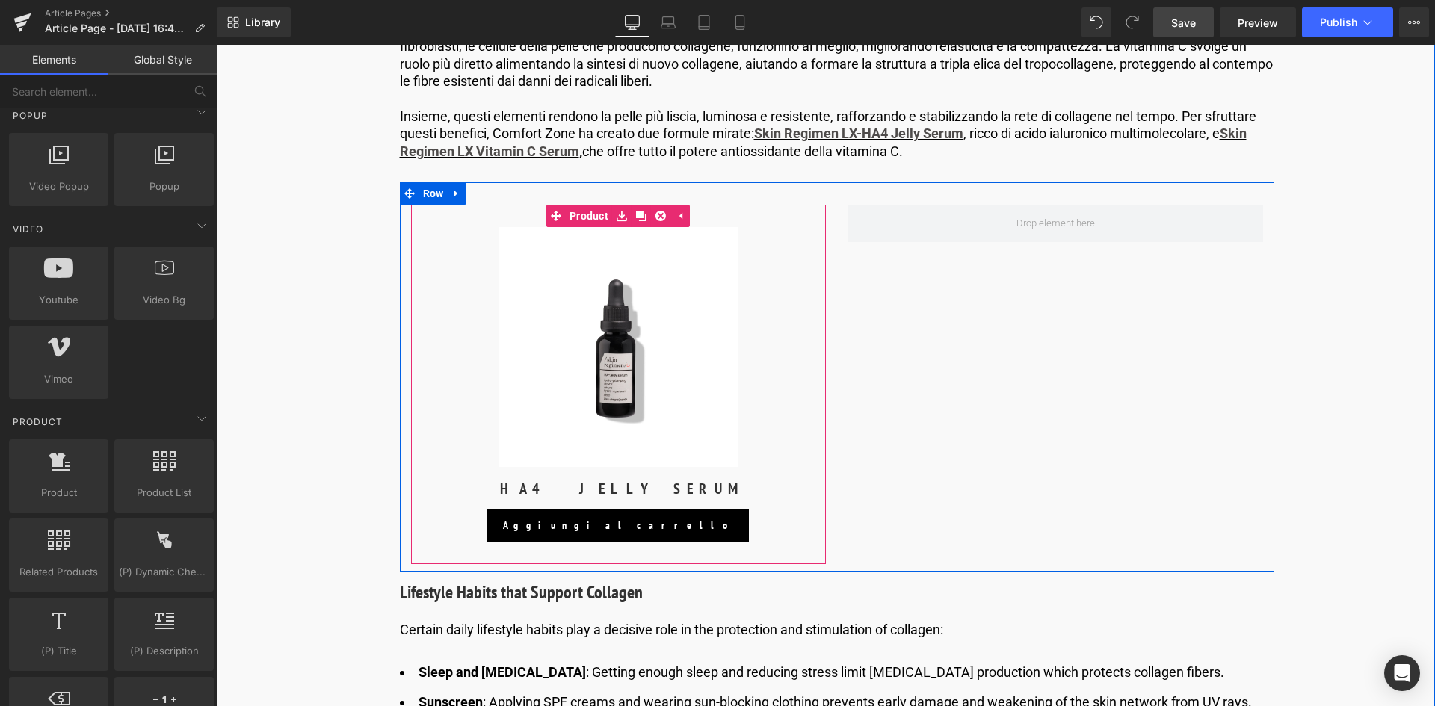
click at [636, 214] on icon at bounding box center [641, 216] width 10 height 10
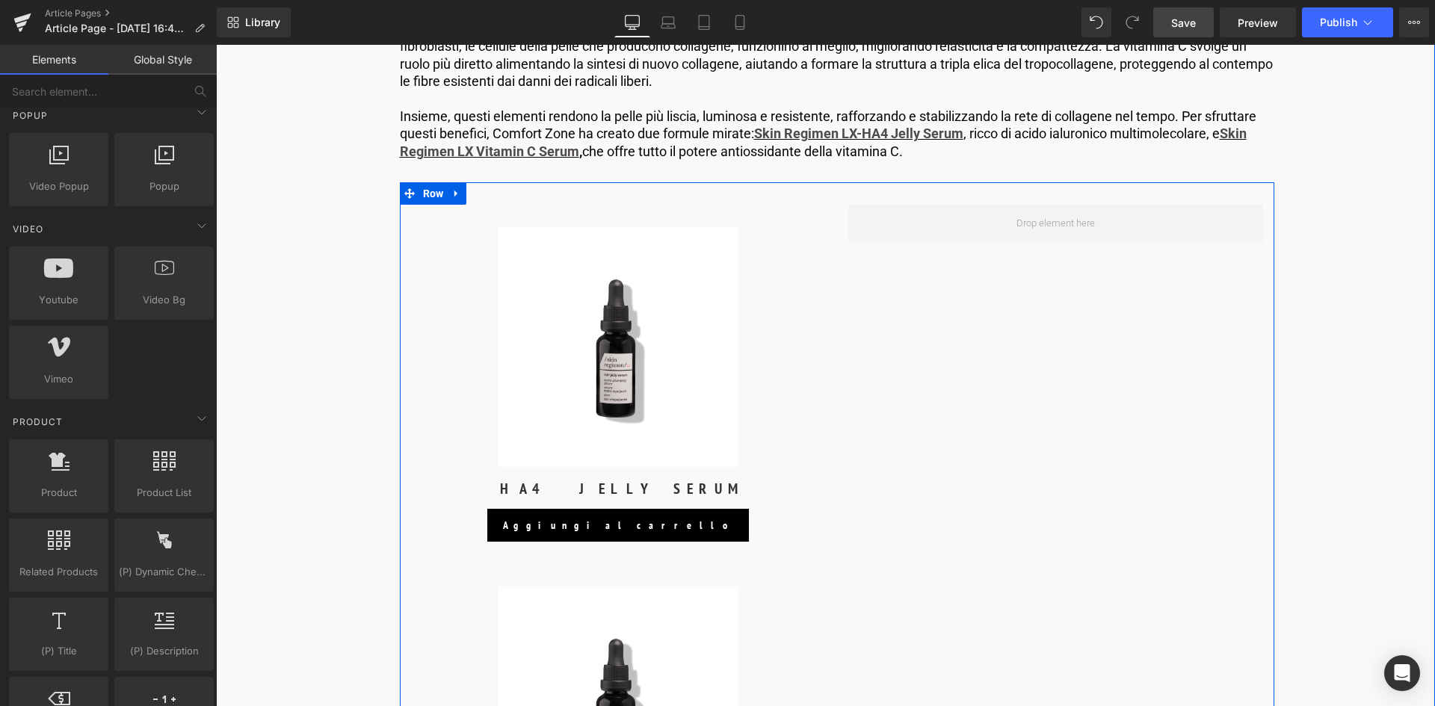
scroll to position [2806, 0]
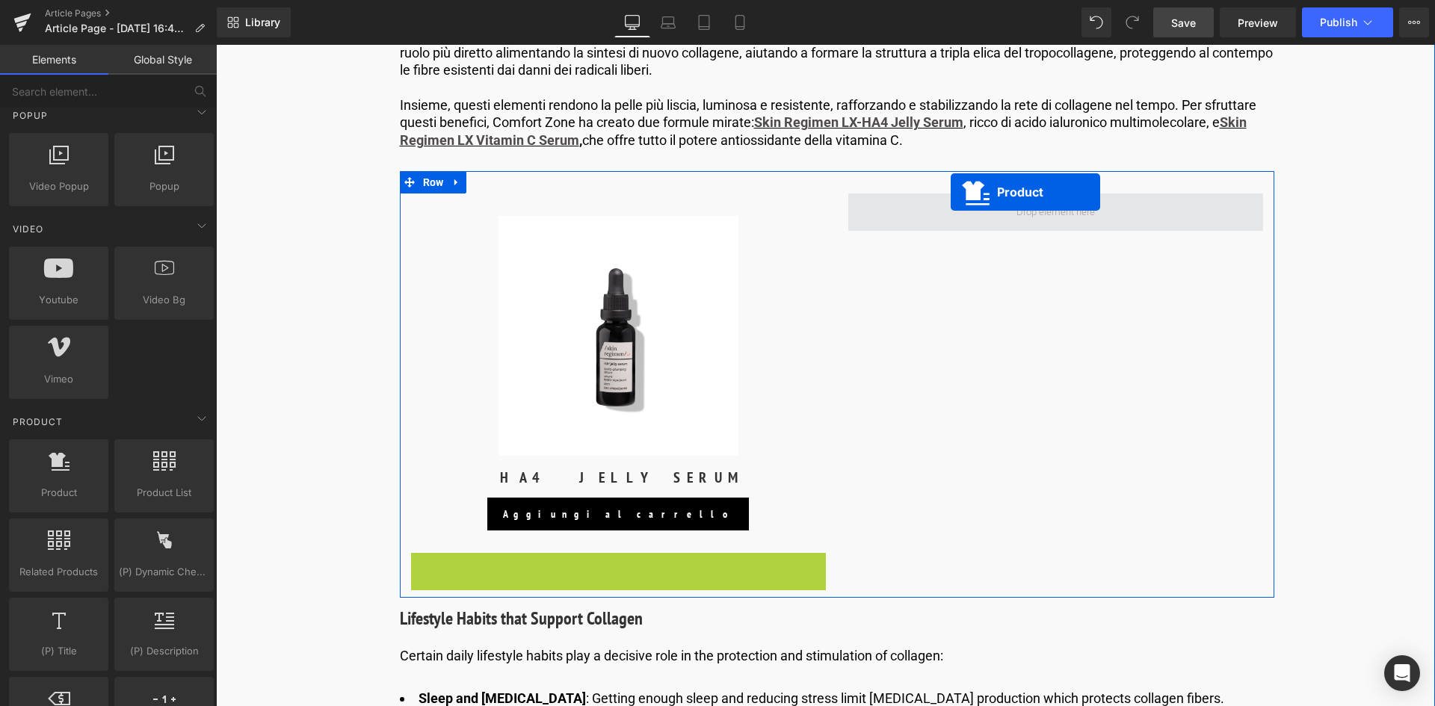
drag, startPoint x: 838, startPoint y: 431, endPoint x: 954, endPoint y: 210, distance: 249.8
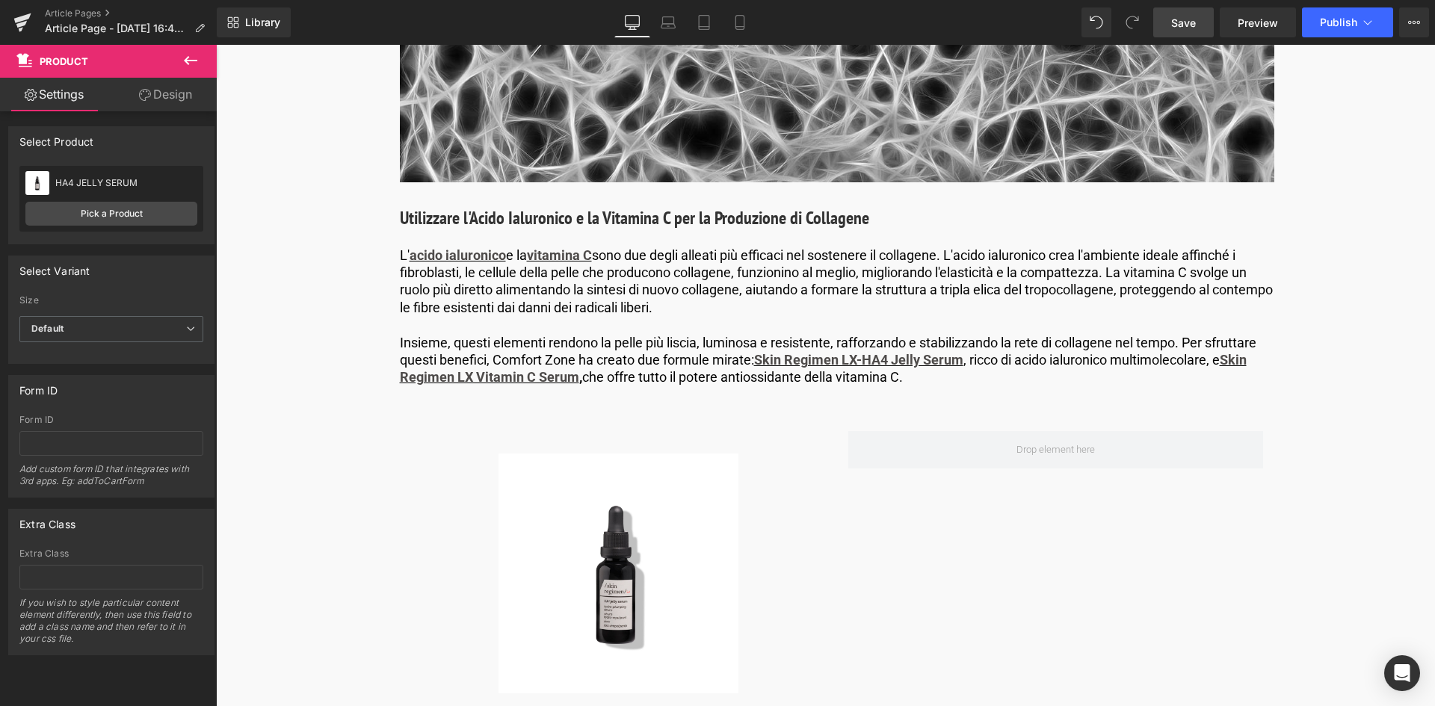
scroll to position [3571, 0]
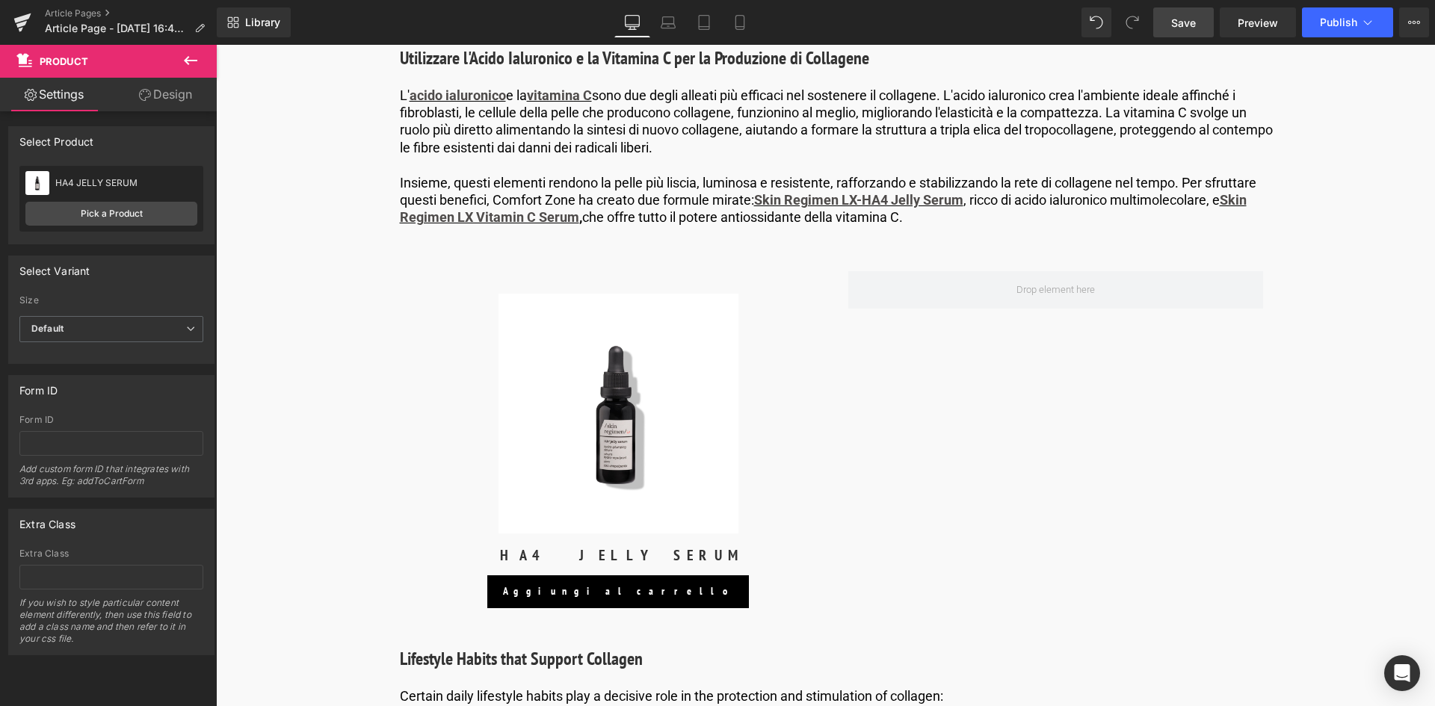
drag, startPoint x: 967, startPoint y: 471, endPoint x: 1020, endPoint y: 360, distance: 123.0
click at [967, 471] on div "Sale Off (P) Image HA4 JELLY SERUM (P) Title Aggiungi [PERSON_NAME] (P) Cart Bu…" at bounding box center [837, 443] width 875 height 389
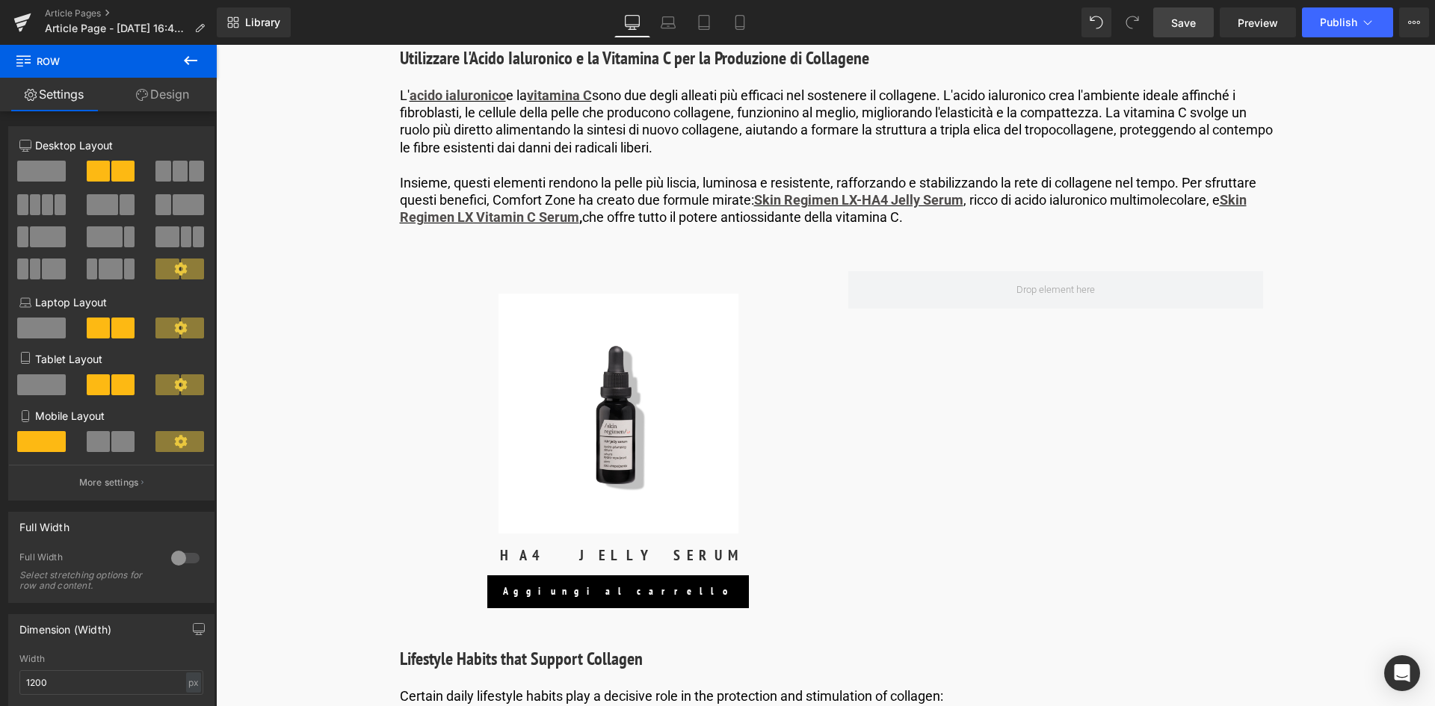
scroll to position [3496, 0]
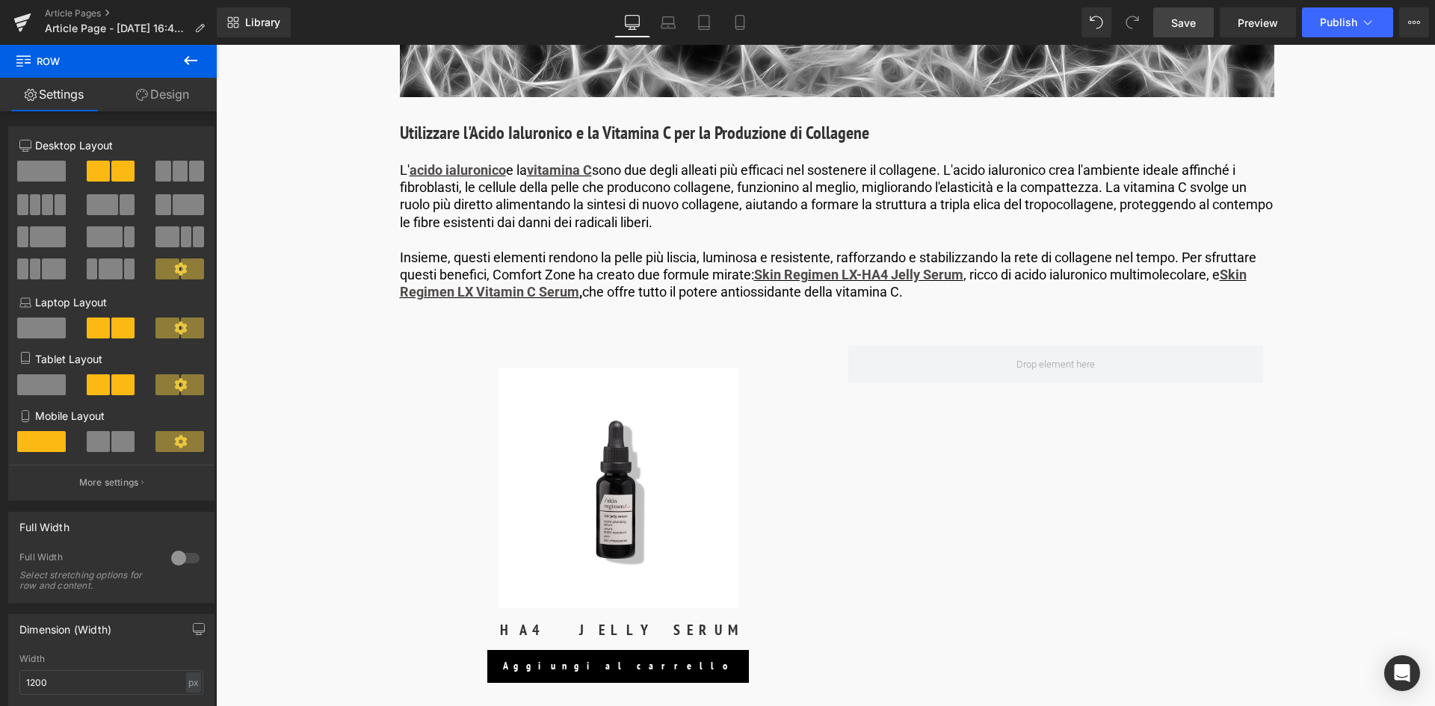
click at [1184, 24] on span "Save" at bounding box center [1183, 23] width 25 height 16
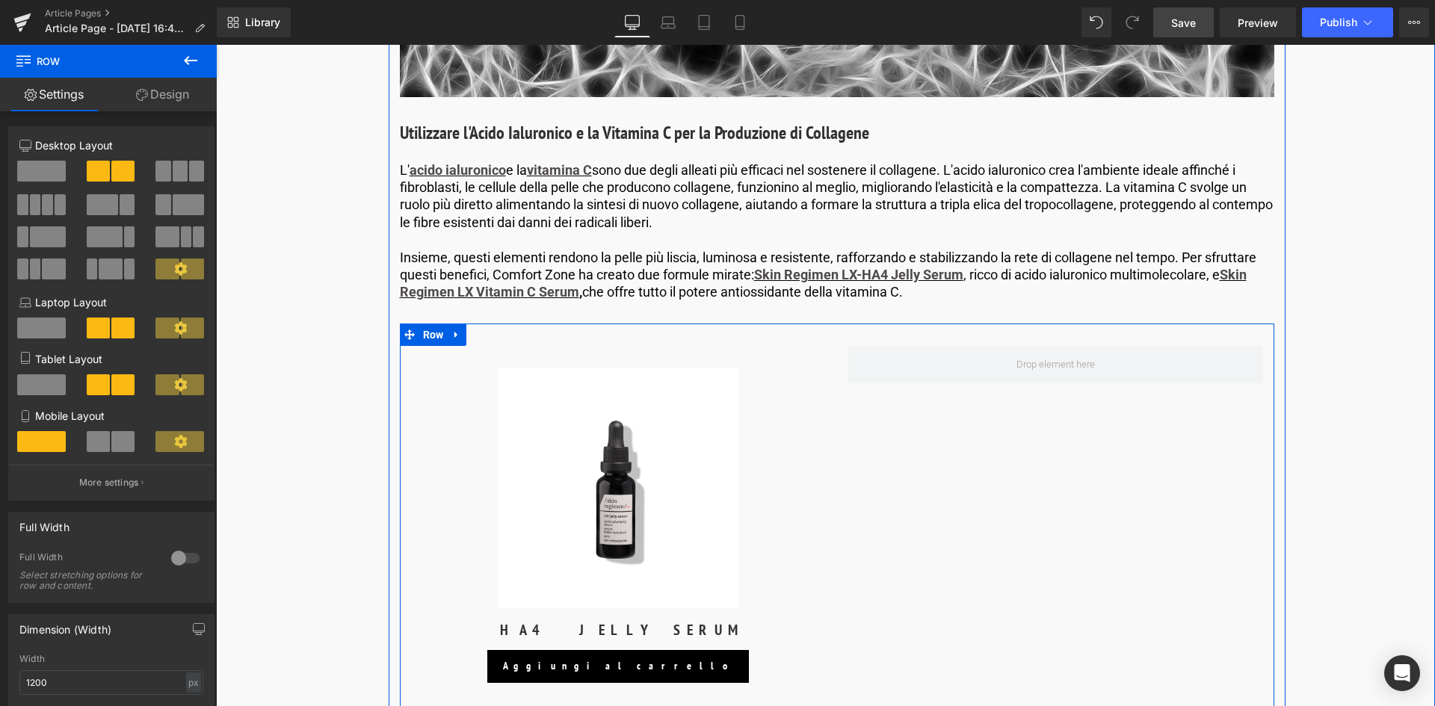
scroll to position [3571, 0]
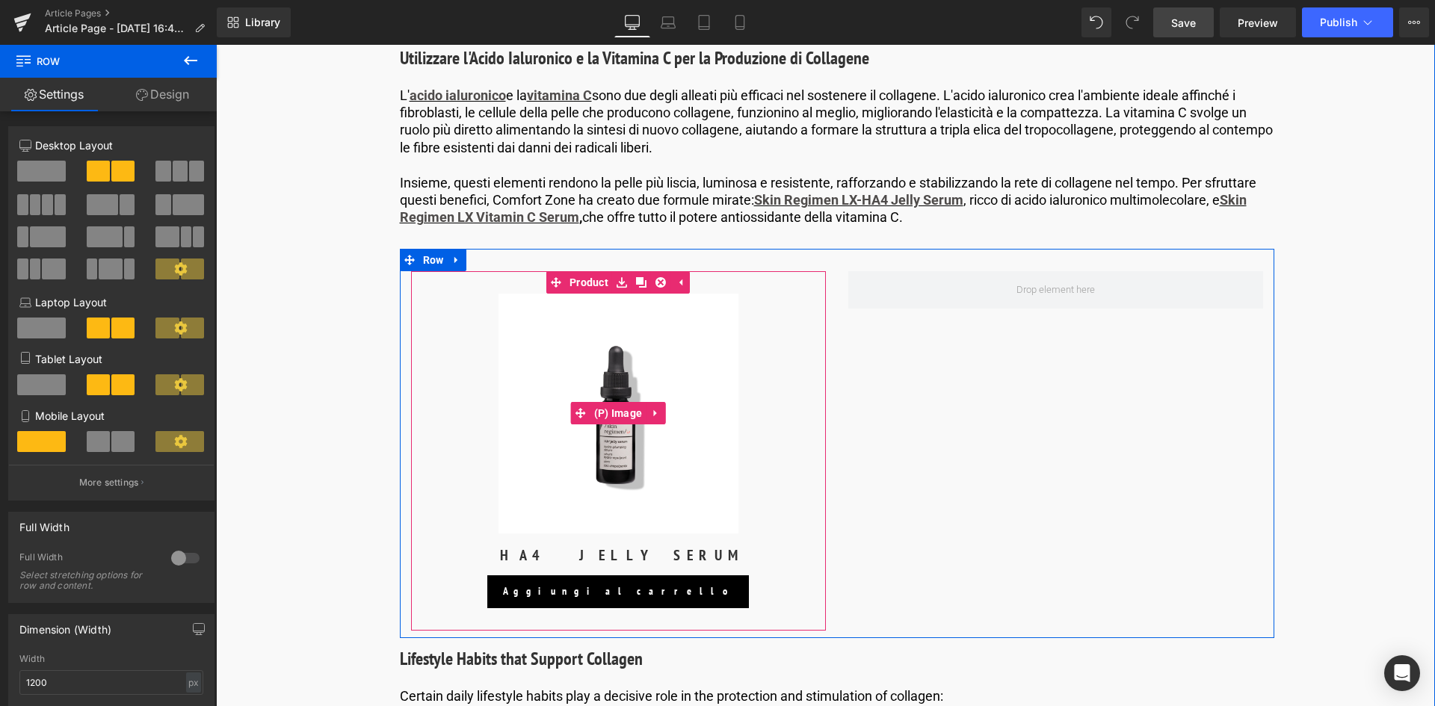
click at [639, 273] on link at bounding box center [641, 282] width 19 height 22
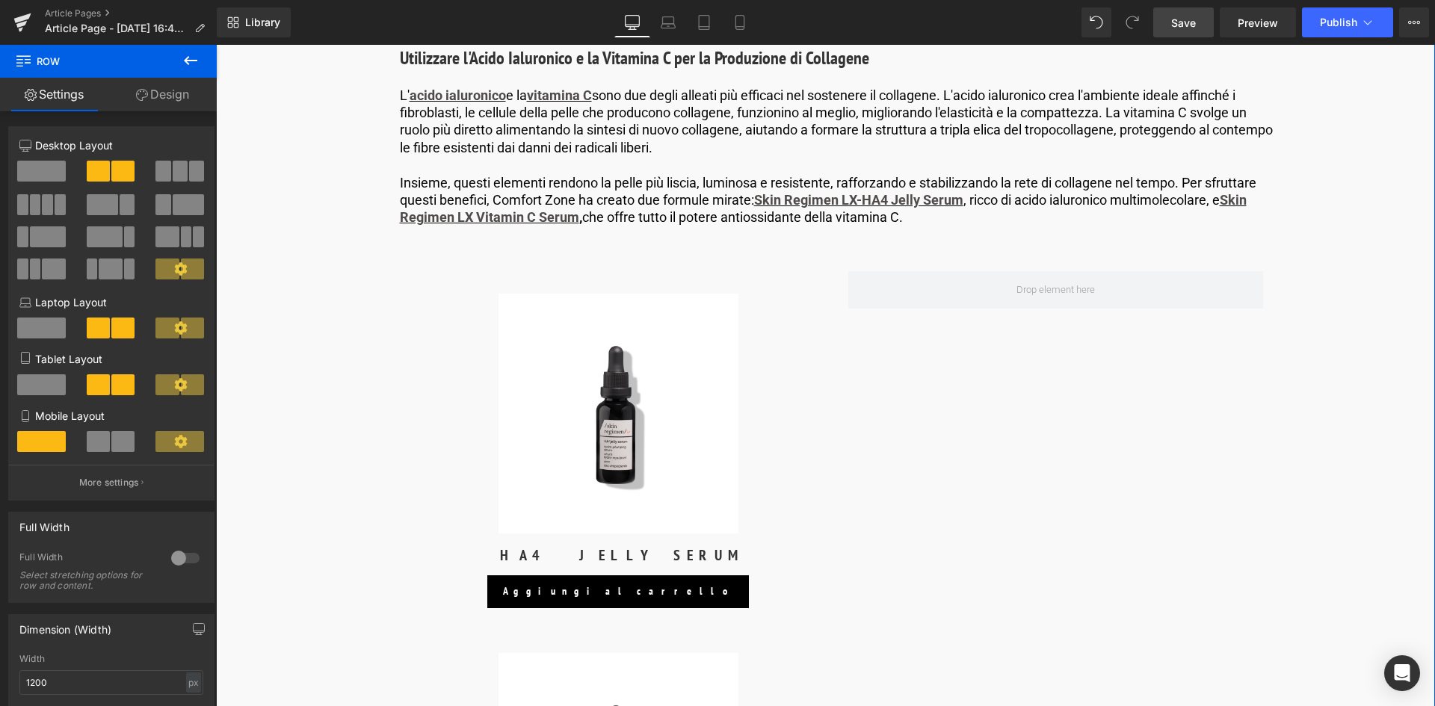
scroll to position [3646, 0]
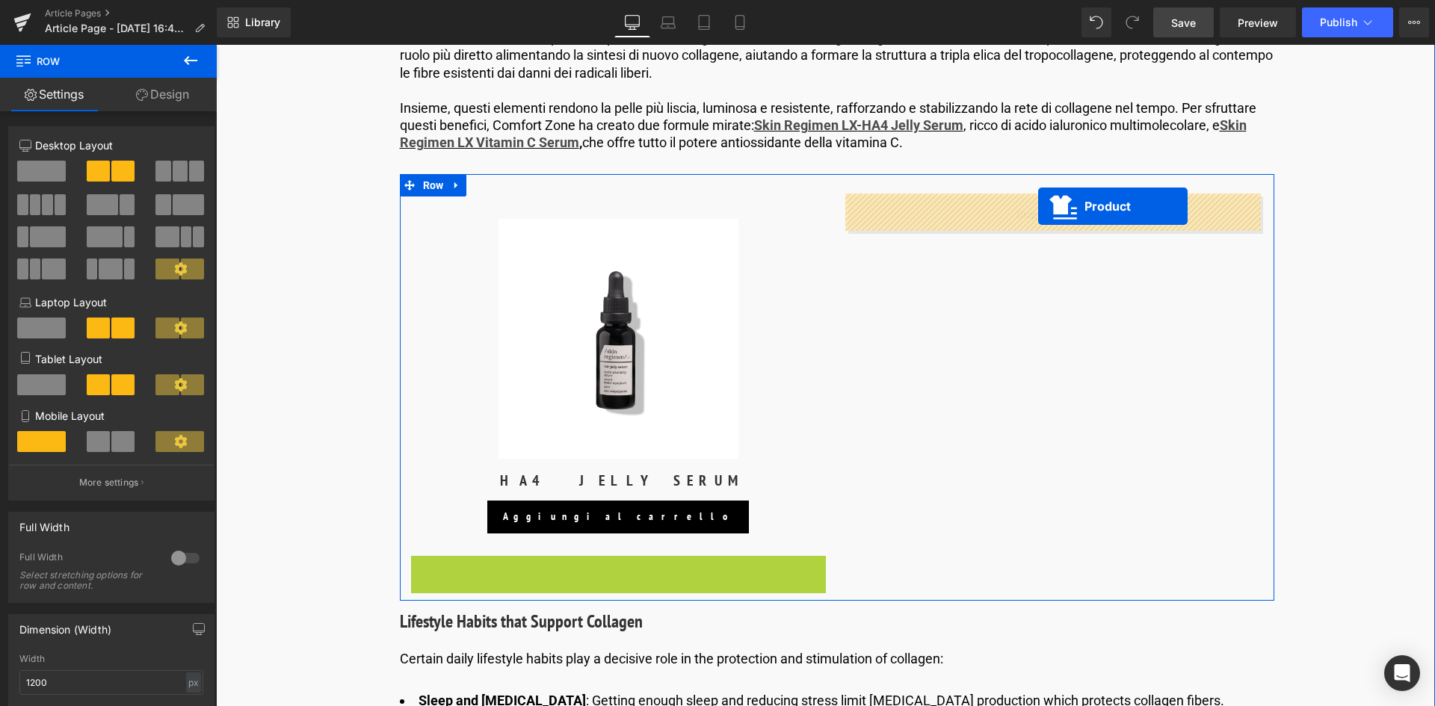
drag, startPoint x: 1038, startPoint y: 218, endPoint x: 1038, endPoint y: 206, distance: 11.2
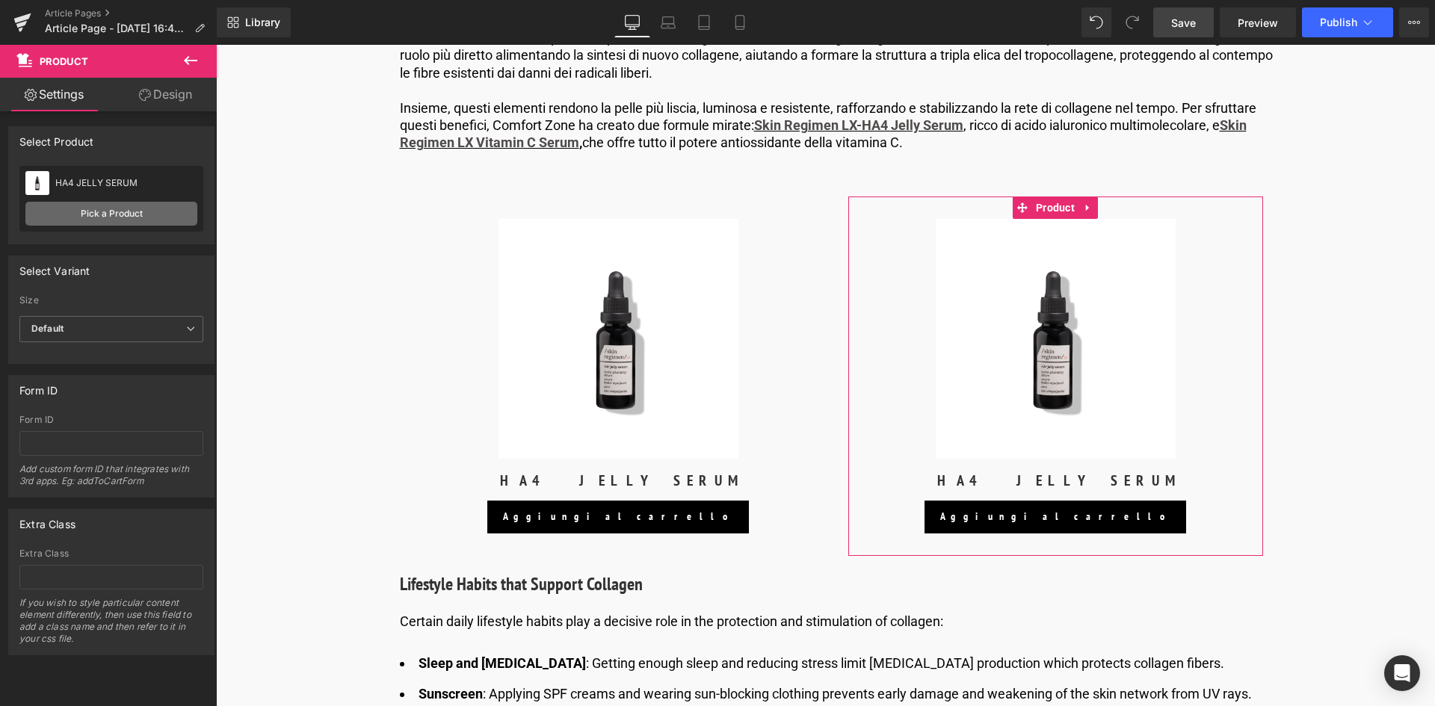
click at [116, 218] on link "Pick a Product" at bounding box center [111, 214] width 172 height 24
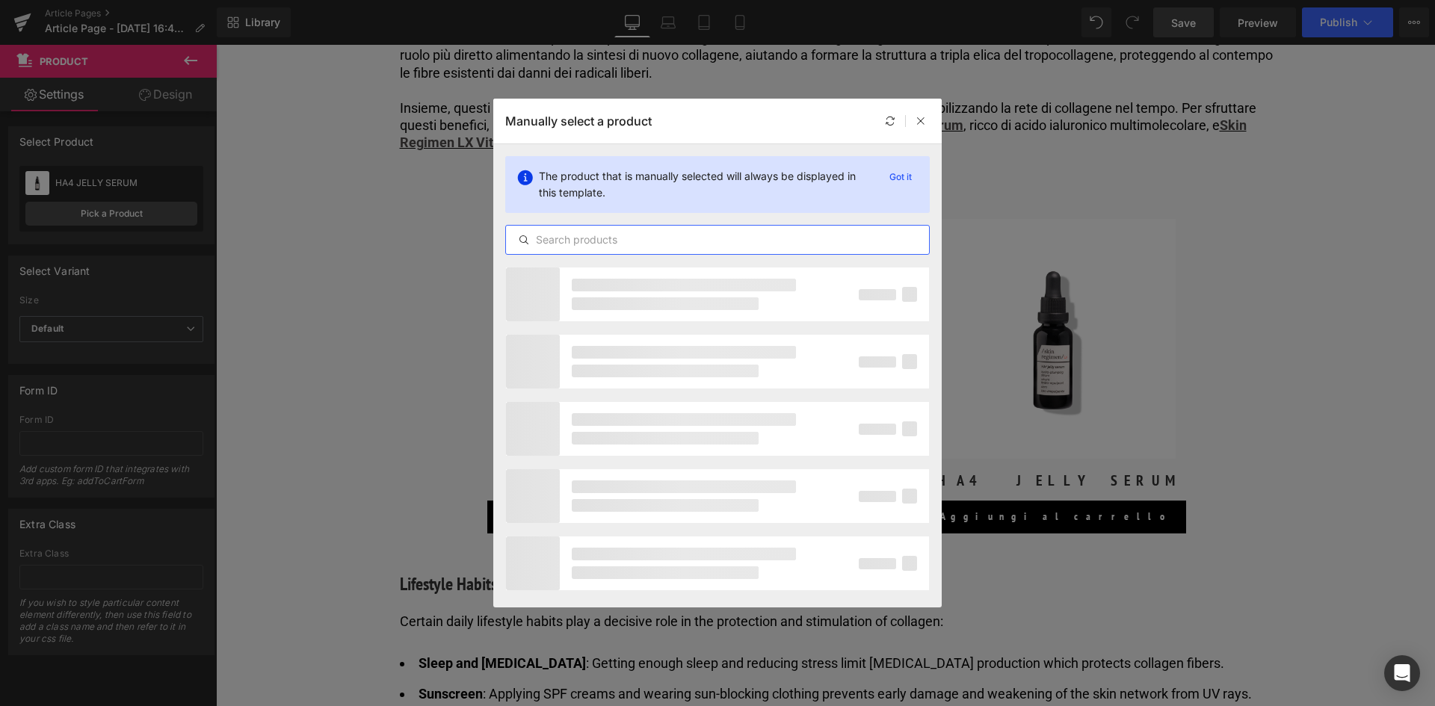
click at [612, 241] on input "text" at bounding box center [717, 240] width 423 height 18
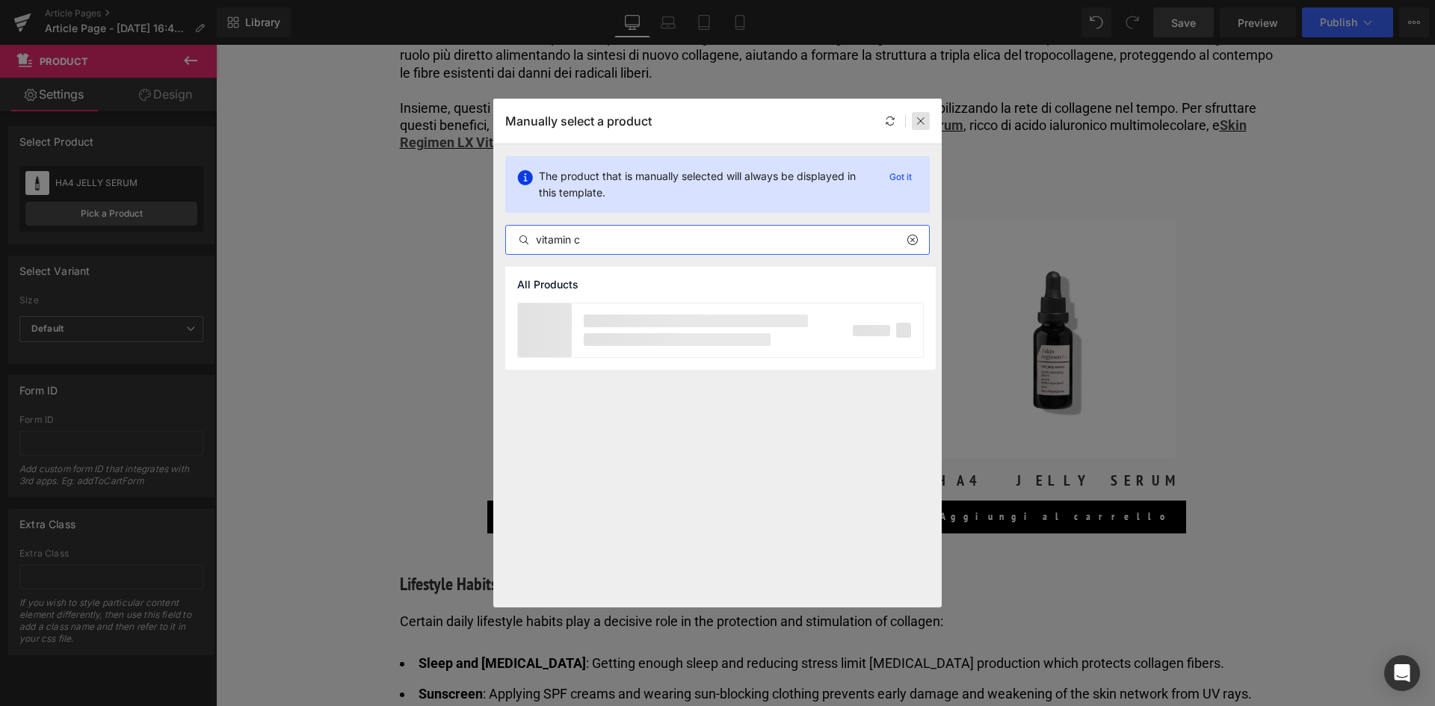
type input "vitamin c"
click at [916, 128] on div at bounding box center [921, 121] width 18 height 18
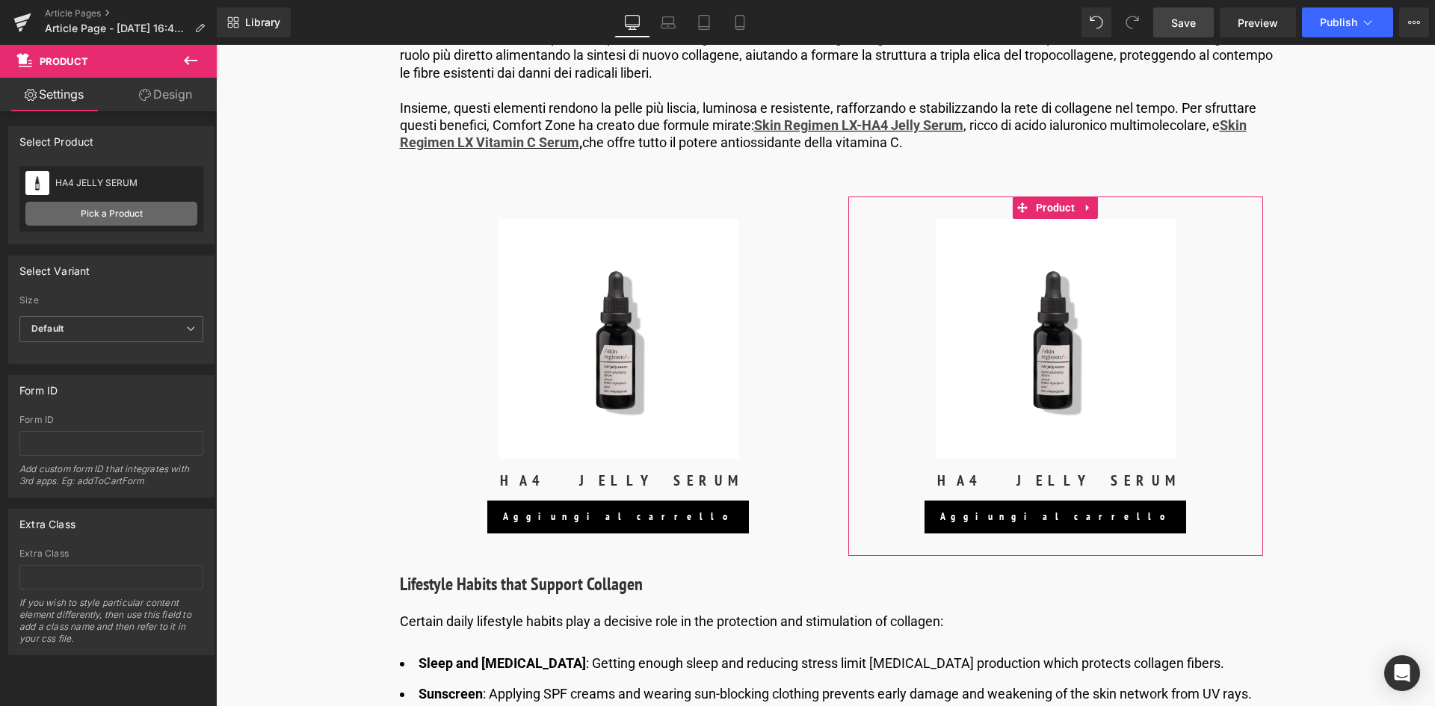
click at [108, 214] on link "Pick a Product" at bounding box center [111, 214] width 172 height 24
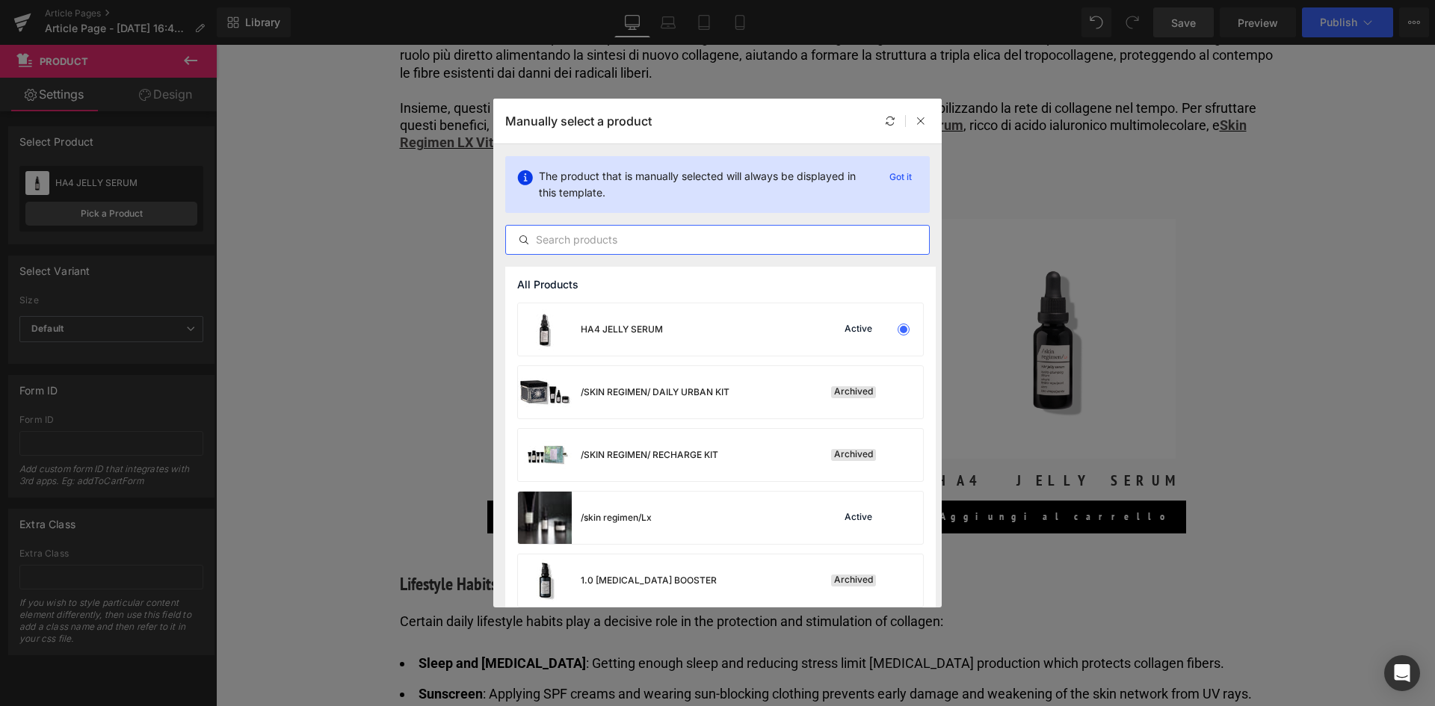
click at [646, 238] on input "text" at bounding box center [717, 240] width 423 height 18
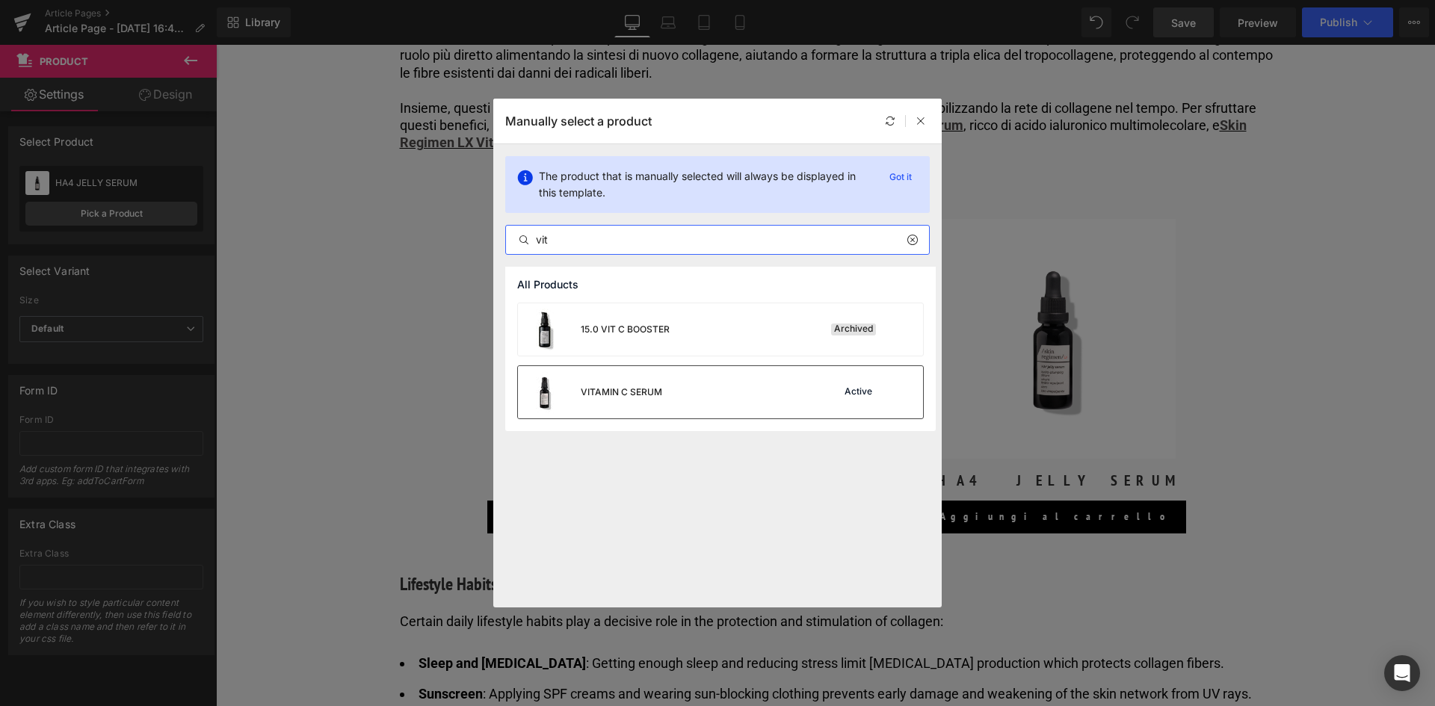
type input "vit"
click at [631, 397] on div "VITAMIN C SERUM" at bounding box center [621, 392] width 81 height 13
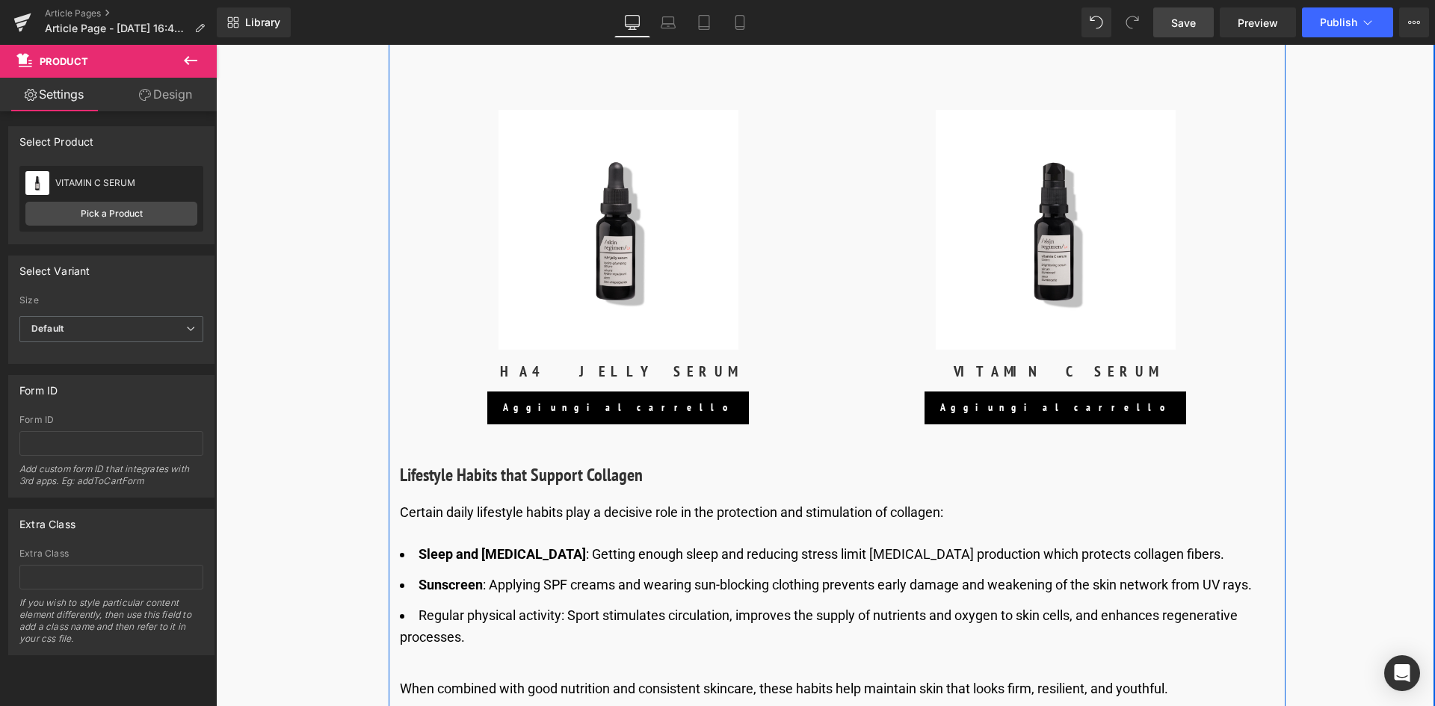
scroll to position [3870, 0]
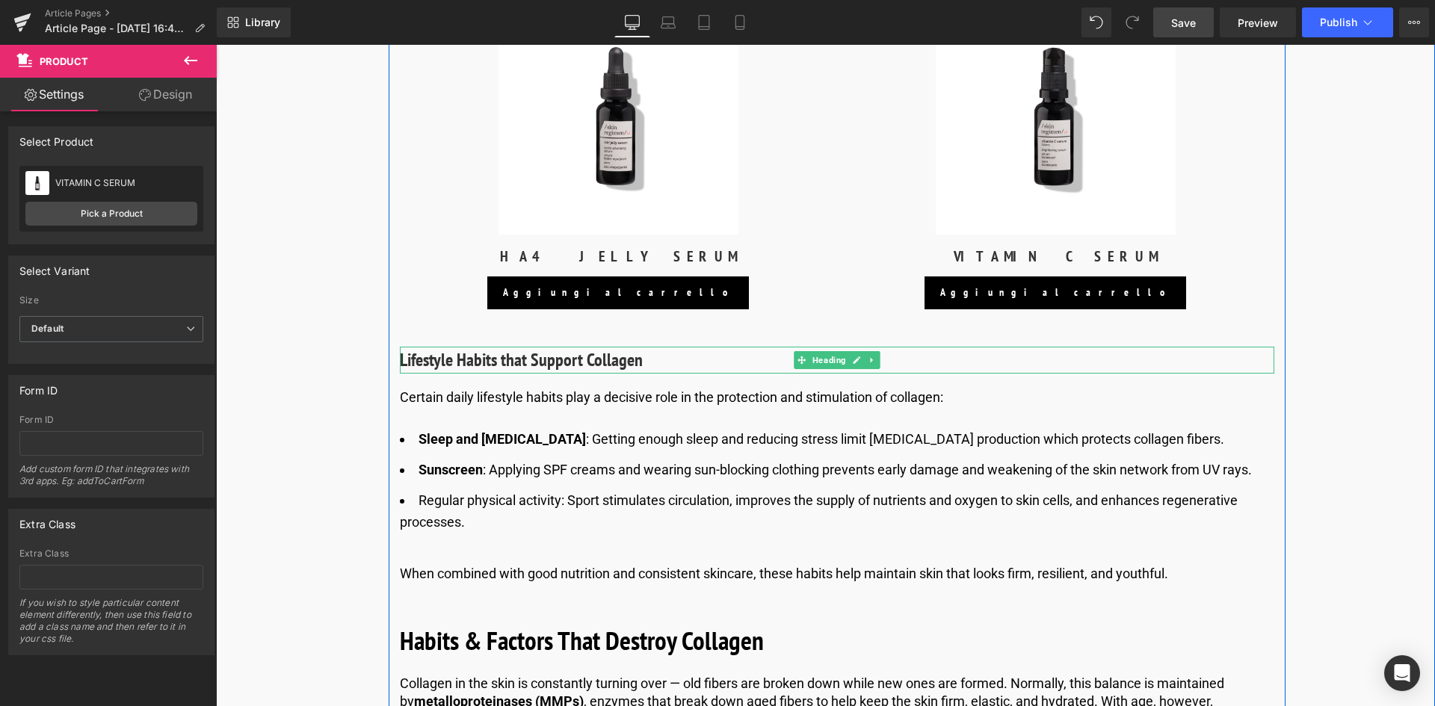
drag, startPoint x: 563, startPoint y: 357, endPoint x: 387, endPoint y: 349, distance: 175.9
click at [563, 357] on h3 "Lifestyle Habits that Support Collagen" at bounding box center [837, 360] width 875 height 27
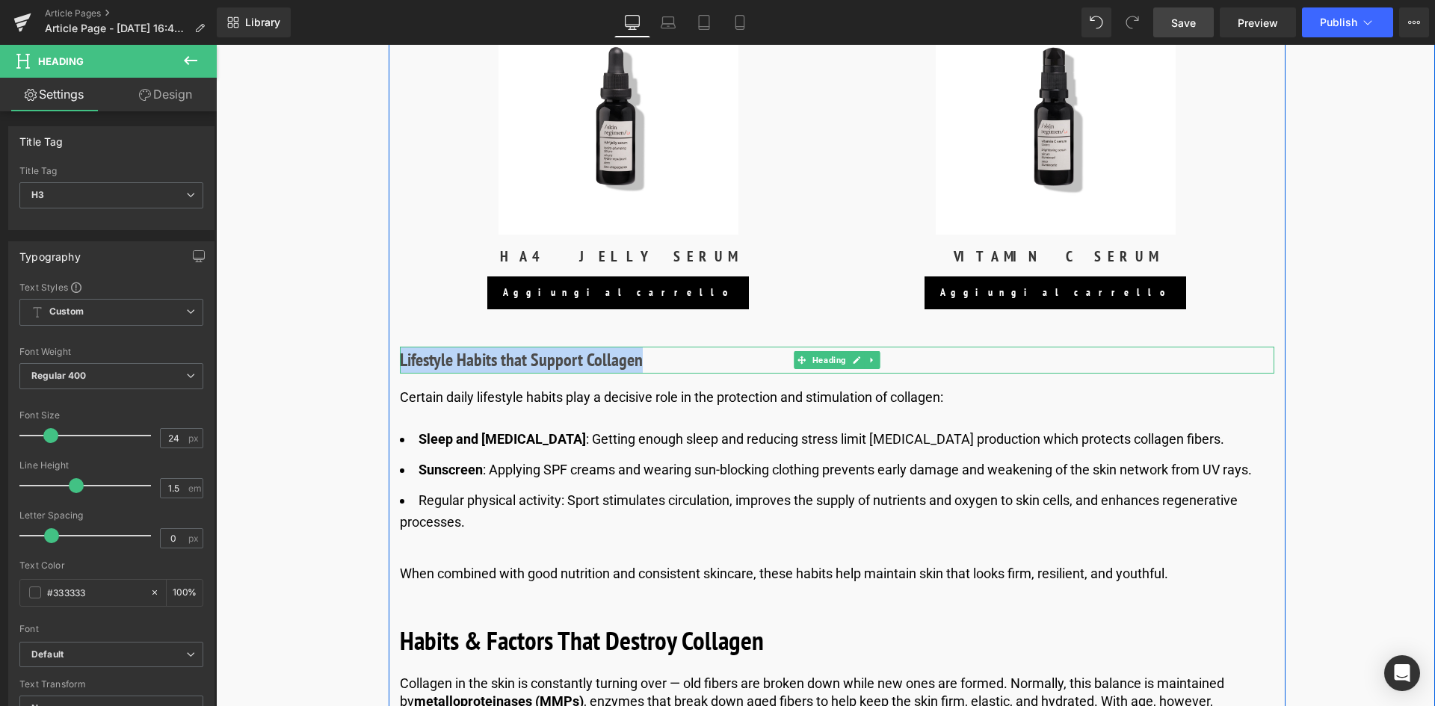
click at [650, 360] on h3 "Lifestyle Habits that Support Collagen" at bounding box center [837, 360] width 875 height 27
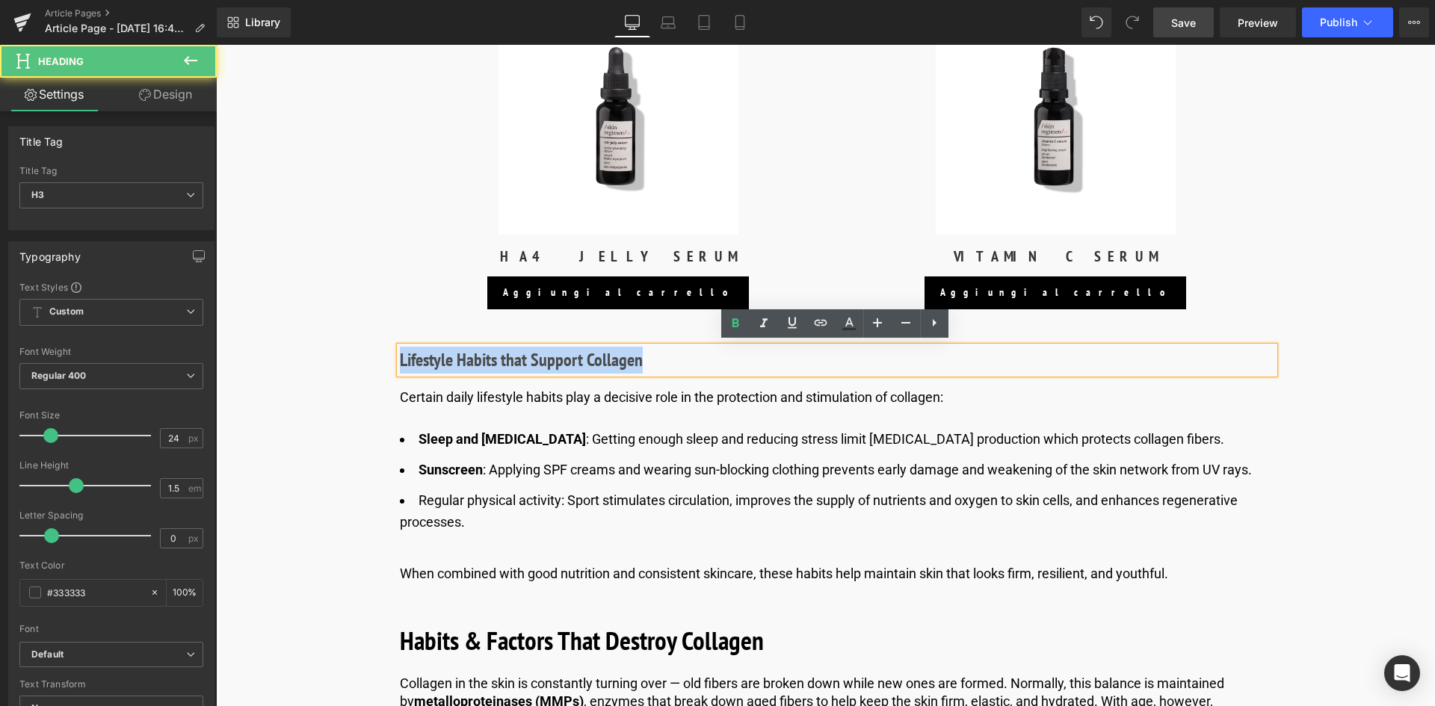
drag, startPoint x: 613, startPoint y: 360, endPoint x: 381, endPoint y: 362, distance: 231.8
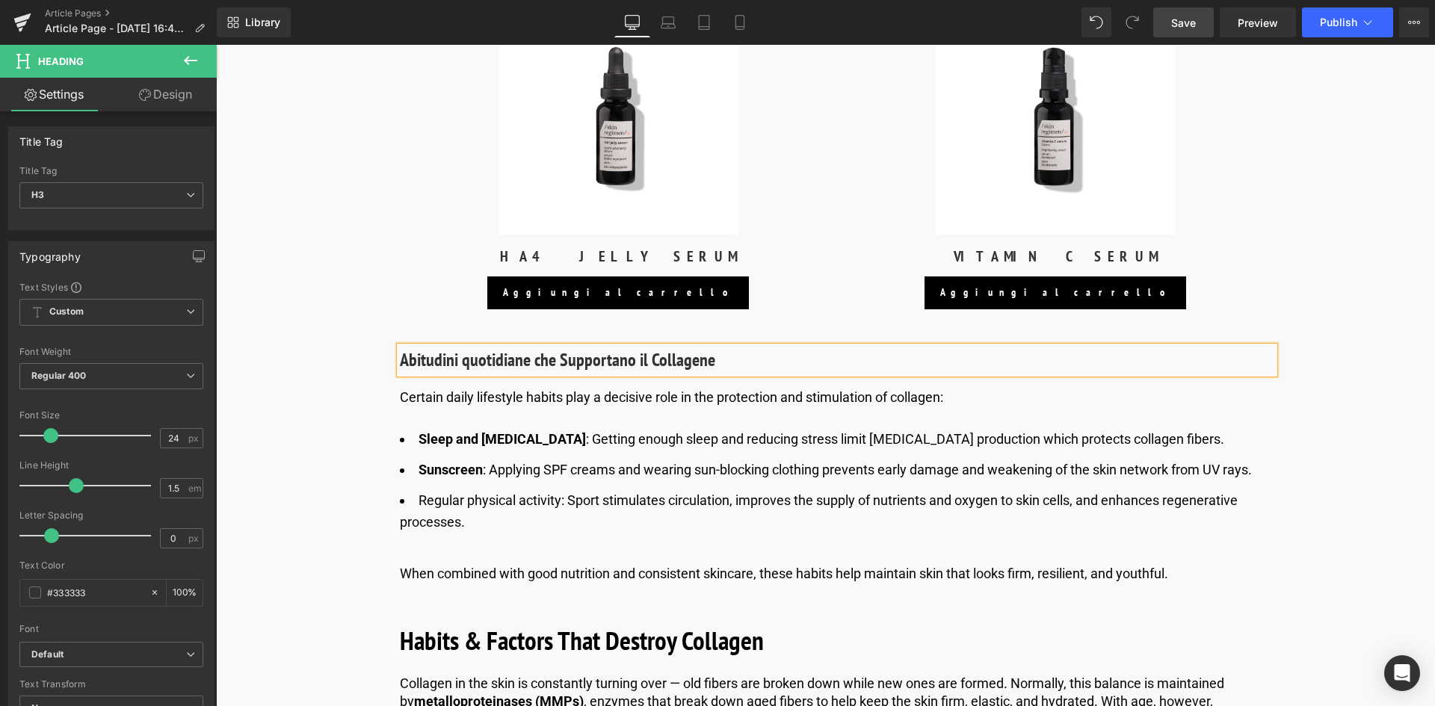
click at [1195, 25] on span "Save" at bounding box center [1183, 23] width 25 height 16
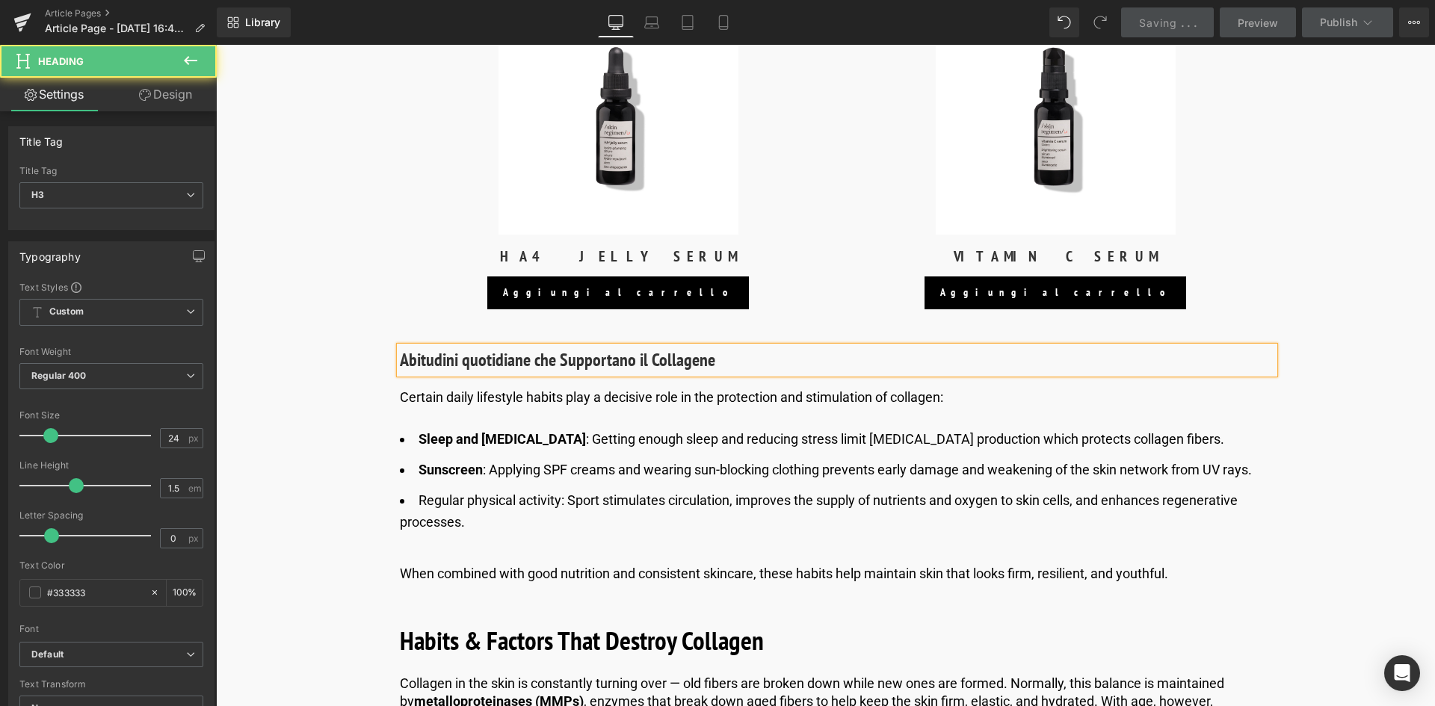
click at [472, 356] on h3 "Abitudini quotidiane che Supportano il Collagene" at bounding box center [837, 360] width 875 height 27
click at [466, 357] on h3 "Abitudini quotidiane che Supportano il Collagene" at bounding box center [837, 360] width 875 height 27
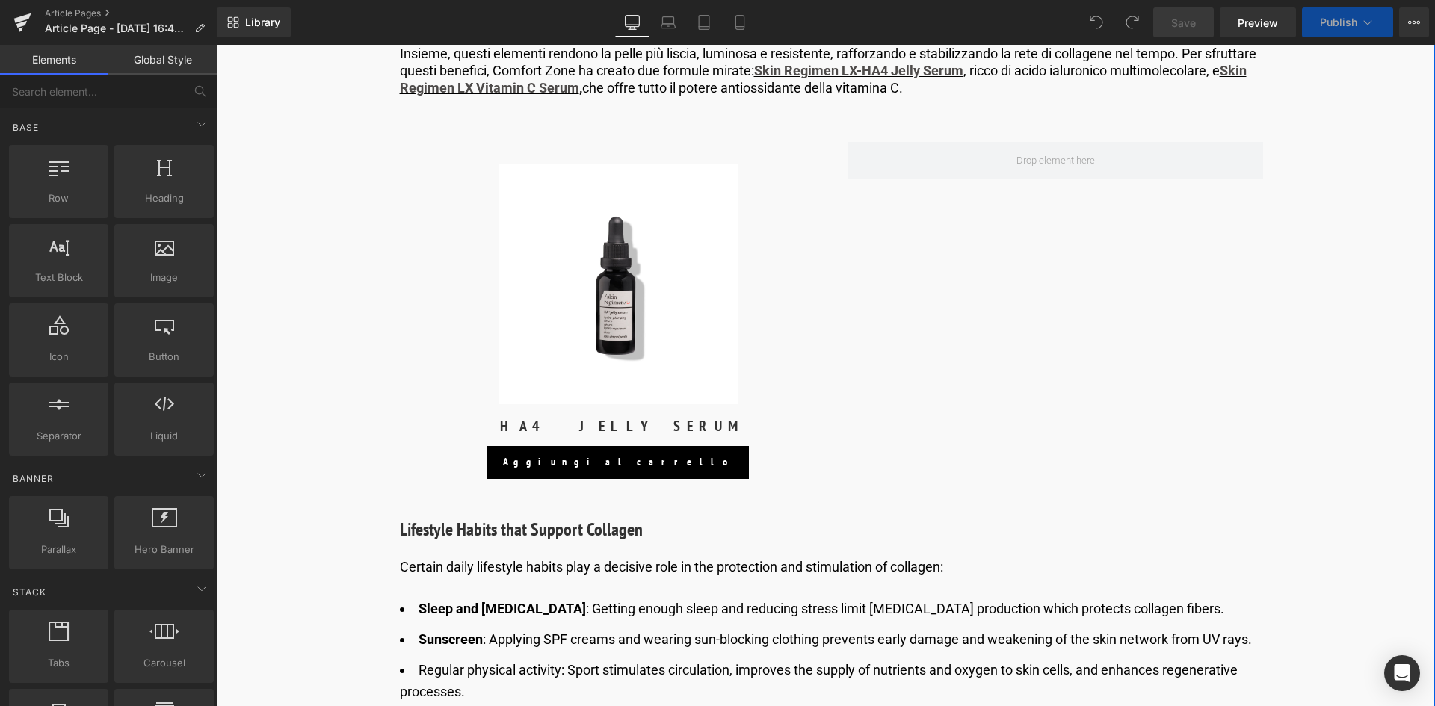
scroll to position [3450, 0]
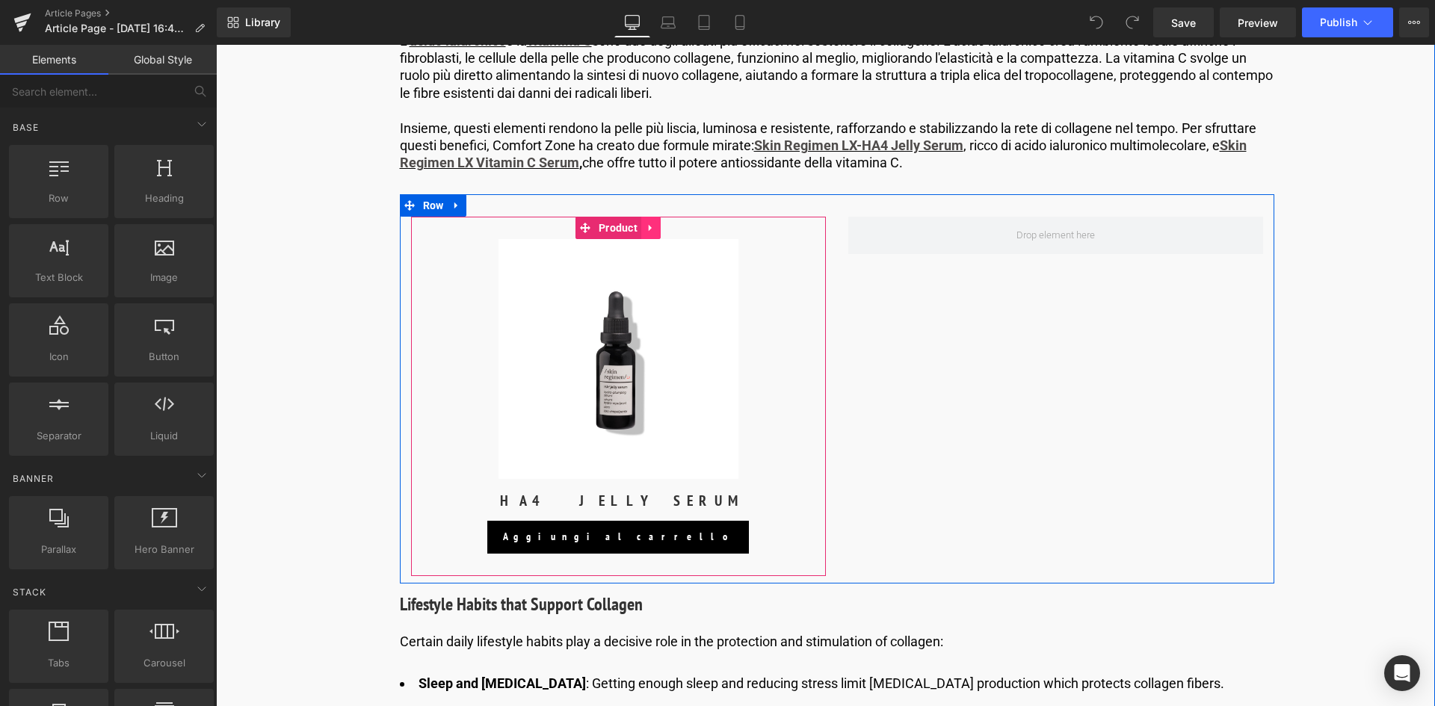
click at [649, 227] on icon at bounding box center [650, 227] width 3 height 7
click at [636, 226] on icon at bounding box center [641, 228] width 10 height 10
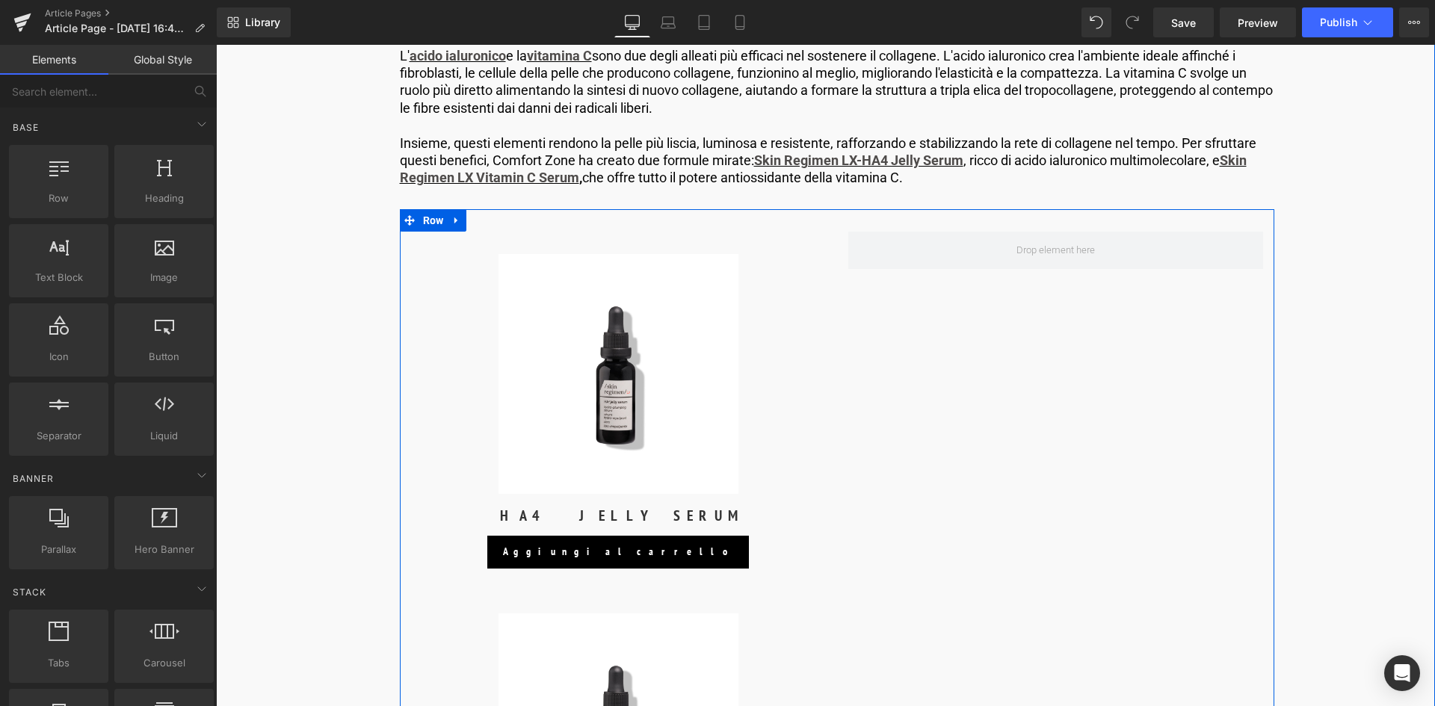
scroll to position [3396, 0]
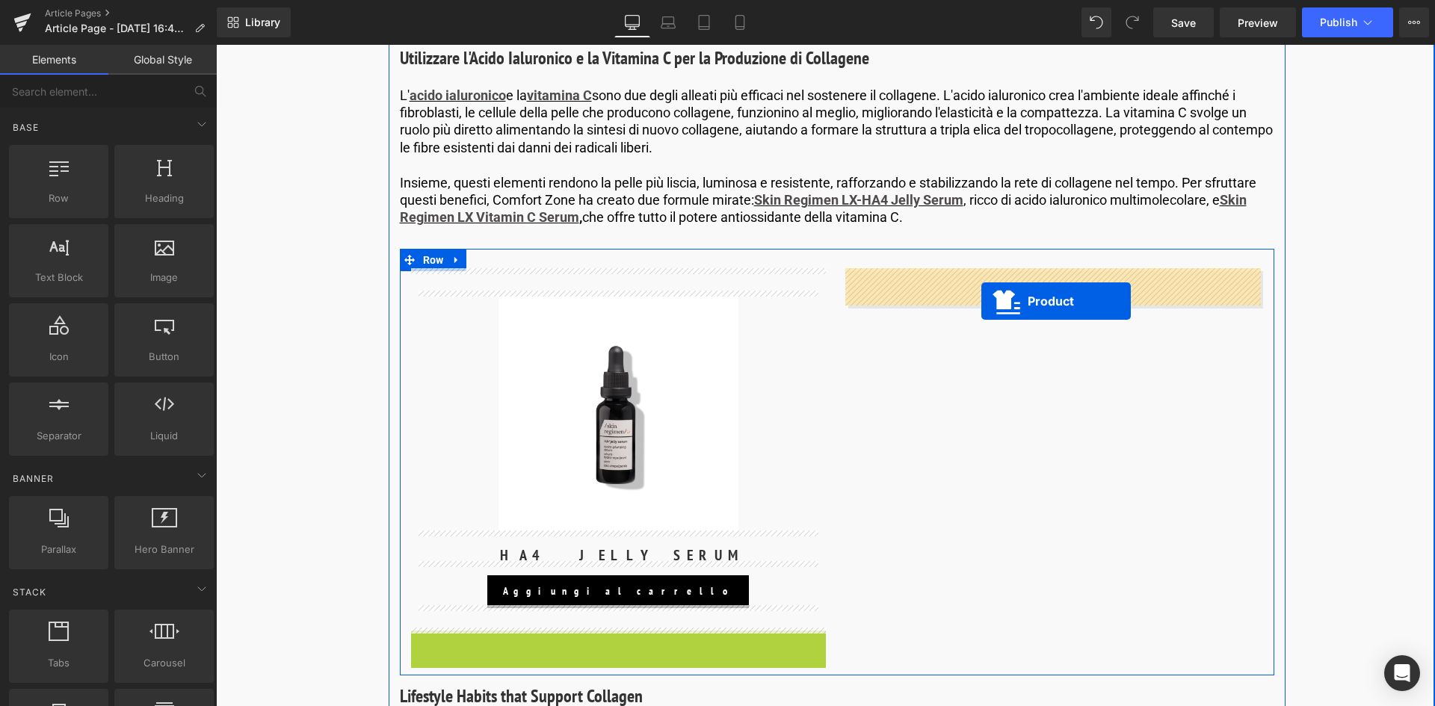
drag, startPoint x: 603, startPoint y: 641, endPoint x: 982, endPoint y: 300, distance: 509.8
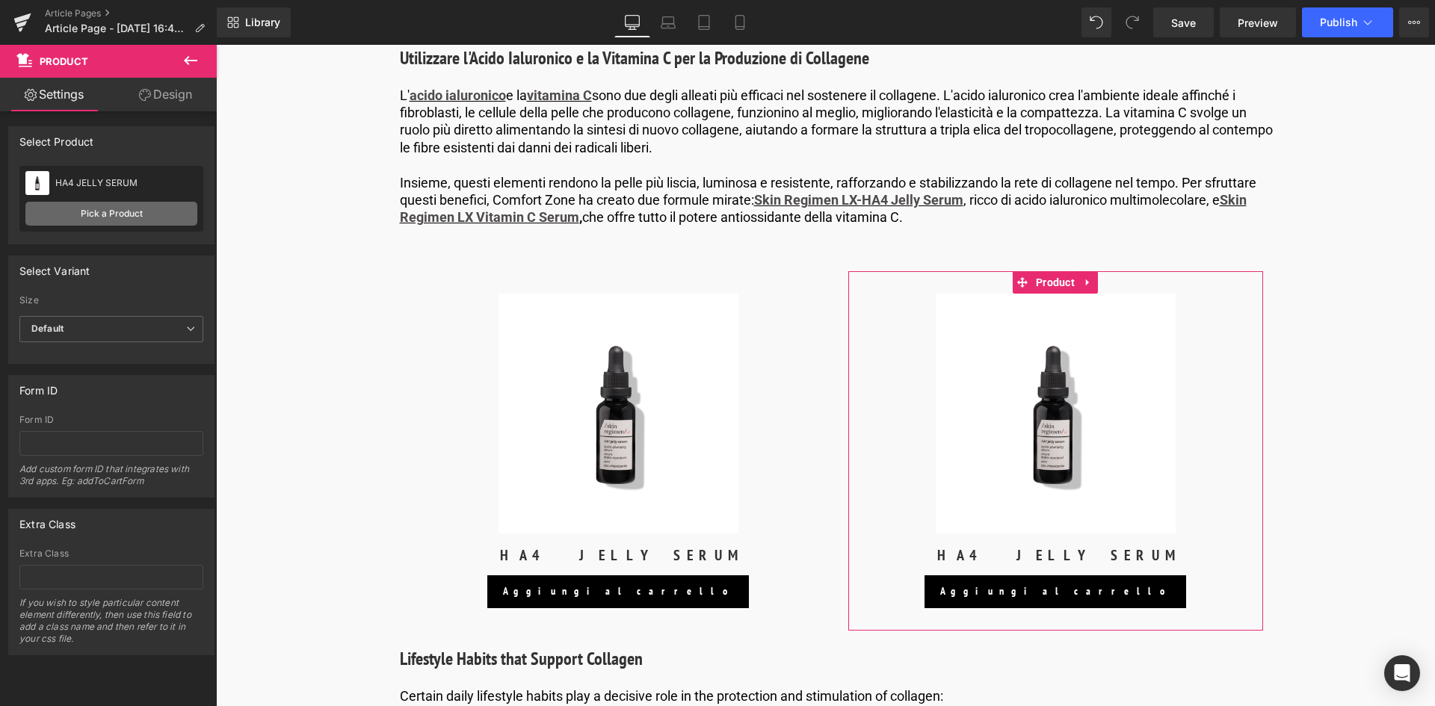
click at [120, 220] on link "Pick a Product" at bounding box center [111, 214] width 172 height 24
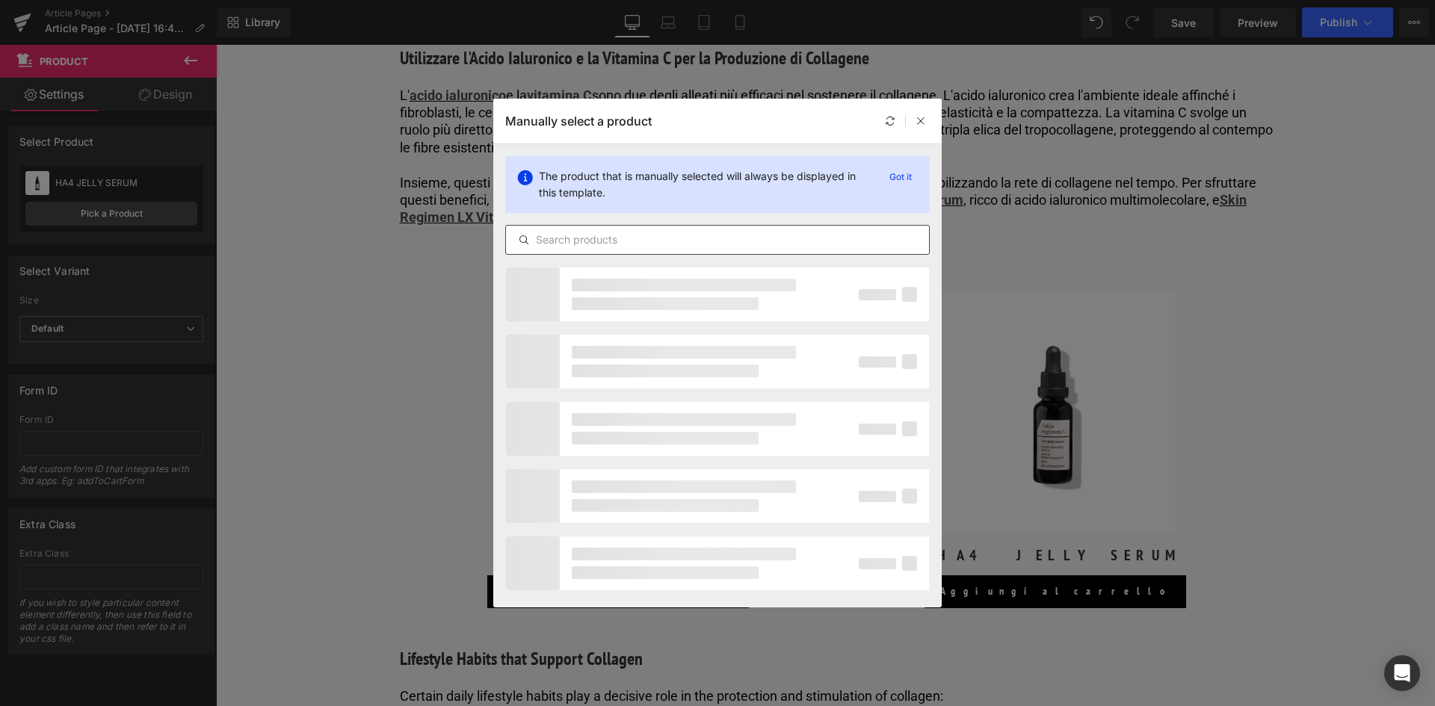
click at [604, 234] on input "text" at bounding box center [717, 240] width 423 height 18
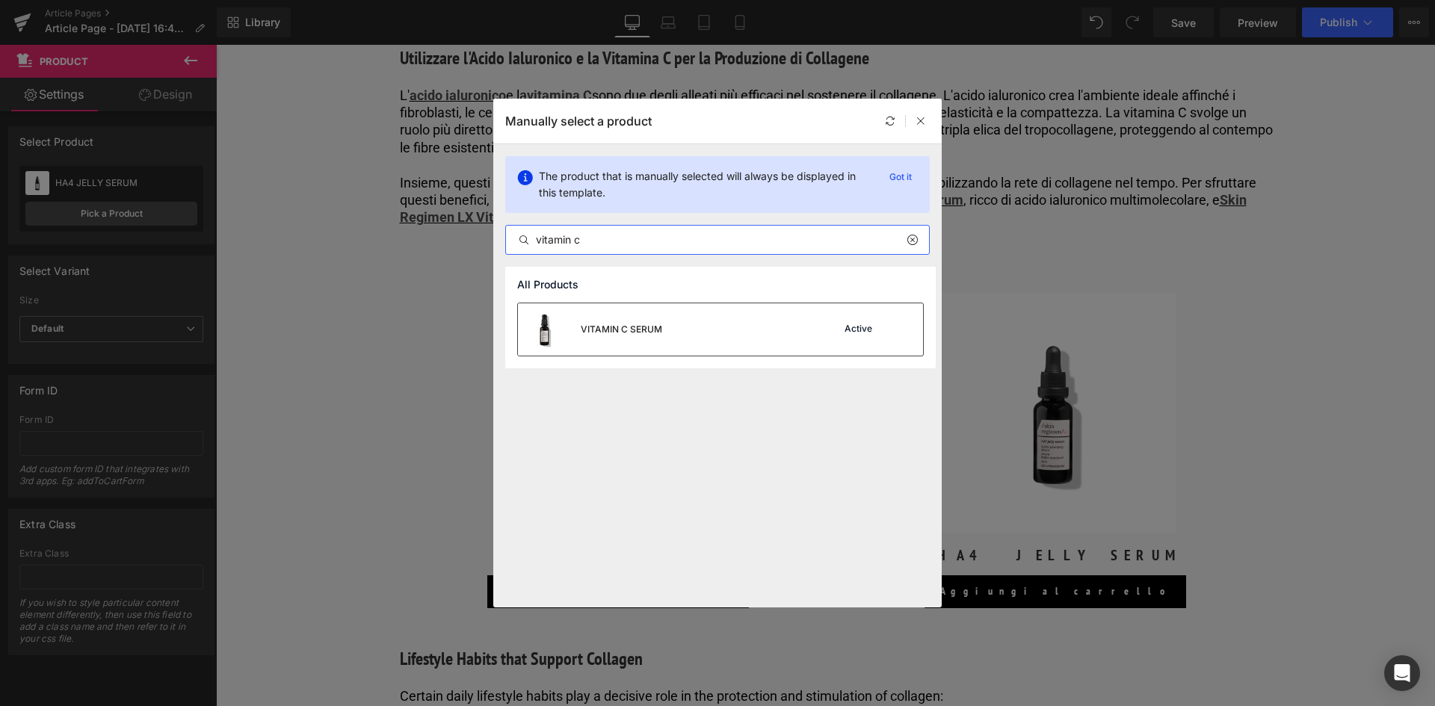
type input "vitamin c"
click at [648, 329] on div "VITAMIN C SERUM" at bounding box center [621, 329] width 81 height 13
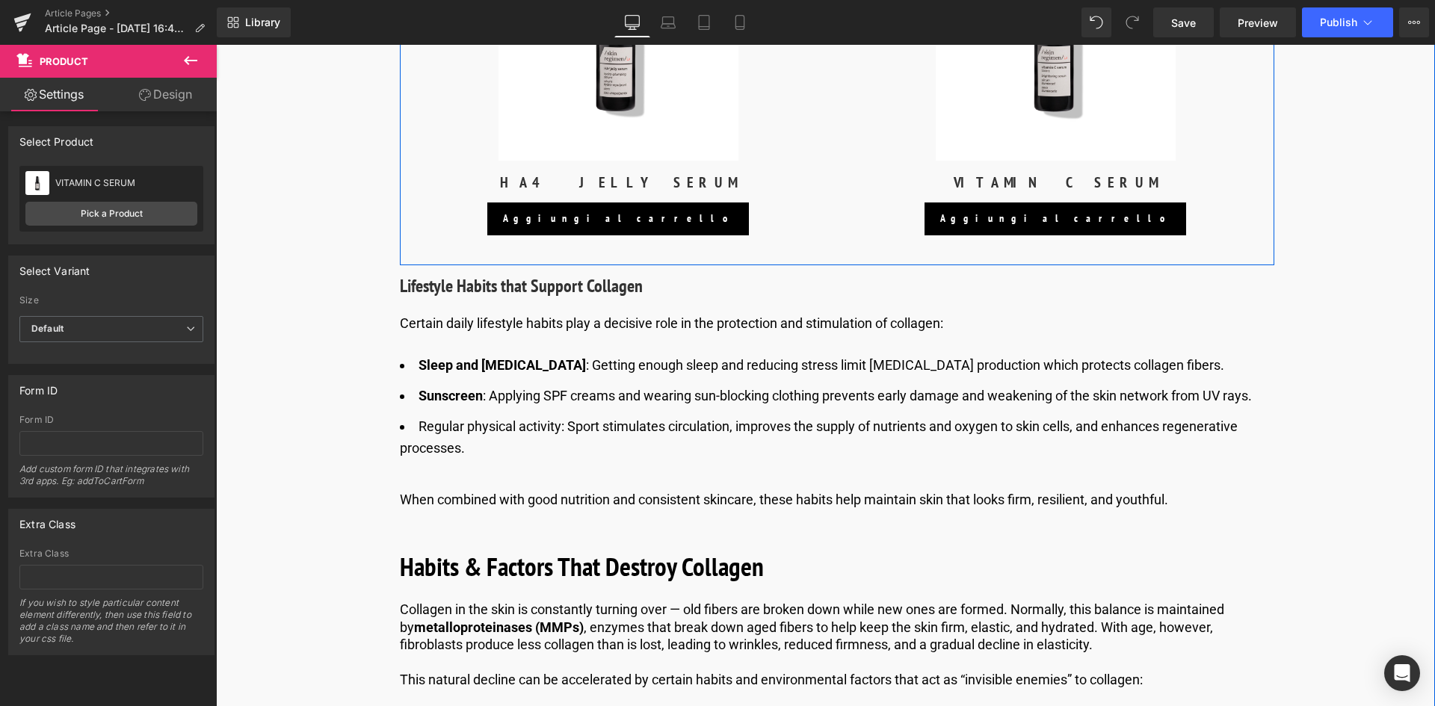
scroll to position [3769, 0]
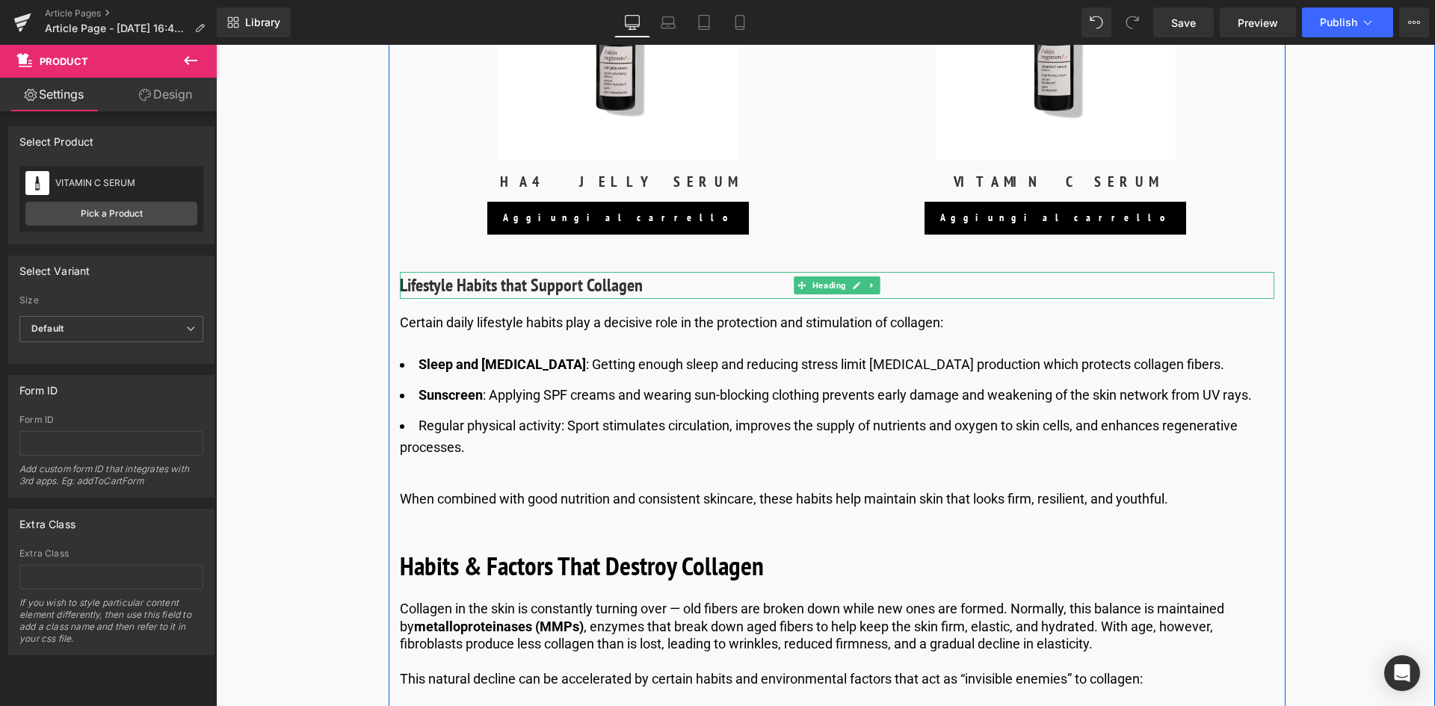
click at [573, 283] on h3 "Lifestyle Habits that Support Collagen" at bounding box center [837, 285] width 875 height 27
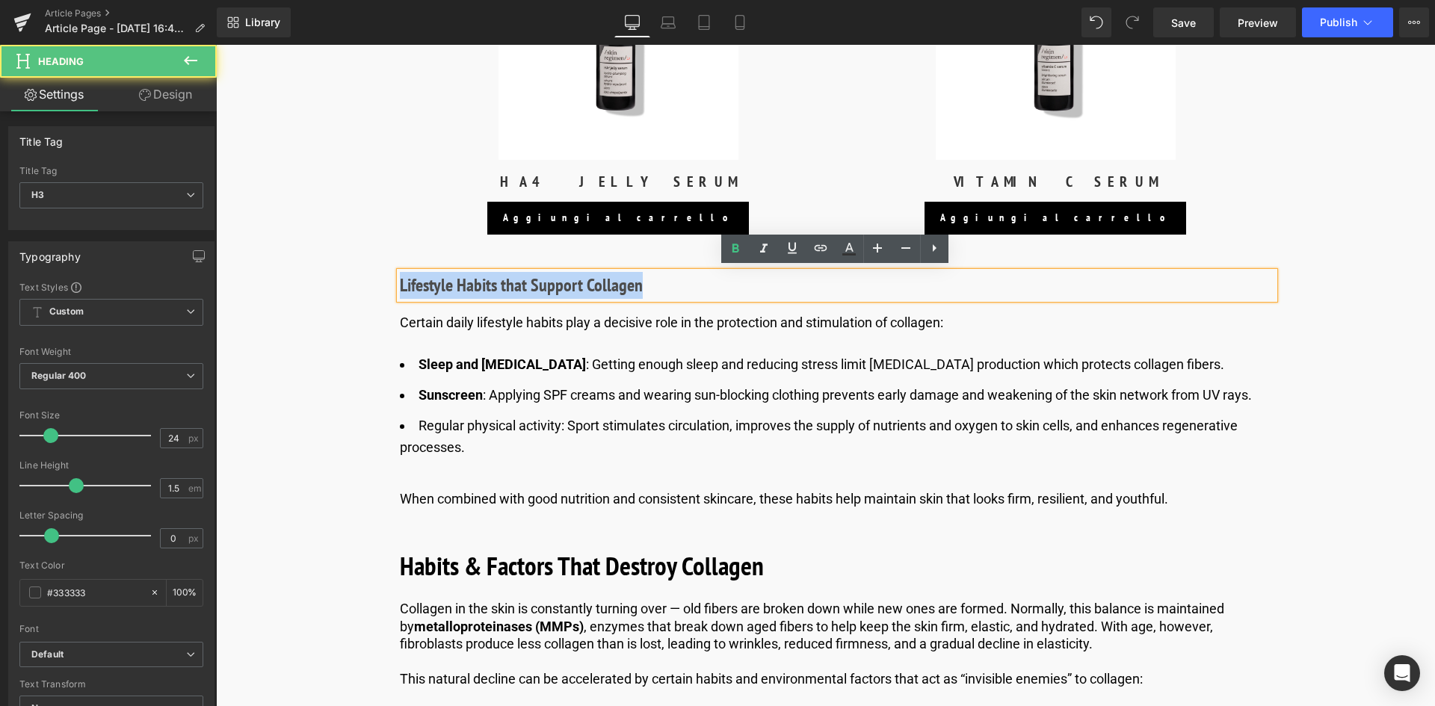
drag, startPoint x: 642, startPoint y: 286, endPoint x: 366, endPoint y: 292, distance: 275.9
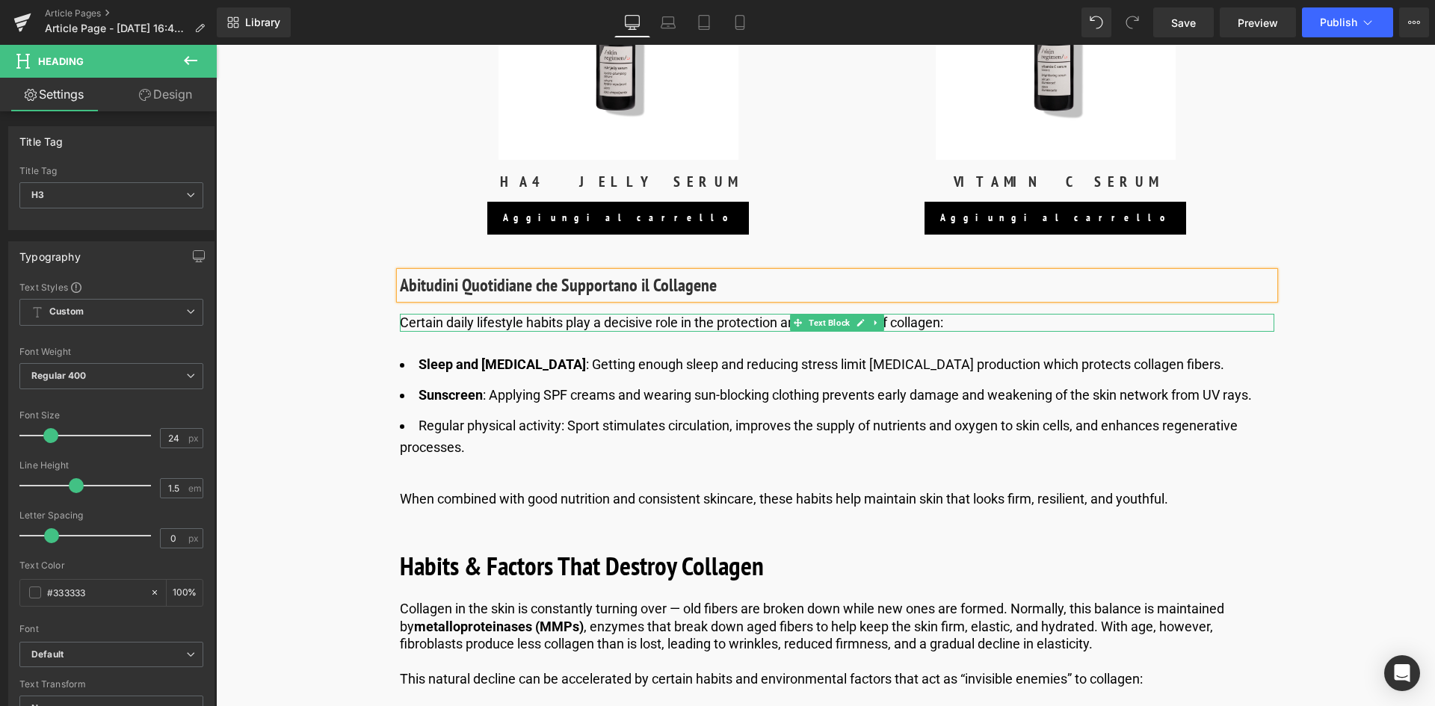
click at [526, 321] on p "Certain daily lifestyle habits play a decisive role in the protection and stimu…" at bounding box center [837, 322] width 875 height 17
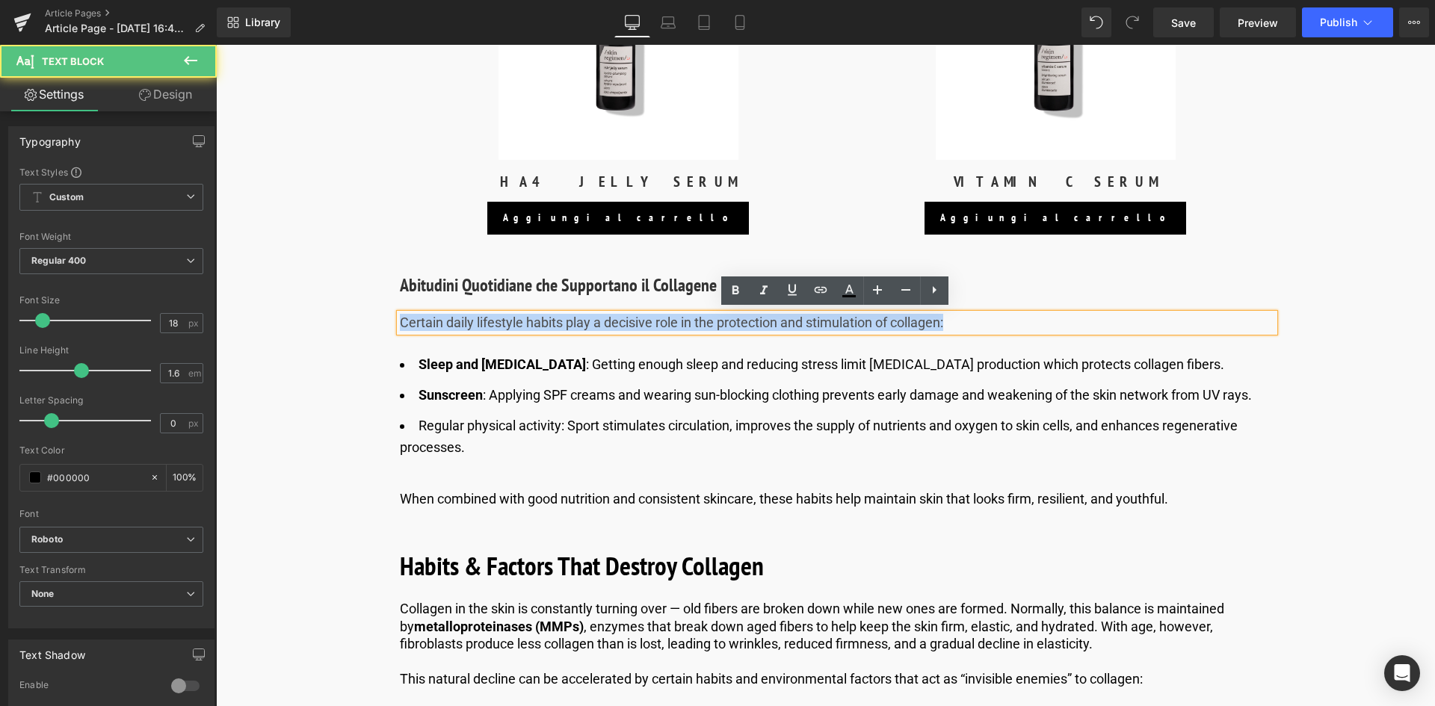
drag, startPoint x: 890, startPoint y: 321, endPoint x: 363, endPoint y: 304, distance: 527.3
copy p "Certain daily lifestyle habits play a decisive role in the protection and stimu…"
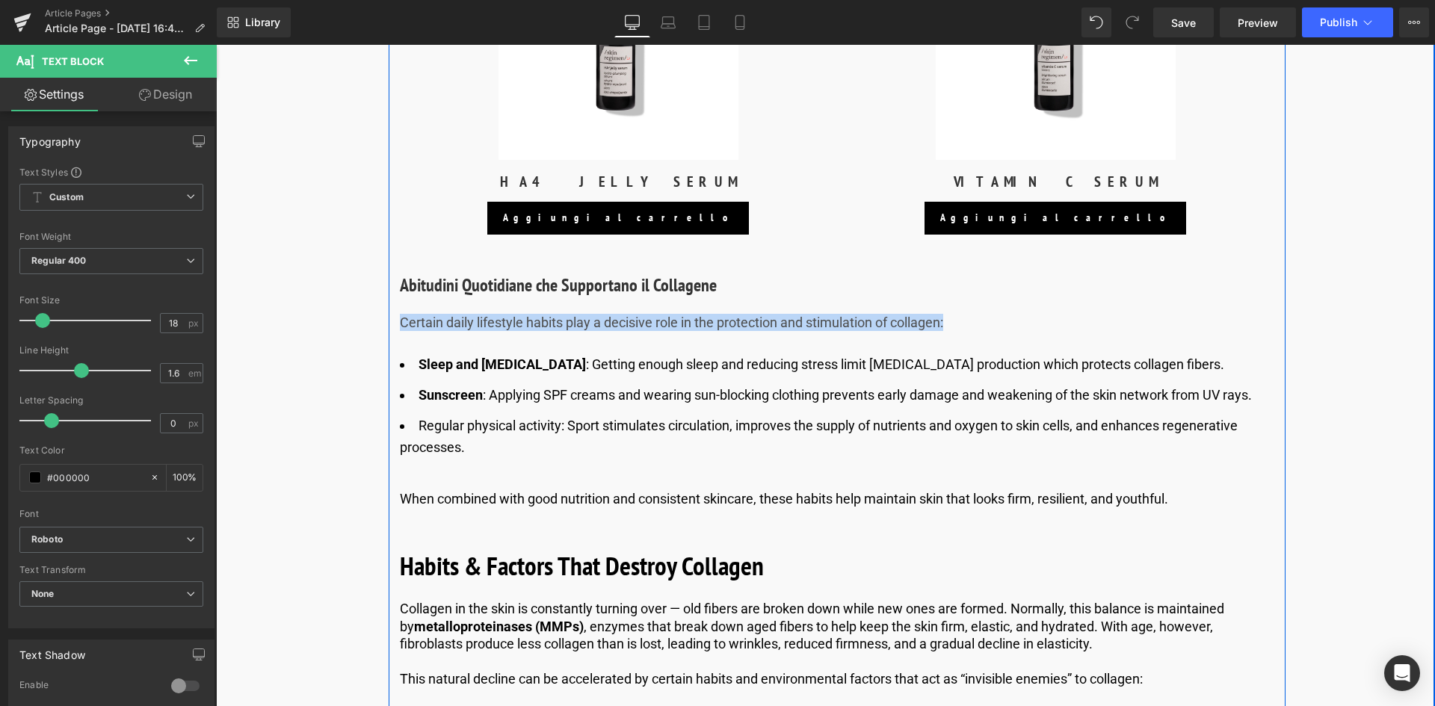
drag, startPoint x: 912, startPoint y: 321, endPoint x: 944, endPoint y: 321, distance: 32.1
click at [912, 321] on p "Certain daily lifestyle habits play a decisive role in the protection and stimu…" at bounding box center [837, 322] width 875 height 17
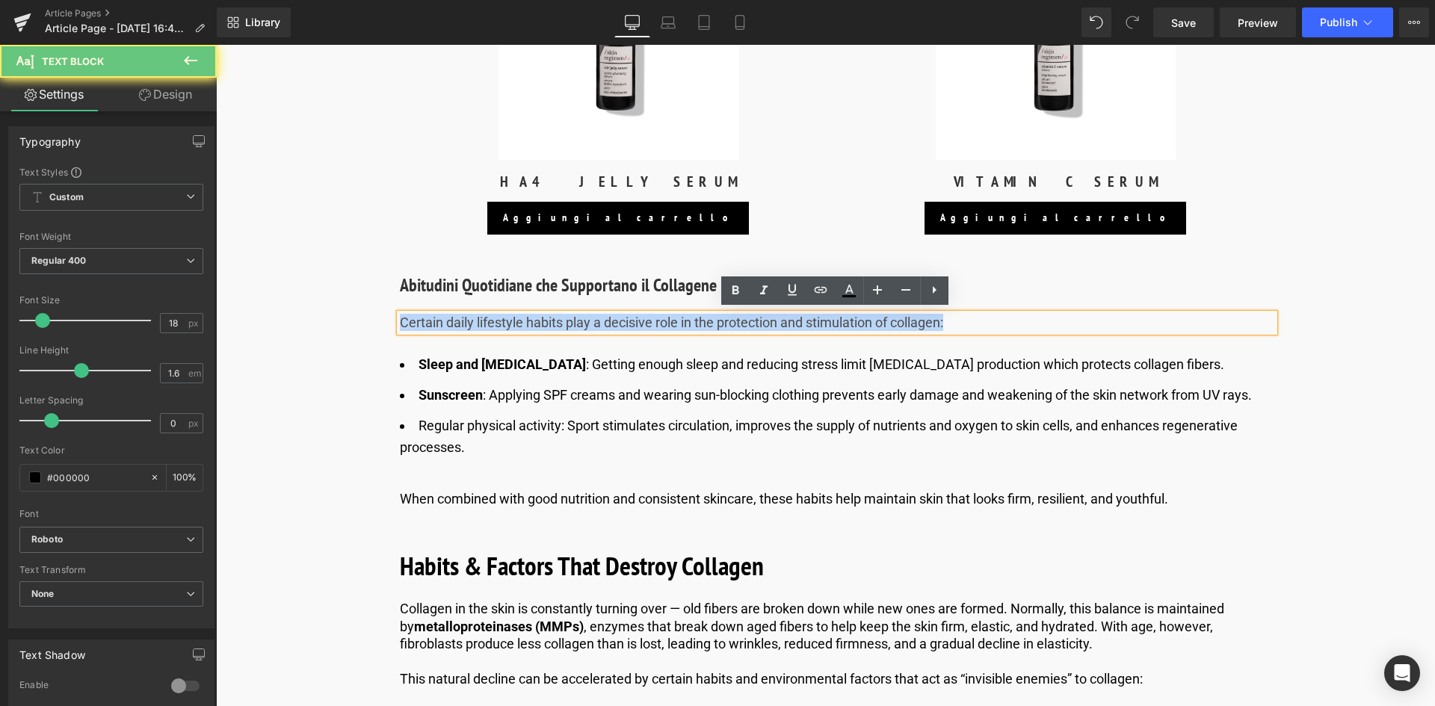
drag, startPoint x: 949, startPoint y: 318, endPoint x: 316, endPoint y: 359, distance: 634.5
paste div
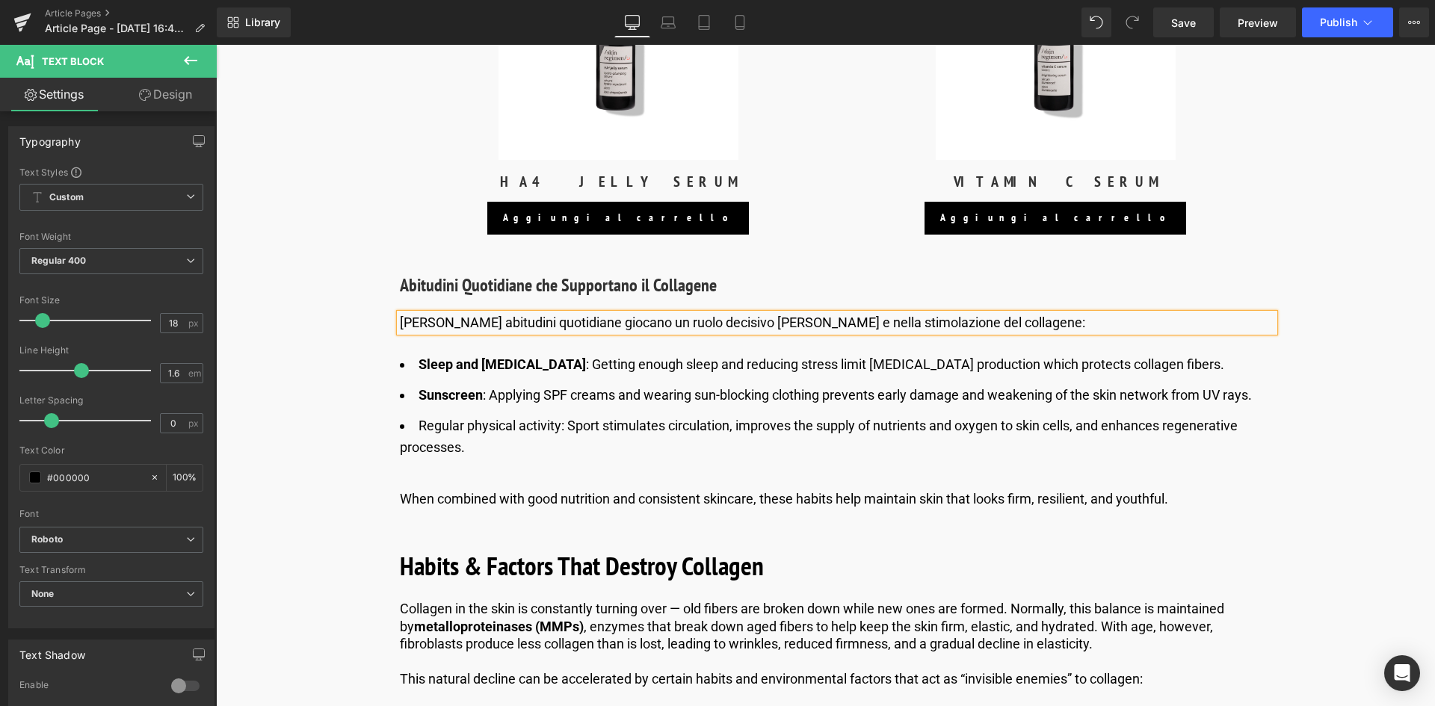
click at [539, 387] on li "Sunscreen : Applying SPF creams and wearing sun-blocking clothing prevents earl…" at bounding box center [837, 396] width 875 height 22
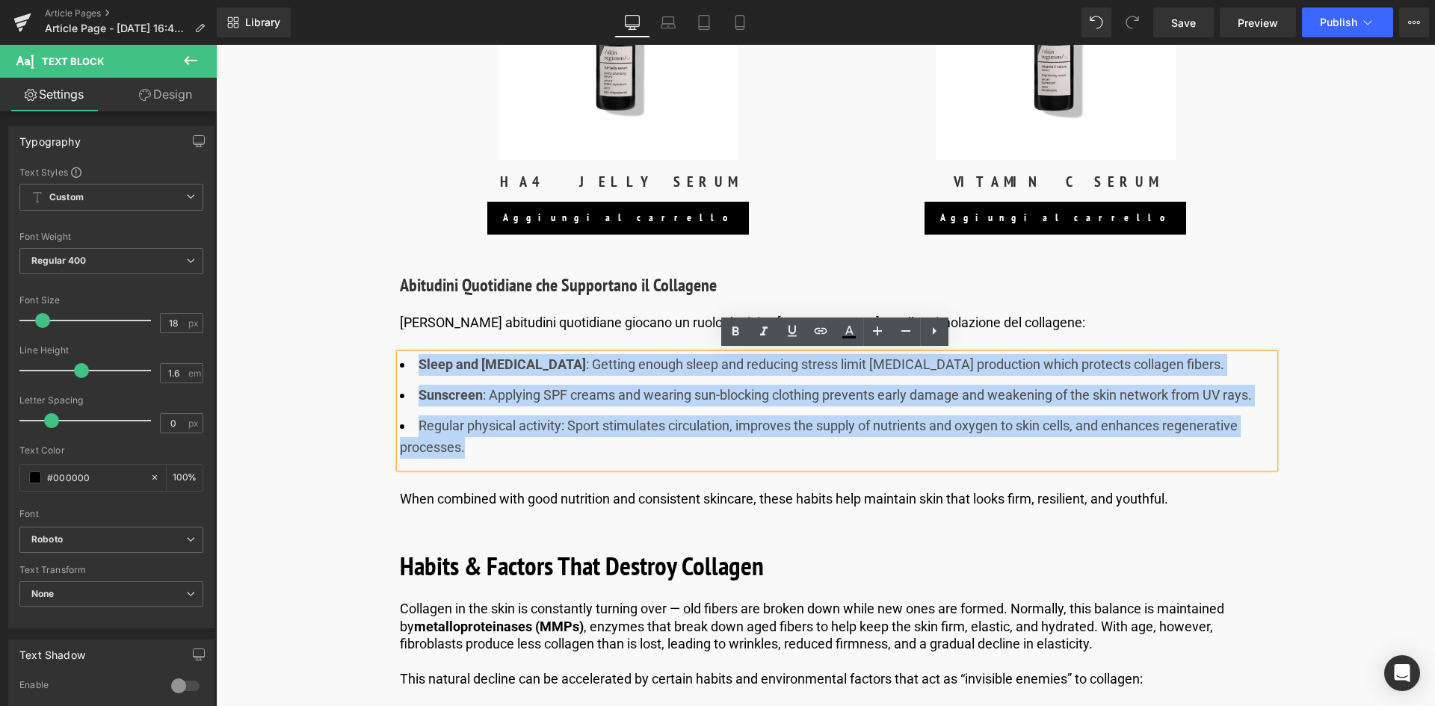
drag, startPoint x: 511, startPoint y: 447, endPoint x: 384, endPoint y: 349, distance: 161.0
copy ul "Sleep and stress management : Getting enough sleep and reducing stress limit co…"
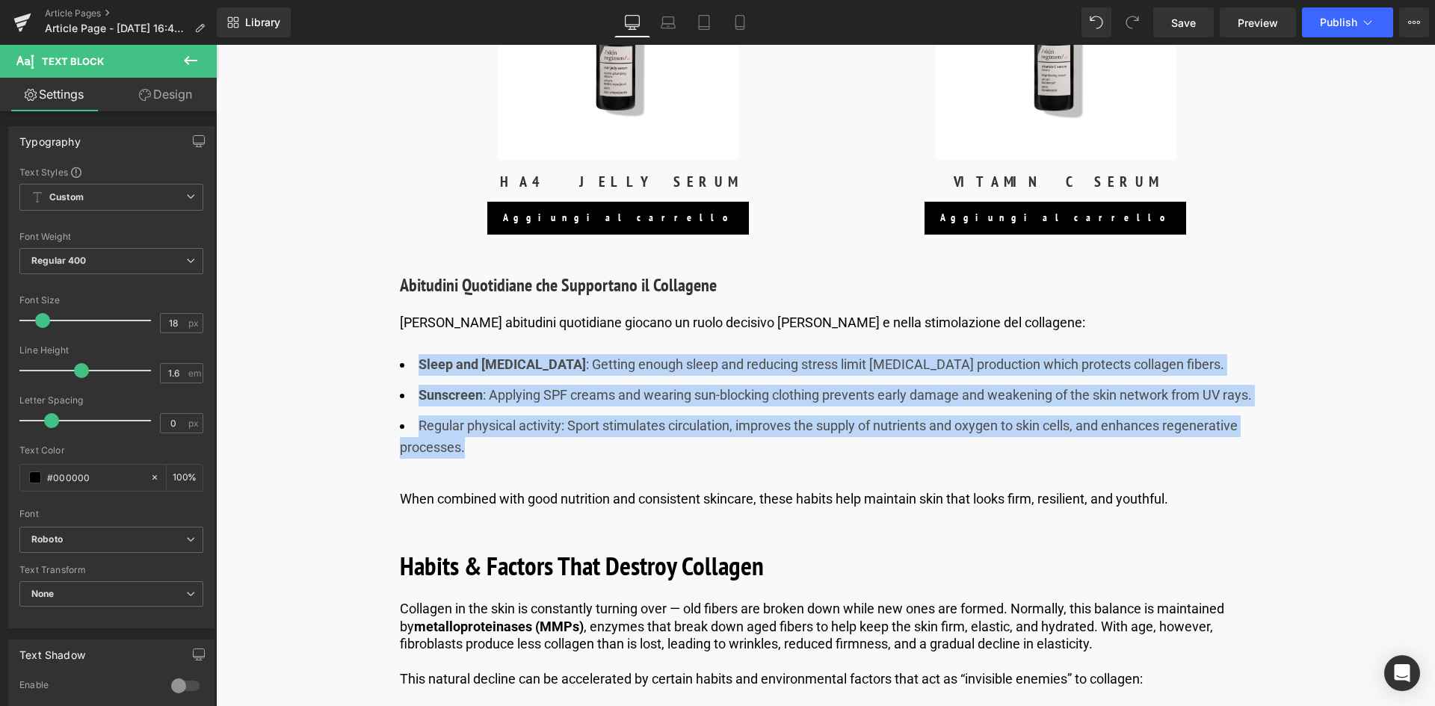
click at [521, 361] on strong "Sleep and [MEDICAL_DATA]" at bounding box center [502, 365] width 167 height 16
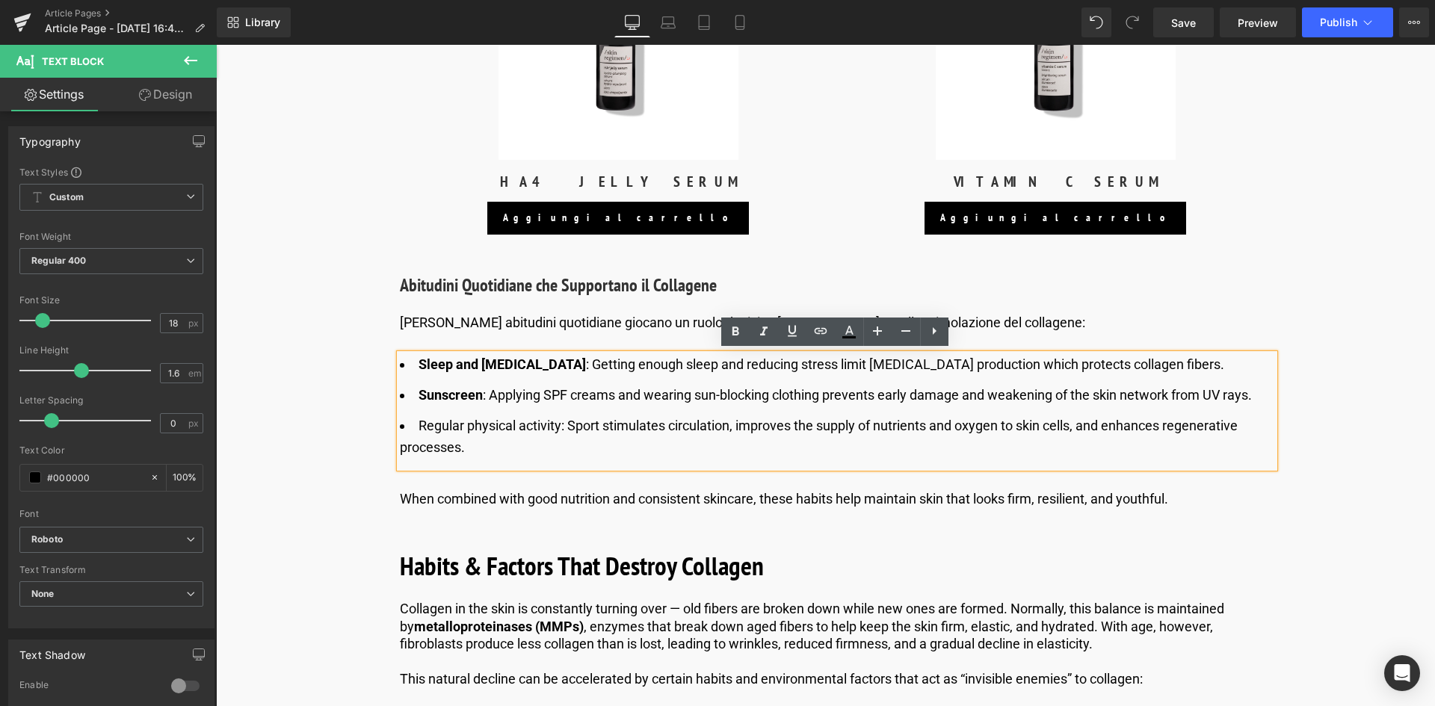
drag, startPoint x: 599, startPoint y: 361, endPoint x: 400, endPoint y: 360, distance: 198.9
click at [400, 360] on li "Sleep and stress management : Getting enough sleep and reducing stress limit co…" at bounding box center [837, 365] width 875 height 22
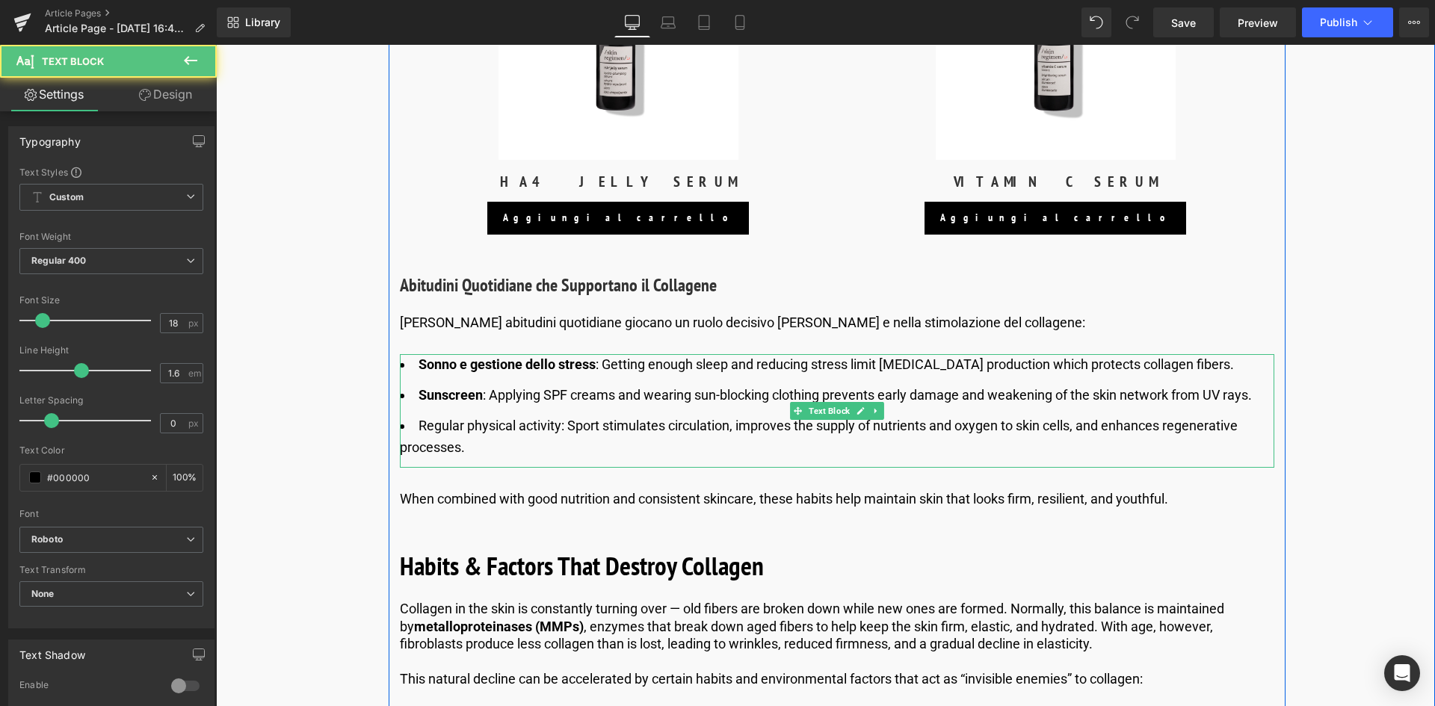
drag, startPoint x: 1154, startPoint y: 362, endPoint x: 1169, endPoint y: 362, distance: 15.7
click at [1154, 362] on li "Sonno e gestione dello stress : Getting enough sleep and reducing stress limit …" at bounding box center [837, 365] width 875 height 22
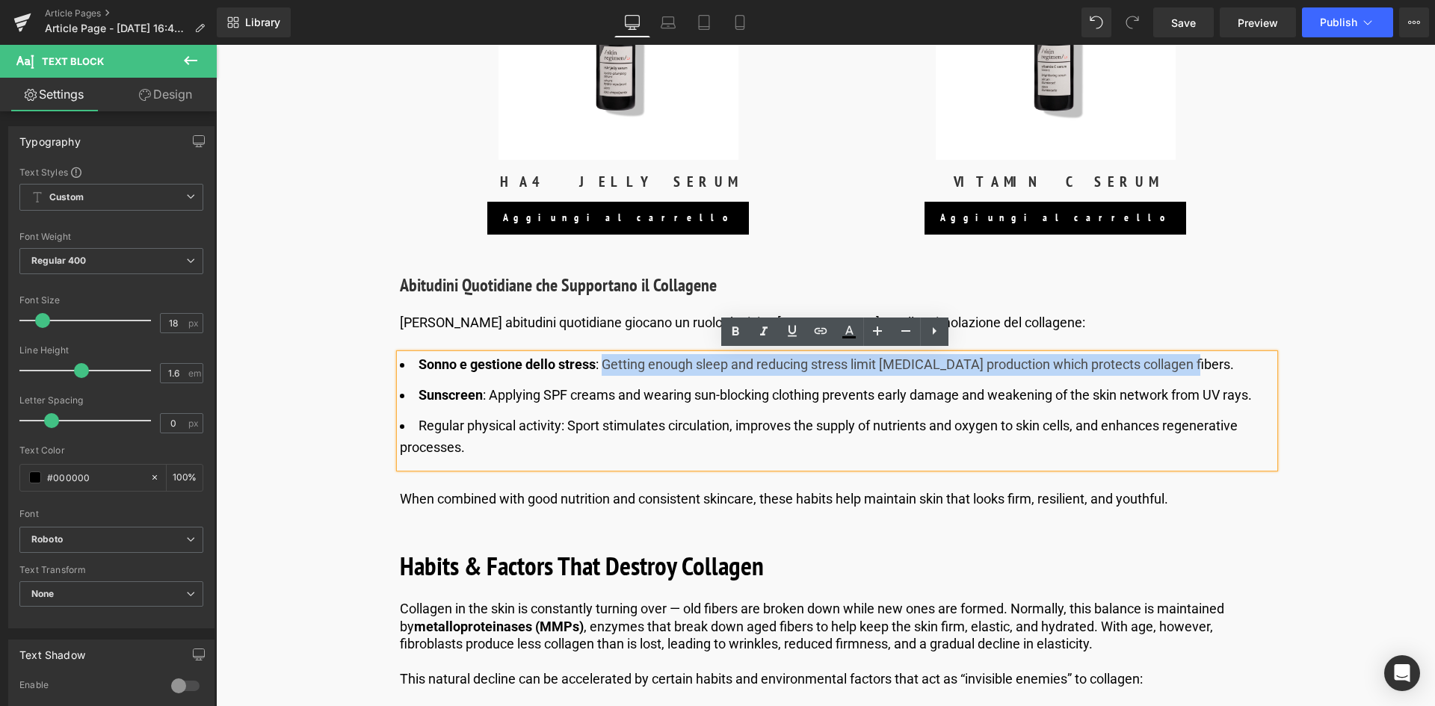
drag, startPoint x: 1186, startPoint y: 360, endPoint x: 606, endPoint y: 357, distance: 579.4
click at [602, 357] on li "Sonno e gestione dello stress : Getting enough sleep and reducing stress limit …" at bounding box center [837, 365] width 875 height 22
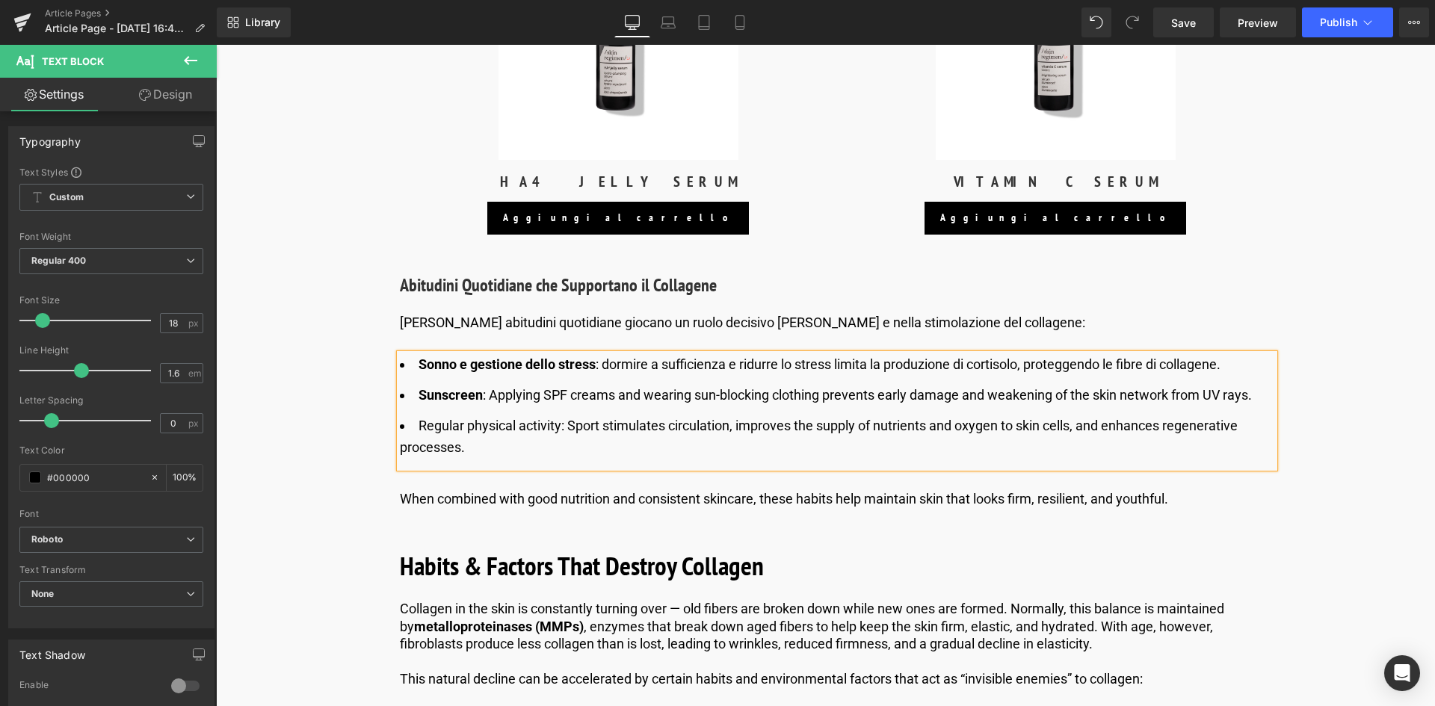
click at [609, 364] on li "Sonno e gestione dello stress : dormire a sufficienza e ridurre lo stress limit…" at bounding box center [837, 365] width 875 height 22
drag, startPoint x: 479, startPoint y: 393, endPoint x: 416, endPoint y: 393, distance: 63.5
click at [419, 393] on strong "Sunscreen" at bounding box center [451, 395] width 64 height 16
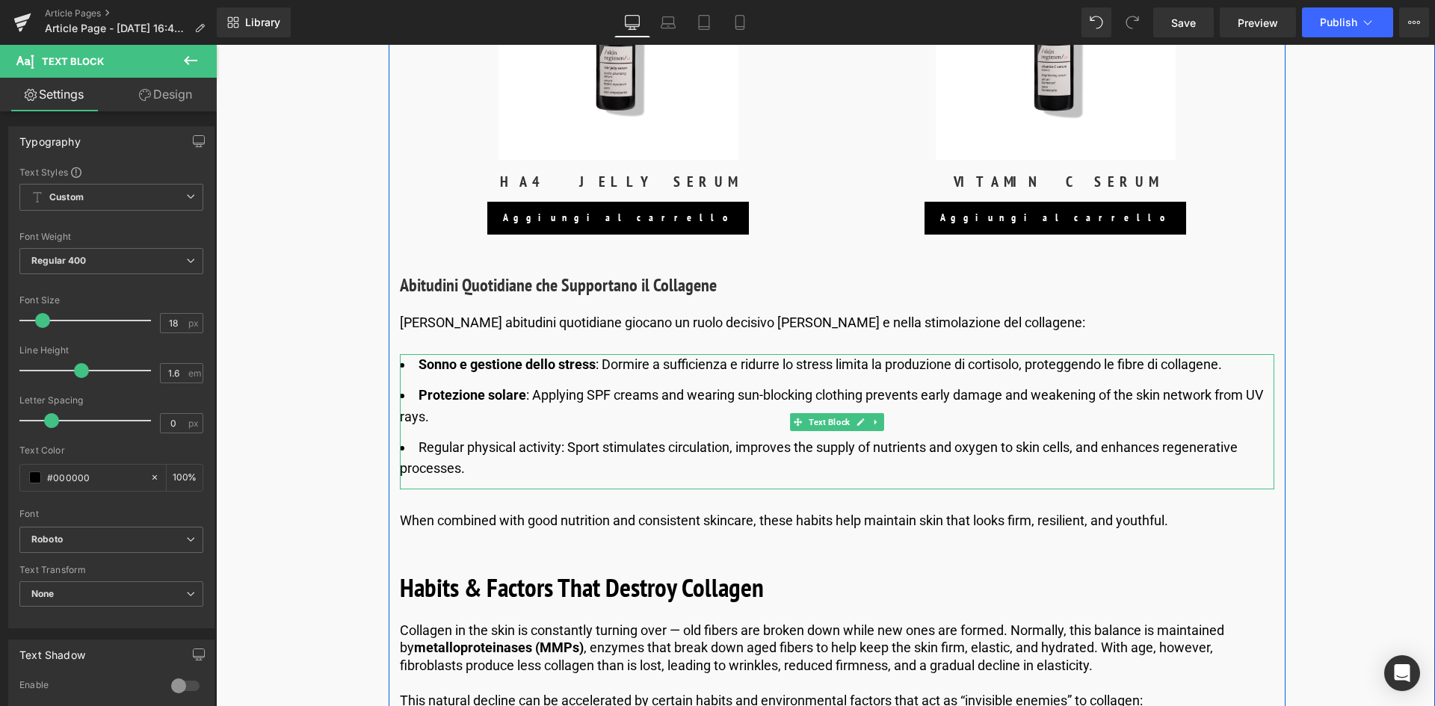
click at [578, 394] on li "Protezione solare : Applying SPF creams and wearing sun-blocking clothing preve…" at bounding box center [837, 406] width 875 height 43
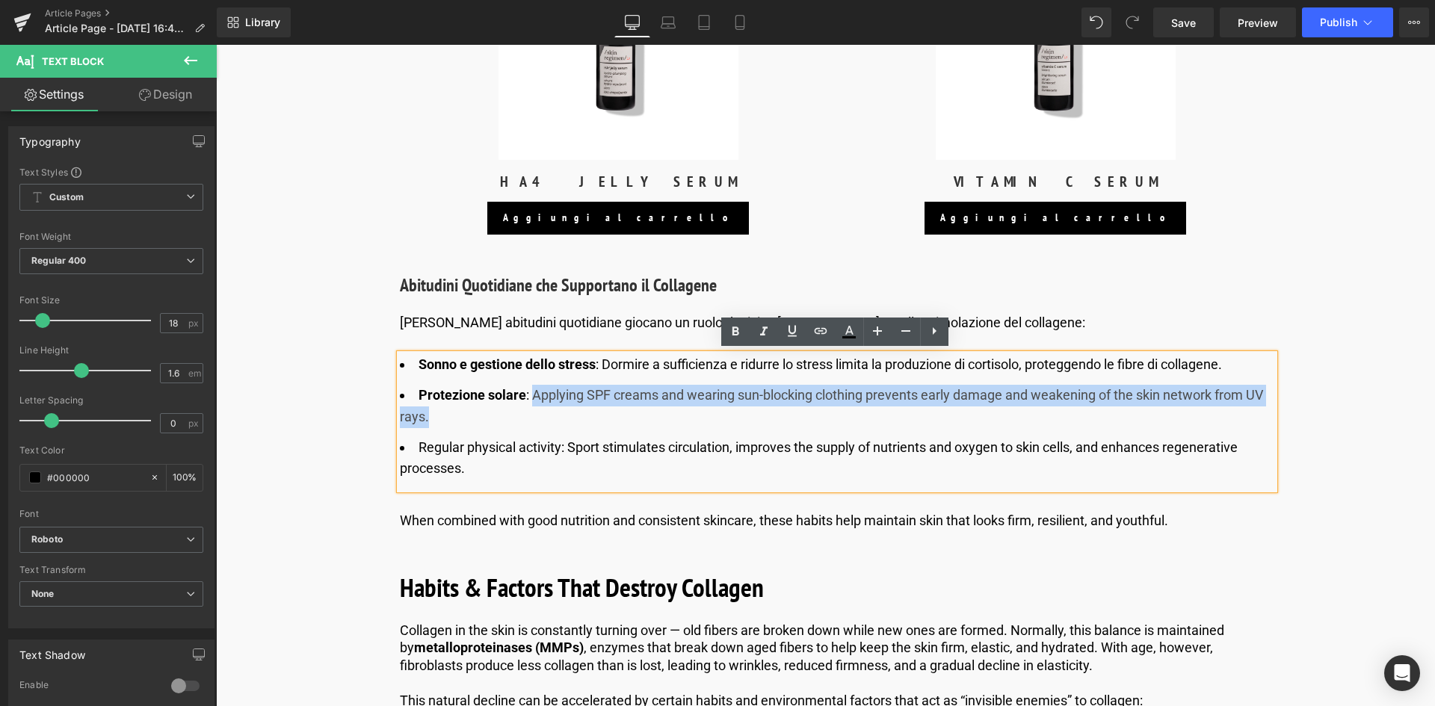
drag, startPoint x: 529, startPoint y: 409, endPoint x: 531, endPoint y: 389, distance: 20.2
click at [531, 389] on li "Protezione solare : Applying SPF creams and wearing sun-blocking clothing preve…" at bounding box center [837, 406] width 875 height 43
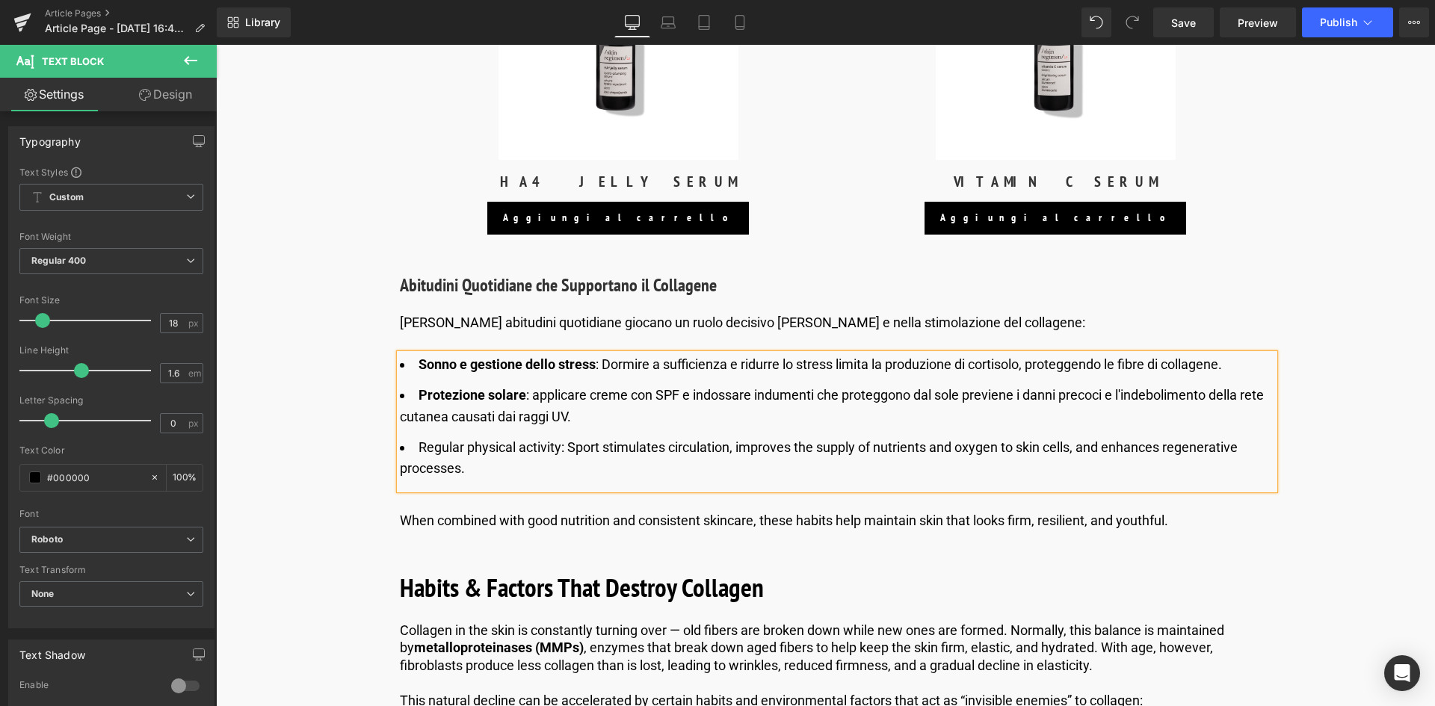
click at [537, 388] on li "Protezione solare : applicare creme con SPF e indossare indumenti che proteggon…" at bounding box center [837, 406] width 875 height 43
drag, startPoint x: 560, startPoint y: 445, endPoint x: 419, endPoint y: 434, distance: 141.7
click at [419, 437] on li "Regular physical activity: Sport stimulates circulation, improves the supply of…" at bounding box center [837, 458] width 875 height 43
drag, startPoint x: 541, startPoint y: 446, endPoint x: 455, endPoint y: 447, distance: 86.0
click at [455, 447] on li "Attività fisica regolare: Sport stimulates circulation, improves the supply of …" at bounding box center [837, 458] width 875 height 43
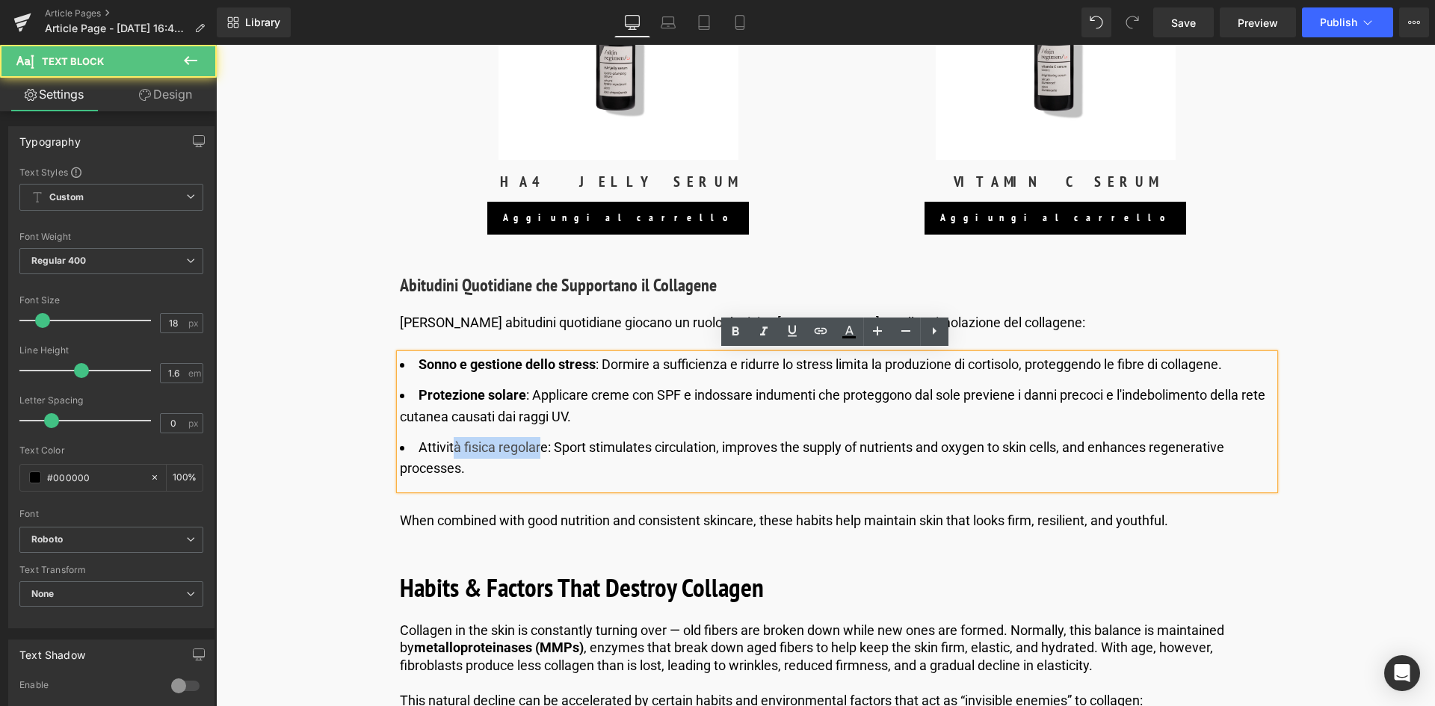
click at [542, 445] on li "Attività fisica regolare: Sport stimulates circulation, improves the supply of …" at bounding box center [837, 458] width 875 height 43
drag, startPoint x: 545, startPoint y: 444, endPoint x: 419, endPoint y: 440, distance: 125.7
click at [419, 440] on li "Attività fisica regolare: Sport stimulates circulation, improves the supply of …" at bounding box center [837, 458] width 875 height 43
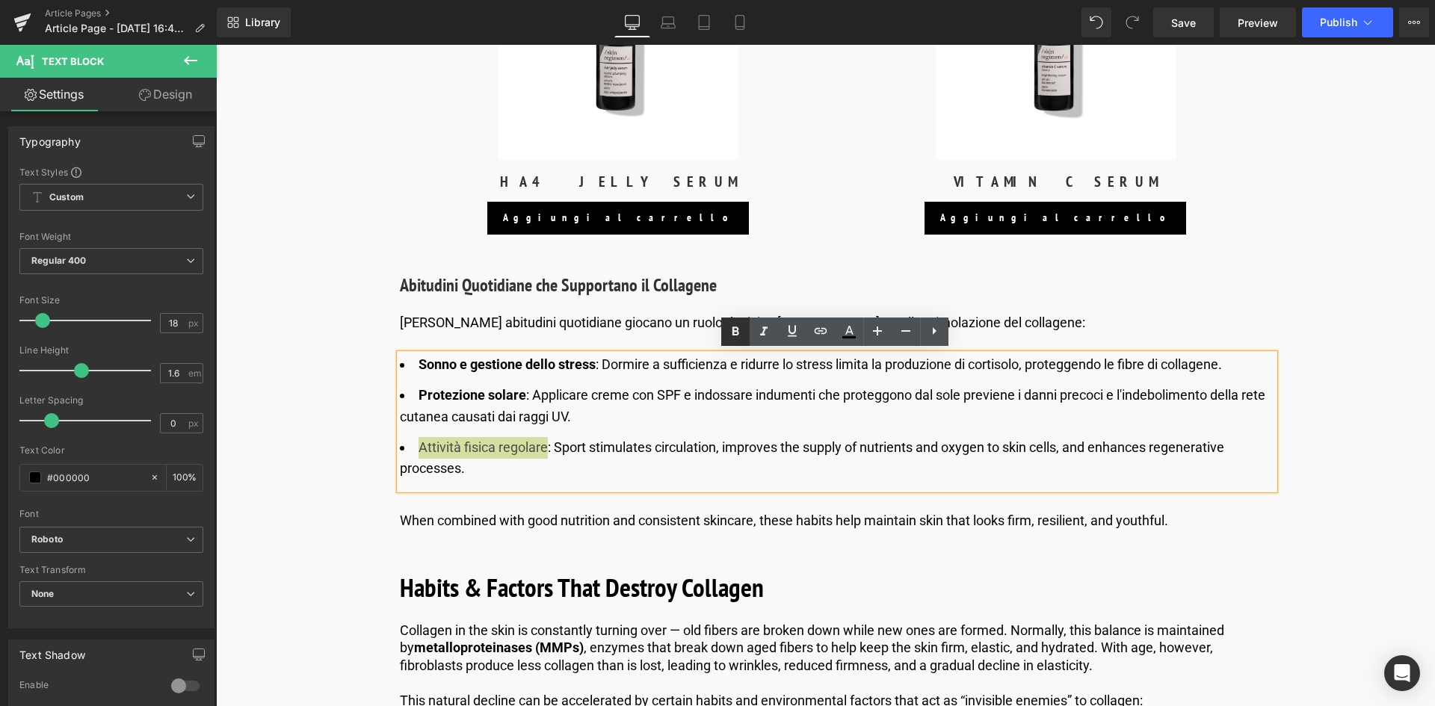
click at [736, 330] on icon at bounding box center [736, 332] width 18 height 18
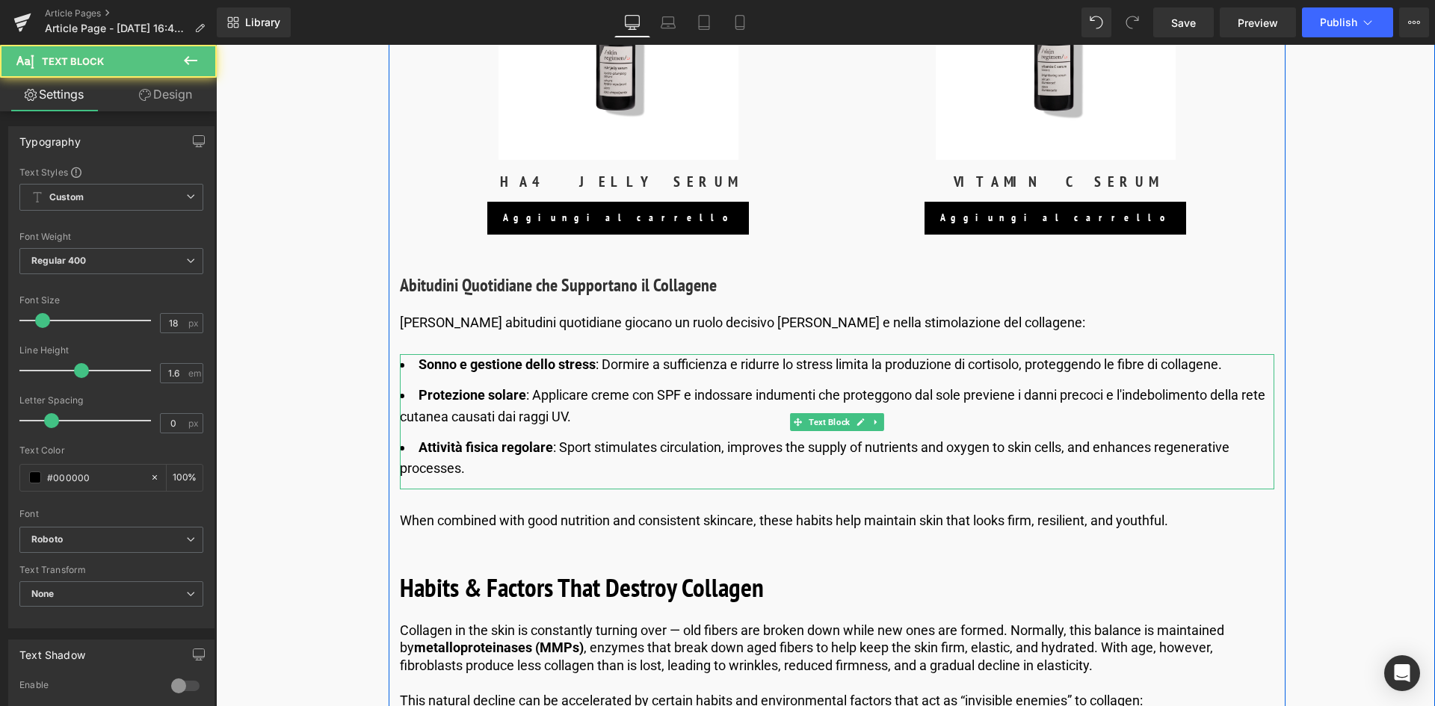
drag, startPoint x: 576, startPoint y: 455, endPoint x: 576, endPoint y: 463, distance: 8.2
click at [576, 455] on li "Attività fisica regolare : Sport stimulates circulation, improves the supply of…" at bounding box center [837, 458] width 875 height 43
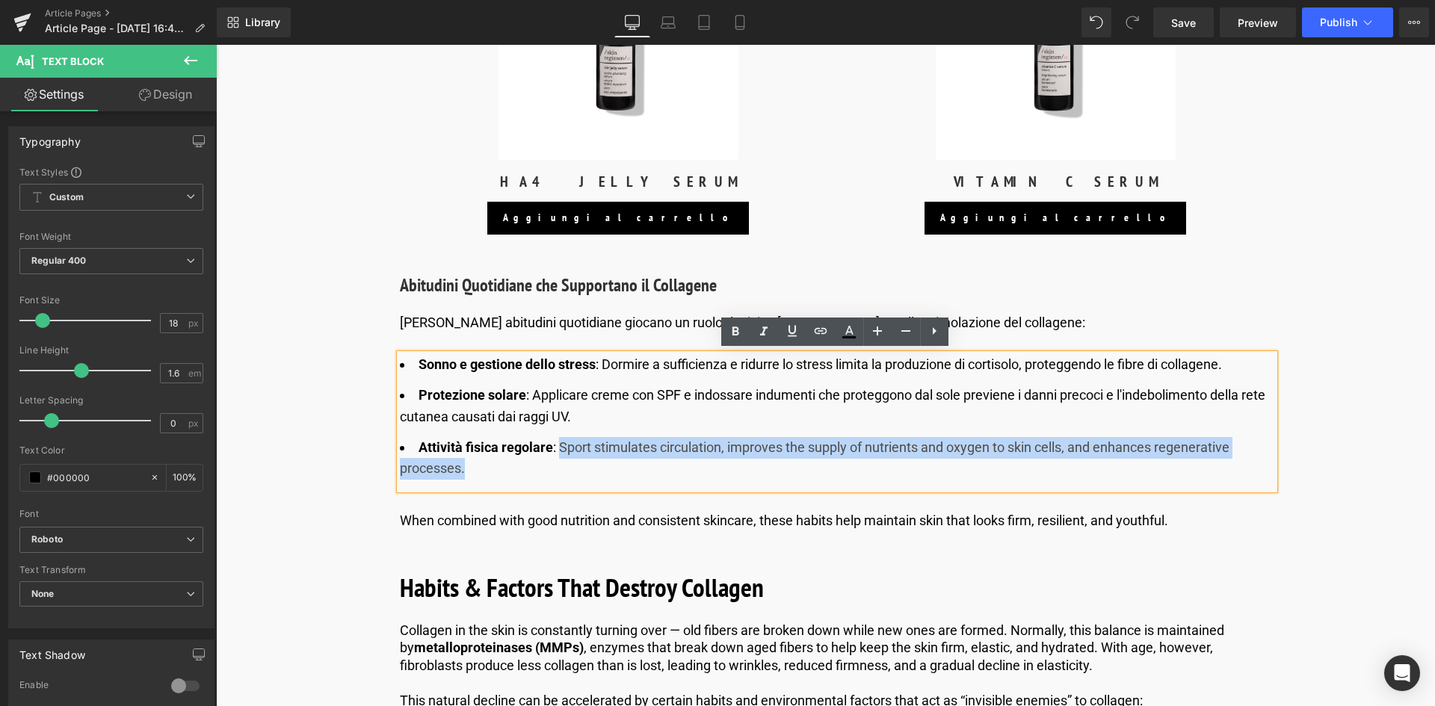
drag, startPoint x: 573, startPoint y: 469, endPoint x: 556, endPoint y: 443, distance: 30.7
click at [556, 443] on li "Attività fisica regolare : Sport stimulates circulation, improves the supply of…" at bounding box center [837, 458] width 875 height 43
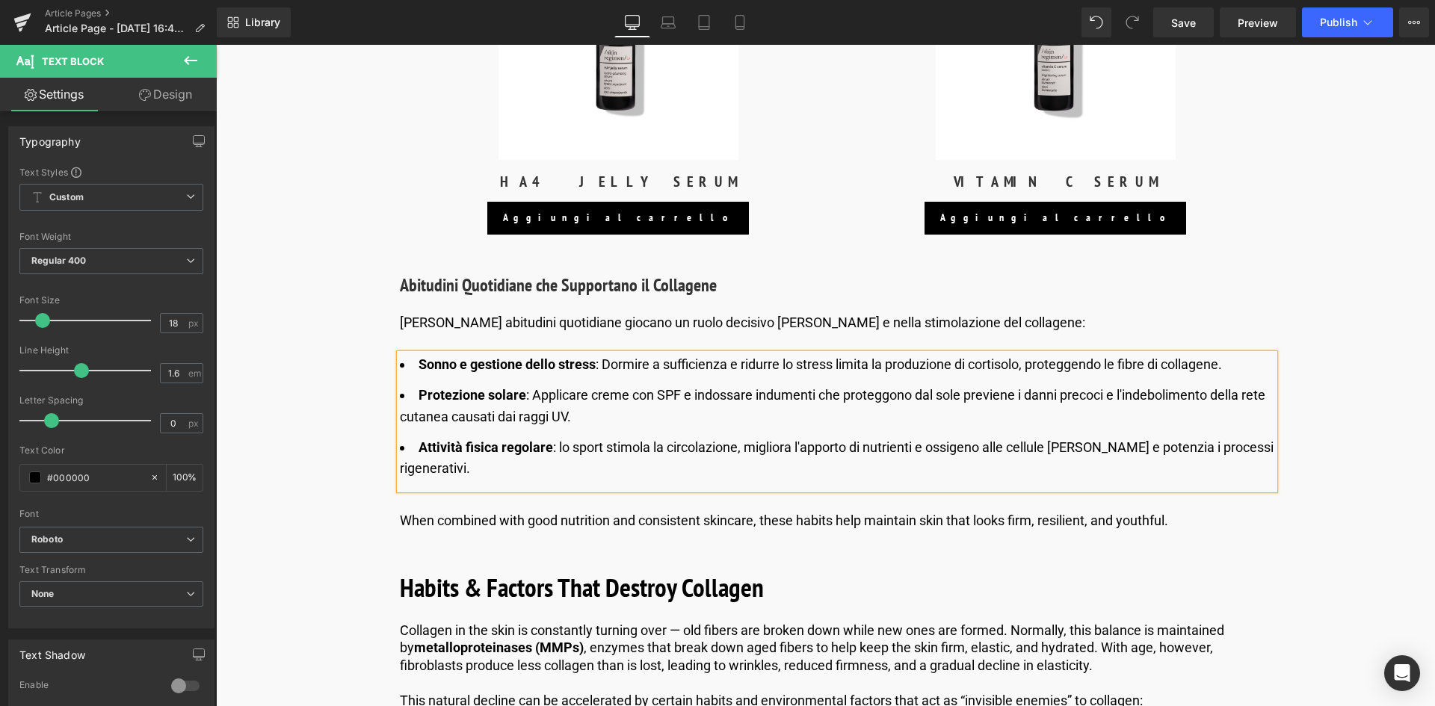
click at [569, 446] on li "Attività fisica regolare : lo sport stimola la circolazione, migliora l'apporto…" at bounding box center [837, 458] width 875 height 43
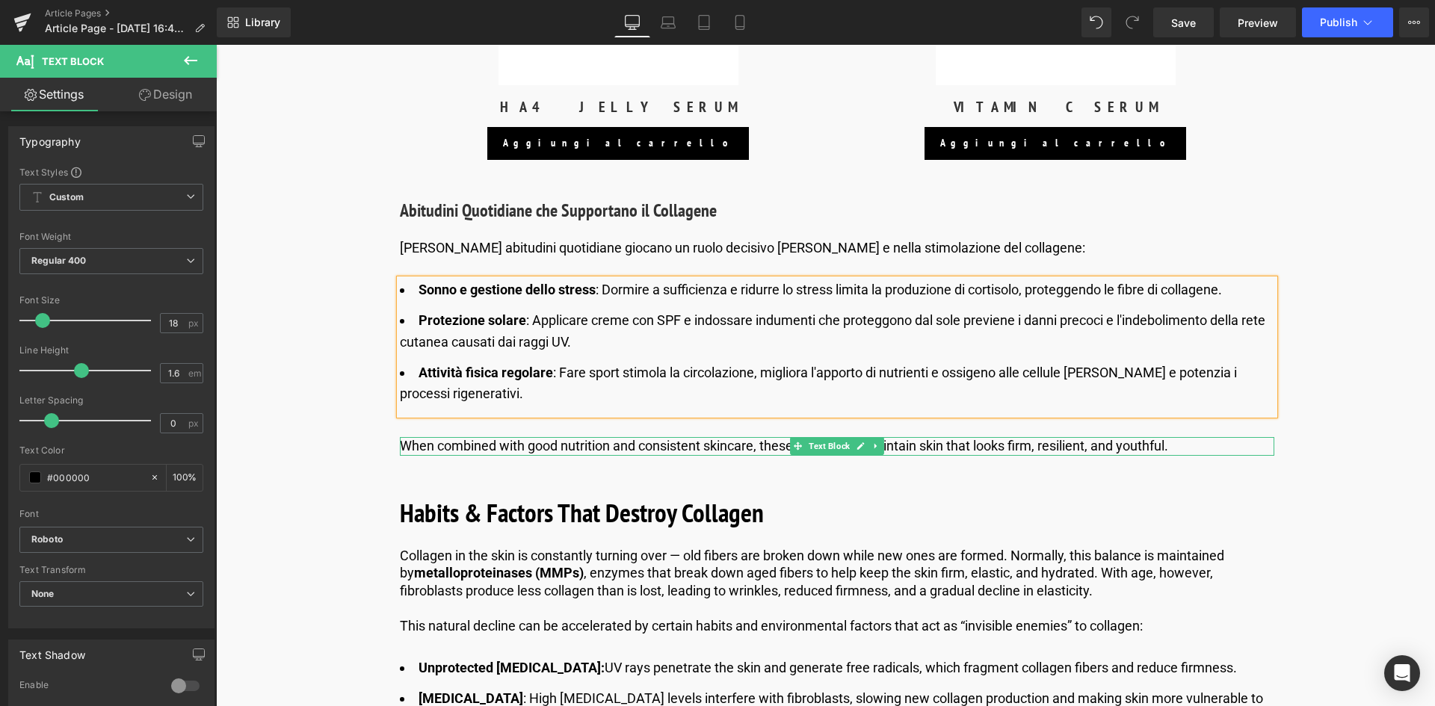
click at [537, 443] on p "When combined with good nutrition and consistent skincare, these habits help ma…" at bounding box center [837, 445] width 875 height 17
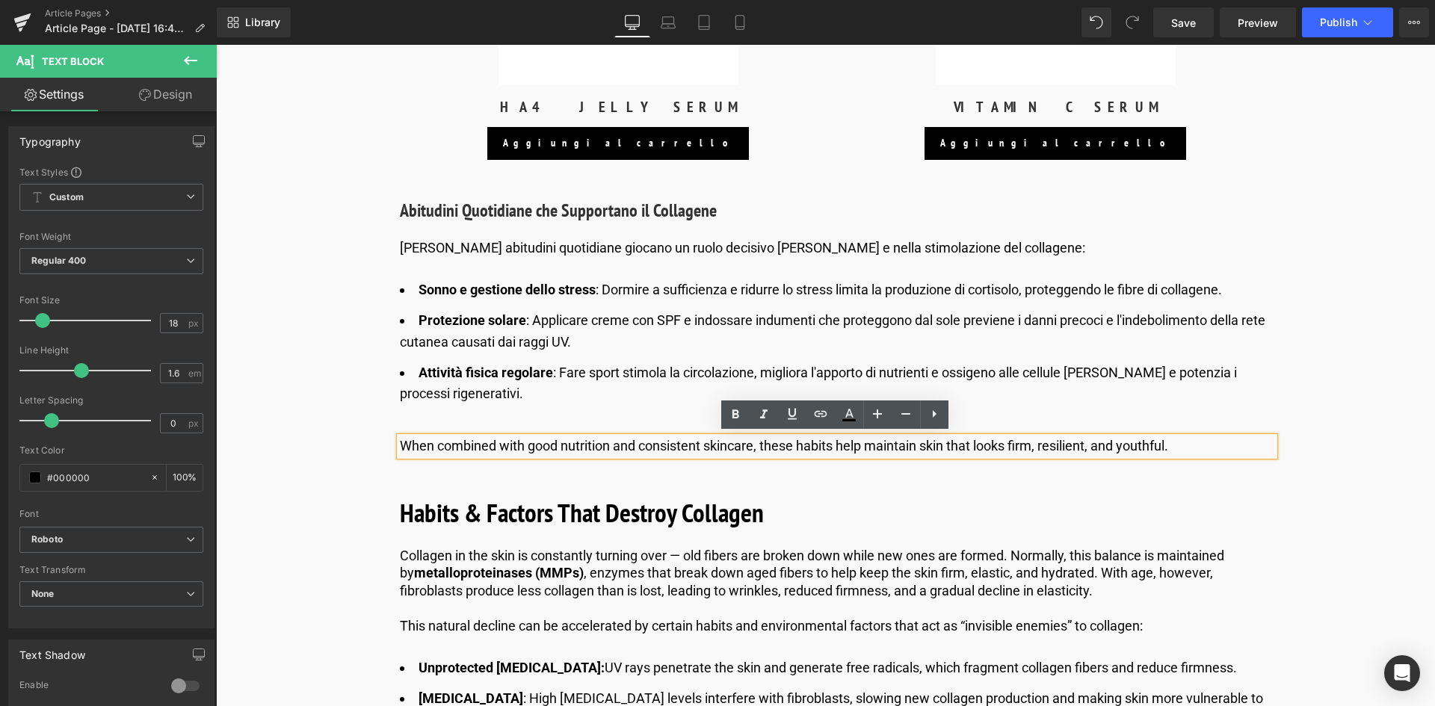
drag, startPoint x: 1182, startPoint y: 447, endPoint x: 409, endPoint y: 461, distance: 773.1
click at [596, 366] on li "Attività fisica regolare : Fare sport stimola la circolazione, migliora l'appor…" at bounding box center [837, 384] width 875 height 43
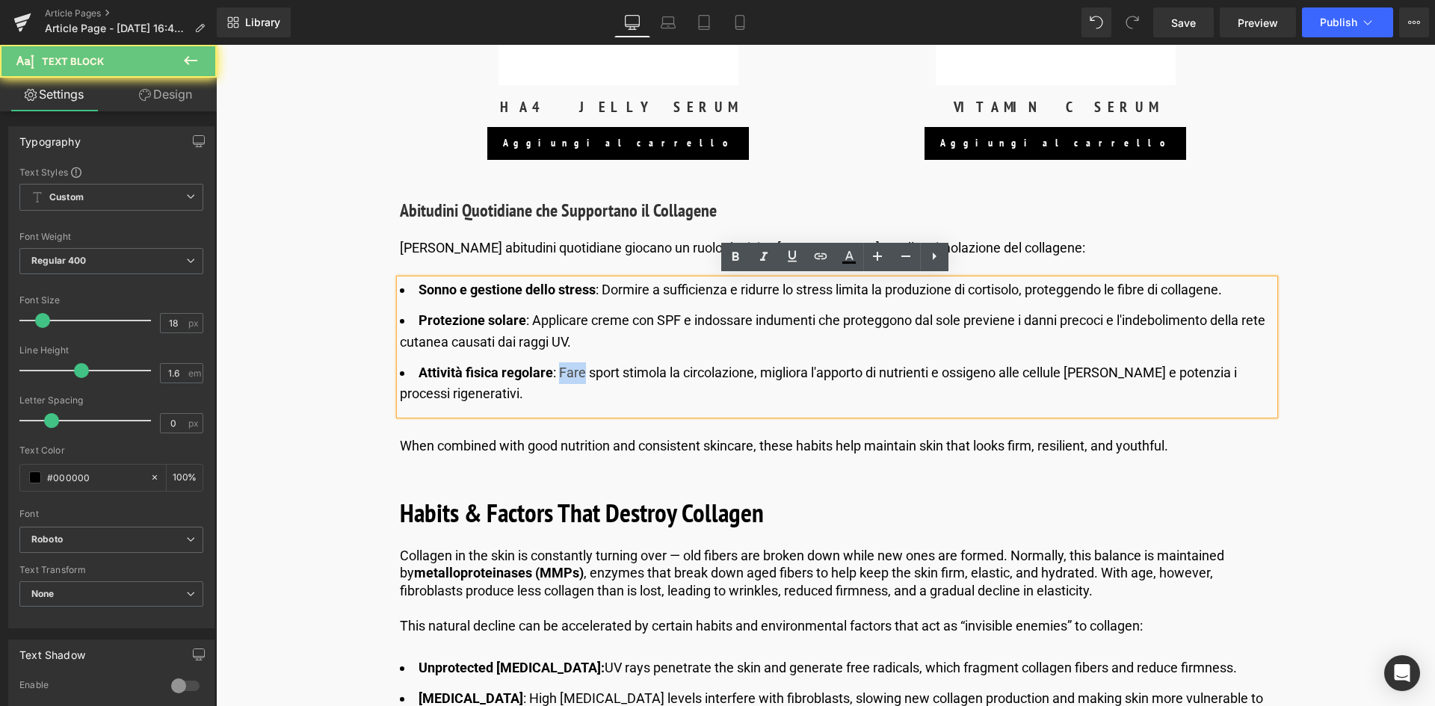
drag, startPoint x: 583, startPoint y: 369, endPoint x: 555, endPoint y: 370, distance: 28.4
click at [555, 370] on li "Attività fisica regolare : Fare sport stimola la circolazione, migliora l'appor…" at bounding box center [837, 384] width 875 height 43
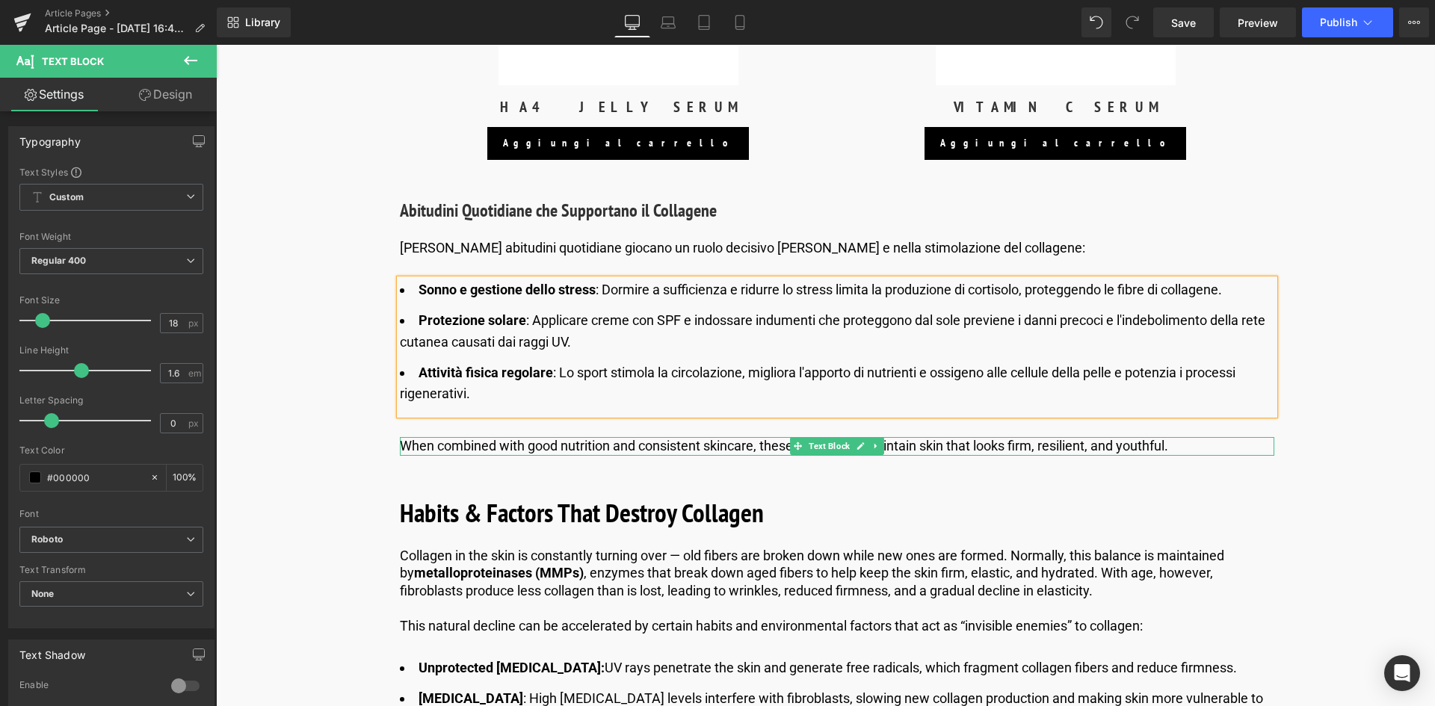
click at [530, 444] on p "When combined with good nutrition and consistent skincare, these habits help ma…" at bounding box center [837, 445] width 875 height 17
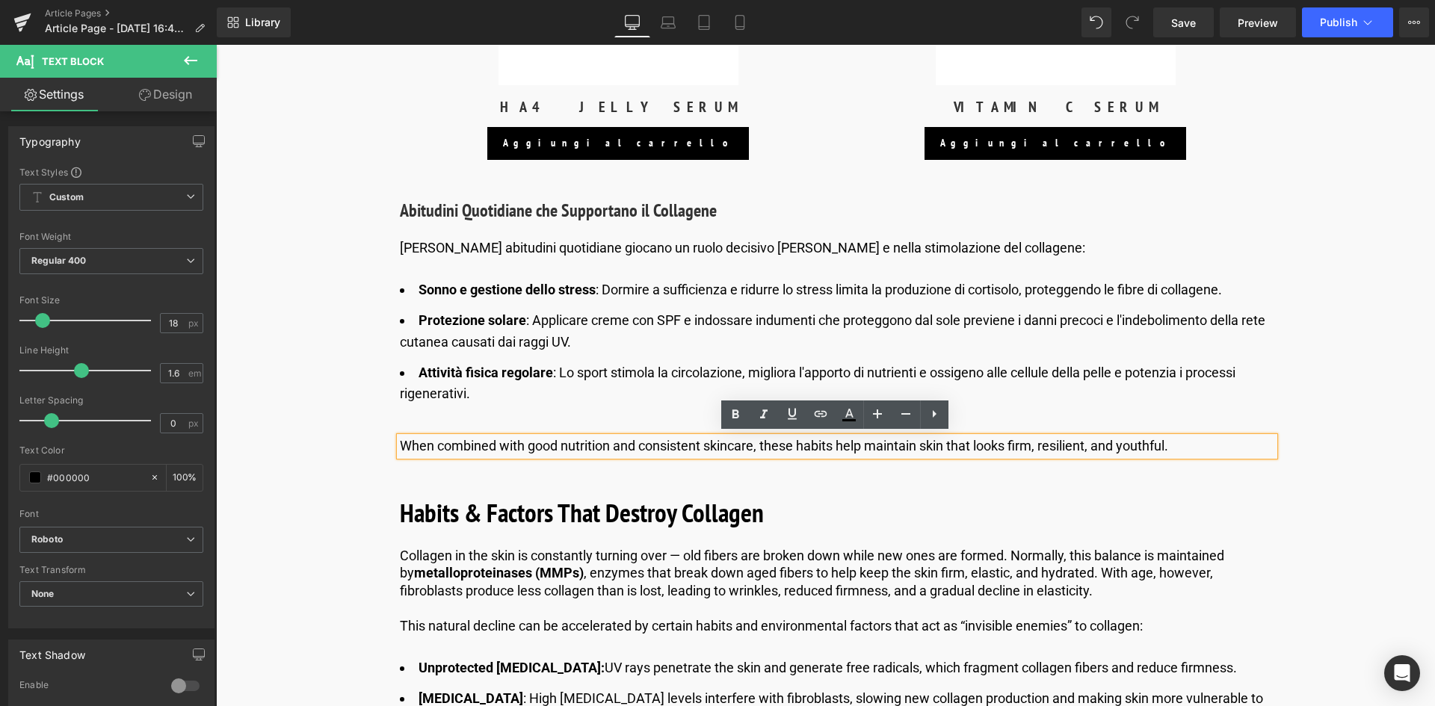
drag, startPoint x: 1181, startPoint y: 443, endPoint x: 389, endPoint y: 437, distance: 791.7
copy p "When combined with good nutrition and consistent skincare, these habits help ma…"
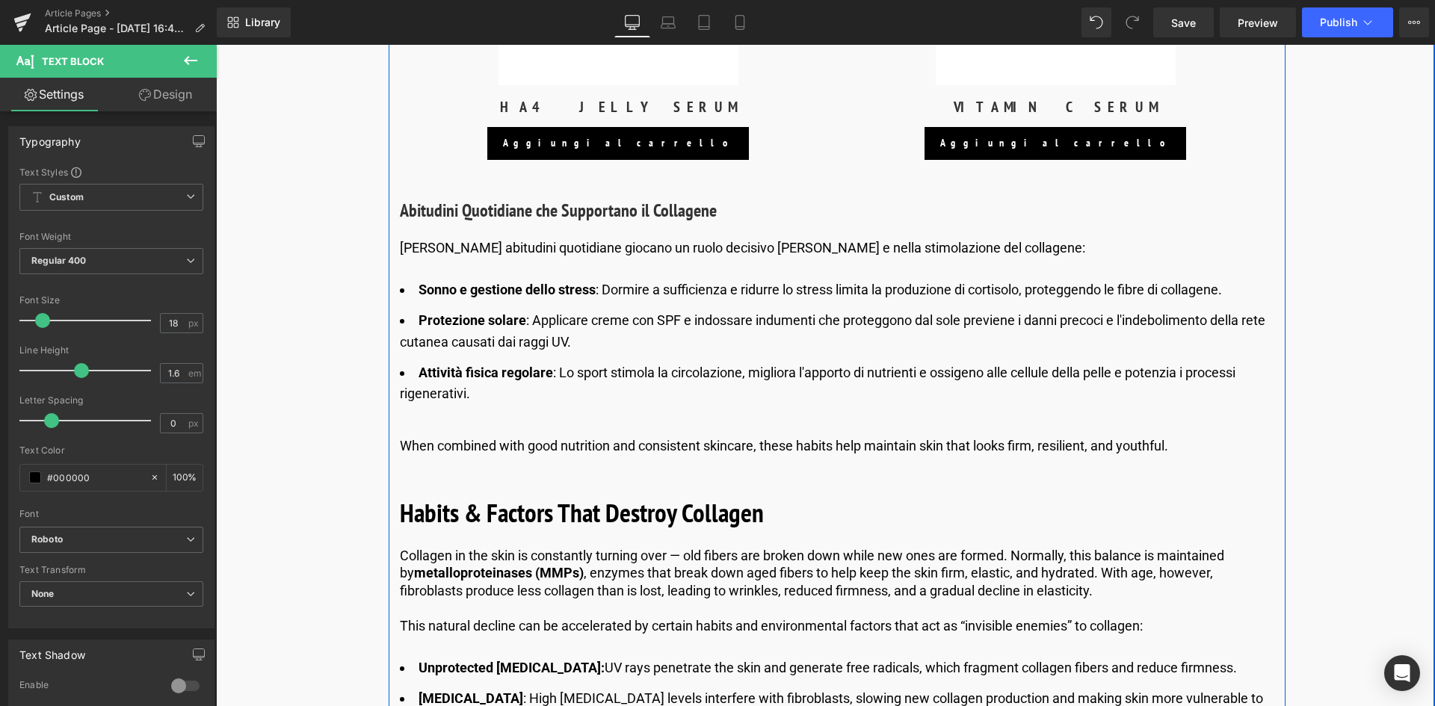
click at [1047, 437] on div "When combined with good nutrition and consistent skincare, these habits help ma…" at bounding box center [837, 446] width 875 height 18
click at [1106, 455] on div "When combined with good nutrition and consistent skincare, these habits help ma…" at bounding box center [837, 446] width 875 height 18
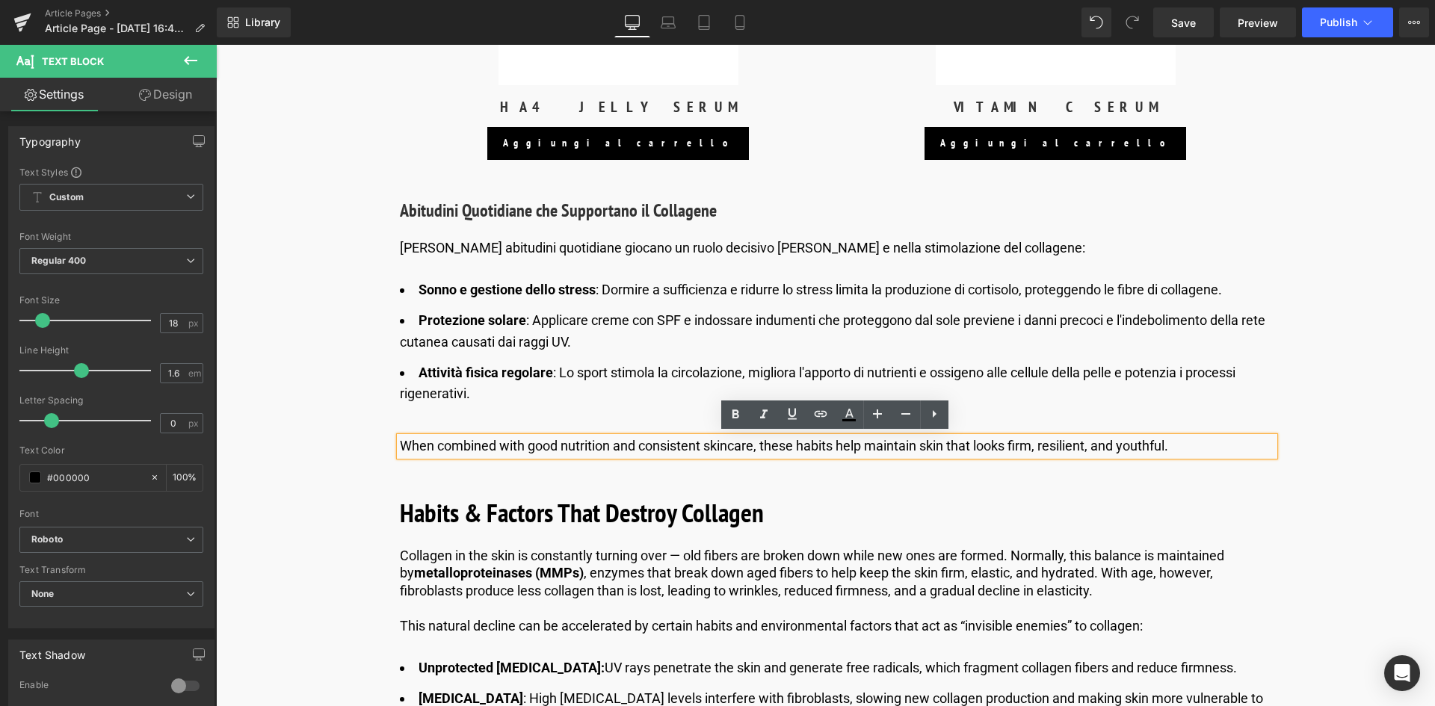
drag, startPoint x: 1178, startPoint y: 442, endPoint x: 381, endPoint y: 413, distance: 798.2
paste div
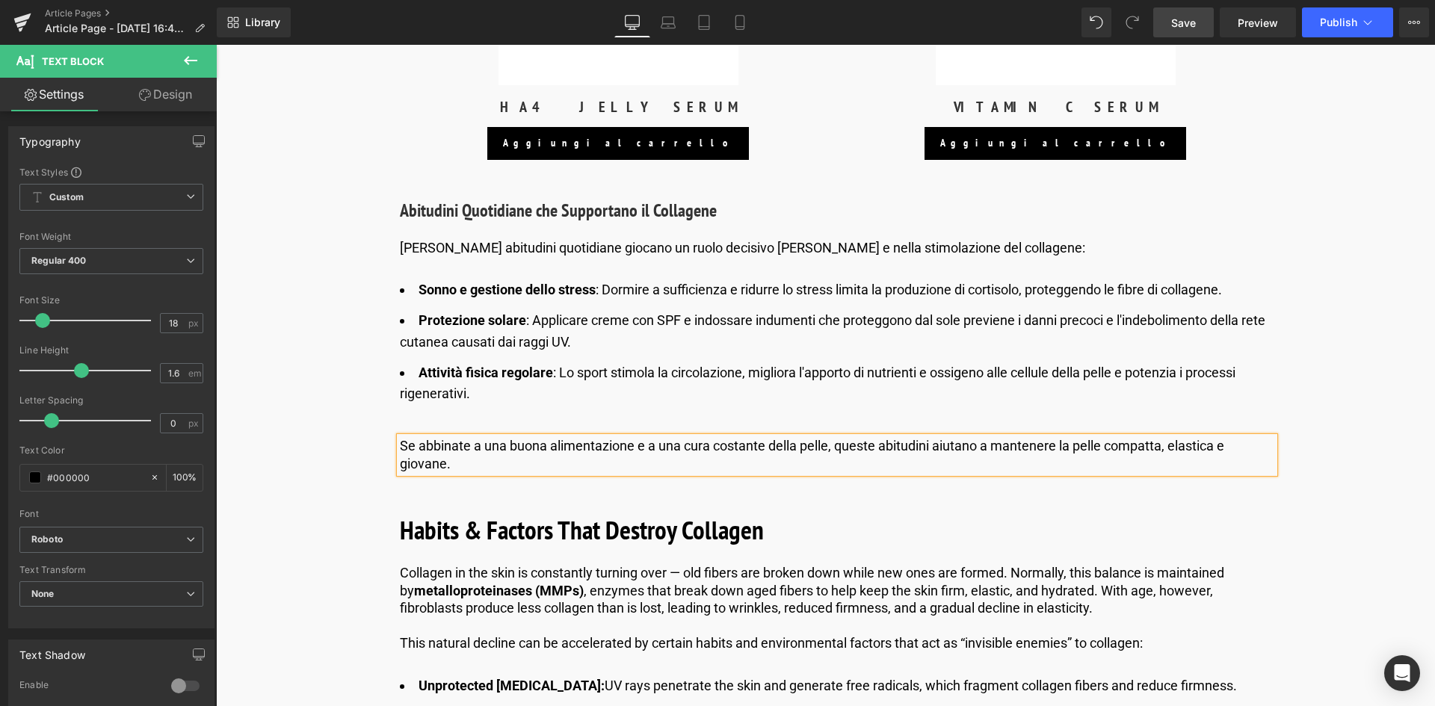
drag, startPoint x: 1187, startPoint y: 28, endPoint x: 973, endPoint y: 117, distance: 231.6
click at [1187, 28] on span "Save" at bounding box center [1183, 23] width 25 height 16
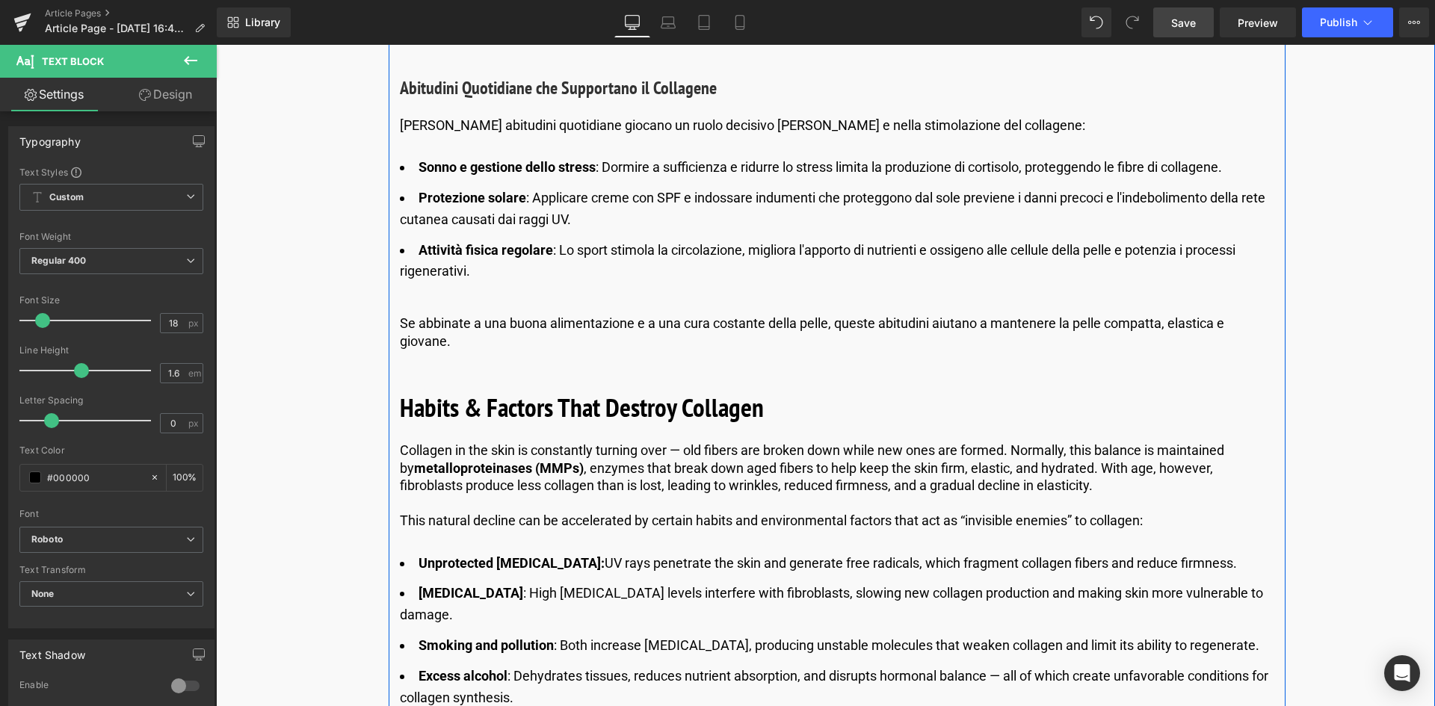
scroll to position [3994, 0]
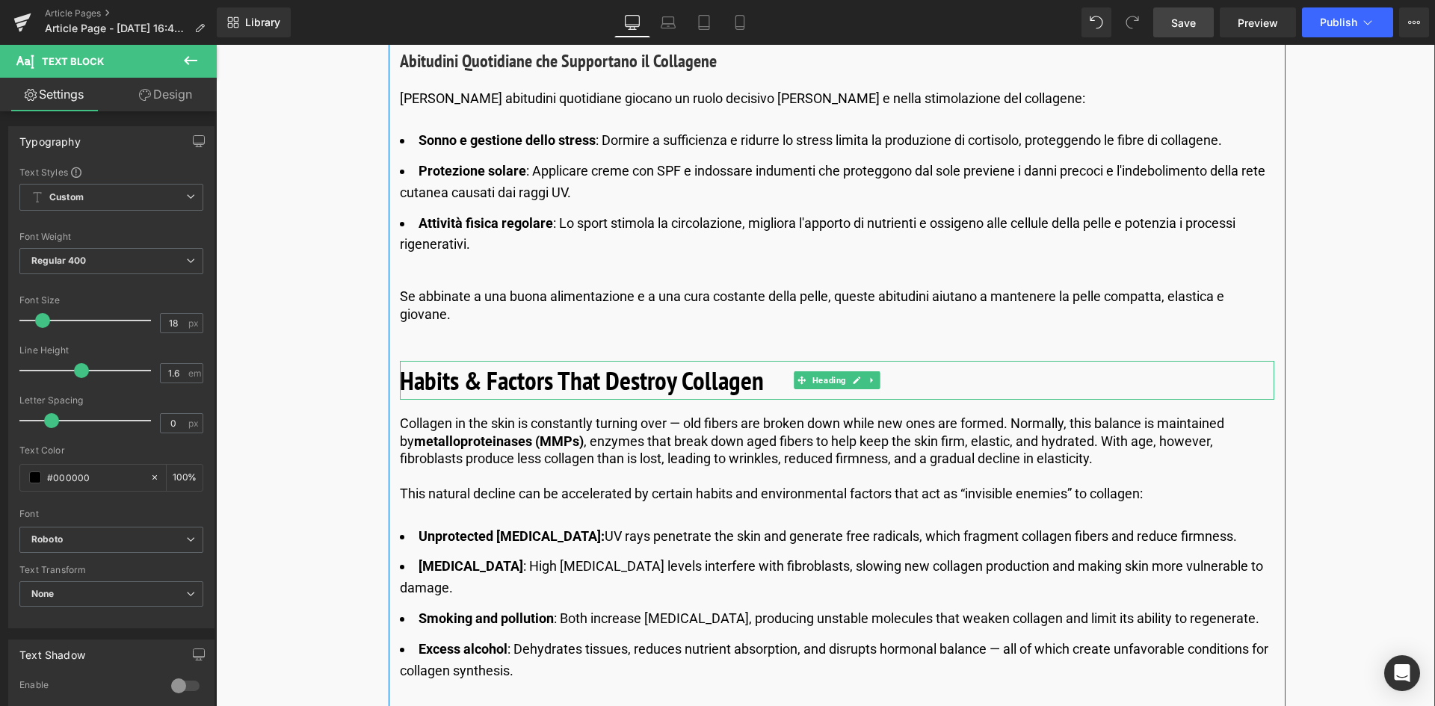
drag, startPoint x: 628, startPoint y: 381, endPoint x: 672, endPoint y: 375, distance: 44.6
click at [628, 381] on b "Habits & Factors That Destroy Collagen" at bounding box center [582, 380] width 364 height 34
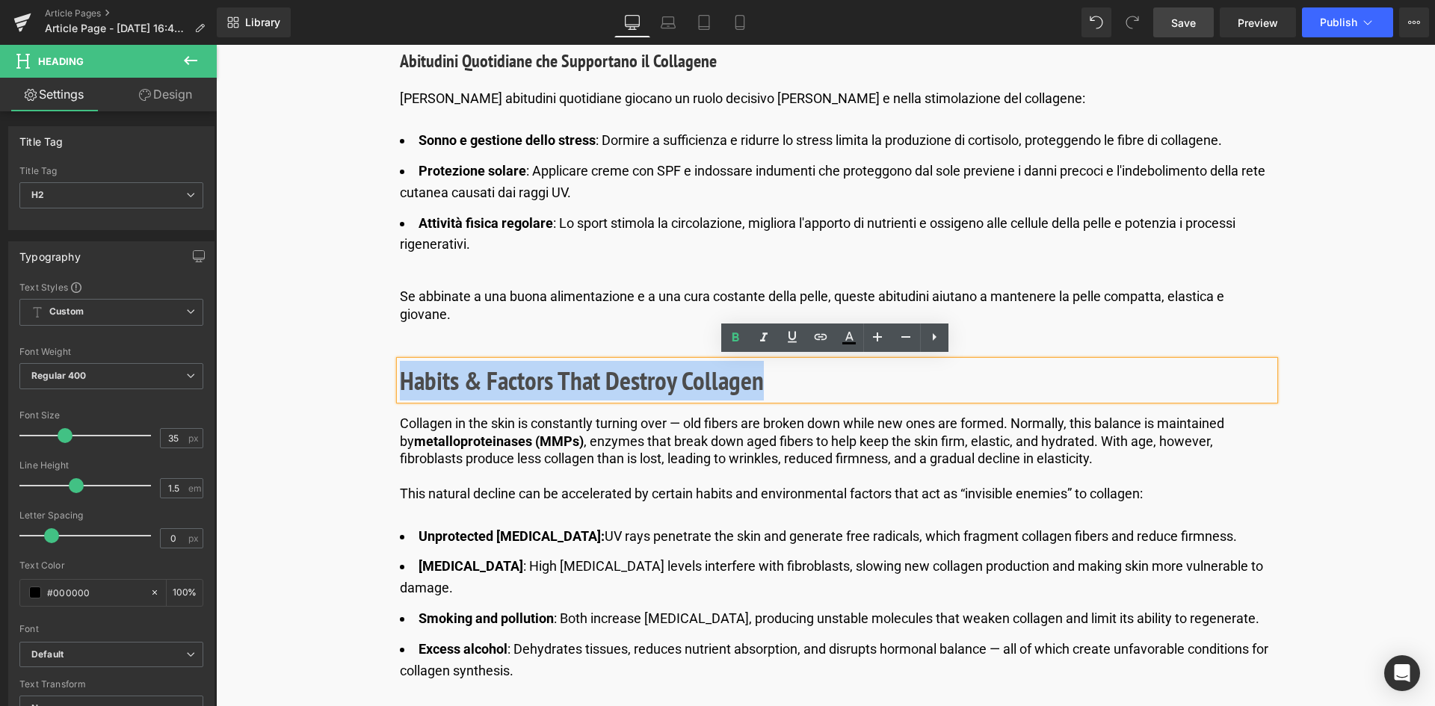
drag, startPoint x: 758, startPoint y: 377, endPoint x: 398, endPoint y: 375, distance: 360.3
click at [400, 375] on b "Habits & Factors That Destroy Collagen" at bounding box center [582, 380] width 364 height 34
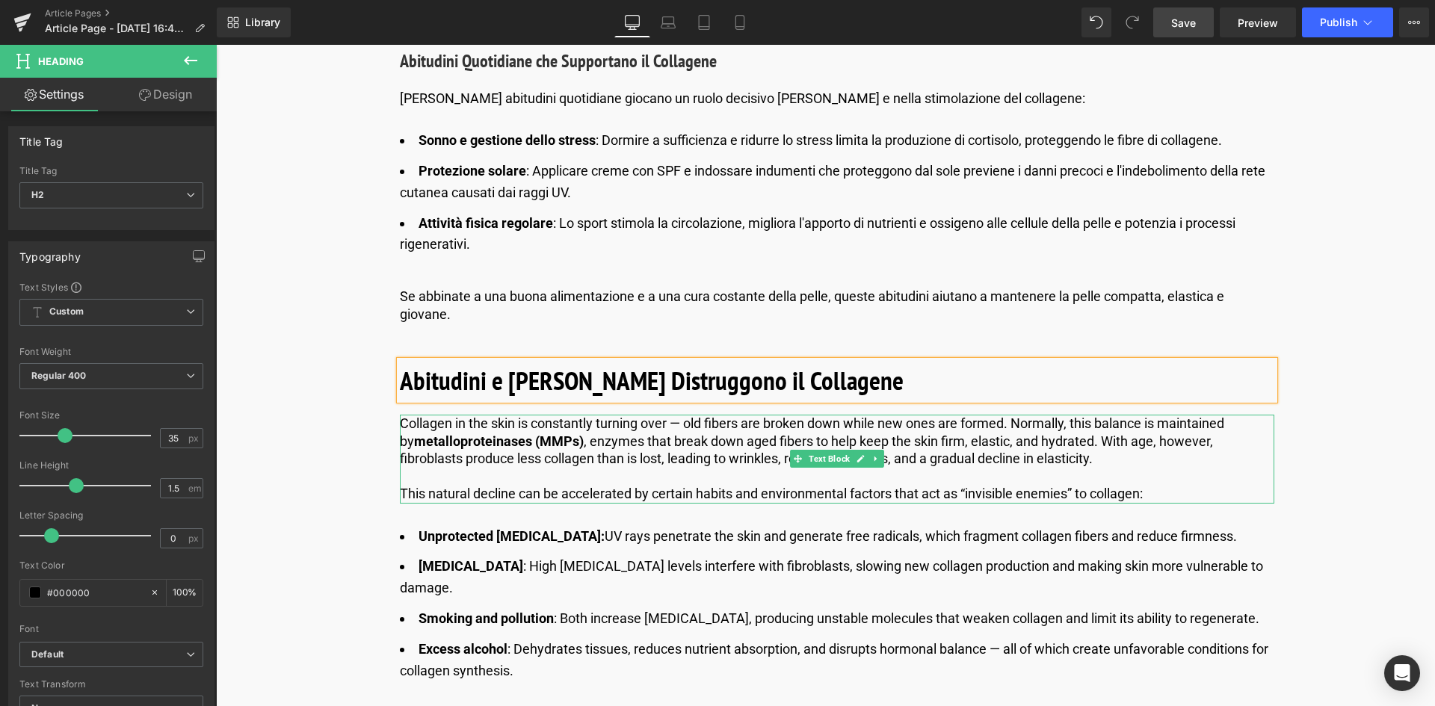
click at [647, 449] on p "Collagen in the skin is constantly turning over — old fibers are broken down wh…" at bounding box center [837, 441] width 875 height 52
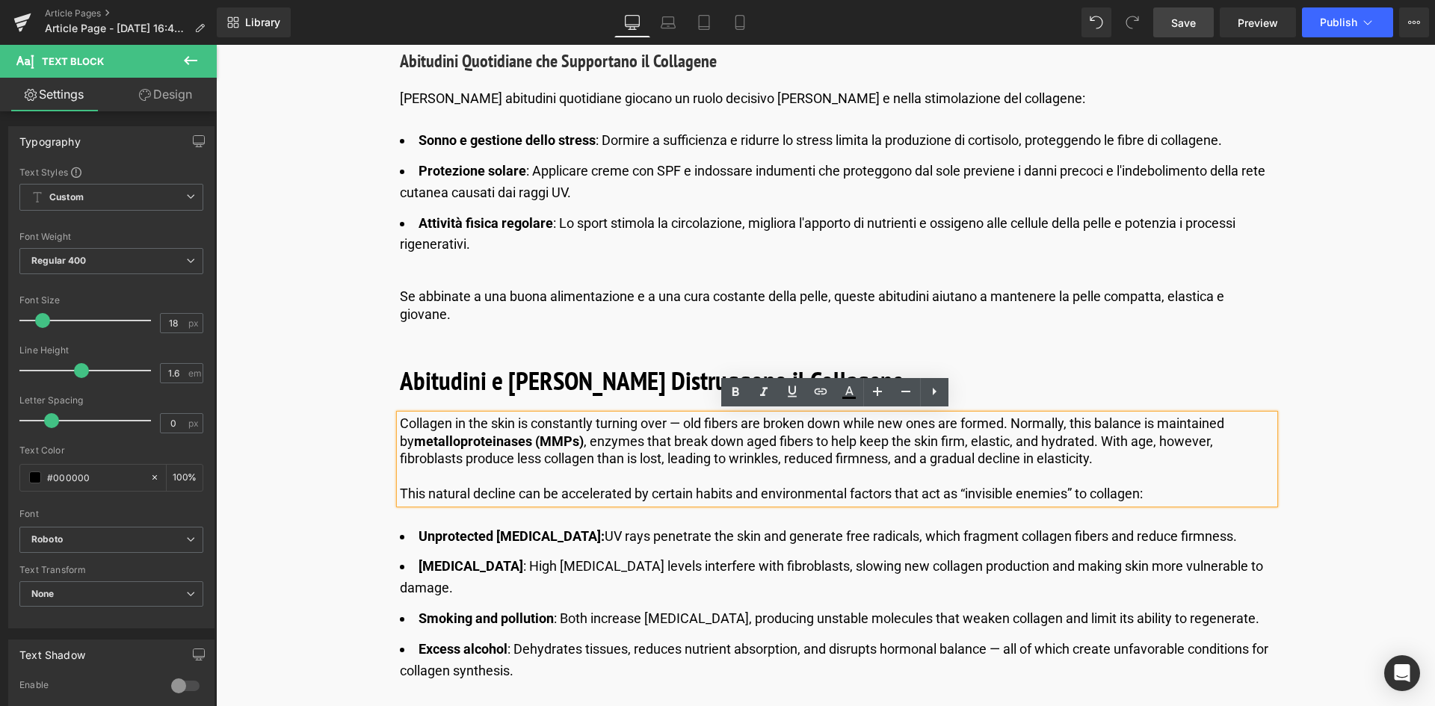
drag, startPoint x: 1156, startPoint y: 490, endPoint x: 389, endPoint y: 401, distance: 771.4
copy div "Collagen in the skin is constantly turning over — old fibers are broken down wh…"
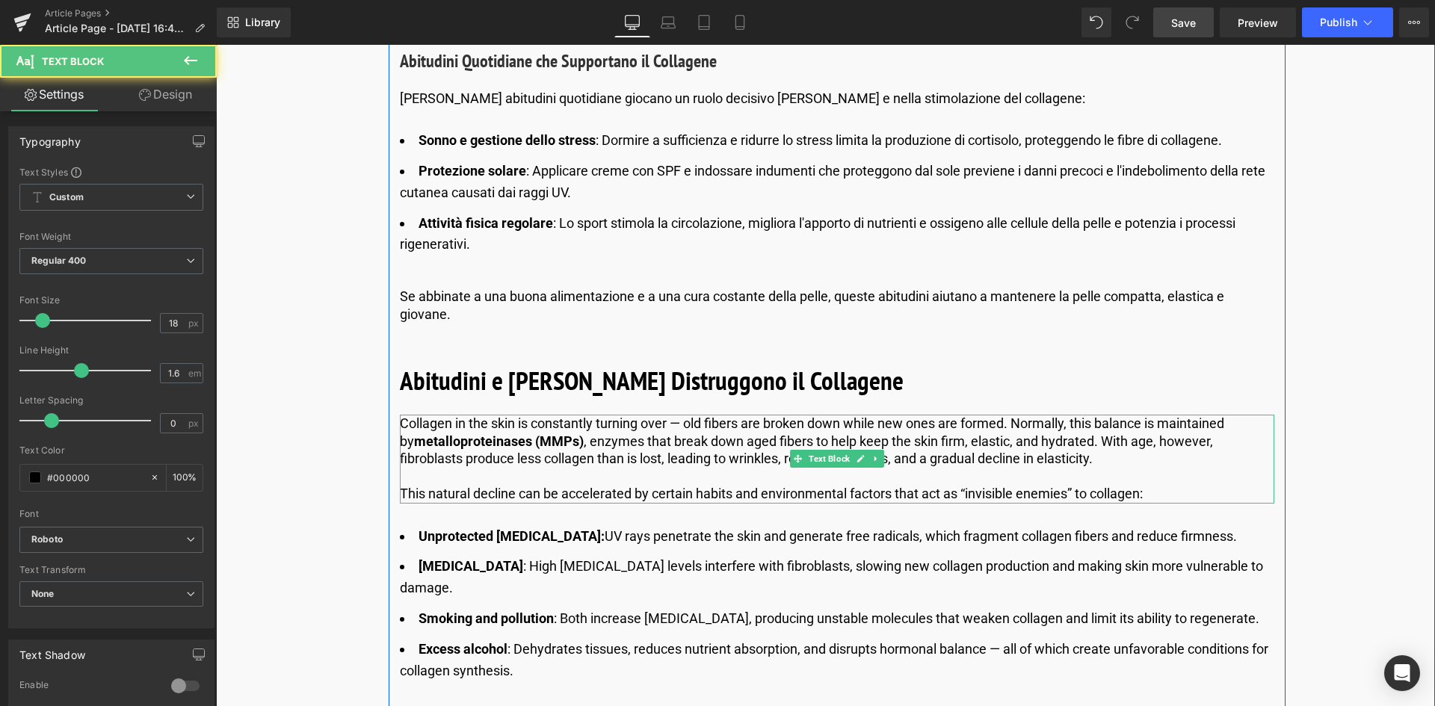
click at [1189, 475] on p at bounding box center [837, 476] width 875 height 17
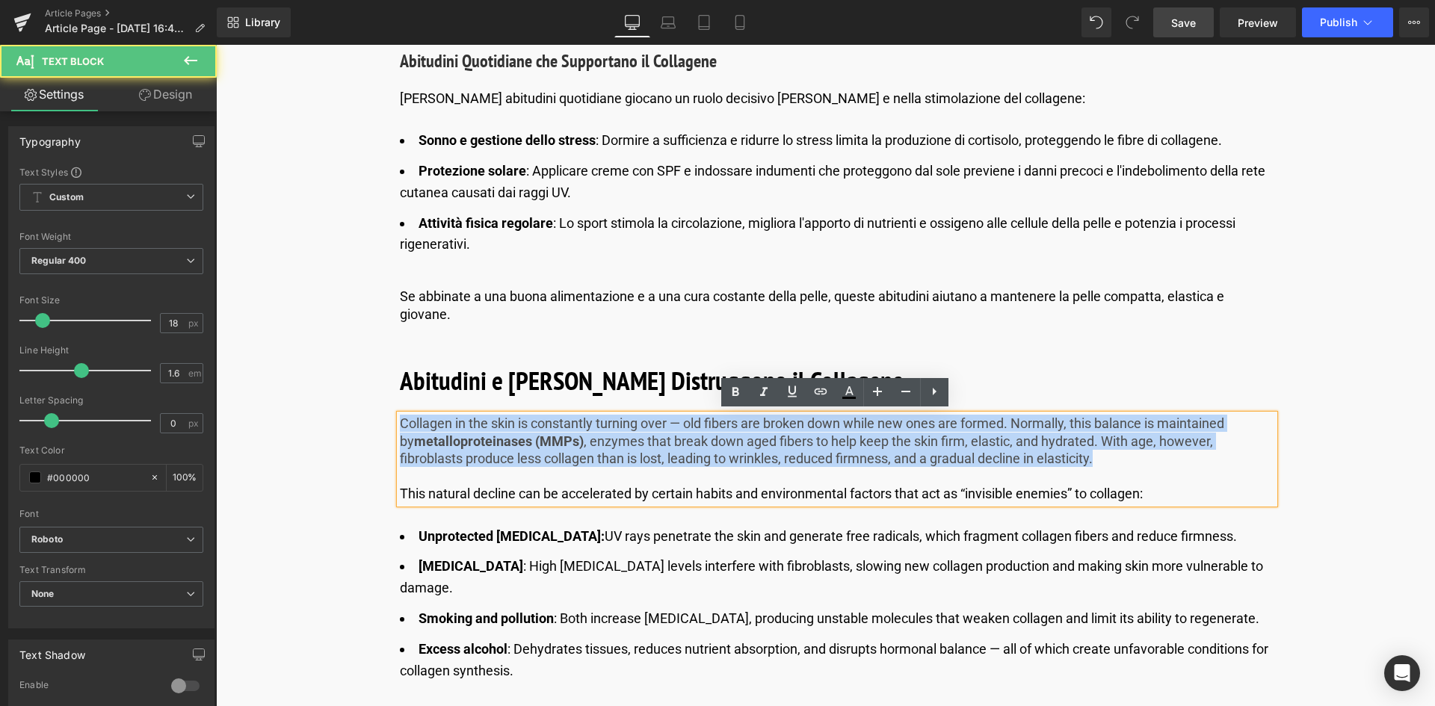
drag, startPoint x: 1051, startPoint y: 452, endPoint x: 351, endPoint y: 394, distance: 702.1
paste div
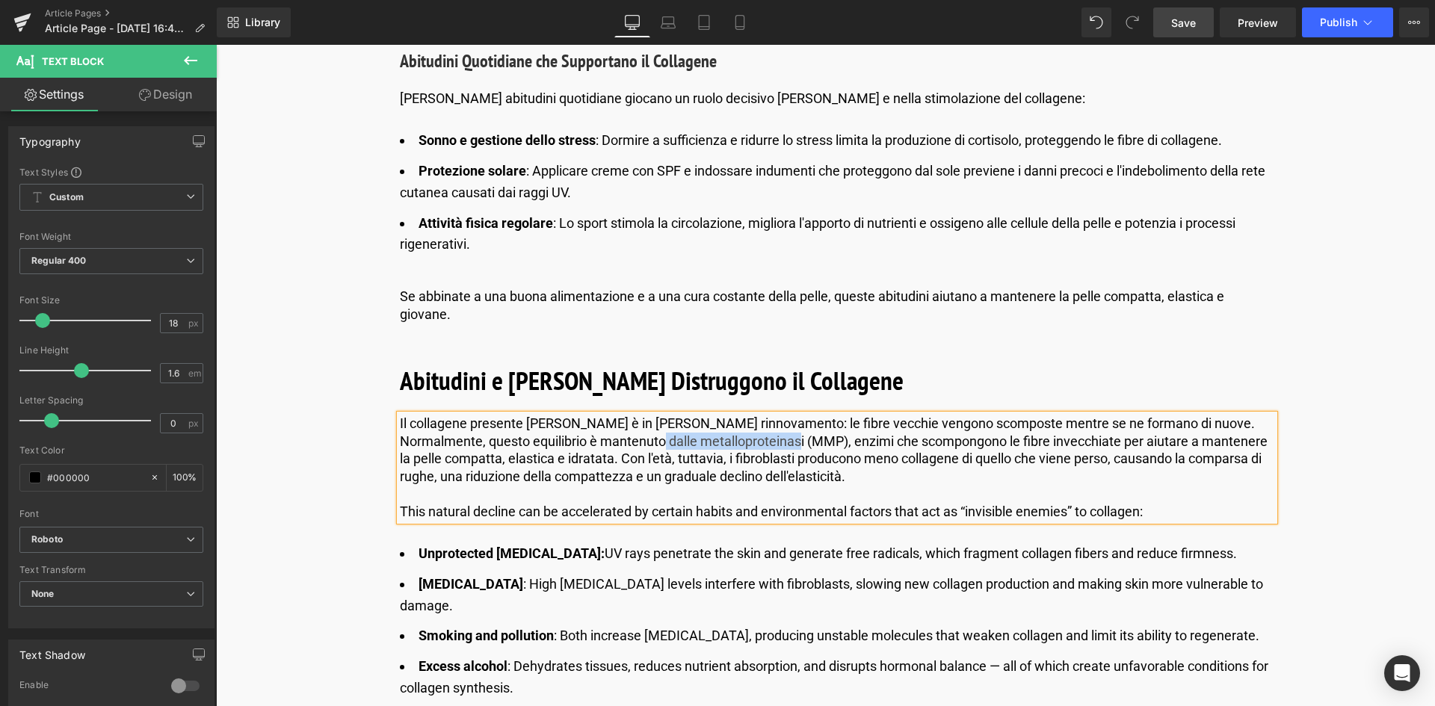
drag, startPoint x: 758, startPoint y: 439, endPoint x: 614, endPoint y: 437, distance: 144.3
click at [614, 437] on p "Il collagene presente nella pelle è in costante rinnovamento: le fibre vecchie …" at bounding box center [837, 450] width 875 height 70
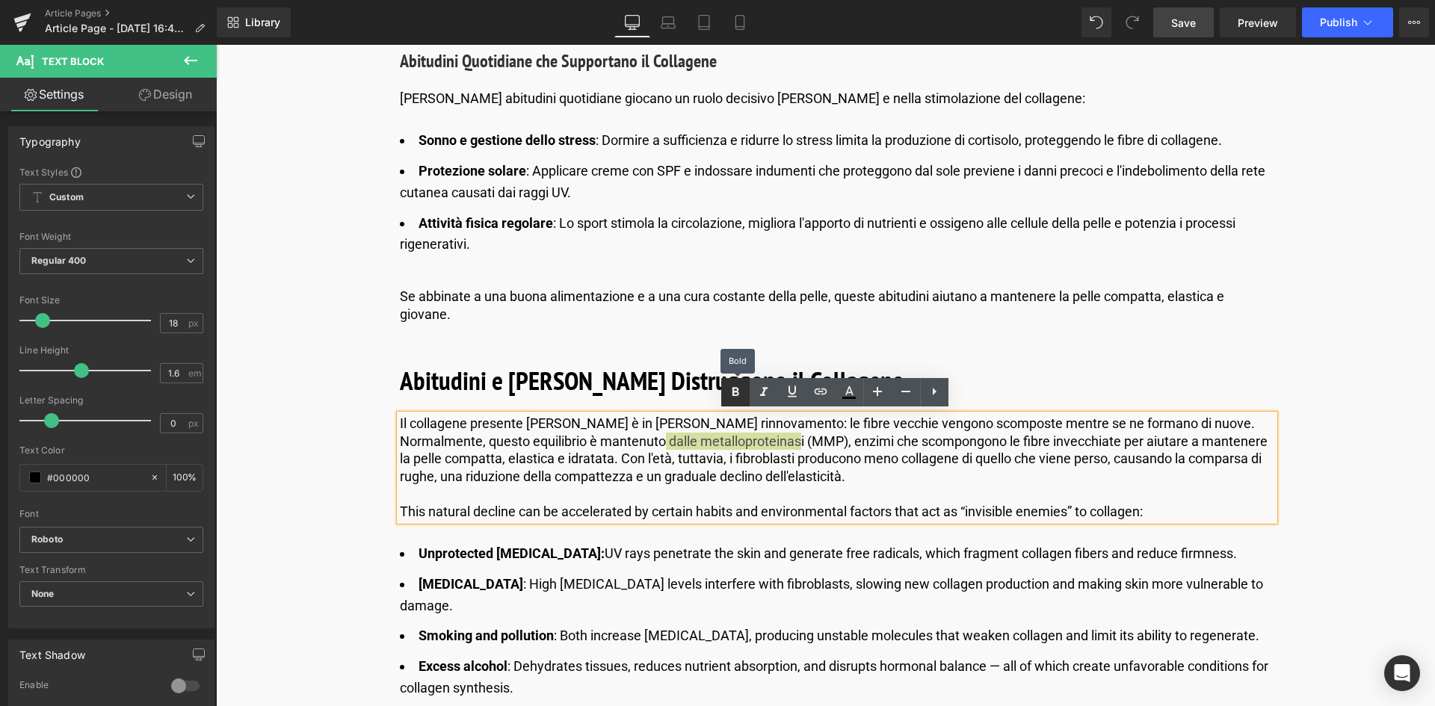
click at [740, 390] on icon at bounding box center [736, 393] width 18 height 18
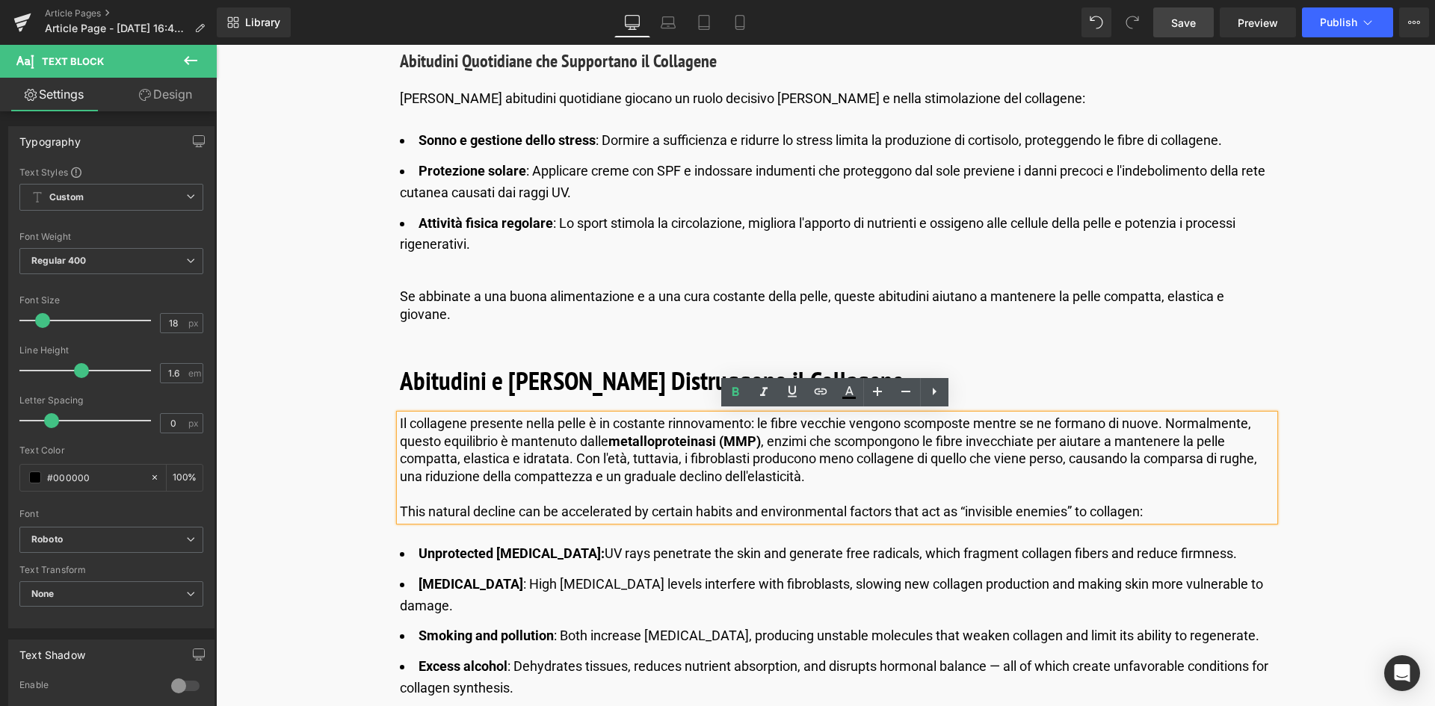
click at [808, 474] on p "Il collagene presente nella pelle è in costante rinnovamento: le fibre vecchie …" at bounding box center [837, 450] width 875 height 70
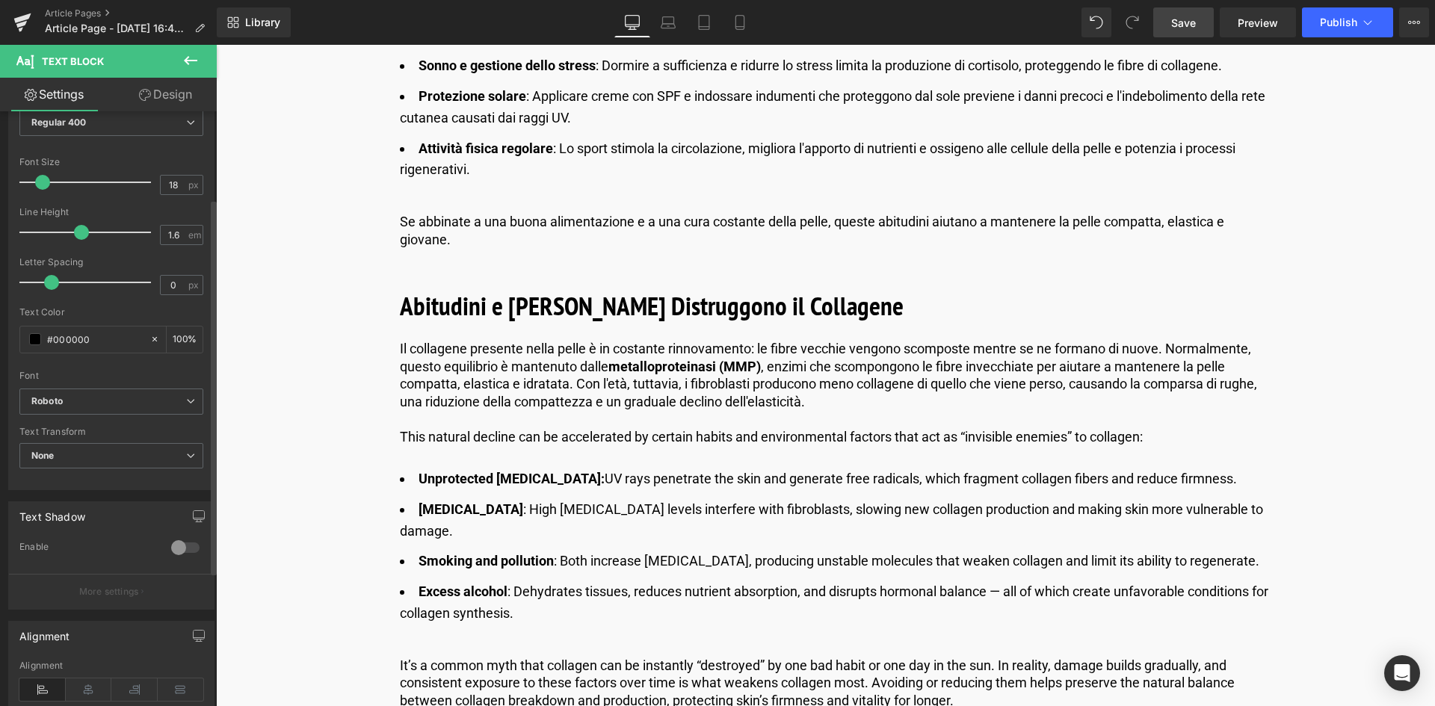
scroll to position [150, 0]
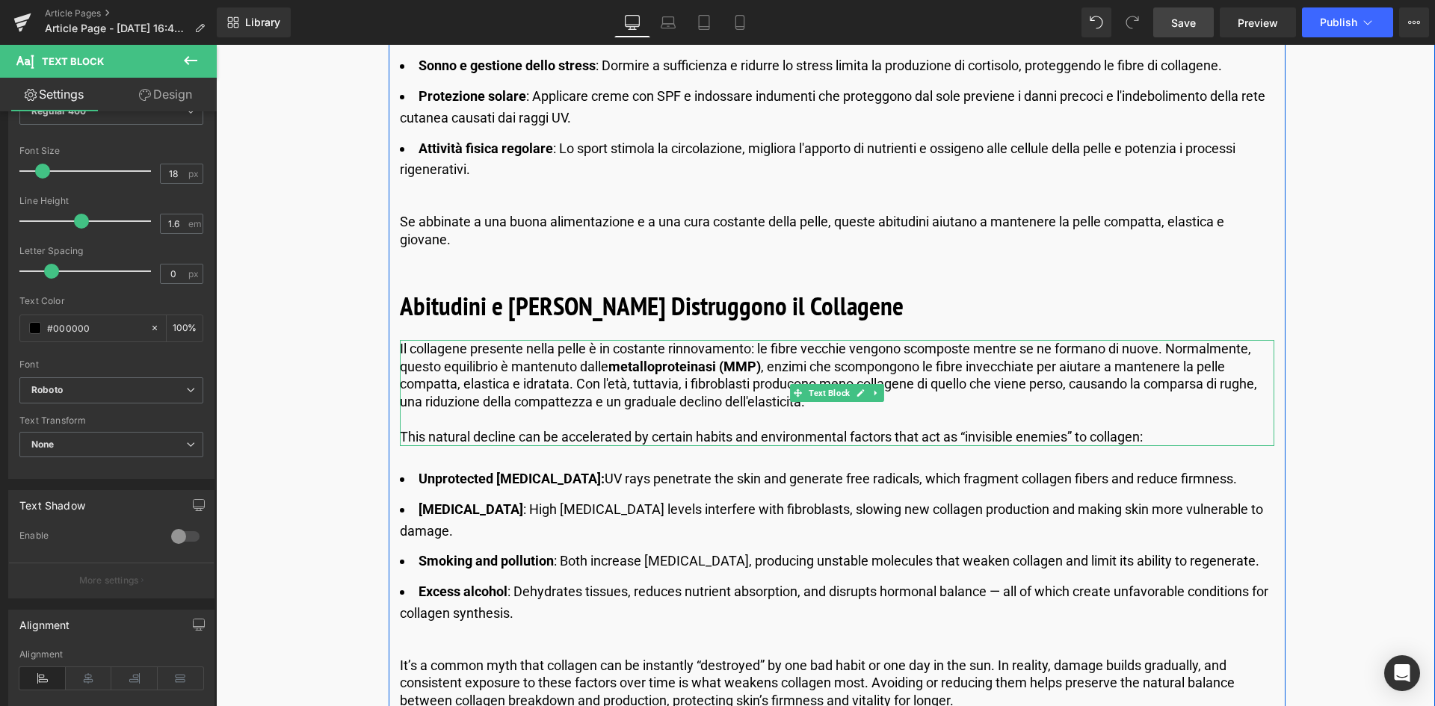
drag, startPoint x: 586, startPoint y: 436, endPoint x: 860, endPoint y: 454, distance: 275.0
click at [586, 436] on p "This natural decline can be accelerated by certain habits and environmental fac…" at bounding box center [837, 436] width 875 height 17
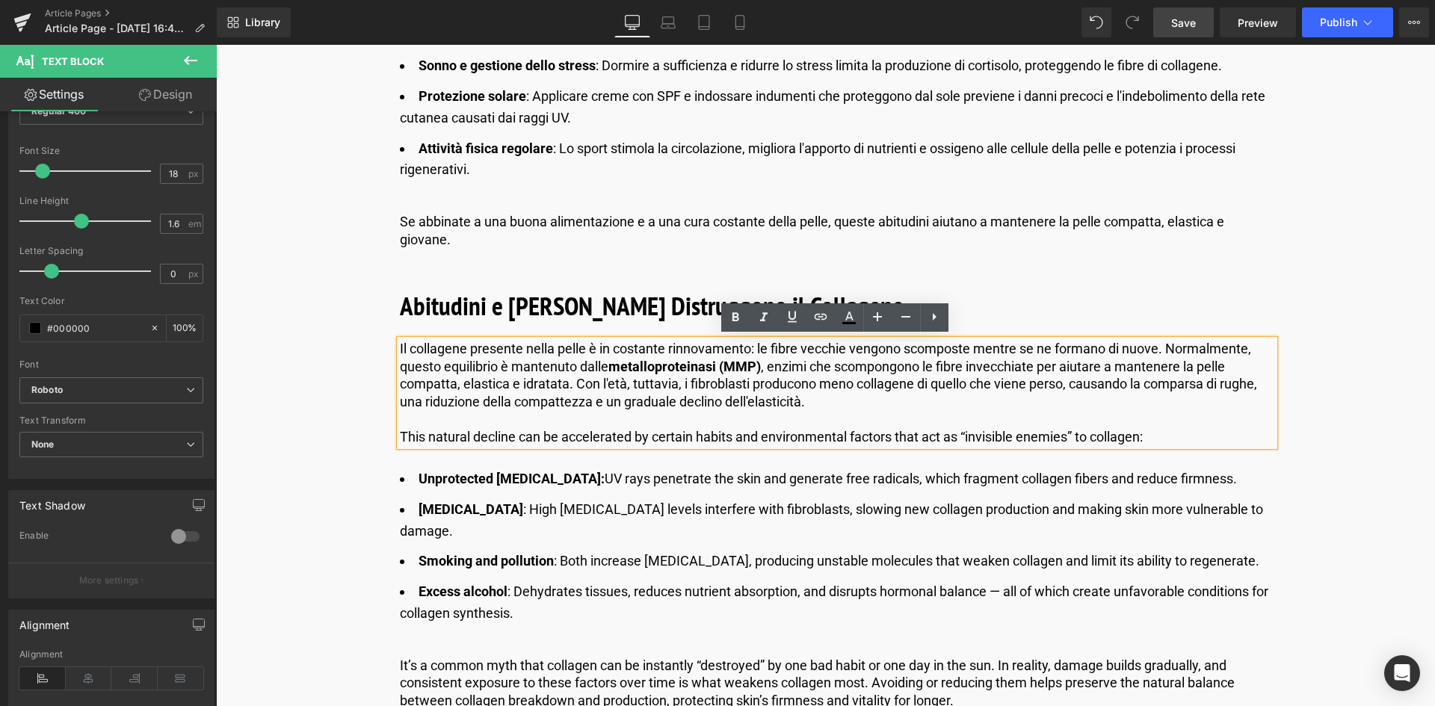
drag, startPoint x: 1161, startPoint y: 426, endPoint x: 381, endPoint y: 431, distance: 779.8
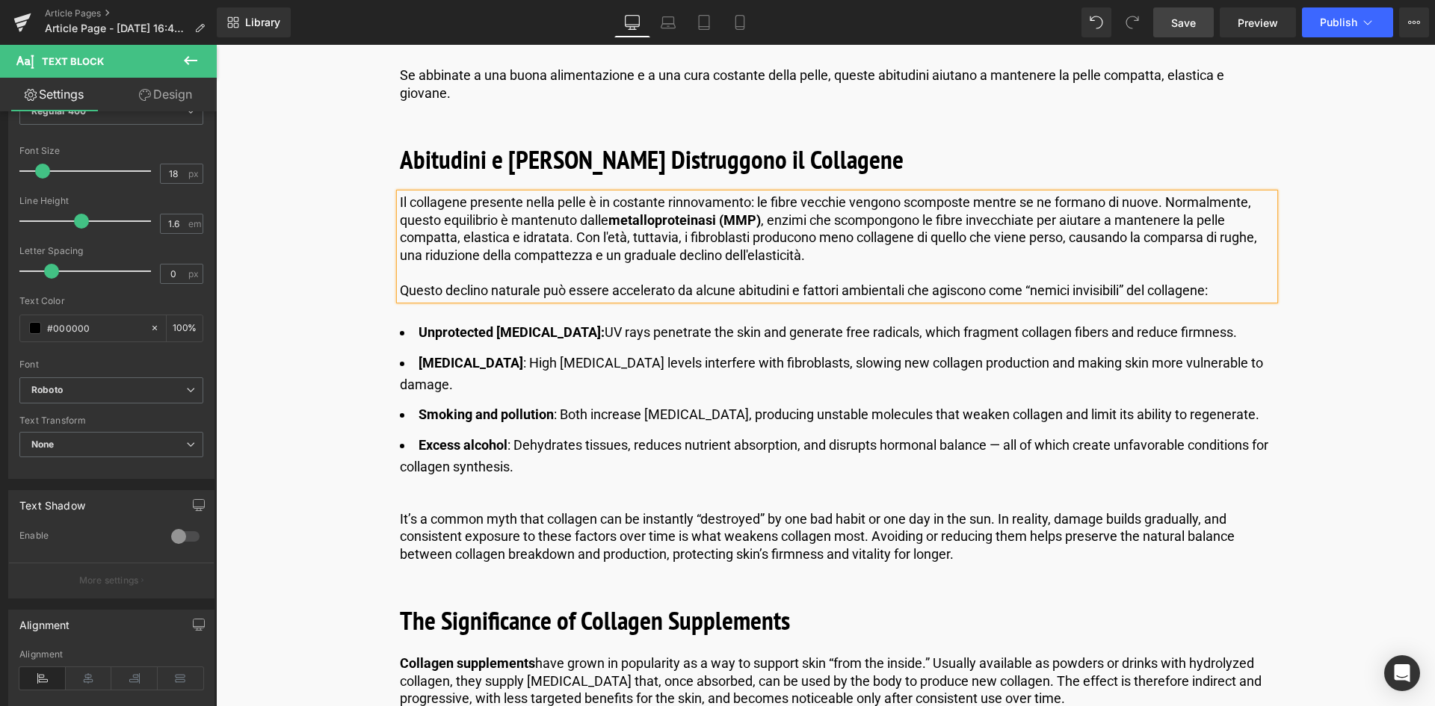
scroll to position [4218, 0]
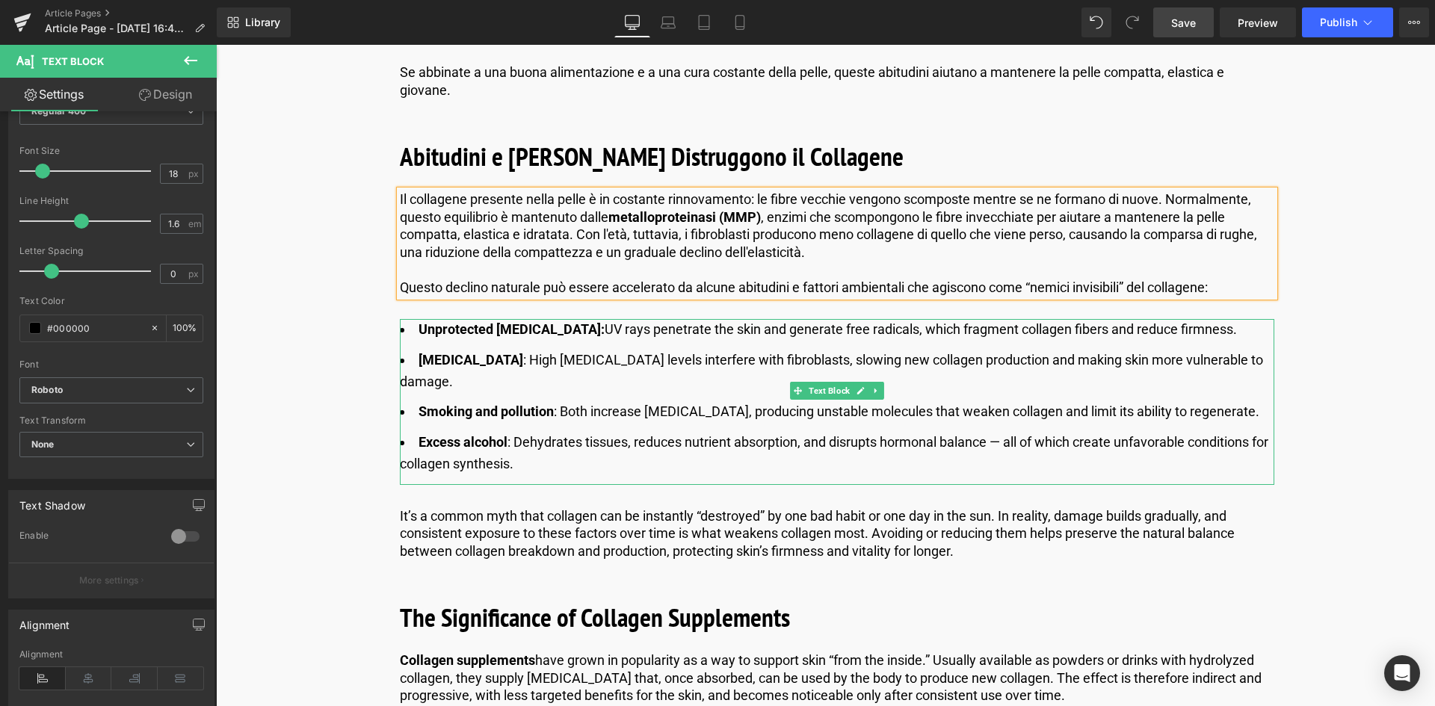
click at [569, 436] on li "Excess alcohol : Dehydrates tissues, reduces nutrient absorption, and disrupts …" at bounding box center [837, 453] width 875 height 43
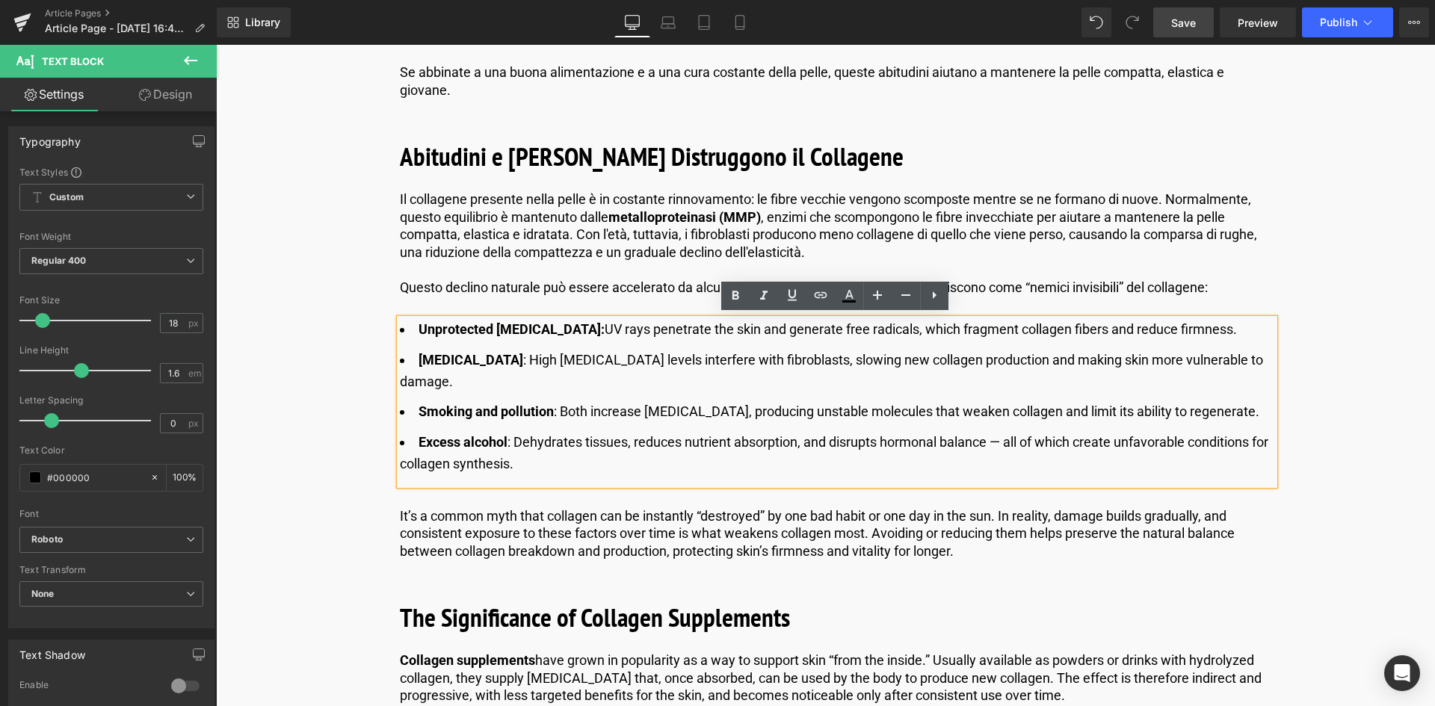
drag, startPoint x: 565, startPoint y: 440, endPoint x: 413, endPoint y: 307, distance: 201.8
copy ul "Unprotected sun exposure: UV rays penetrate the skin and generate free radicals…"
click at [569, 325] on strong "Unprotected [MEDICAL_DATA]:" at bounding box center [512, 329] width 186 height 16
drag, startPoint x: 575, startPoint y: 325, endPoint x: 417, endPoint y: 327, distance: 157.8
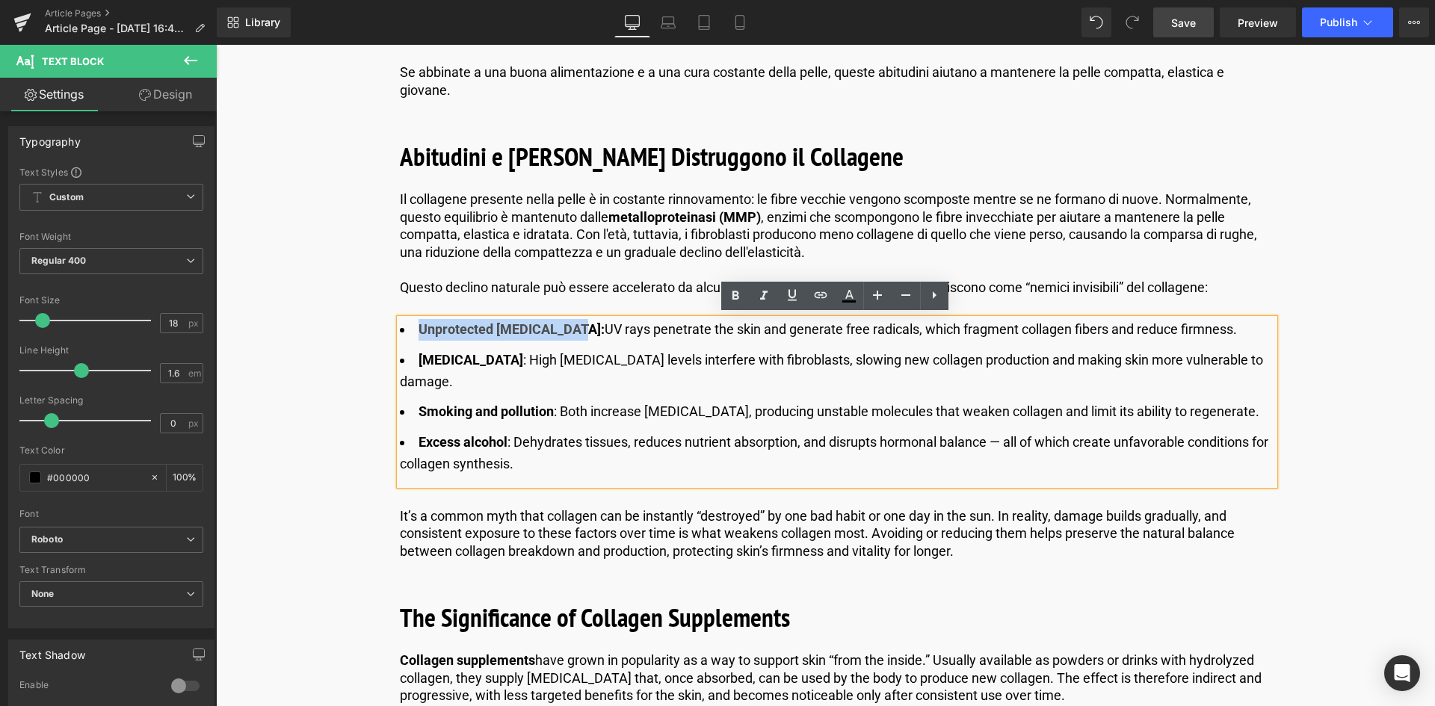
click at [419, 327] on strong "Unprotected [MEDICAL_DATA]:" at bounding box center [512, 329] width 186 height 16
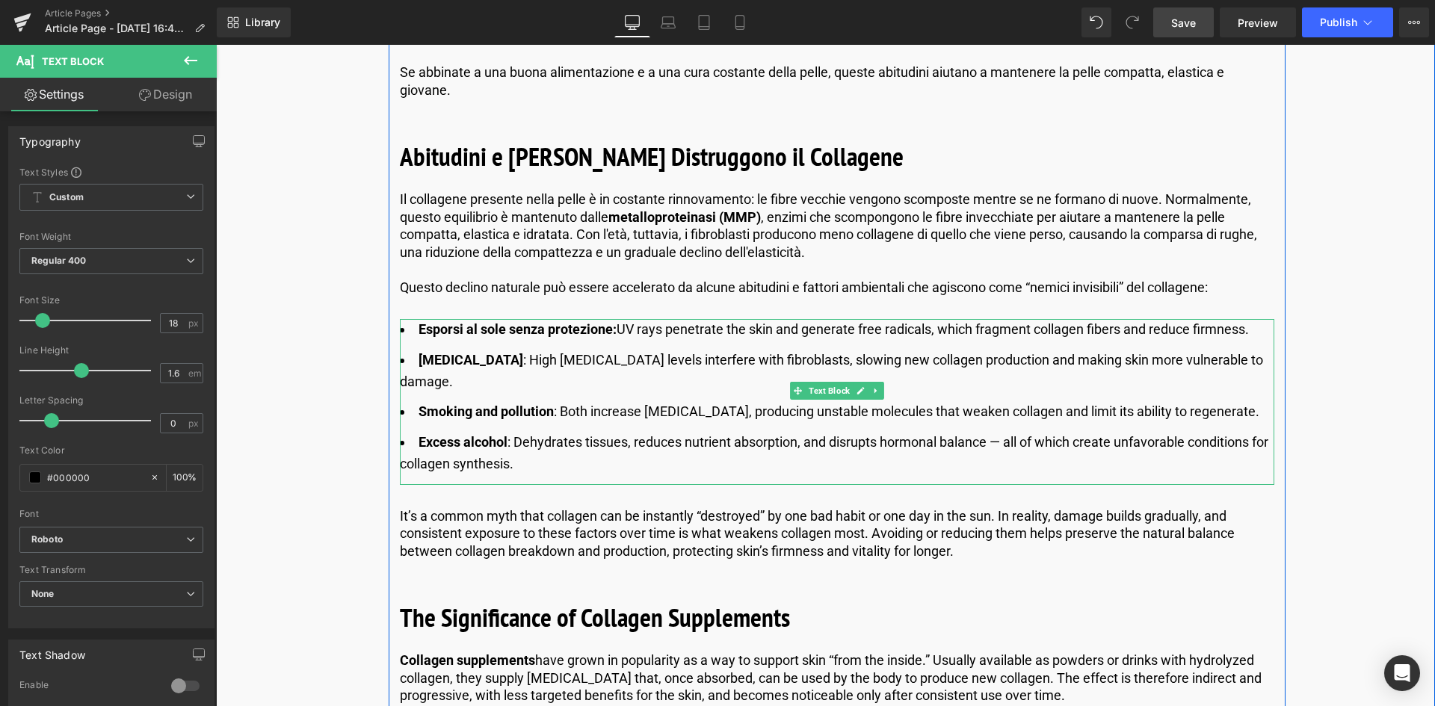
click at [686, 330] on li "Esporsi al sole senza protezione: UV rays penetrate the skin and generate free …" at bounding box center [837, 330] width 875 height 22
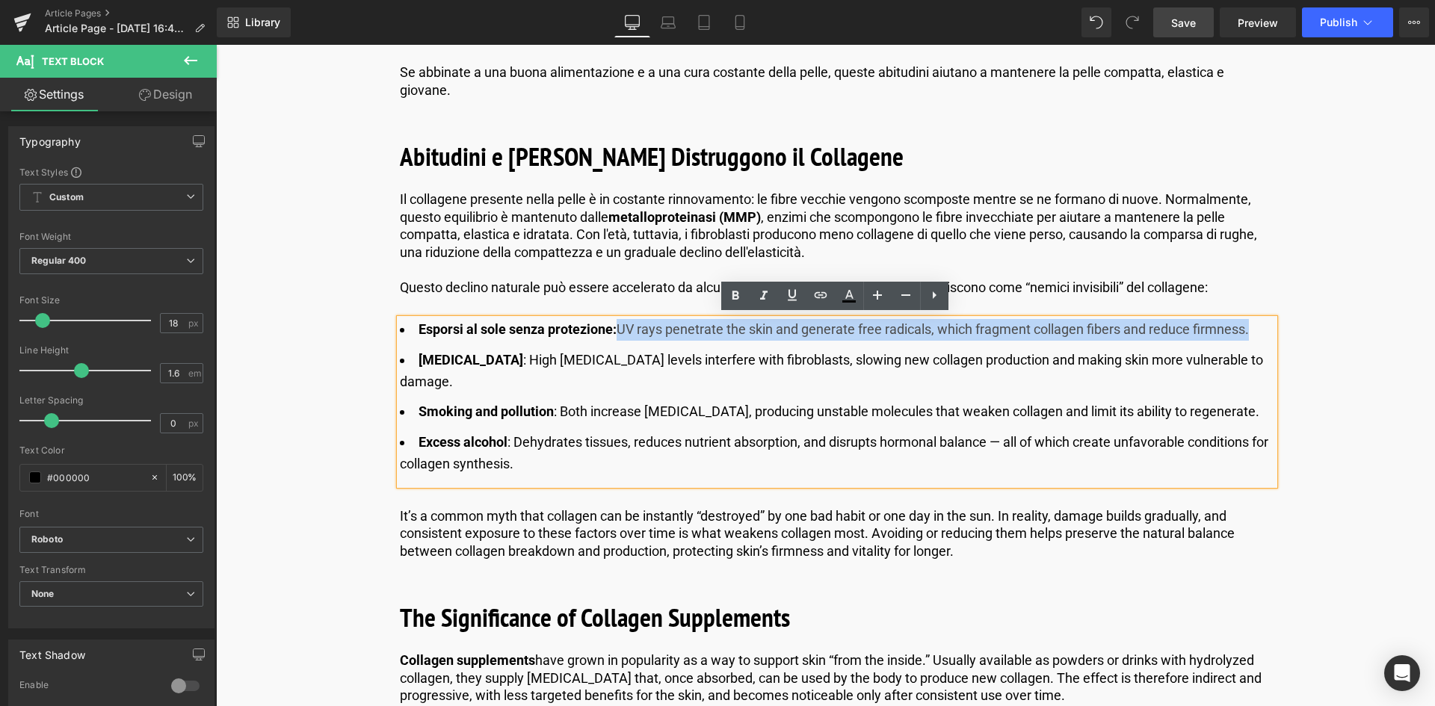
drag, startPoint x: 1256, startPoint y: 321, endPoint x: 620, endPoint y: 319, distance: 636.2
click at [620, 319] on li "Esporsi al sole senza protezione: UV rays penetrate the skin and generate free …" at bounding box center [837, 330] width 875 height 22
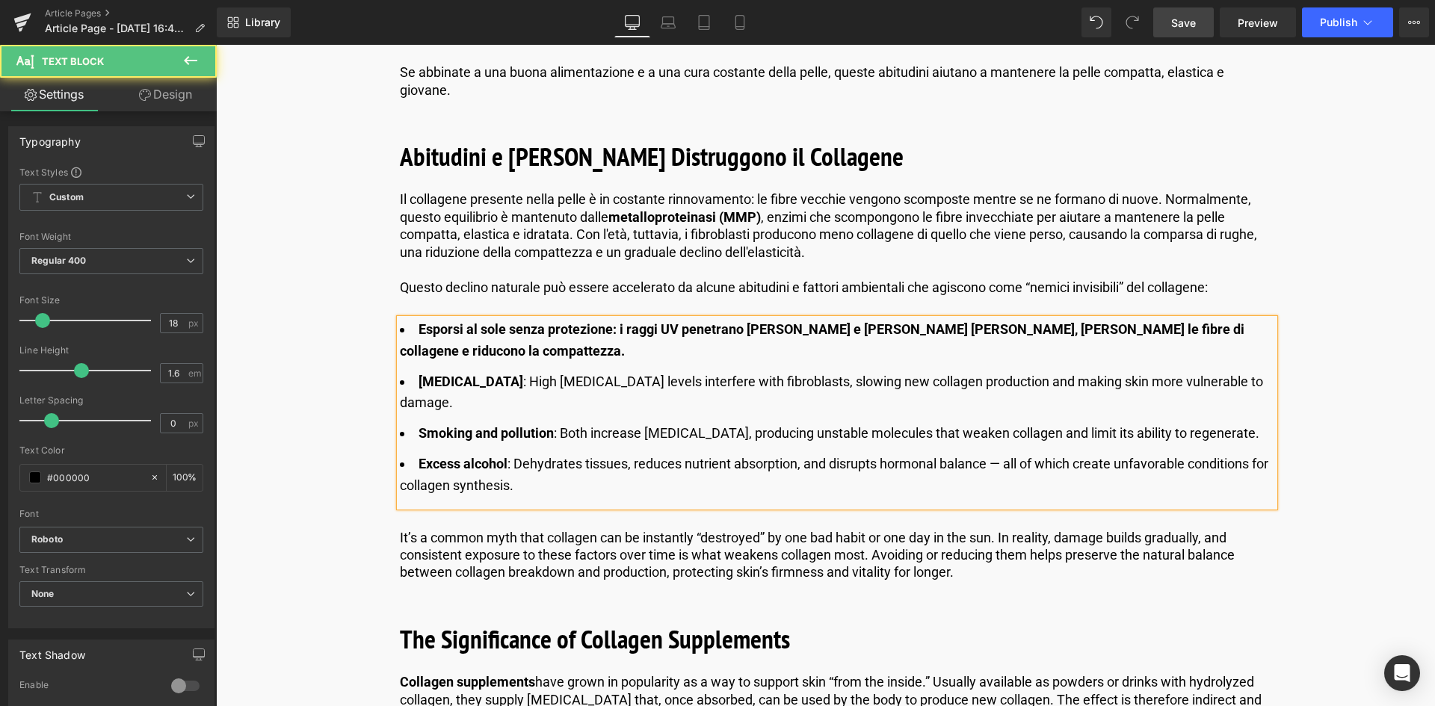
click at [618, 327] on strong "Esporsi al sole senza protezione: i raggi UV penetrano nella pelle e generano r…" at bounding box center [822, 339] width 845 height 37
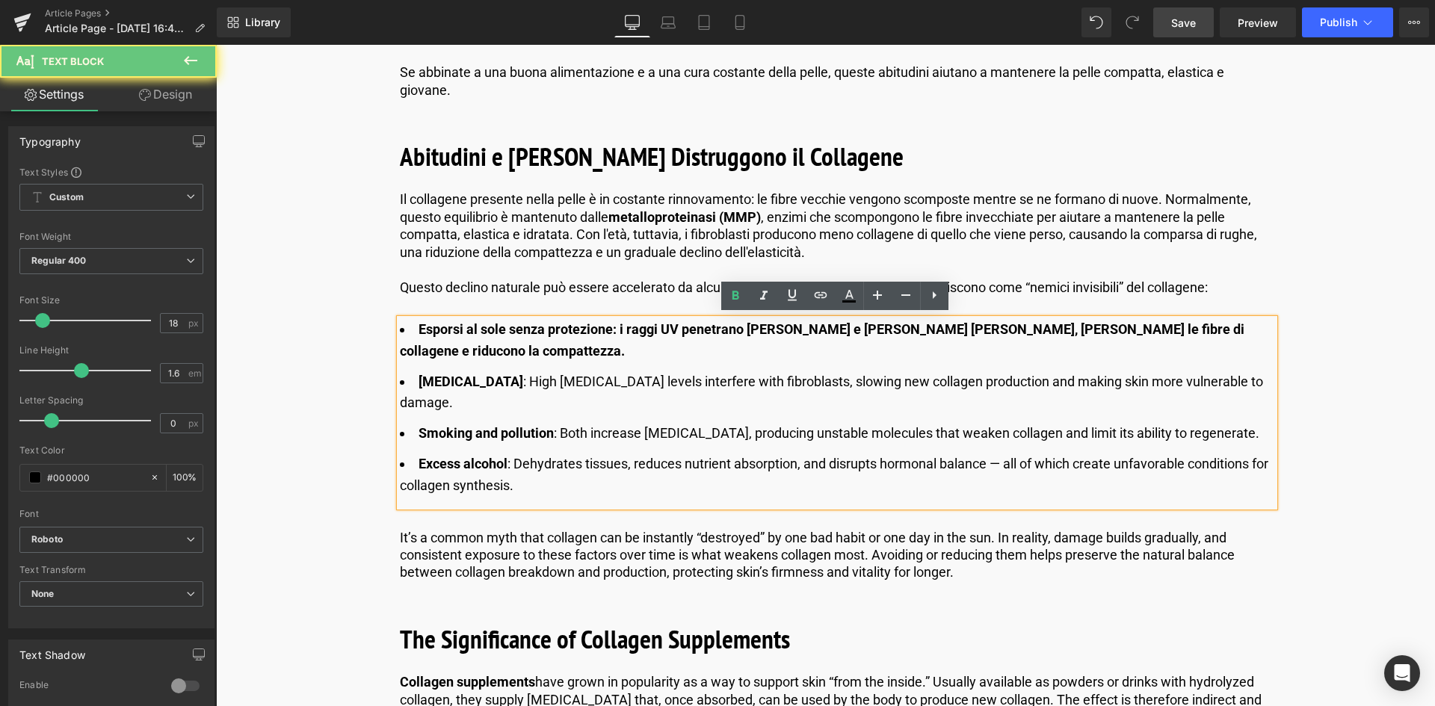
click at [624, 331] on strong "Esporsi al sole senza protezione: i raggi UV penetrano nella pelle e generano r…" at bounding box center [822, 339] width 845 height 37
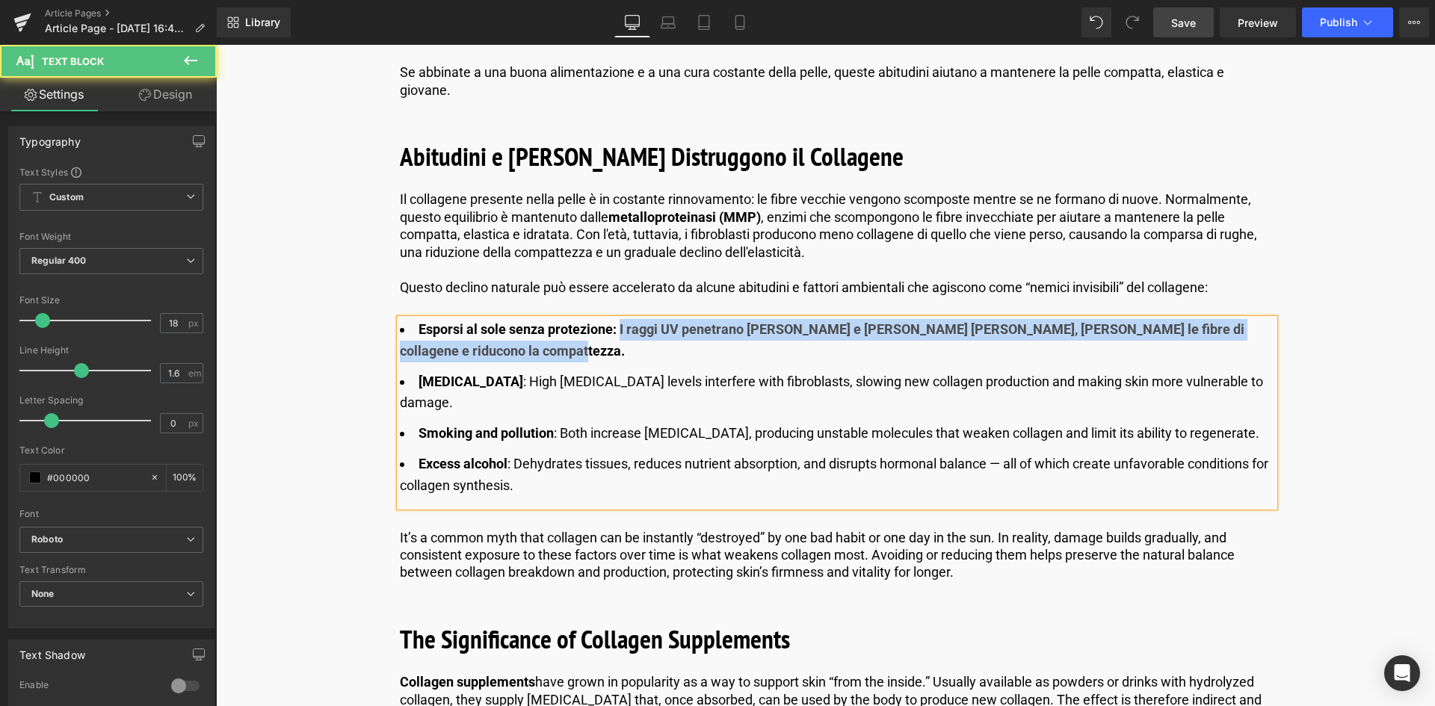
drag, startPoint x: 618, startPoint y: 324, endPoint x: 630, endPoint y: 355, distance: 33.2
click at [630, 355] on li "Esporsi al sole senza protezione: I raggi UV penetrano nella pelle e generano r…" at bounding box center [837, 340] width 875 height 43
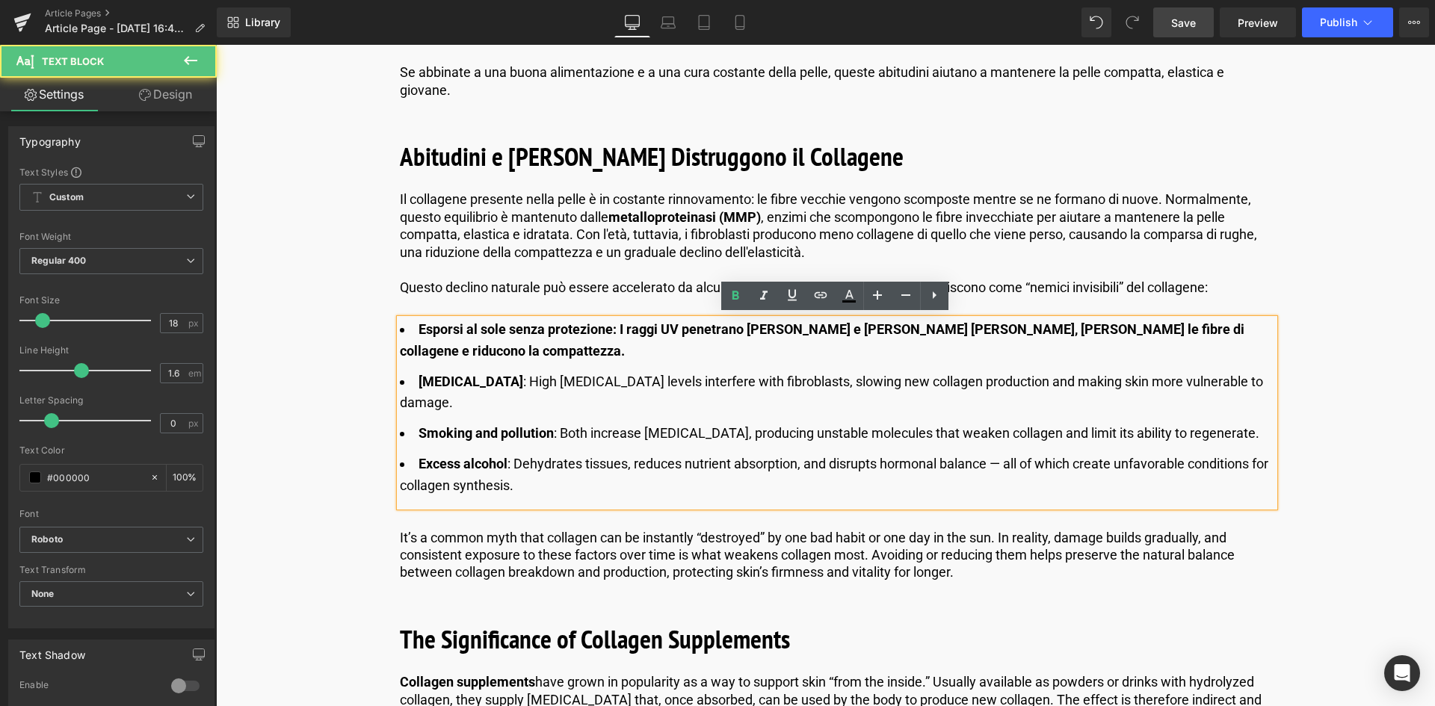
click at [615, 326] on strong "Esporsi al sole senza protezione: I raggi UV penetrano nella pelle e generano r…" at bounding box center [822, 339] width 845 height 37
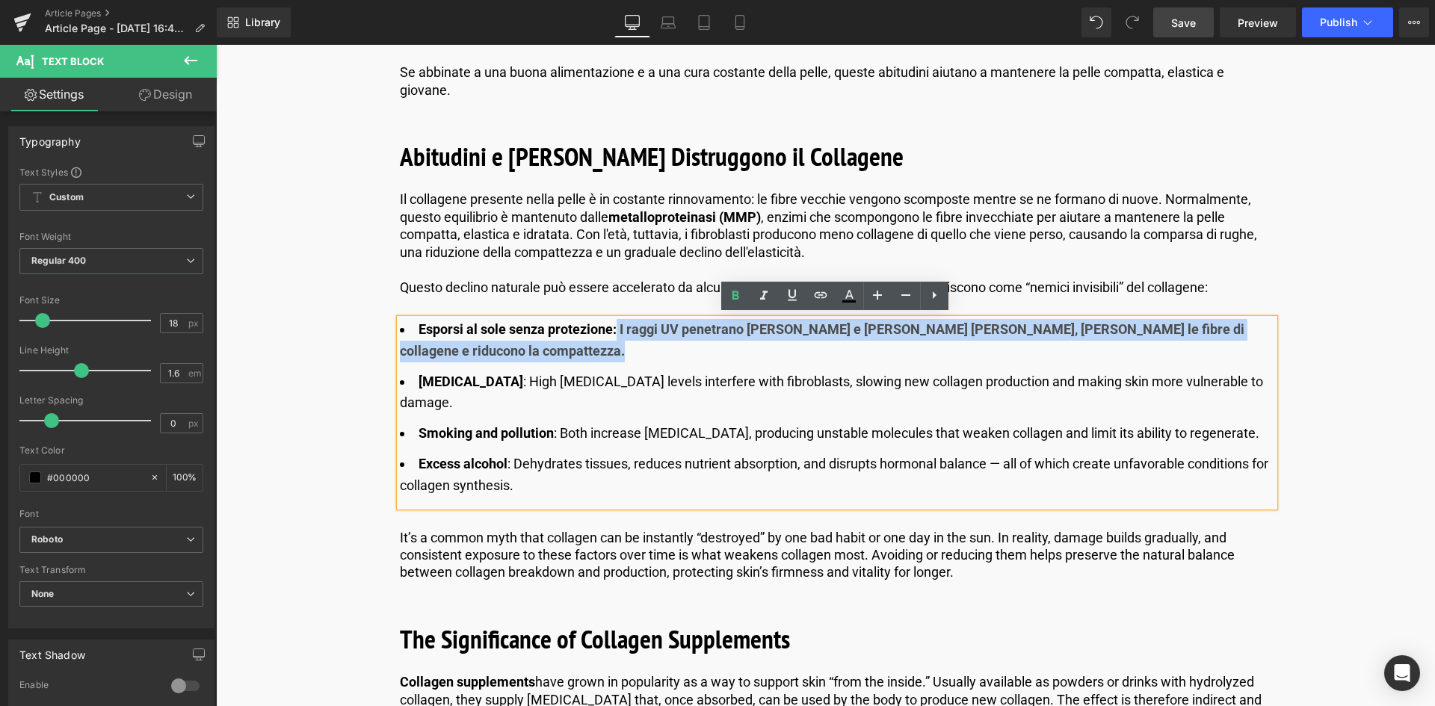
drag, startPoint x: 615, startPoint y: 326, endPoint x: 629, endPoint y: 346, distance: 24.7
click at [629, 346] on li "Esporsi al sole senza protezione: I raggi UV penetrano nella pelle e generano r…" at bounding box center [837, 340] width 875 height 43
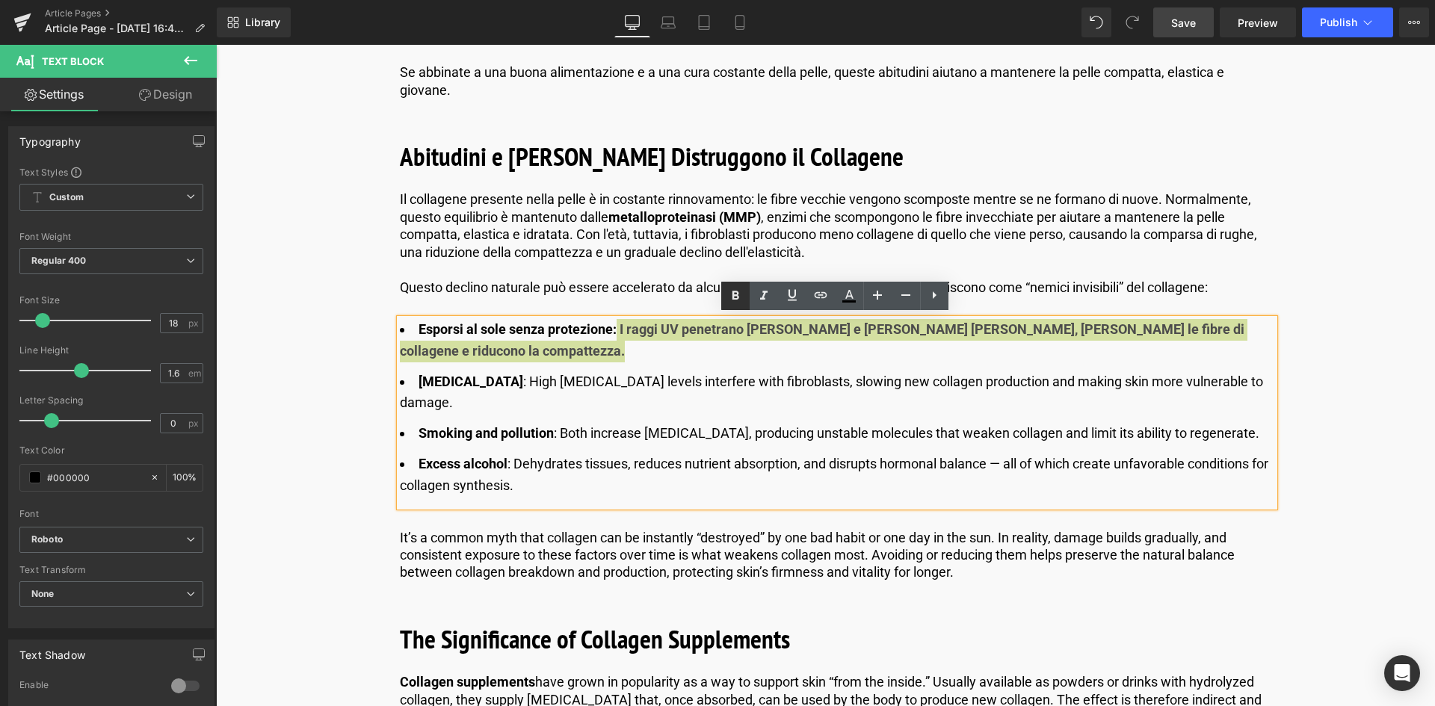
click at [734, 294] on icon at bounding box center [736, 296] width 18 height 18
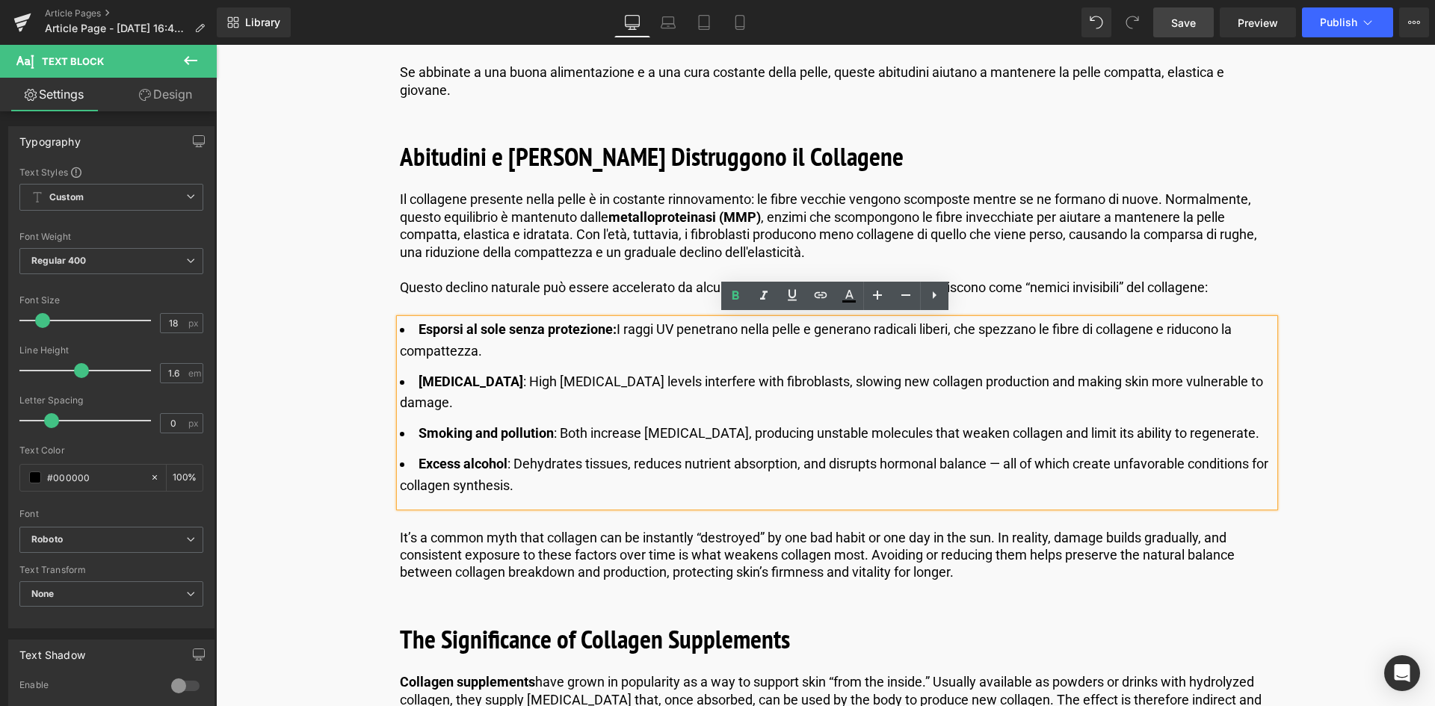
click at [618, 358] on li "Esporsi al sole senza protezione: I raggi UV penetrano nella pelle e generano r…" at bounding box center [837, 340] width 875 height 43
drag, startPoint x: 502, startPoint y: 380, endPoint x: 414, endPoint y: 376, distance: 87.5
click at [414, 376] on li "Chronic stress : High cortisol levels interfere with fibroblasts, slowing new c…" at bounding box center [837, 393] width 875 height 43
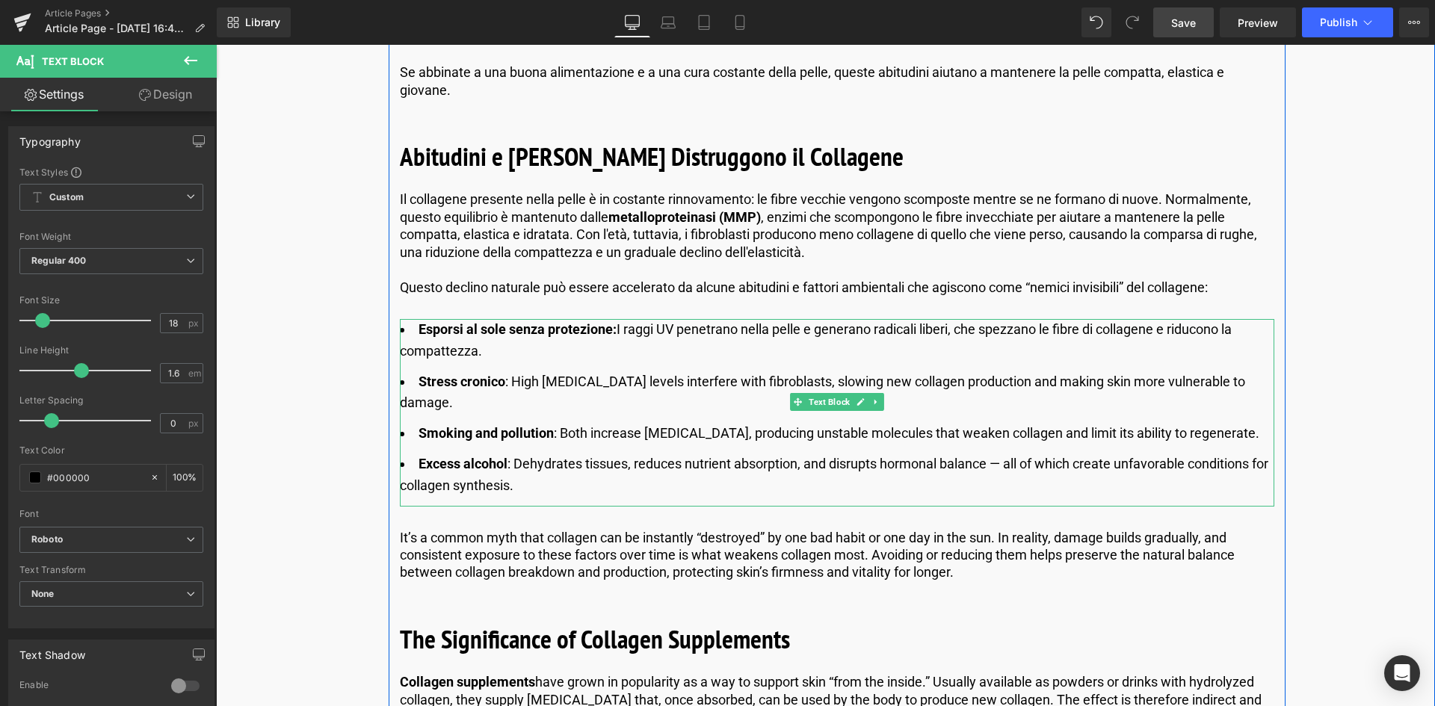
drag, startPoint x: 570, startPoint y: 378, endPoint x: 927, endPoint y: 419, distance: 359.7
click at [570, 378] on li "Stress cronico : High cortisol levels interfere with fibroblasts, slowing new c…" at bounding box center [837, 393] width 875 height 43
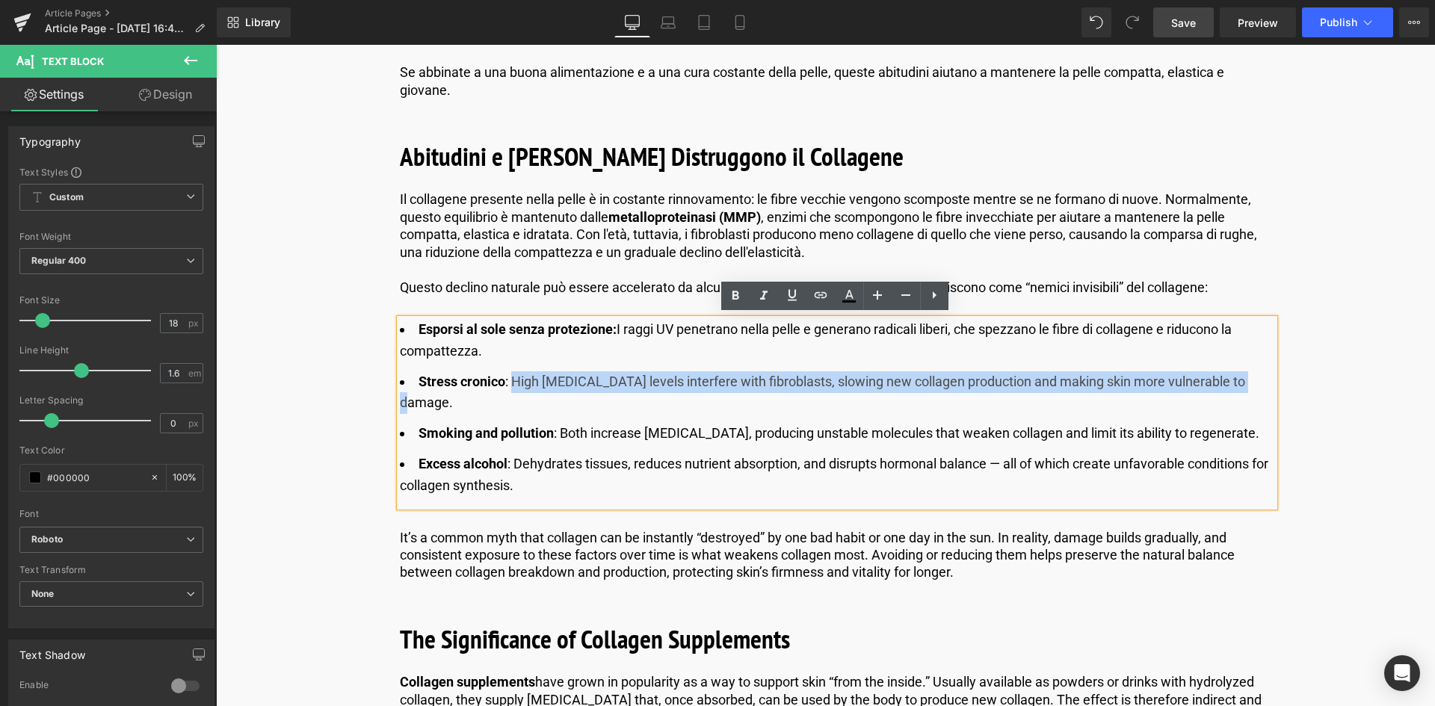
drag, startPoint x: 1252, startPoint y: 381, endPoint x: 508, endPoint y: 375, distance: 743.9
click at [508, 375] on li "Stress cronico : High cortisol levels interfere with fibroblasts, slowing new c…" at bounding box center [837, 393] width 875 height 43
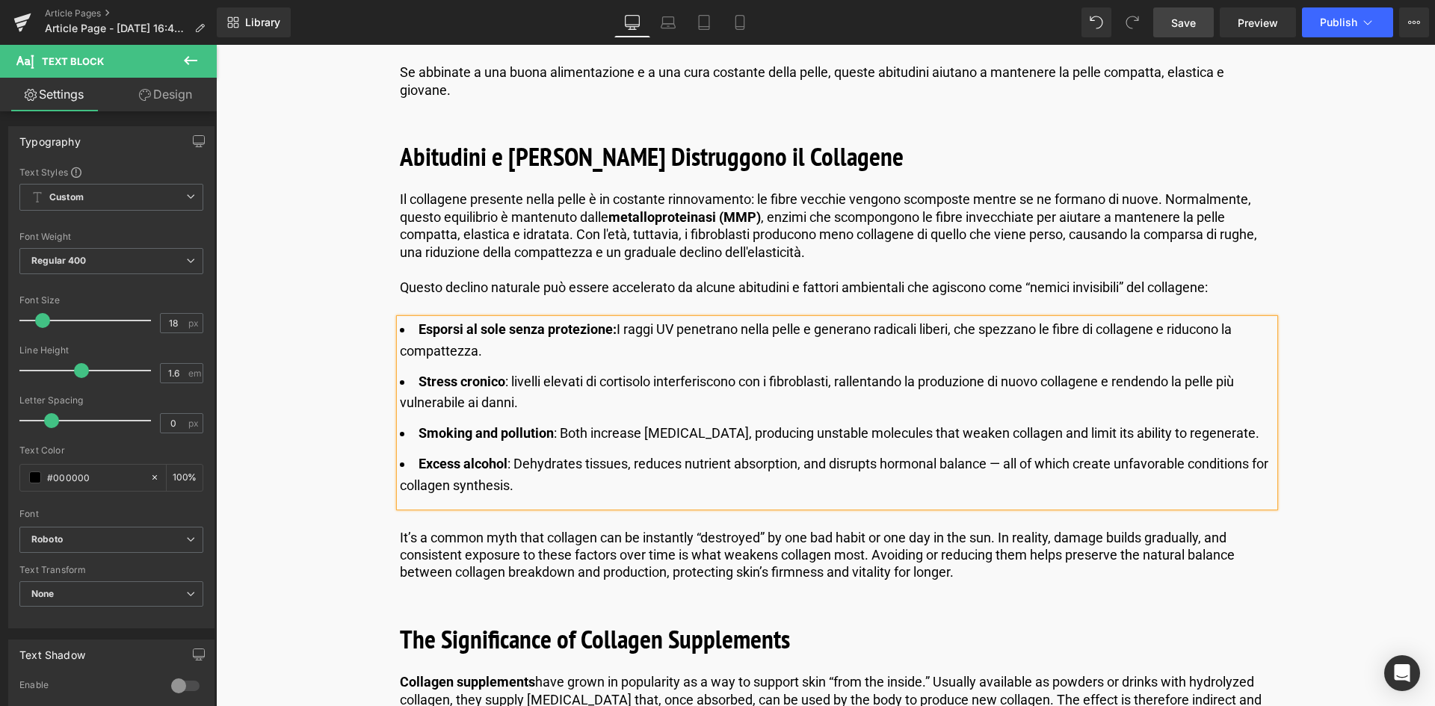
click at [514, 378] on li "Stress cronico : livelli elevati di cortisolo interferiscono con i fibroblasti,…" at bounding box center [837, 393] width 875 height 43
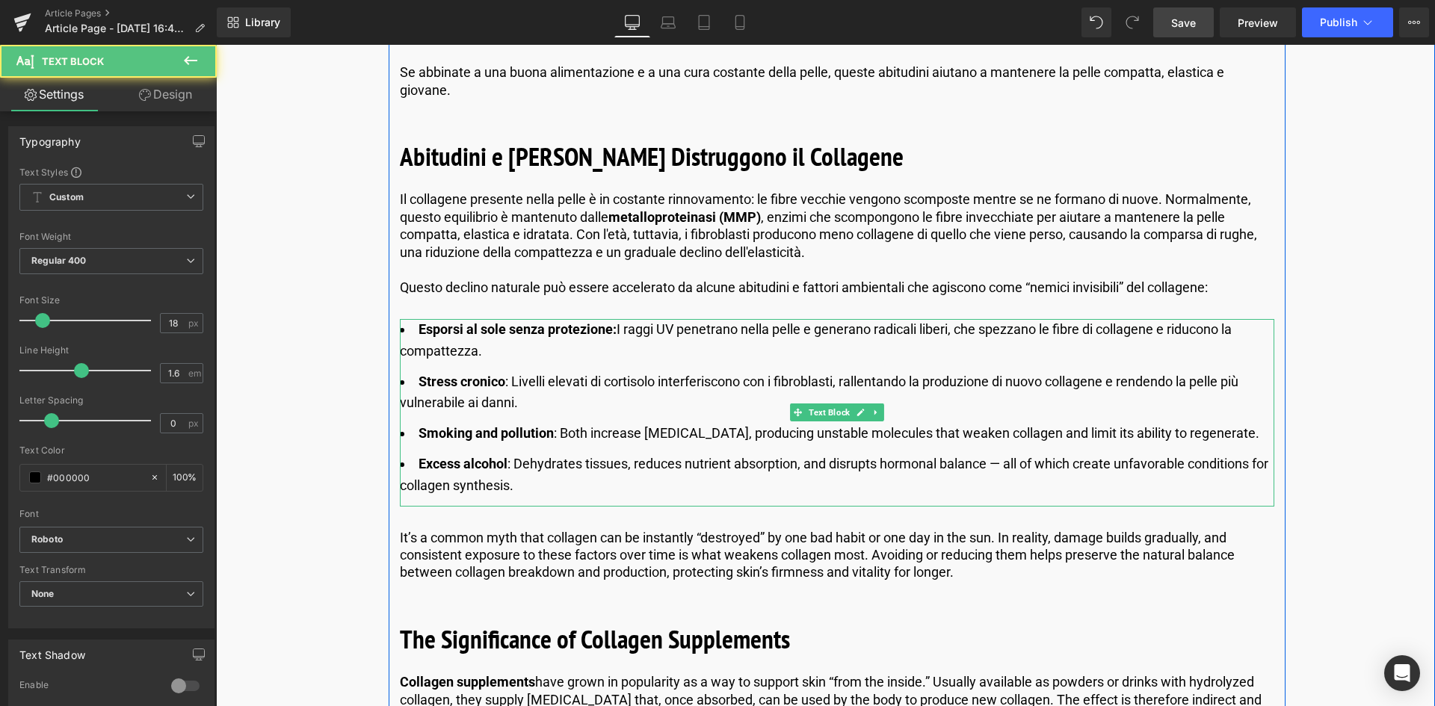
click at [471, 437] on strong "Smoking and pollution" at bounding box center [486, 433] width 135 height 16
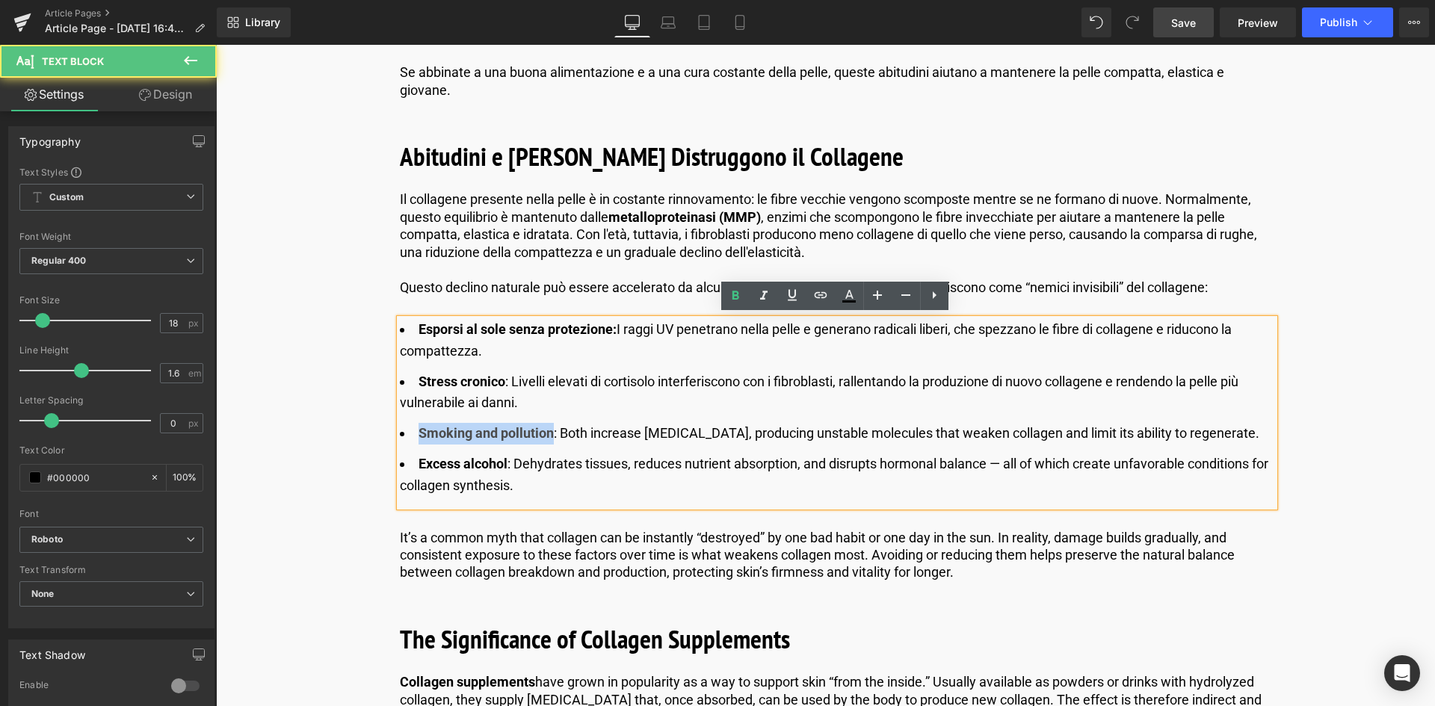
drag, startPoint x: 549, startPoint y: 431, endPoint x: 406, endPoint y: 431, distance: 143.5
click at [406, 431] on li "Smoking and pollution : Both increase oxidative stress, producing unstable mole…" at bounding box center [837, 434] width 875 height 22
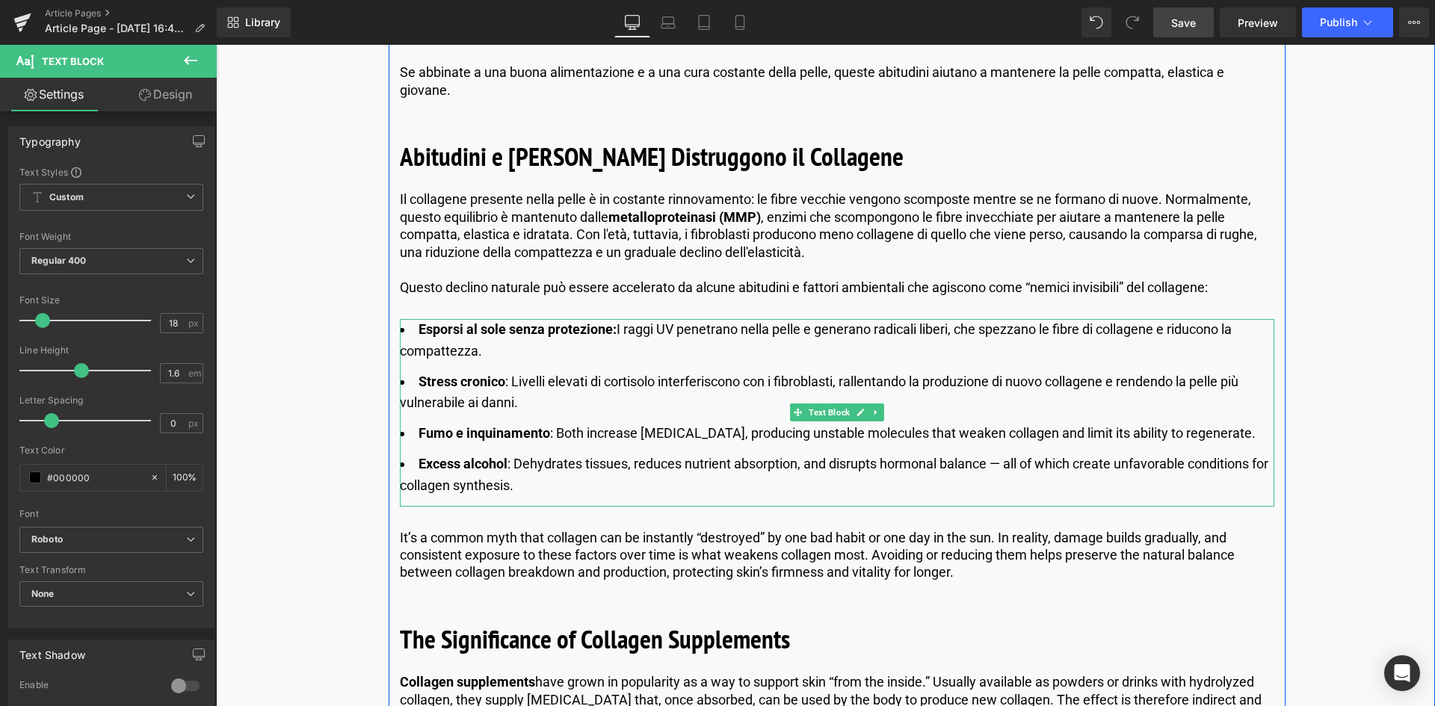
drag, startPoint x: 1083, startPoint y: 418, endPoint x: 1166, endPoint y: 422, distance: 83.8
click at [1083, 418] on ul "Esporsi al sole senza protezione: I raggi UV penetrano nella pelle e generano r…" at bounding box center [837, 408] width 875 height 178
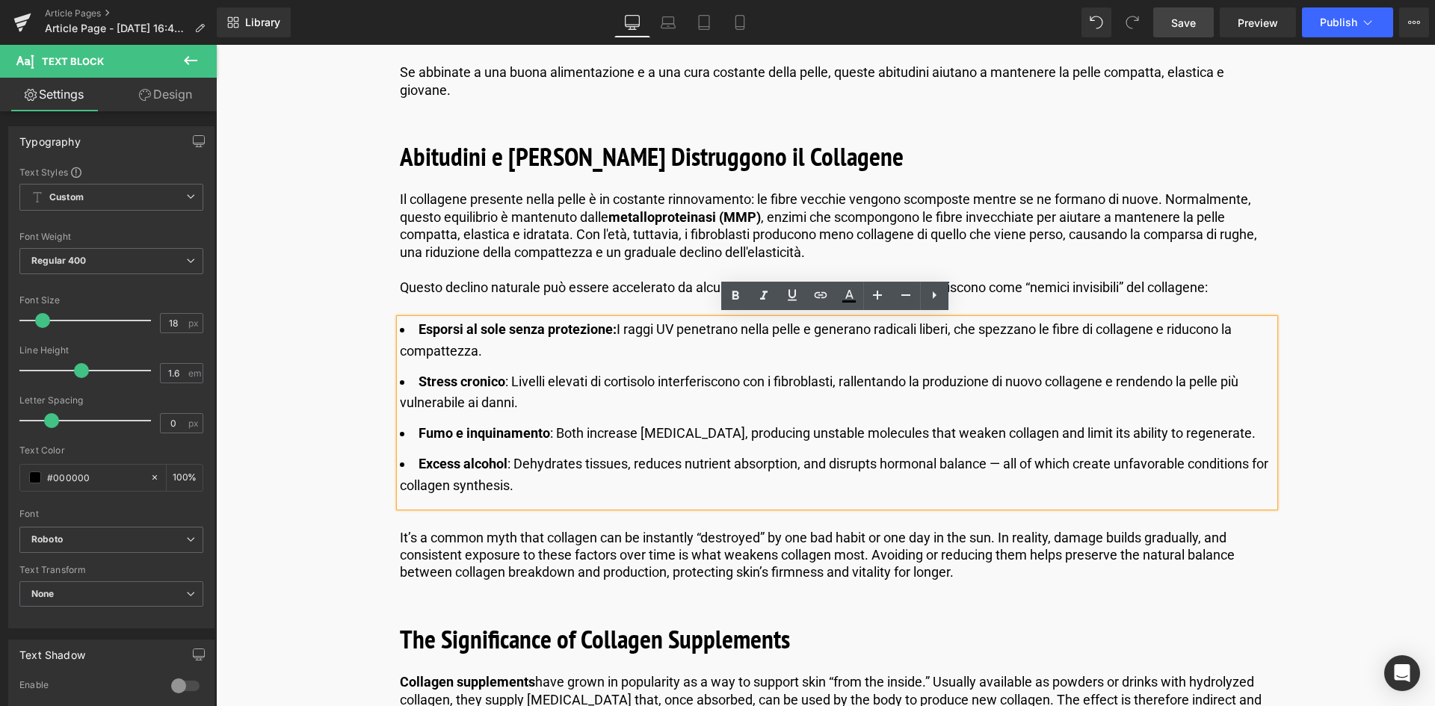
drag, startPoint x: 1248, startPoint y: 428, endPoint x: 554, endPoint y: 421, distance: 694.6
click at [554, 423] on li "Fumo e inquinamento : Both increase oxidative stress, producing unstable molecu…" at bounding box center [837, 434] width 875 height 22
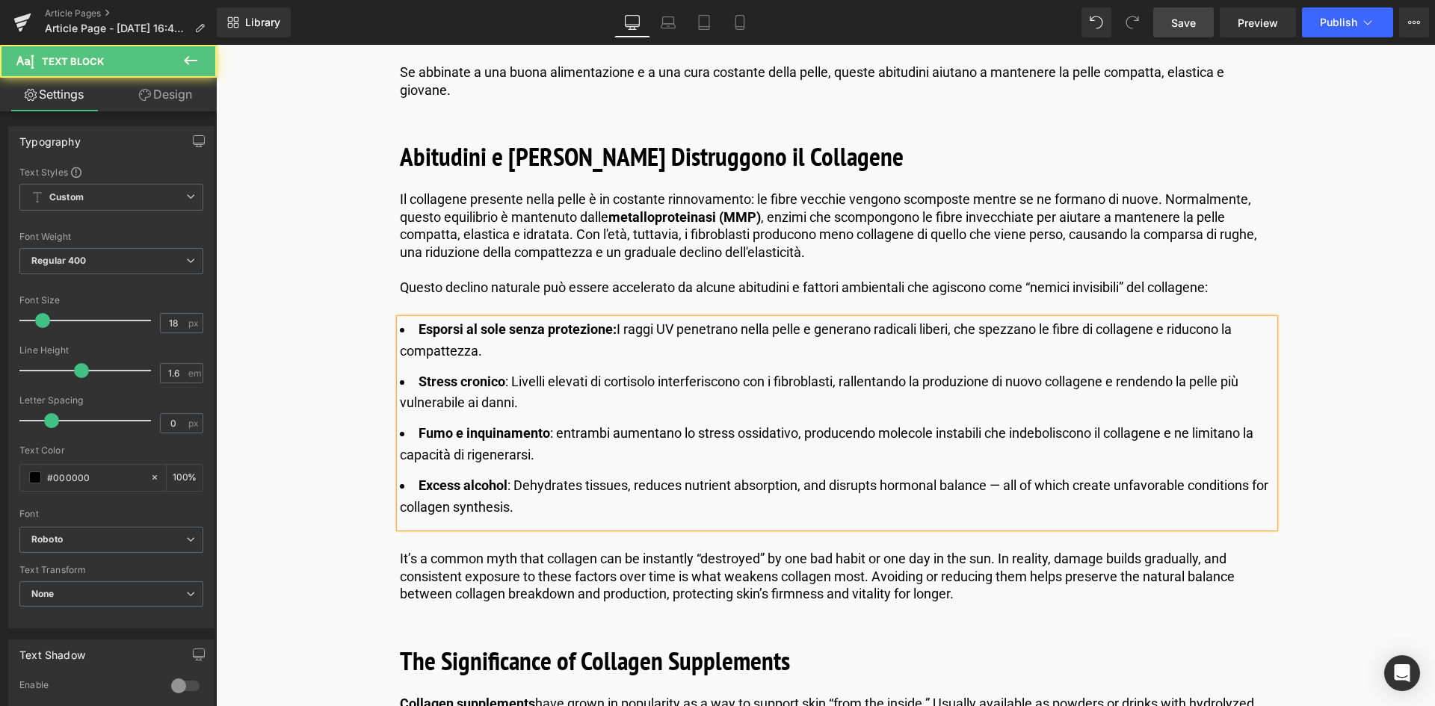
click at [564, 429] on li "Fumo e inquinamento : entrambi aumentano lo stress ossidativo, producendo molec…" at bounding box center [837, 444] width 875 height 43
click at [507, 481] on li "Excess alcohol : Dehydrates tissues, reduces nutrient absorption, and disrupts …" at bounding box center [837, 496] width 875 height 43
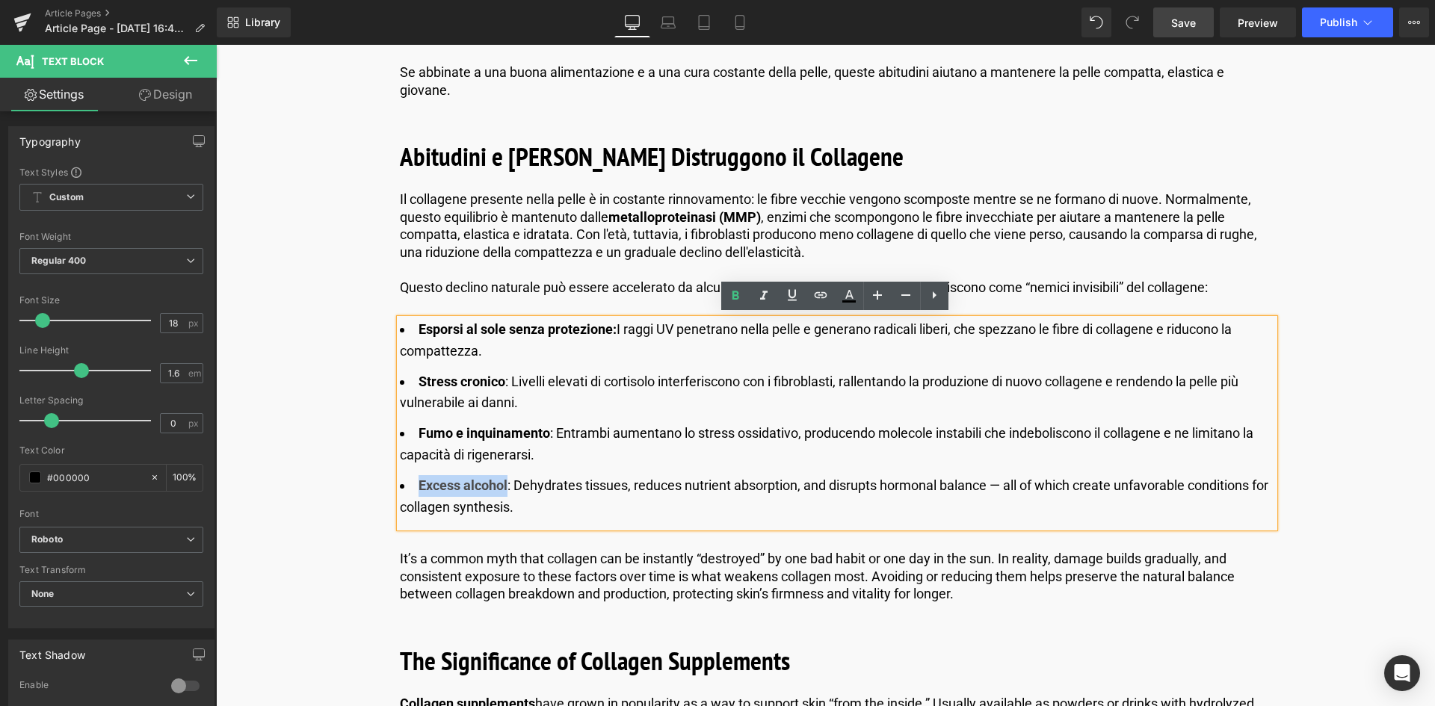
drag, startPoint x: 507, startPoint y: 481, endPoint x: 416, endPoint y: 478, distance: 90.5
click at [416, 478] on li "Excess alcohol : Dehydrates tissues, reduces nutrient absorption, and disrupts …" at bounding box center [837, 496] width 875 height 43
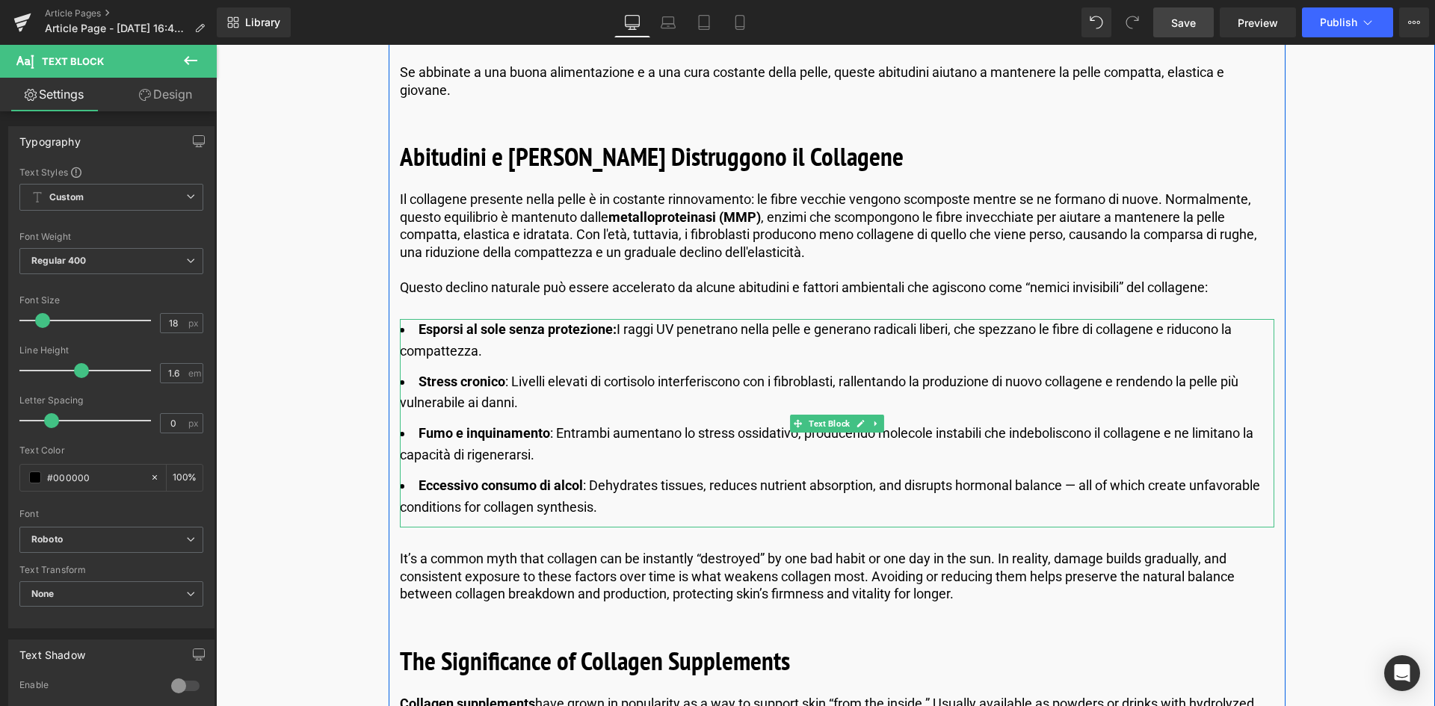
click at [596, 504] on li "Eccessivo consumo di alcol : Dehydrates tissues, reduces nutrient absorption, a…" at bounding box center [837, 496] width 875 height 43
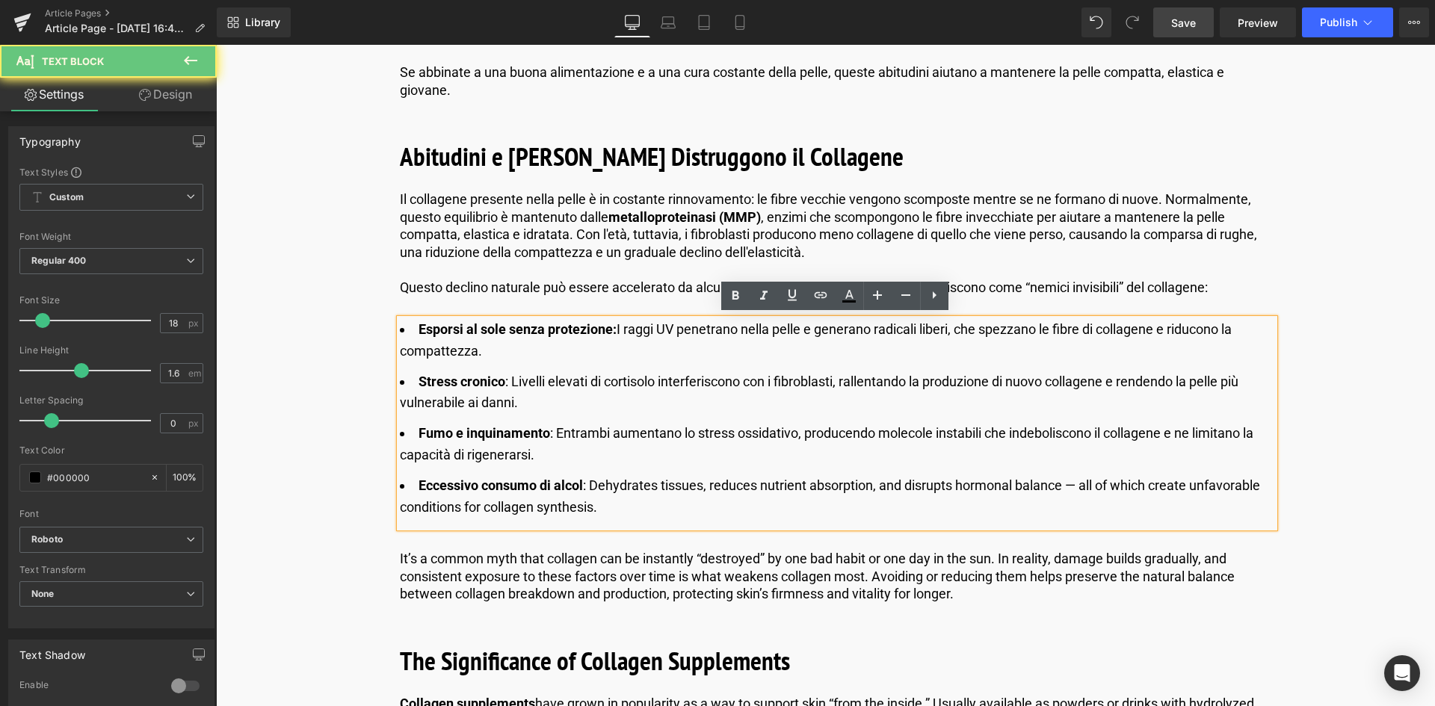
drag, startPoint x: 600, startPoint y: 505, endPoint x: 586, endPoint y: 485, distance: 24.7
click at [586, 485] on li "Eccessivo consumo di alcol : Dehydrates tissues, reduces nutrient absorption, a…" at bounding box center [837, 496] width 875 height 43
click at [606, 499] on li "Eccessivo consumo di alcol : Dehydrates tissues, reduces nutrient absorption, a…" at bounding box center [837, 496] width 875 height 43
drag, startPoint x: 594, startPoint y: 503, endPoint x: 588, endPoint y: 484, distance: 20.1
click at [588, 484] on li "Eccessivo consumo di alcol : Dehydrates tissues, reduces nutrient absorption, a…" at bounding box center [837, 496] width 875 height 43
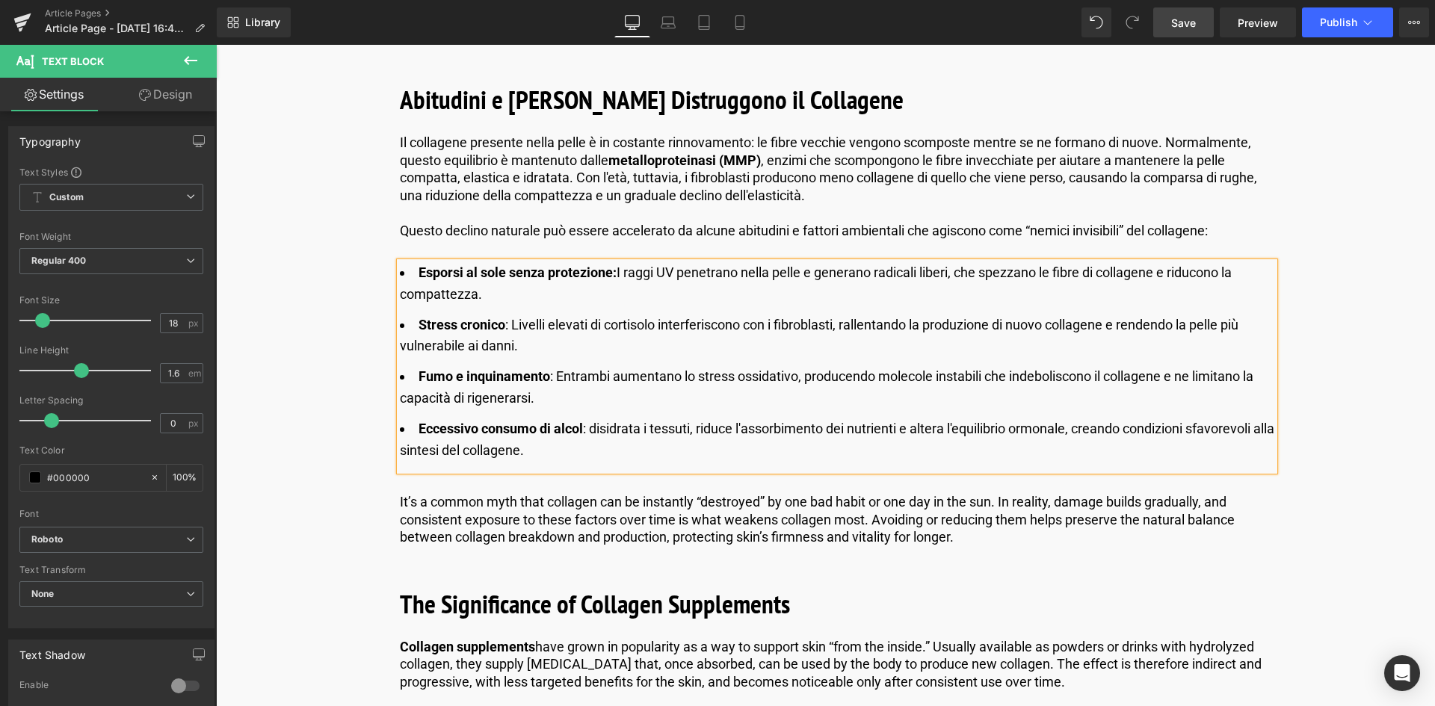
scroll to position [4367, 0]
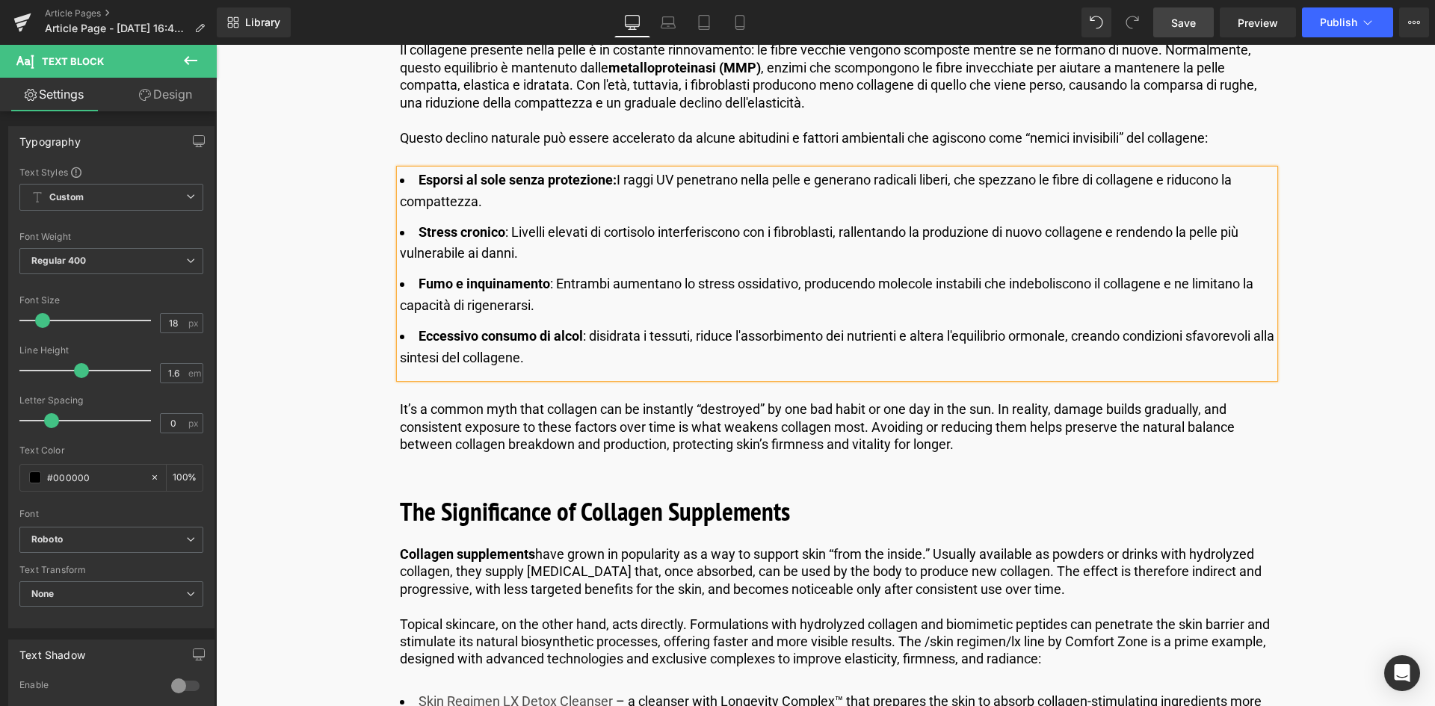
click at [670, 415] on p "It’s a common myth that collagen can be instantly “destroyed” by one bad habit …" at bounding box center [837, 427] width 875 height 52
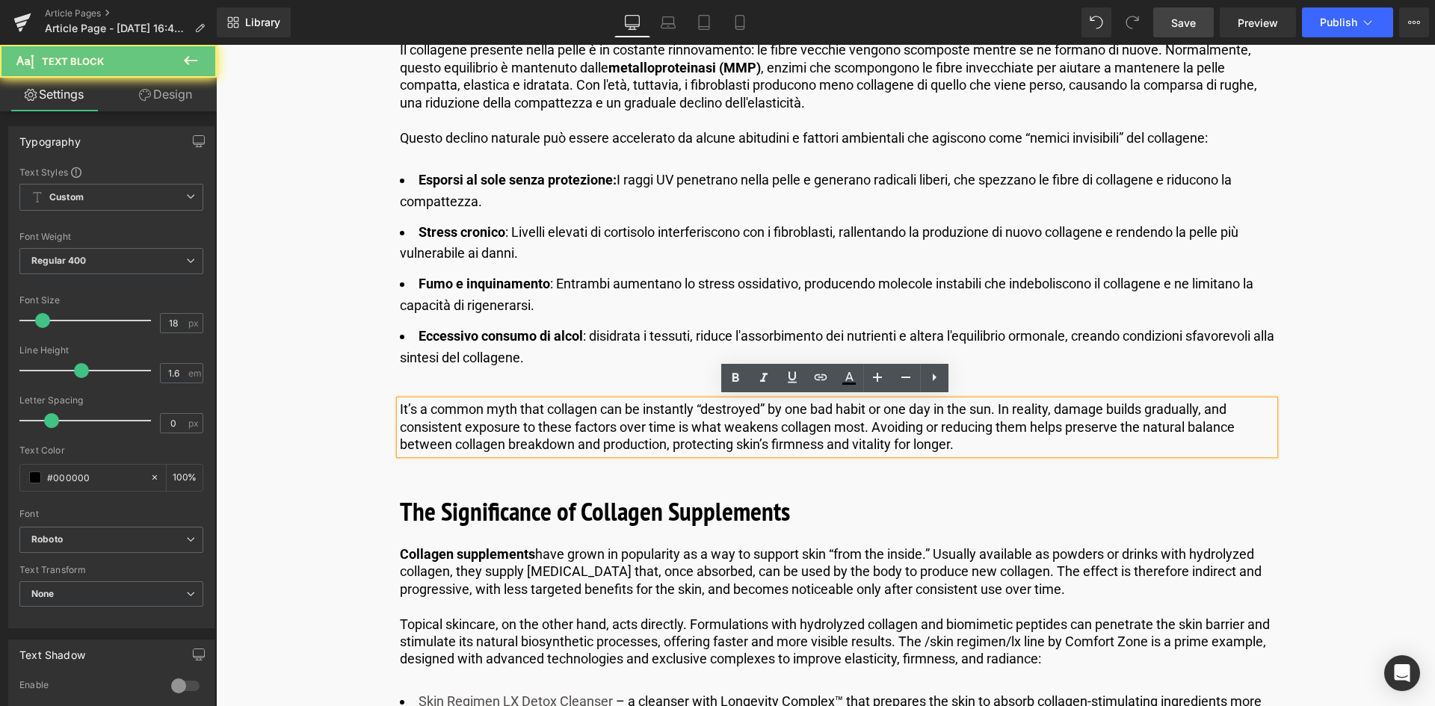
click at [715, 425] on p "It’s a common myth that collagen can be instantly “destroyed” by one bad habit …" at bounding box center [837, 427] width 875 height 52
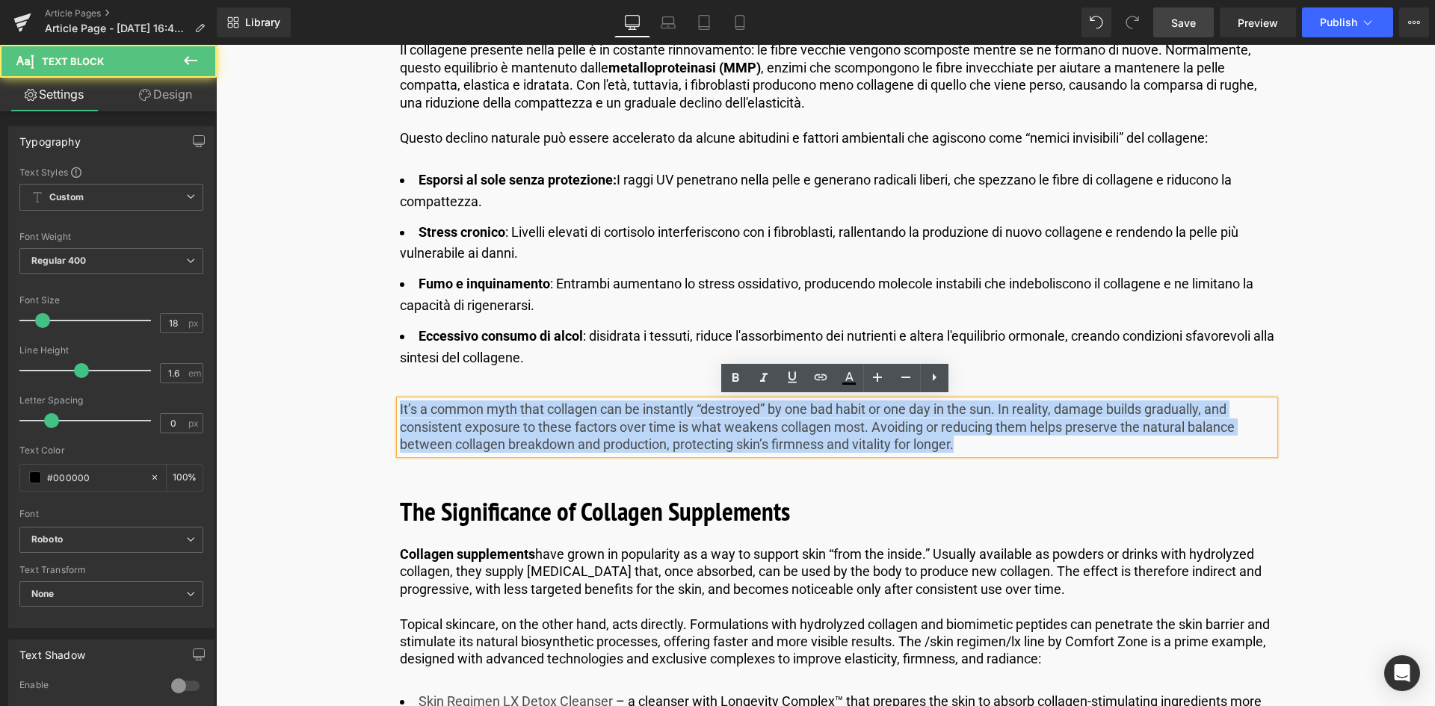
drag, startPoint x: 967, startPoint y: 441, endPoint x: 338, endPoint y: 414, distance: 630.0
copy p "It’s a common myth that collagen can be instantly “destroyed” by one bad habit …"
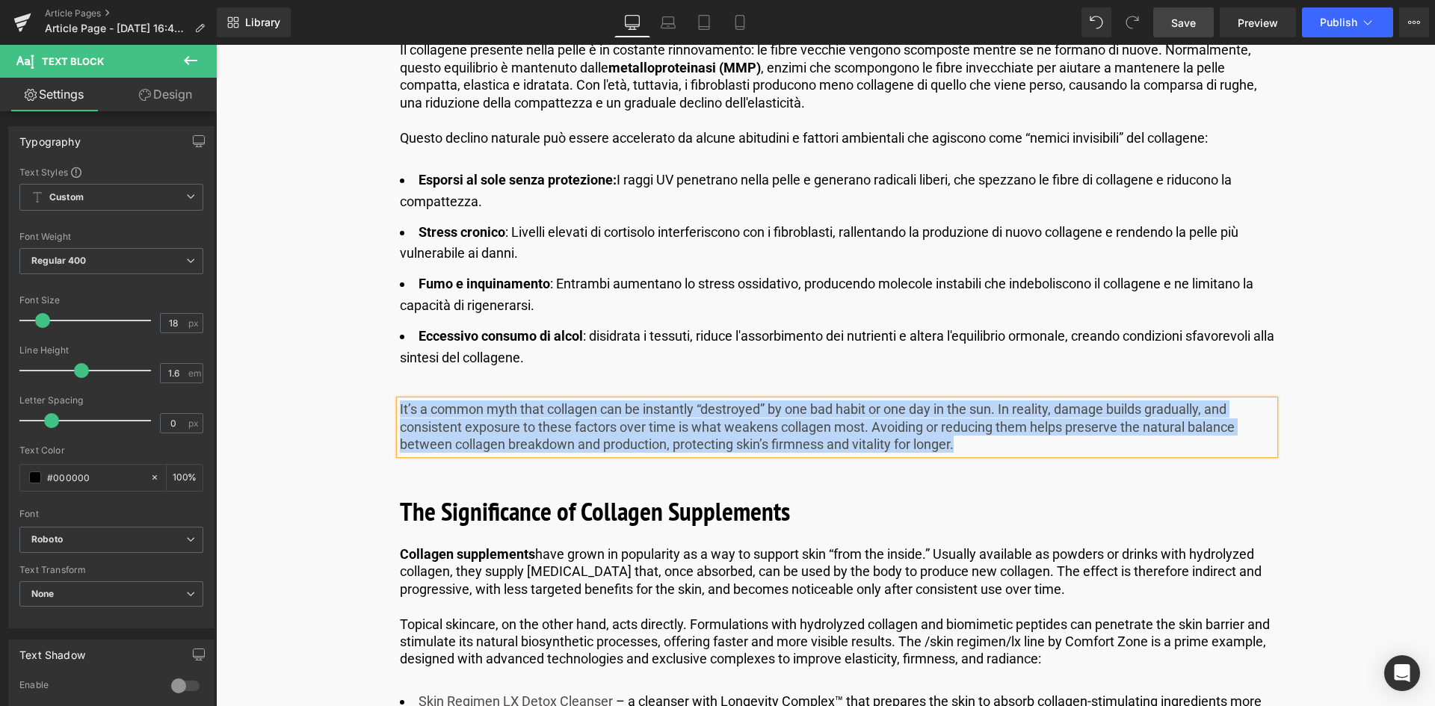
click at [804, 440] on p "It’s a common myth that collagen can be instantly “destroyed” by one bad habit …" at bounding box center [837, 427] width 875 height 52
drag, startPoint x: 973, startPoint y: 442, endPoint x: 356, endPoint y: 389, distance: 619.8
paste div
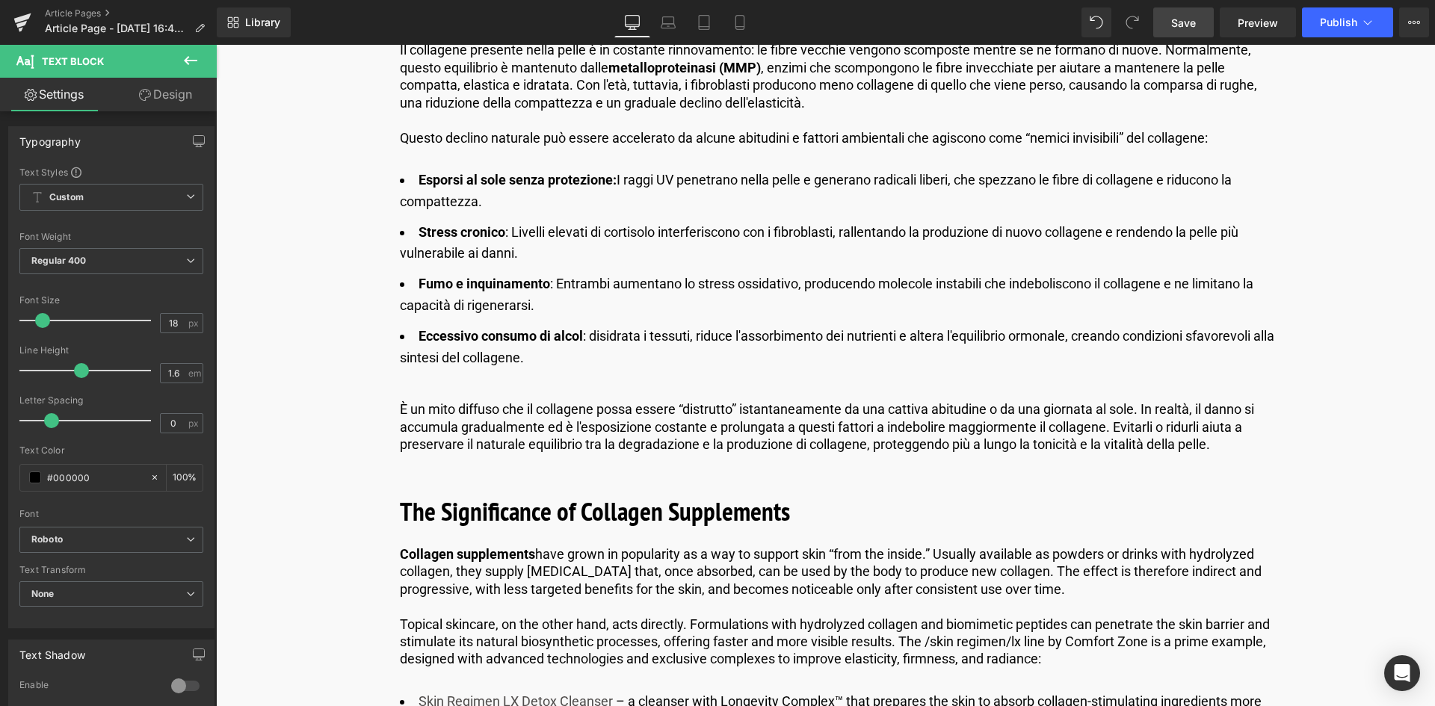
click at [1187, 17] on span "Save" at bounding box center [1183, 23] width 25 height 16
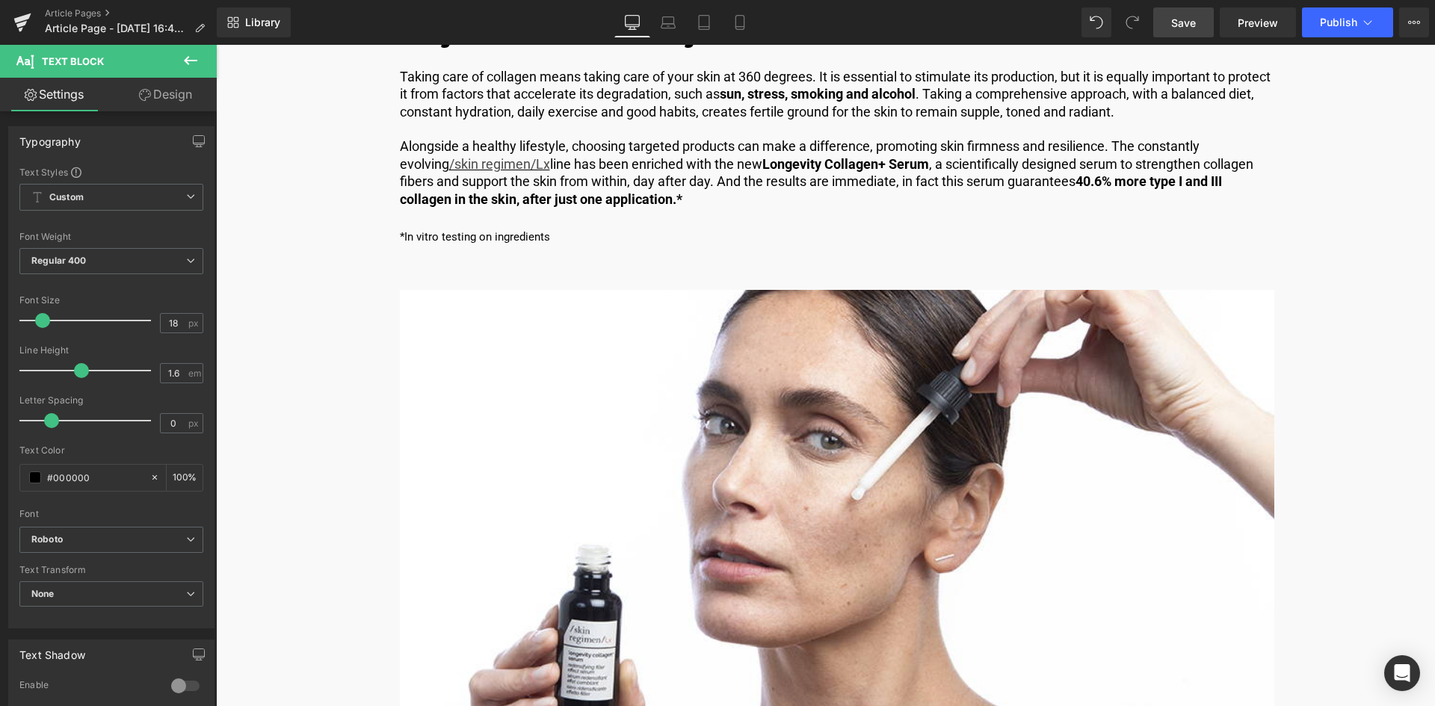
scroll to position [8629, 0]
